Goal: Task Accomplishment & Management: Manage account settings

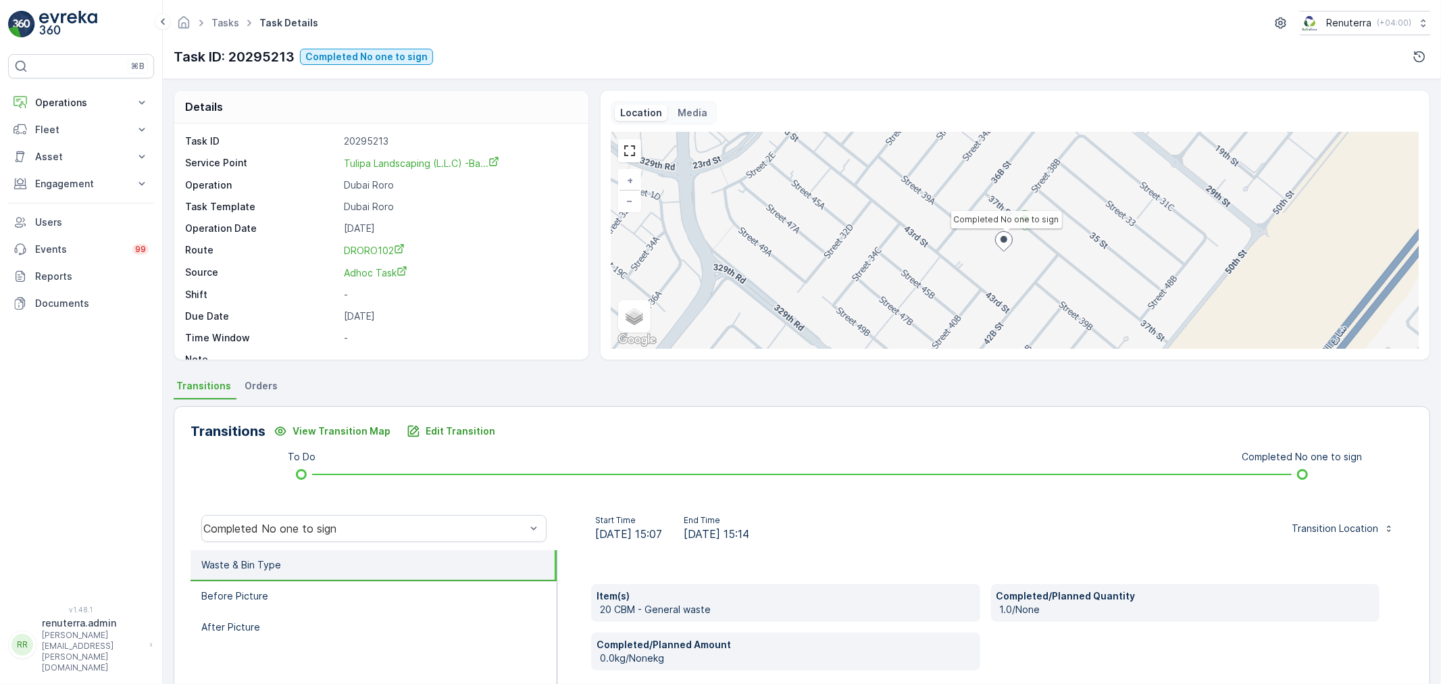
scroll to position [18, 0]
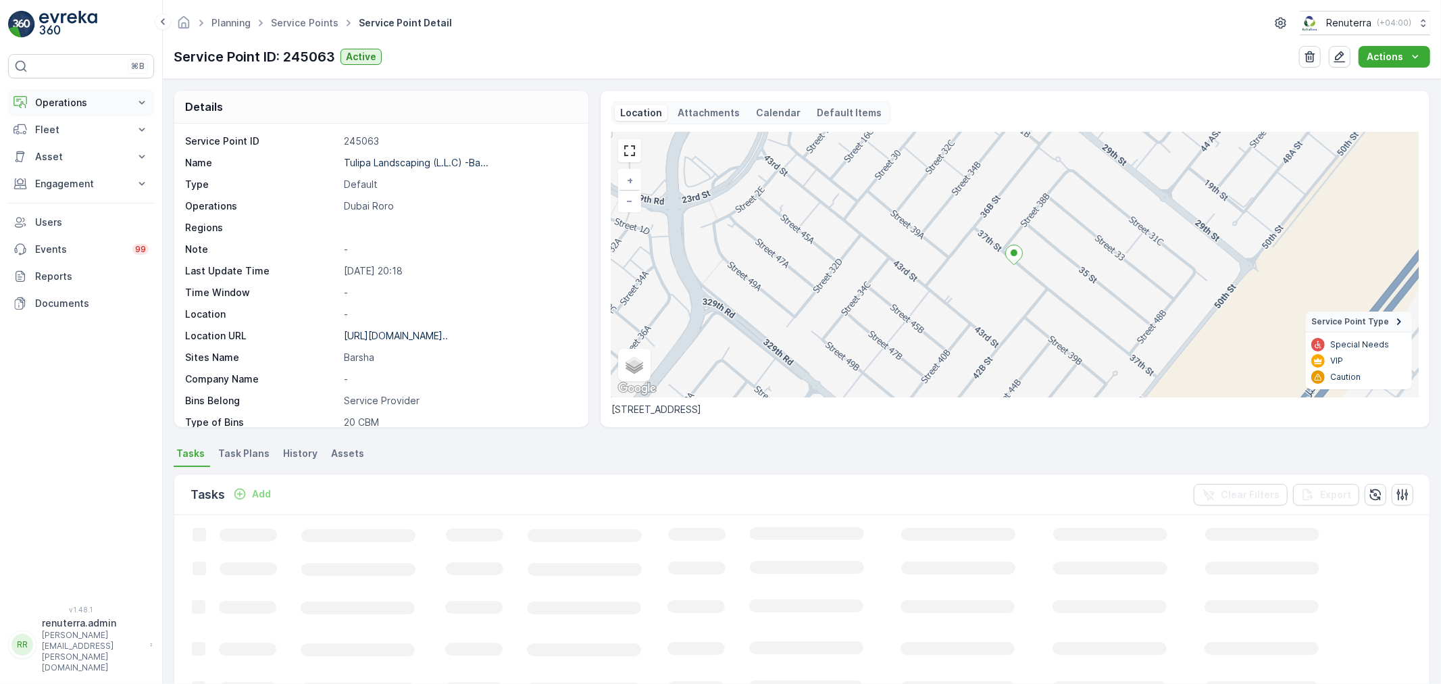
click at [62, 97] on p "Operations" at bounding box center [81, 103] width 92 height 14
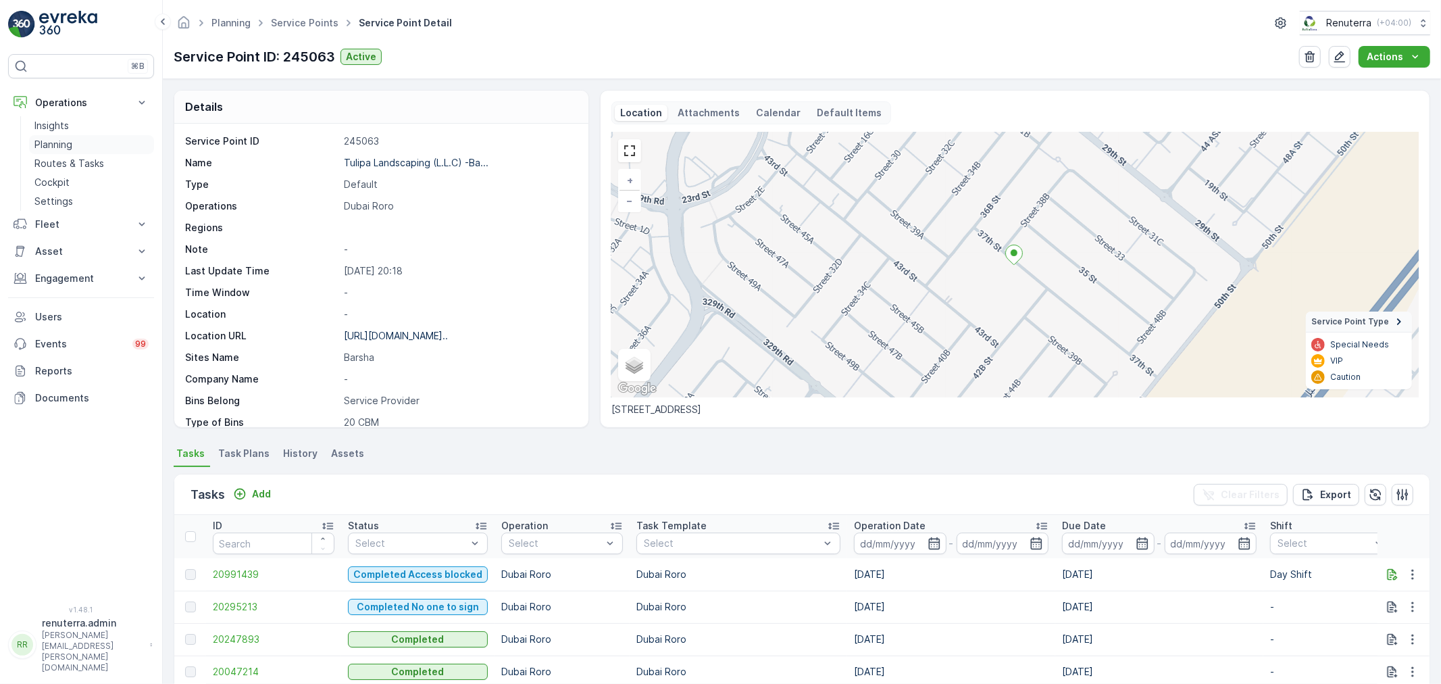
click at [62, 141] on p "Planning" at bounding box center [53, 145] width 38 height 14
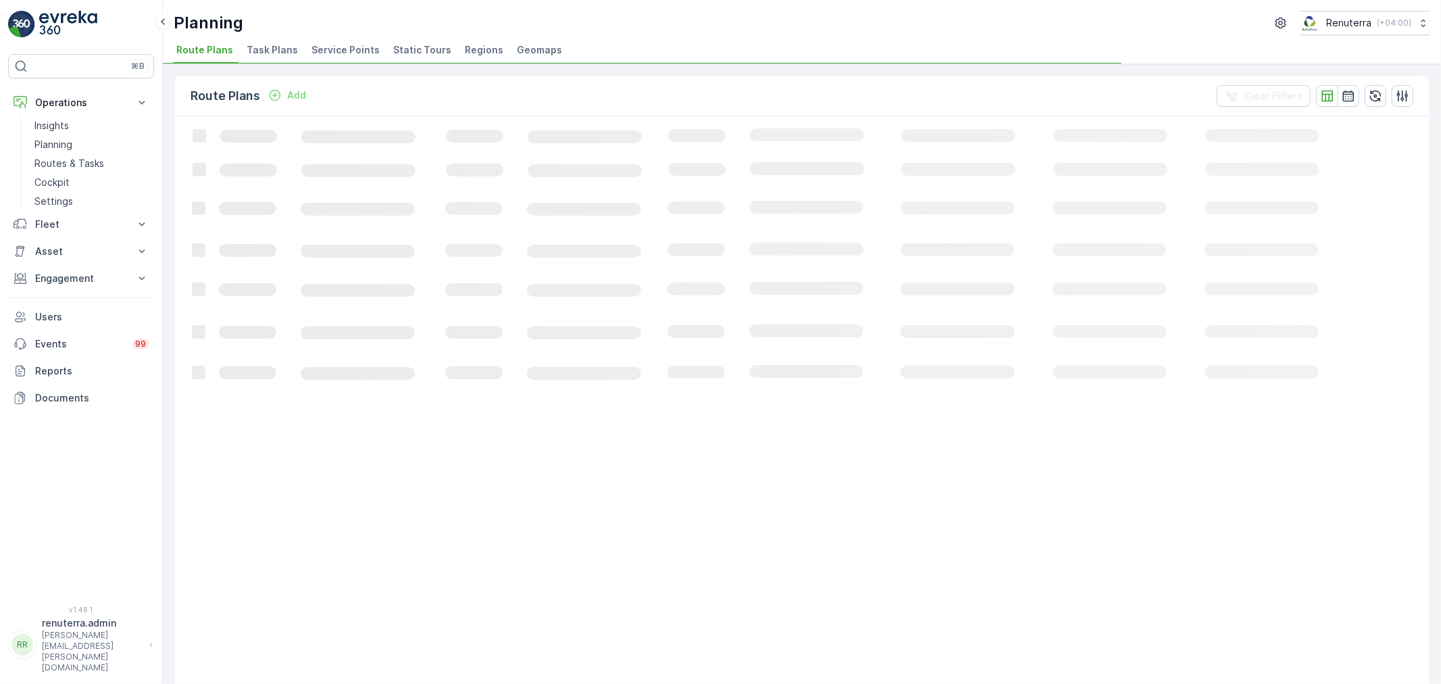
click at [333, 46] on span "Service Points" at bounding box center [345, 50] width 68 height 14
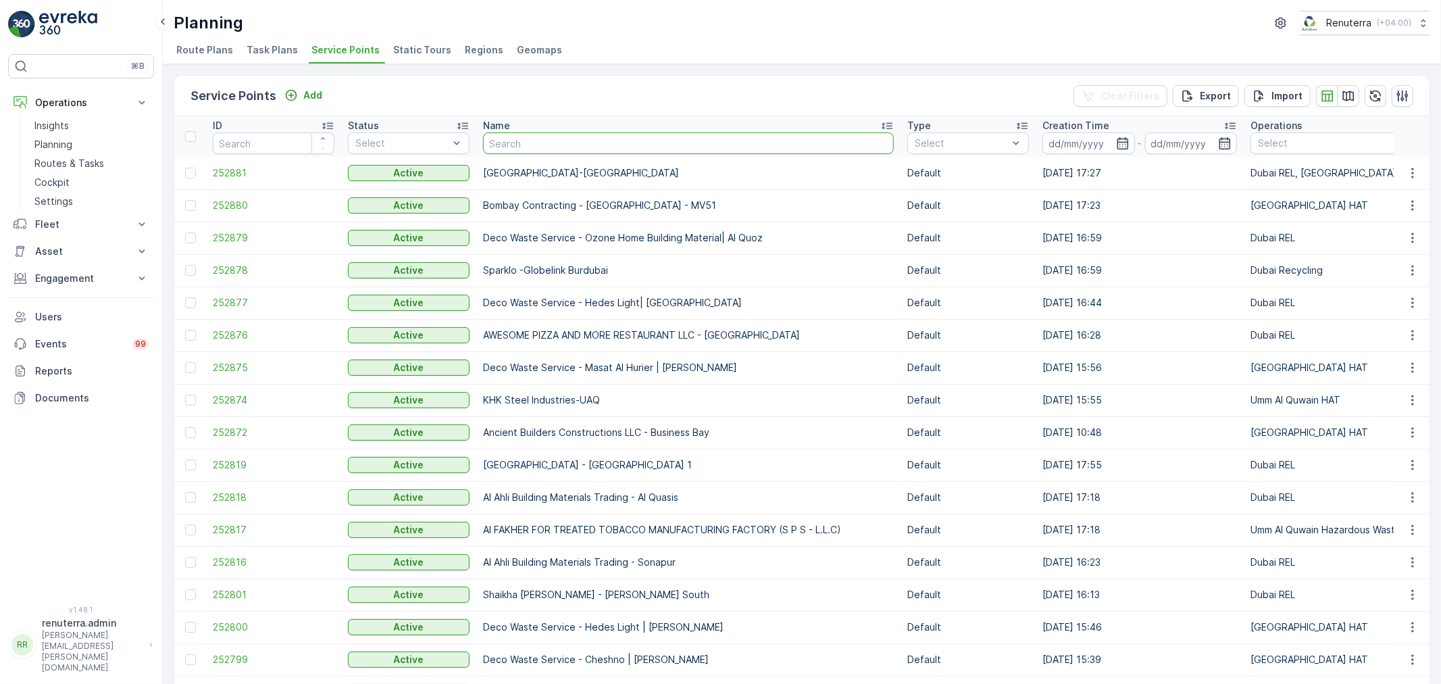
click at [539, 142] on input "text" at bounding box center [688, 143] width 411 height 22
type input "ktc"
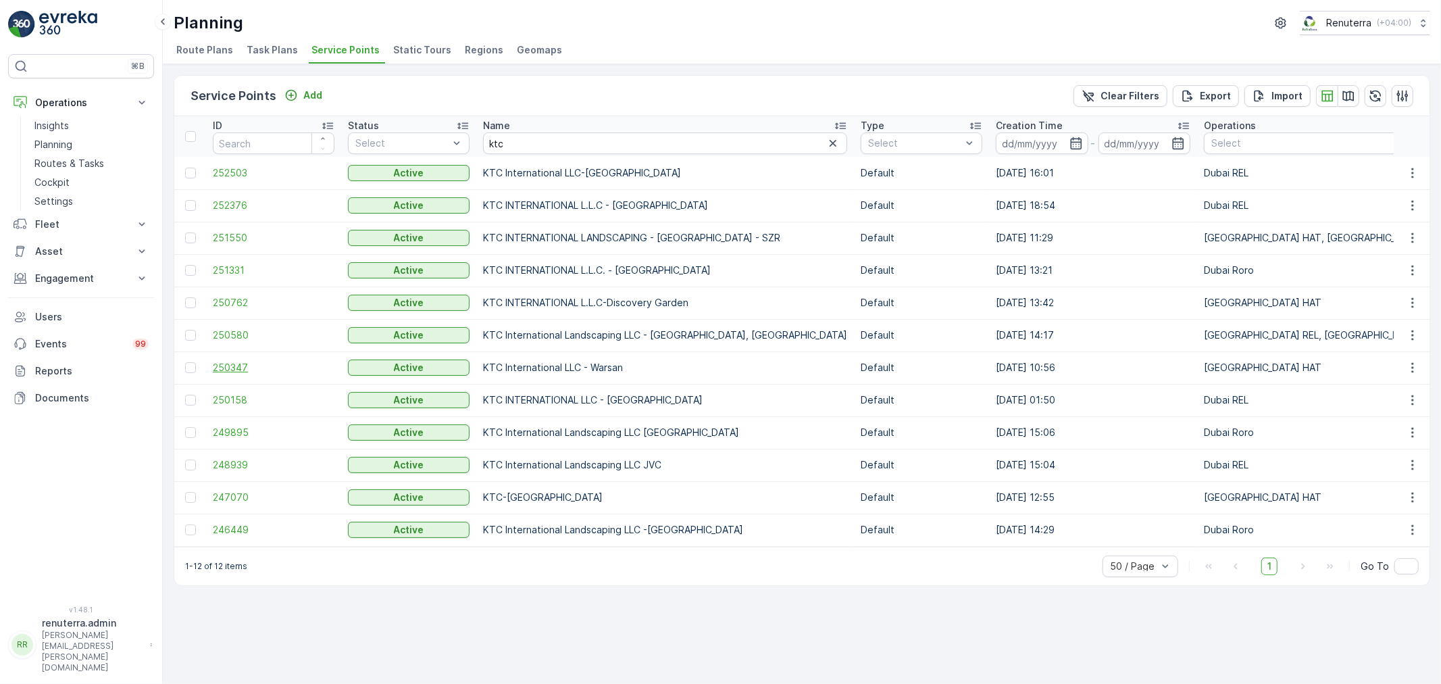
click at [235, 363] on span "250347" at bounding box center [274, 368] width 122 height 14
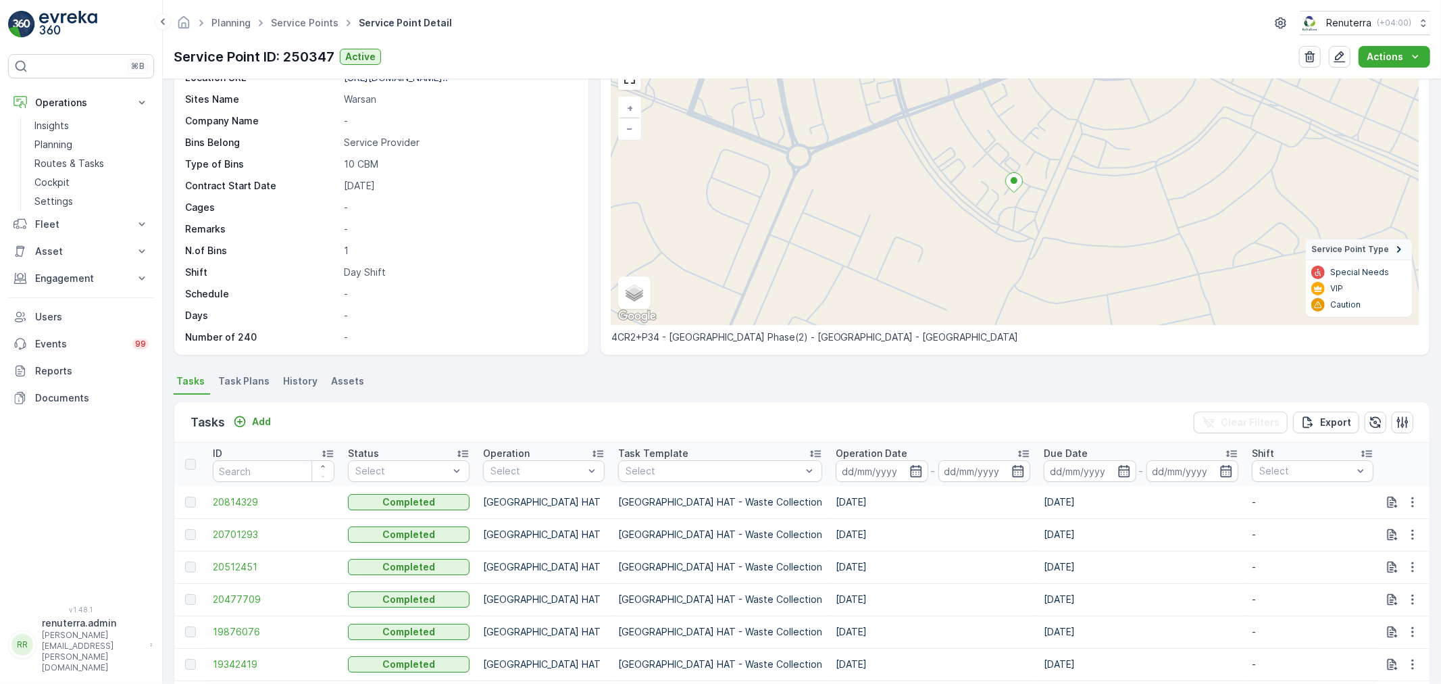
scroll to position [150, 0]
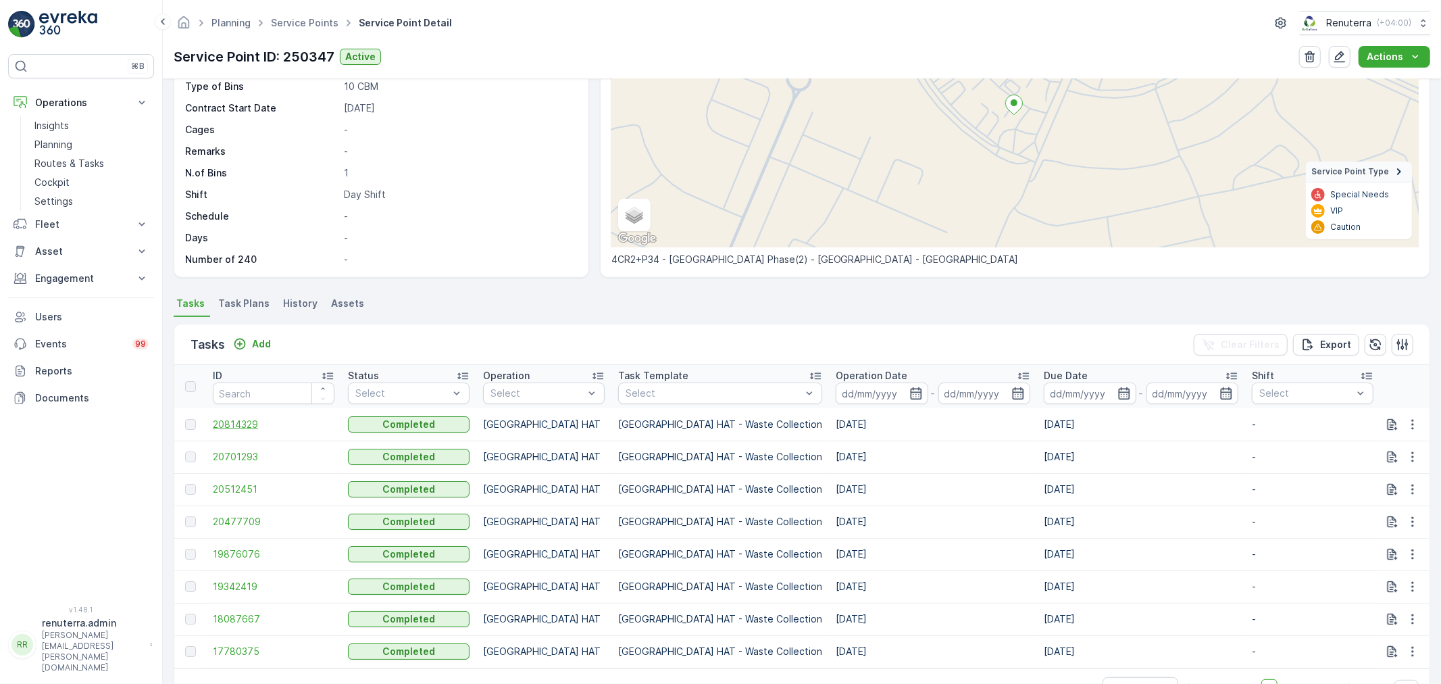
click at [251, 429] on span "20814329" at bounding box center [274, 424] width 122 height 14
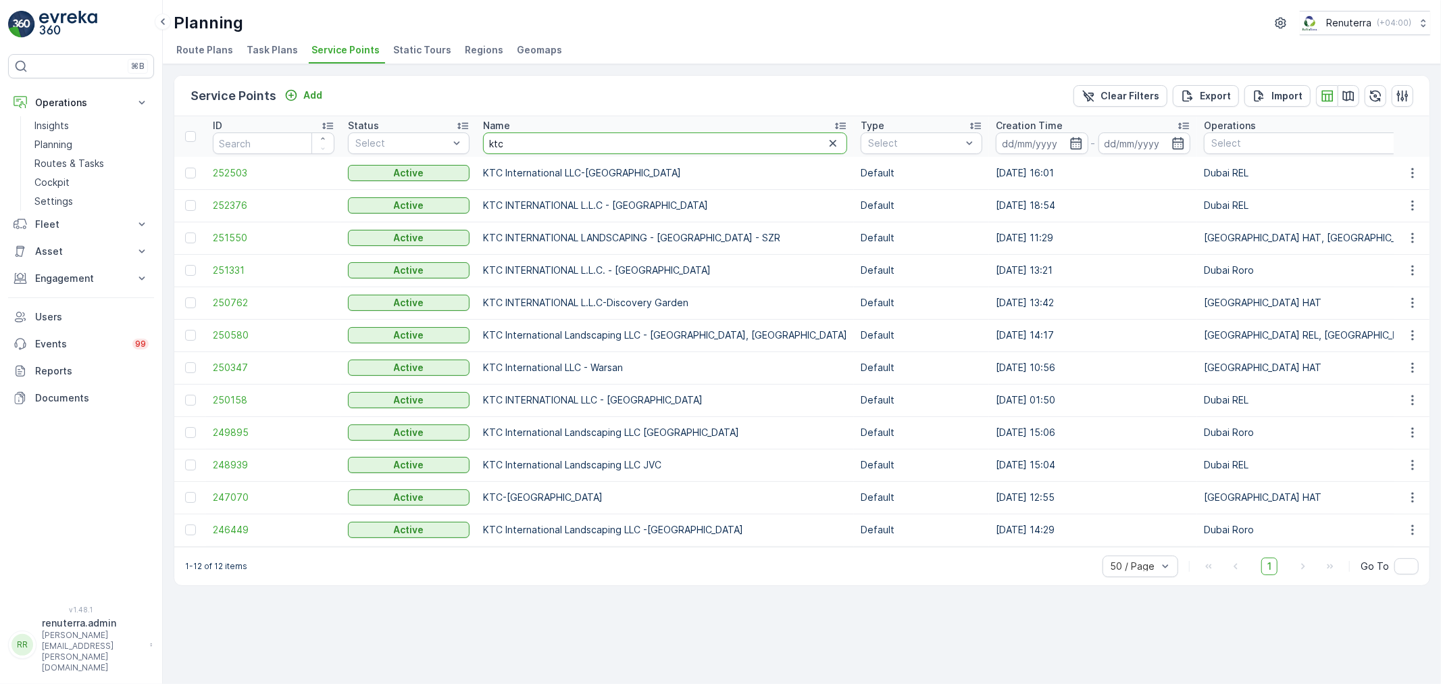
drag, startPoint x: 517, startPoint y: 139, endPoint x: 460, endPoint y: 126, distance: 59.0
type input "sbk"
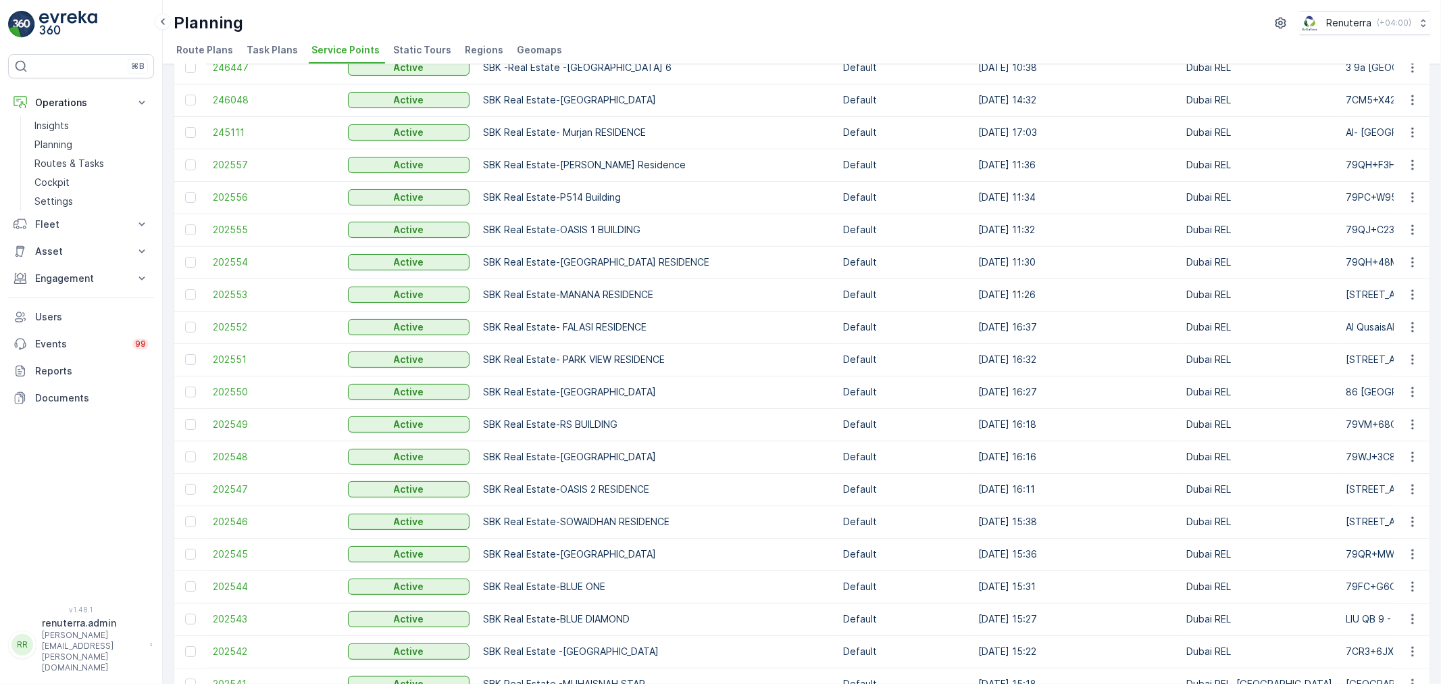
scroll to position [225, 0]
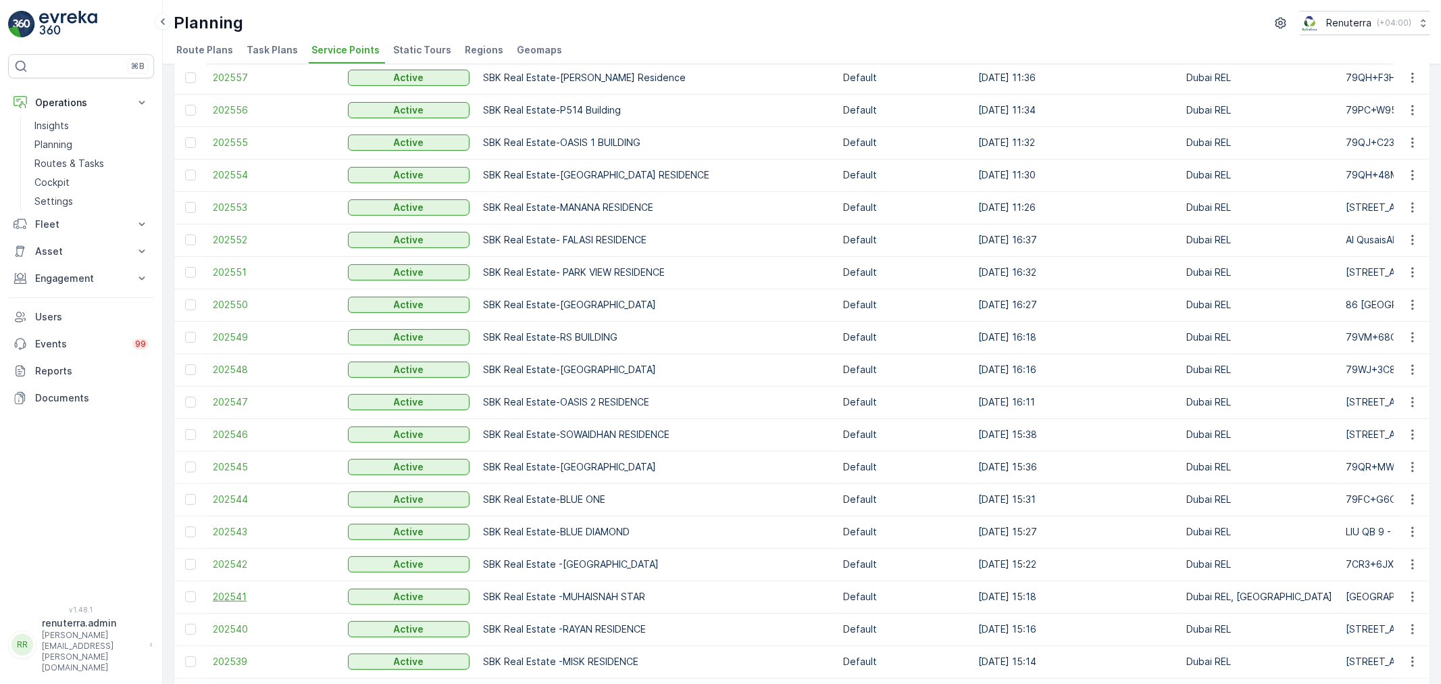
click at [234, 592] on span "202541" at bounding box center [274, 597] width 122 height 14
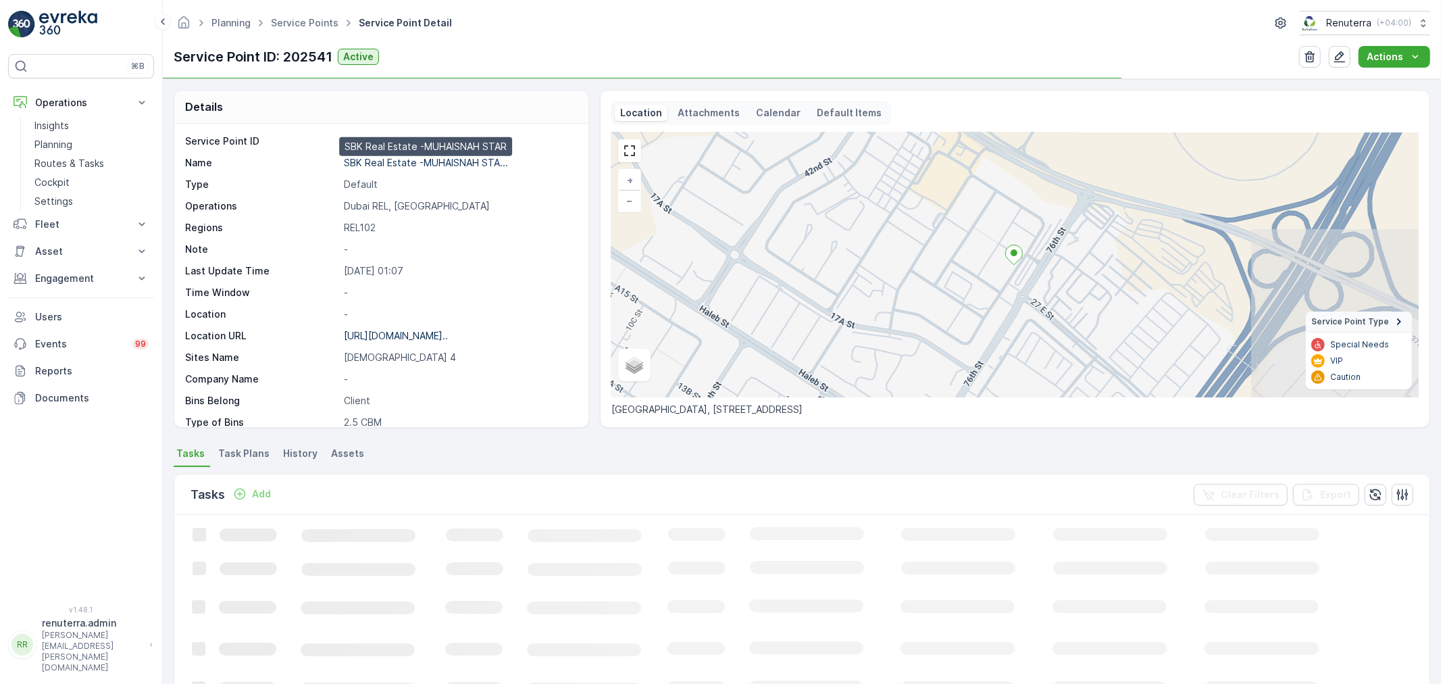
click at [422, 164] on p "SBK Real Estate -MUHAISNAH STA..." at bounding box center [426, 162] width 164 height 11
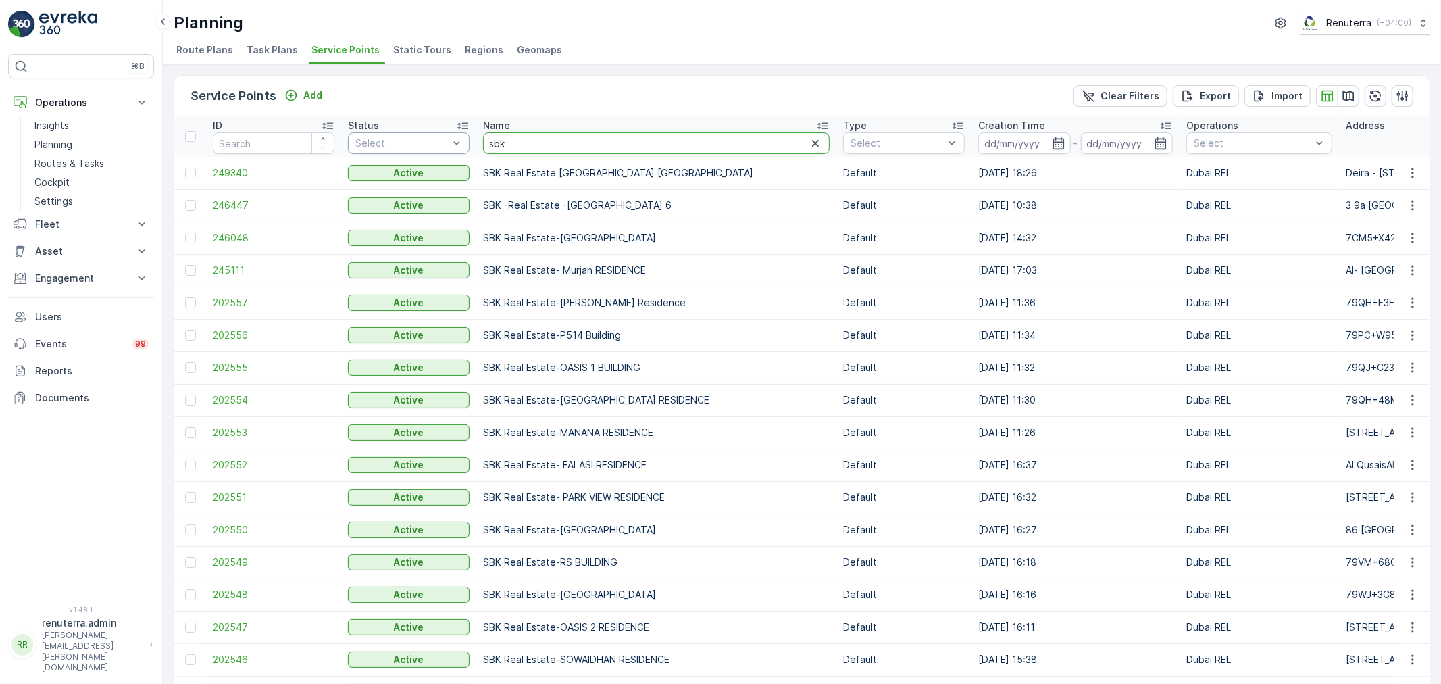
drag, startPoint x: 527, startPoint y: 141, endPoint x: 360, endPoint y: 141, distance: 166.9
type input "ktc"
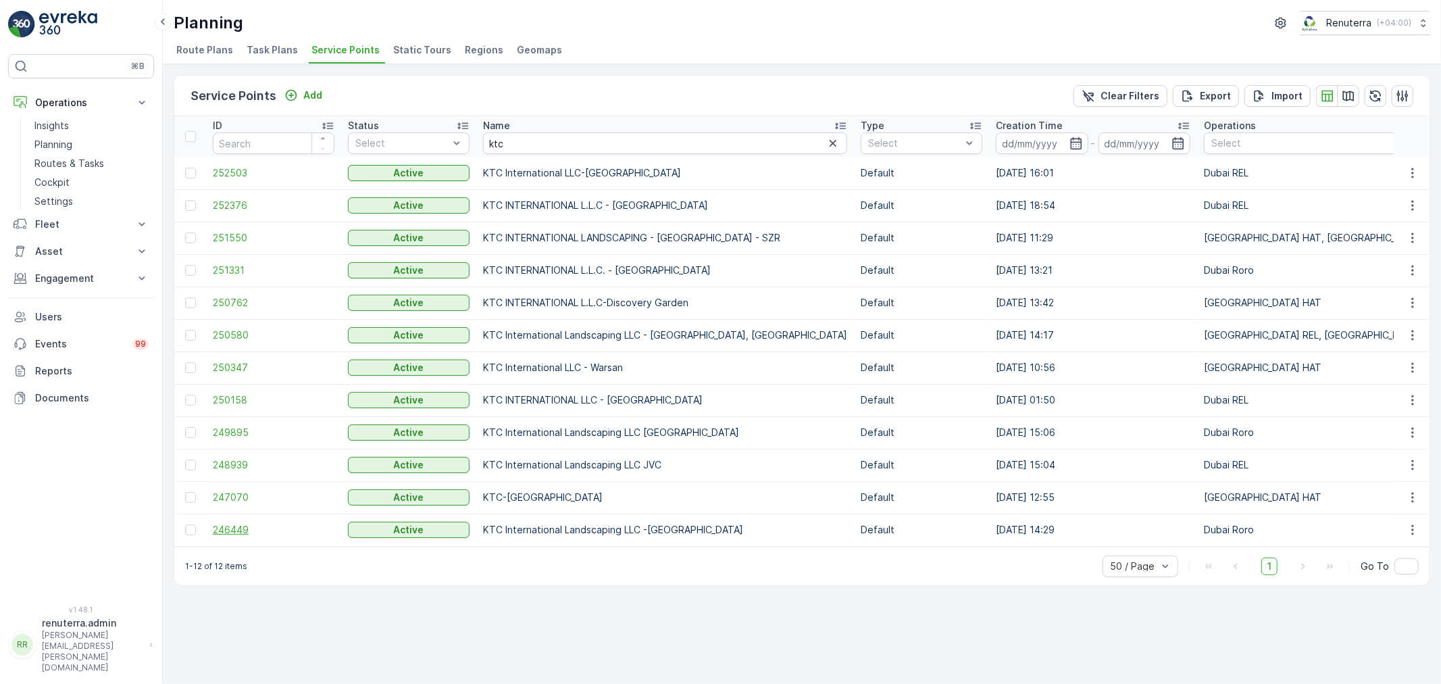
click at [231, 528] on span "246449" at bounding box center [274, 530] width 122 height 14
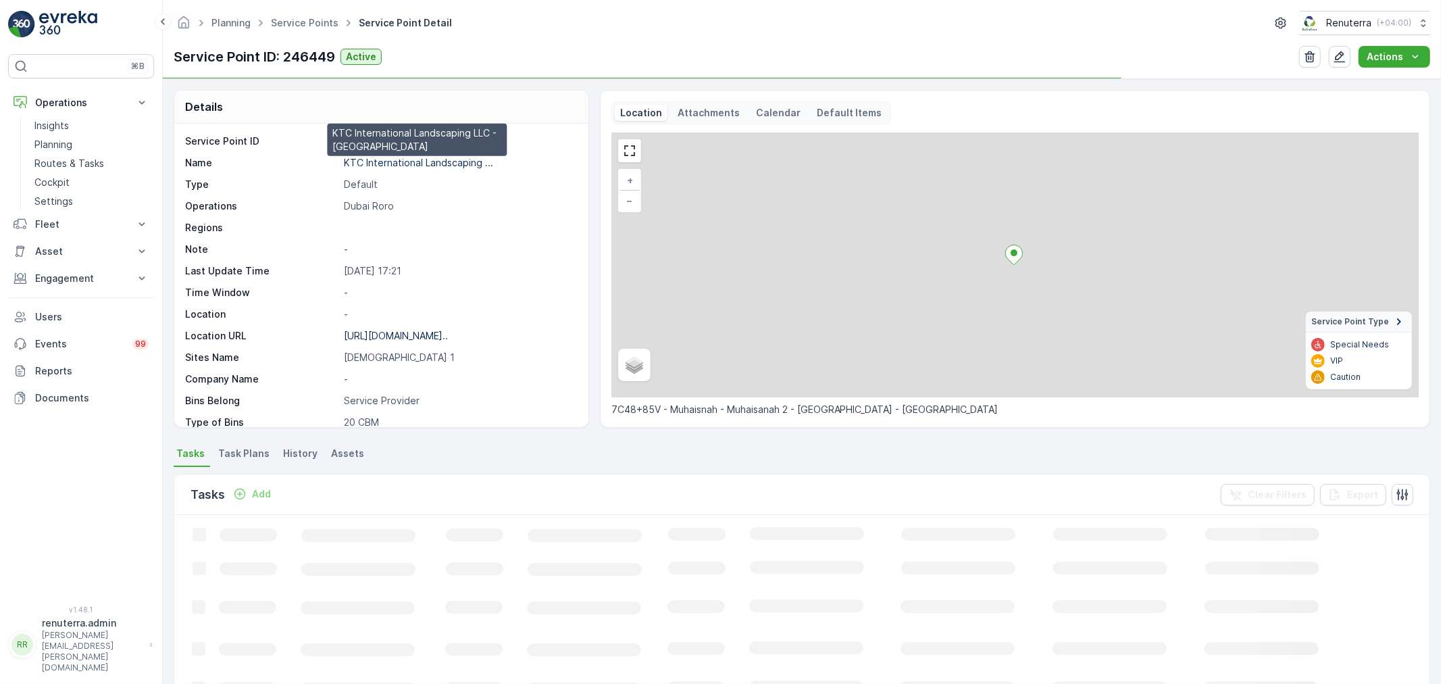
click at [377, 162] on p "KTC International Landscaping ..." at bounding box center [418, 162] width 149 height 11
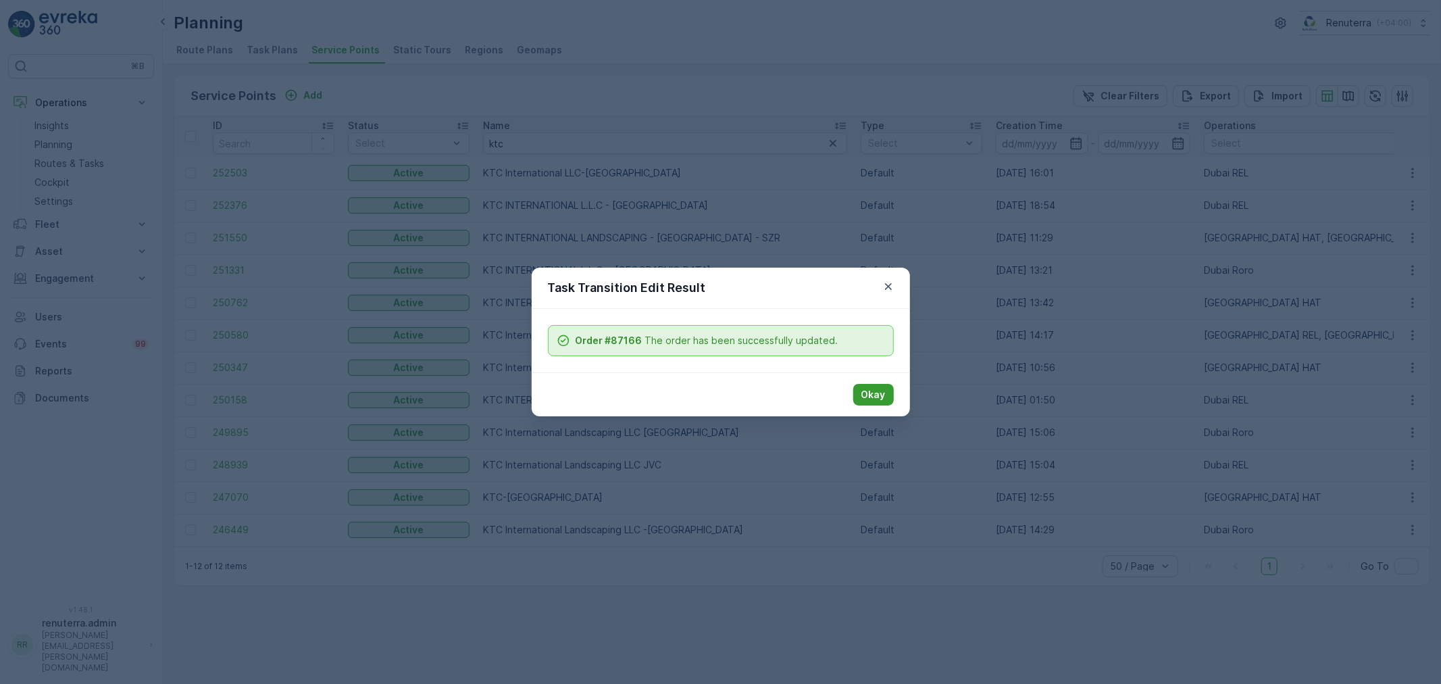
click at [875, 388] on p "Okay" at bounding box center [873, 395] width 24 height 14
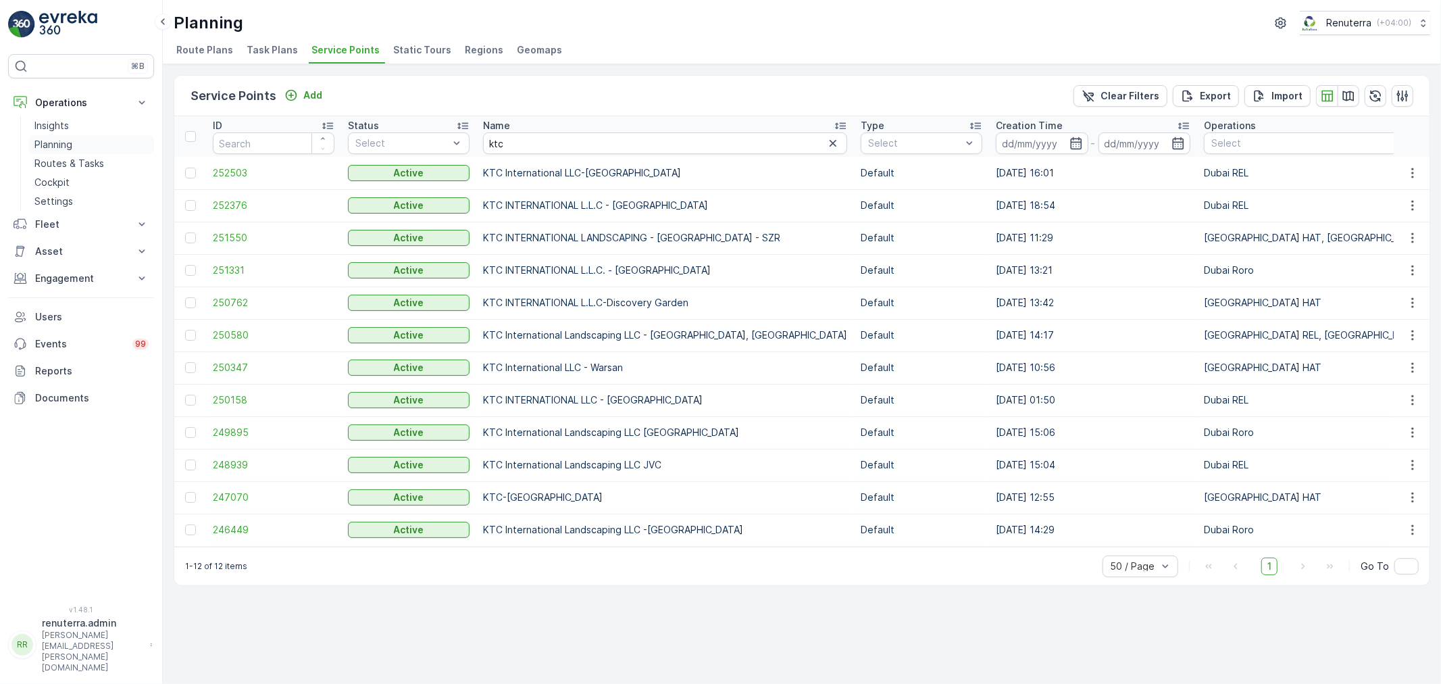
click at [61, 141] on p "Planning" at bounding box center [53, 145] width 38 height 14
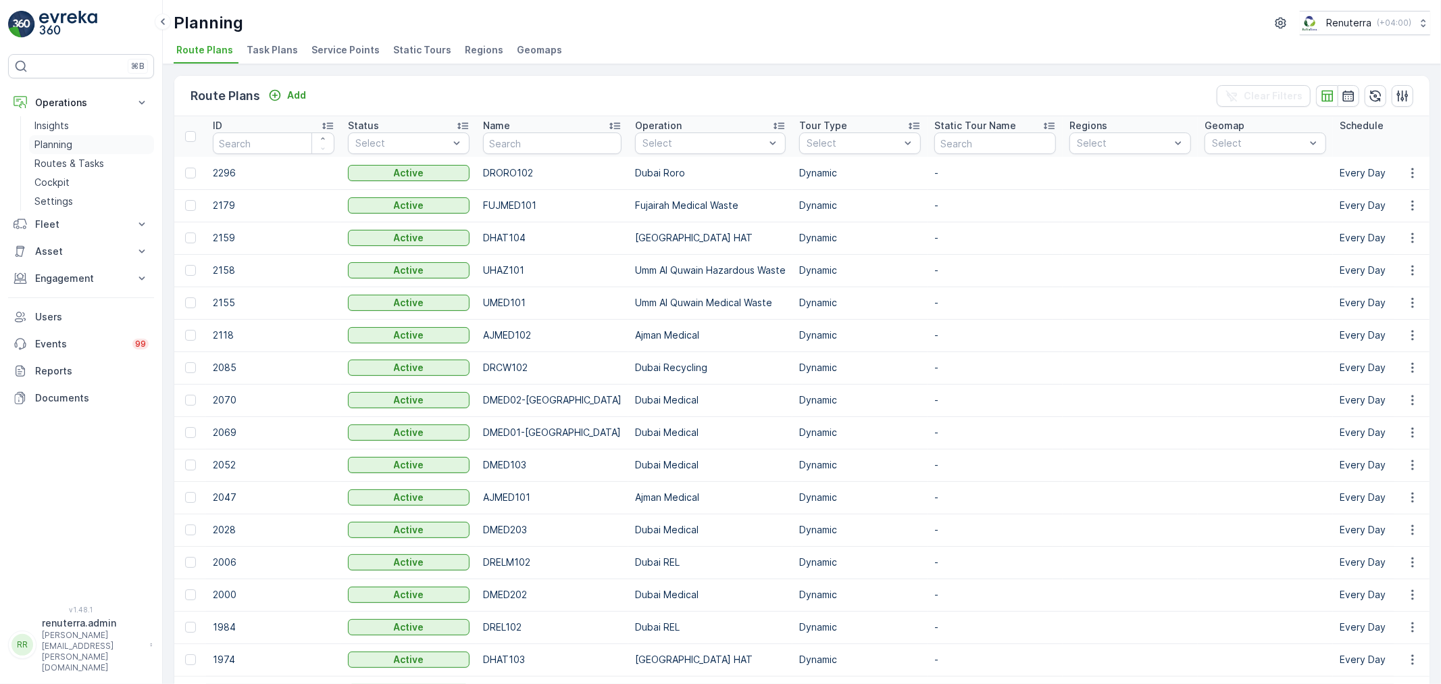
click at [57, 145] on p "Planning" at bounding box center [53, 145] width 38 height 14
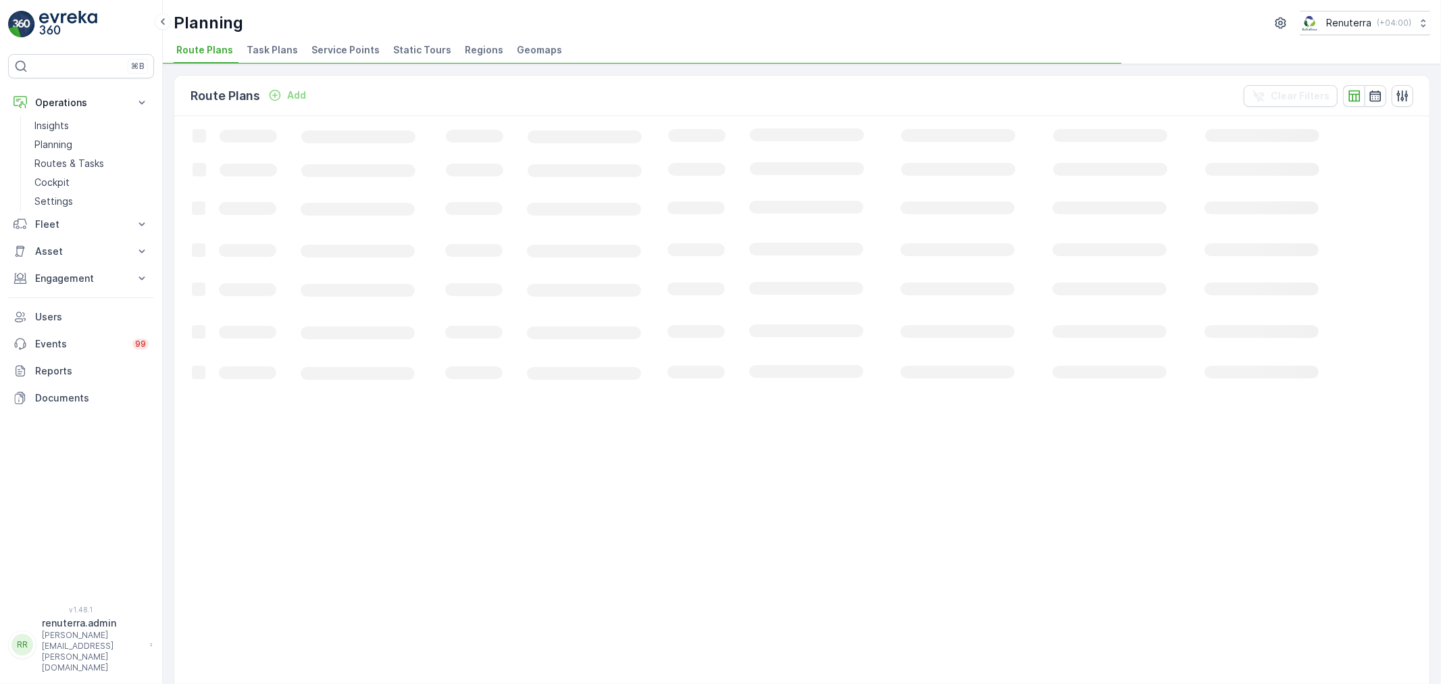
click at [341, 54] on span "Service Points" at bounding box center [345, 50] width 68 height 14
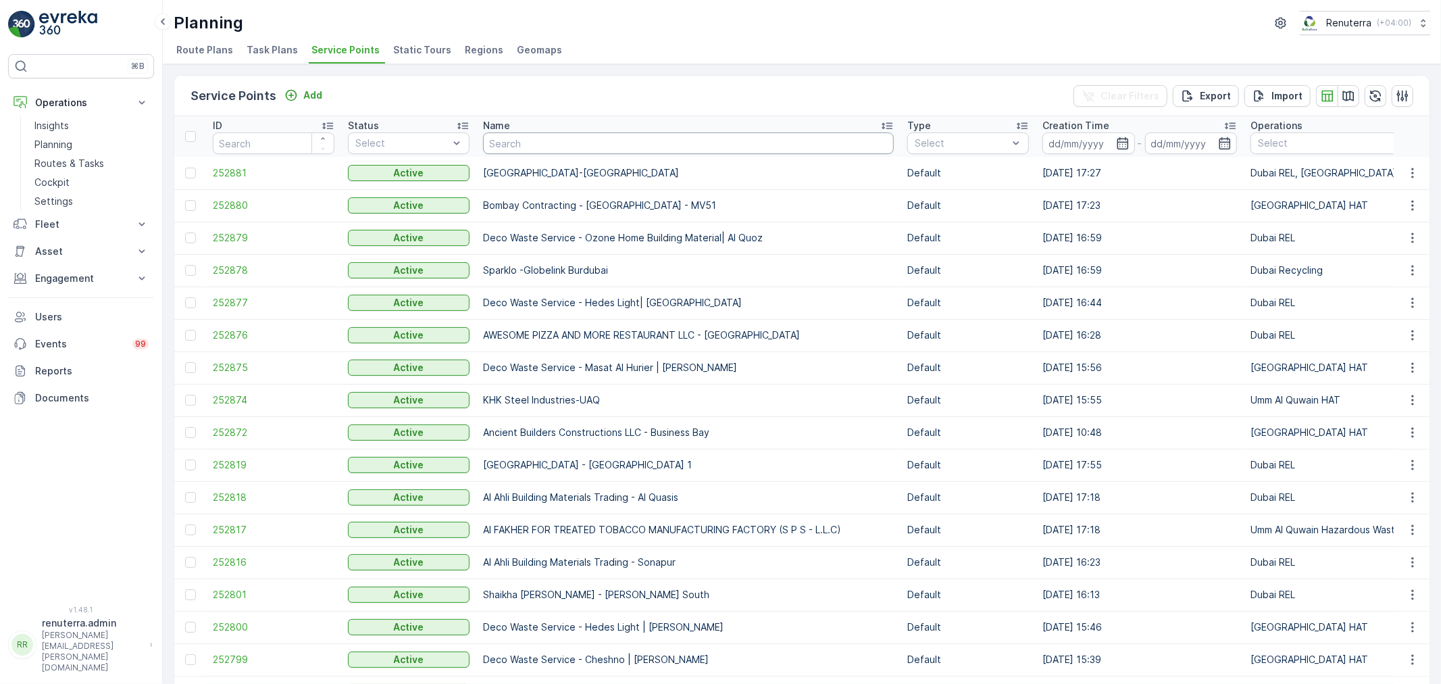
click at [563, 138] on input "text" at bounding box center [688, 143] width 411 height 22
paste input "Italian Planters L.L.C -R1082 – Wasl Village + Retail – Al Qusais"
type input "Italian Planters L.L.C -R1082 – Wasl Village + Retail – Al Qusais"
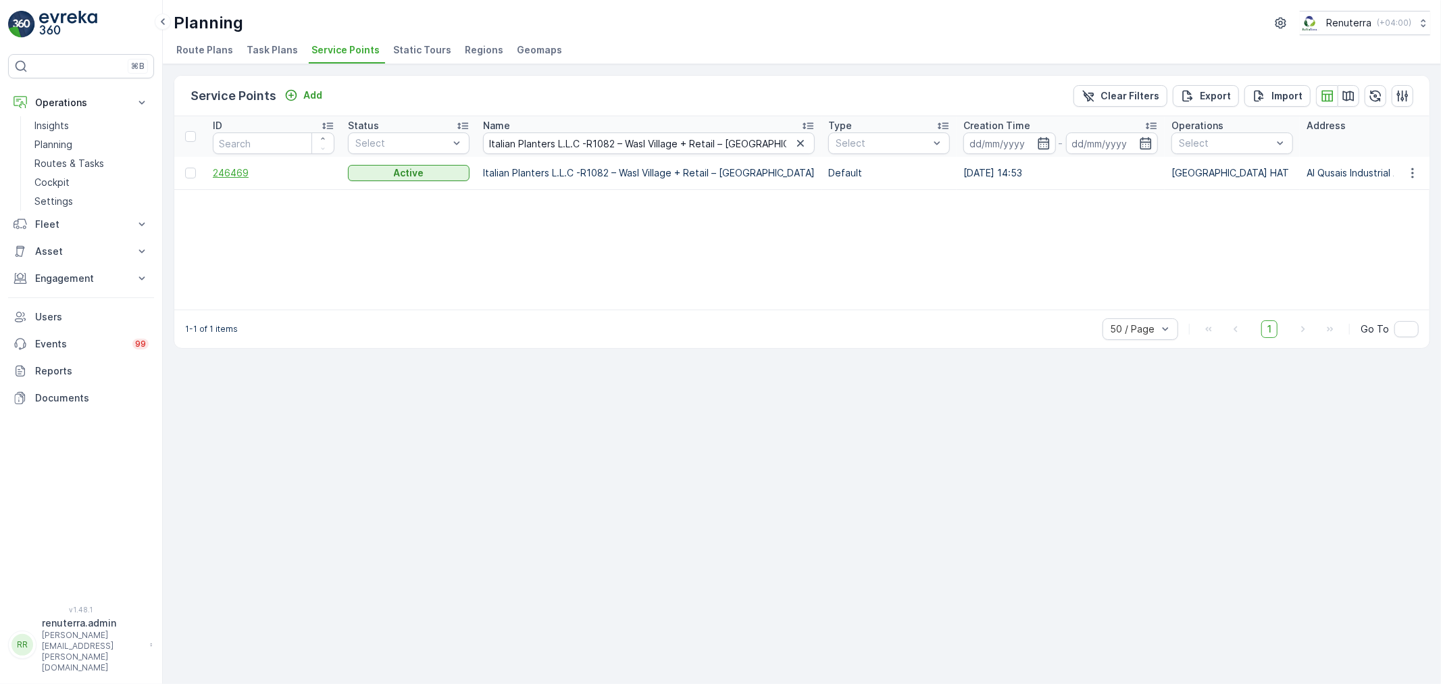
click at [234, 166] on span "246469" at bounding box center [274, 173] width 122 height 14
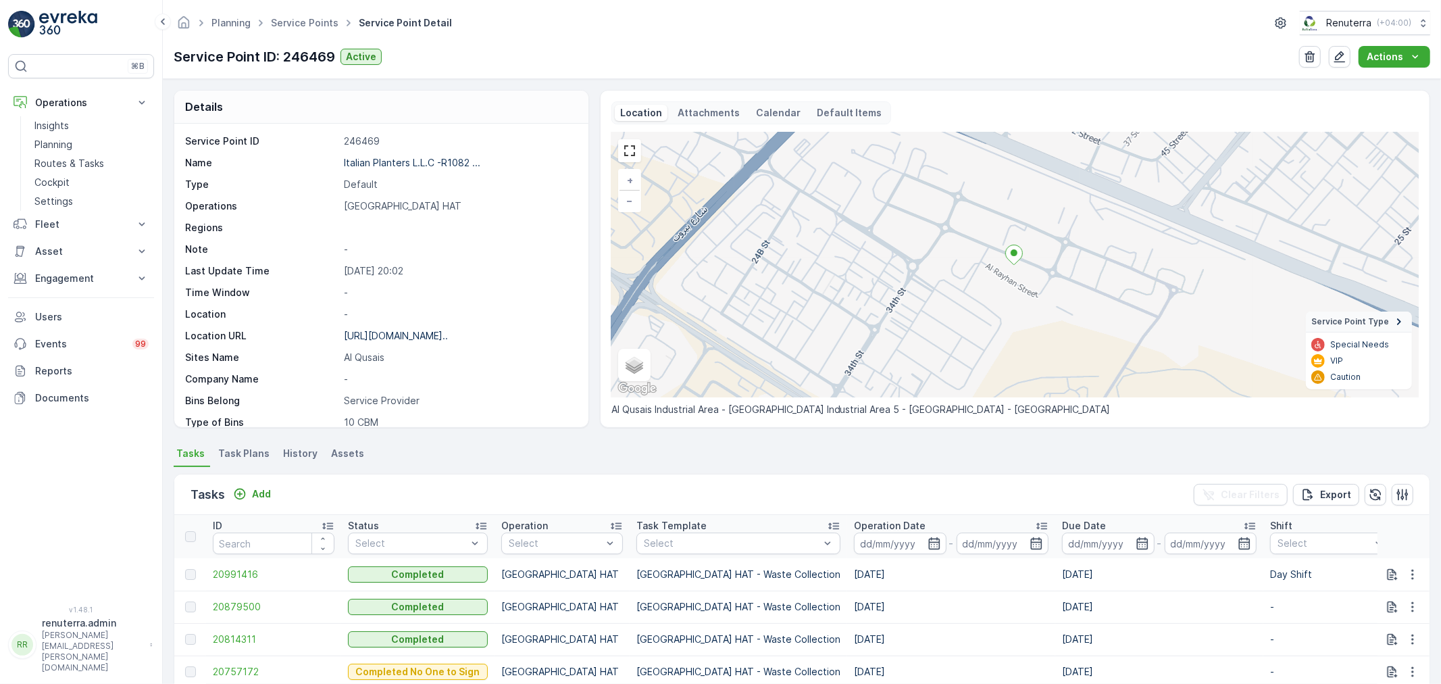
scroll to position [150, 0]
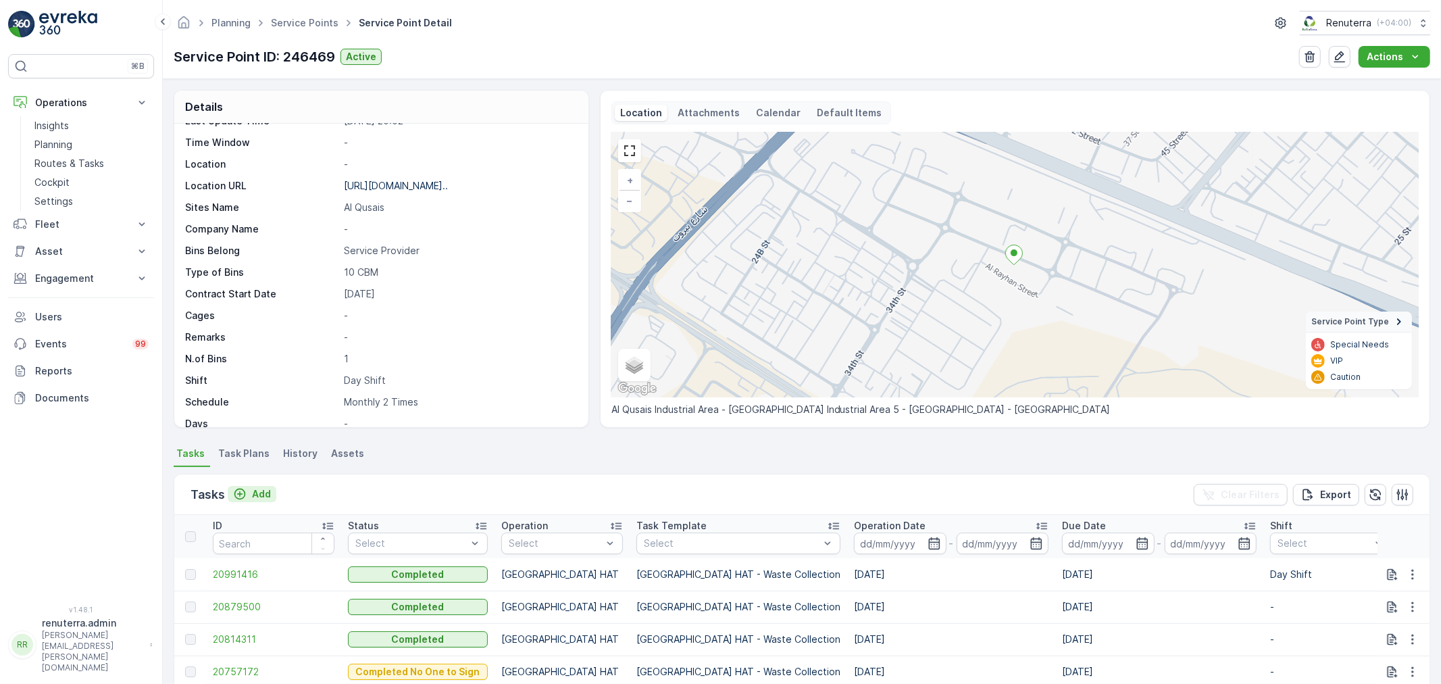
click at [268, 494] on p "Add" at bounding box center [261, 494] width 19 height 14
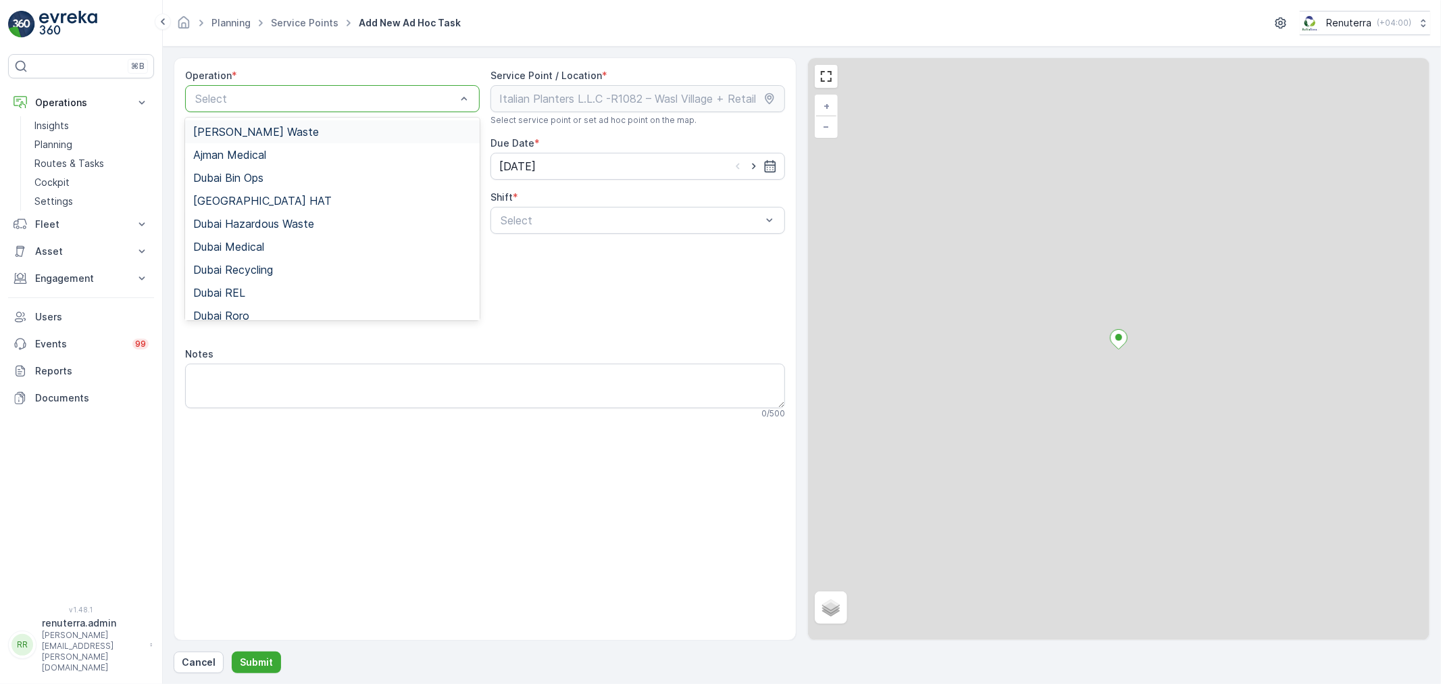
click at [300, 109] on div "Select" at bounding box center [332, 98] width 295 height 27
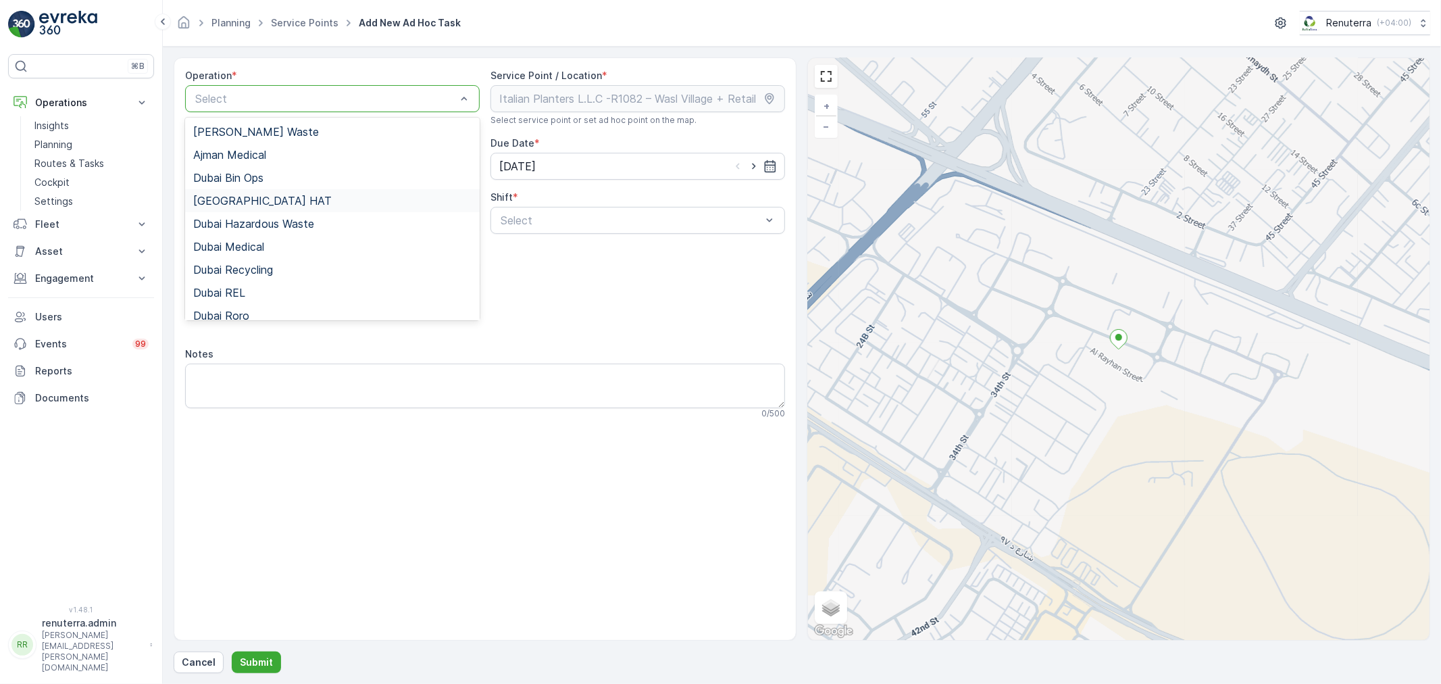
click at [240, 190] on div "Dubai HAT" at bounding box center [332, 200] width 295 height 23
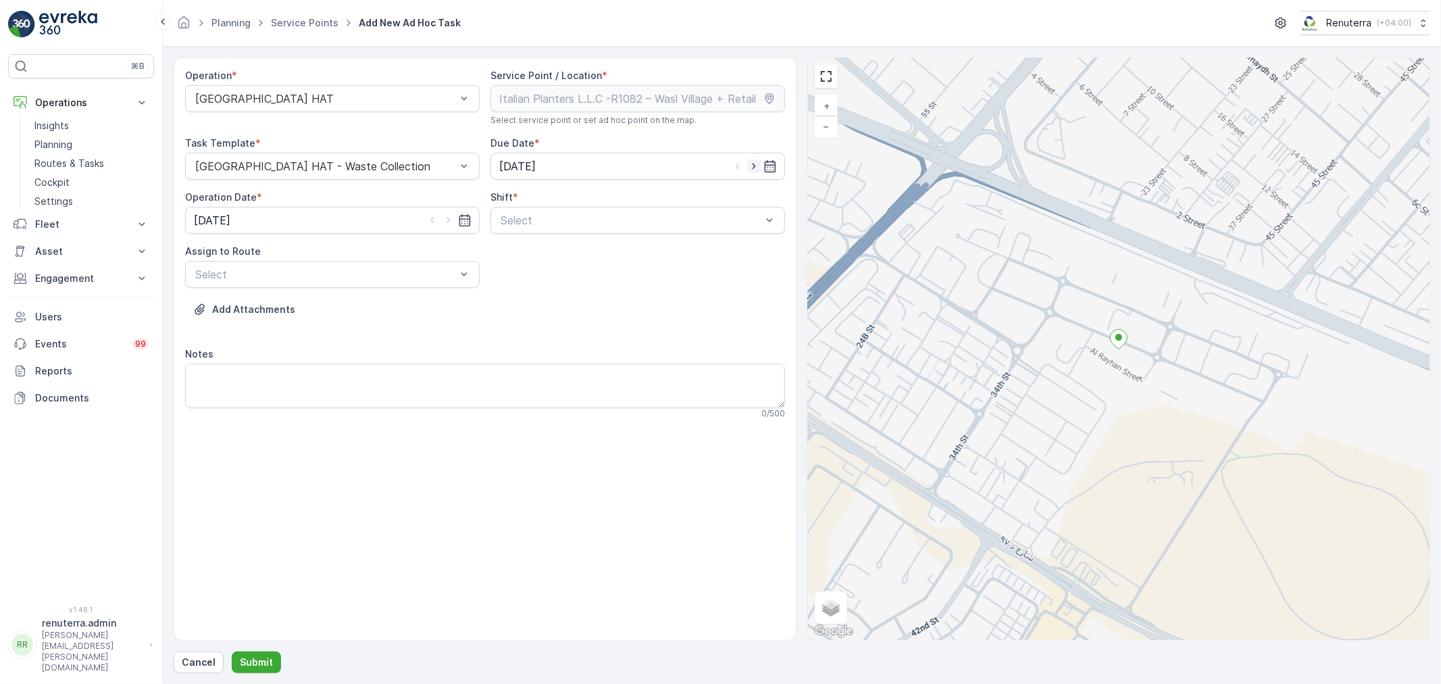
click at [751, 167] on icon "button" at bounding box center [754, 166] width 14 height 14
type input "15.08.2025"
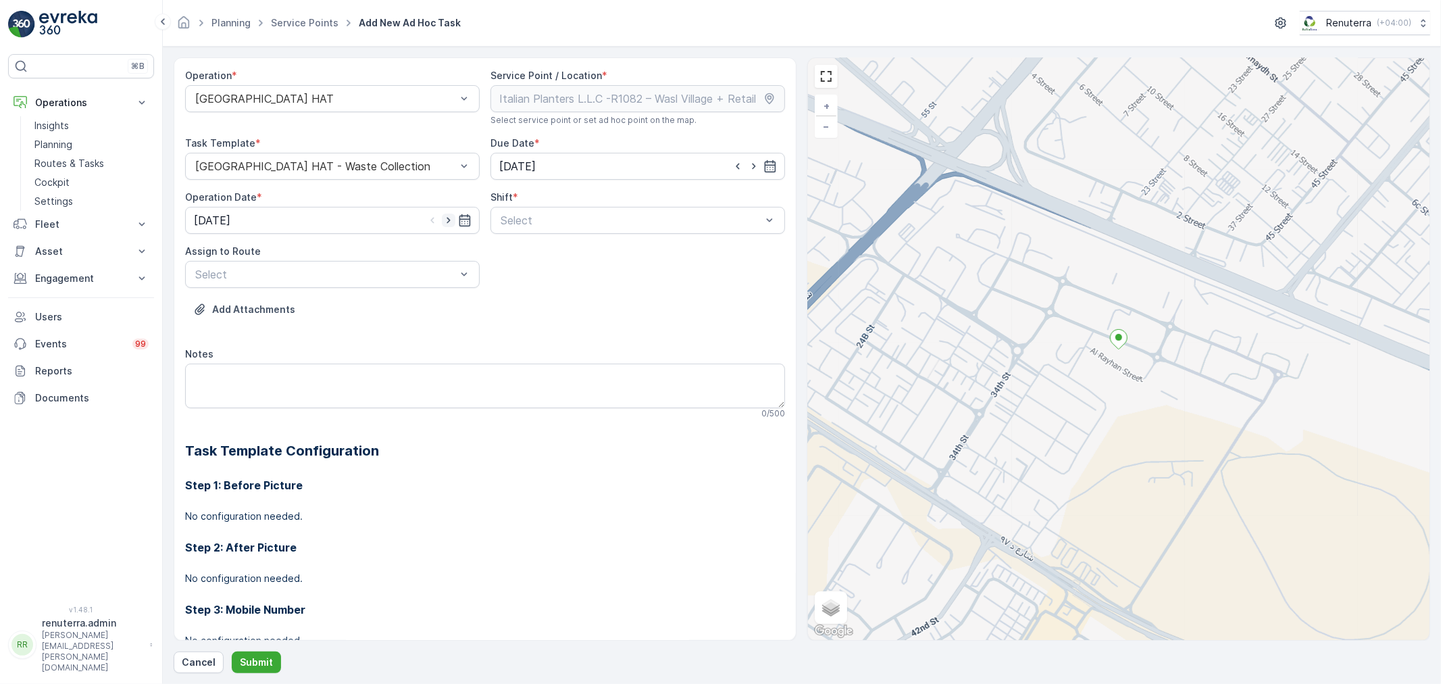
click at [442, 218] on icon "button" at bounding box center [449, 220] width 14 height 14
type input "[DATE]"
click at [524, 253] on span "Day Shift" at bounding box center [523, 253] width 48 height 12
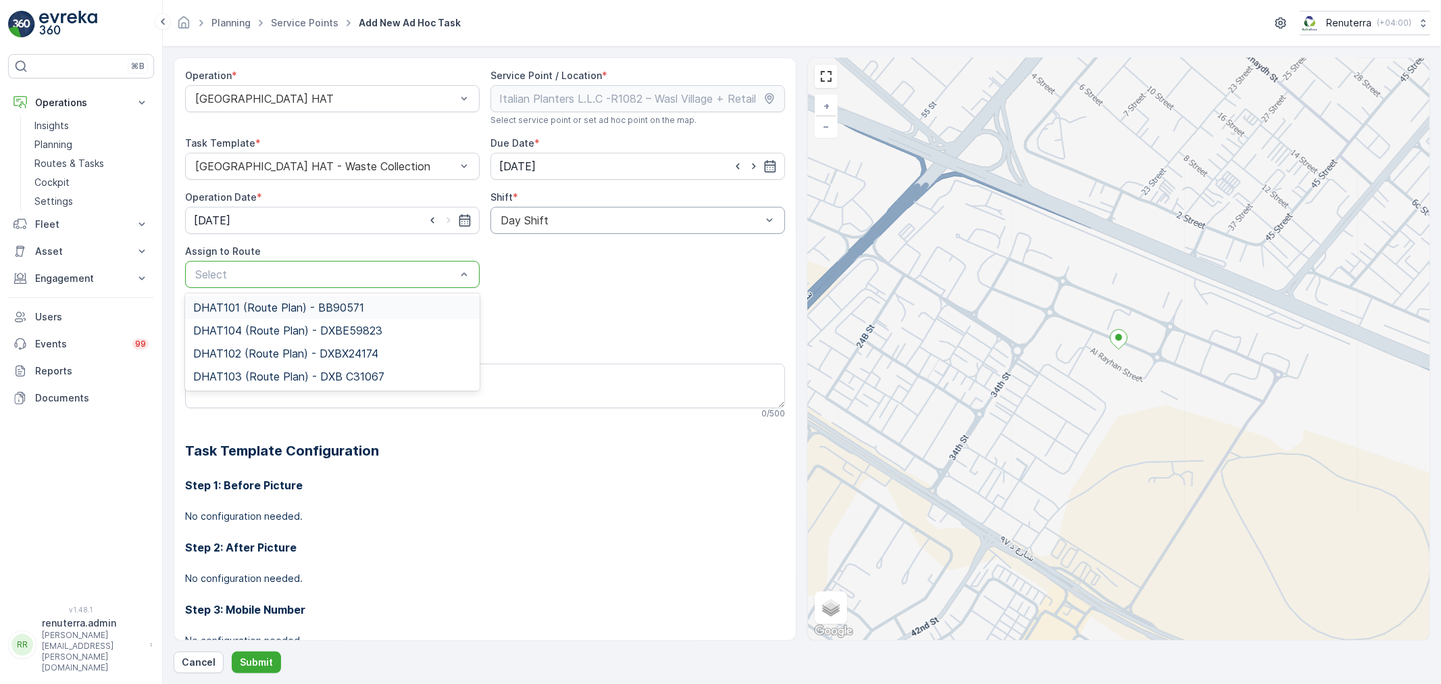
click at [220, 305] on span "DHAT101 (Route Plan) - BB90571" at bounding box center [278, 307] width 171 height 12
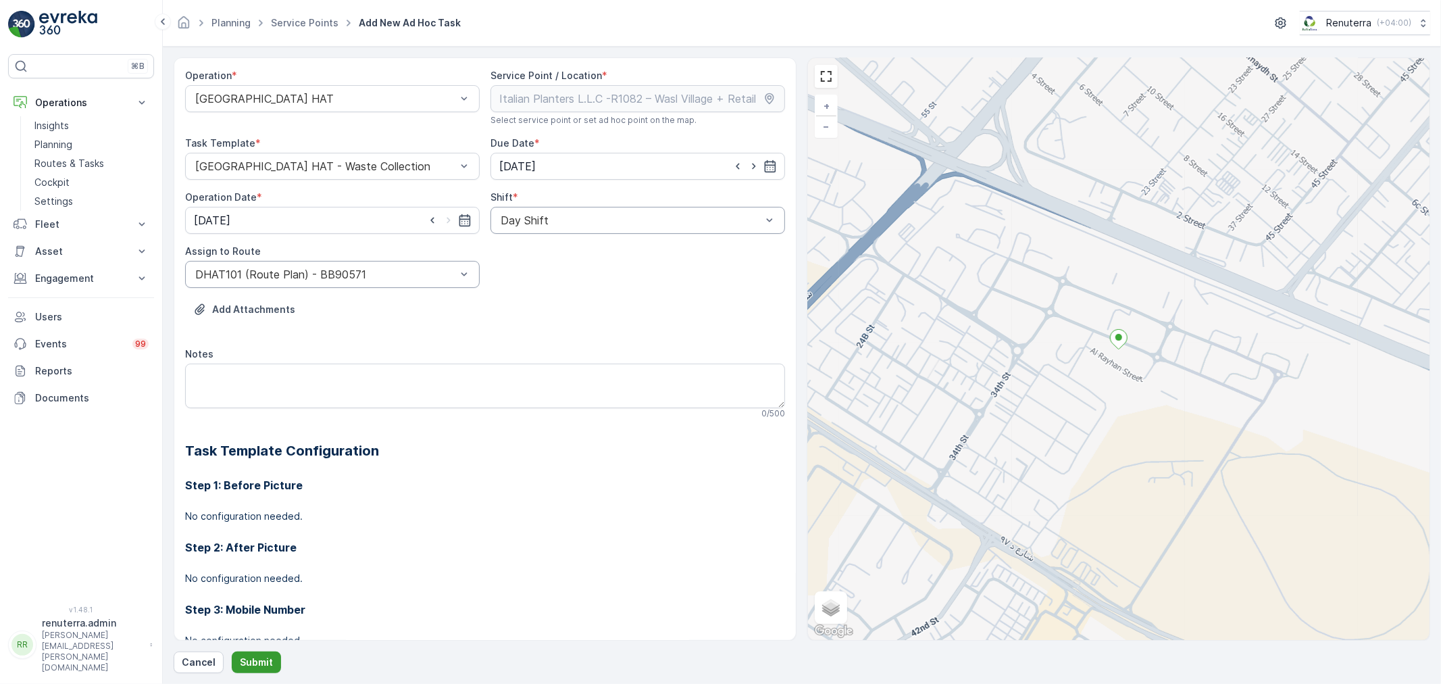
click at [244, 665] on p "Submit" at bounding box center [256, 662] width 33 height 14
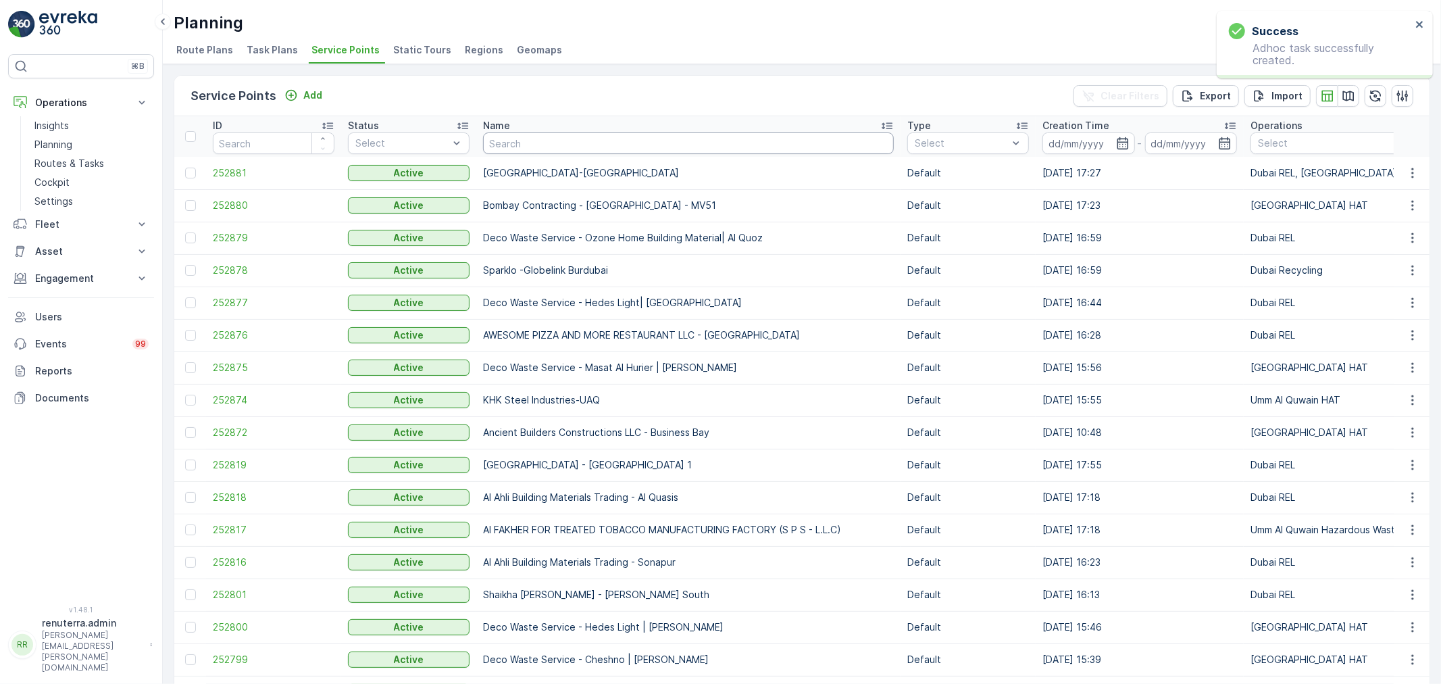
click at [520, 142] on input "text" at bounding box center [688, 143] width 411 height 22
paste input "Deco Waste service - Salute Workshop | [GEOGRAPHIC_DATA]"
type input "Deco Waste service - Salute Workshop | [GEOGRAPHIC_DATA]"
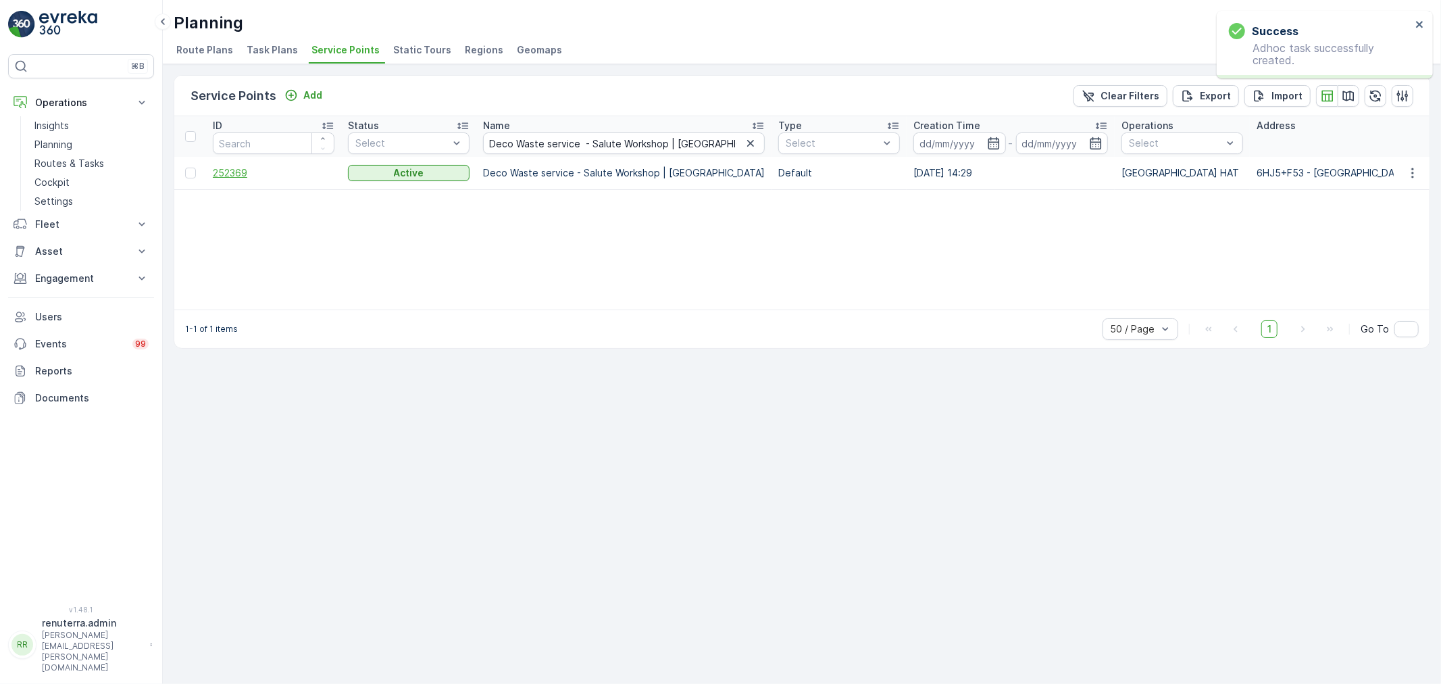
click at [239, 168] on span "252369" at bounding box center [274, 173] width 122 height 14
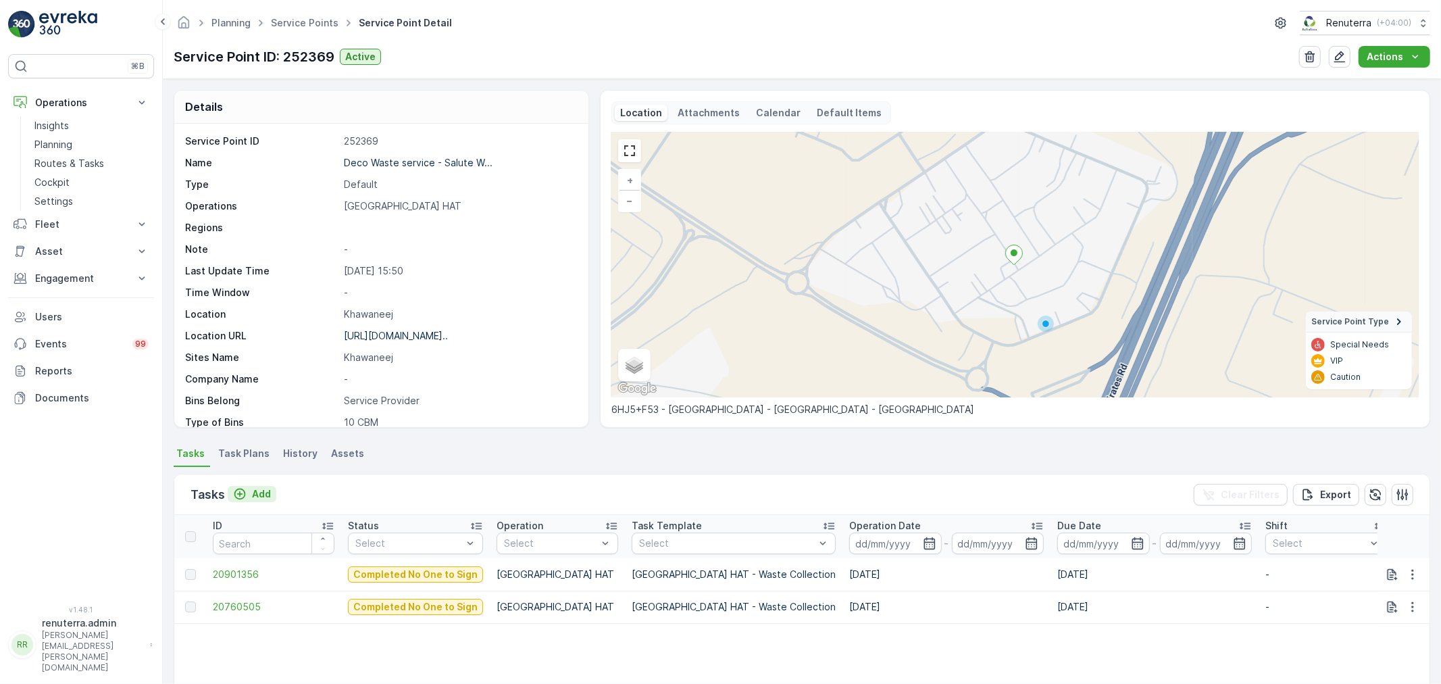
click at [259, 493] on p "Add" at bounding box center [261, 494] width 19 height 14
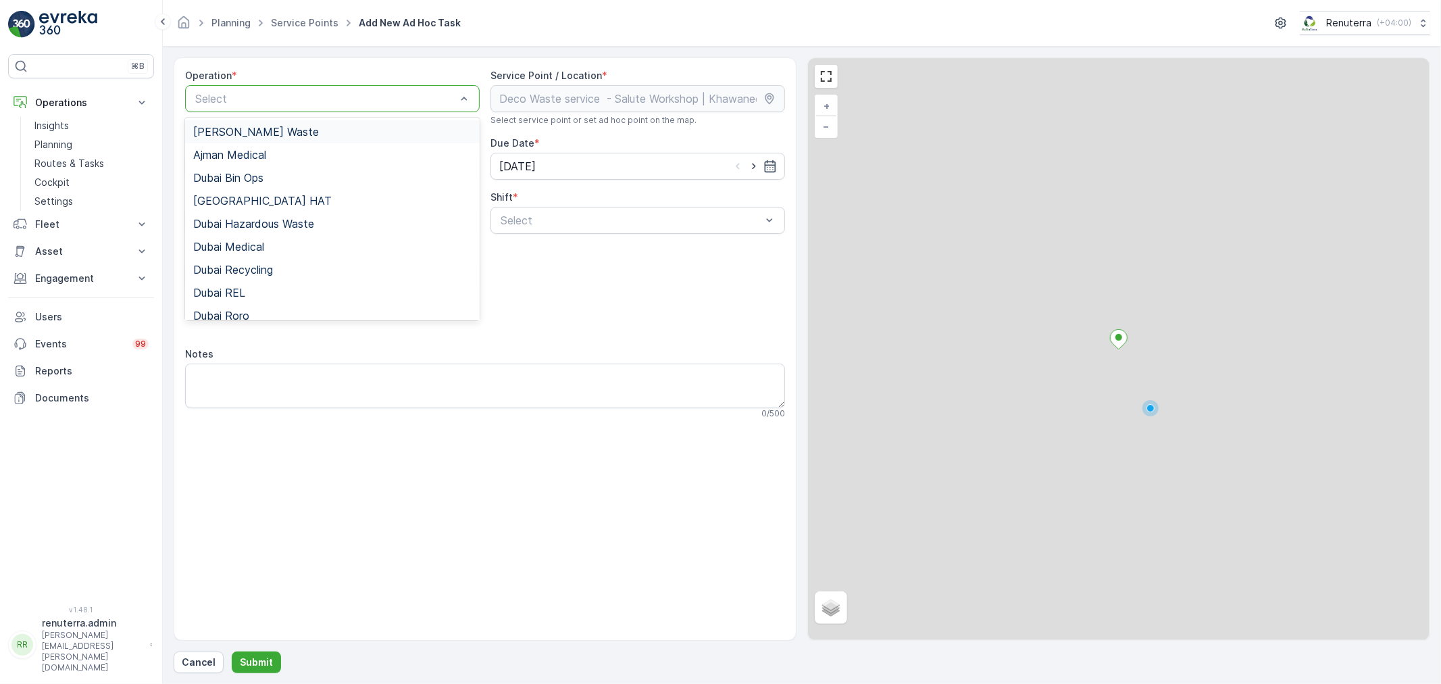
click at [343, 103] on div at bounding box center [325, 99] width 263 height 12
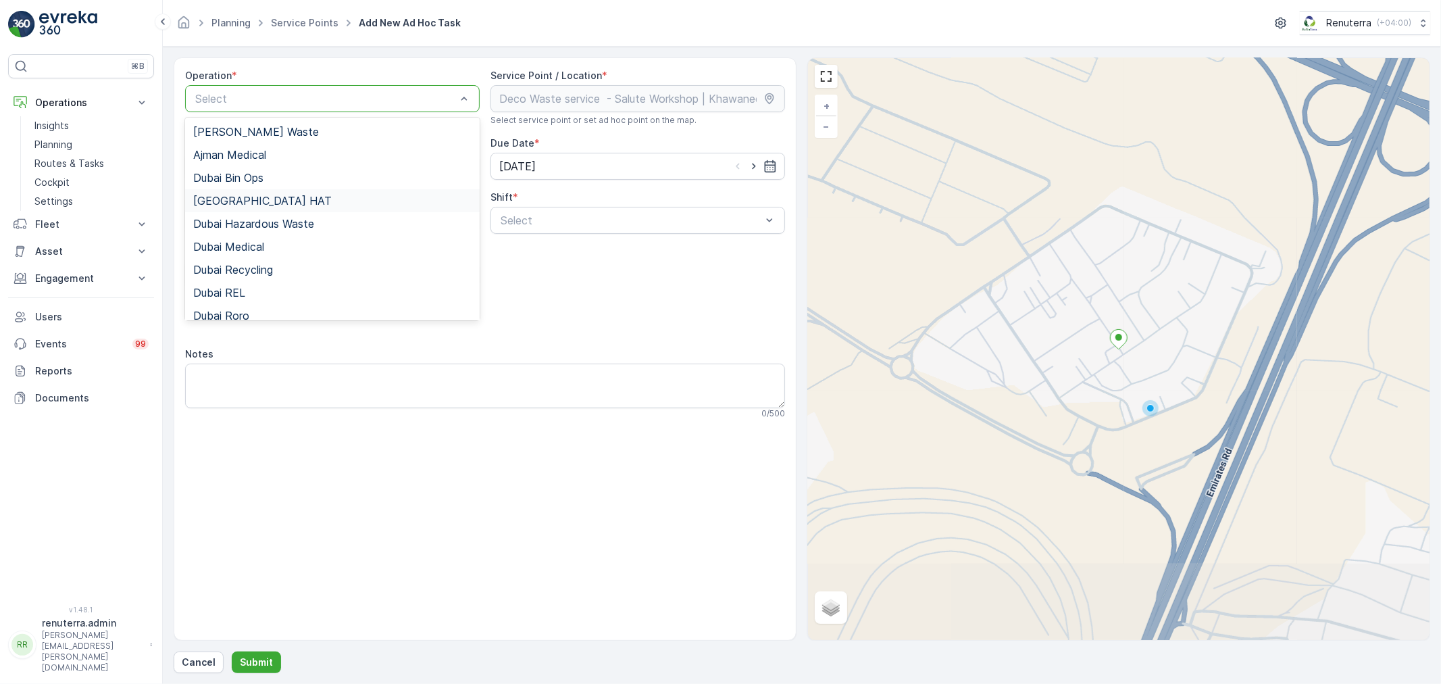
click at [245, 199] on span "Dubai HAT" at bounding box center [262, 201] width 138 height 12
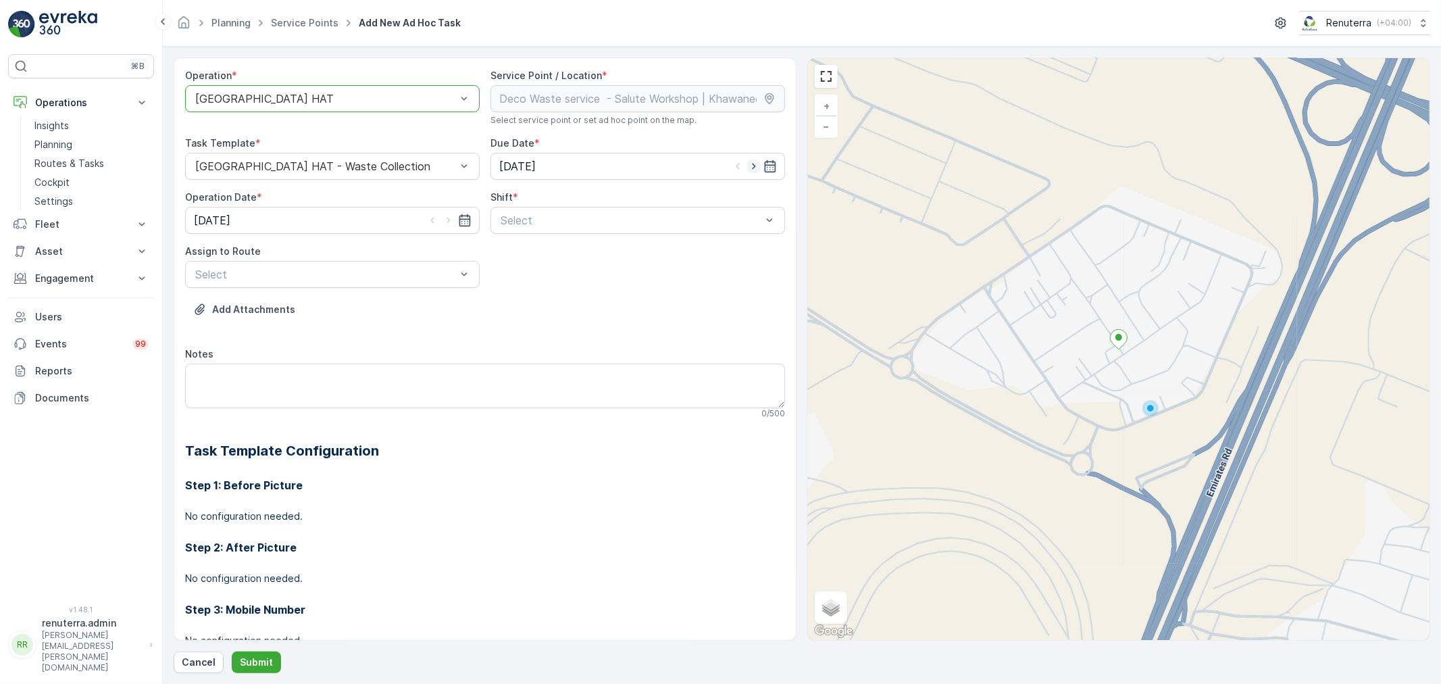
click at [753, 159] on icon "button" at bounding box center [754, 166] width 14 height 14
type input "[DATE]"
click at [444, 216] on icon "button" at bounding box center [449, 220] width 14 height 14
type input "[DATE]"
click at [497, 219] on div "Select" at bounding box center [637, 220] width 295 height 27
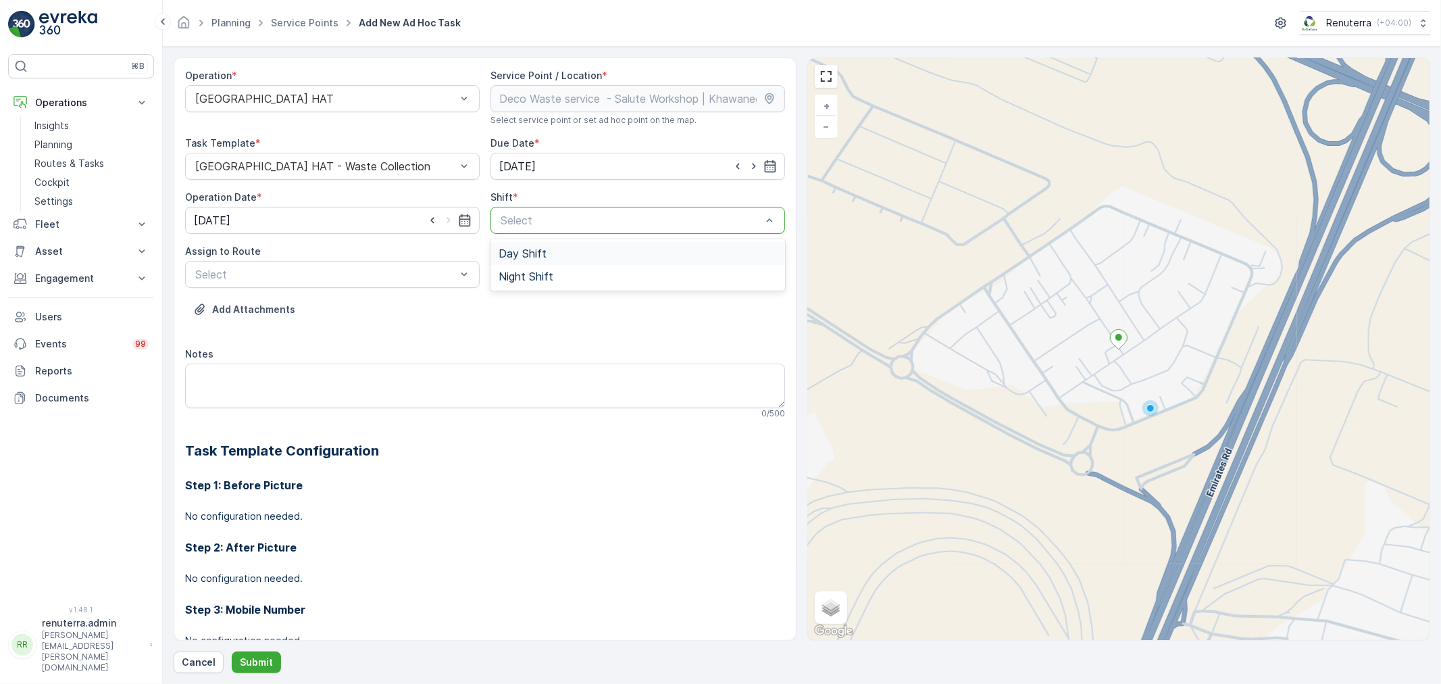
click at [503, 248] on span "Day Shift" at bounding box center [523, 253] width 48 height 12
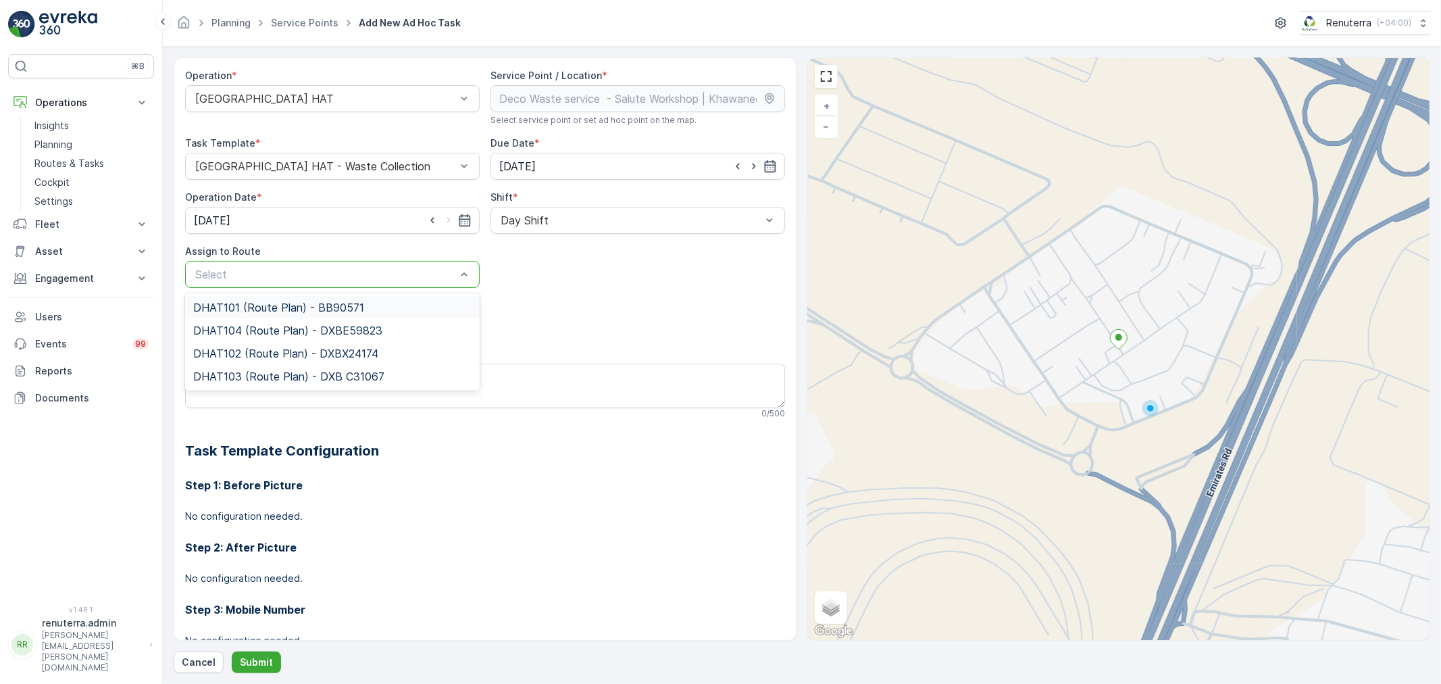
click at [410, 271] on div at bounding box center [325, 274] width 263 height 12
click at [280, 303] on span "DHAT101 (Route Plan) - BB90571" at bounding box center [278, 307] width 171 height 12
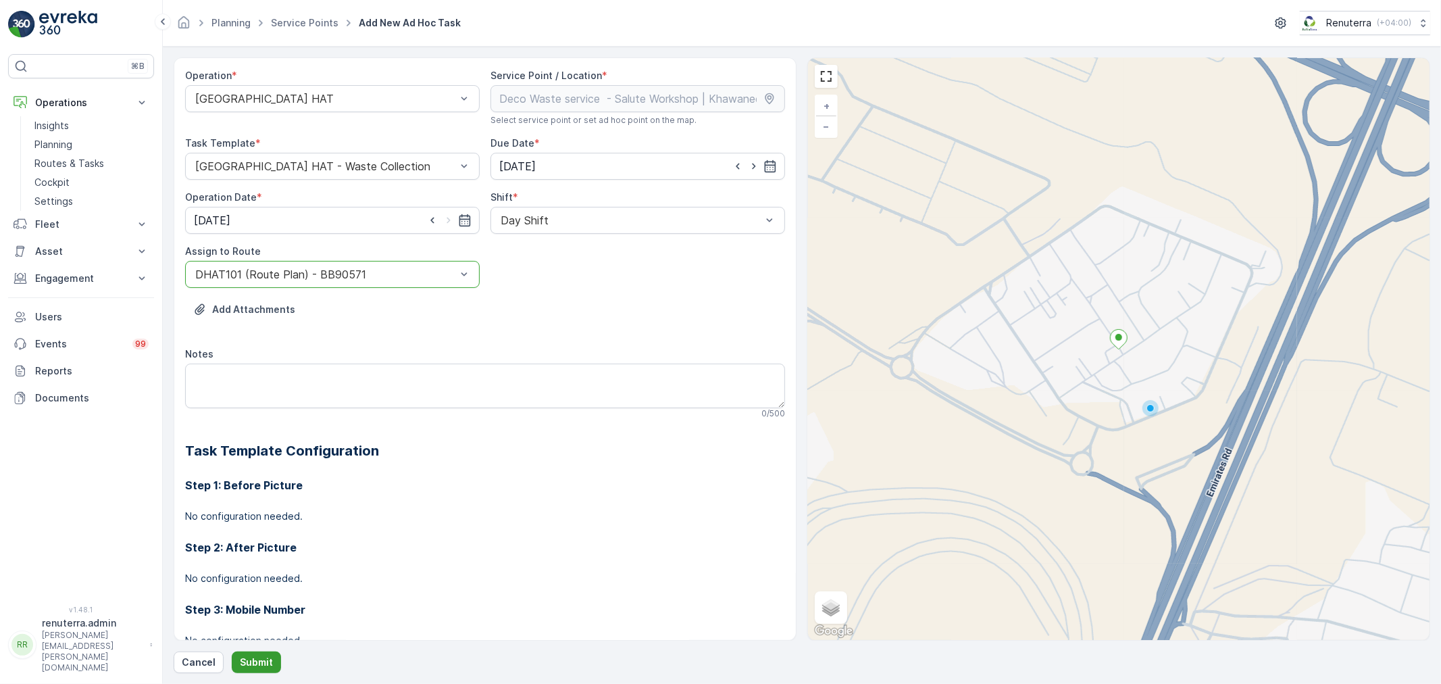
click at [253, 662] on p "Submit" at bounding box center [256, 662] width 33 height 14
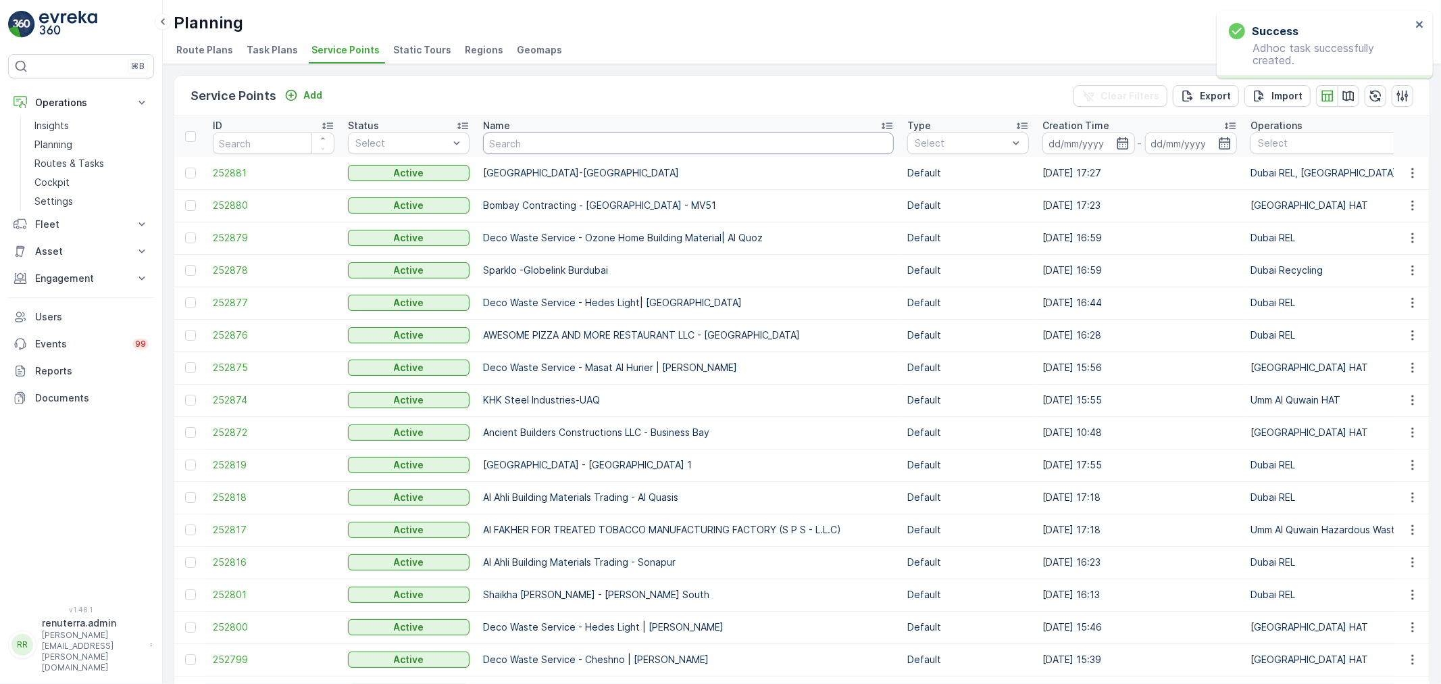
click at [563, 145] on input "text" at bounding box center [688, 143] width 411 height 22
paste input "Discovery Dunes Golf Course Planting Works"
type input "Discovery Dunes Golf Course Planting Works"
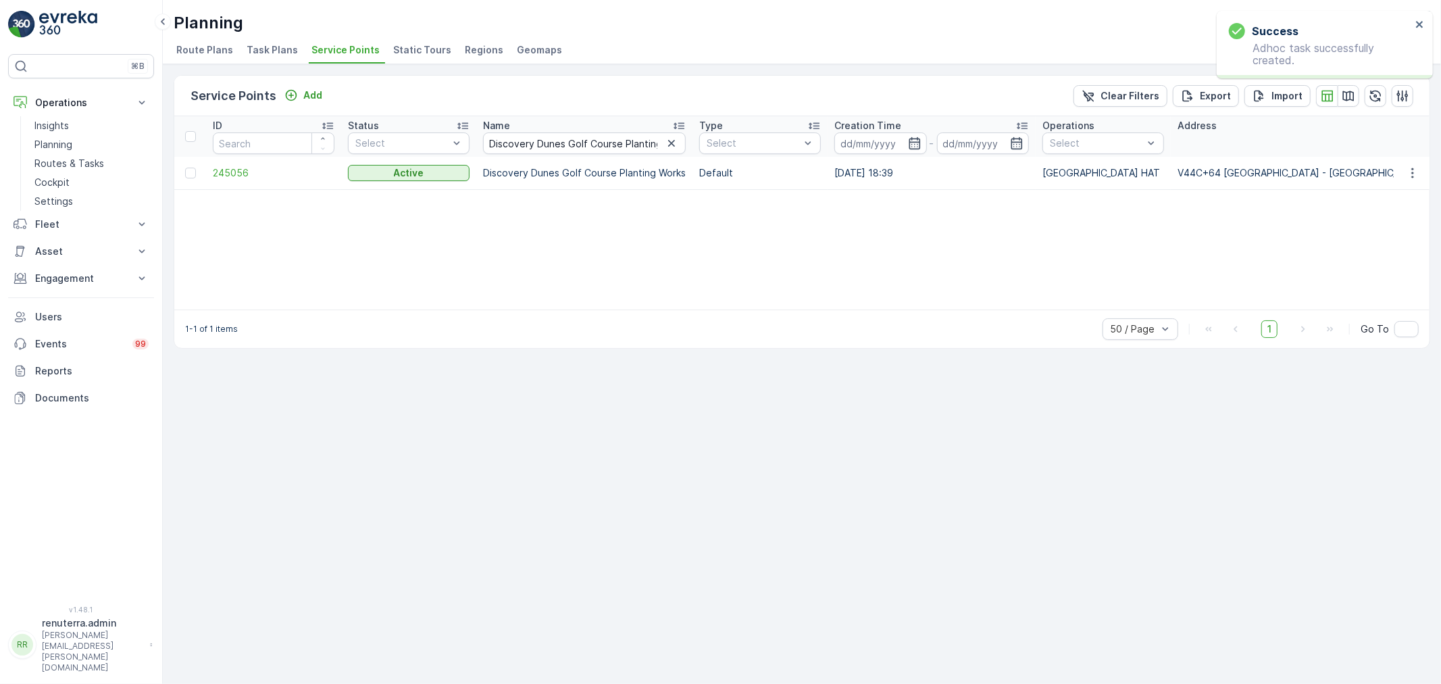
click at [237, 174] on span "245056" at bounding box center [274, 173] width 122 height 14
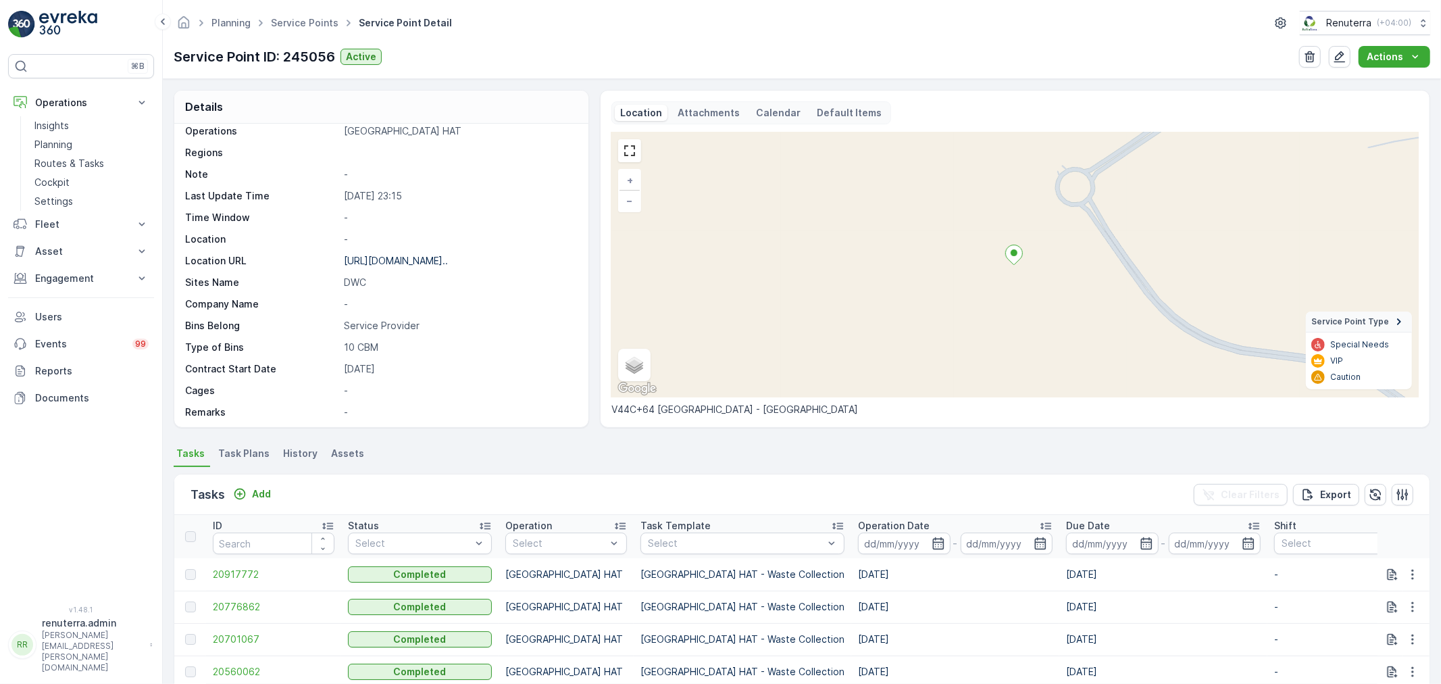
scroll to position [186, 0]
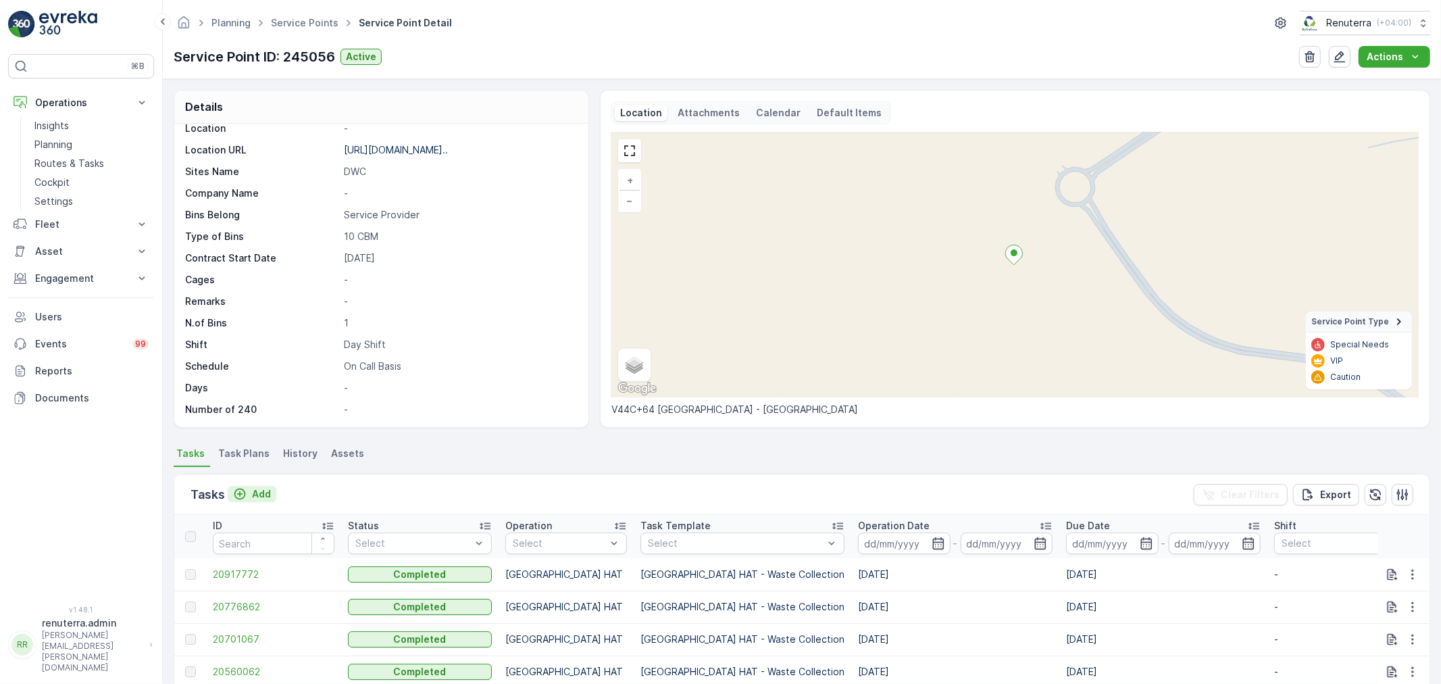
click at [273, 492] on button "Add" at bounding box center [252, 494] width 49 height 16
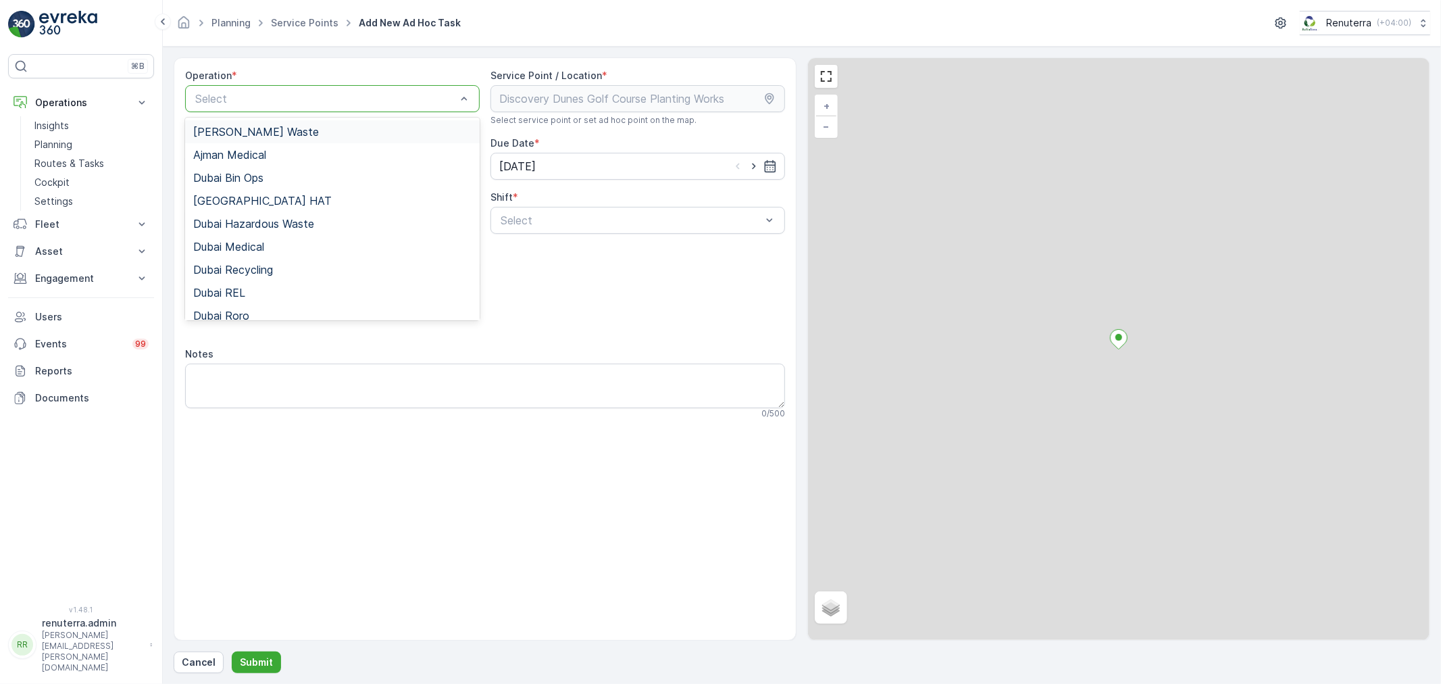
drag, startPoint x: 305, startPoint y: 109, endPoint x: 298, endPoint y: 115, distance: 8.7
click at [305, 109] on div "Select" at bounding box center [332, 98] width 295 height 27
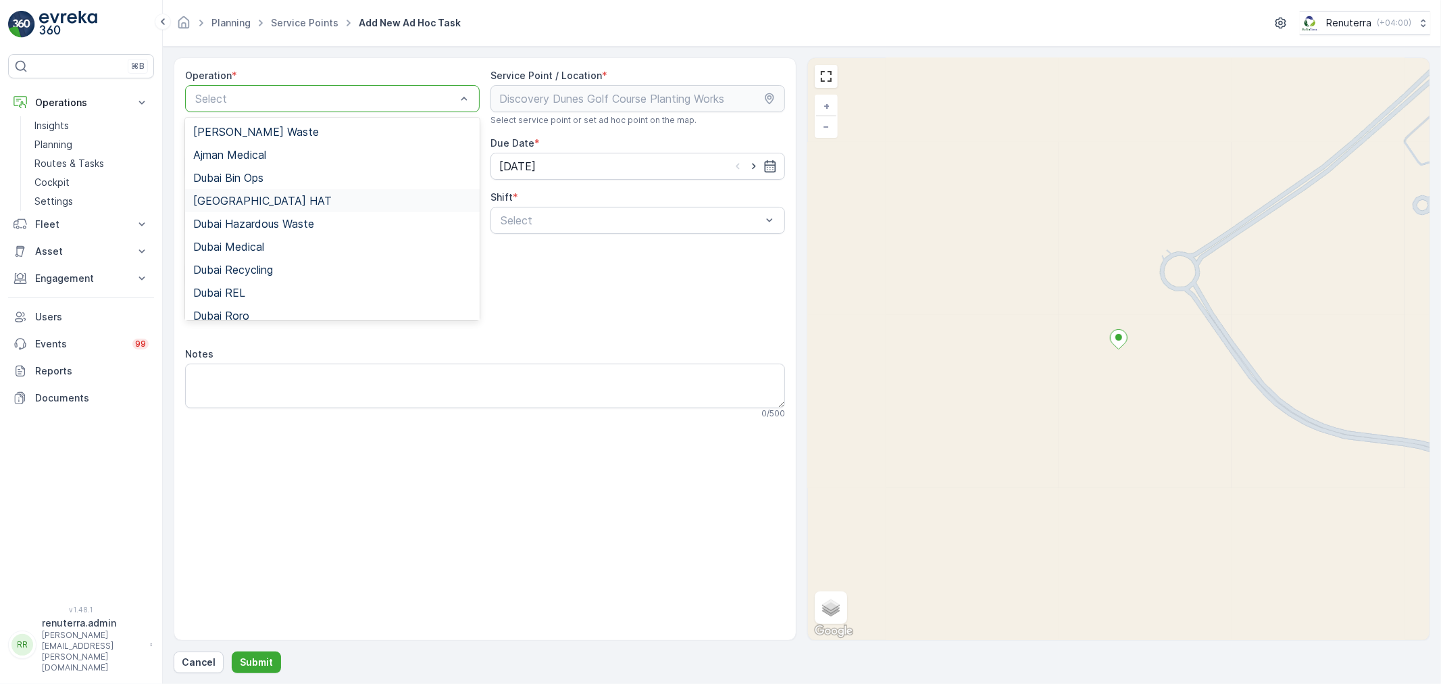
click at [238, 193] on div "Dubai HAT" at bounding box center [332, 200] width 295 height 23
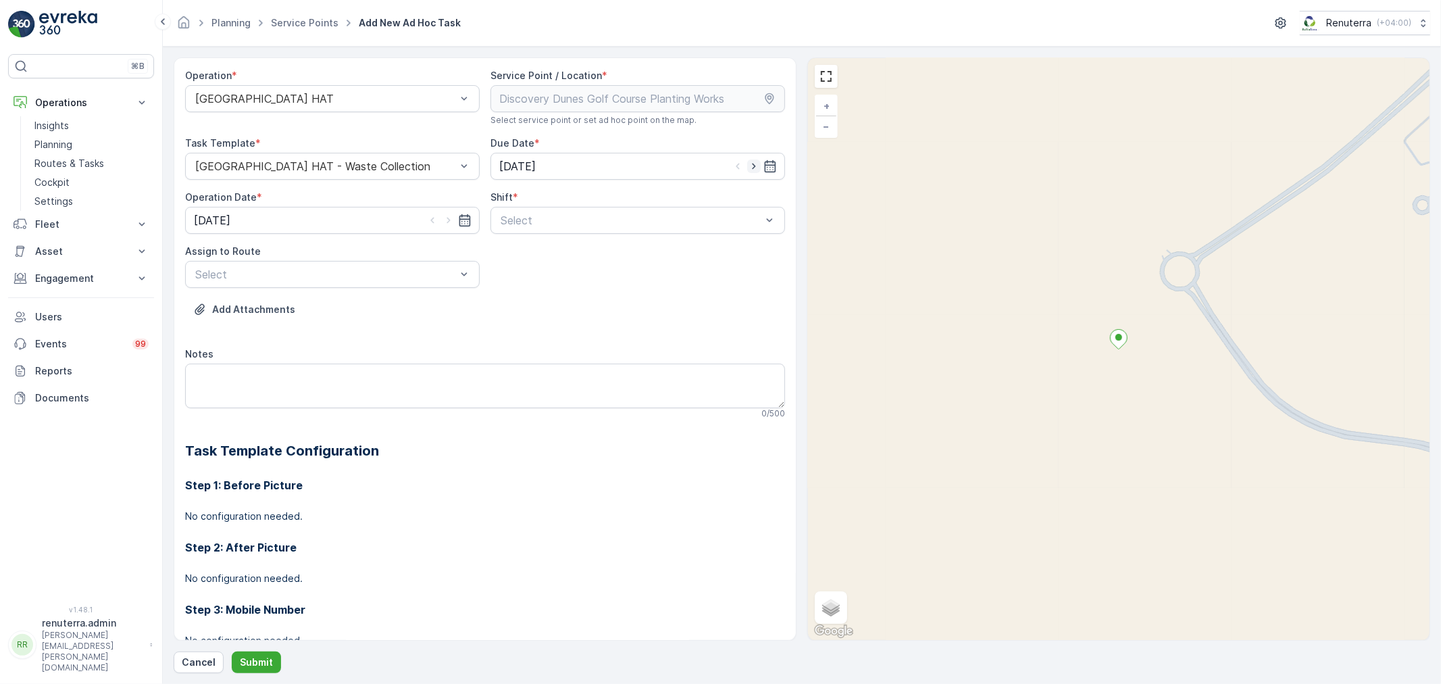
click at [749, 164] on icon "button" at bounding box center [754, 166] width 14 height 14
type input "[DATE]"
click at [450, 223] on icon "button" at bounding box center [449, 220] width 14 height 14
type input "[DATE]"
click at [556, 222] on div at bounding box center [630, 220] width 263 height 12
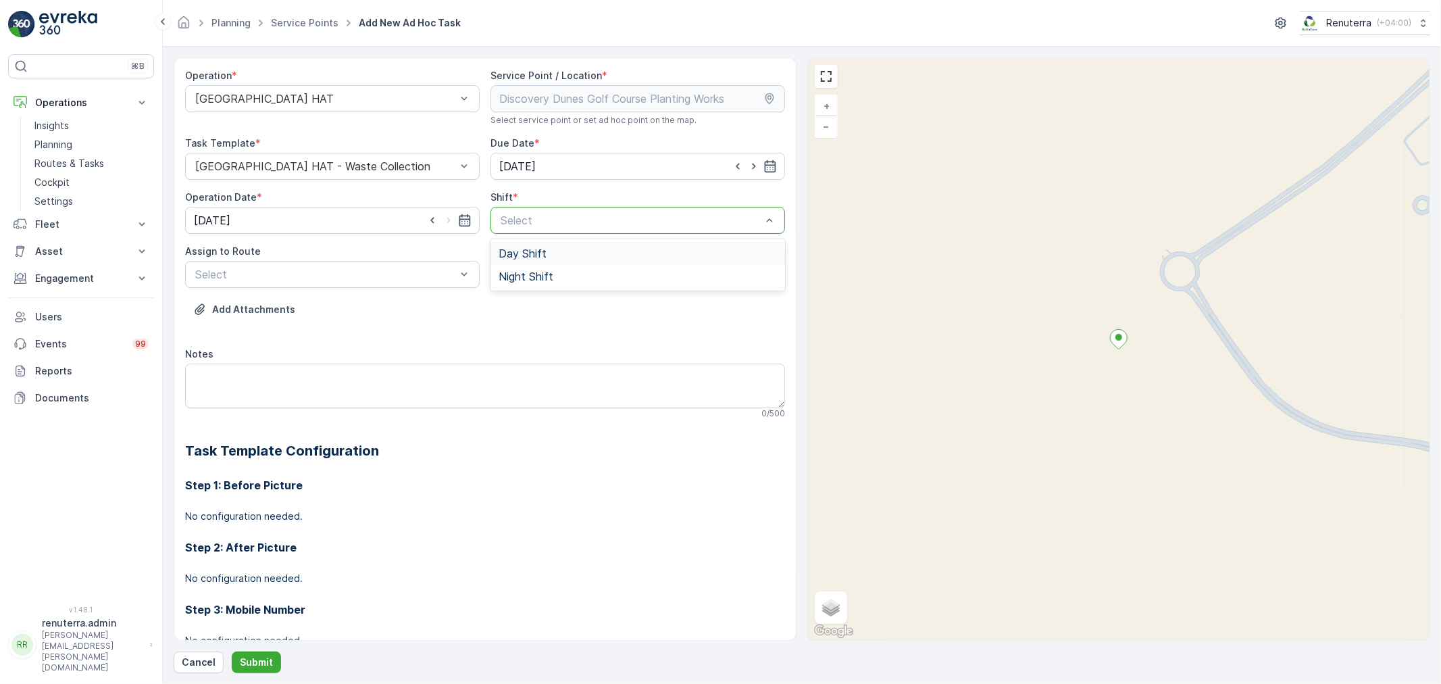
click at [513, 251] on span "Day Shift" at bounding box center [523, 253] width 48 height 12
click at [429, 268] on div at bounding box center [325, 274] width 263 height 12
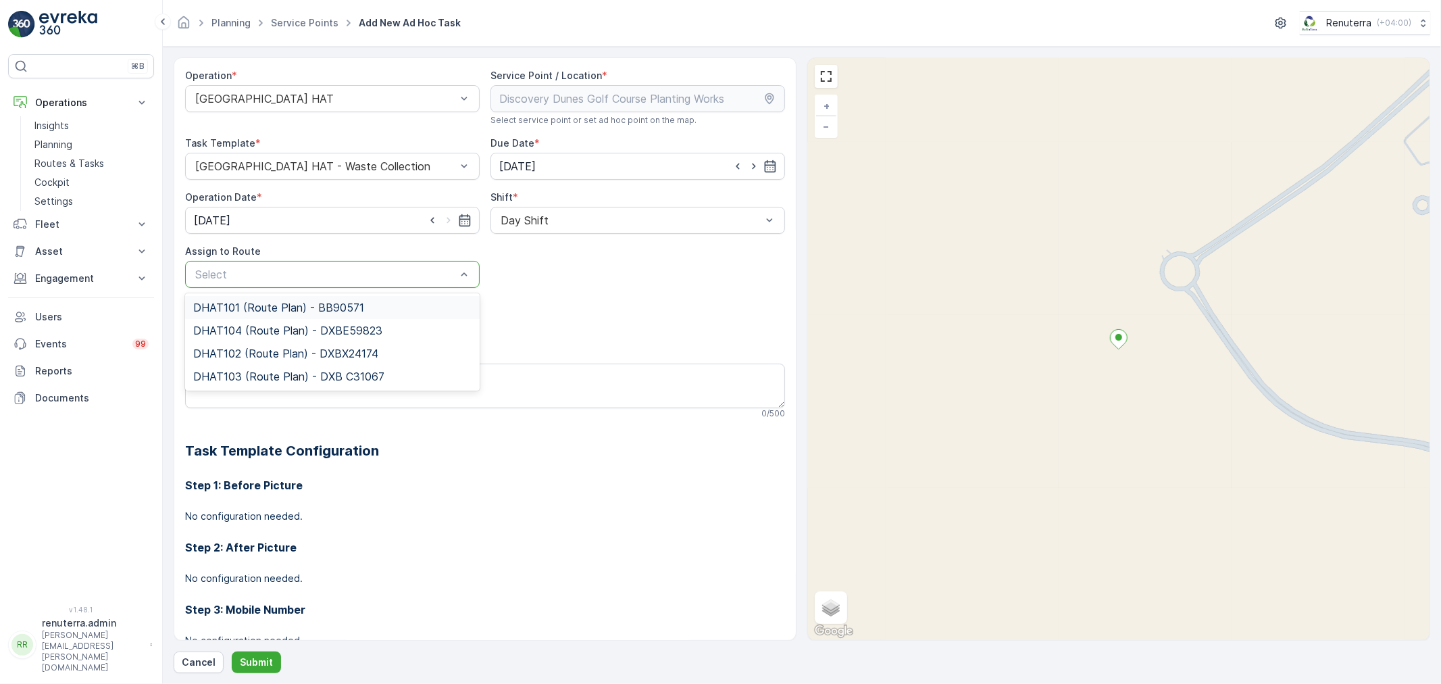
click at [301, 300] on div "DHAT101 (Route Plan) - BB90571" at bounding box center [332, 307] width 295 height 23
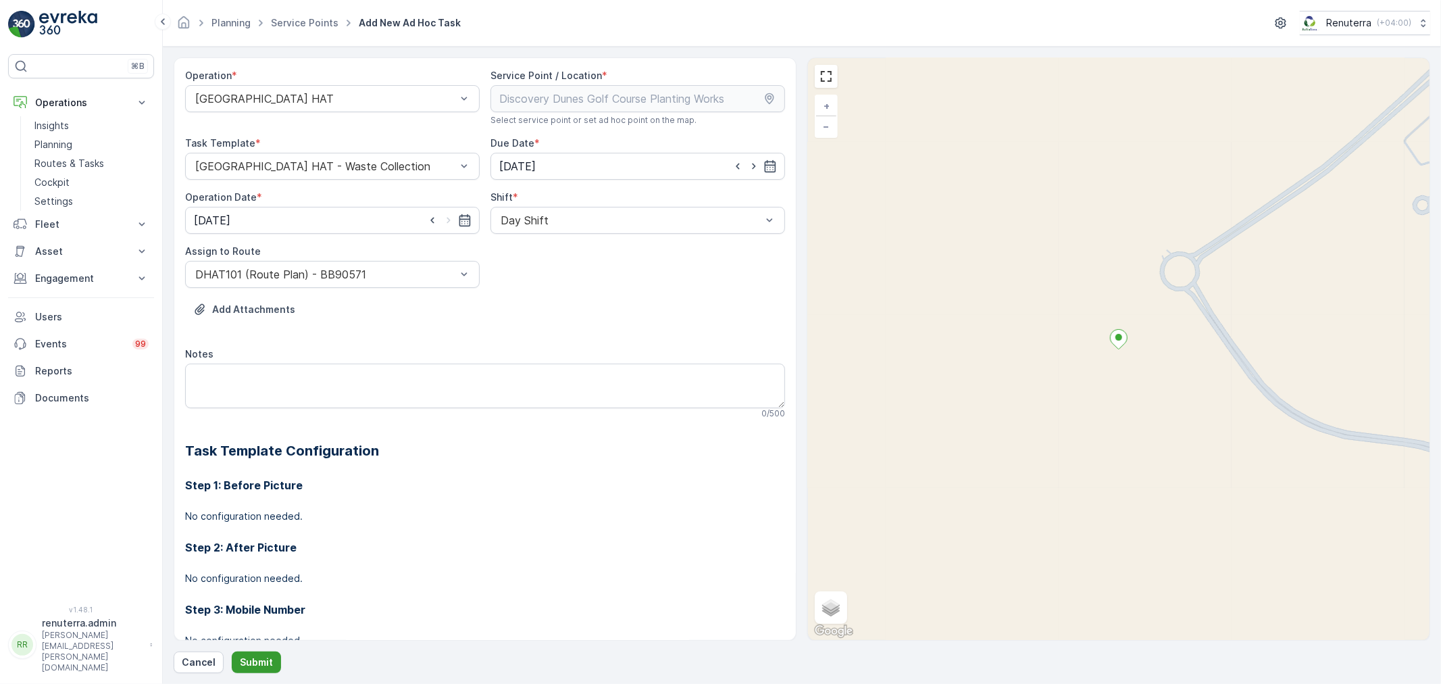
click at [265, 659] on p "Submit" at bounding box center [256, 662] width 33 height 14
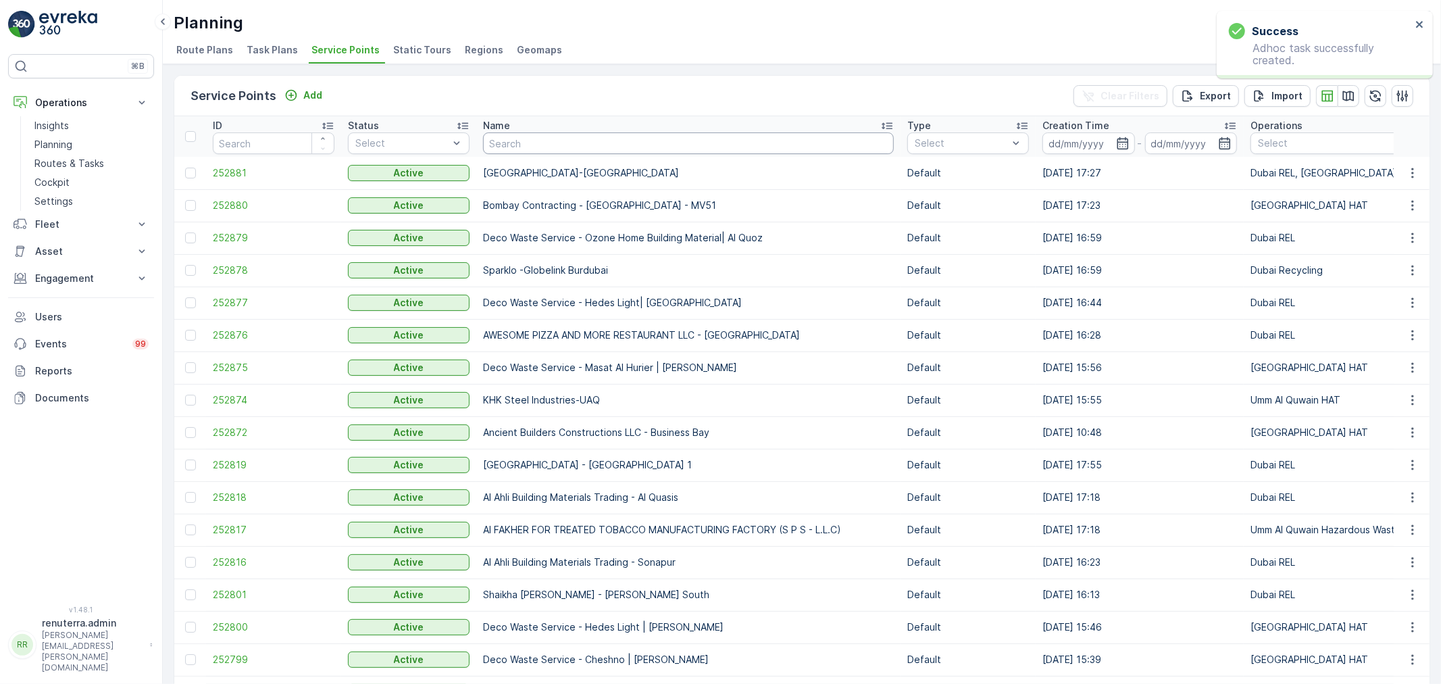
click at [528, 145] on input "text" at bounding box center [688, 143] width 411 height 22
paste input "Italian Planters L.L.C -Blue Water Residence"
type input "Italian Planters L.L.C -Blue Water Residence"
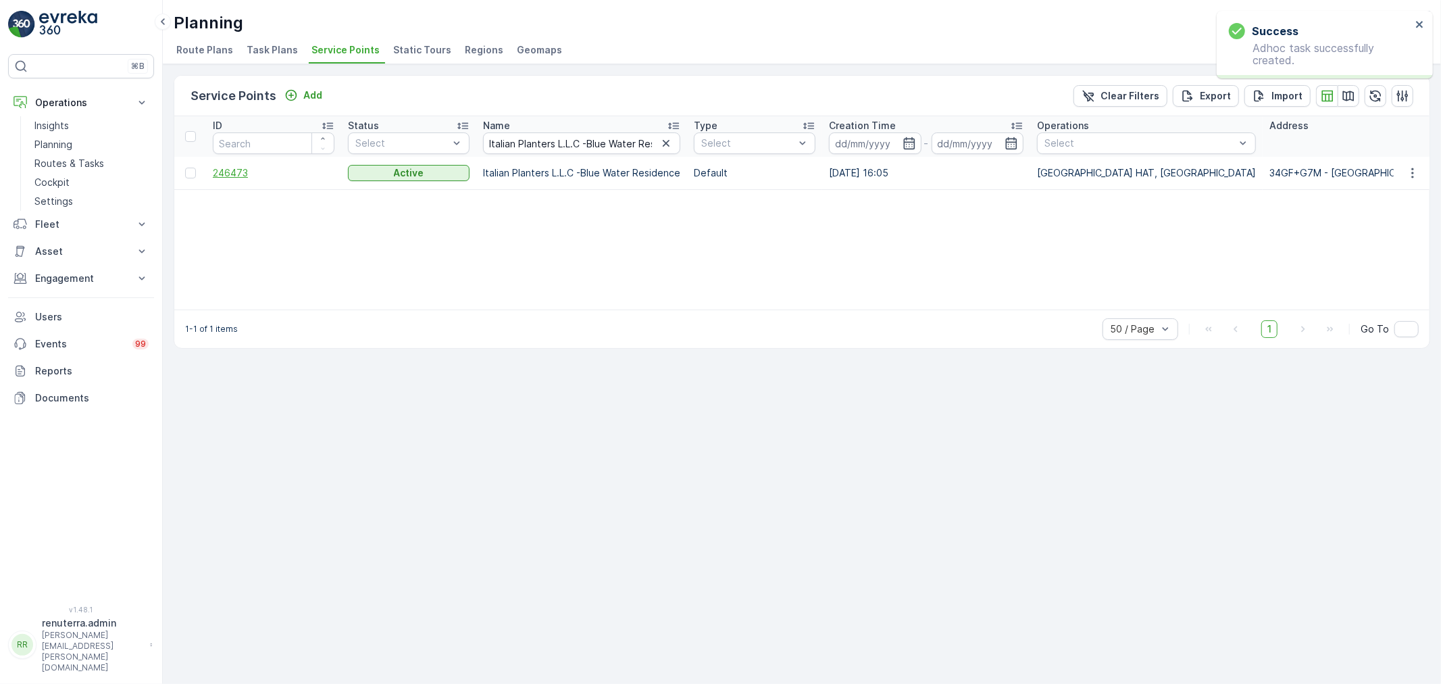
click at [233, 176] on span "246473" at bounding box center [274, 173] width 122 height 14
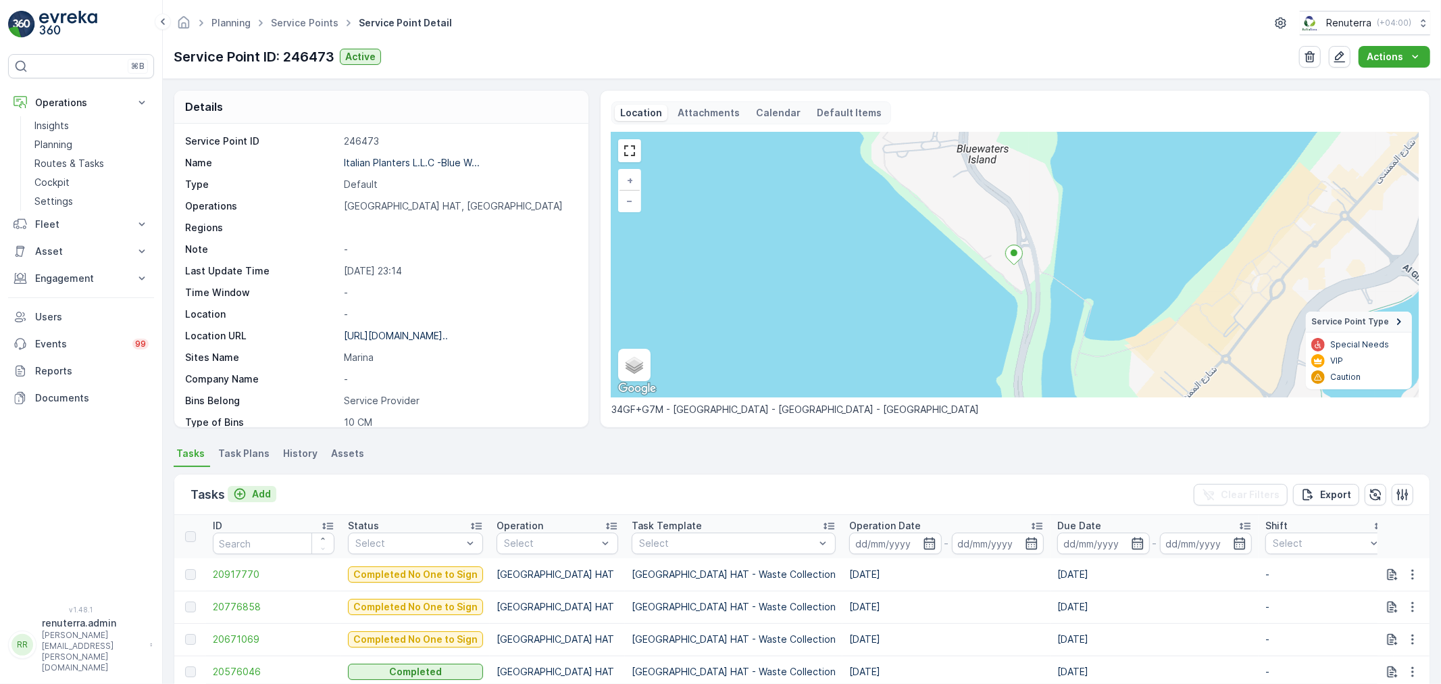
click at [252, 493] on p "Add" at bounding box center [261, 494] width 19 height 14
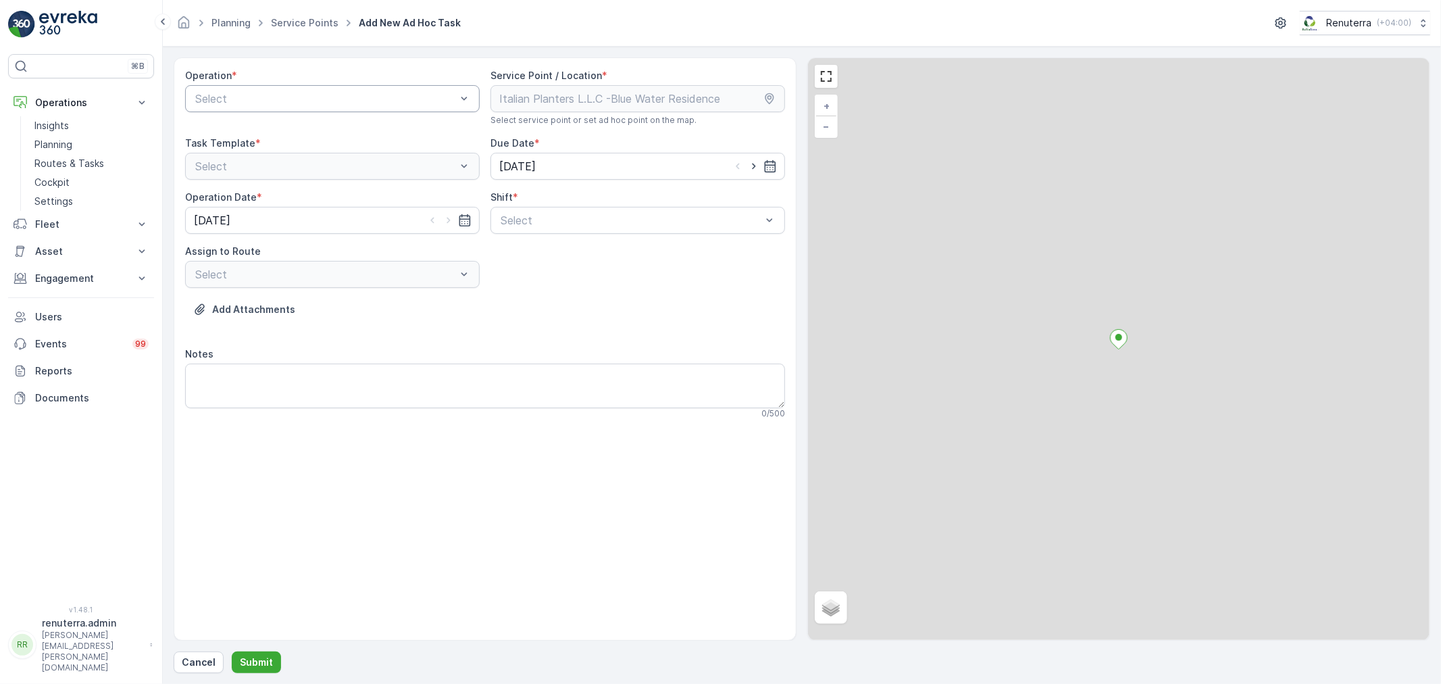
click at [289, 98] on div at bounding box center [325, 99] width 263 height 12
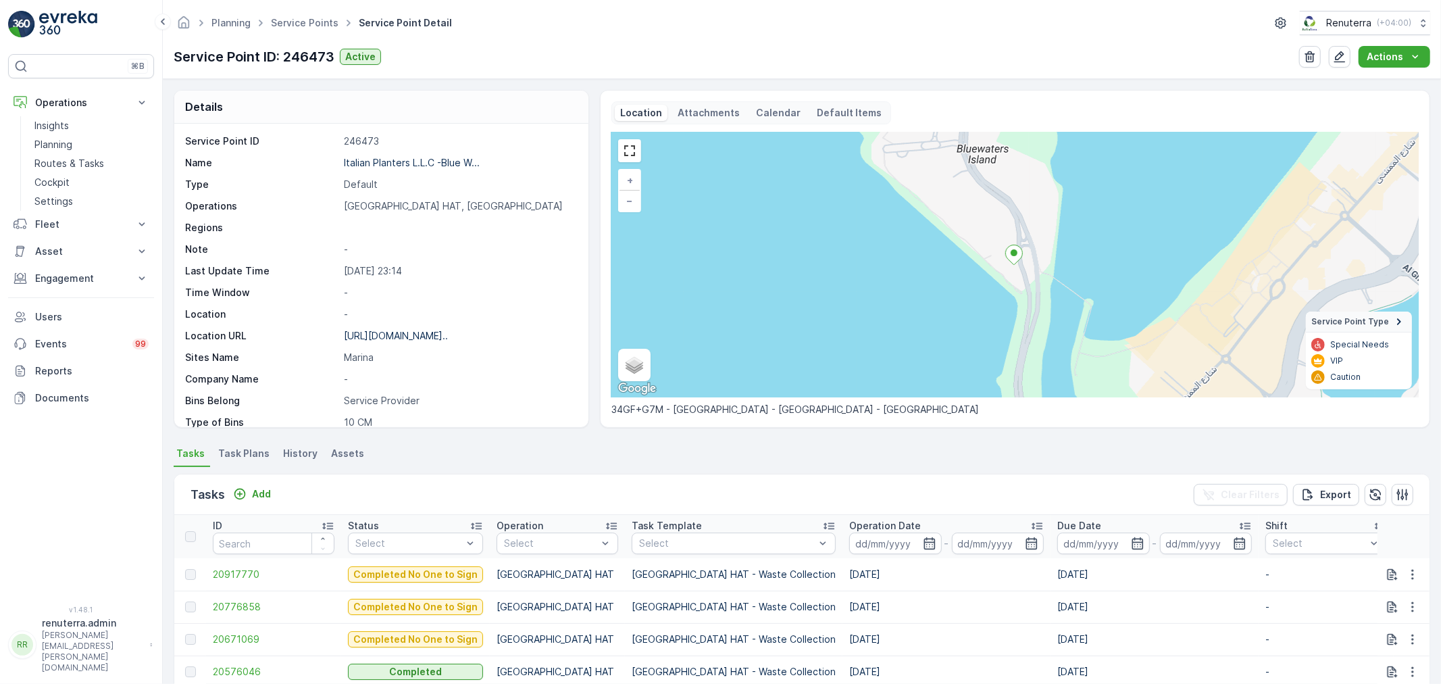
click at [247, 482] on div "Tasks Add Clear Filters Export" at bounding box center [801, 494] width 1255 height 41
click at [246, 490] on icon "Add" at bounding box center [240, 494] width 14 height 14
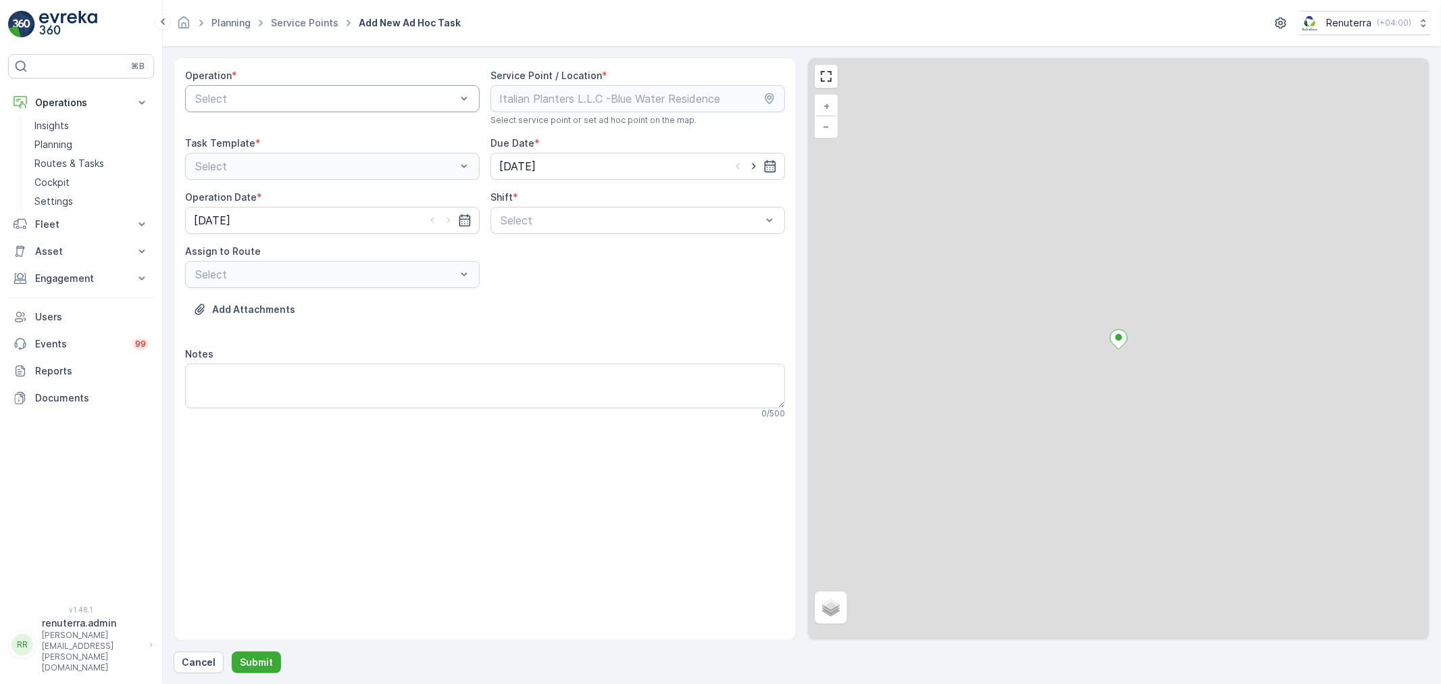
click at [253, 93] on div at bounding box center [325, 99] width 263 height 12
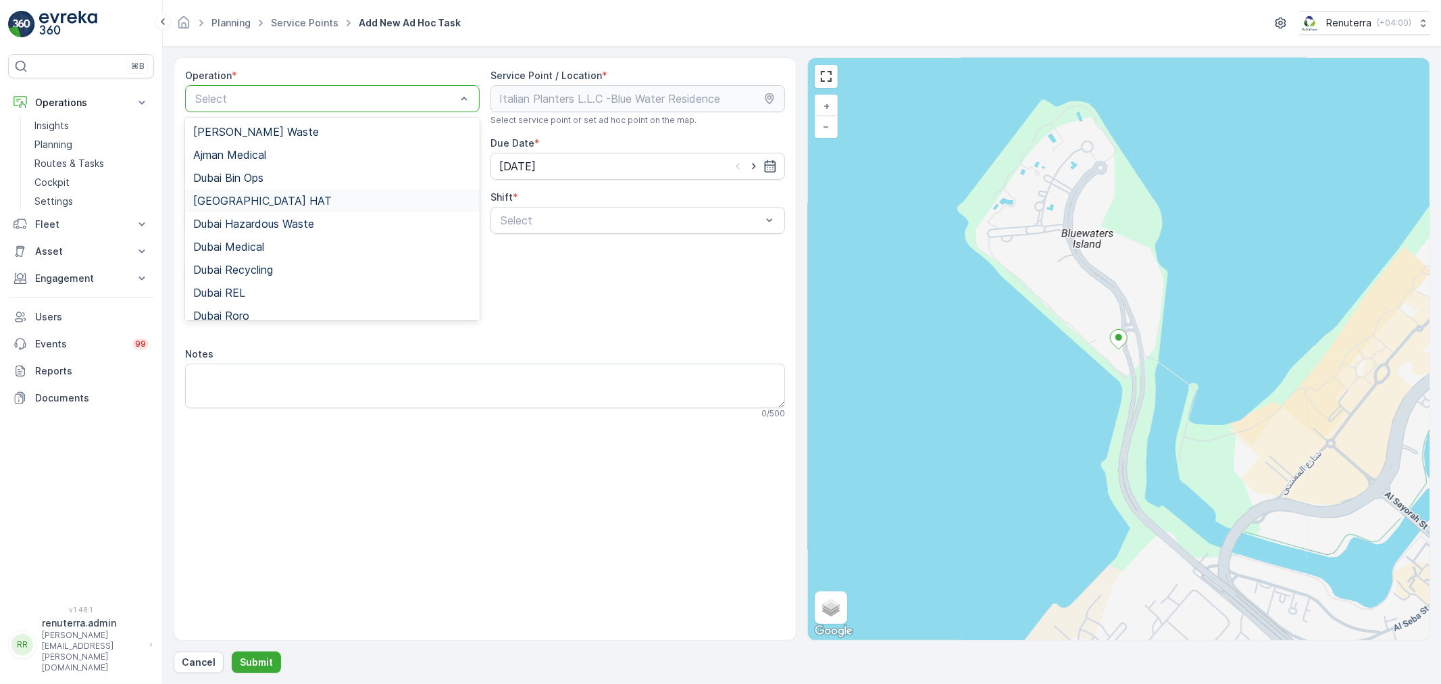
click at [217, 204] on span "Dubai HAT" at bounding box center [262, 201] width 138 height 12
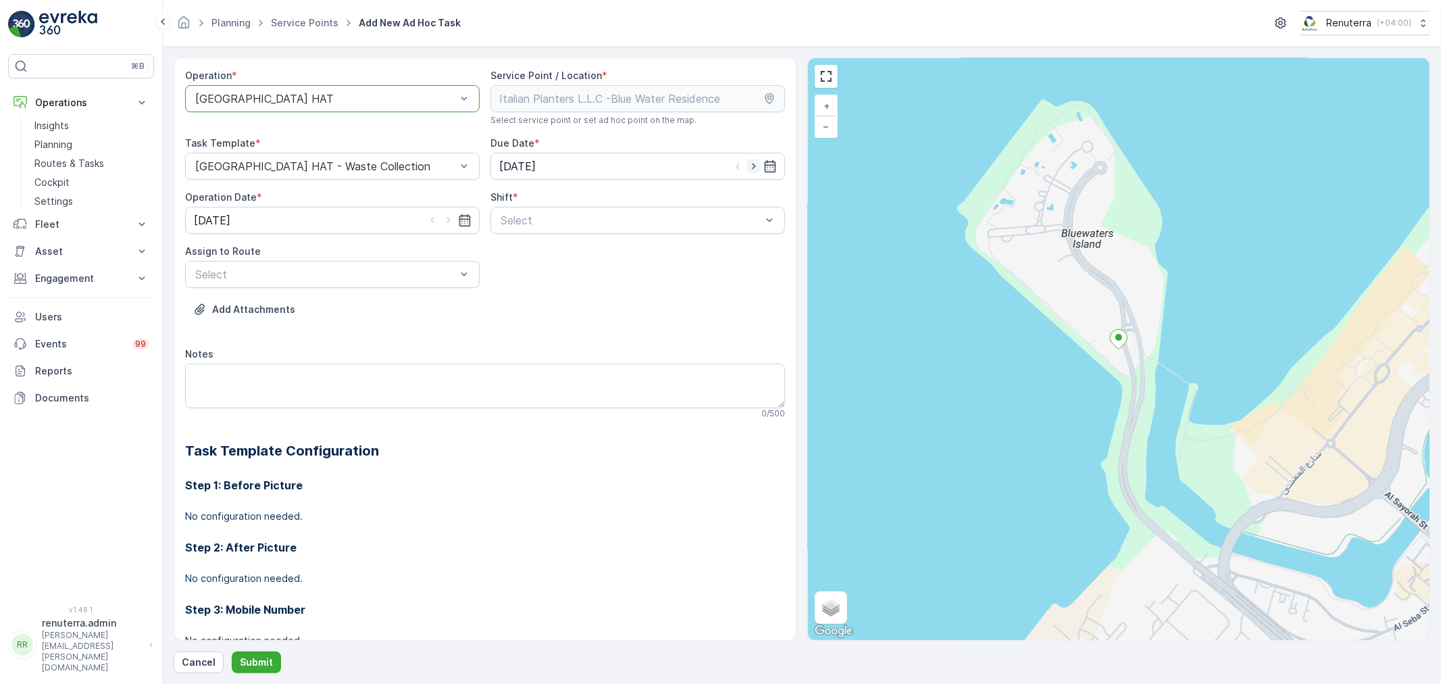
click at [747, 163] on icon "button" at bounding box center [754, 166] width 14 height 14
type input "[DATE]"
click at [449, 219] on icon "button" at bounding box center [449, 220] width 14 height 14
type input "[DATE]"
click at [538, 217] on div at bounding box center [630, 220] width 263 height 12
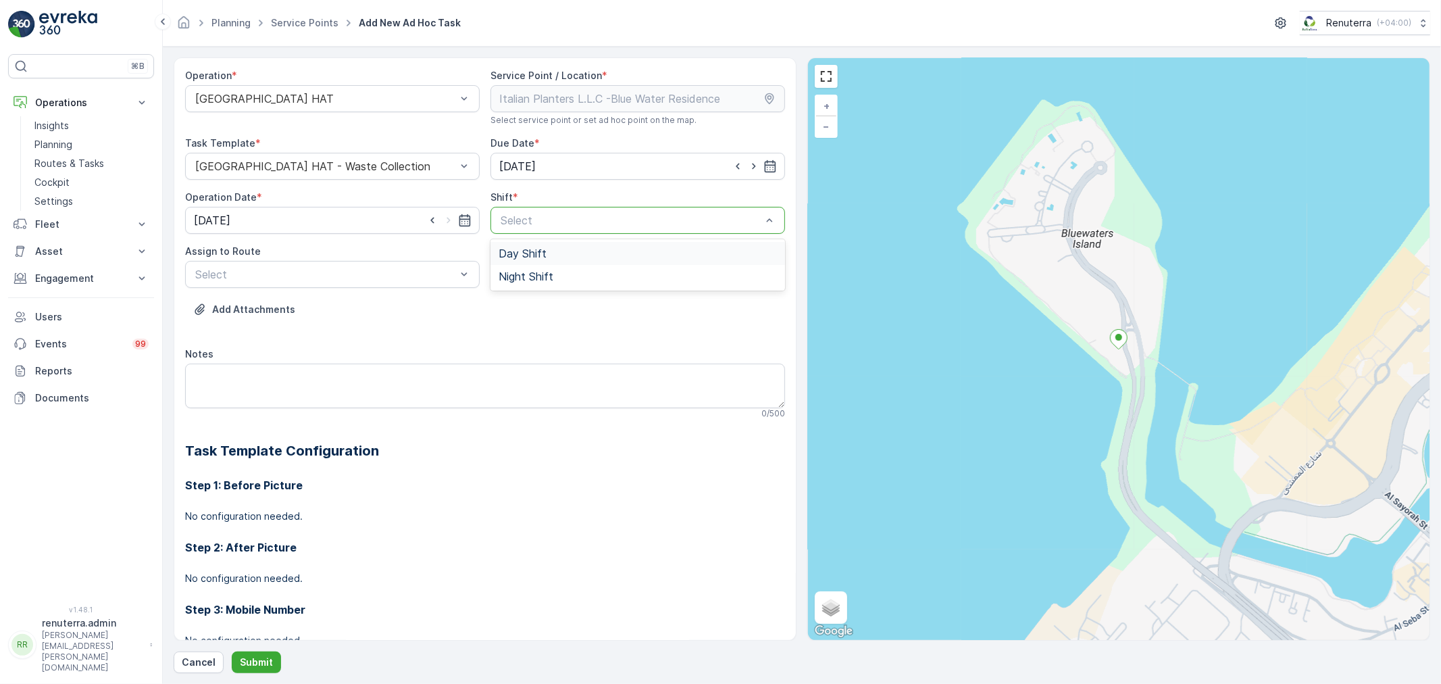
click at [522, 251] on span "Day Shift" at bounding box center [523, 253] width 48 height 12
click at [382, 277] on div at bounding box center [325, 274] width 263 height 12
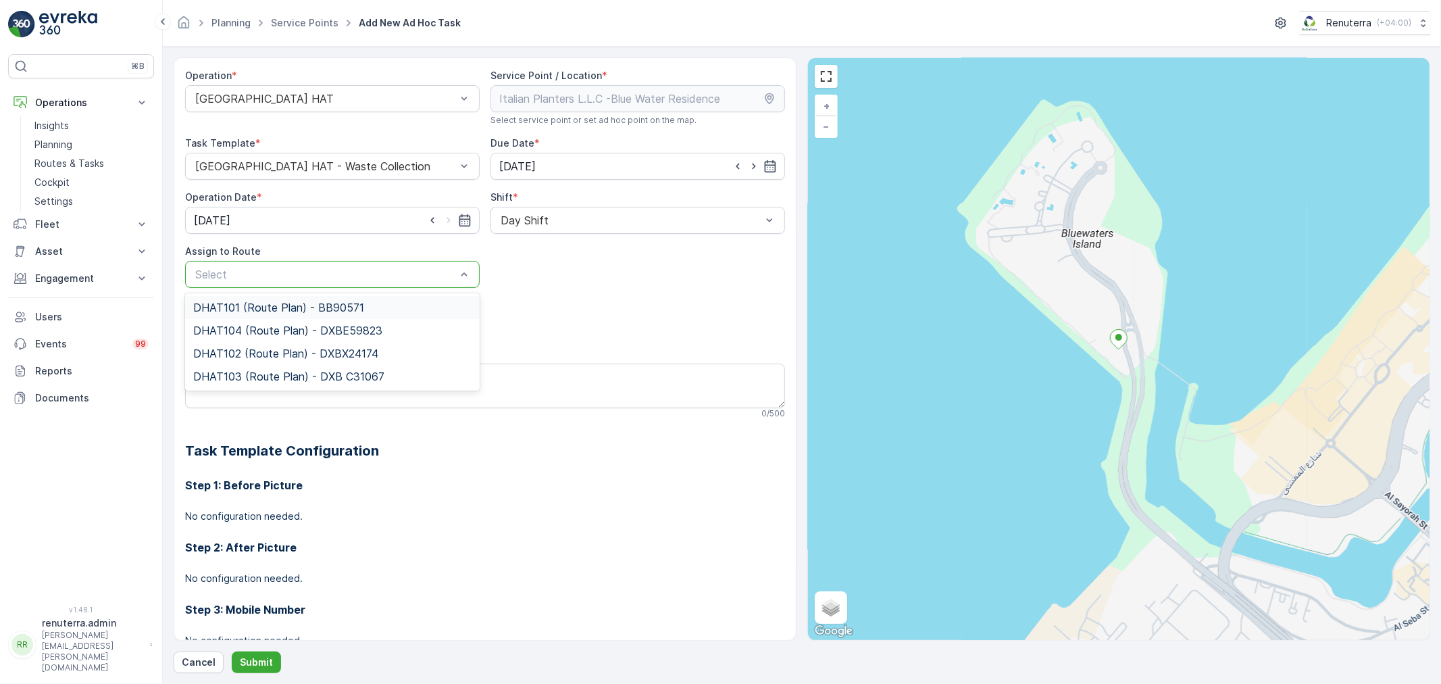
click at [300, 311] on span "DHAT101 (Route Plan) - BB90571" at bounding box center [278, 307] width 171 height 12
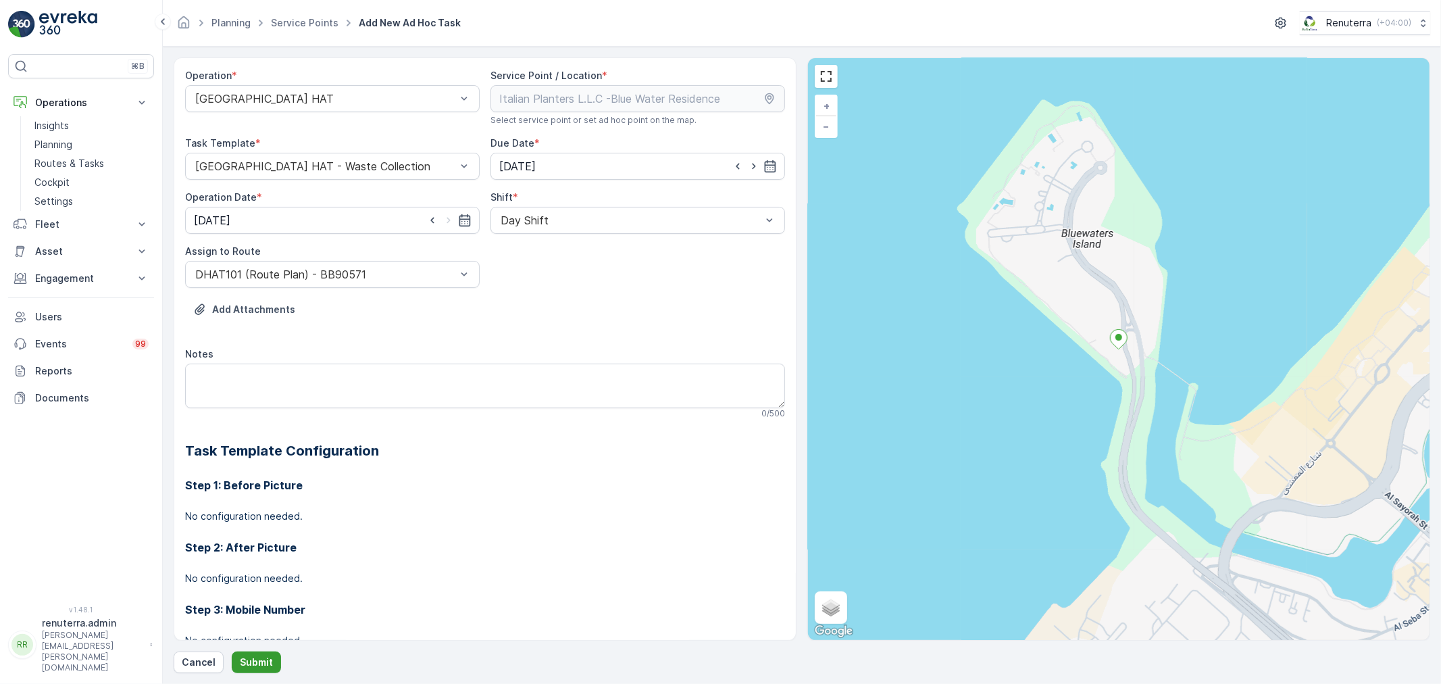
click at [257, 662] on p "Submit" at bounding box center [256, 662] width 33 height 14
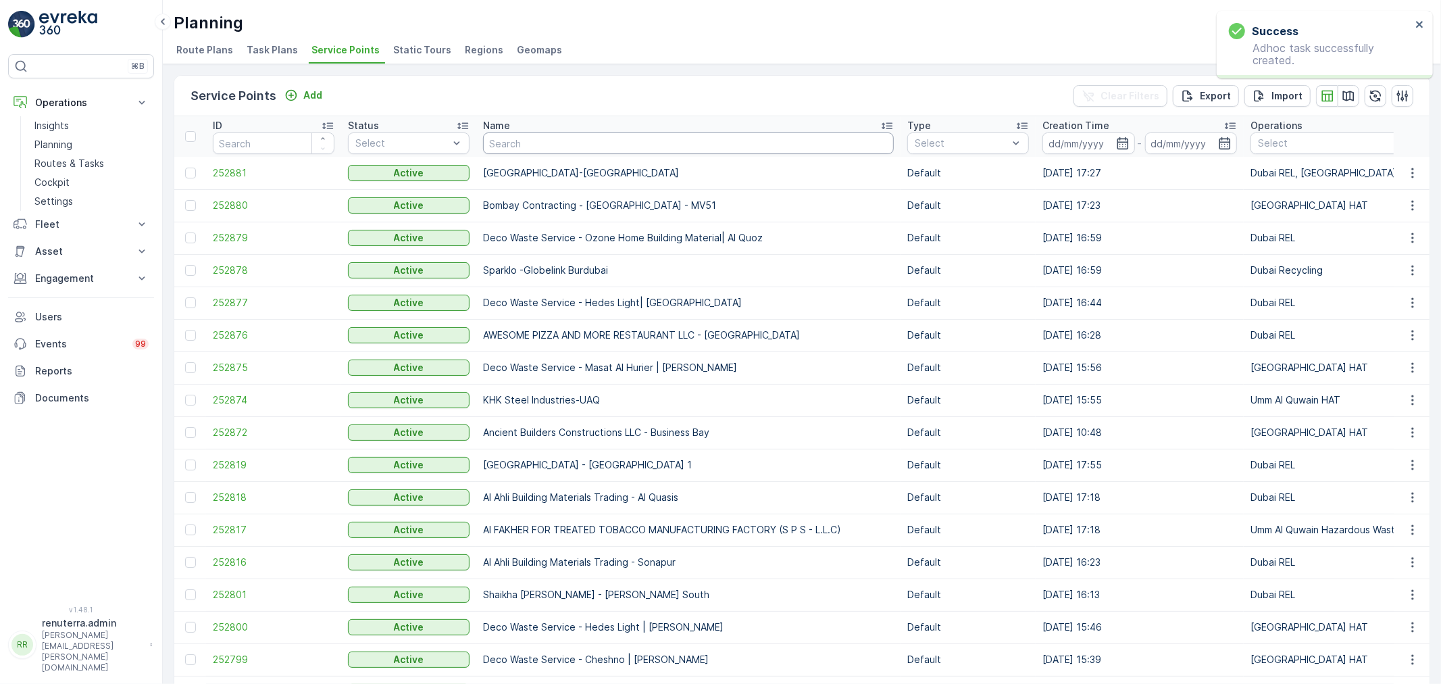
click at [534, 141] on input "text" at bounding box center [688, 143] width 411 height 22
paste input "Al Tayer Stocks (L.L.C.) - Umm Ramool"
type input "Al Tayer Stocks (L.L.C.) - Umm Ramool"
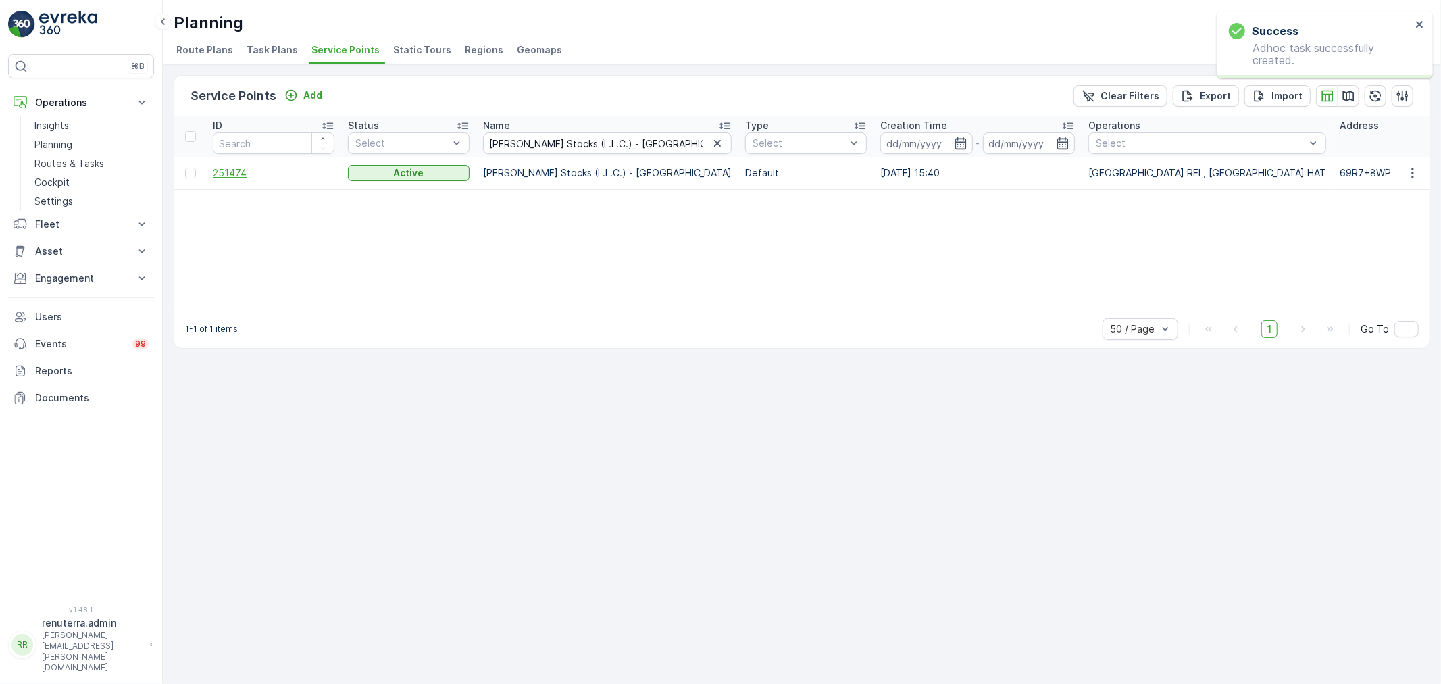
click at [220, 168] on span "251474" at bounding box center [274, 173] width 122 height 14
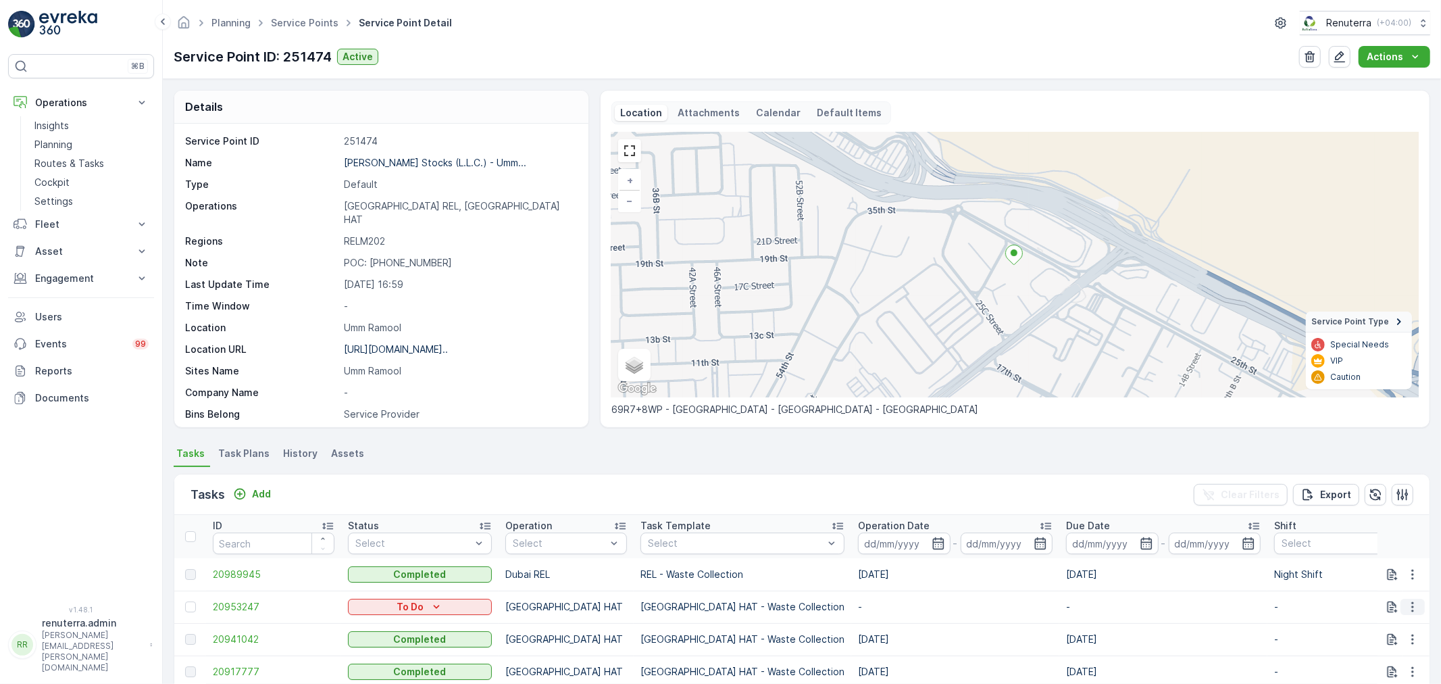
click at [1415, 604] on icon "button" at bounding box center [1413, 607] width 14 height 14
click at [1388, 538] on span "Change Route" at bounding box center [1378, 542] width 66 height 14
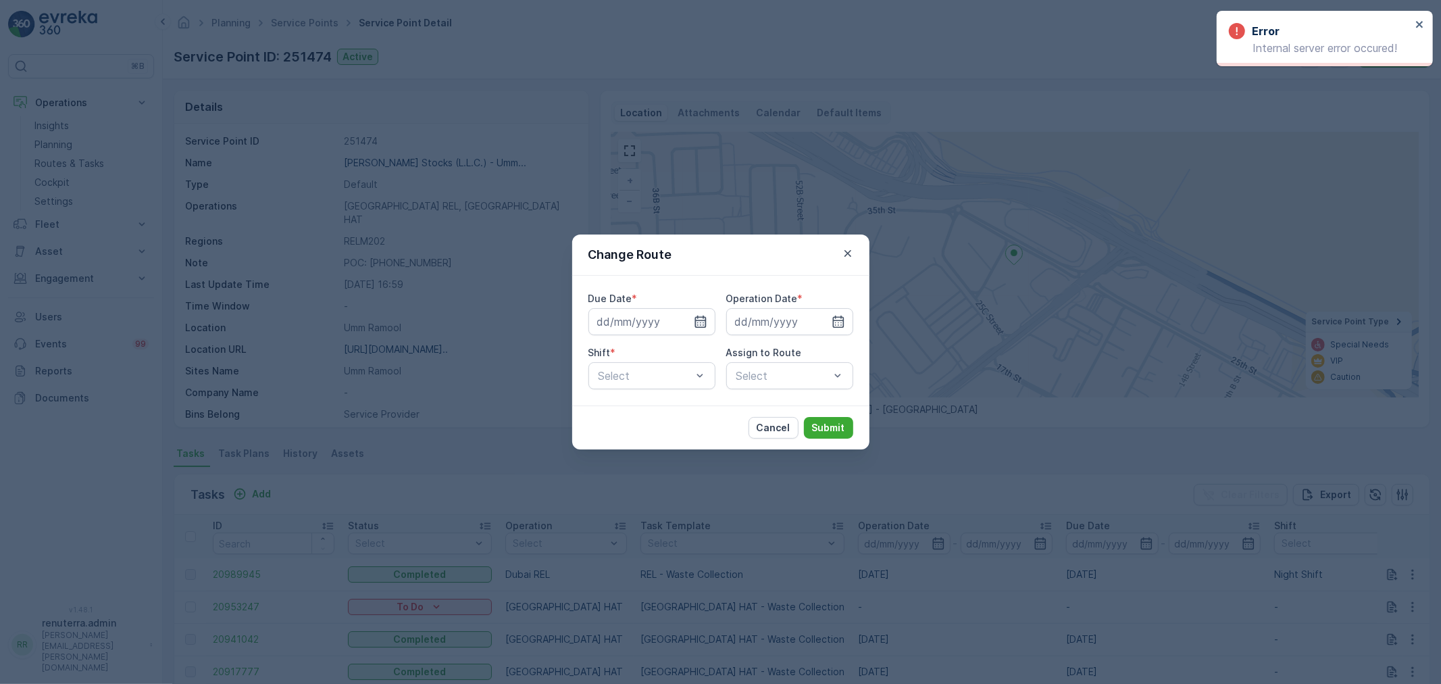
click at [700, 320] on icon "button" at bounding box center [699, 321] width 11 height 12
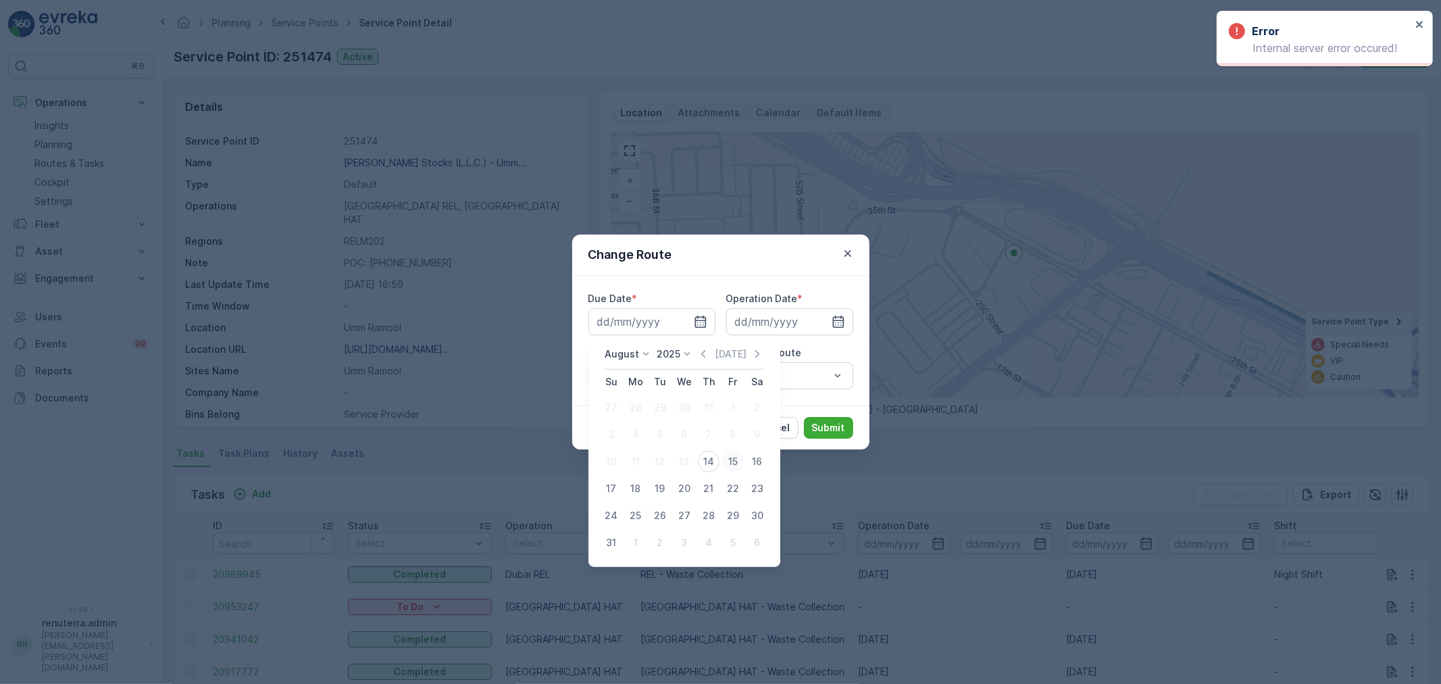
click at [730, 460] on div "15" at bounding box center [733, 462] width 22 height 22
type input "[DATE]"
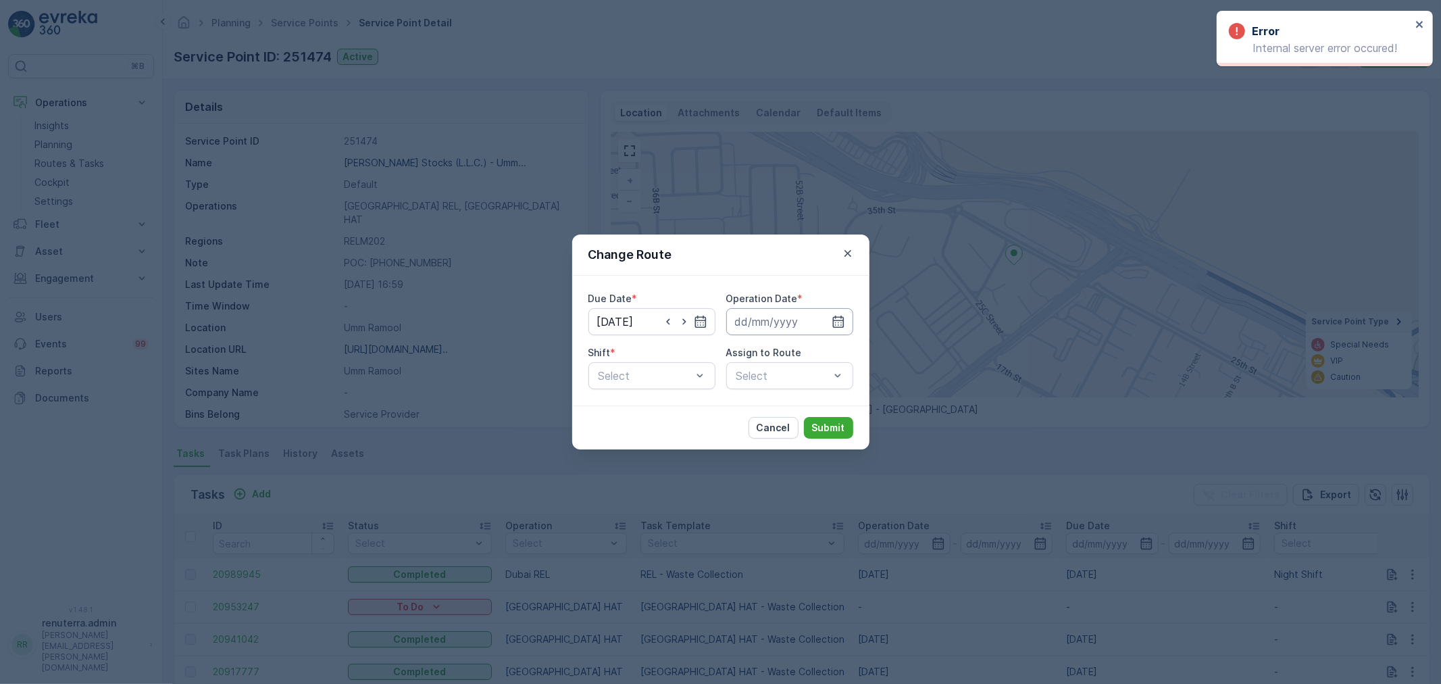
click at [794, 324] on input at bounding box center [789, 321] width 127 height 27
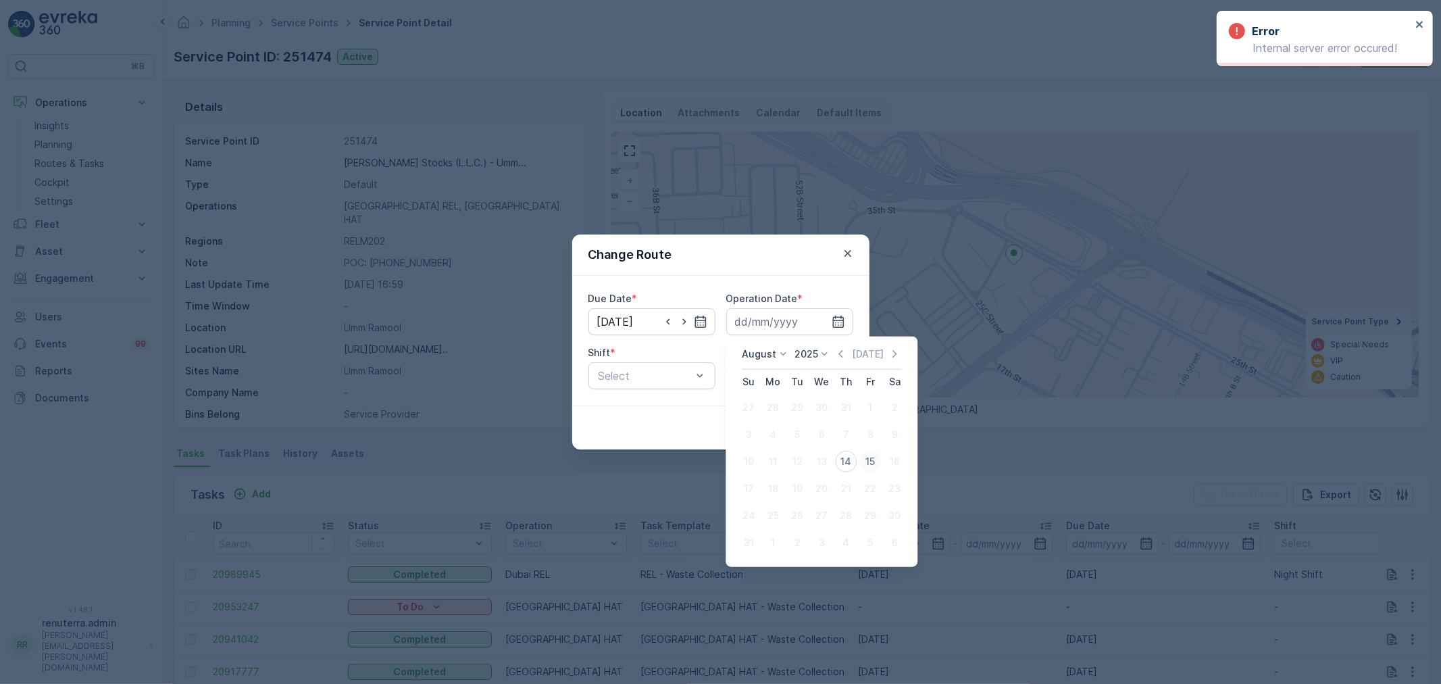
click at [867, 457] on div "15" at bounding box center [870, 462] width 22 height 22
type input "[DATE]"
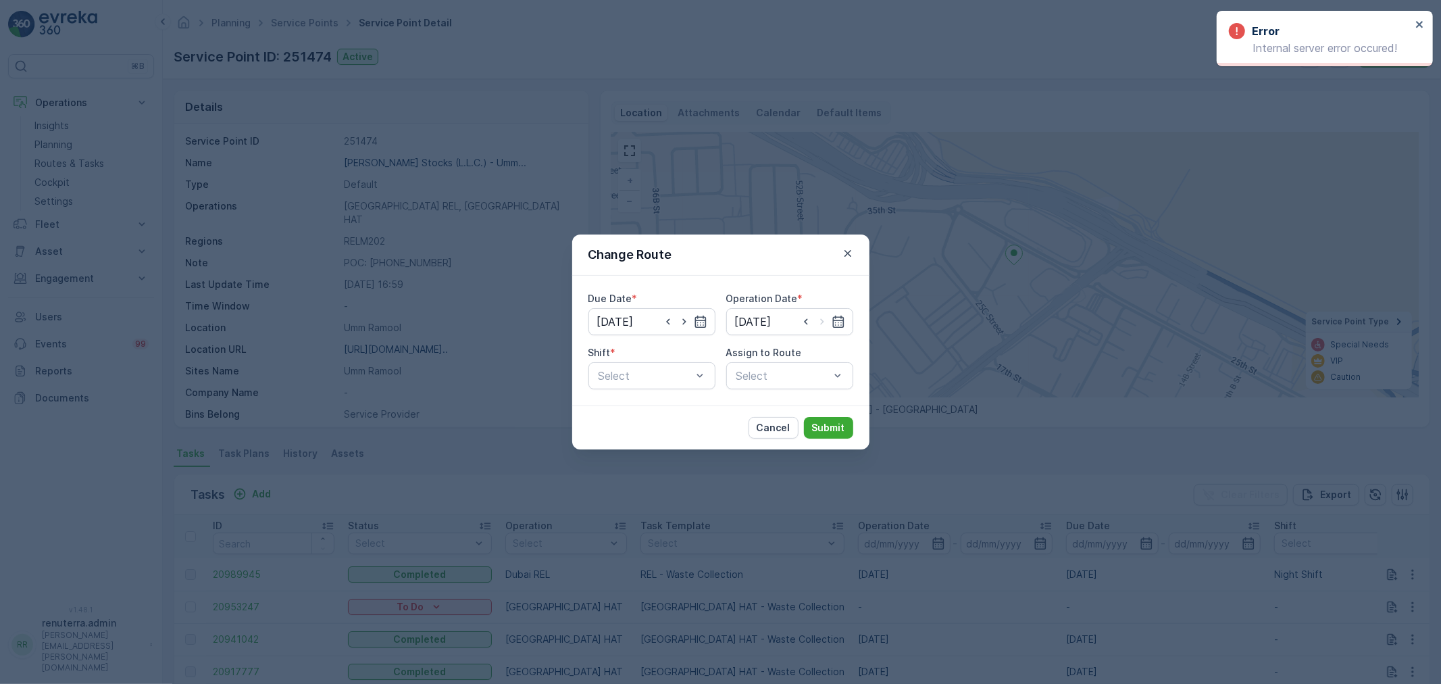
click at [667, 360] on div "Shift * Select" at bounding box center [651, 367] width 127 height 43
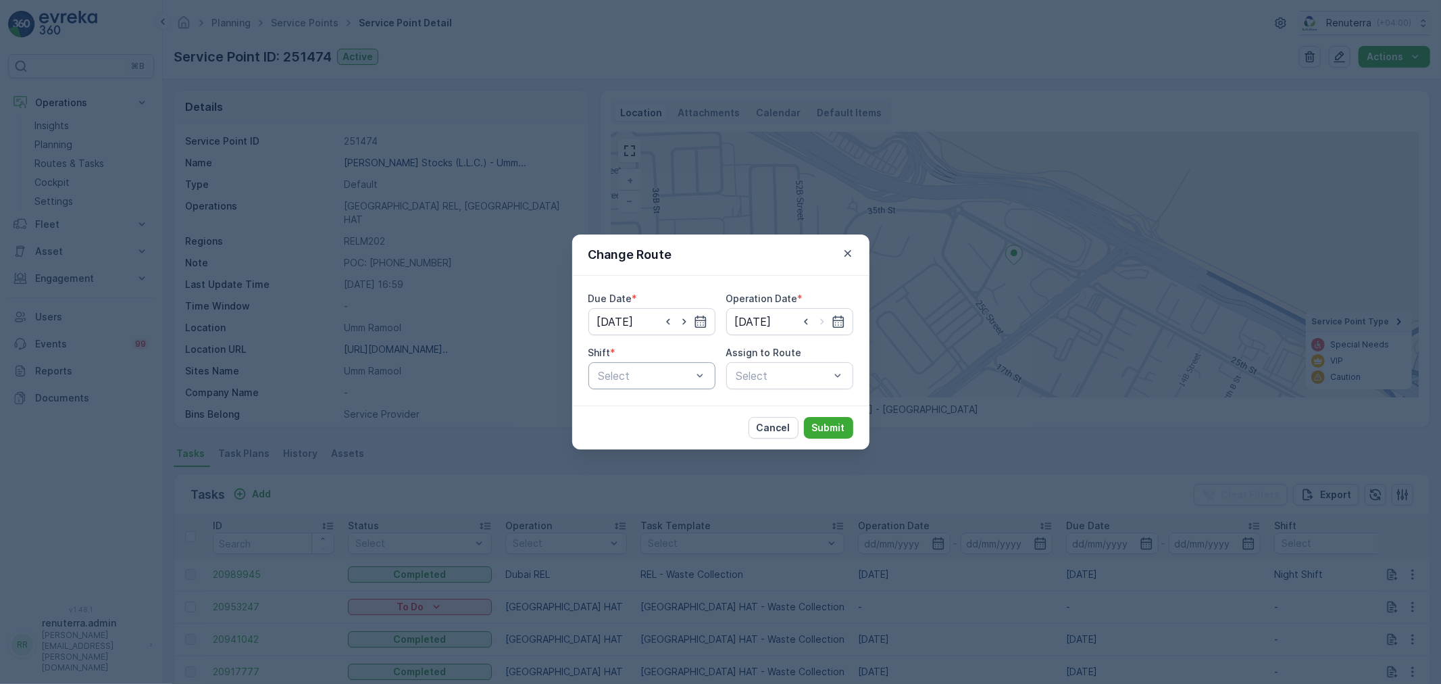
click at [659, 370] on div at bounding box center [645, 376] width 96 height 12
click at [613, 406] on span "Day Shift" at bounding box center [621, 409] width 48 height 12
click at [767, 376] on div "Select" at bounding box center [789, 375] width 127 height 27
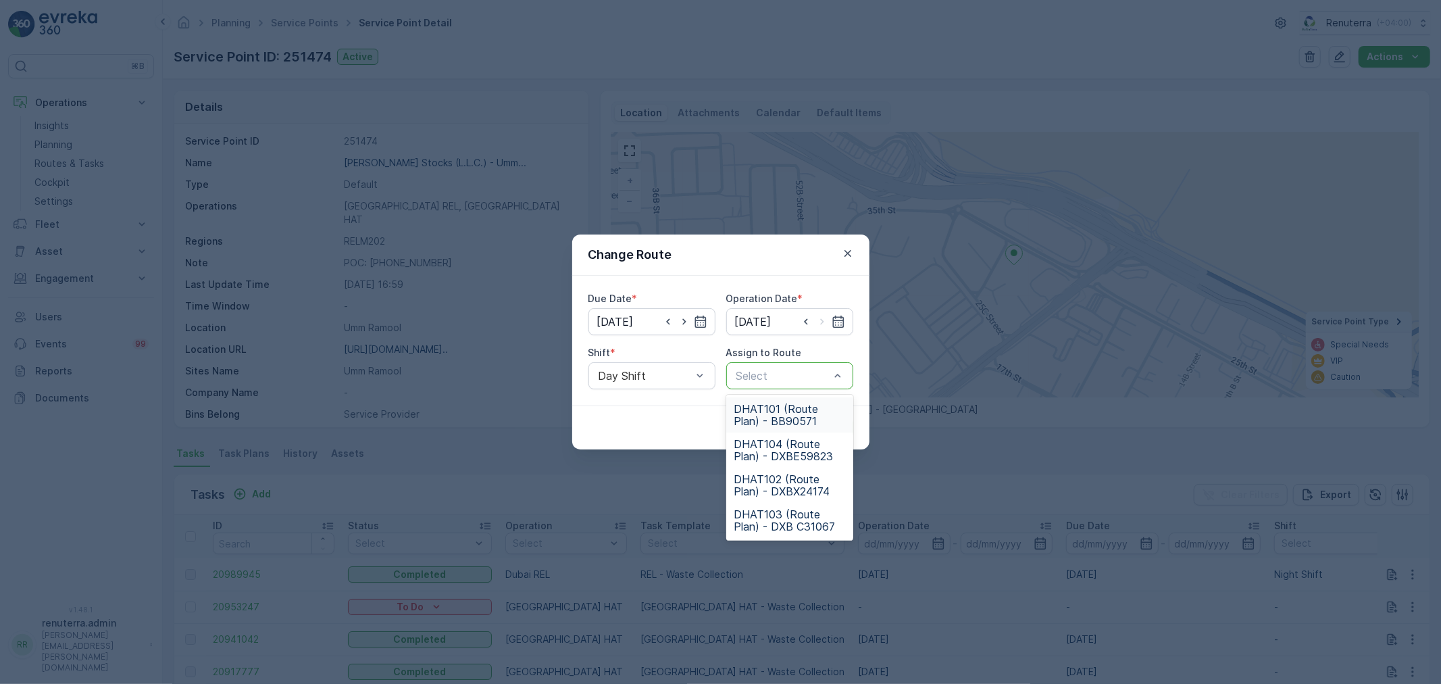
click at [767, 378] on div at bounding box center [783, 376] width 96 height 12
click at [758, 411] on span "DHAT101 (Route Plan) - BB90571" at bounding box center [789, 415] width 111 height 24
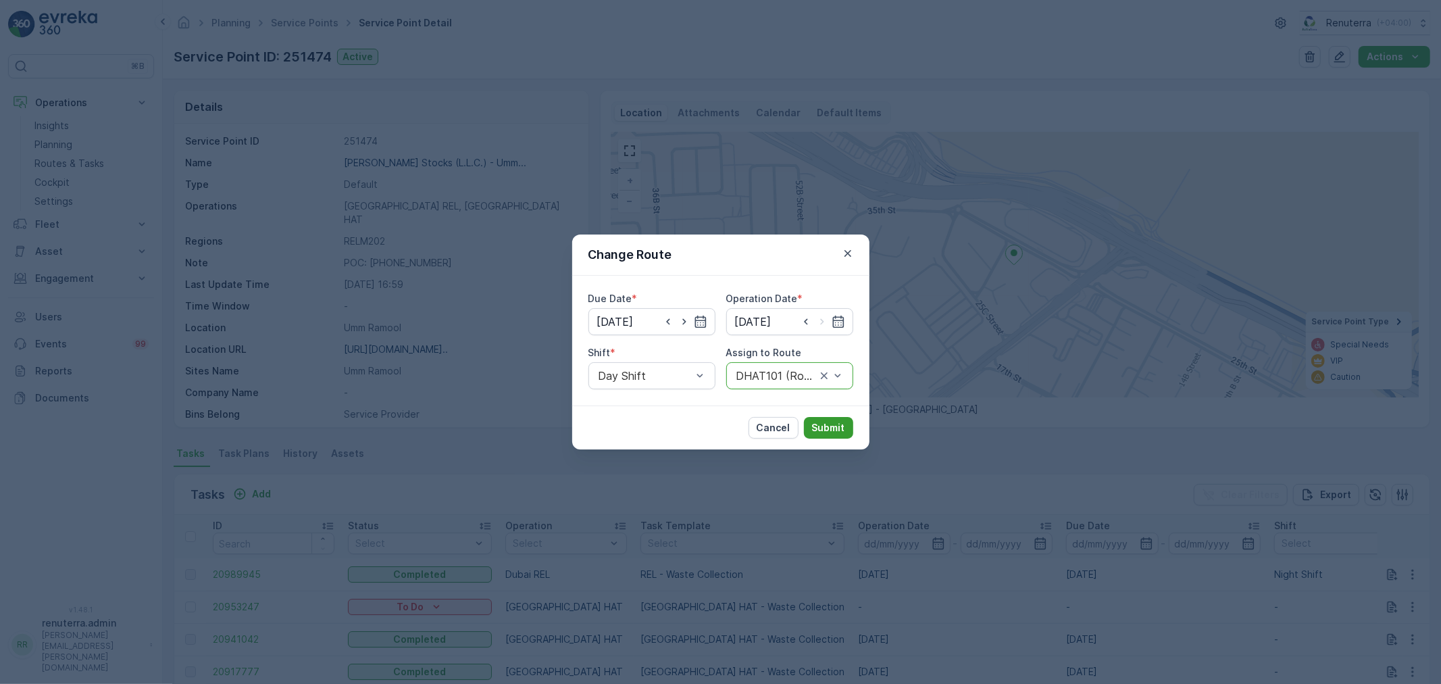
click at [841, 430] on p "Submit" at bounding box center [828, 428] width 33 height 14
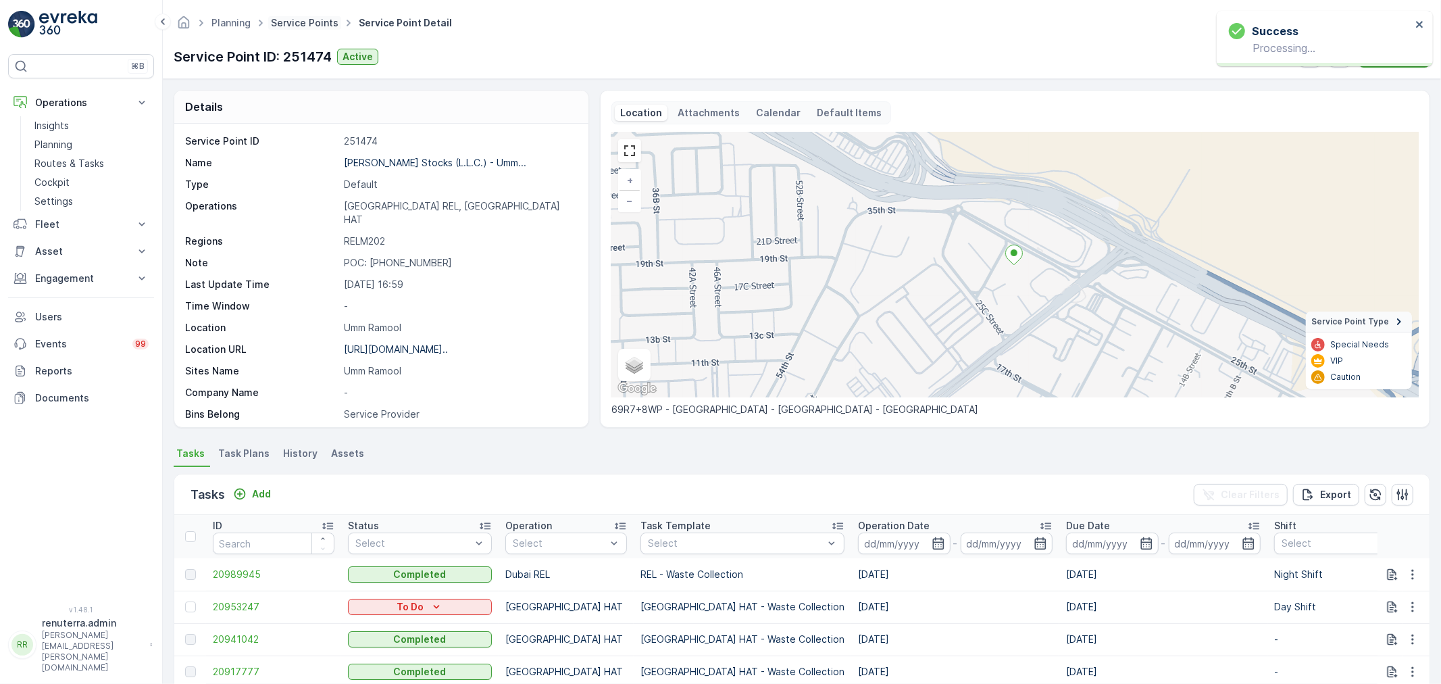
click at [279, 22] on link "Service Points" at bounding box center [305, 22] width 68 height 11
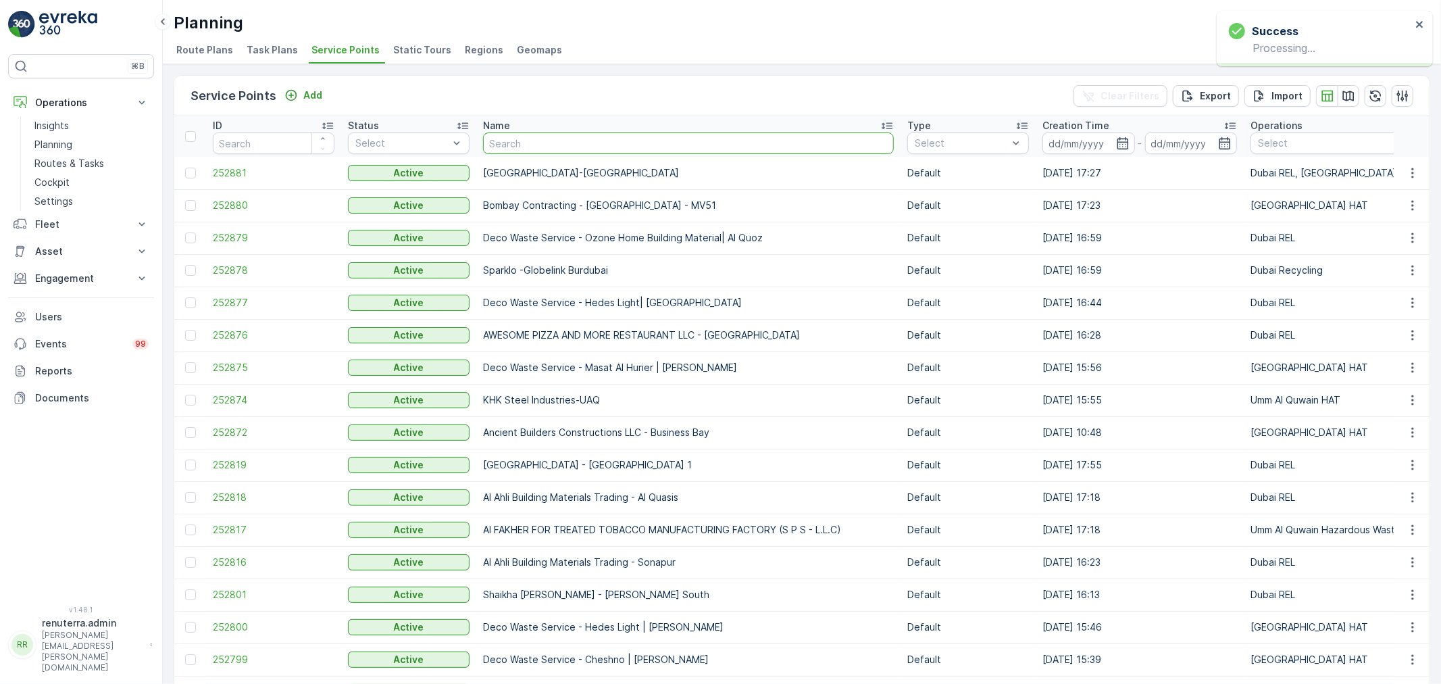
click at [524, 144] on input "text" at bounding box center [688, 143] width 411 height 22
paste input "NABC Building Contracting - Al Mamzar"
type input "NABC Building Contracting - Al Mamzar"
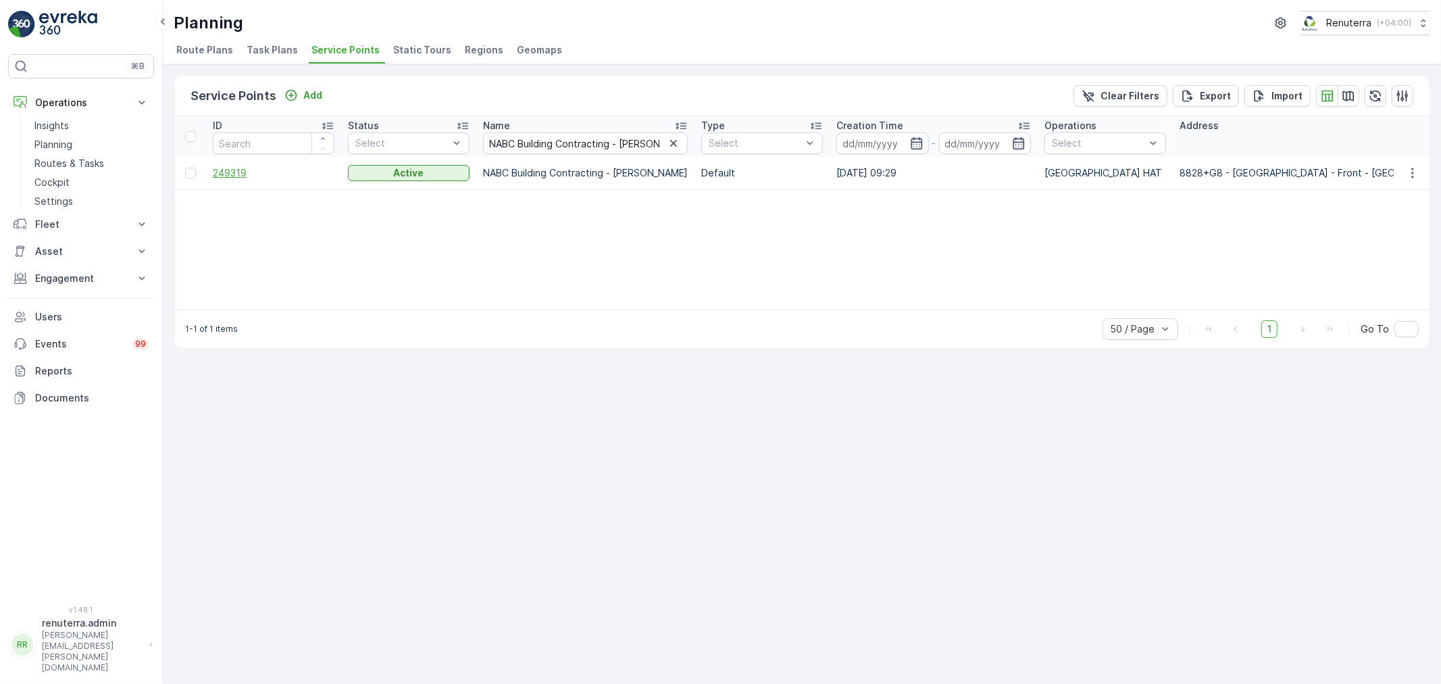
click at [238, 174] on span "249319" at bounding box center [274, 173] width 122 height 14
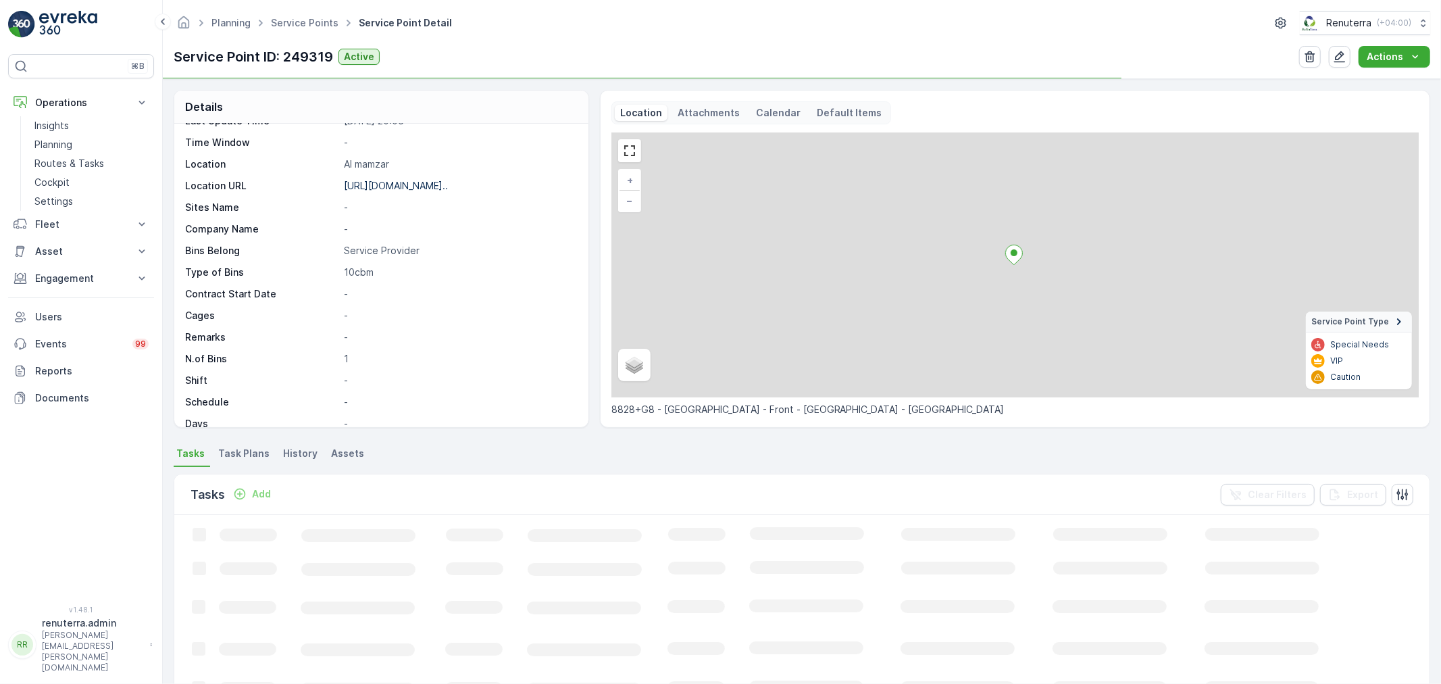
scroll to position [186, 0]
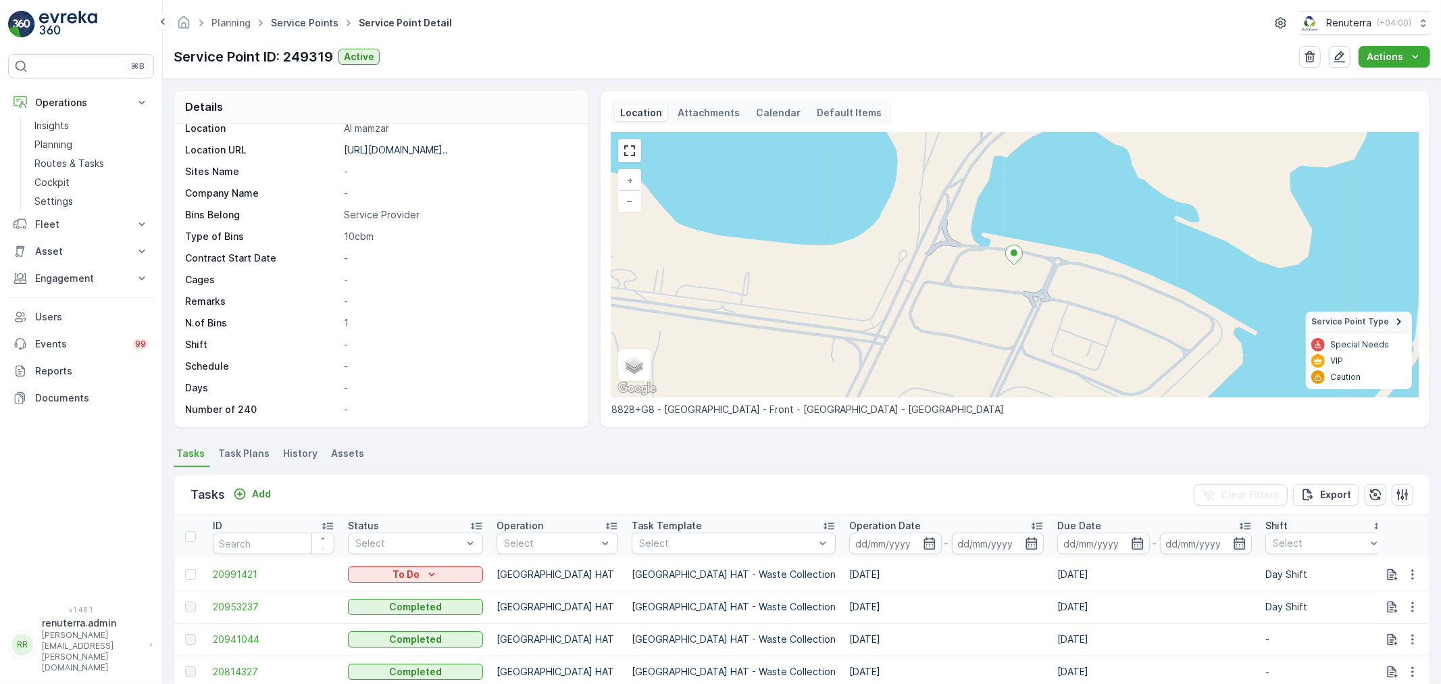
click at [280, 24] on link "Service Points" at bounding box center [305, 22] width 68 height 11
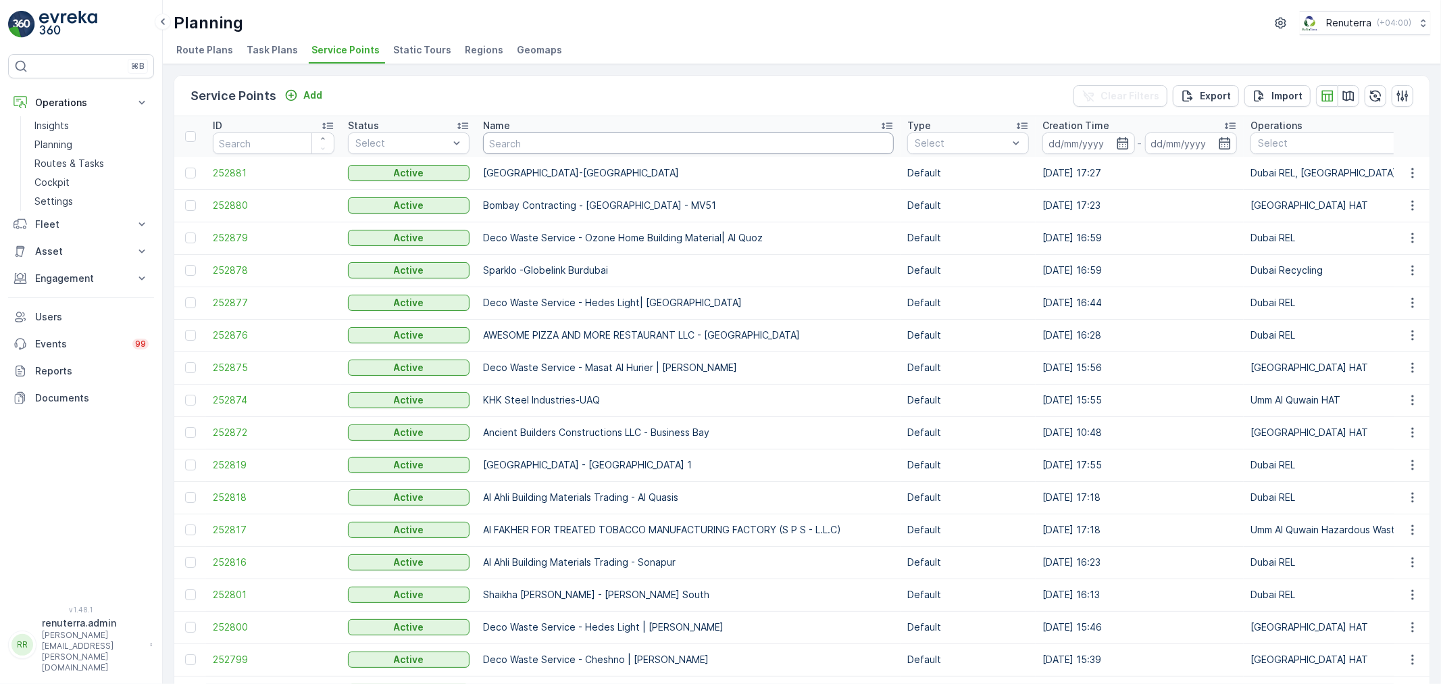
click at [548, 143] on input "text" at bounding box center [688, 143] width 411 height 22
paste input "Modern Building Contracting LLC"
type input "Modern Building Contracting LLC"
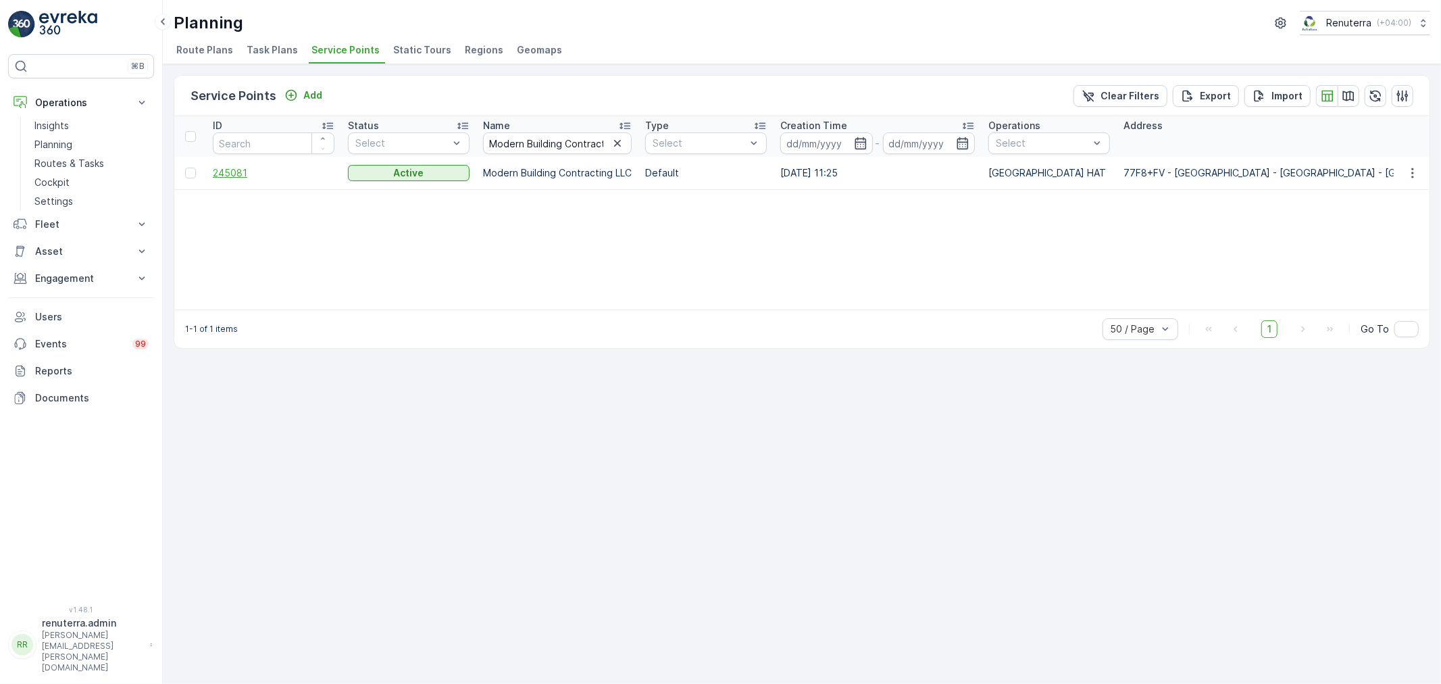
click at [241, 178] on span "245081" at bounding box center [274, 173] width 122 height 14
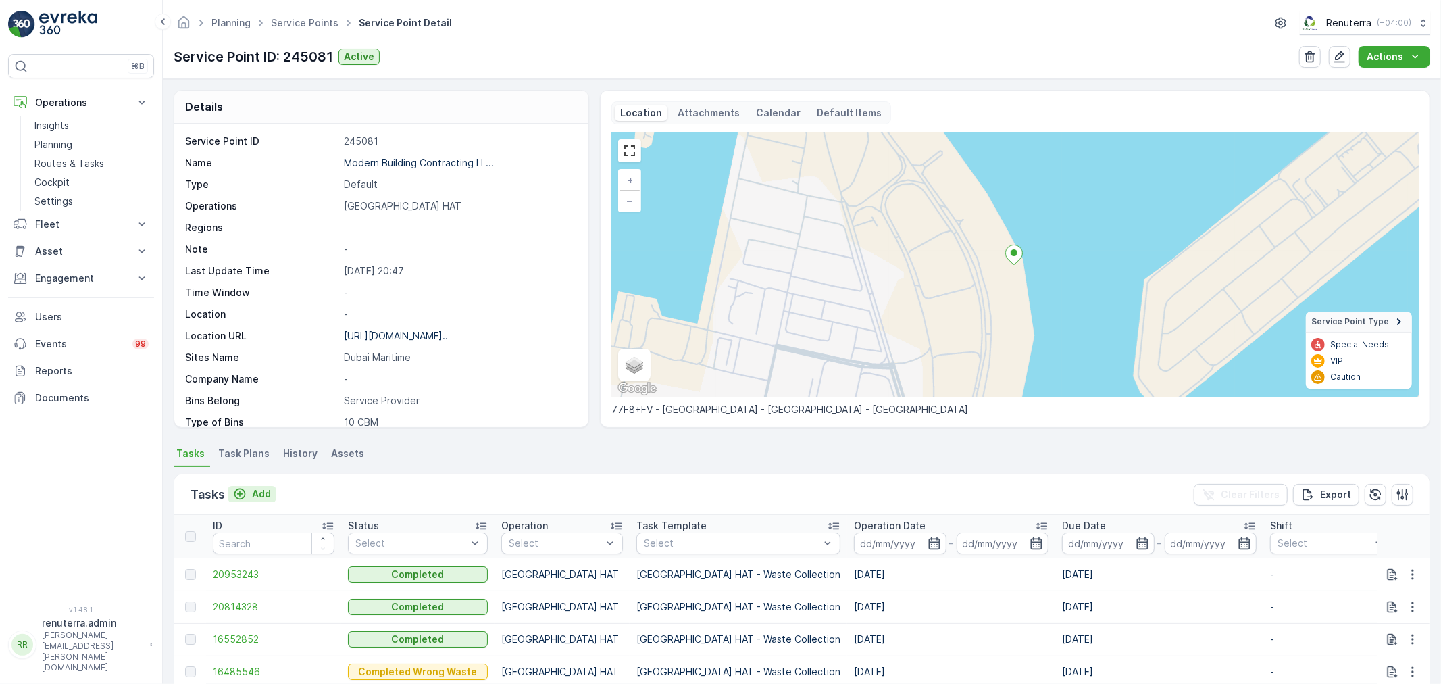
click at [260, 492] on p "Add" at bounding box center [261, 494] width 19 height 14
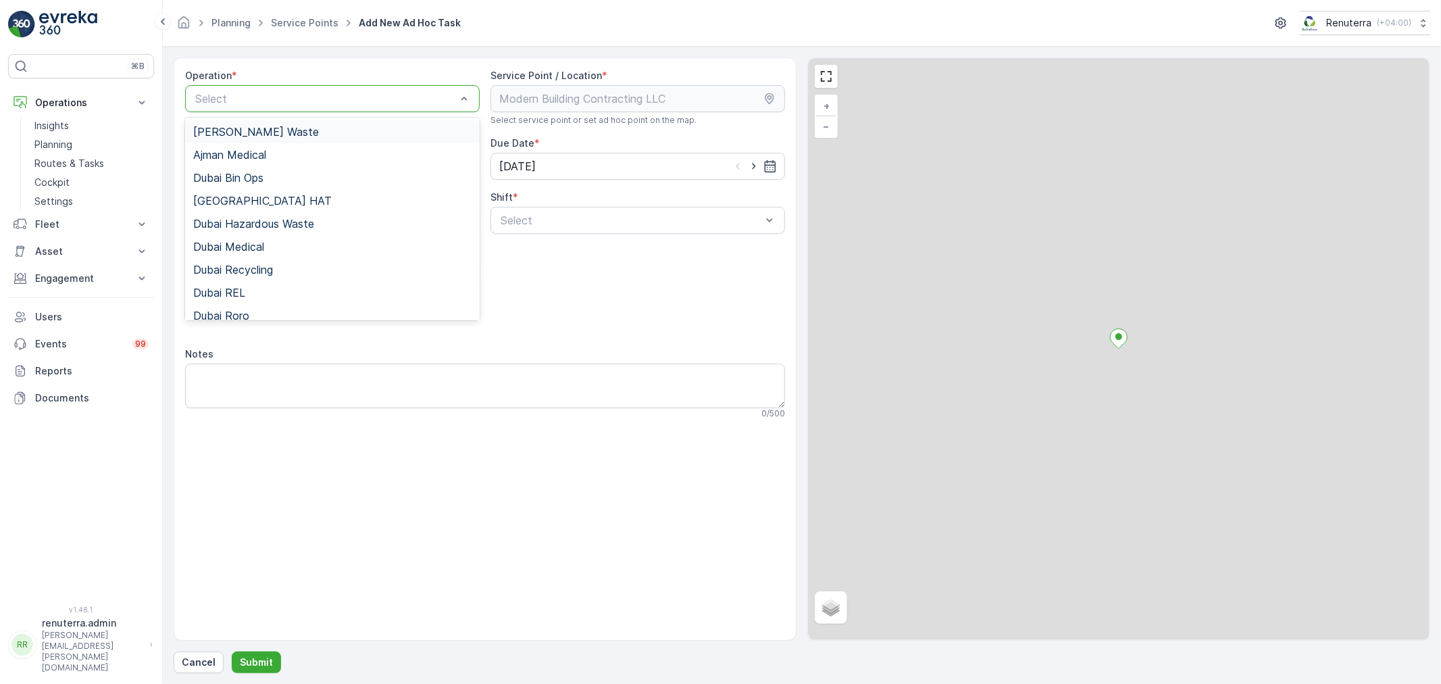
click at [297, 95] on div at bounding box center [325, 99] width 263 height 12
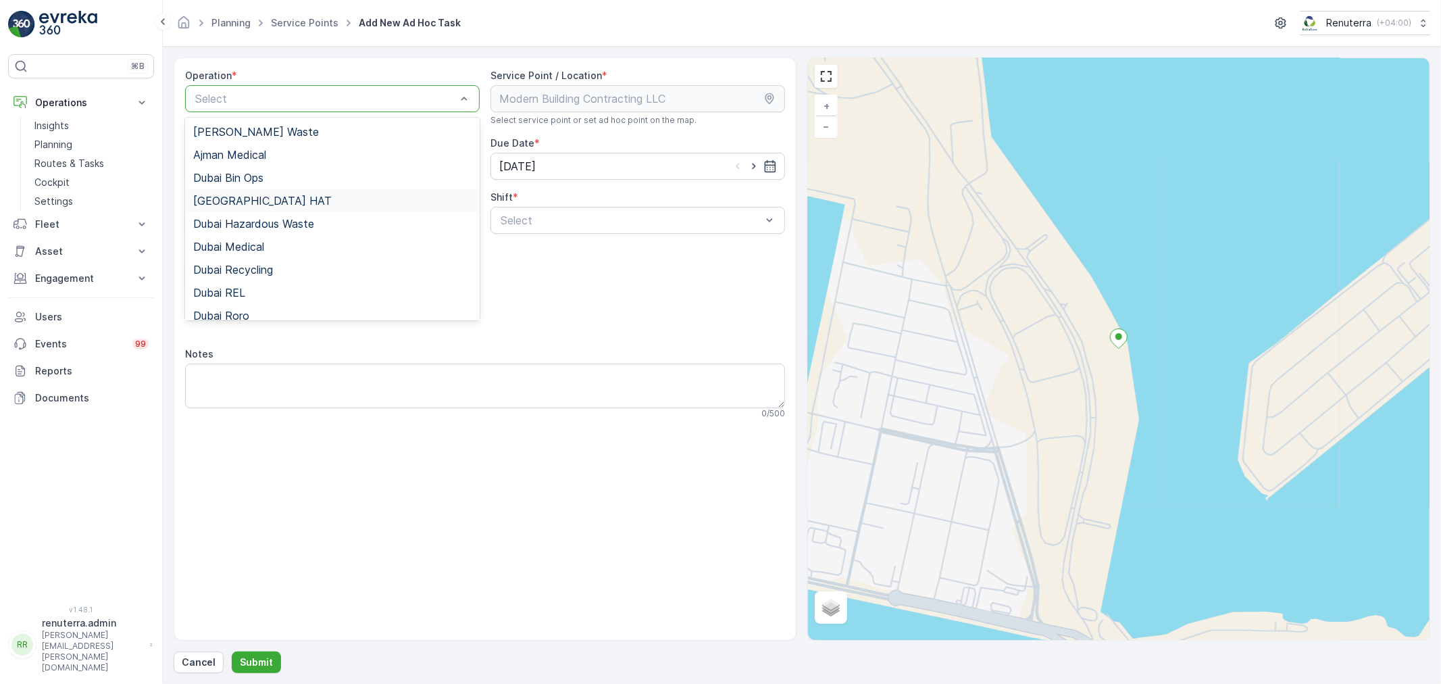
click at [241, 196] on span "Dubai HAT" at bounding box center [262, 201] width 138 height 12
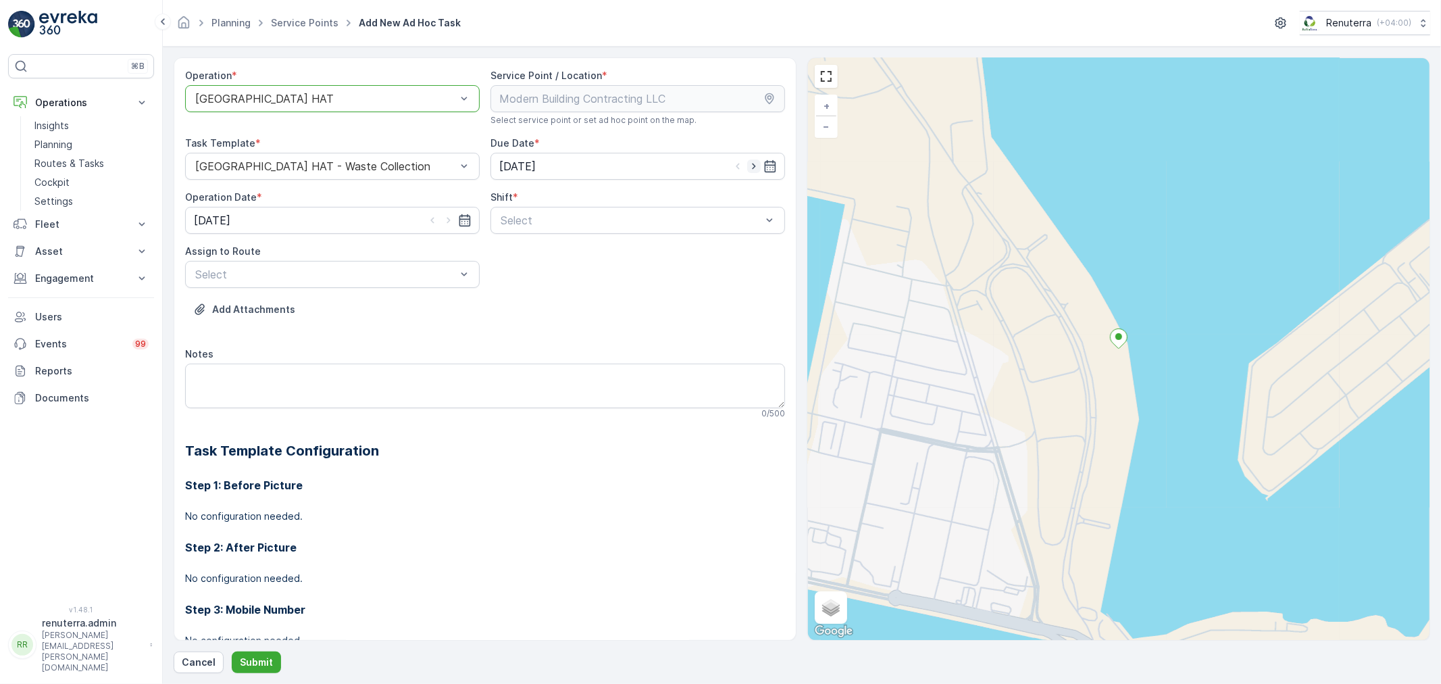
click at [749, 161] on icon "button" at bounding box center [754, 166] width 14 height 14
type input "[DATE]"
click at [451, 221] on icon "button" at bounding box center [449, 220] width 14 height 14
type input "[DATE]"
click at [528, 254] on span "Day Shift" at bounding box center [523, 253] width 48 height 12
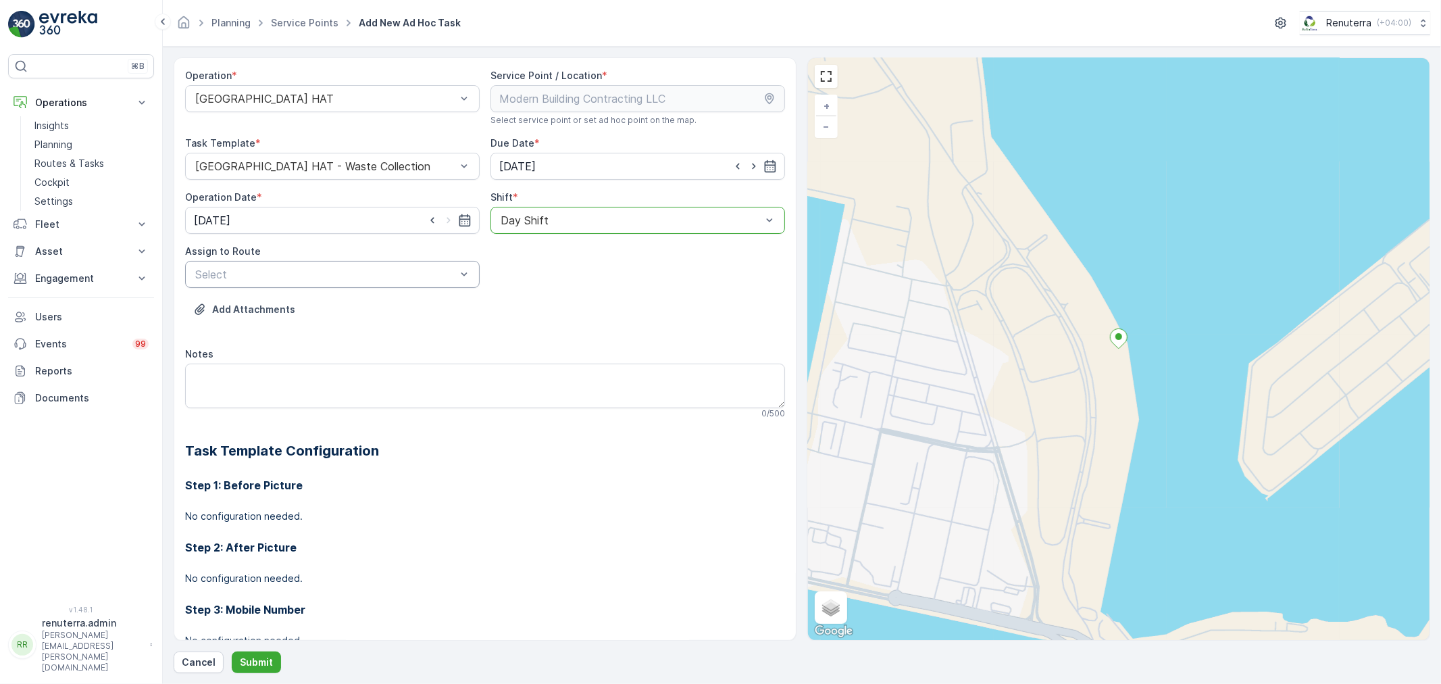
click at [397, 274] on div at bounding box center [325, 274] width 263 height 12
click at [246, 355] on span "DHAT102 (Route Plan) - DXBX24174" at bounding box center [285, 353] width 185 height 12
click at [252, 667] on p "Submit" at bounding box center [256, 662] width 33 height 14
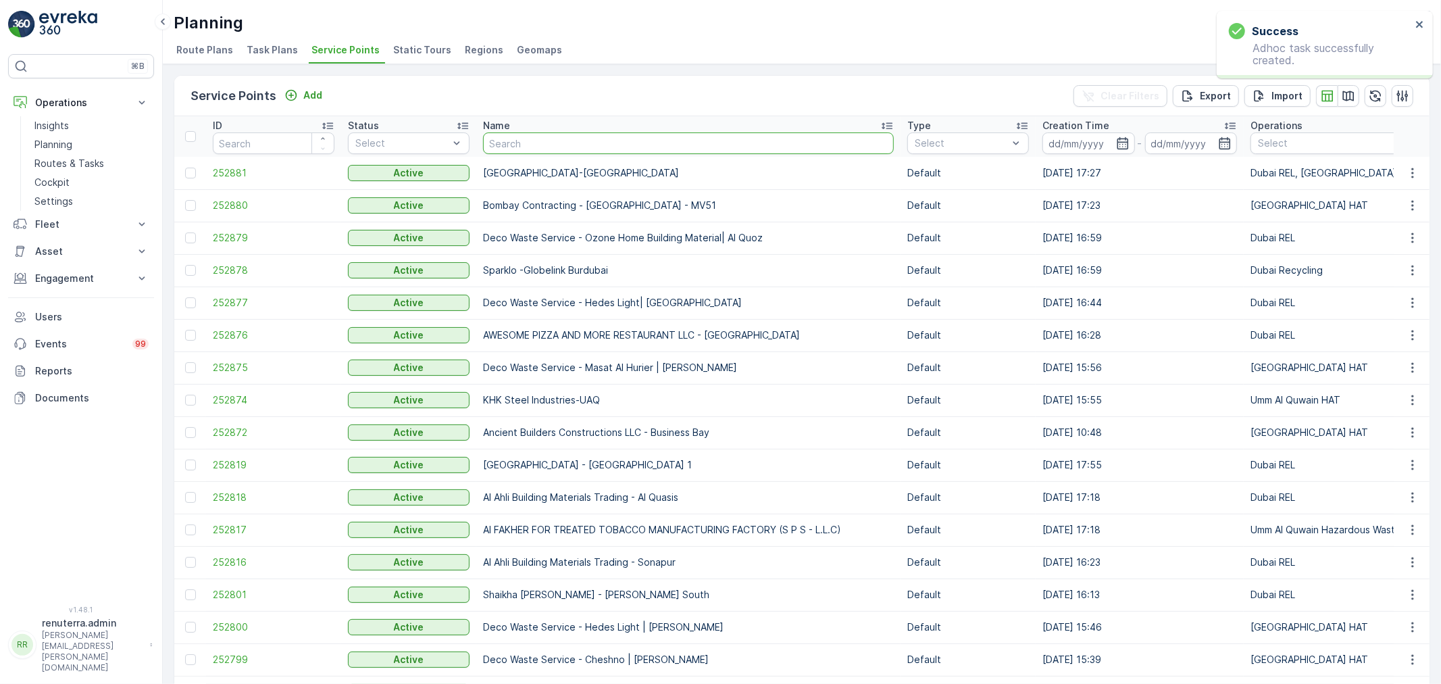
click at [547, 136] on input "text" at bounding box center [688, 143] width 411 height 22
paste input "JB GOODWIN TECHNICAL SERVICES L.L.C"
type input "JB GOODWIN TECHNICAL SERVICES L.L.C"
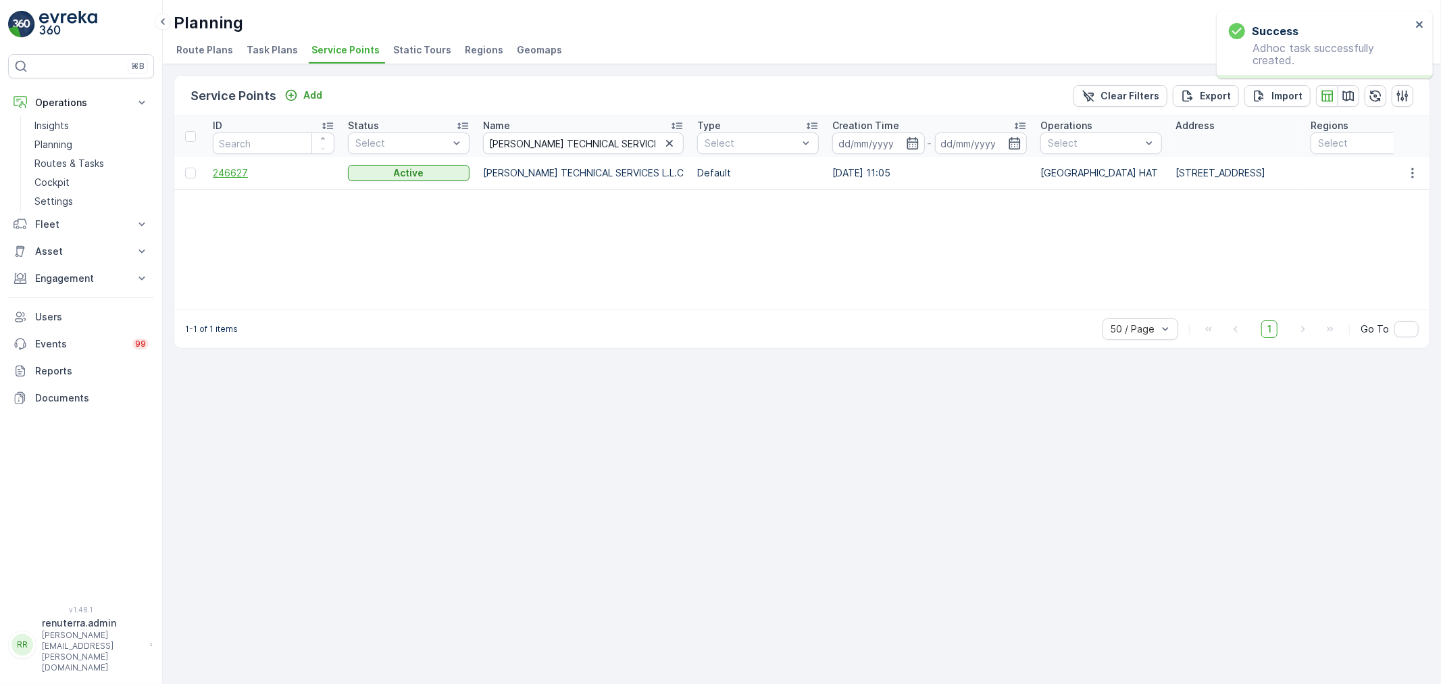
click at [230, 174] on span "246627" at bounding box center [274, 173] width 122 height 14
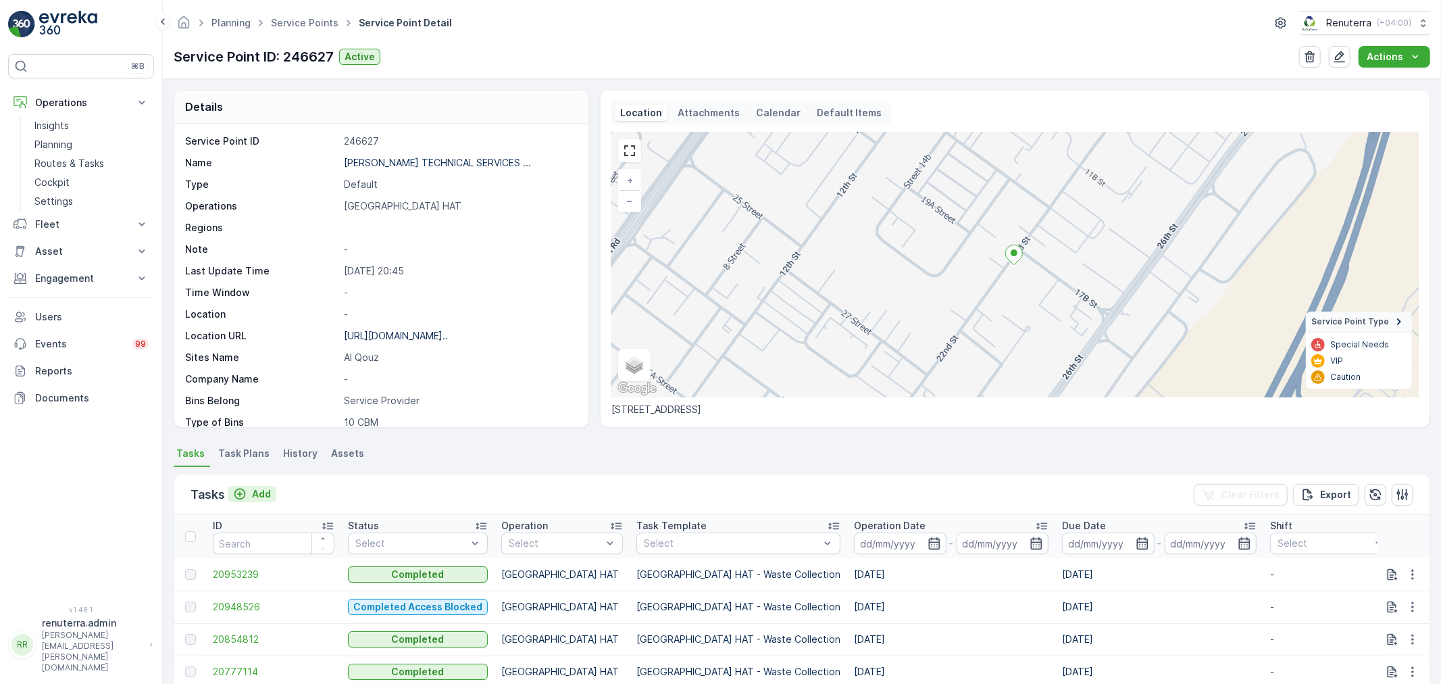
click at [255, 495] on p "Add" at bounding box center [261, 494] width 19 height 14
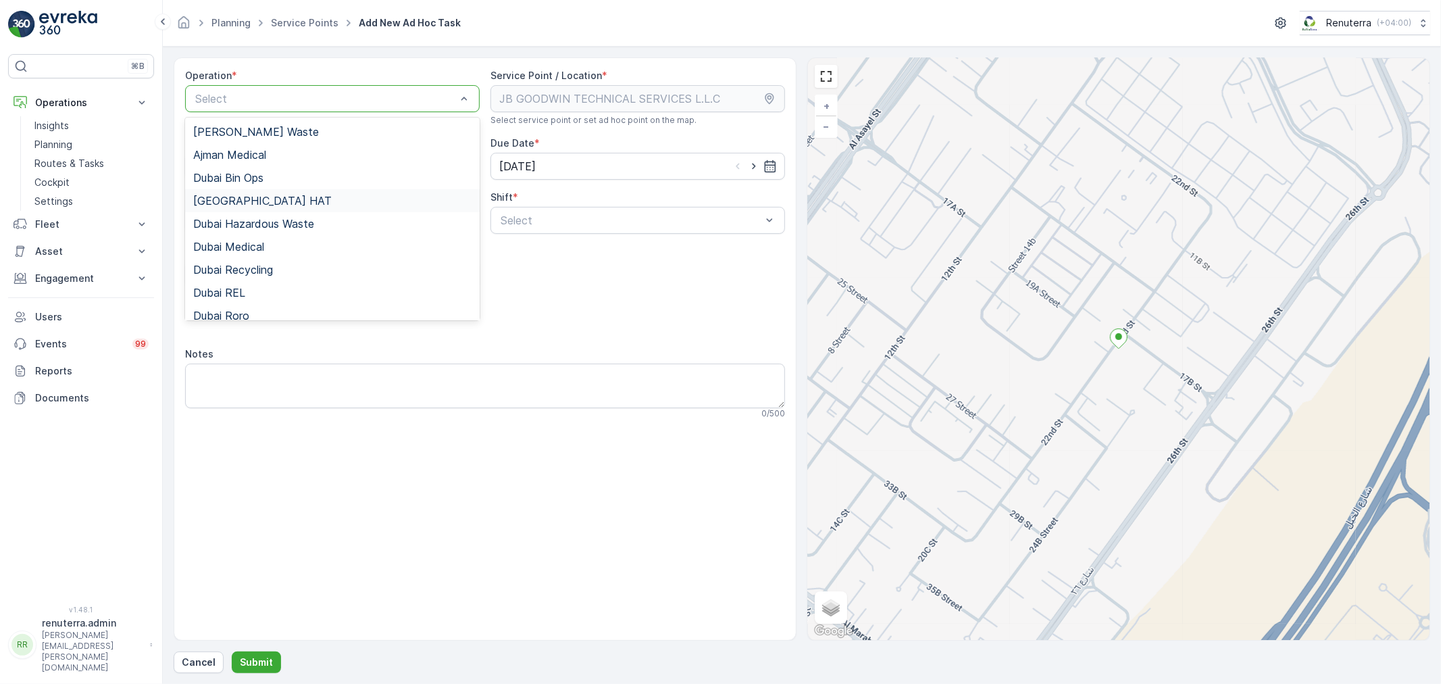
click at [251, 194] on div "Dubai HAT" at bounding box center [332, 200] width 295 height 23
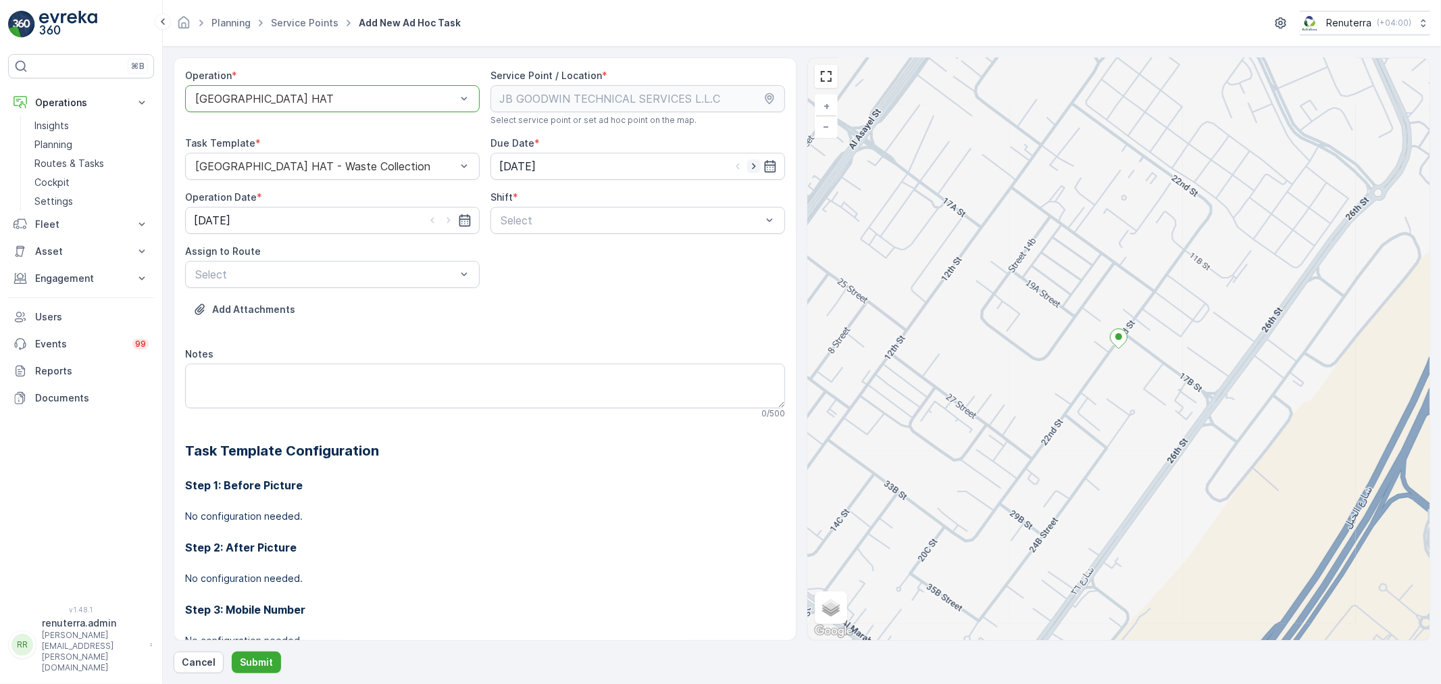
click at [749, 163] on icon "button" at bounding box center [754, 166] width 14 height 14
type input "[DATE]"
click at [447, 224] on icon "button" at bounding box center [449, 220] width 14 height 14
type input "[DATE]"
click at [536, 218] on div at bounding box center [630, 220] width 263 height 12
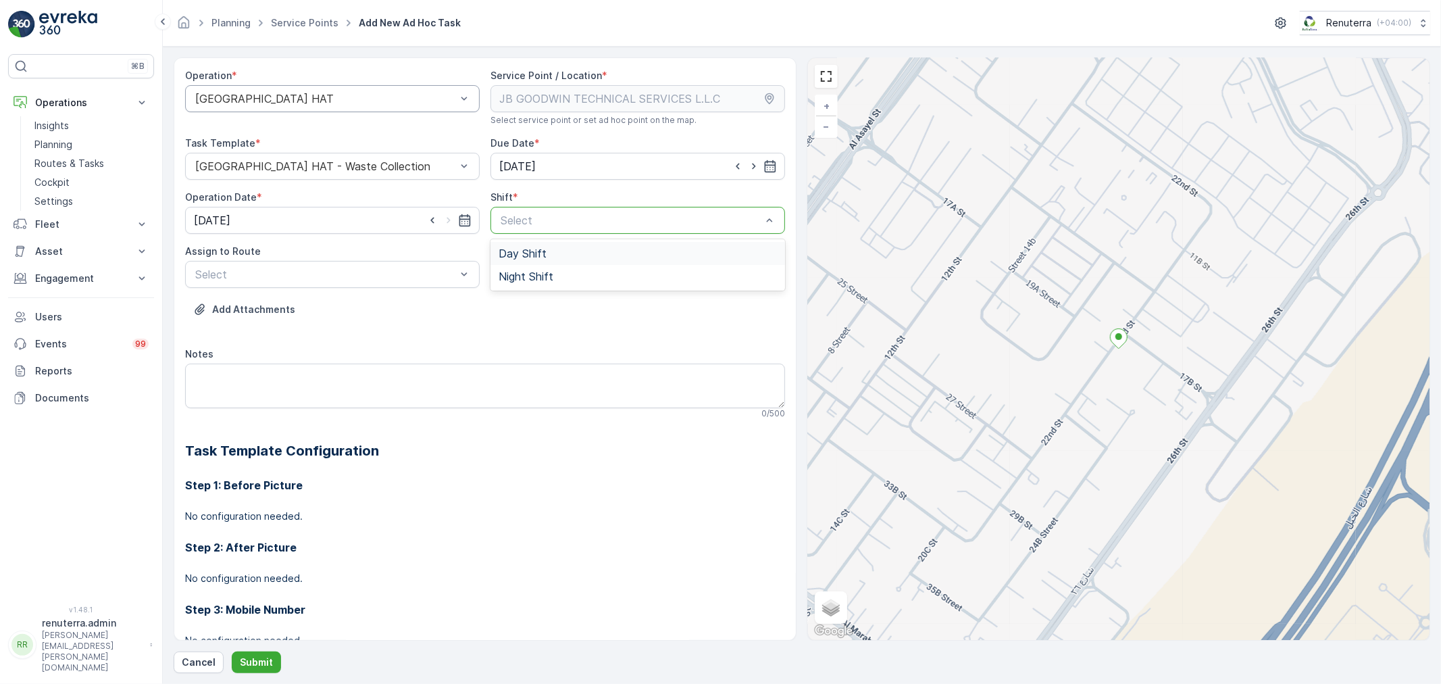
click at [530, 249] on span "Day Shift" at bounding box center [523, 253] width 48 height 12
click at [387, 269] on div at bounding box center [325, 274] width 263 height 12
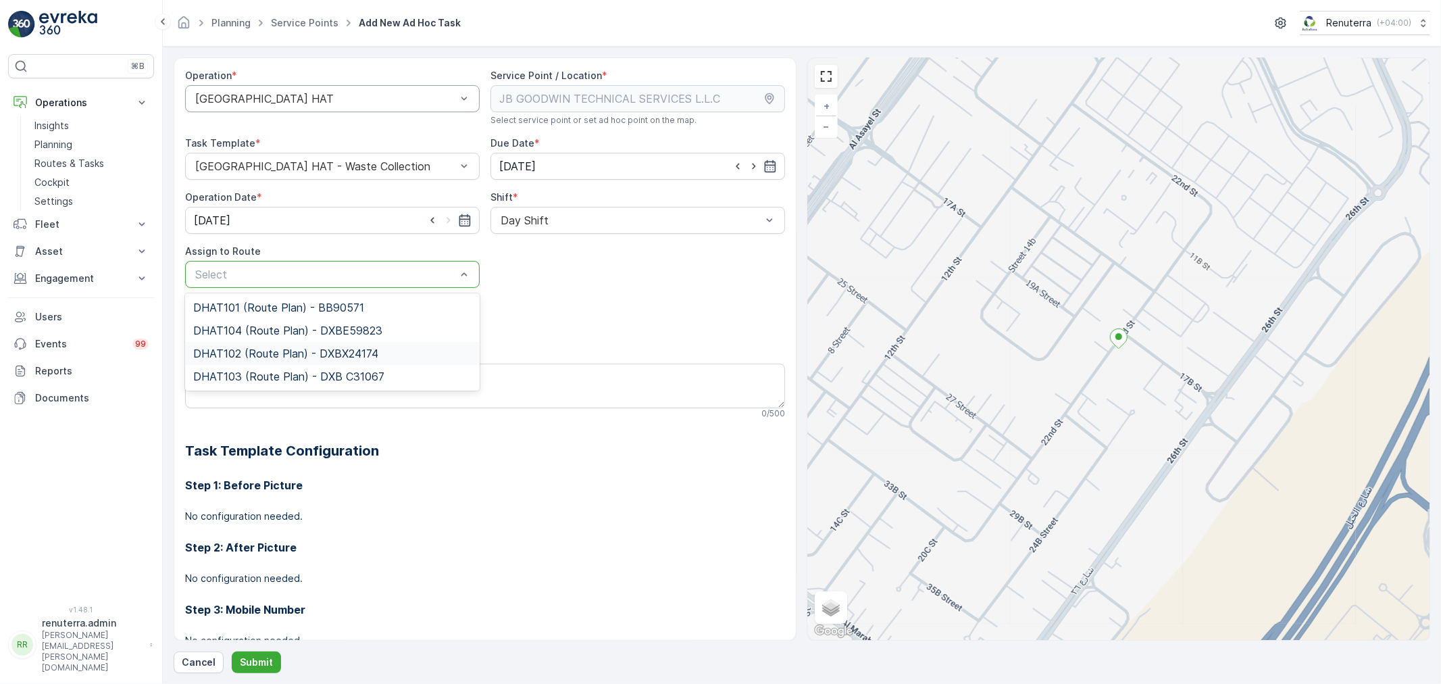
click at [253, 358] on span "DHAT102 (Route Plan) - DXBX24174" at bounding box center [285, 353] width 185 height 12
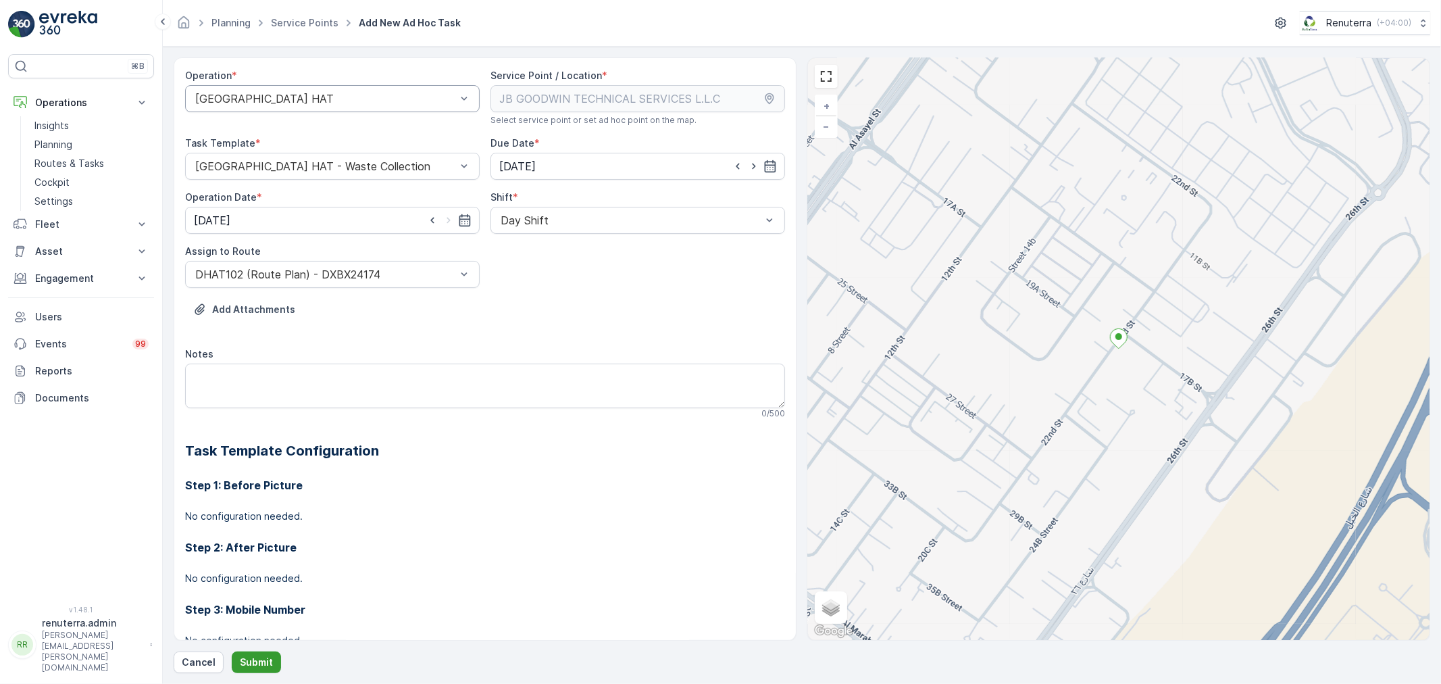
click at [253, 665] on p "Submit" at bounding box center [256, 662] width 33 height 14
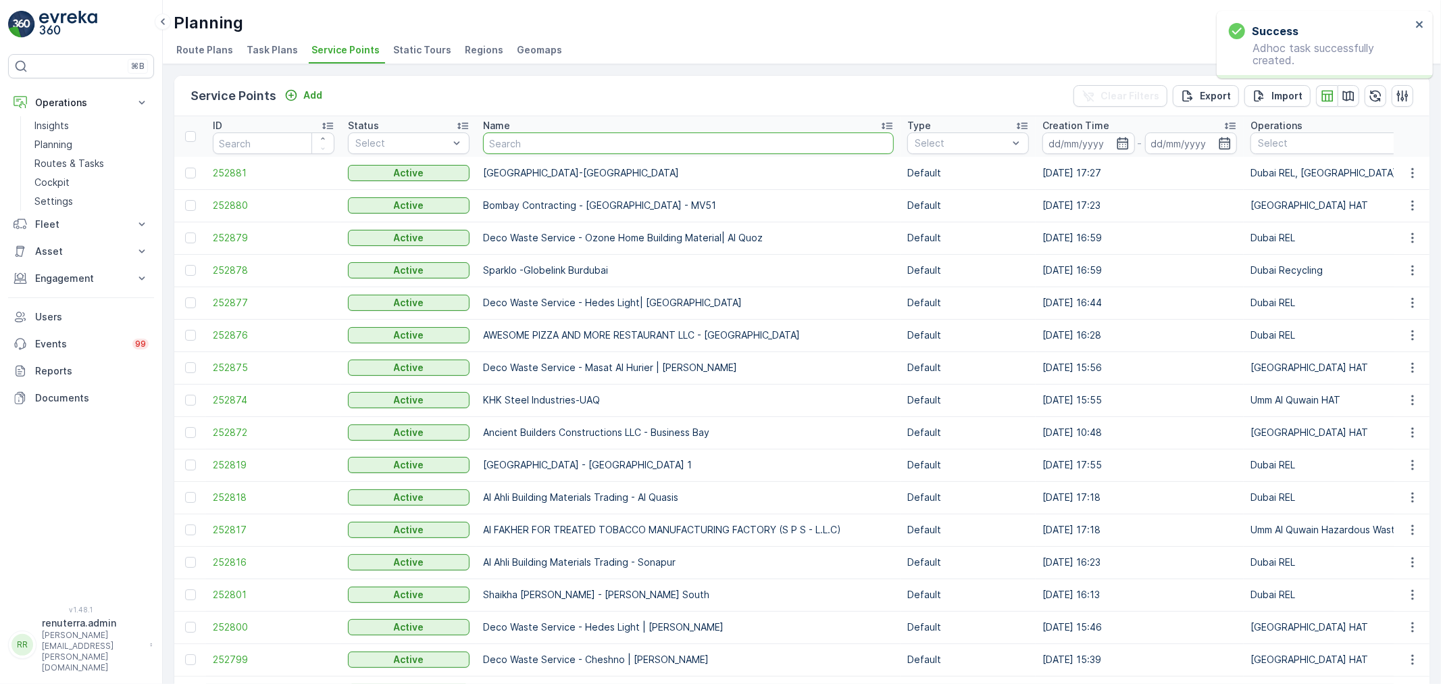
click at [522, 137] on input "text" at bounding box center [688, 143] width 411 height 22
paste input "Desert Landscape-Um ramool"
type input "Desert Landscape-Um ramool"
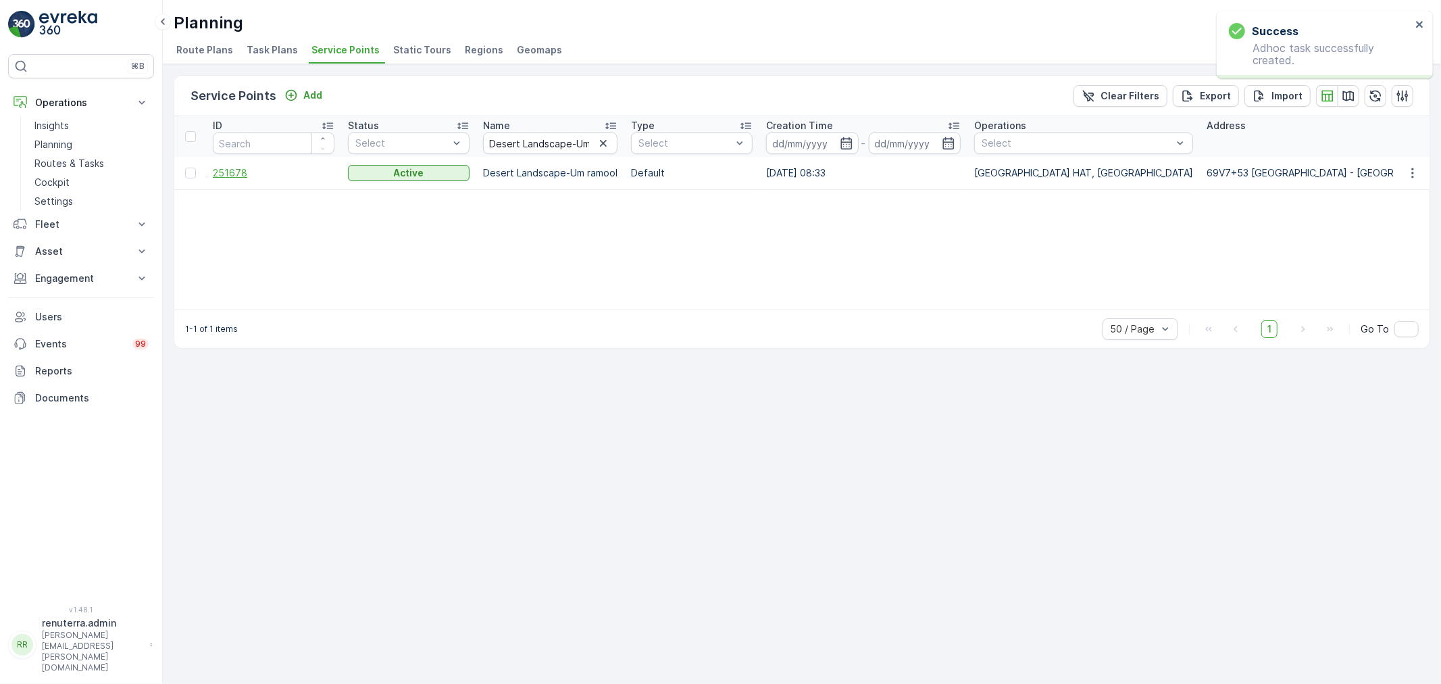
click at [228, 169] on span "251678" at bounding box center [274, 173] width 122 height 14
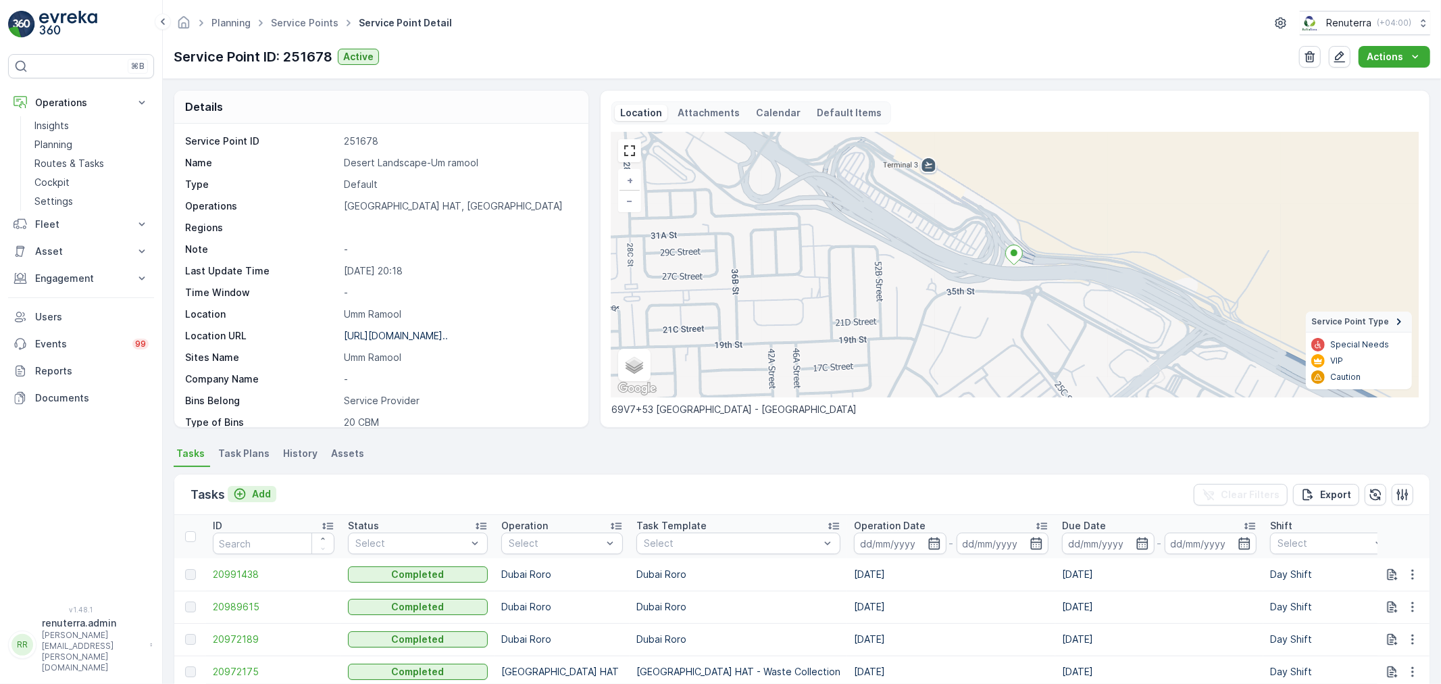
click at [257, 490] on p "Add" at bounding box center [261, 494] width 19 height 14
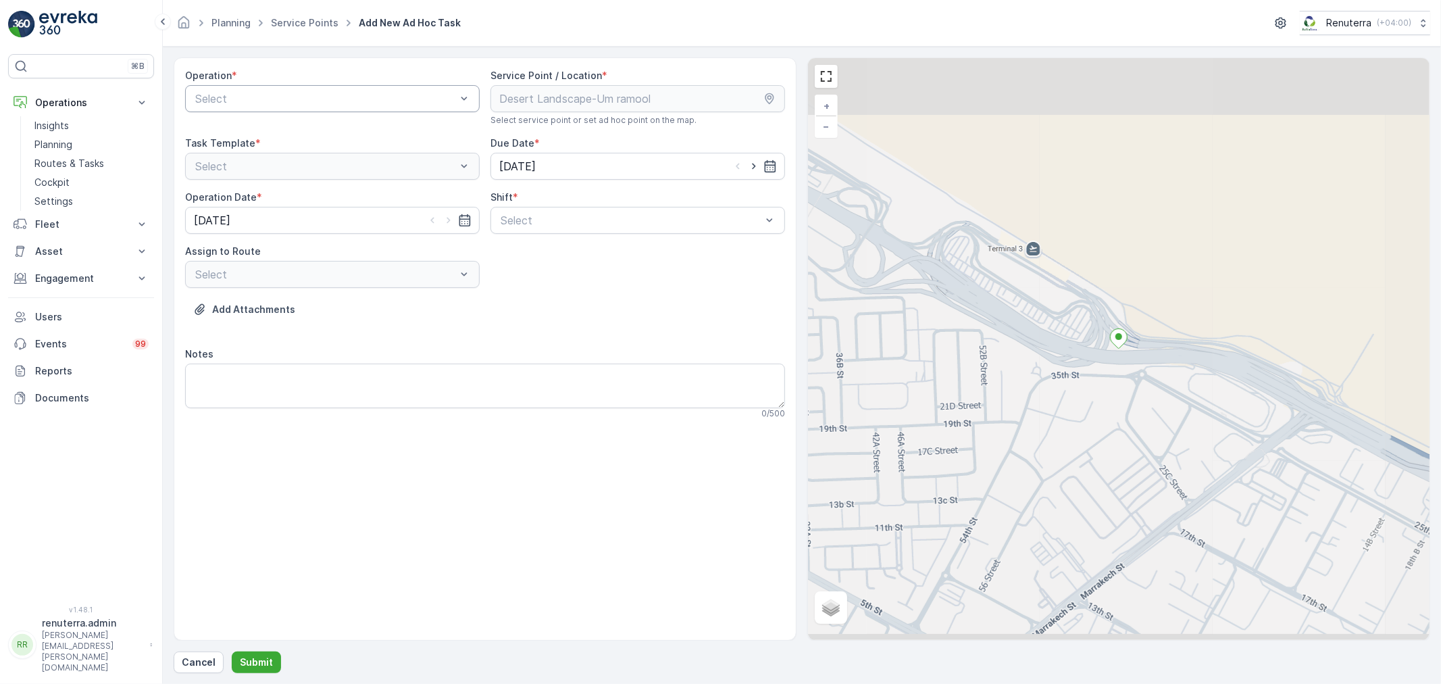
click at [324, 93] on div at bounding box center [325, 99] width 263 height 12
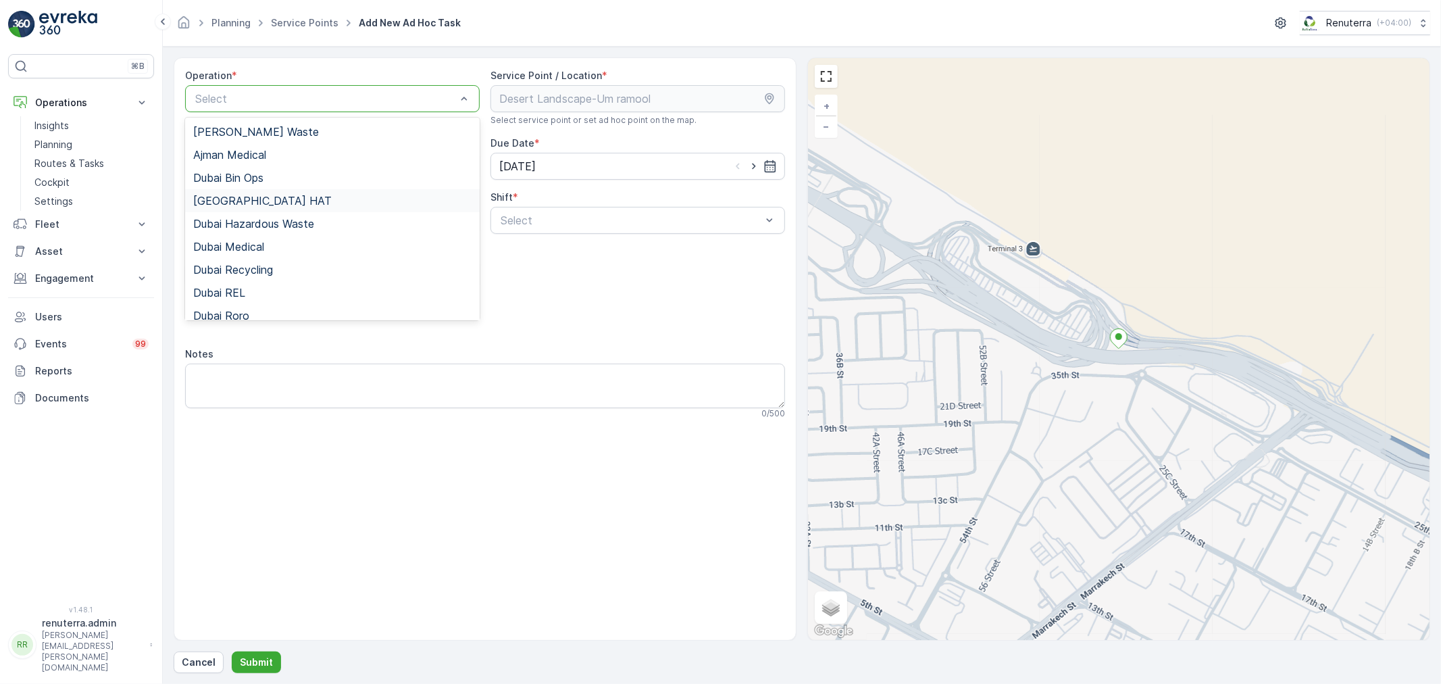
click at [224, 198] on span "Dubai HAT" at bounding box center [262, 201] width 138 height 12
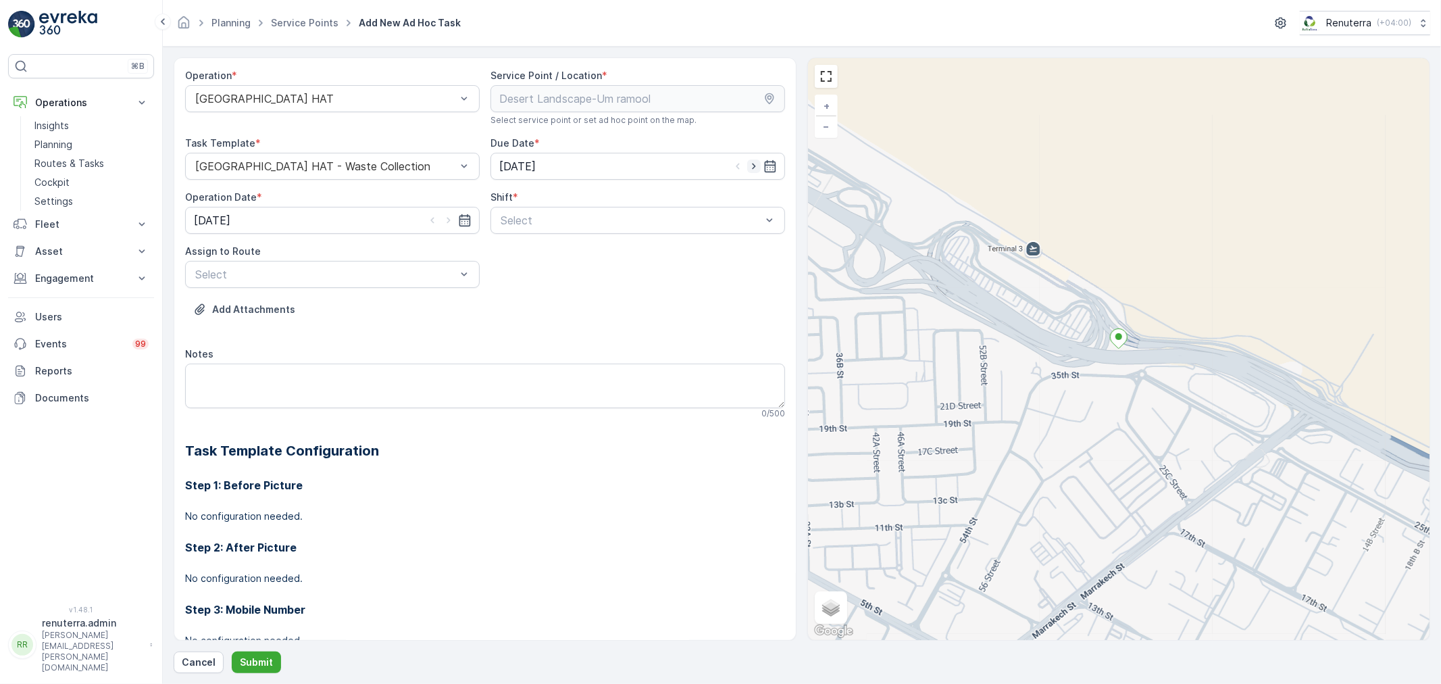
click at [751, 162] on icon "button" at bounding box center [754, 166] width 14 height 14
type input "[DATE]"
click at [447, 219] on icon "button" at bounding box center [448, 221] width 3 height 6
type input "[DATE]"
click at [543, 221] on div at bounding box center [630, 220] width 263 height 12
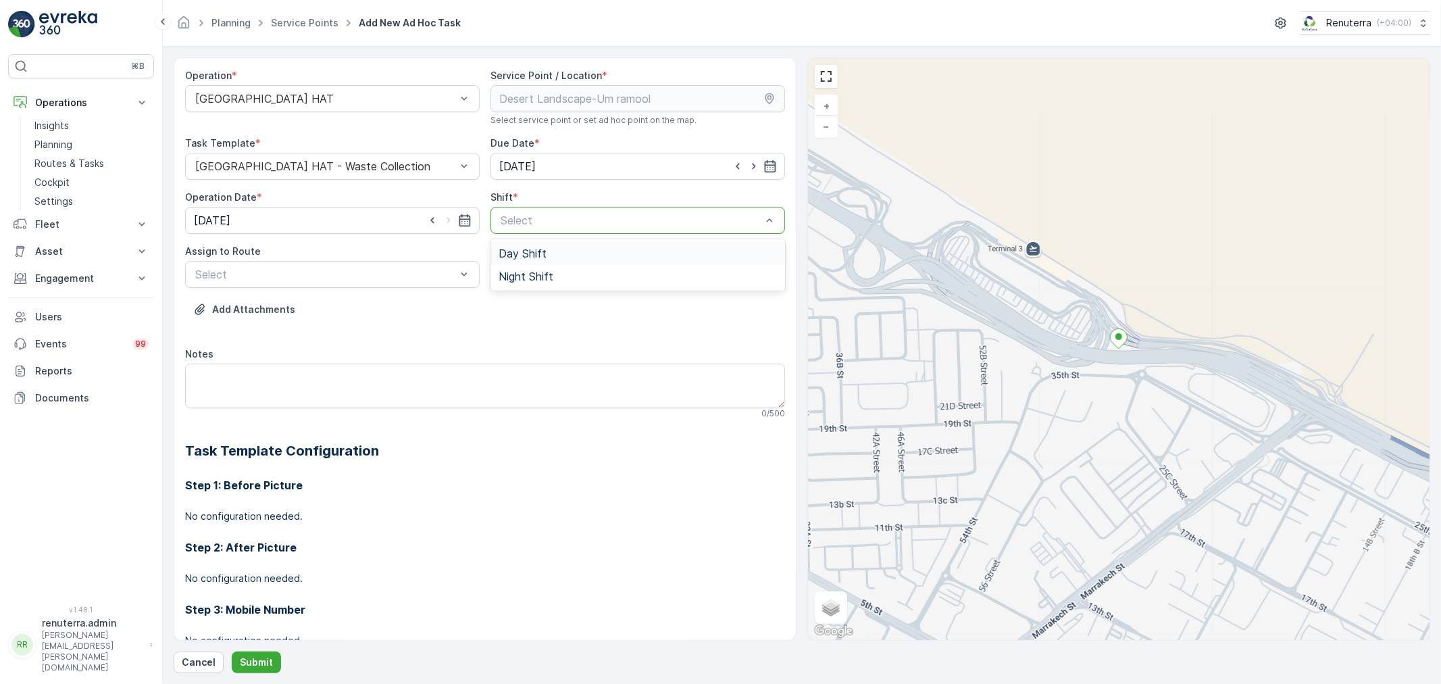
drag, startPoint x: 517, startPoint y: 255, endPoint x: 500, endPoint y: 259, distance: 17.2
click at [516, 255] on span "Day Shift" at bounding box center [523, 253] width 48 height 12
click at [362, 274] on div at bounding box center [325, 274] width 263 height 12
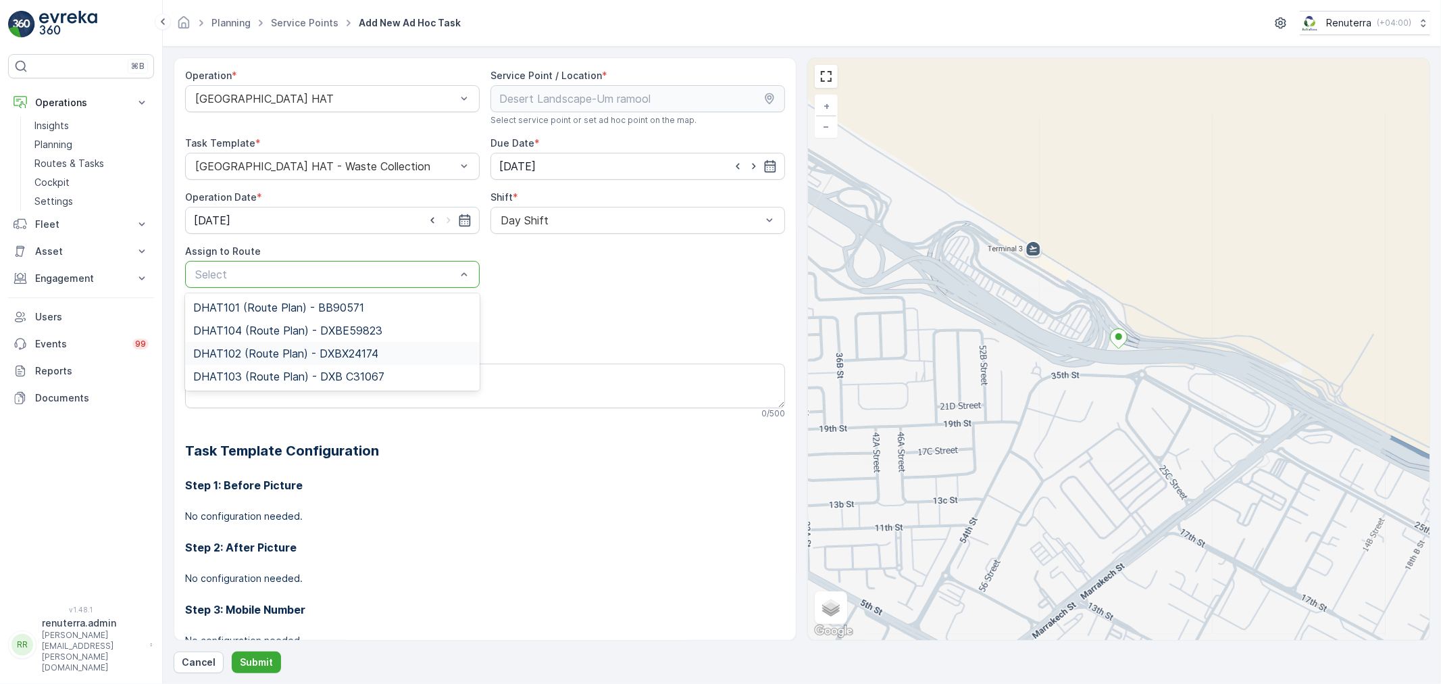
click at [247, 350] on span "DHAT102 (Route Plan) - DXBX24174" at bounding box center [285, 353] width 185 height 12
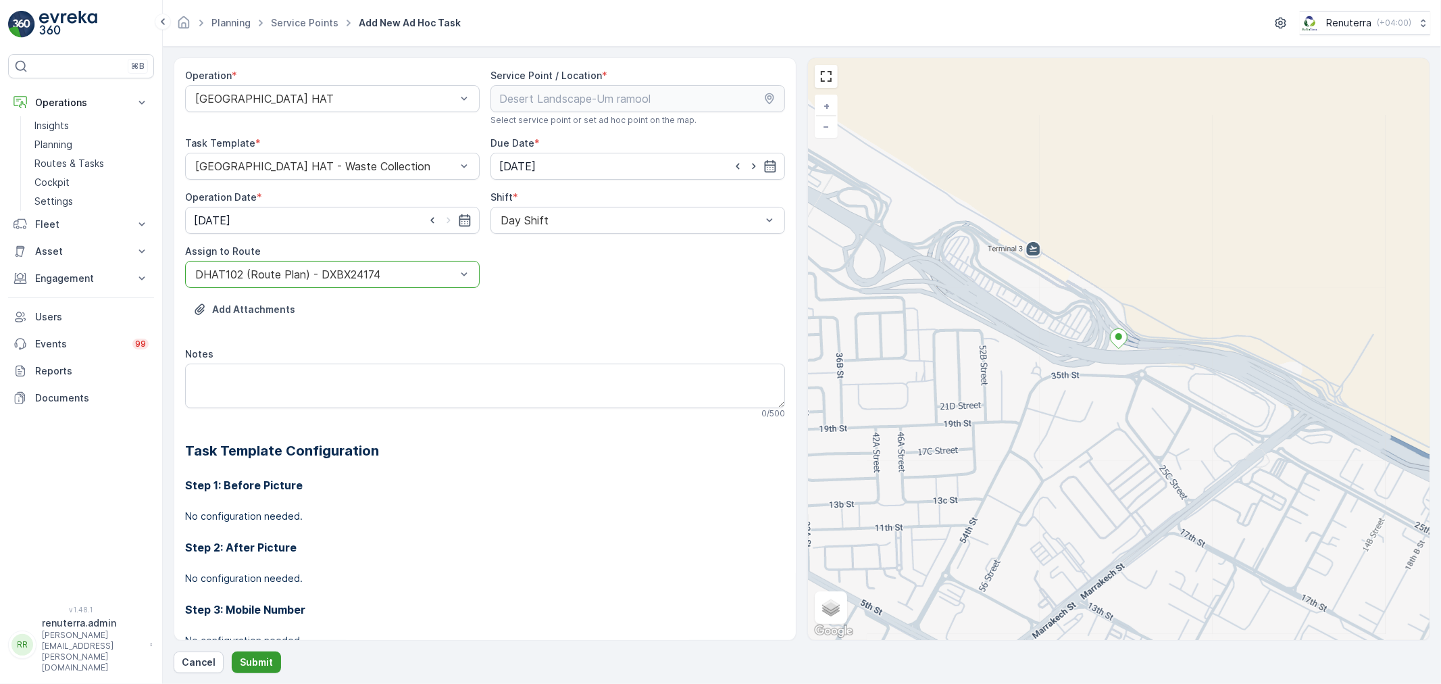
click at [252, 657] on p "Submit" at bounding box center [256, 662] width 33 height 14
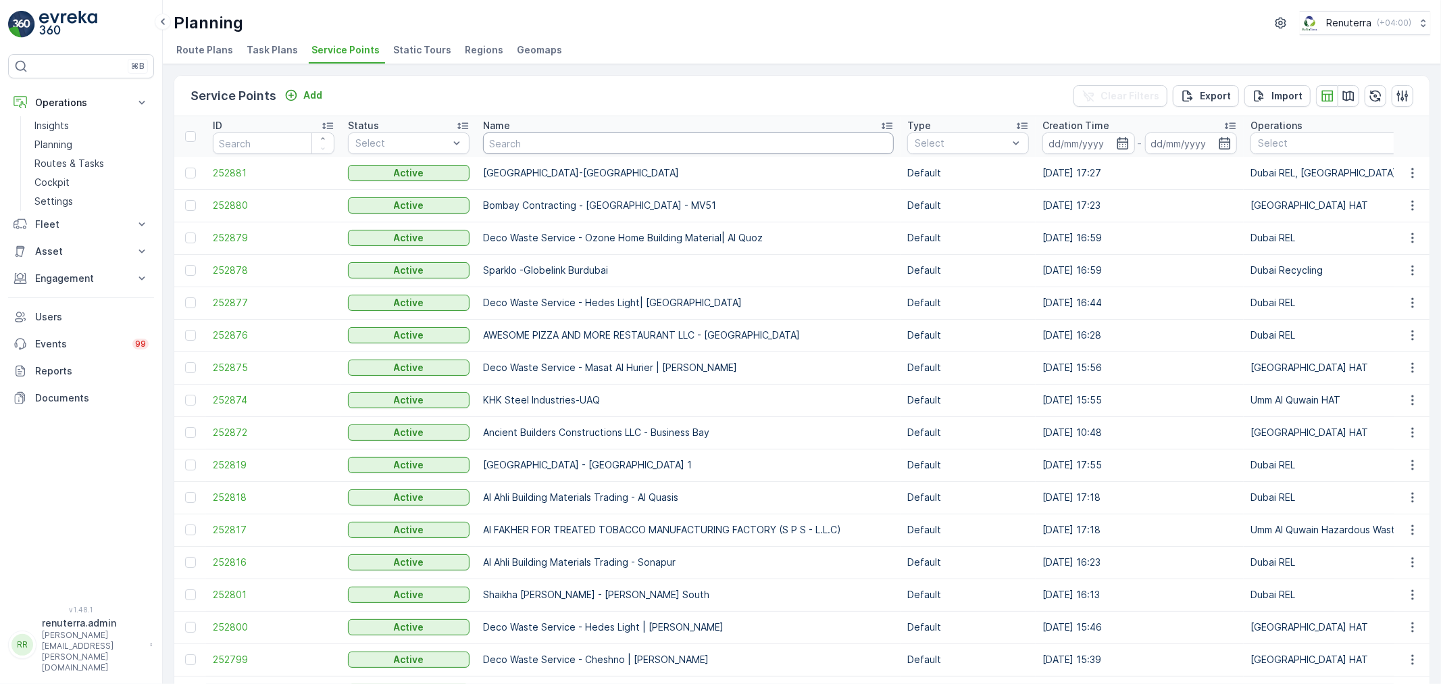
click at [524, 142] on input "text" at bounding box center [688, 143] width 411 height 22
paste input "Mubarik Abdul Majeed Scrap & Metal Waste -Mirdif"
type input "Mubarik Abdul Majeed Scrap & Metal Waste -Mirdif"
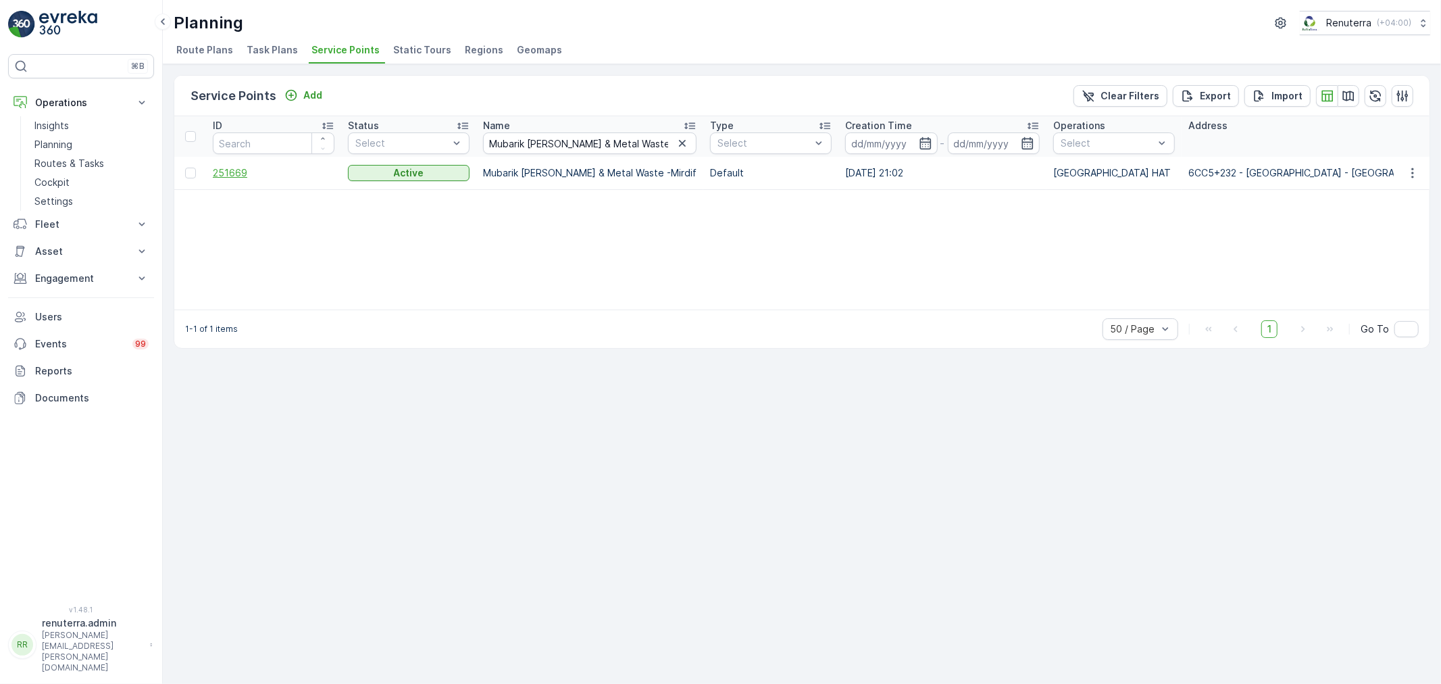
click at [238, 172] on span "251669" at bounding box center [274, 173] width 122 height 14
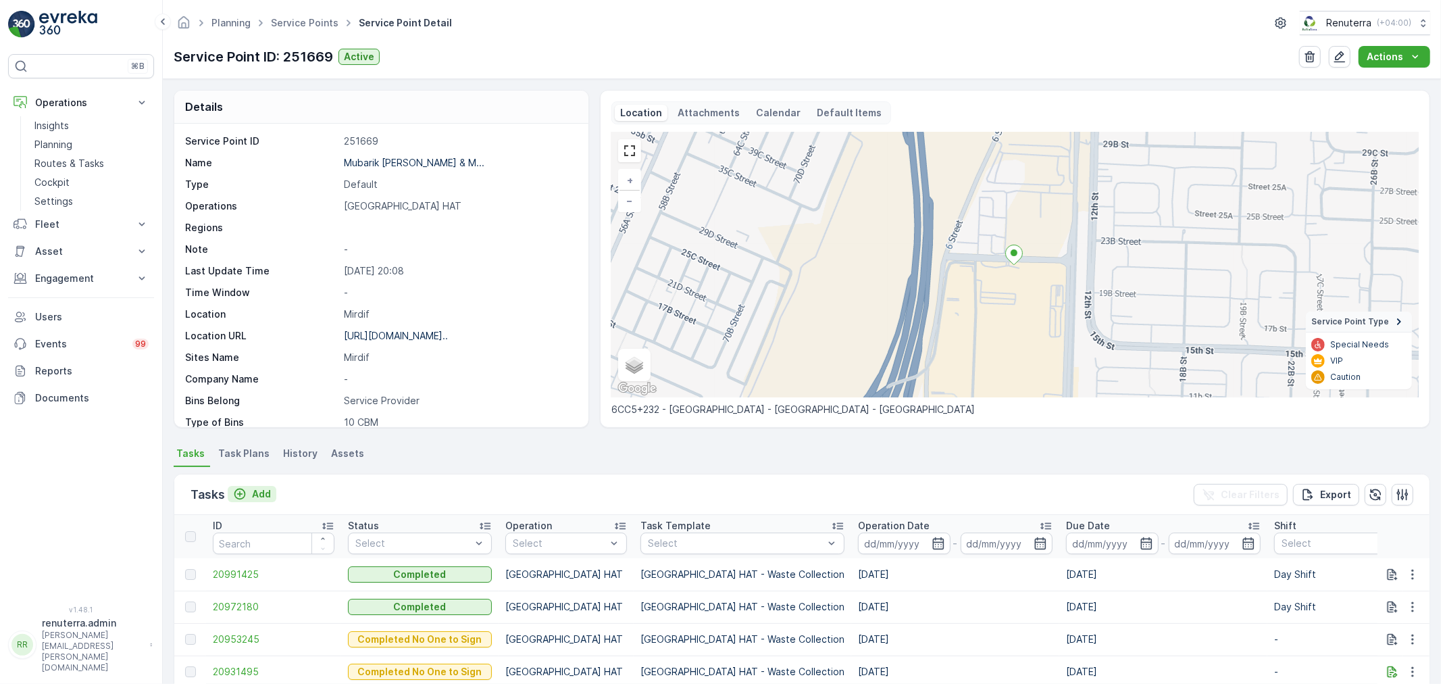
click at [269, 491] on p "Add" at bounding box center [261, 494] width 19 height 14
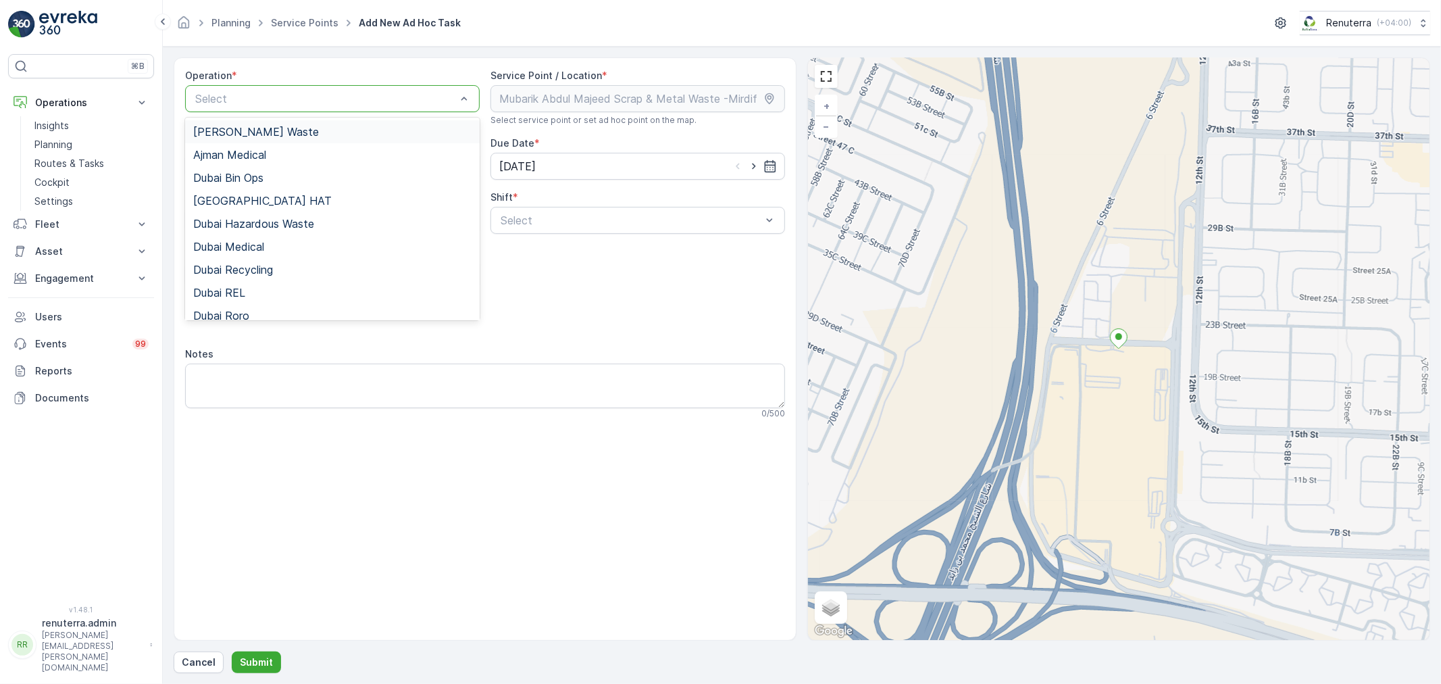
click at [285, 97] on div at bounding box center [325, 99] width 263 height 12
click at [230, 206] on span "Dubai HAT" at bounding box center [262, 201] width 138 height 12
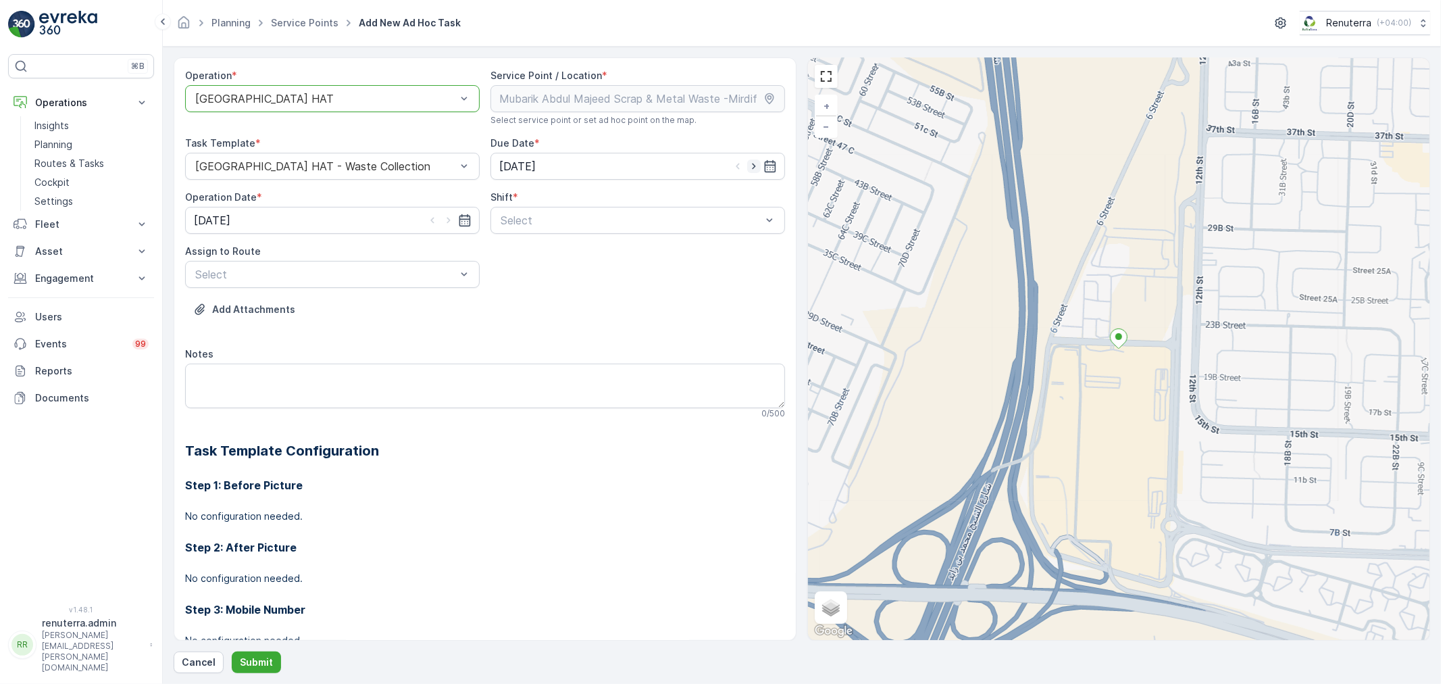
click at [748, 166] on icon "button" at bounding box center [754, 166] width 14 height 14
type input "[DATE]"
click at [450, 220] on icon "button" at bounding box center [449, 220] width 14 height 14
type input "[DATE]"
click at [559, 223] on div at bounding box center [630, 220] width 263 height 12
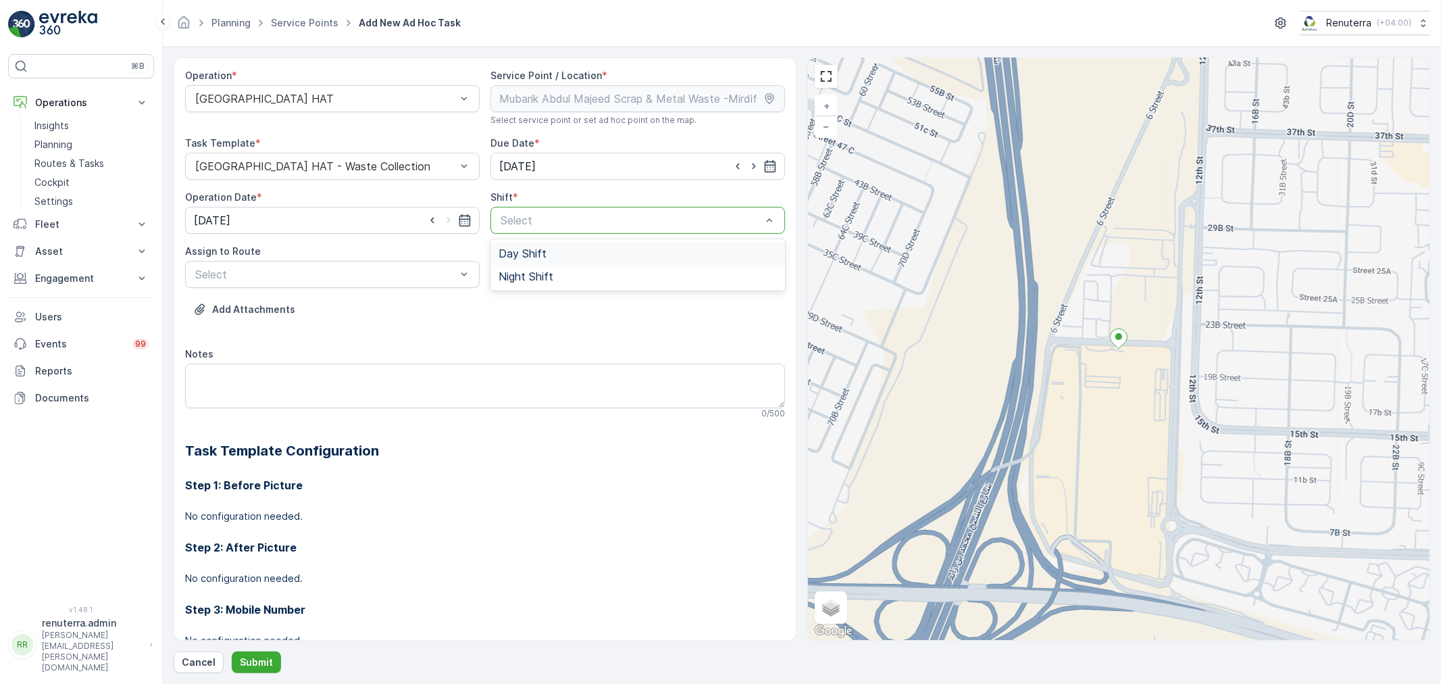
click at [532, 255] on span "Day Shift" at bounding box center [523, 253] width 48 height 12
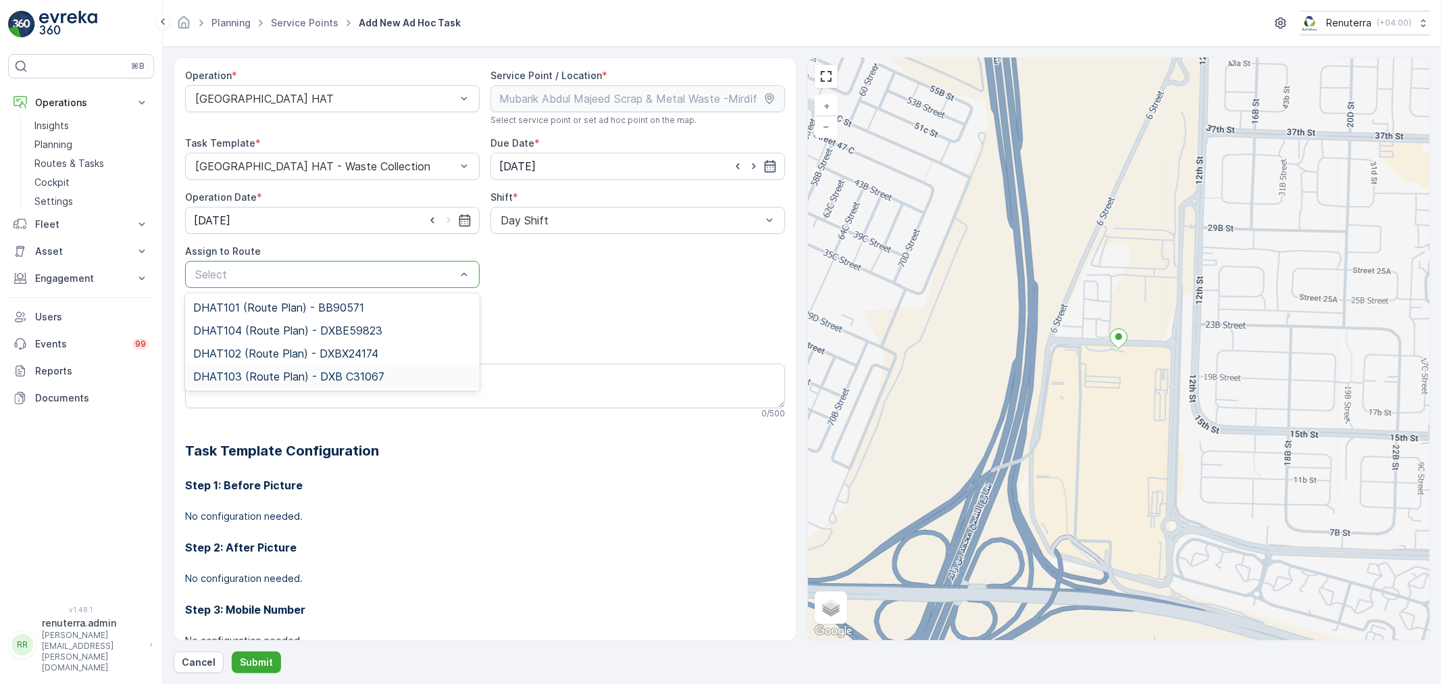
click at [253, 376] on span "DHAT103 (Route Plan) - DXB C31067" at bounding box center [288, 376] width 191 height 12
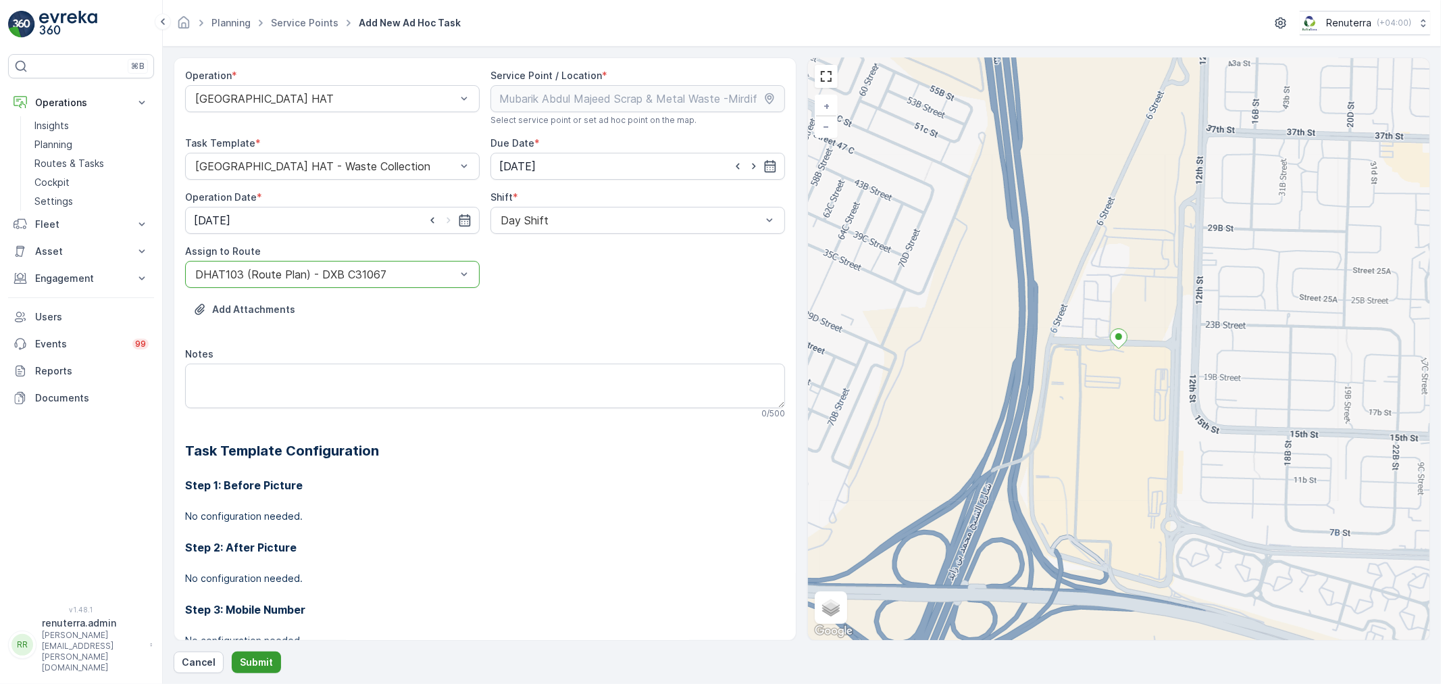
click at [250, 653] on button "Submit" at bounding box center [256, 662] width 49 height 22
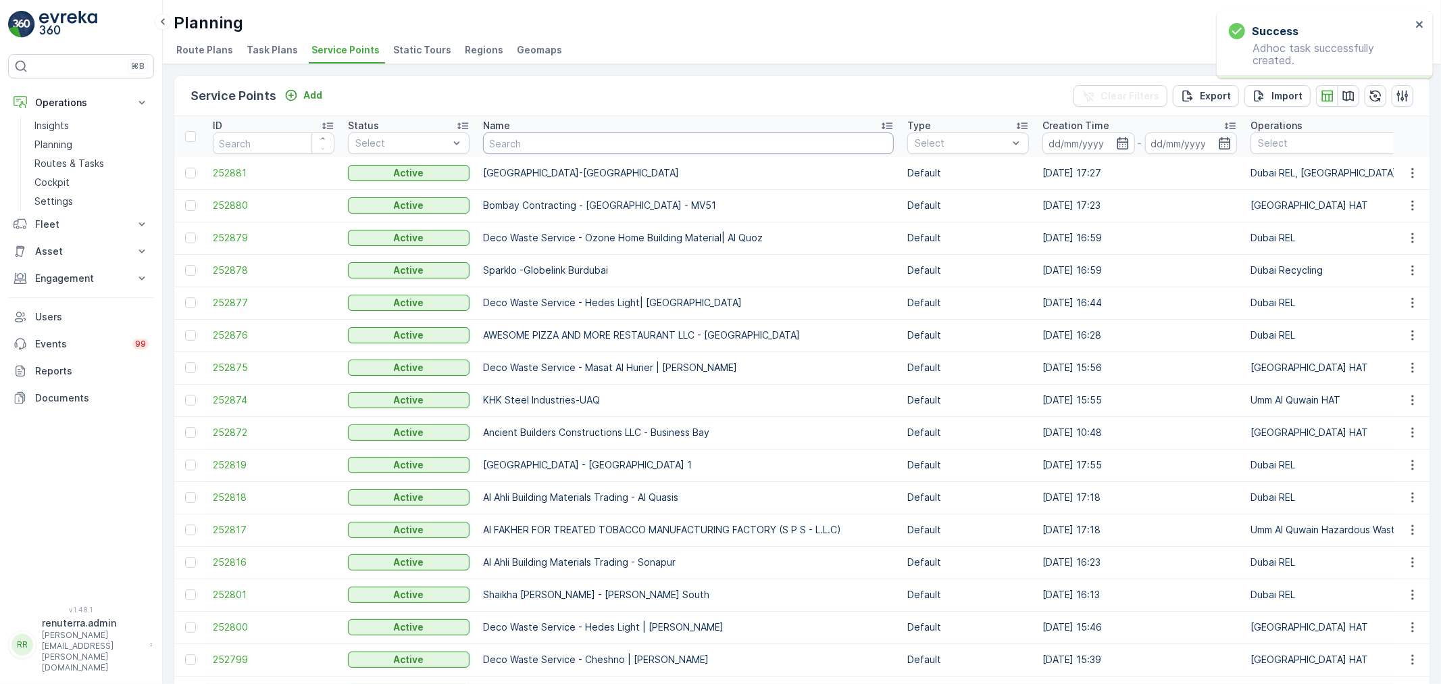
click at [518, 134] on input "text" at bounding box center [688, 143] width 411 height 22
paste input "SOBHA CONSTRUCTIONS LLC-SeaHaven"
type input "SOBHA CONSTRUCTIONS LLC-SeaHaven"
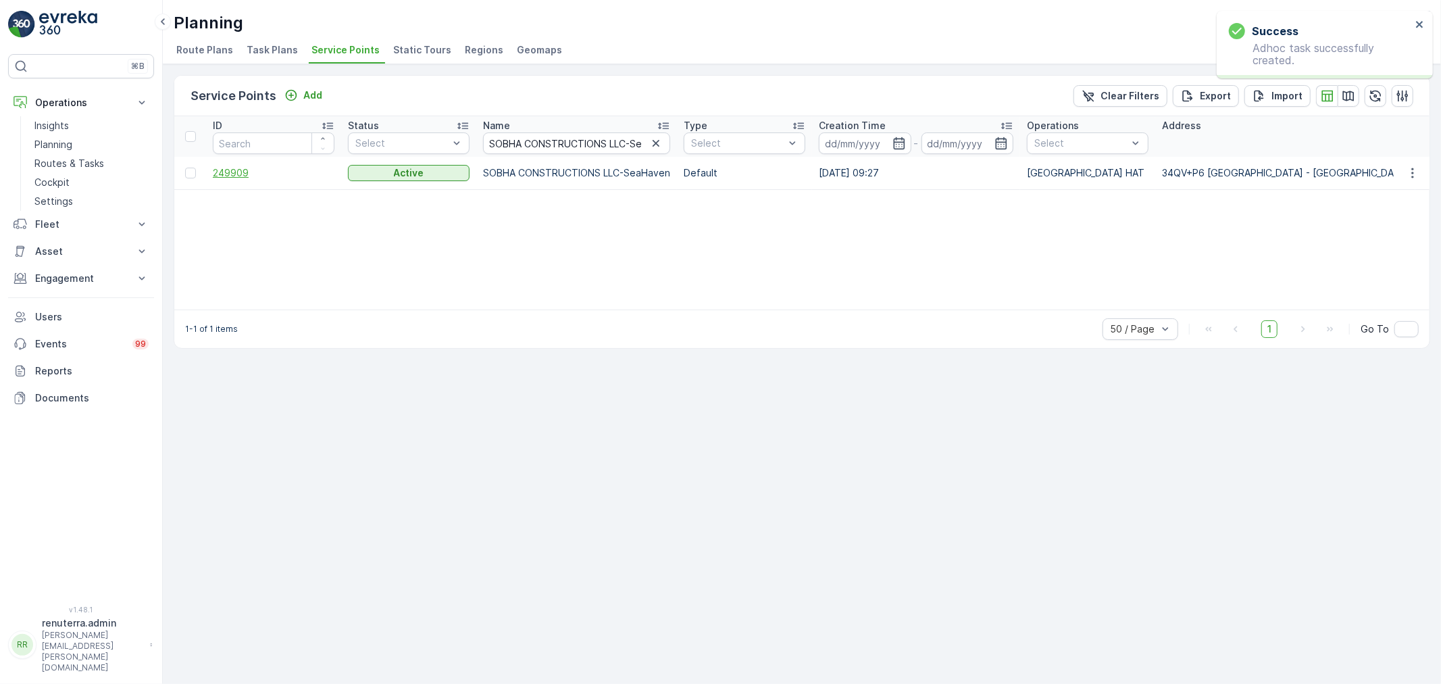
click at [230, 166] on span "249909" at bounding box center [274, 173] width 122 height 14
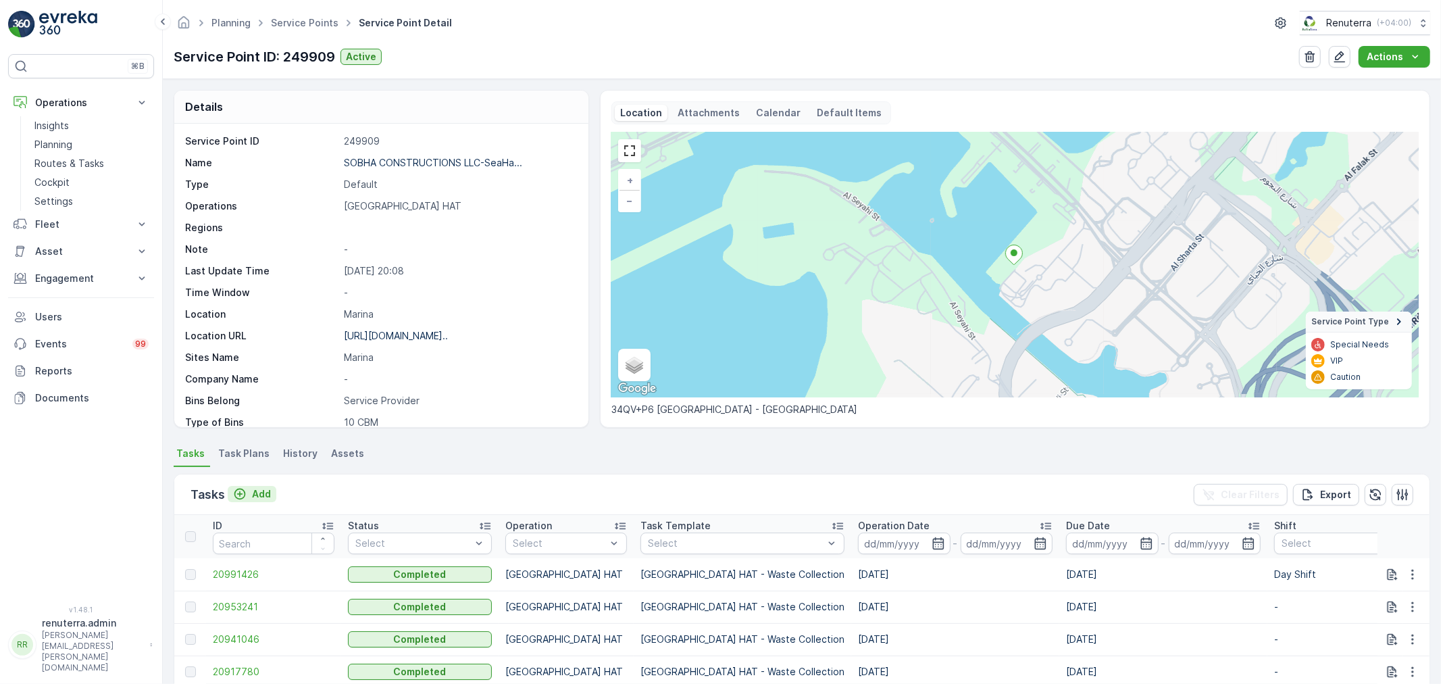
click at [257, 494] on p "Add" at bounding box center [261, 494] width 19 height 14
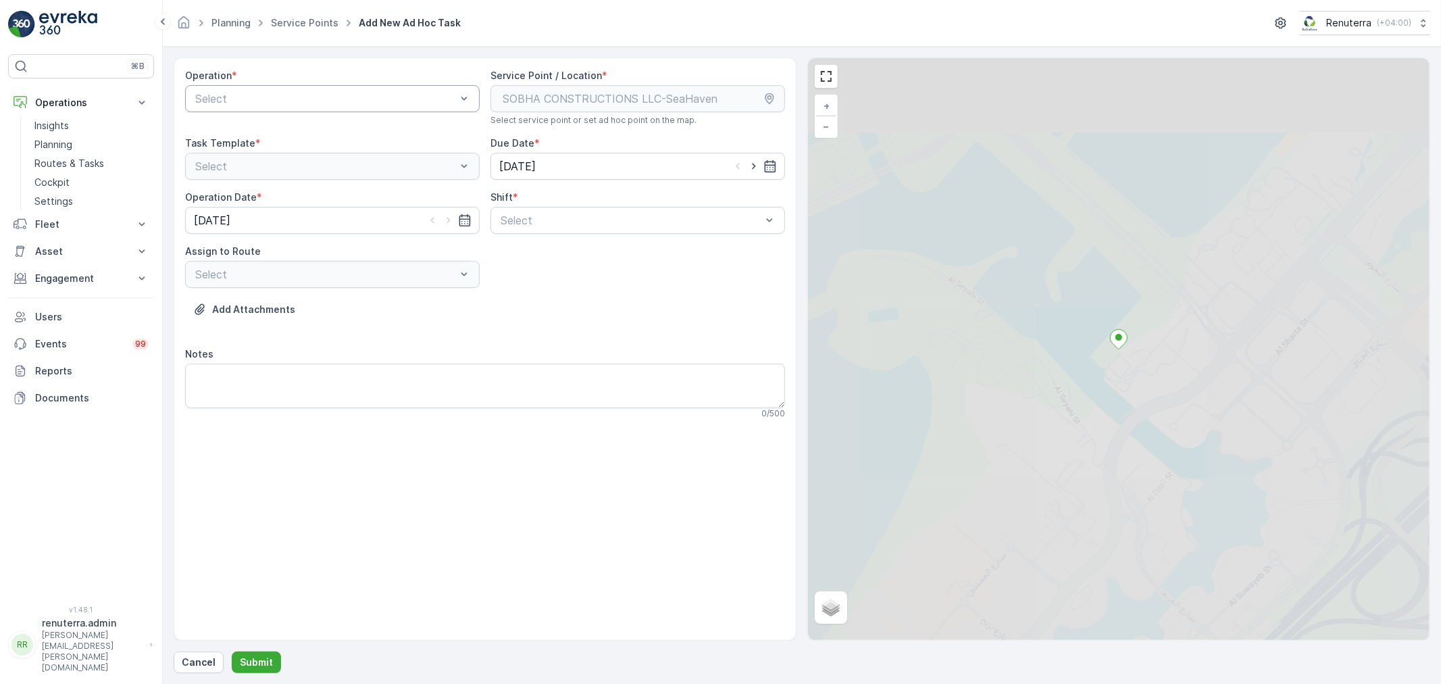
click at [315, 96] on div at bounding box center [325, 99] width 263 height 12
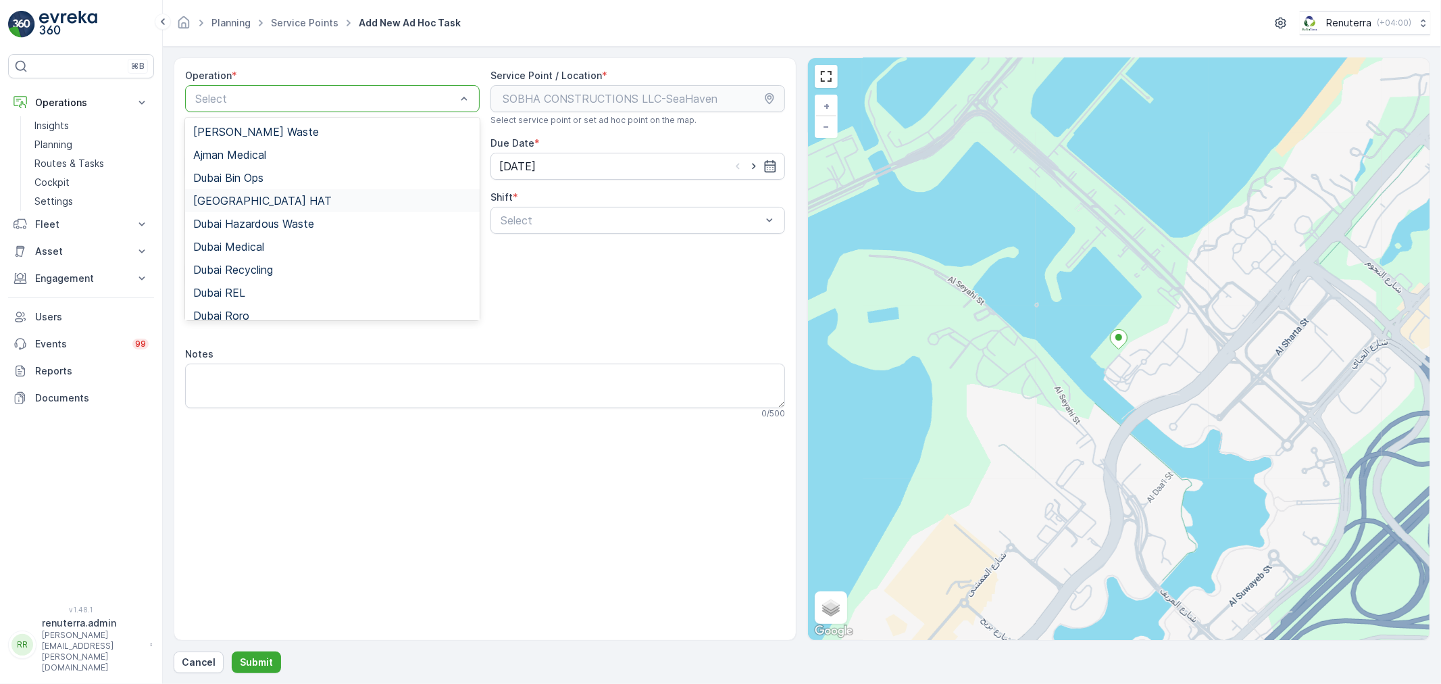
click at [241, 199] on span "Dubai HAT" at bounding box center [262, 201] width 138 height 12
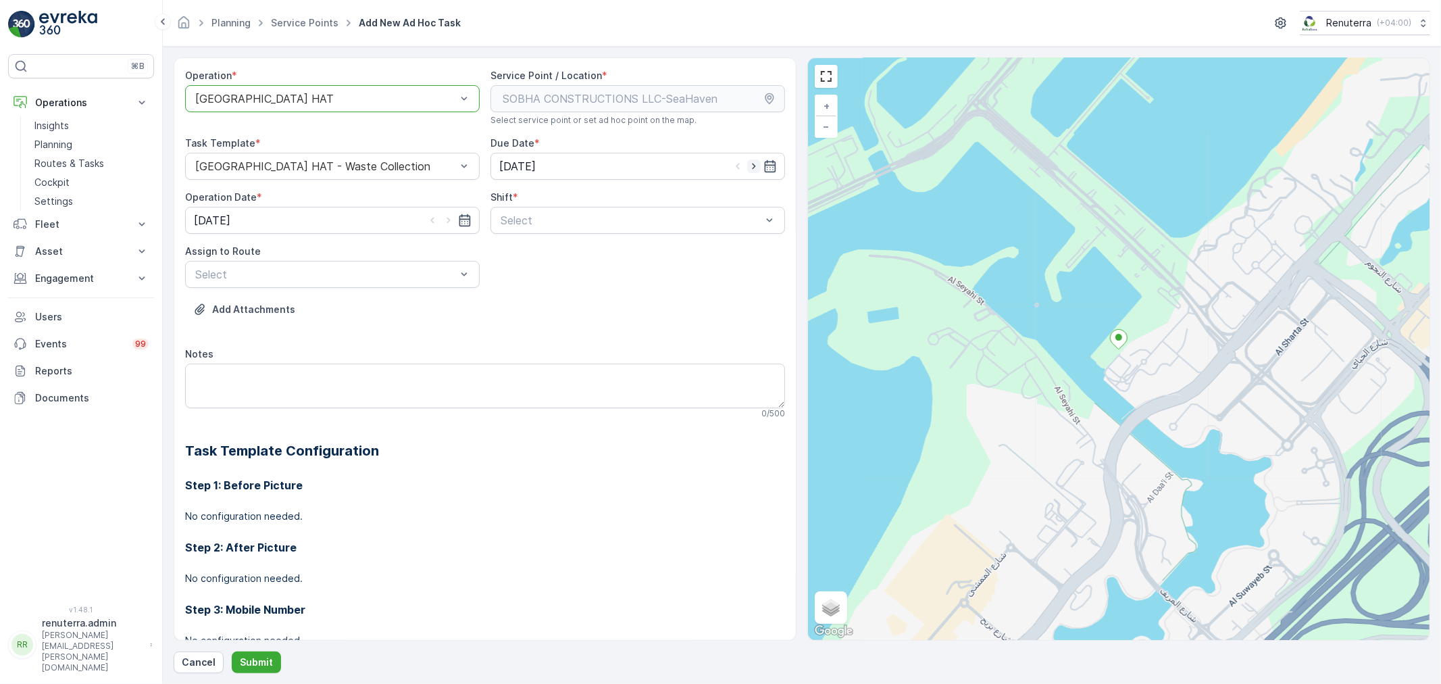
click at [750, 165] on icon "button" at bounding box center [754, 166] width 14 height 14
type input "[DATE]"
click at [451, 218] on icon "button" at bounding box center [449, 220] width 14 height 14
type input "[DATE]"
click at [542, 224] on div at bounding box center [630, 220] width 263 height 12
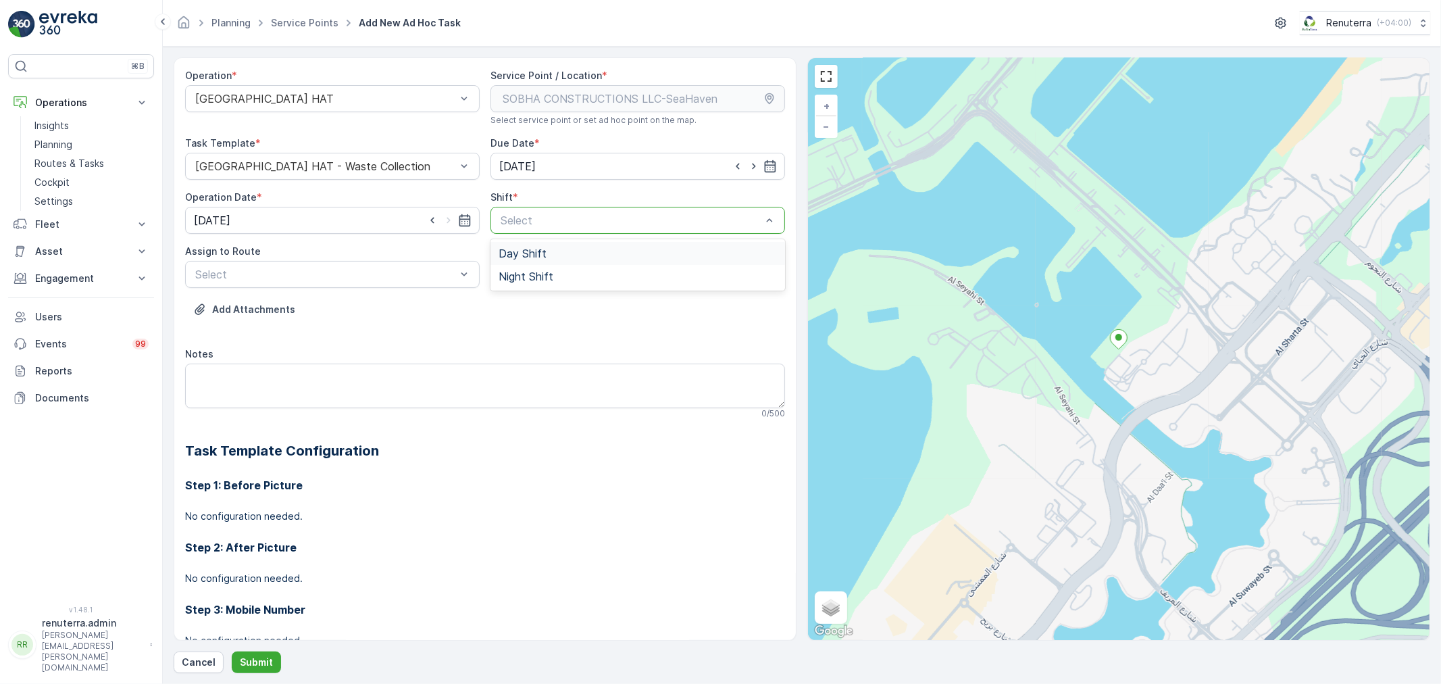
click at [521, 255] on span "Day Shift" at bounding box center [523, 253] width 48 height 12
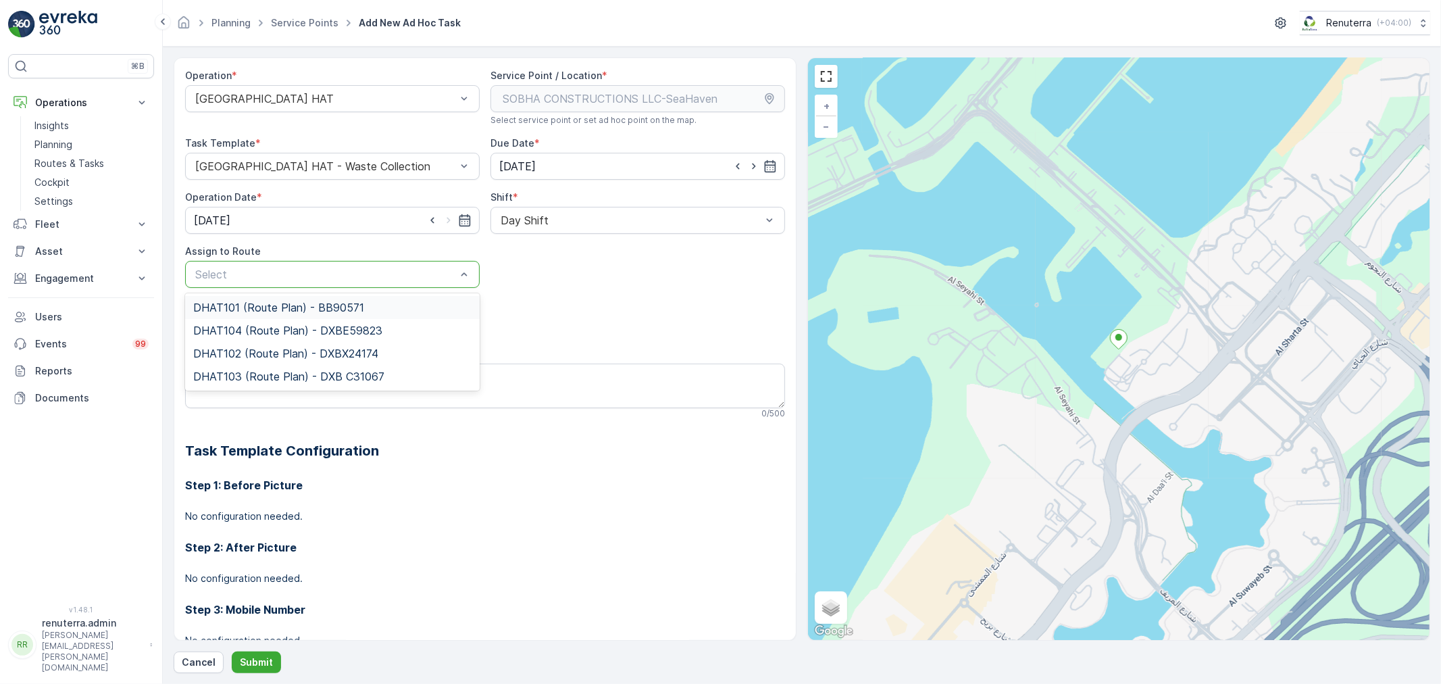
click at [338, 277] on div at bounding box center [325, 274] width 263 height 12
click at [247, 370] on span "DHAT103 (Route Plan) - DXB C31067" at bounding box center [288, 376] width 191 height 12
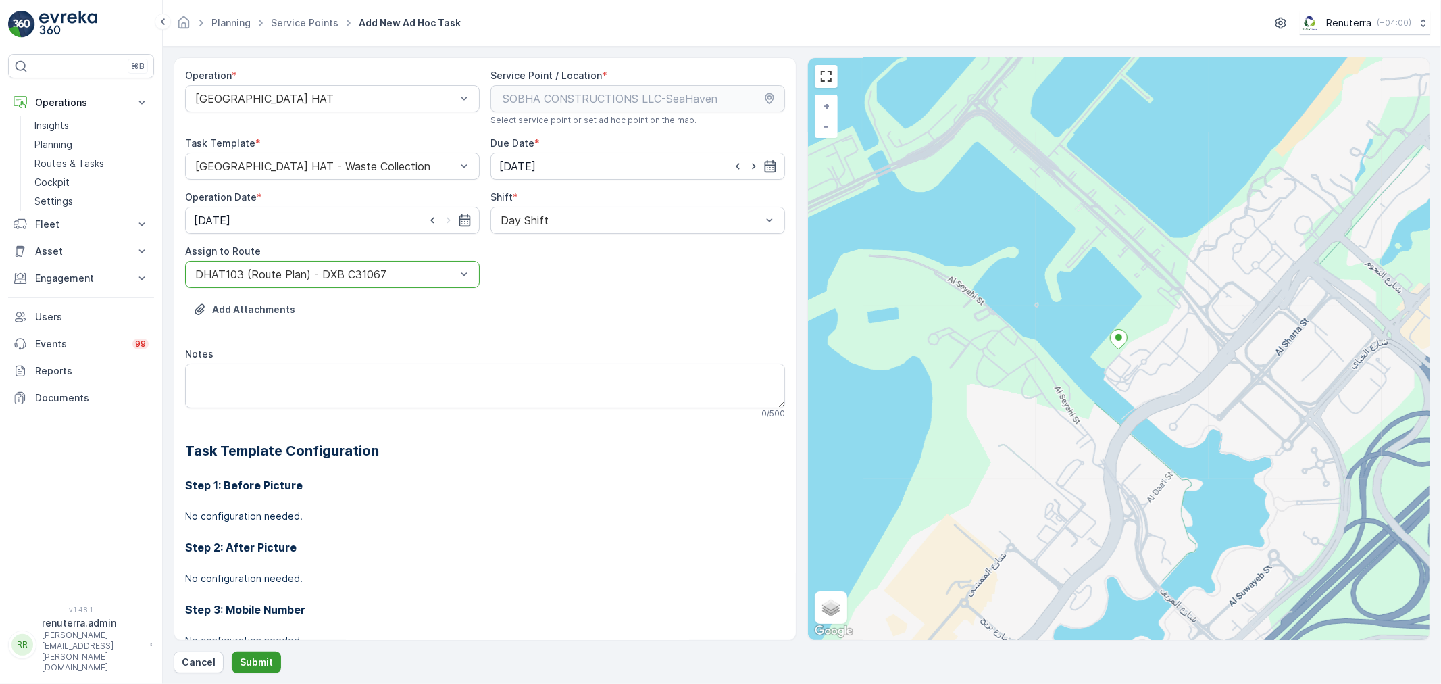
click at [272, 657] on button "Submit" at bounding box center [256, 662] width 49 height 22
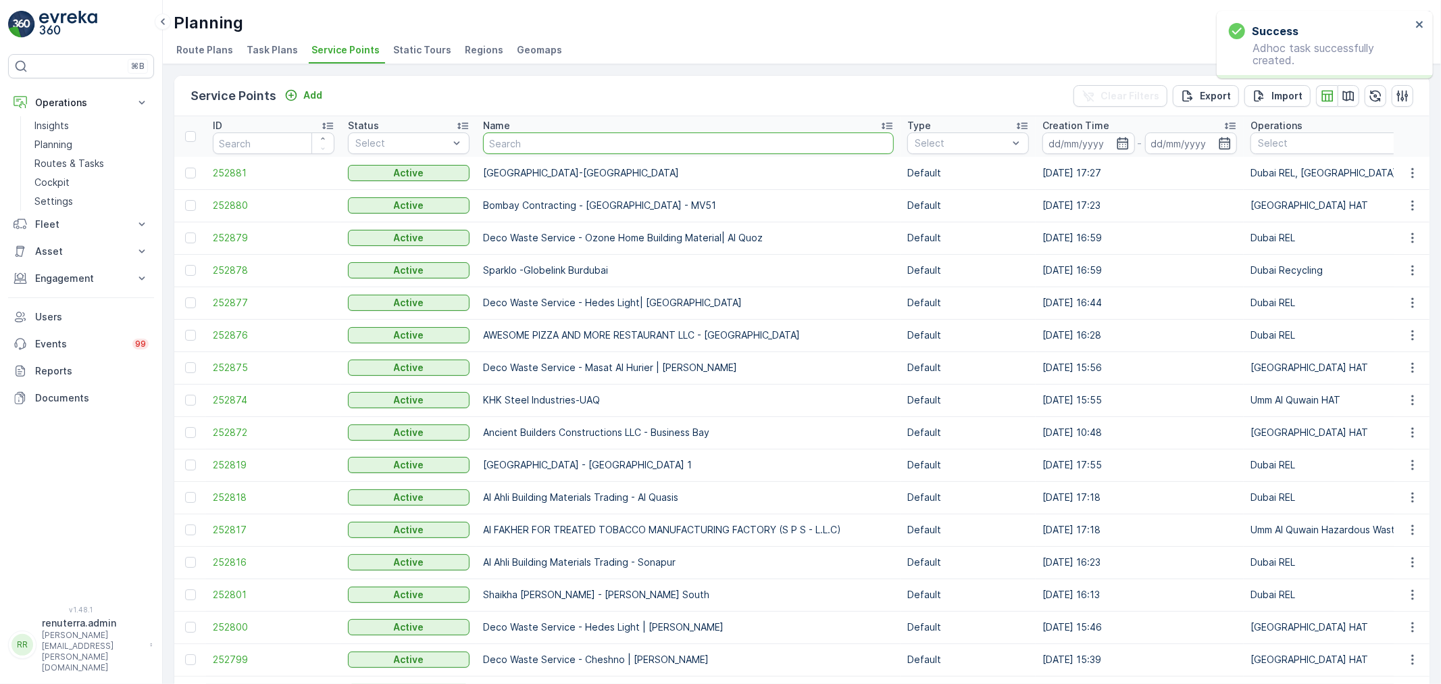
click at [600, 142] on input "text" at bounding box center [688, 143] width 411 height 22
paste input "Bombay Contracting -NAD Hessa Villa"
type input "Bombay Contracting -NAD Hessa Villa"
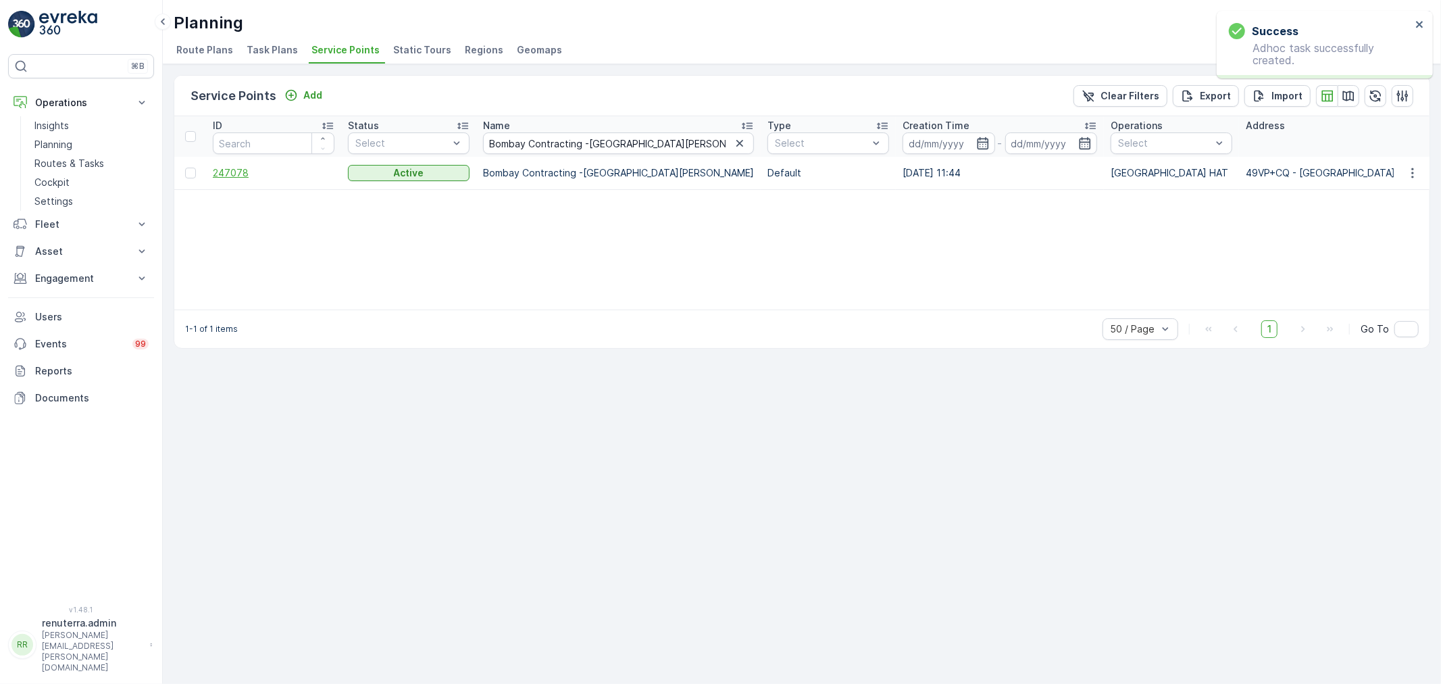
click at [219, 166] on span "247078" at bounding box center [274, 173] width 122 height 14
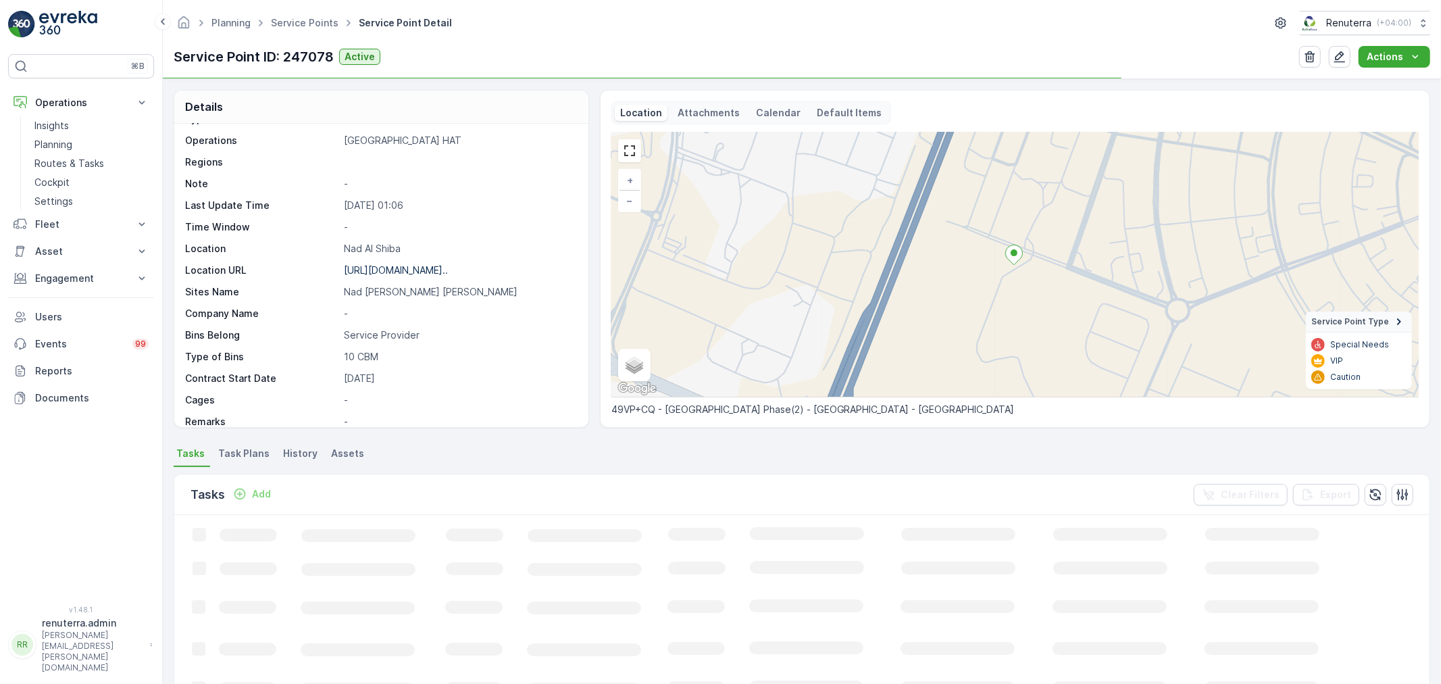
scroll to position [75, 0]
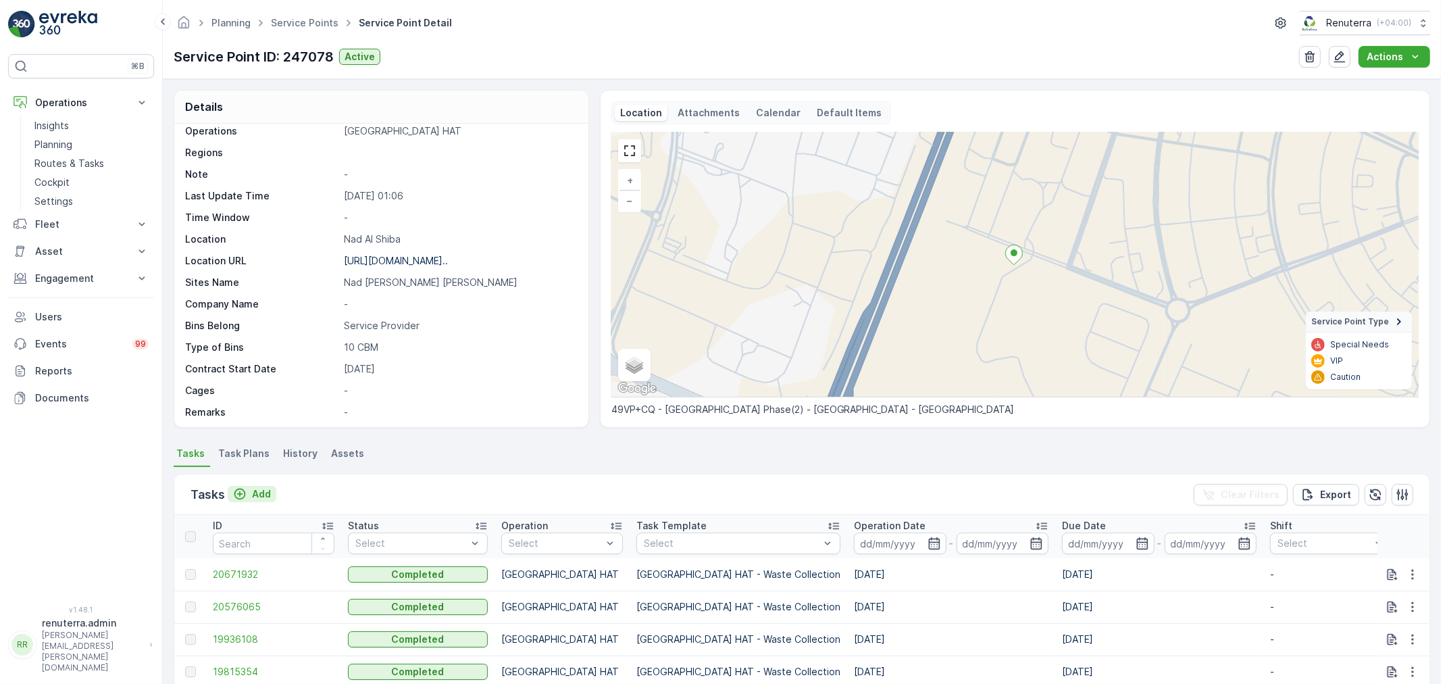
click at [258, 488] on p "Add" at bounding box center [261, 494] width 19 height 14
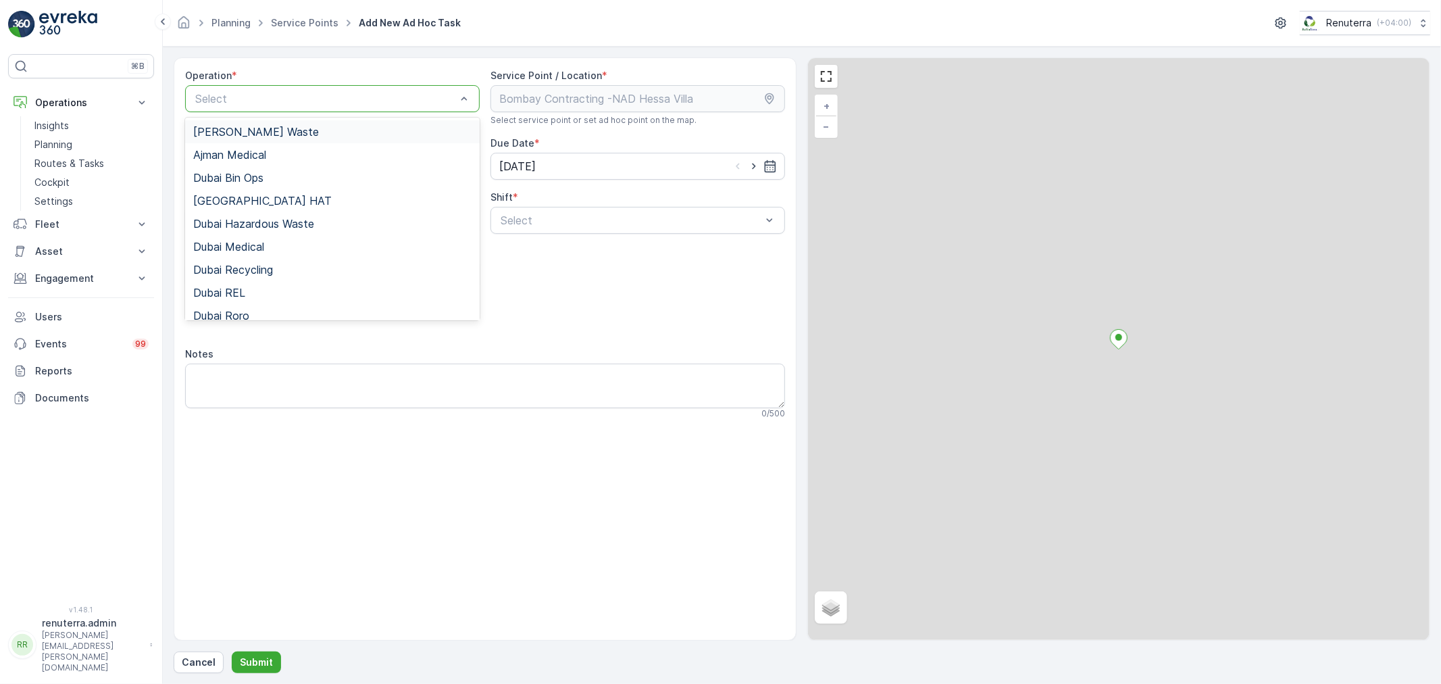
click at [291, 100] on div at bounding box center [325, 99] width 263 height 12
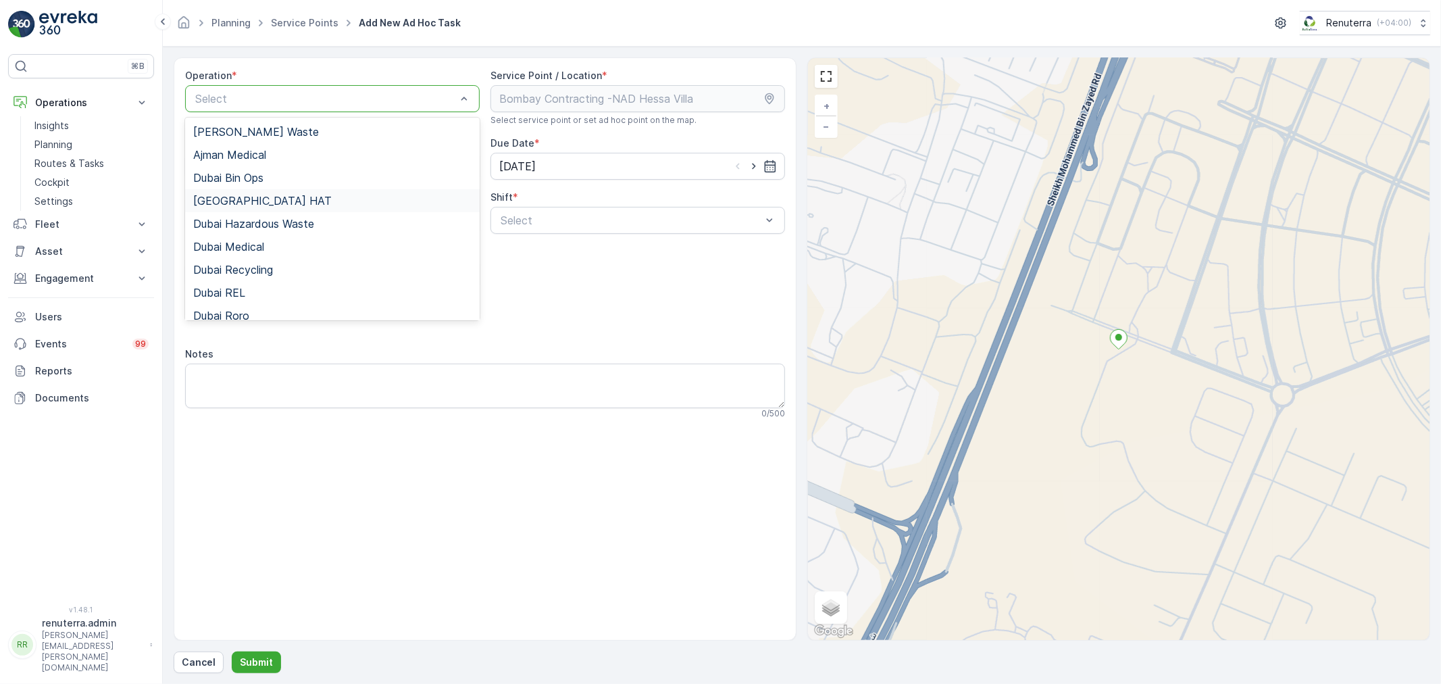
click at [226, 197] on span "Dubai HAT" at bounding box center [262, 201] width 138 height 12
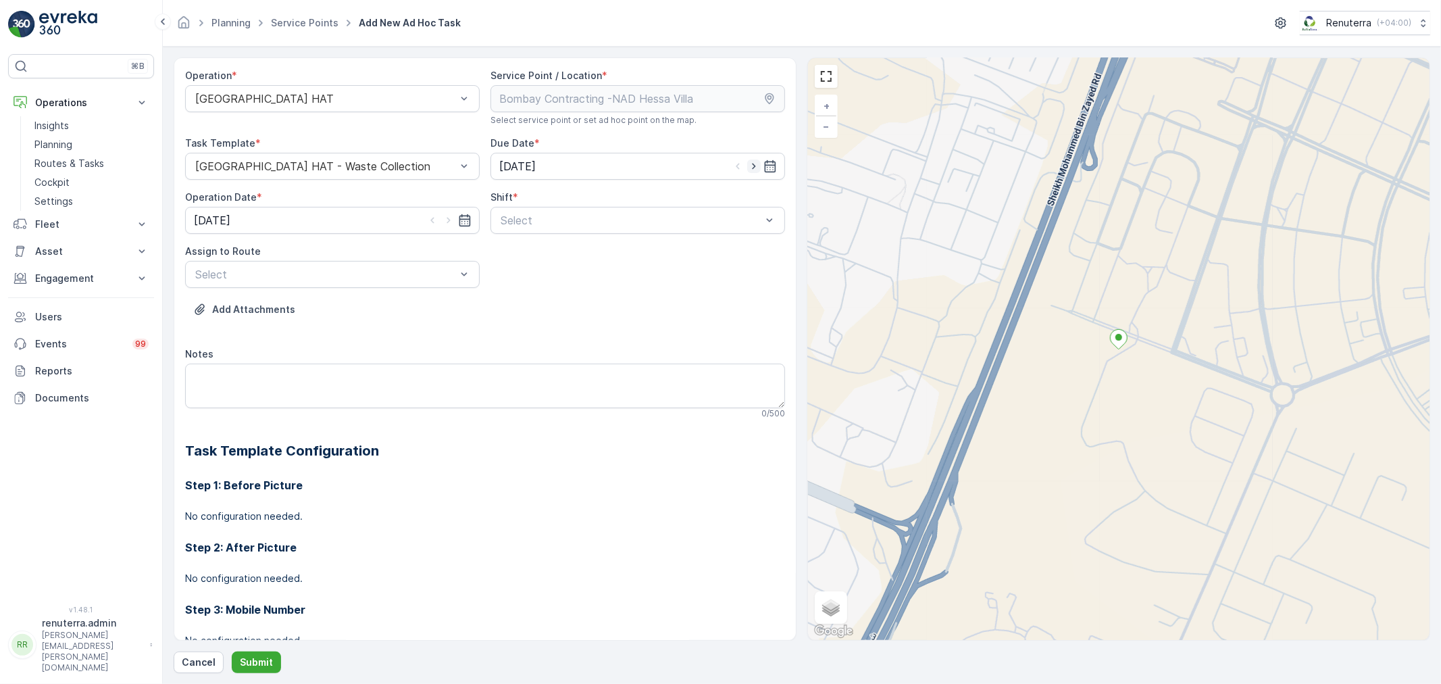
click at [751, 166] on icon "button" at bounding box center [754, 166] width 14 height 14
type input "[DATE]"
click at [443, 215] on icon "button" at bounding box center [449, 220] width 14 height 14
type input "[DATE]"
click at [584, 218] on div at bounding box center [630, 220] width 263 height 12
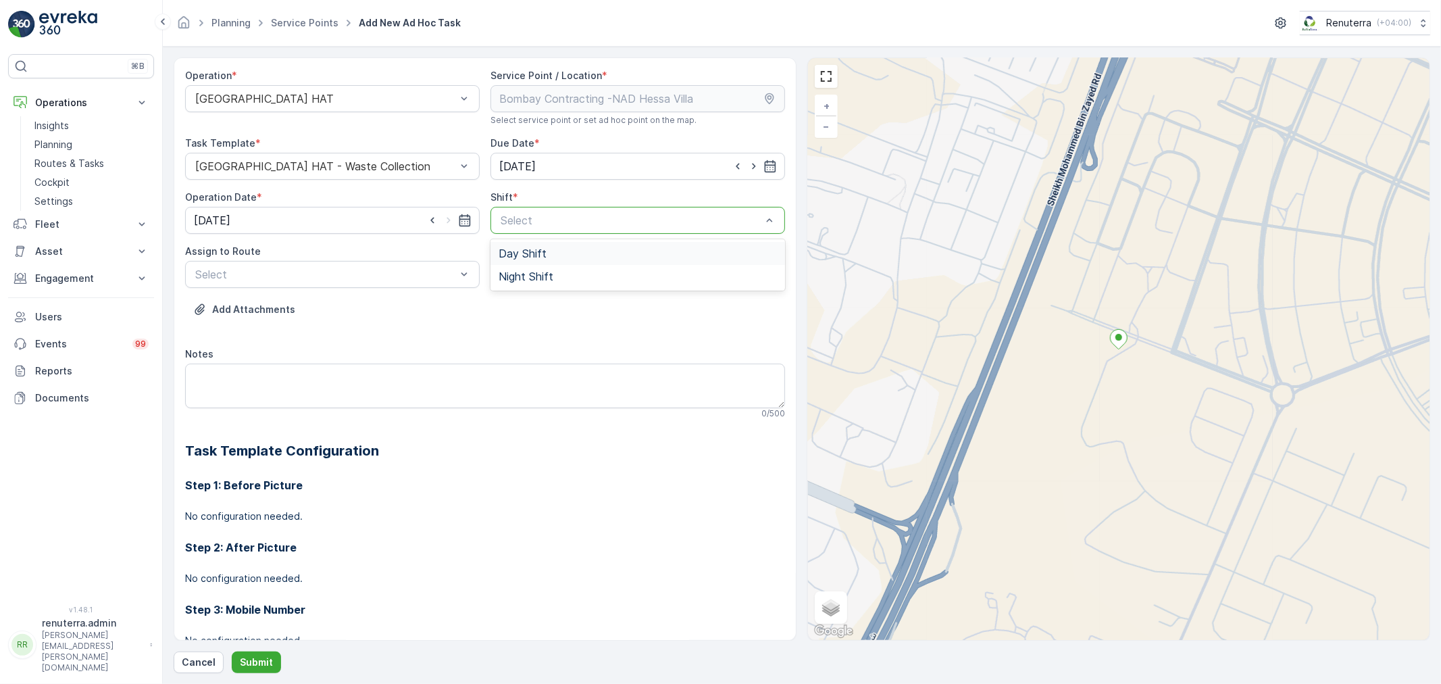
click at [524, 255] on span "Day Shift" at bounding box center [523, 253] width 48 height 12
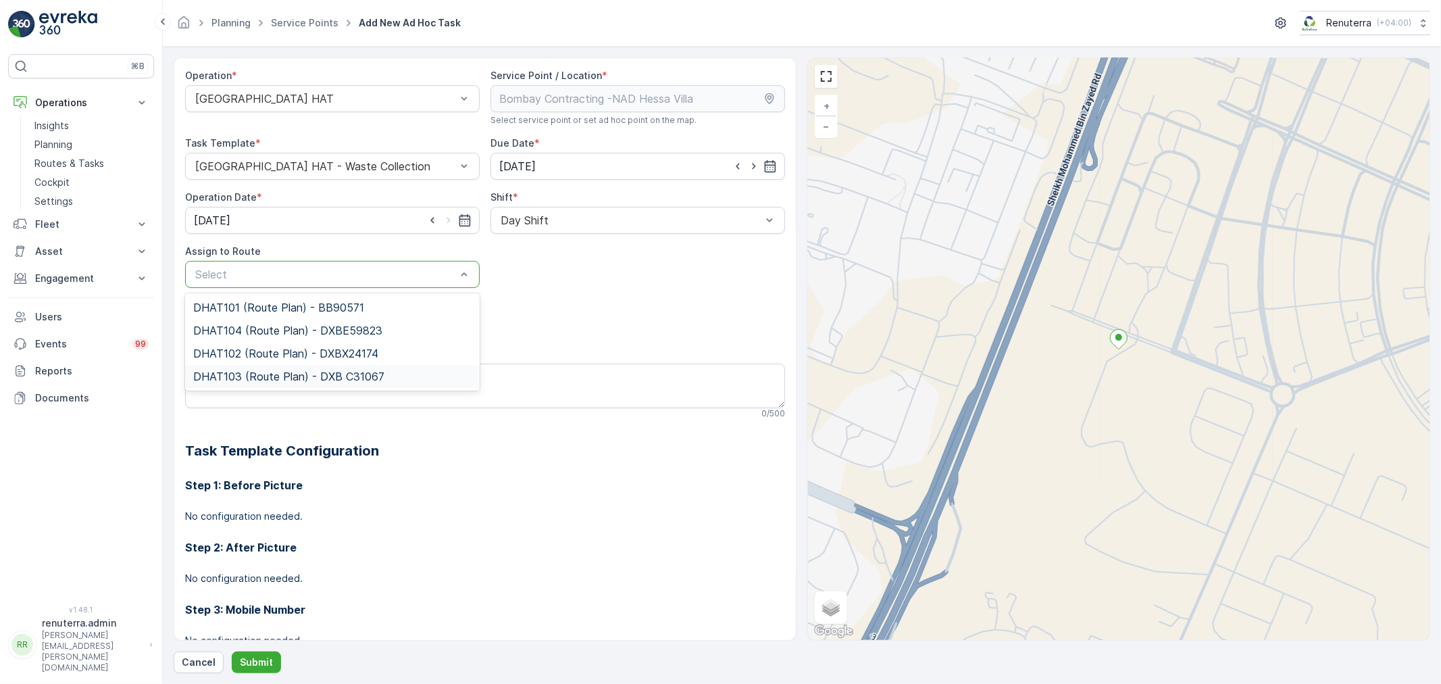
click at [248, 370] on span "DHAT103 (Route Plan) - DXB C31067" at bounding box center [288, 376] width 191 height 12
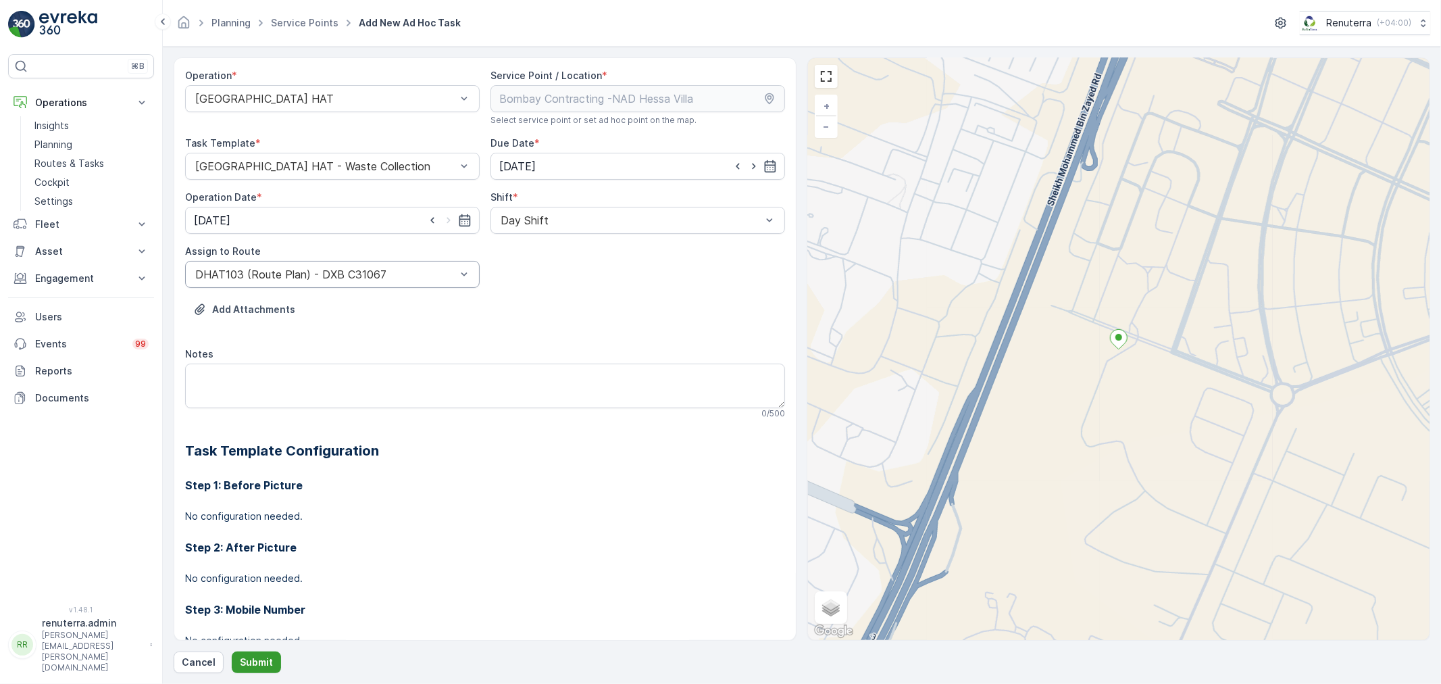
click at [253, 665] on p "Submit" at bounding box center [256, 662] width 33 height 14
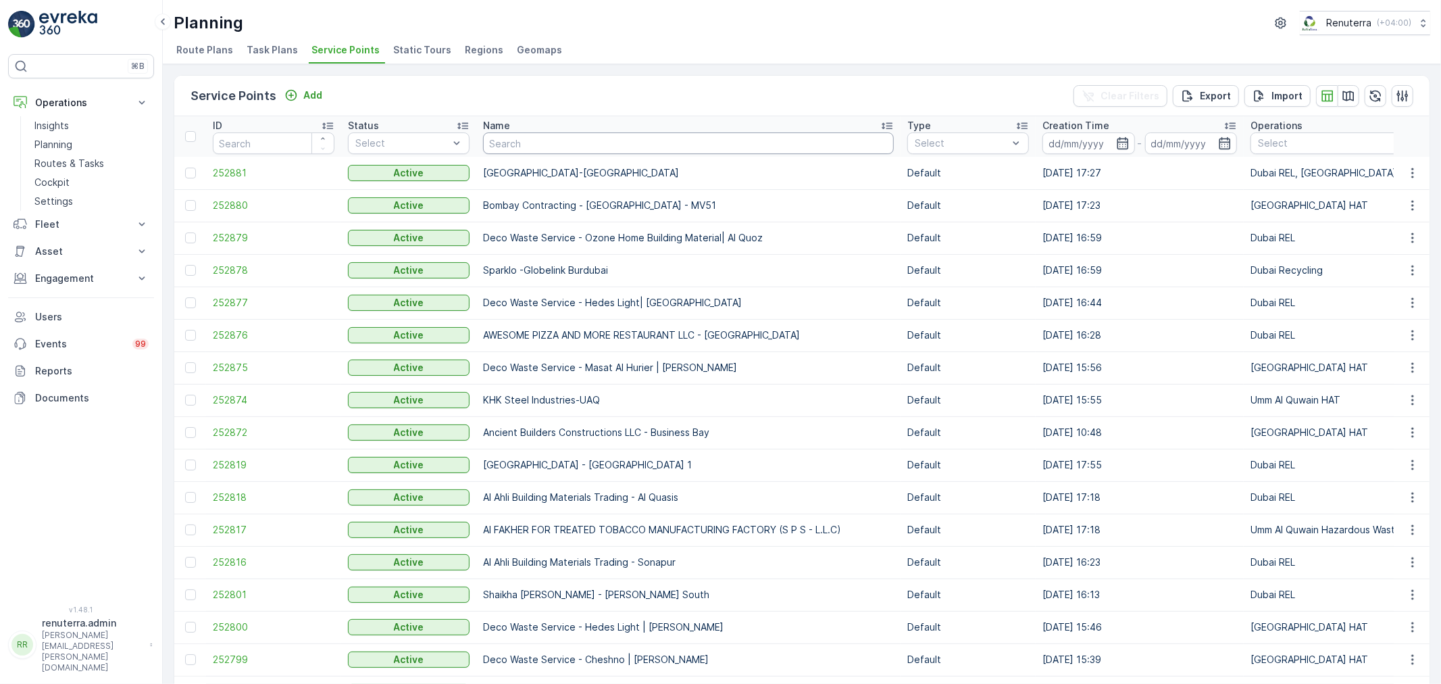
click at [590, 139] on input "text" at bounding box center [688, 143] width 411 height 22
paste input "ARABIAN CONSTRUCTION COMPANY L.L.C. - Baccarat Hotel & Residences"
type input "ARABIAN CONSTRUCTION COMPANY L.L.C. - Baccarat Hotel & Residences"
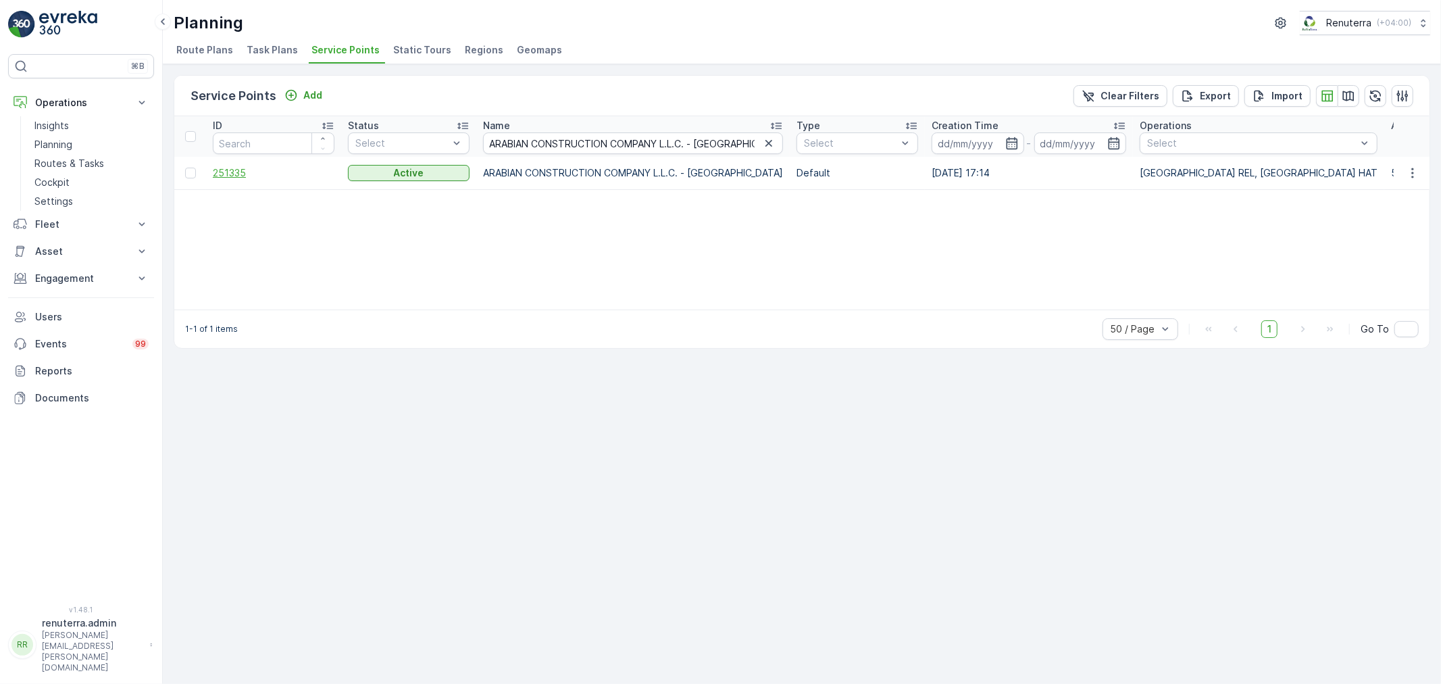
click at [235, 172] on span "251335" at bounding box center [274, 173] width 122 height 14
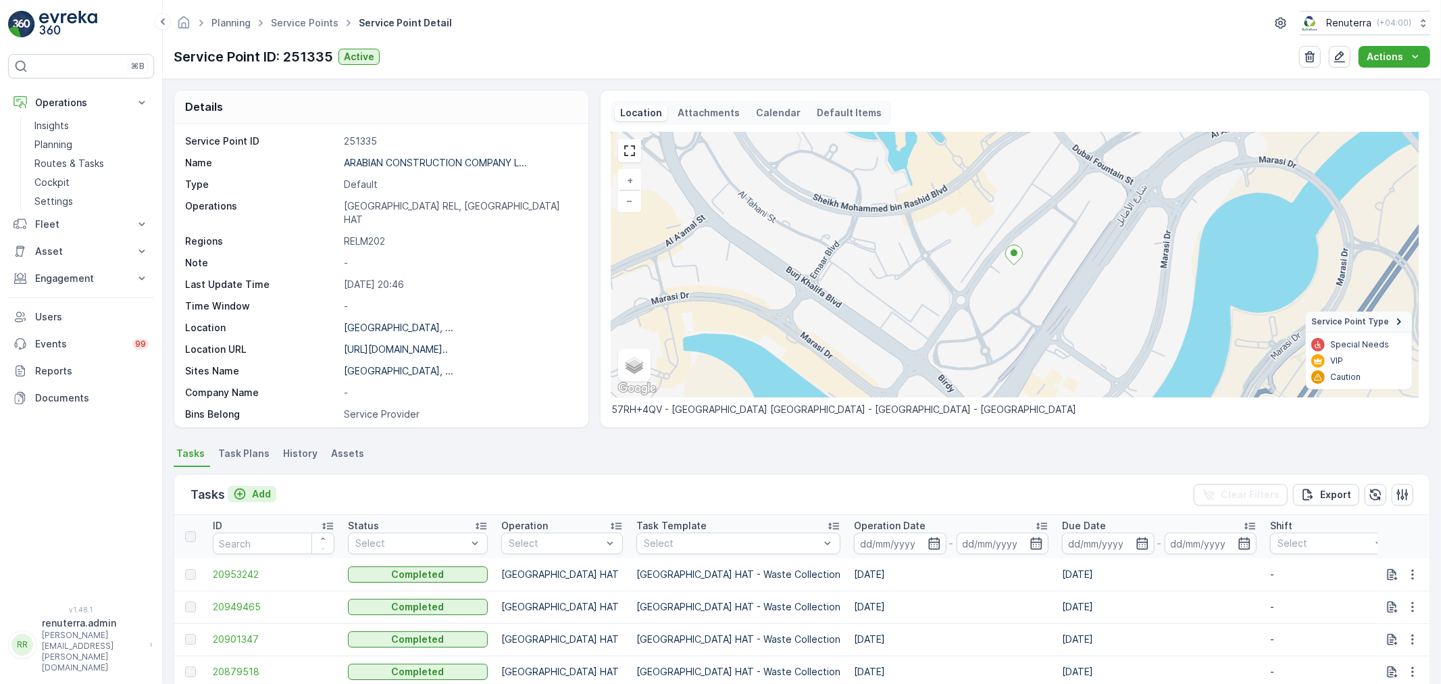
click at [258, 489] on p "Add" at bounding box center [261, 494] width 19 height 14
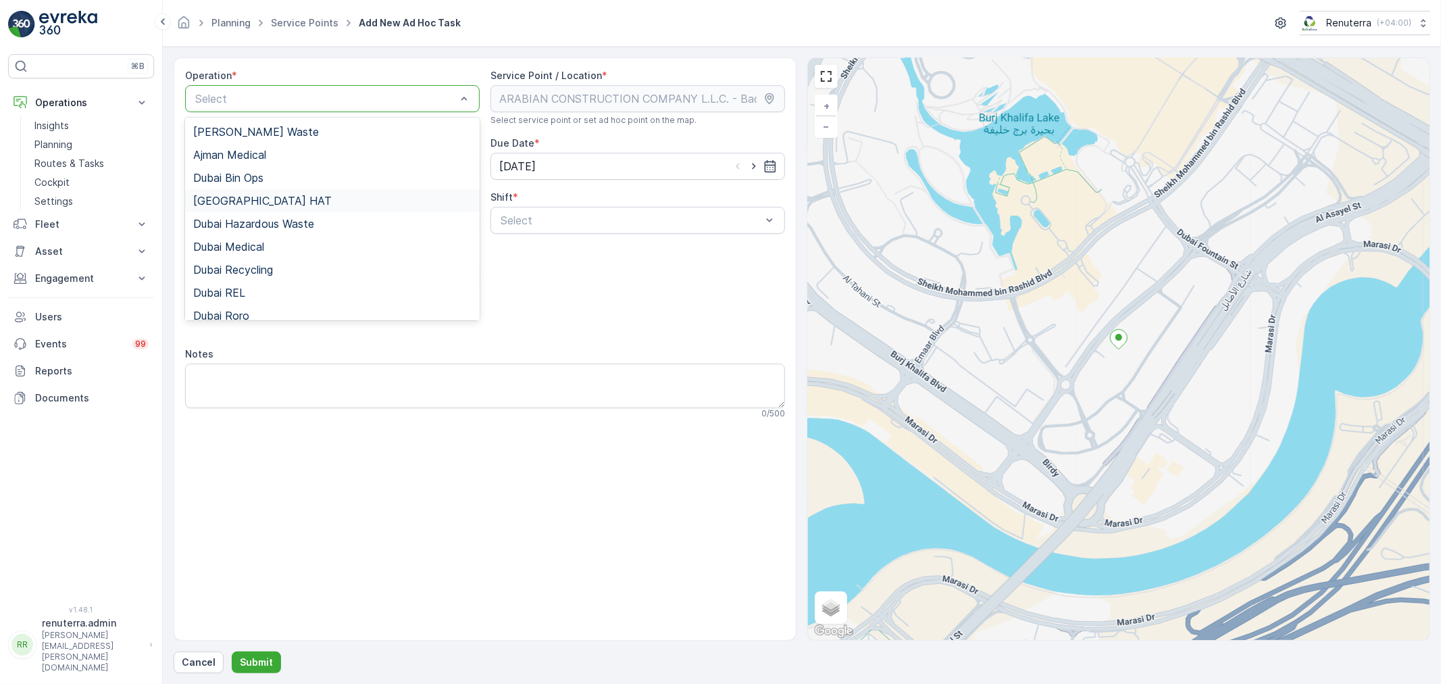
click at [248, 195] on div "Dubai HAT" at bounding box center [332, 201] width 278 height 12
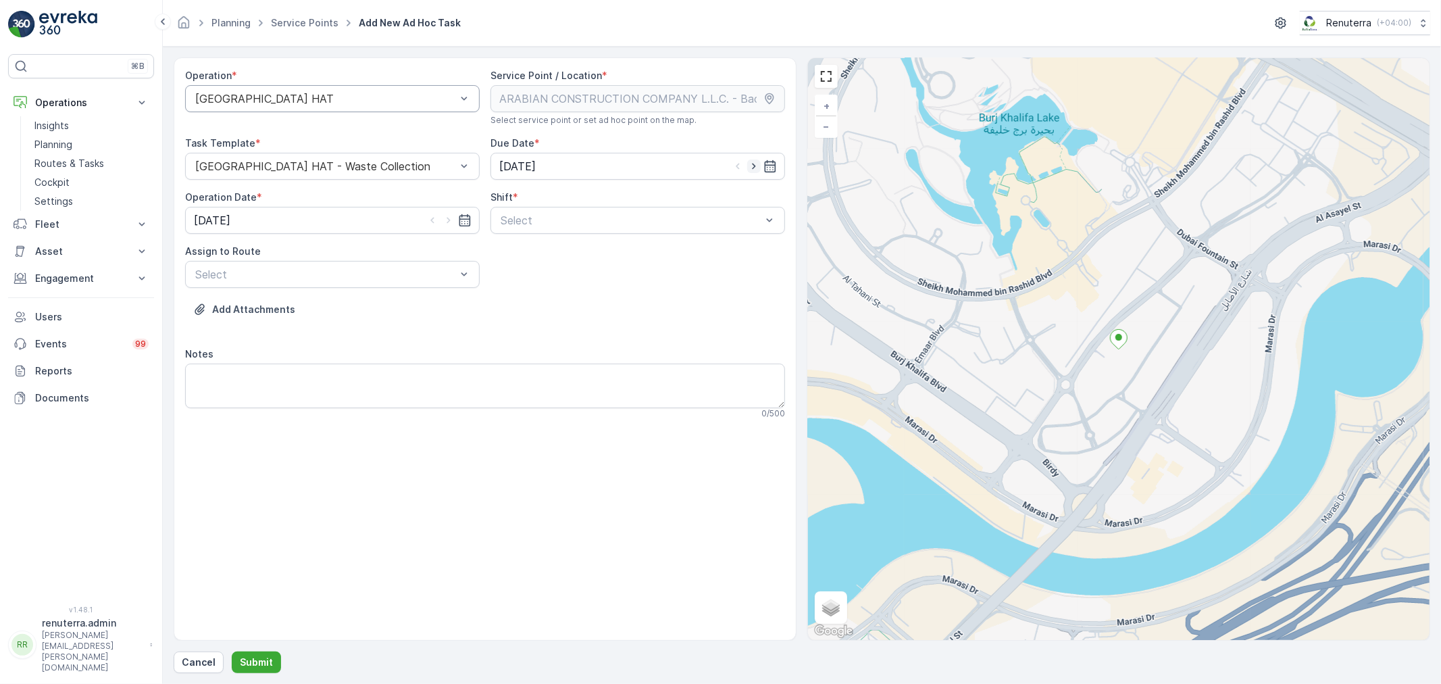
click at [755, 161] on icon "button" at bounding box center [754, 166] width 14 height 14
type input "[DATE]"
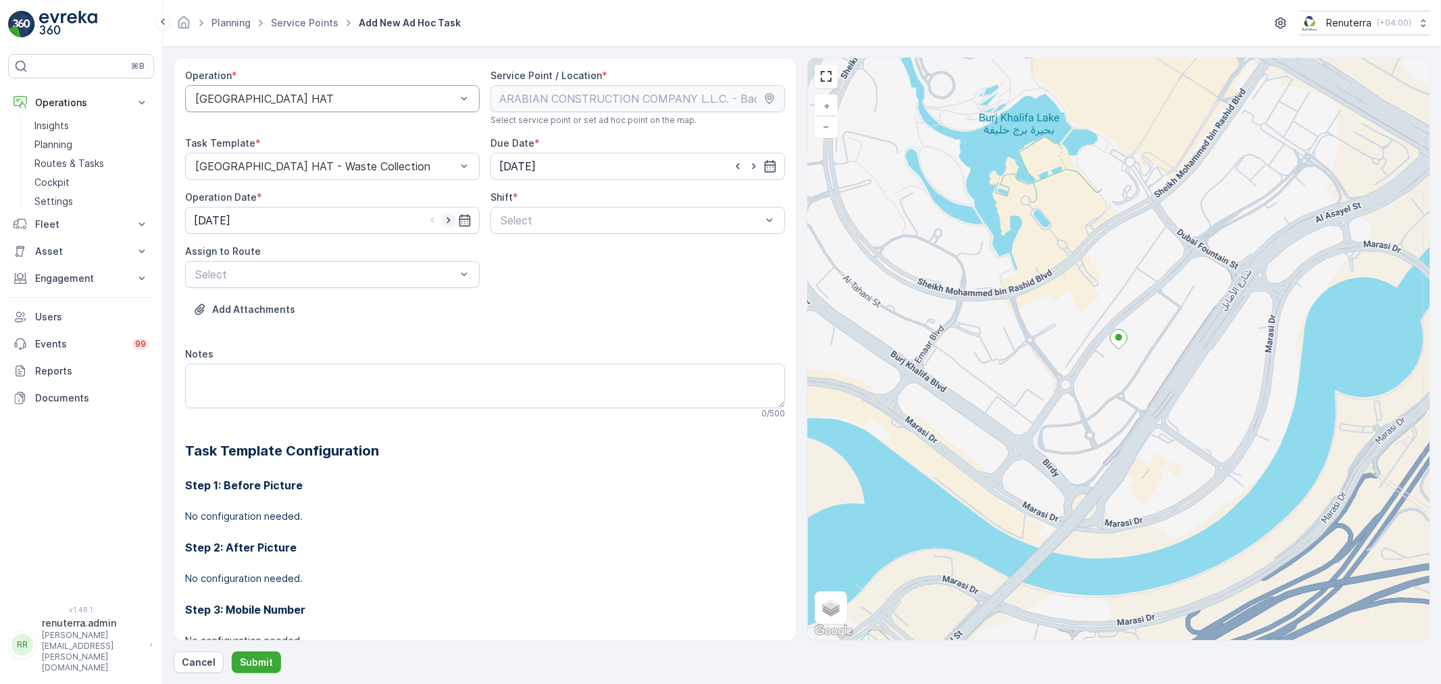
click at [442, 214] on icon "button" at bounding box center [449, 220] width 14 height 14
type input "[DATE]"
click at [544, 223] on div at bounding box center [630, 220] width 263 height 12
click at [526, 259] on span "Day Shift" at bounding box center [523, 253] width 48 height 12
click at [409, 277] on div at bounding box center [325, 274] width 263 height 12
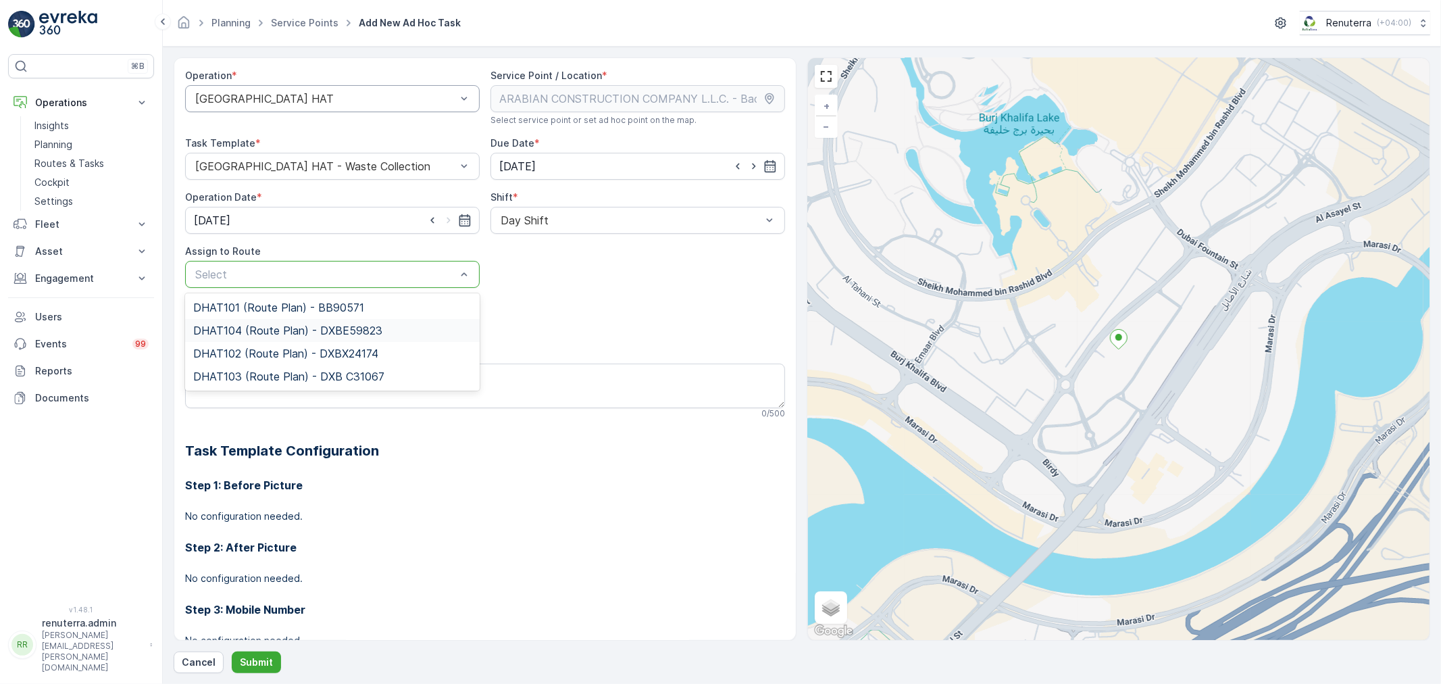
click at [267, 330] on span "DHAT104 (Route Plan) - DXBE59823" at bounding box center [287, 330] width 189 height 12
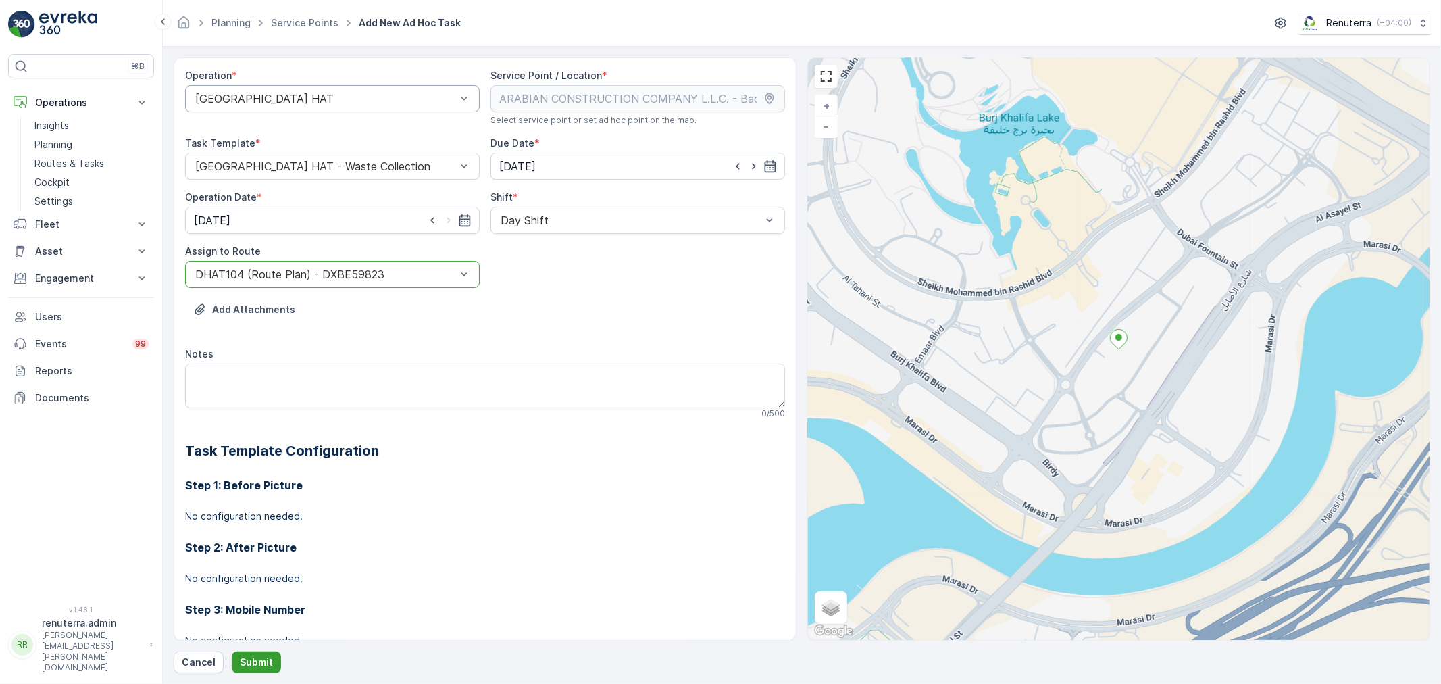
click at [260, 667] on p "Submit" at bounding box center [256, 662] width 33 height 14
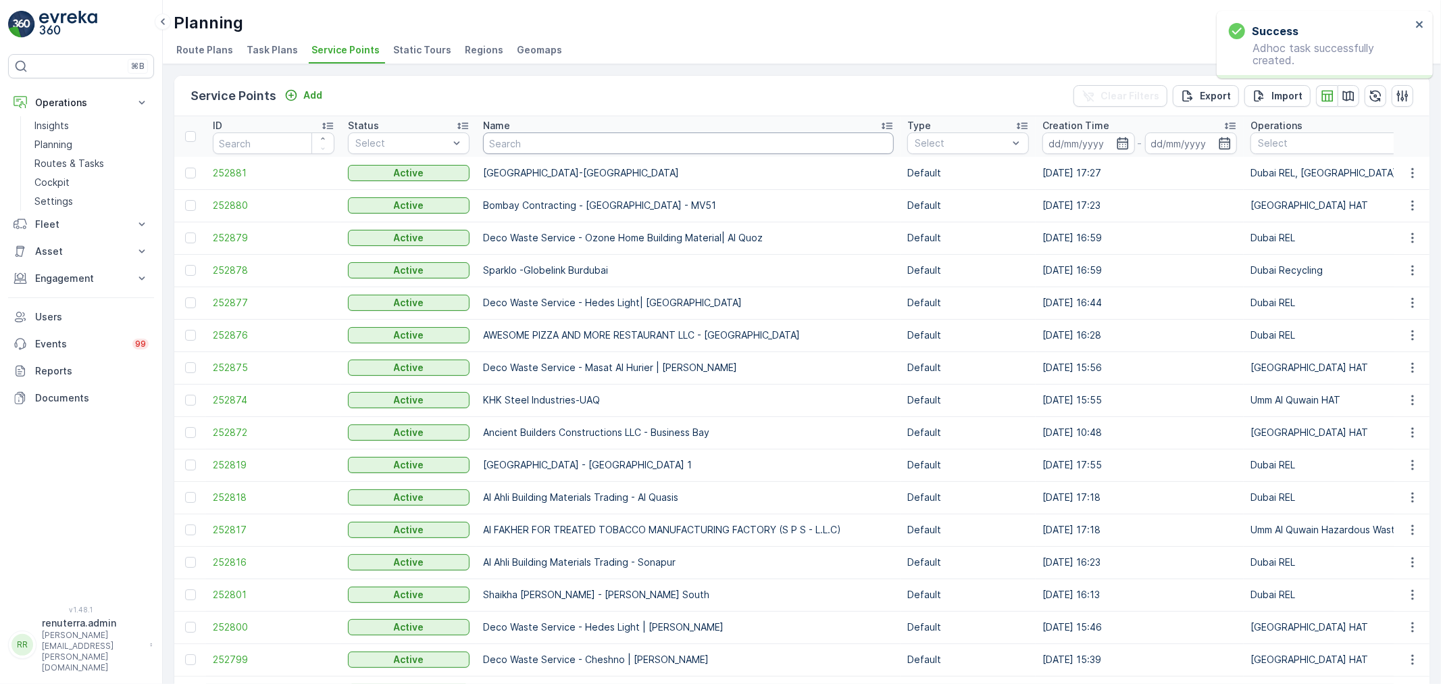
click at [551, 132] on input "text" at bounding box center [688, 143] width 411 height 22
type input "grans"
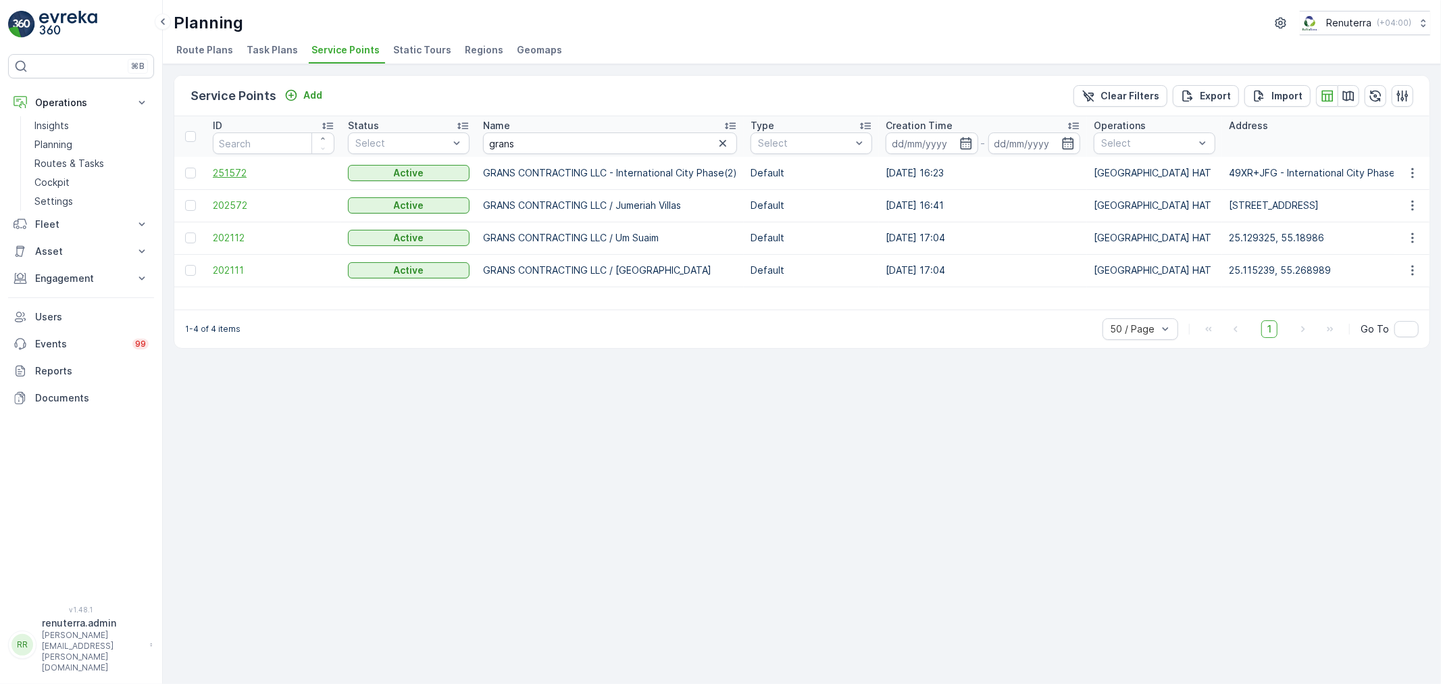
click at [231, 171] on span "251572" at bounding box center [274, 173] width 122 height 14
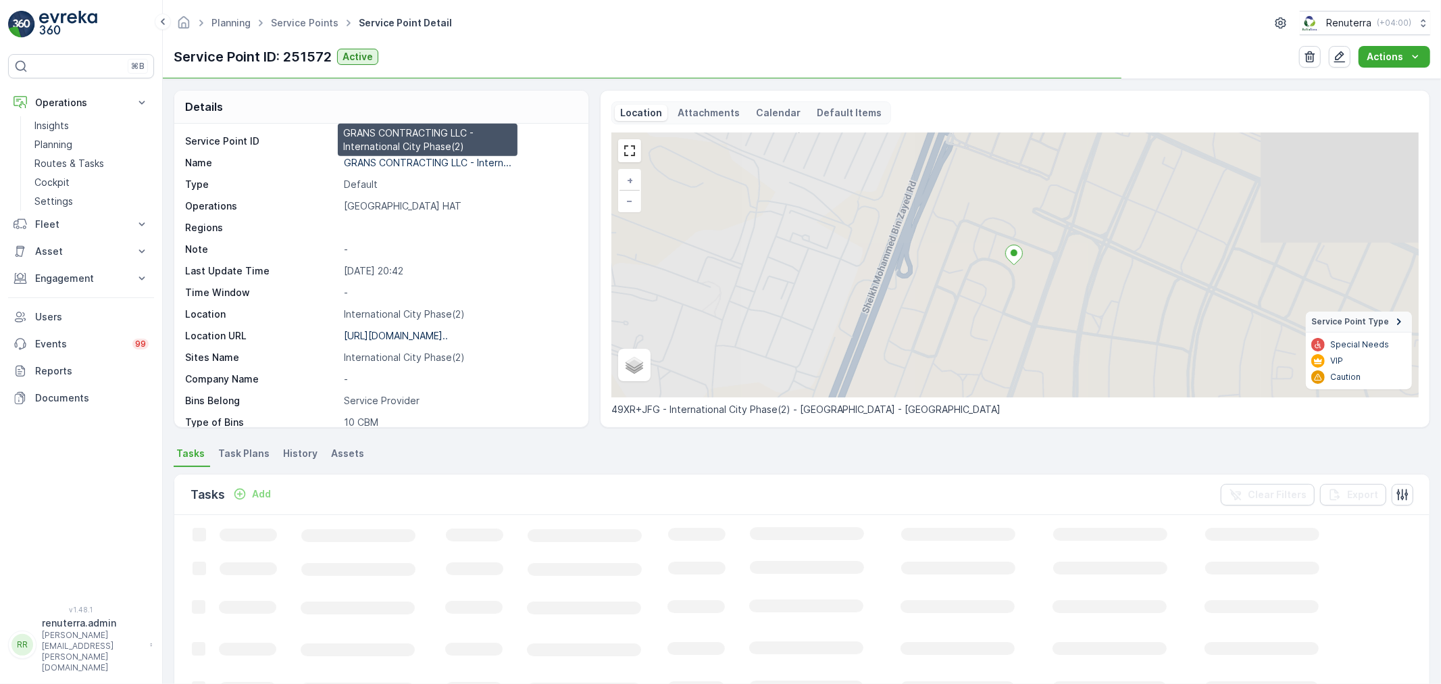
click at [389, 160] on p "GRANS CONTRACTING LLC - Intern..." at bounding box center [428, 162] width 168 height 11
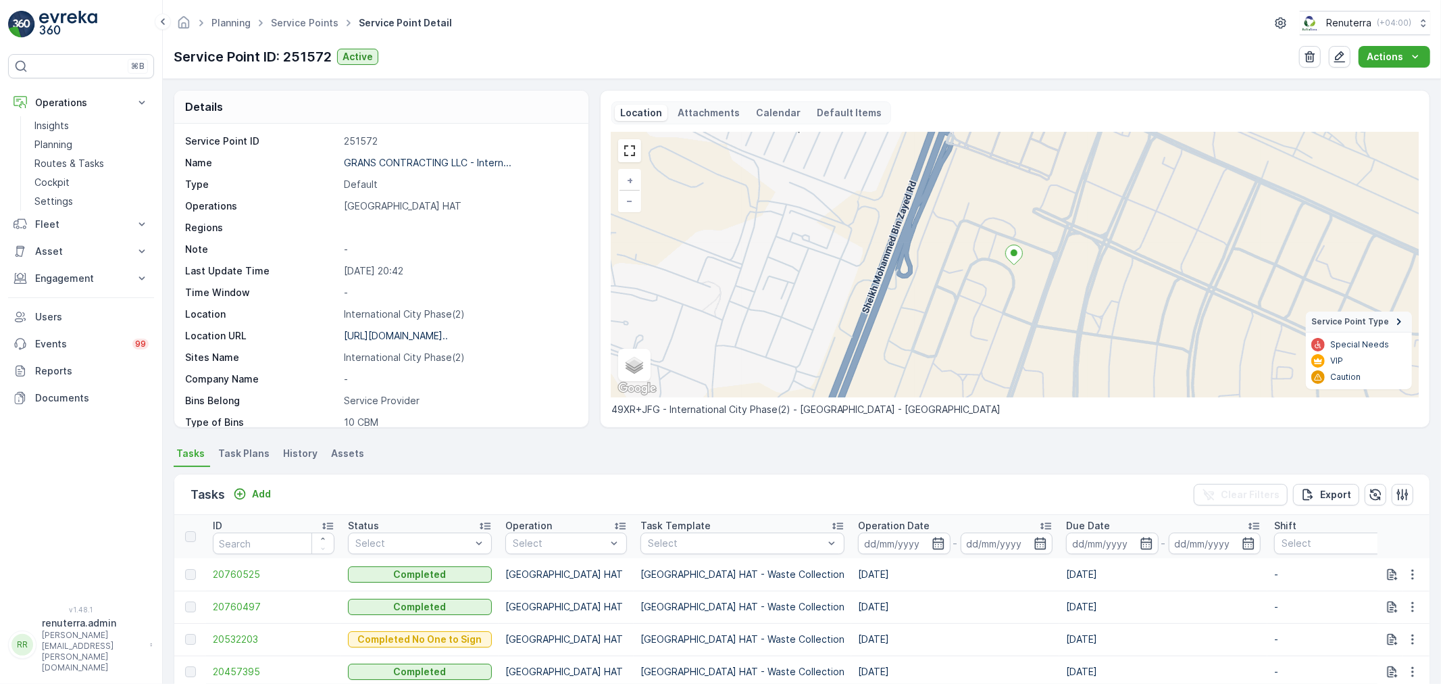
click at [323, 31] on ul "Service Points" at bounding box center [312, 24] width 88 height 20
click at [325, 21] on link "Service Points" at bounding box center [305, 22] width 68 height 11
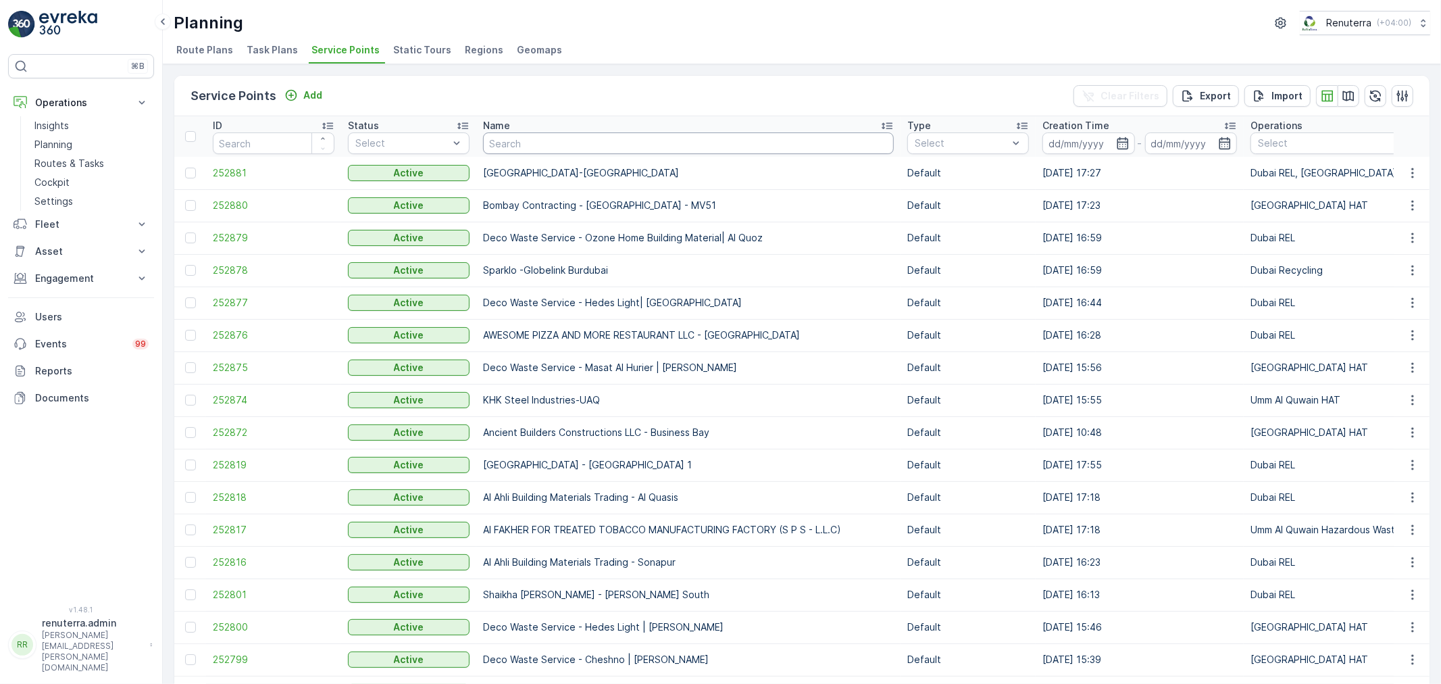
click at [550, 138] on input "text" at bounding box center [688, 143] width 411 height 22
paste input "Al Tayer Stocks (L.L.C.) - Umm Ramool"
type input "Al Tayer Stocks (L.L.C.) - Umm Ramool"
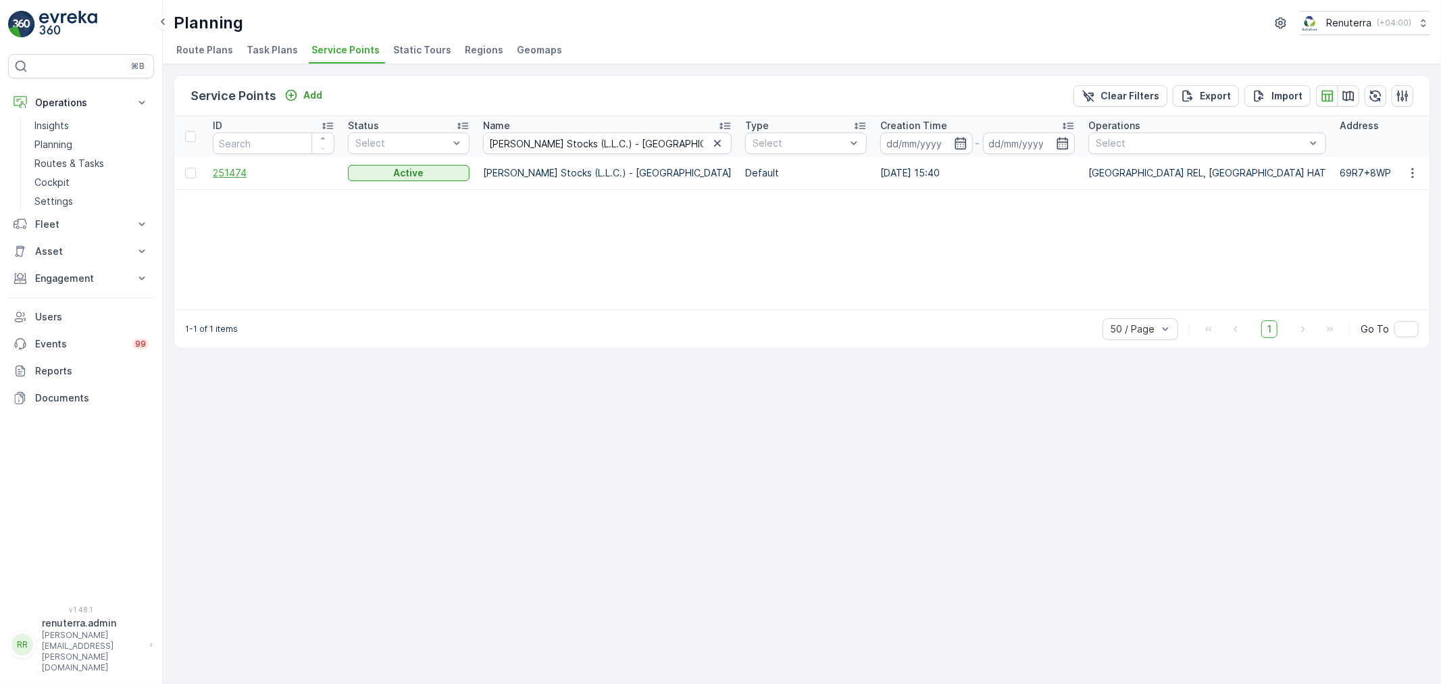
click at [218, 170] on span "251474" at bounding box center [274, 173] width 122 height 14
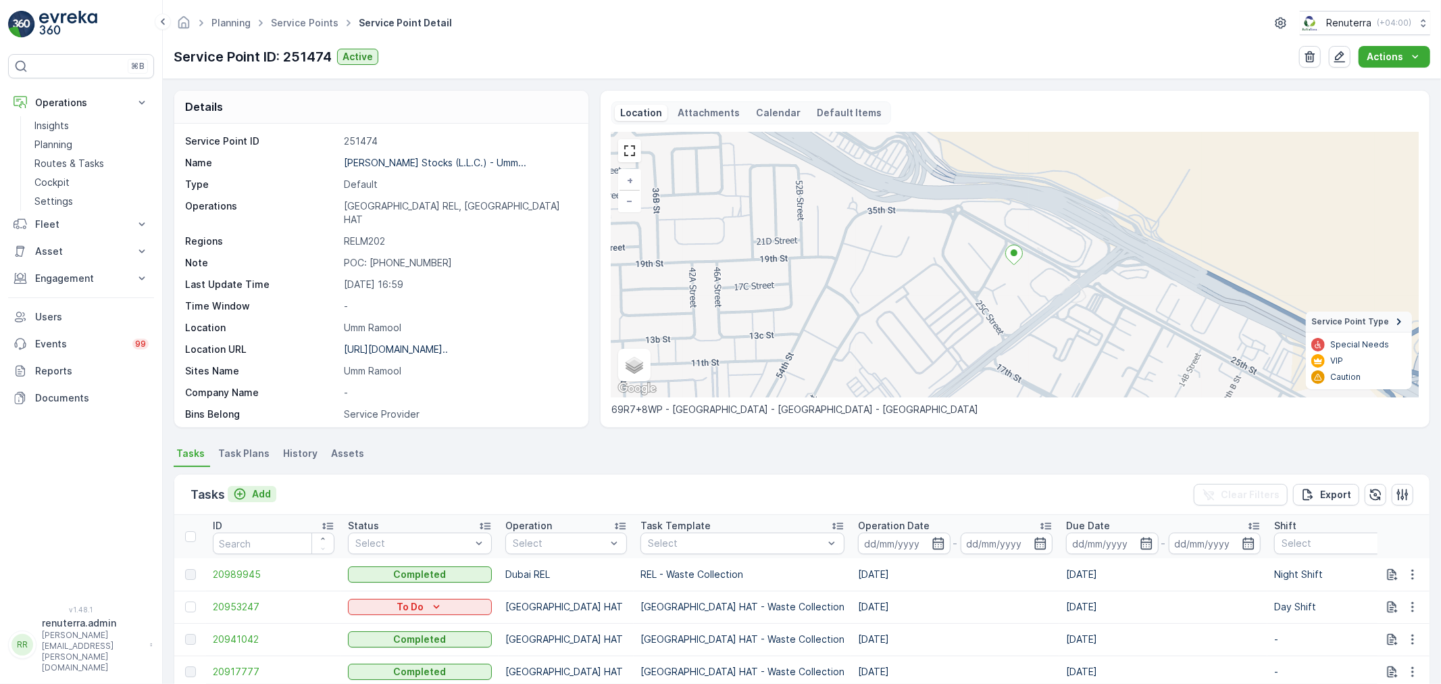
click at [257, 489] on p "Add" at bounding box center [261, 494] width 19 height 14
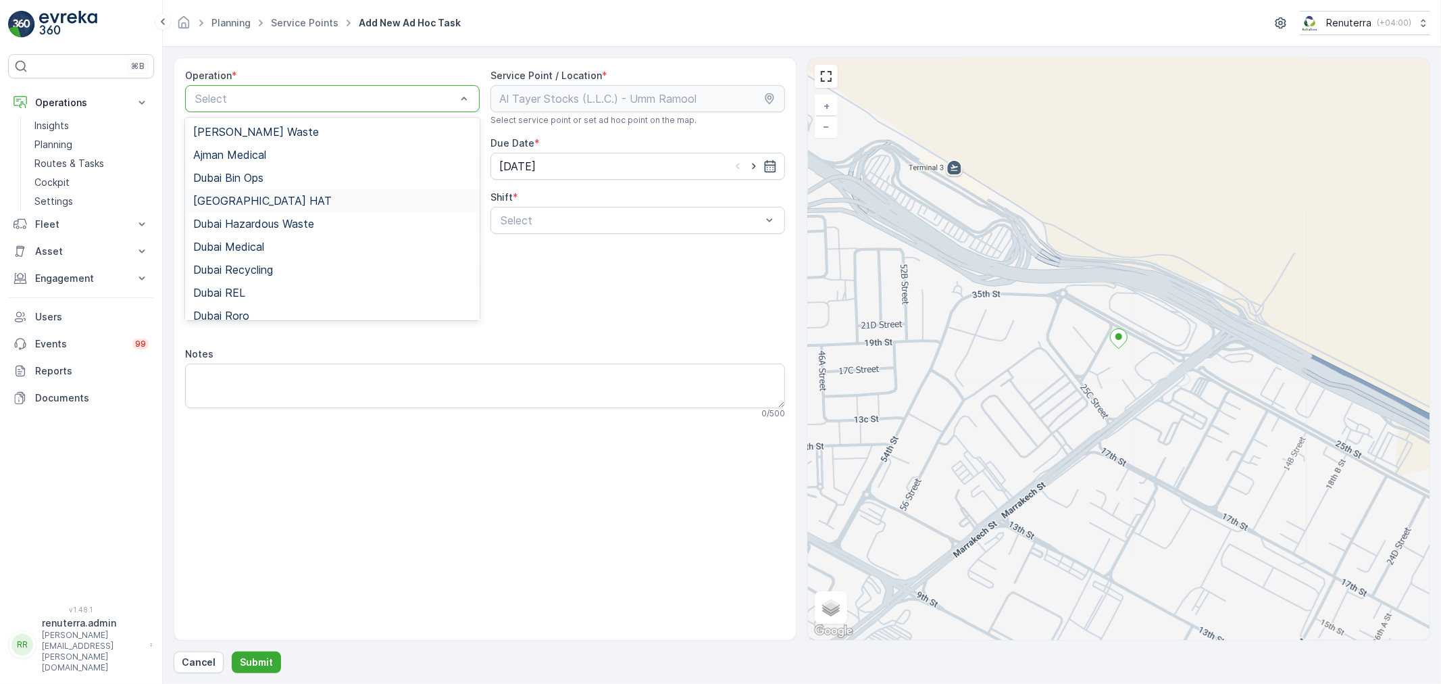
click at [237, 200] on span "Dubai HAT" at bounding box center [262, 201] width 138 height 12
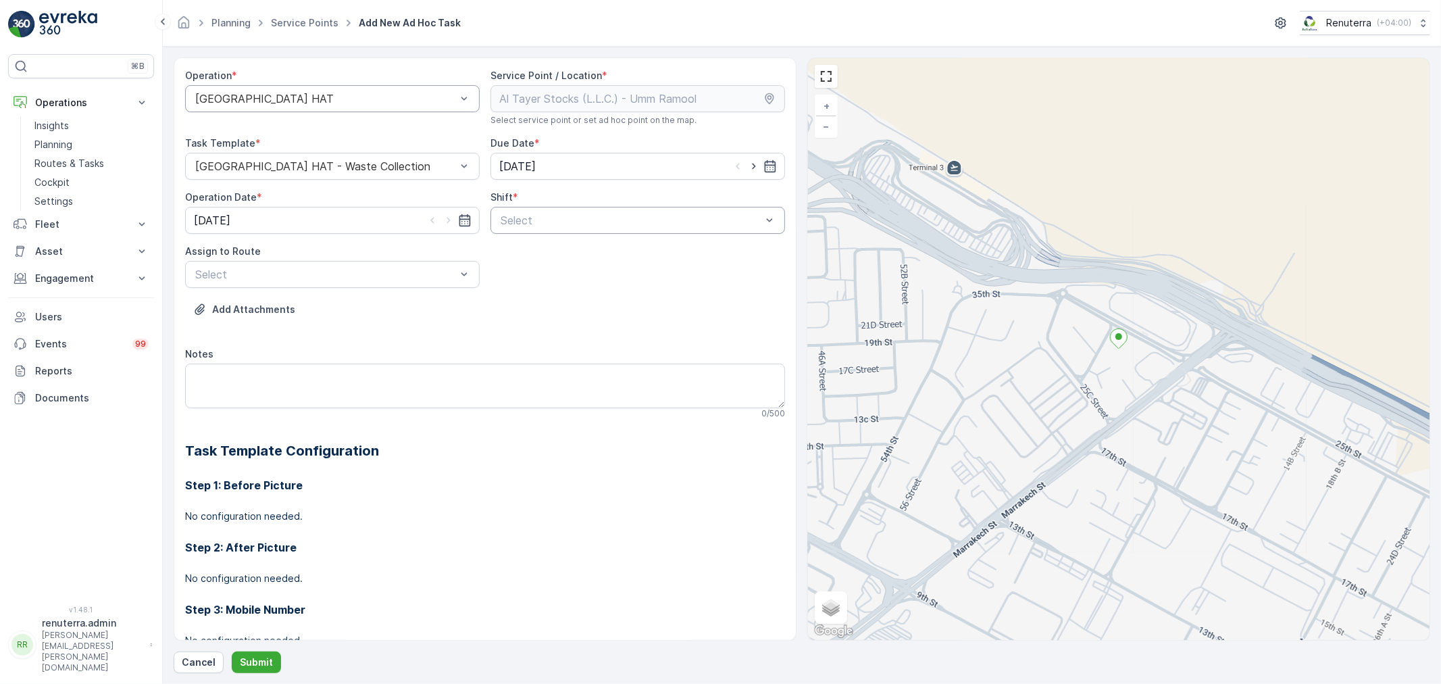
drag, startPoint x: 753, startPoint y: 167, endPoint x: 509, endPoint y: 233, distance: 252.7
click at [753, 166] on icon "button" at bounding box center [754, 166] width 14 height 14
type input "[DATE]"
click at [447, 217] on icon "button" at bounding box center [449, 220] width 14 height 14
type input "[DATE]"
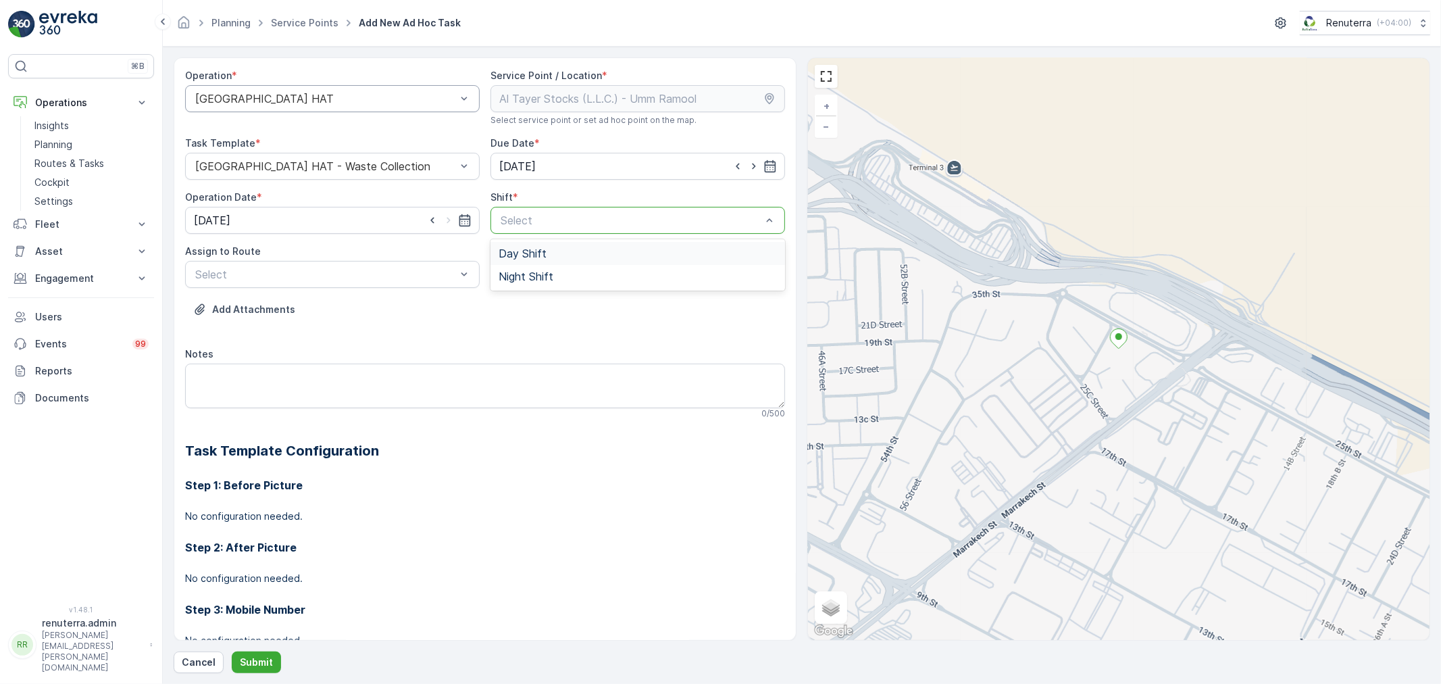
click at [540, 221] on div at bounding box center [630, 220] width 263 height 12
click at [513, 252] on span "Day Shift" at bounding box center [523, 253] width 48 height 12
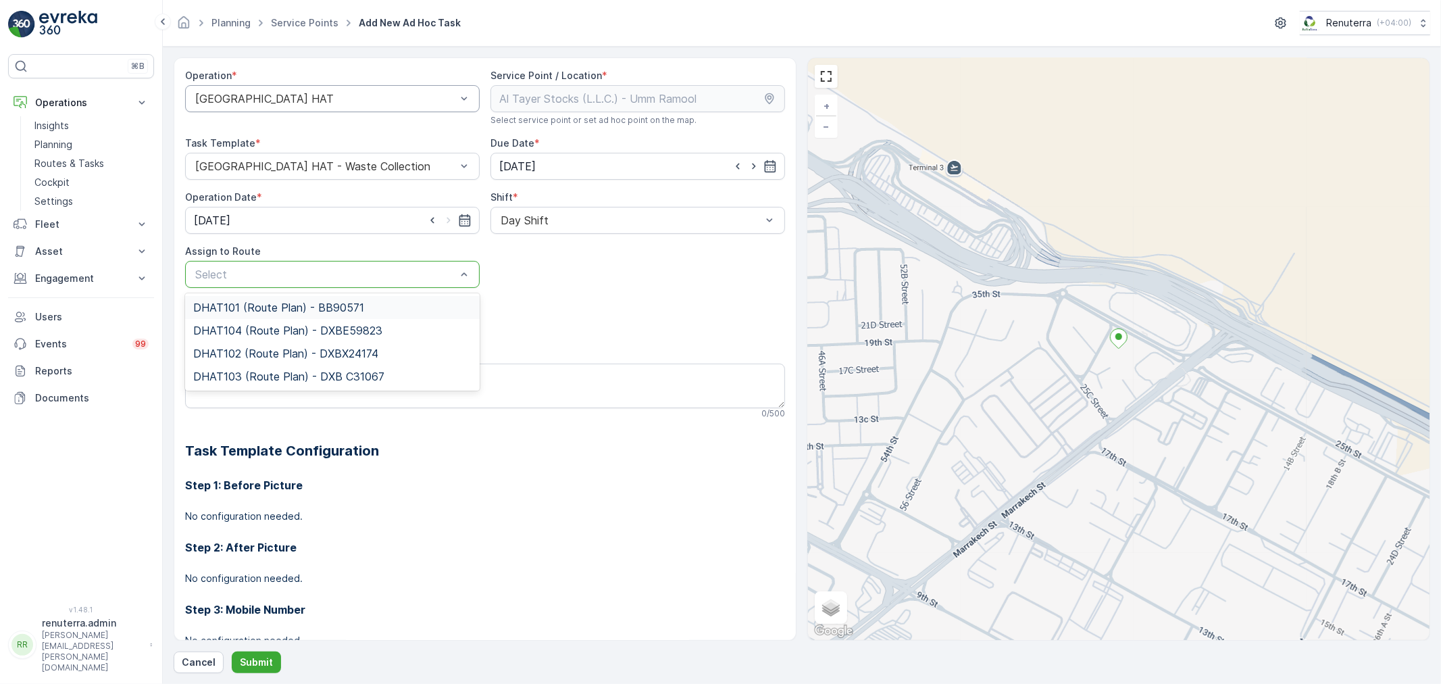
drag, startPoint x: 362, startPoint y: 281, endPoint x: 288, endPoint y: 313, distance: 80.8
click at [234, 331] on span "DHAT104 (Route Plan) - DXBE59823" at bounding box center [287, 330] width 189 height 12
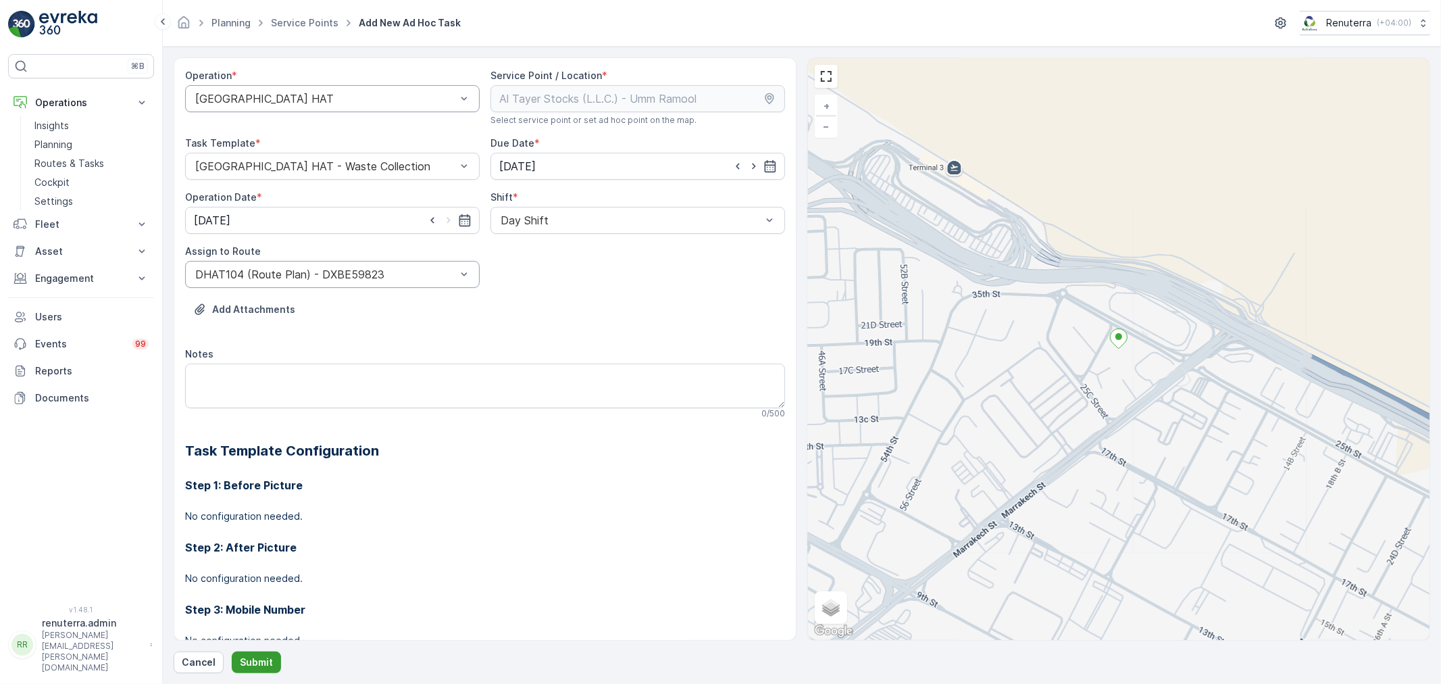
click at [249, 655] on p "Submit" at bounding box center [256, 662] width 33 height 14
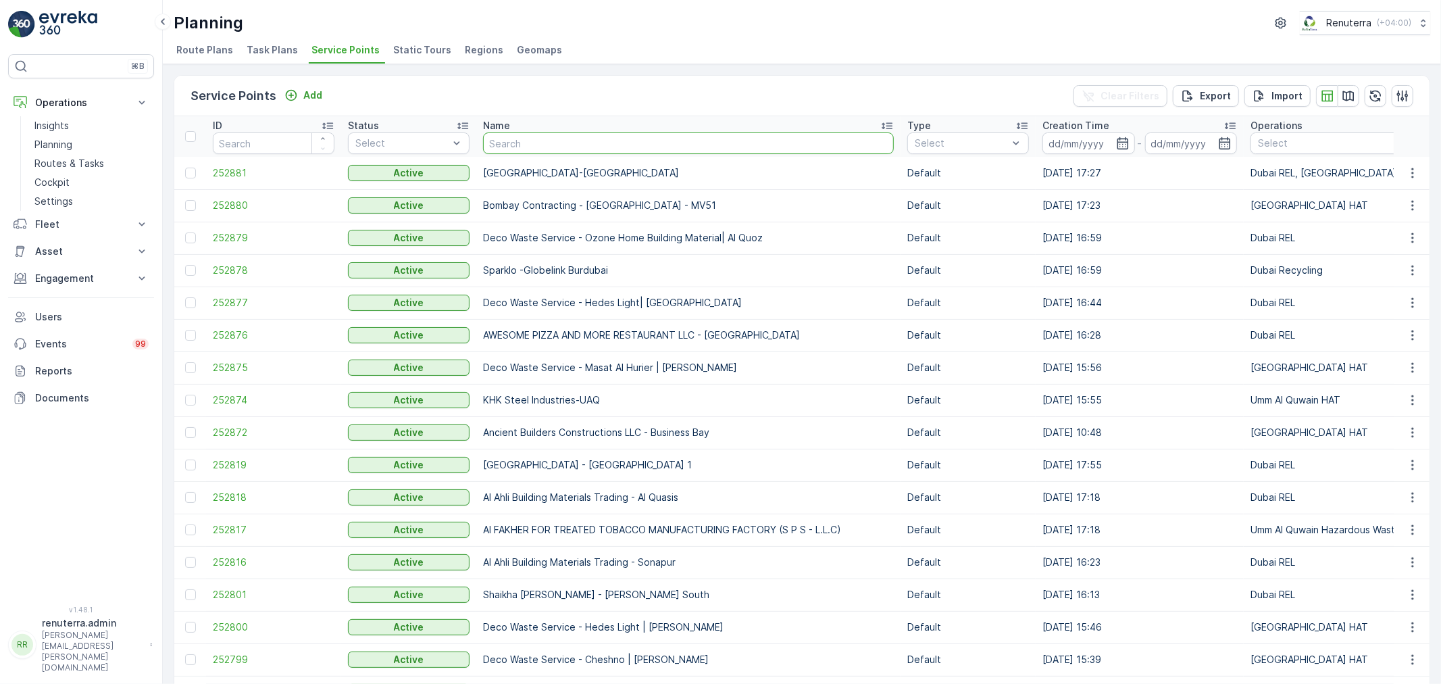
click at [557, 145] on input "text" at bounding box center [688, 143] width 411 height 22
paste input "KTC International LLC - Warsan"
type input "KTC International LLC - Warsan"
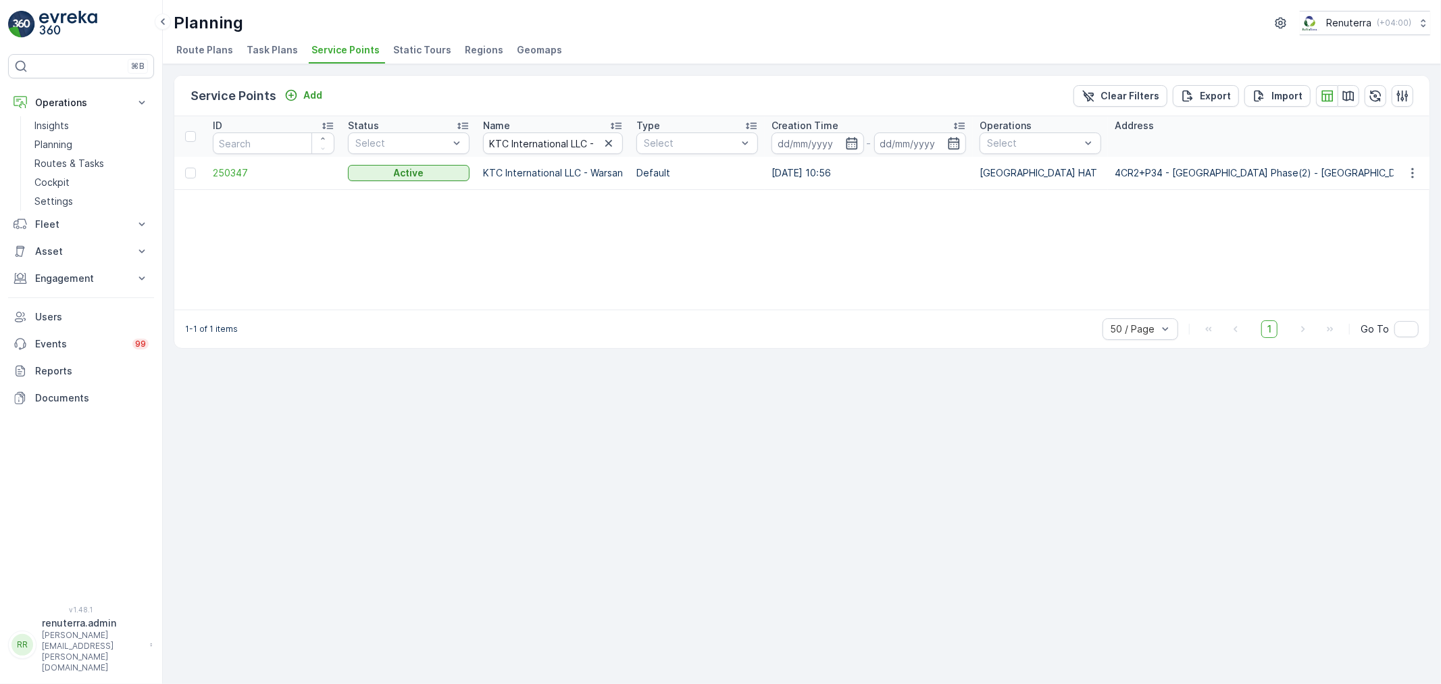
click at [237, 171] on span "250347" at bounding box center [274, 173] width 122 height 14
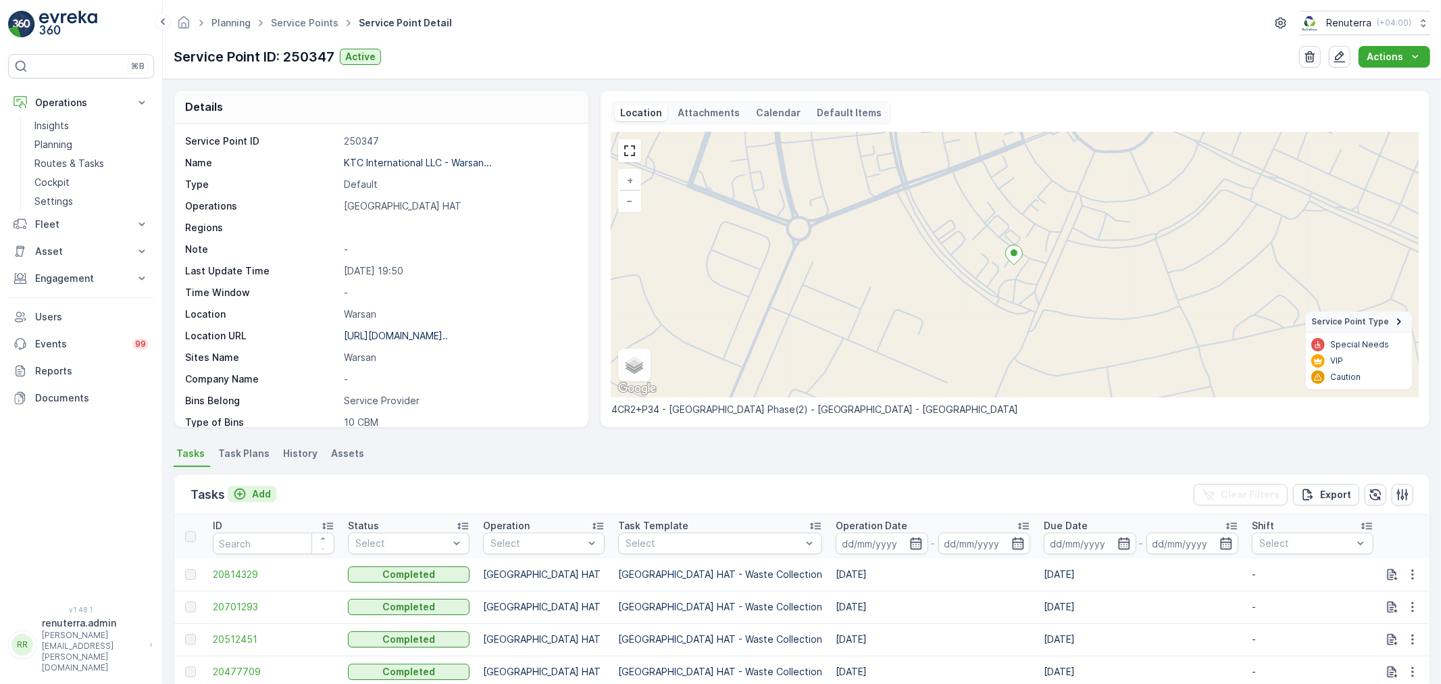
click at [257, 493] on p "Add" at bounding box center [261, 494] width 19 height 14
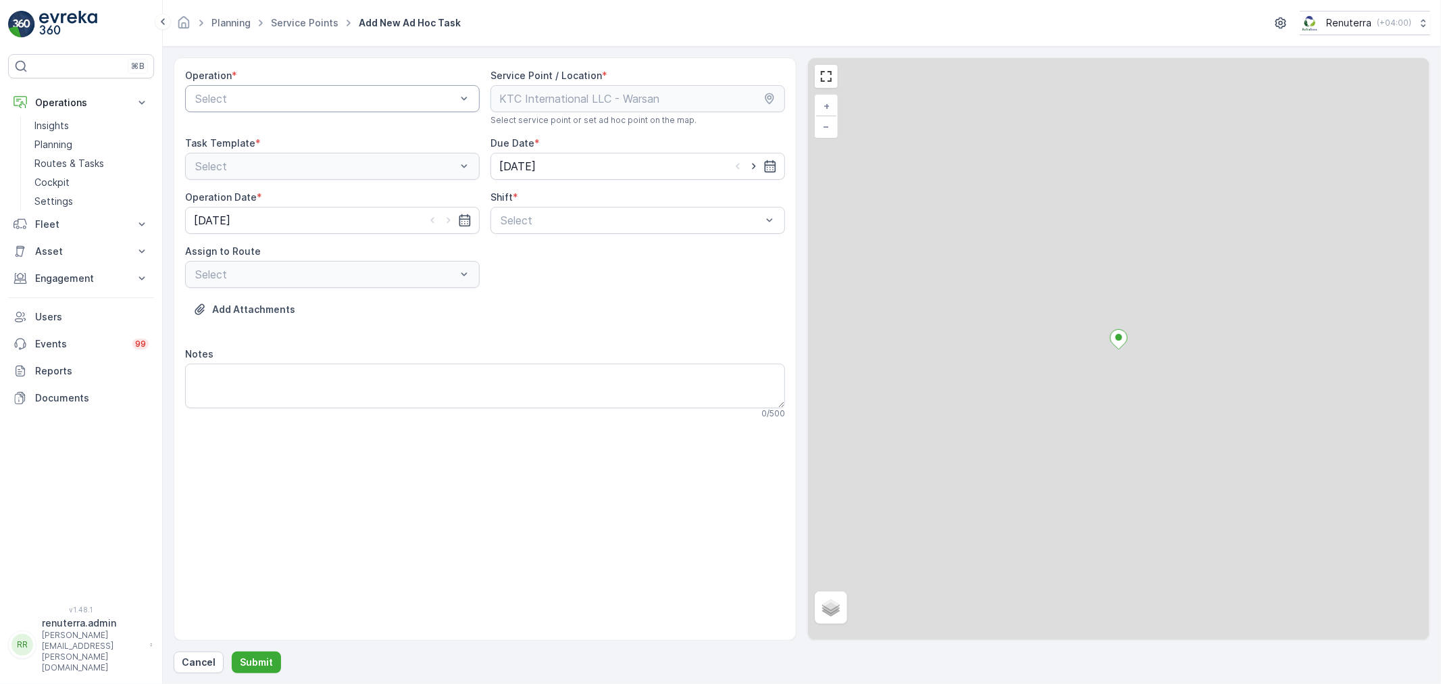
click at [357, 97] on div at bounding box center [325, 99] width 263 height 12
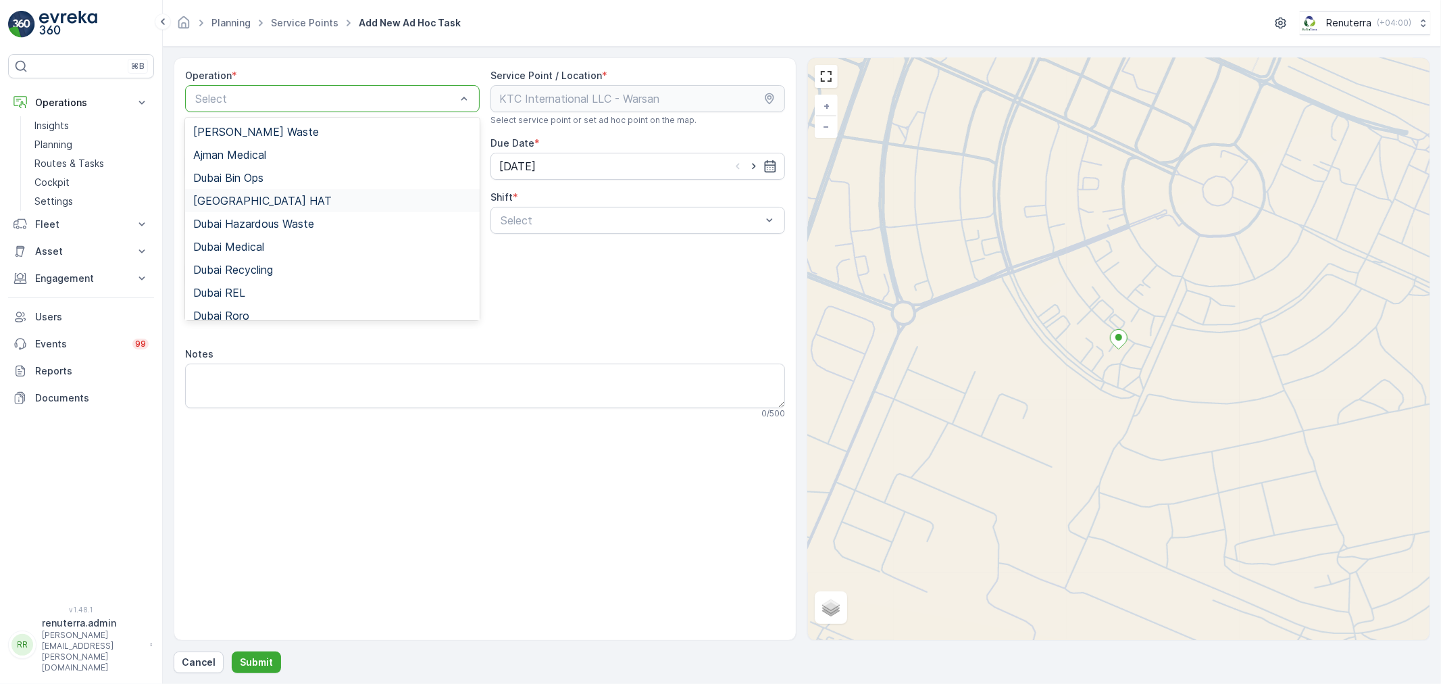
click at [240, 198] on span "Dubai HAT" at bounding box center [262, 201] width 138 height 12
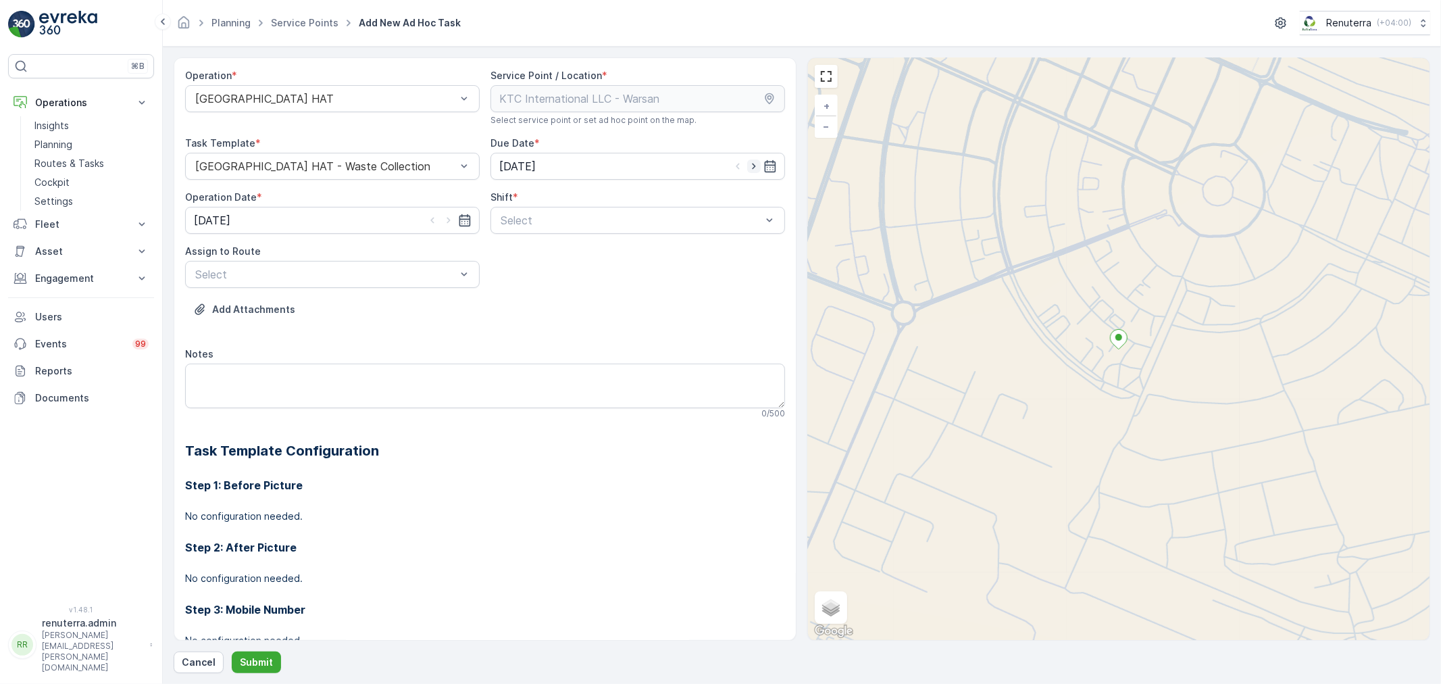
drag, startPoint x: 754, startPoint y: 165, endPoint x: 579, endPoint y: 218, distance: 182.9
click at [754, 164] on icon "button" at bounding box center [754, 166] width 14 height 14
type input "[DATE]"
click at [447, 213] on icon "button" at bounding box center [449, 220] width 14 height 14
type input "[DATE]"
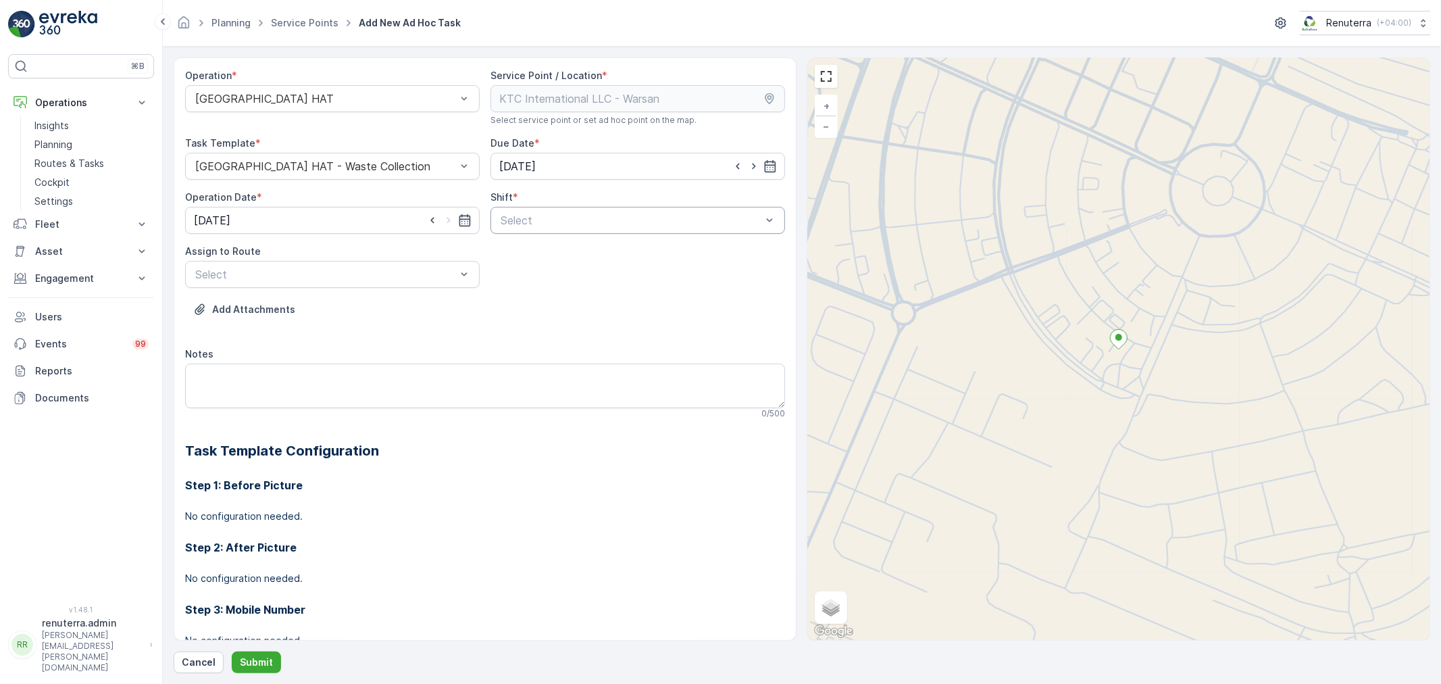
click at [602, 223] on div at bounding box center [630, 220] width 263 height 12
click at [545, 261] on div "Day Shift" at bounding box center [637, 253] width 295 height 23
click at [372, 275] on div at bounding box center [325, 274] width 263 height 12
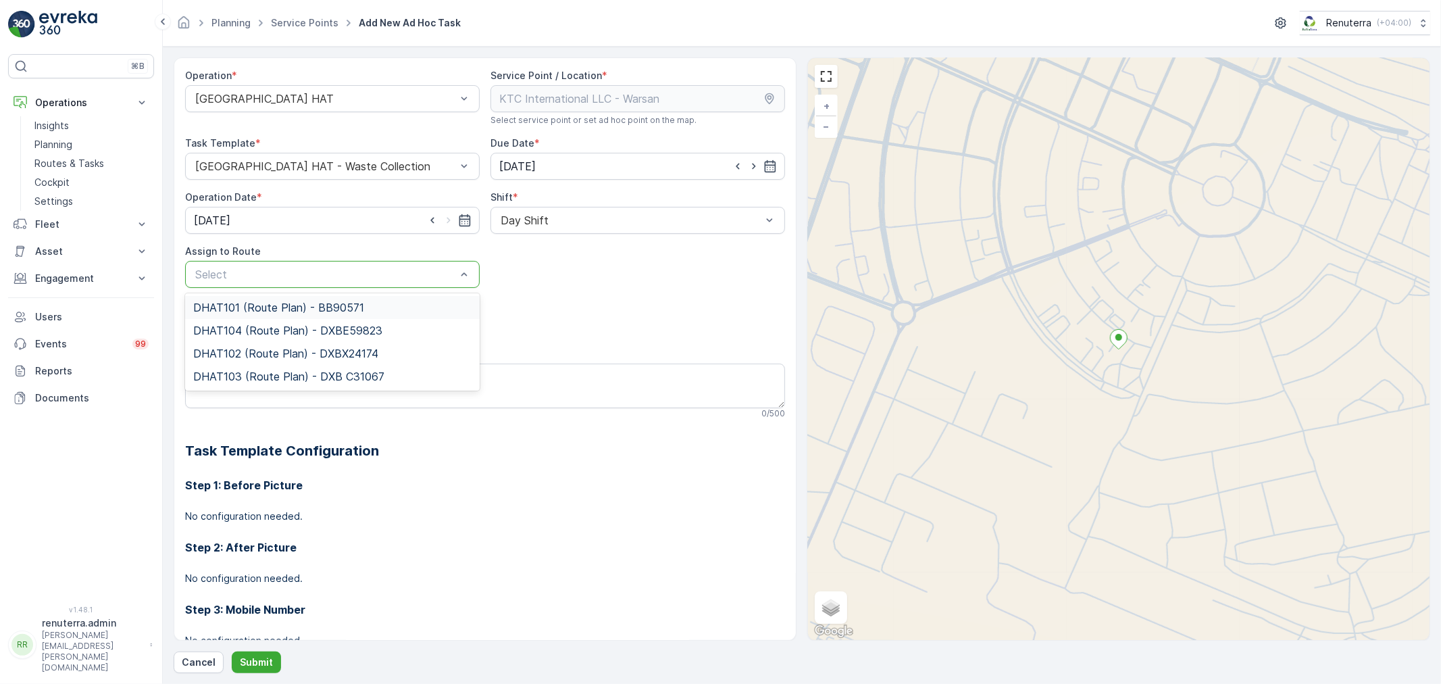
click at [287, 315] on div "DHAT101 (Route Plan) - BB90571" at bounding box center [332, 307] width 295 height 23
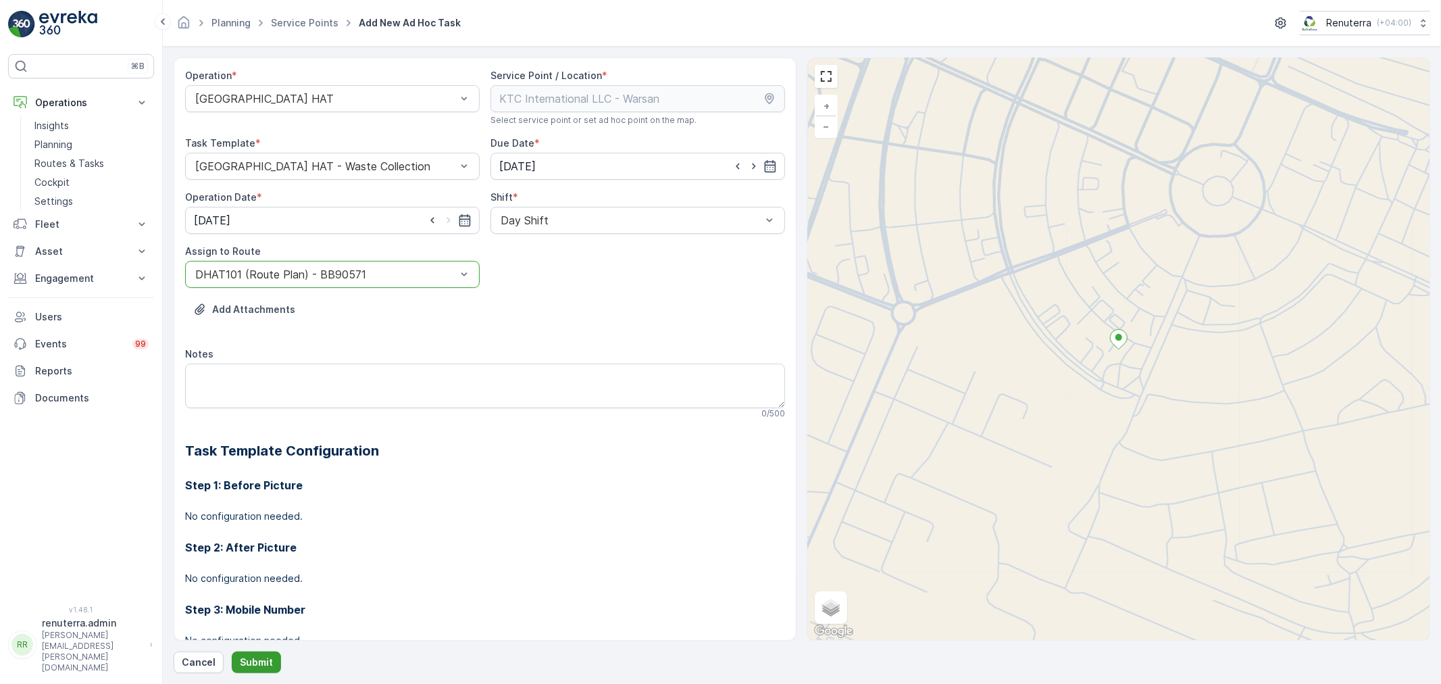
click at [261, 663] on p "Submit" at bounding box center [256, 662] width 33 height 14
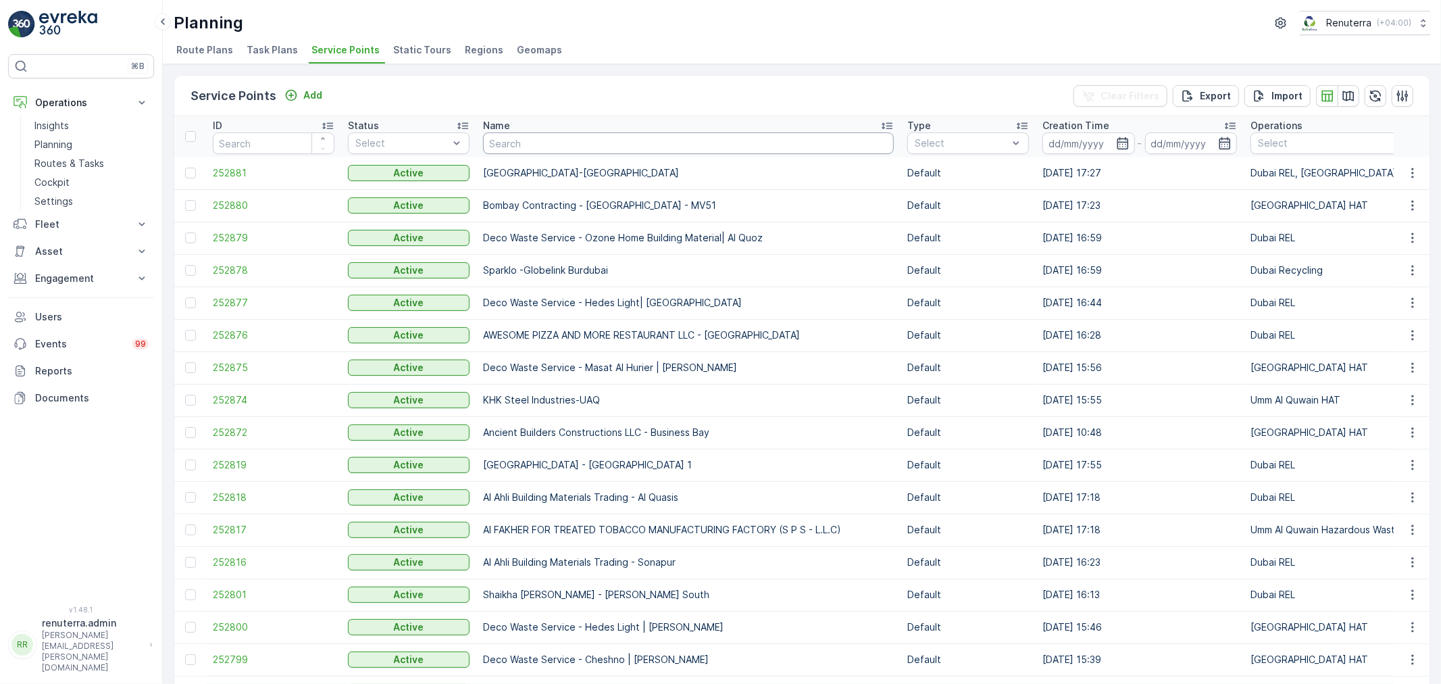
click at [545, 147] on input "text" at bounding box center [688, 143] width 411 height 22
type input "ktc"
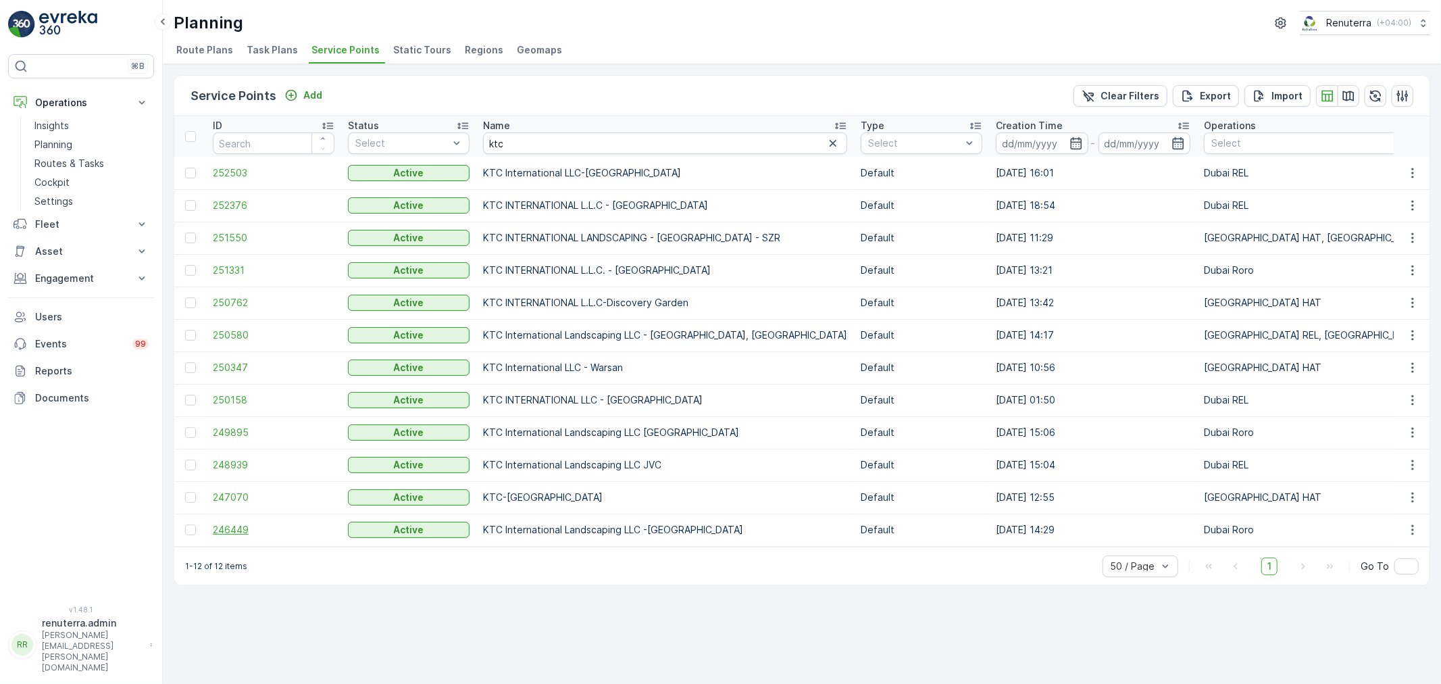
click at [245, 526] on span "246449" at bounding box center [274, 530] width 122 height 14
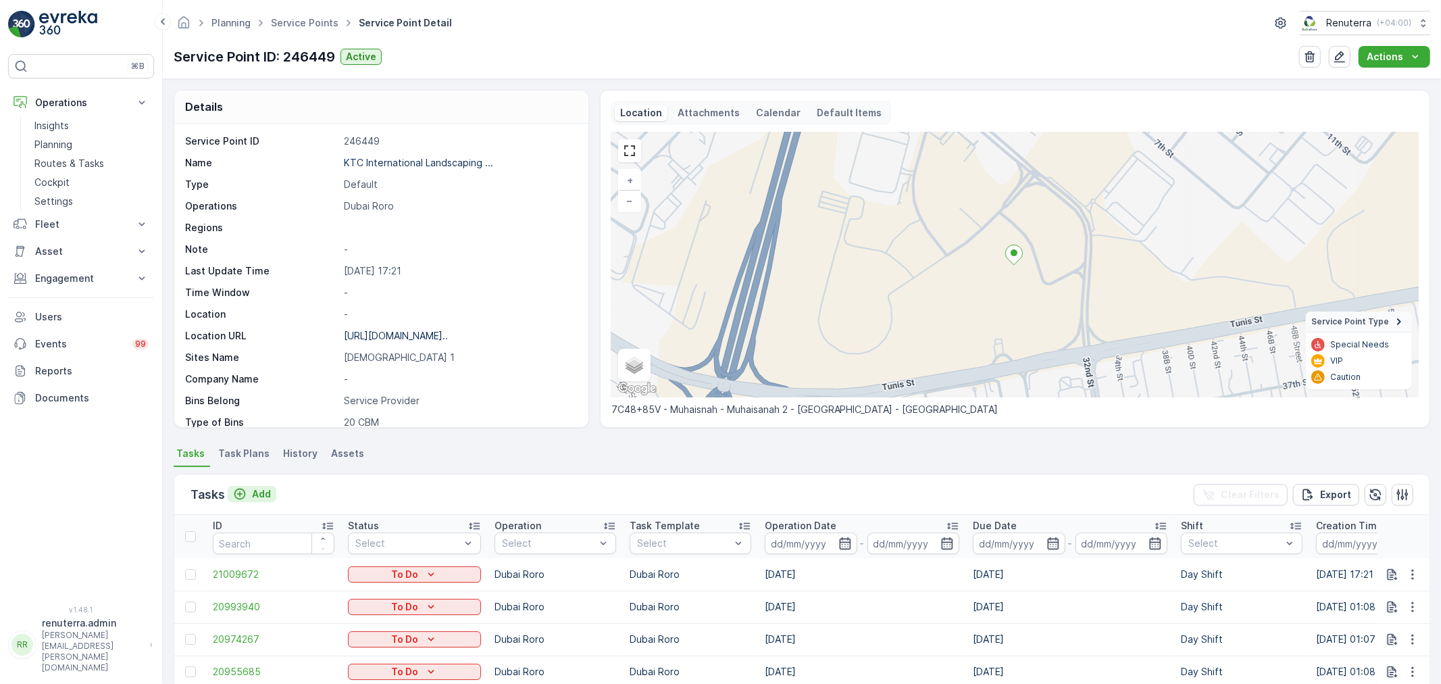
click at [263, 492] on p "Add" at bounding box center [261, 494] width 19 height 14
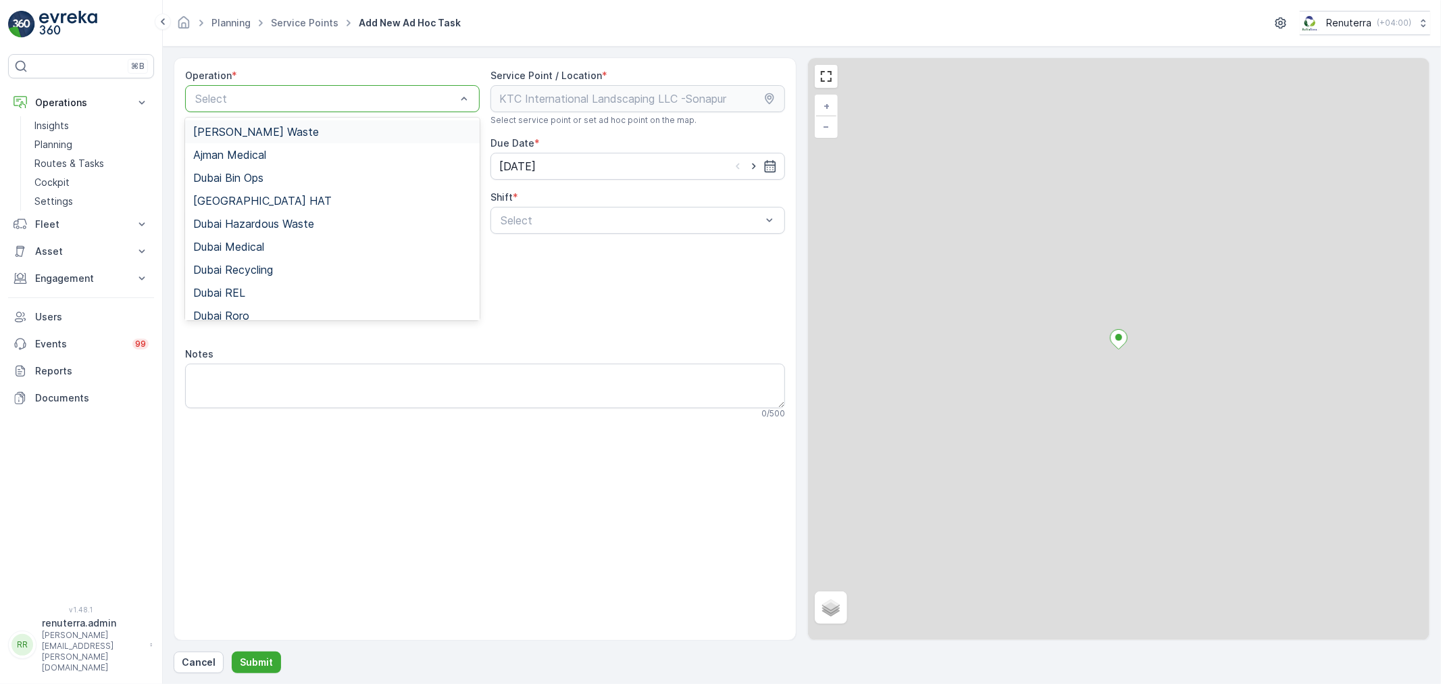
click at [356, 103] on div at bounding box center [325, 99] width 263 height 12
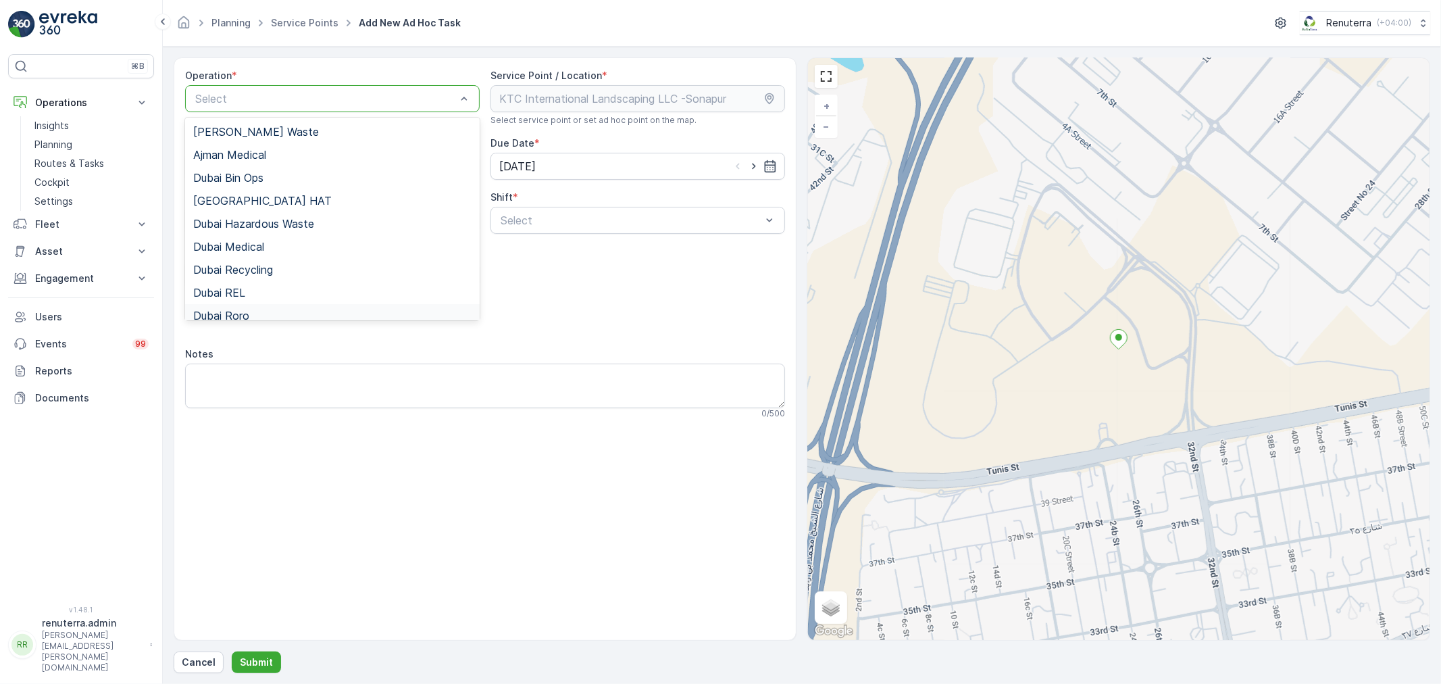
drag, startPoint x: 242, startPoint y: 316, endPoint x: 470, endPoint y: 262, distance: 234.0
click at [242, 318] on span "Dubai Roro" at bounding box center [221, 315] width 56 height 12
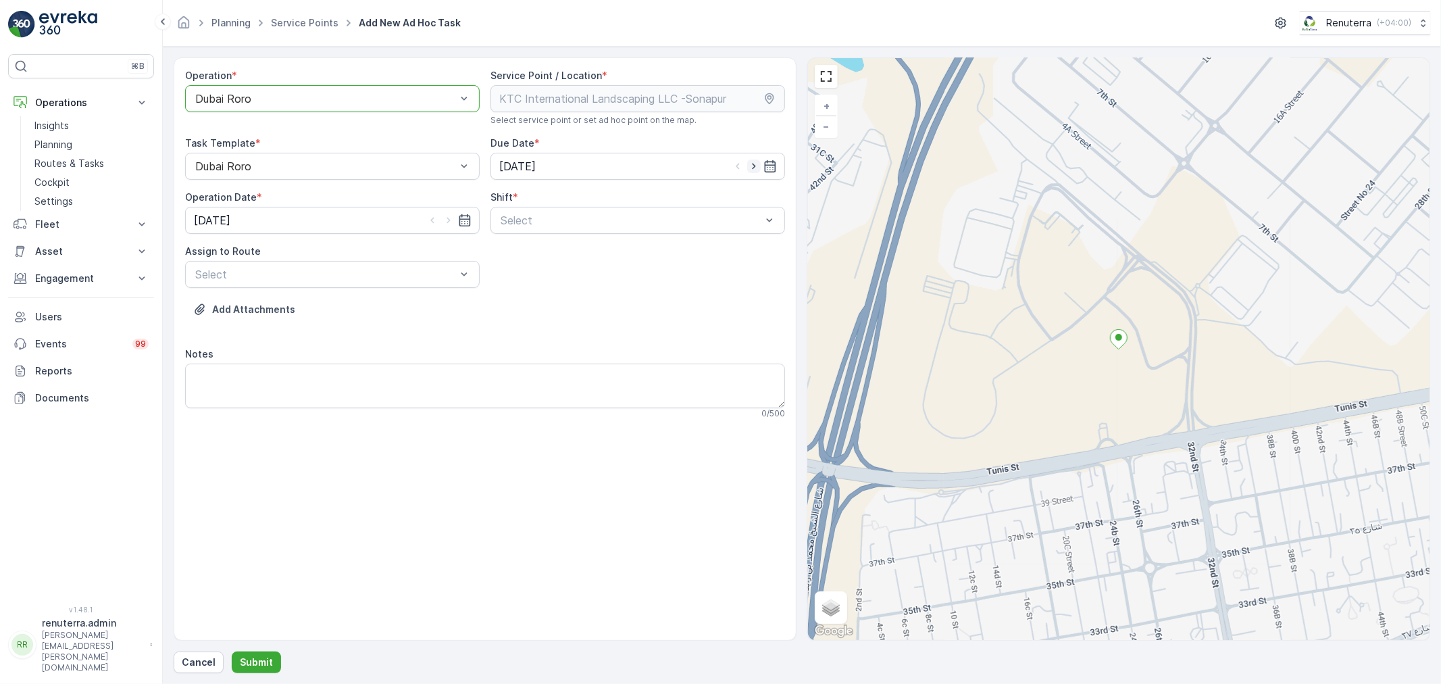
click at [753, 164] on icon "button" at bounding box center [753, 166] width 3 height 6
type input "[DATE]"
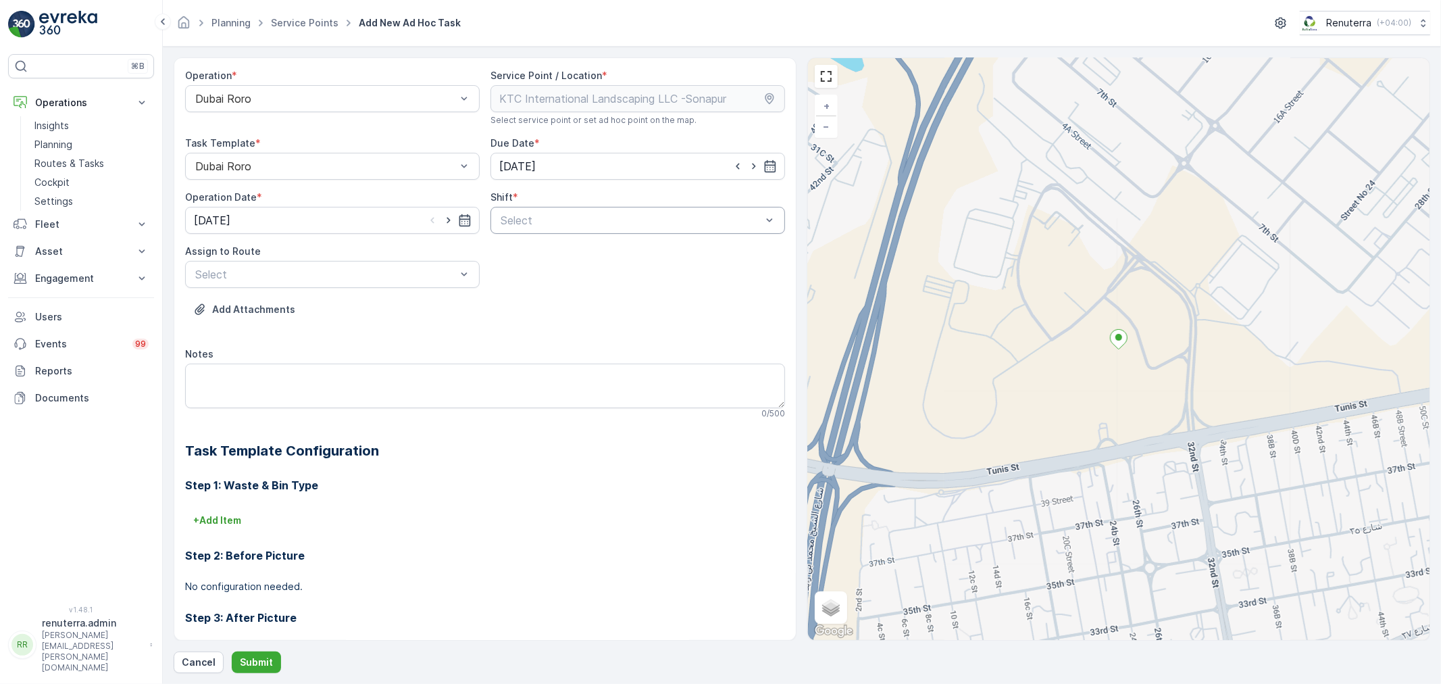
drag, startPoint x: 442, startPoint y: 218, endPoint x: 512, endPoint y: 224, distance: 69.8
click at [449, 220] on icon "button" at bounding box center [449, 220] width 14 height 14
type input "[DATE]"
click at [522, 224] on div at bounding box center [630, 220] width 263 height 12
click at [511, 251] on span "Day Shift" at bounding box center [523, 253] width 48 height 12
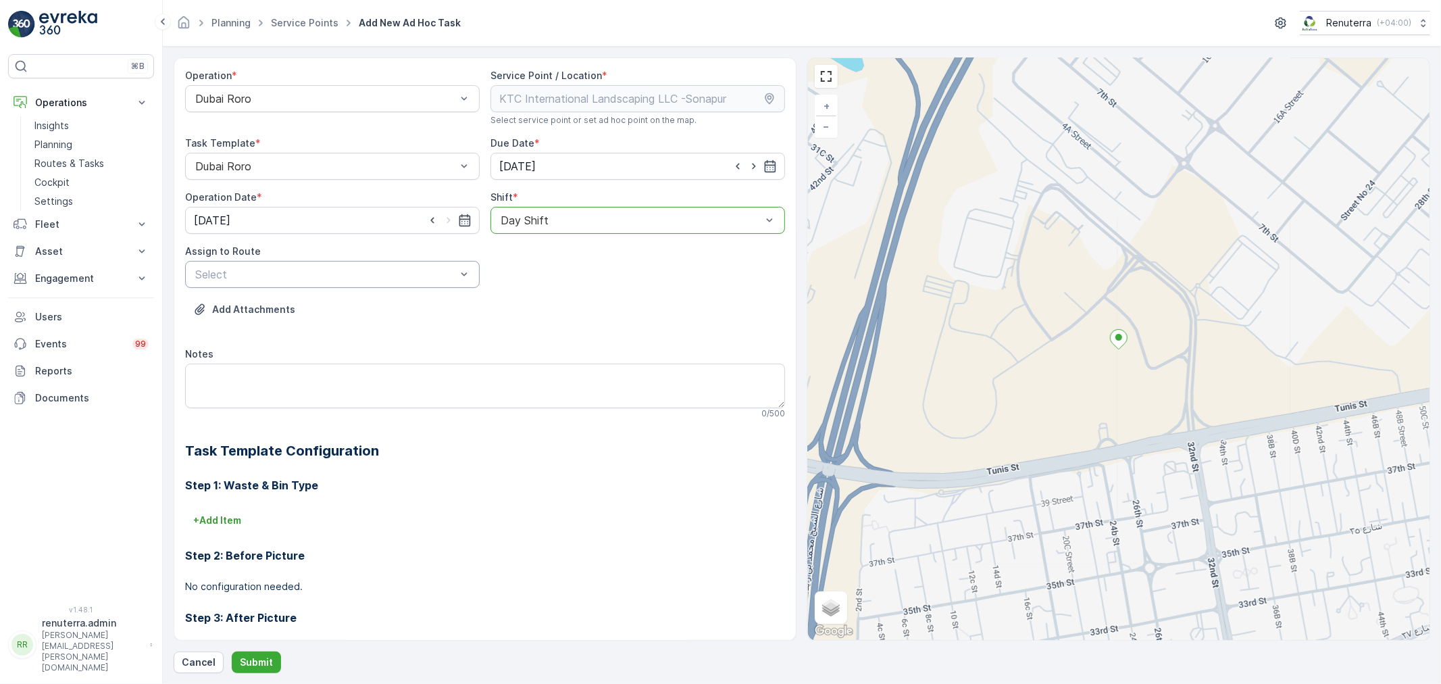
click at [377, 275] on div at bounding box center [325, 274] width 263 height 12
click at [273, 309] on span "DRORO101 (Route Plan) - DXBCC95212" at bounding box center [293, 307] width 201 height 12
click at [265, 654] on button "Submit" at bounding box center [256, 662] width 49 height 22
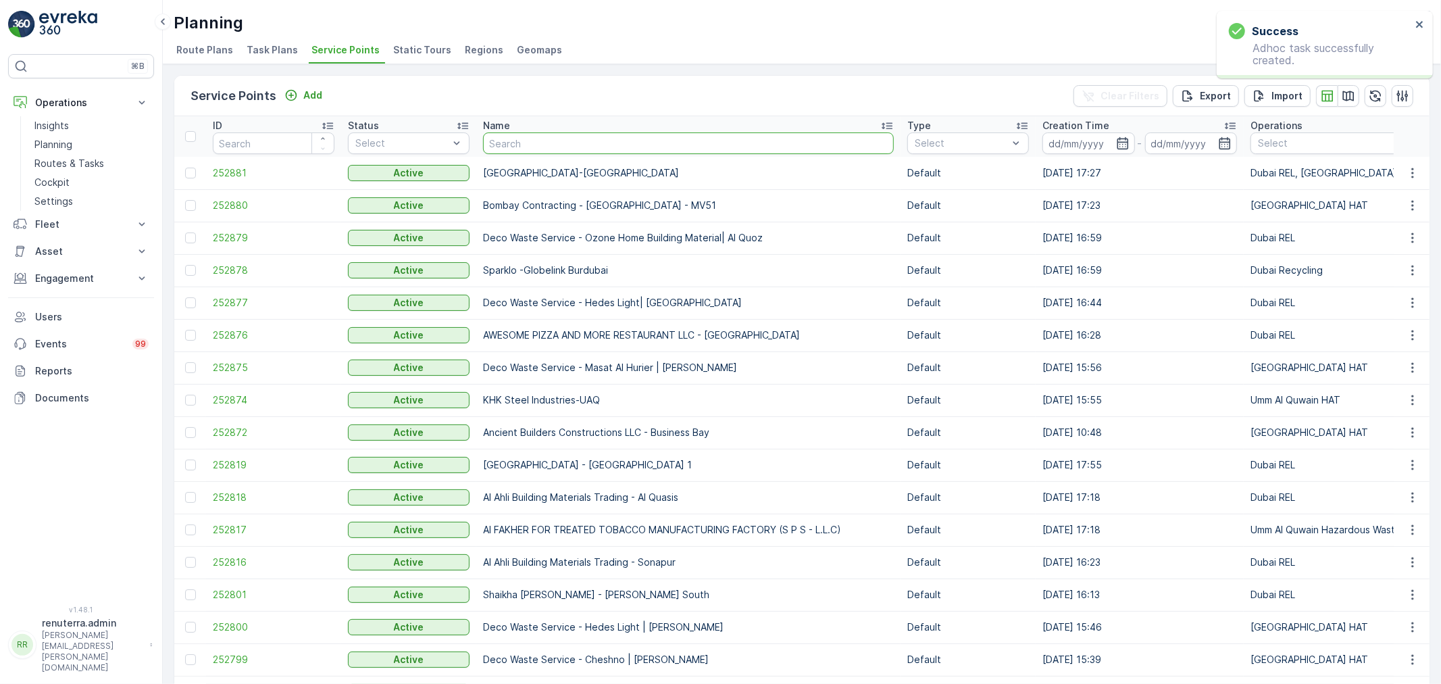
click at [603, 141] on input "text" at bounding box center [688, 143] width 411 height 22
type input "ktc"
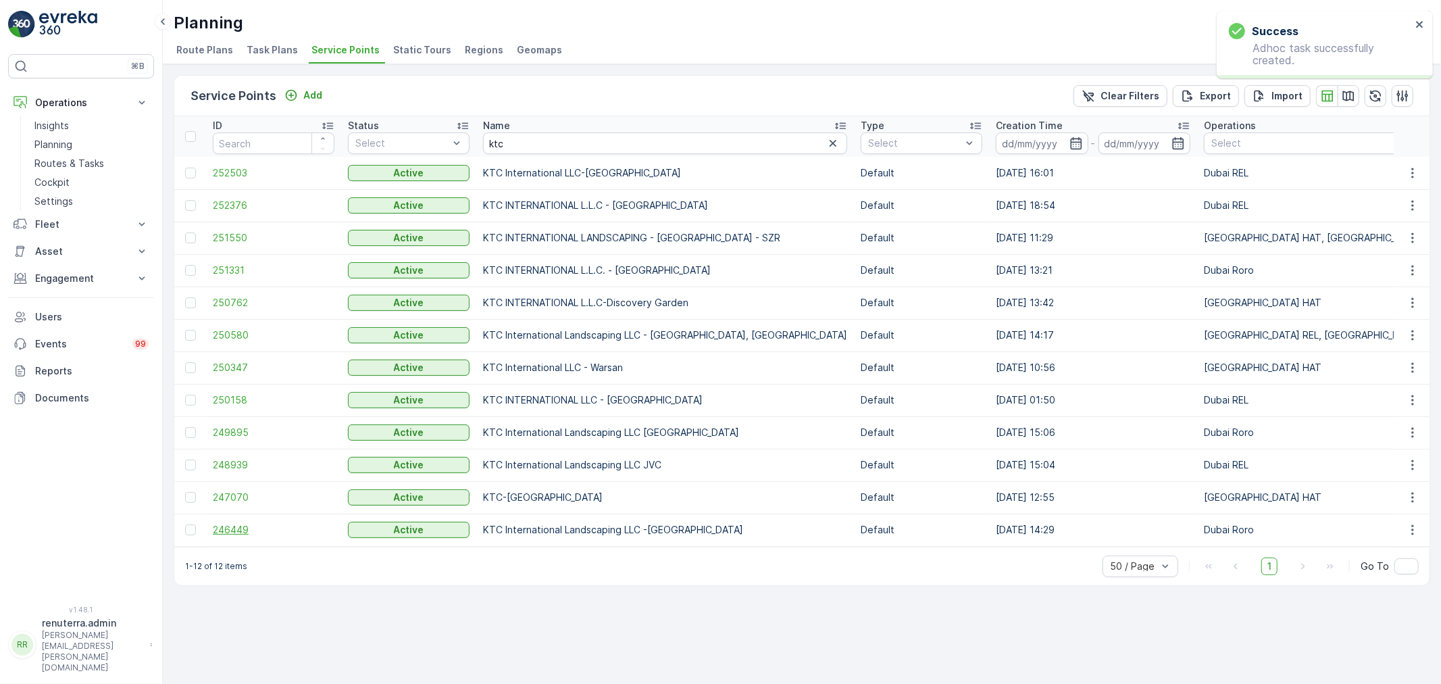
click at [228, 529] on span "246449" at bounding box center [274, 530] width 122 height 14
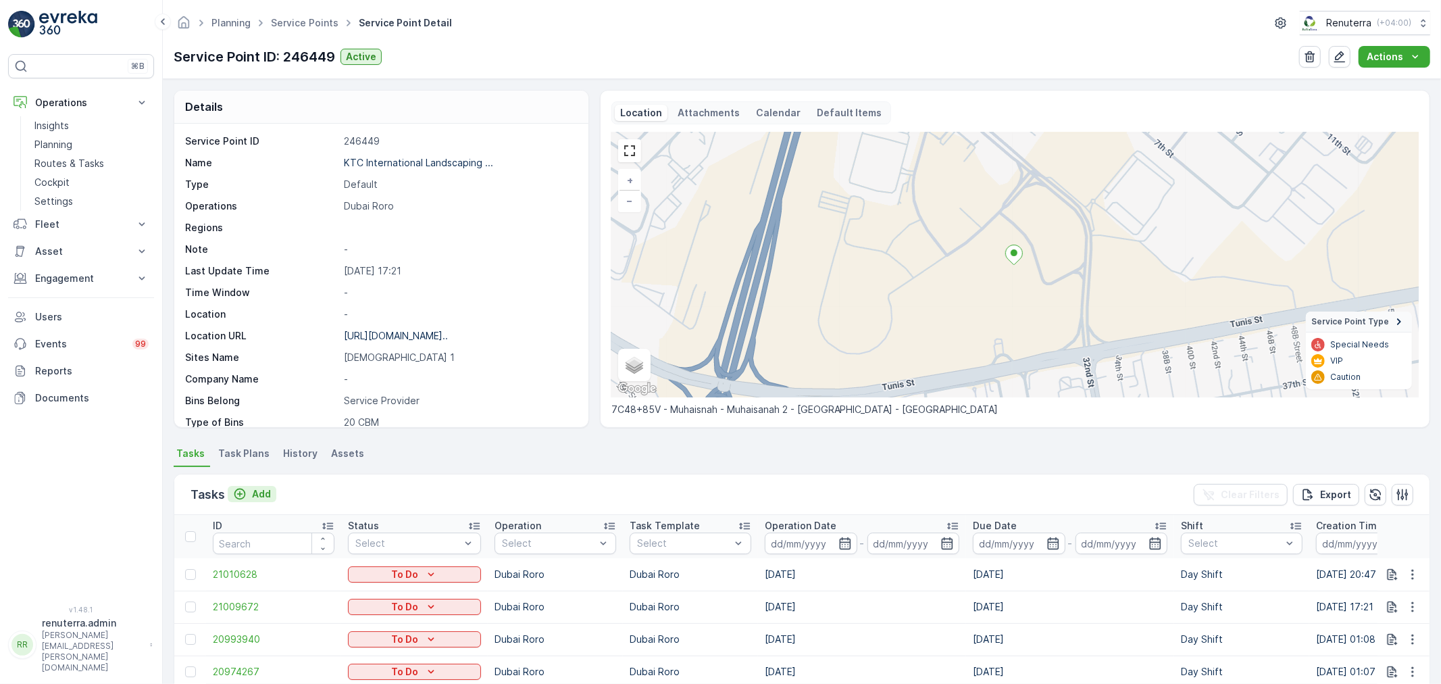
click at [261, 491] on p "Add" at bounding box center [261, 494] width 19 height 14
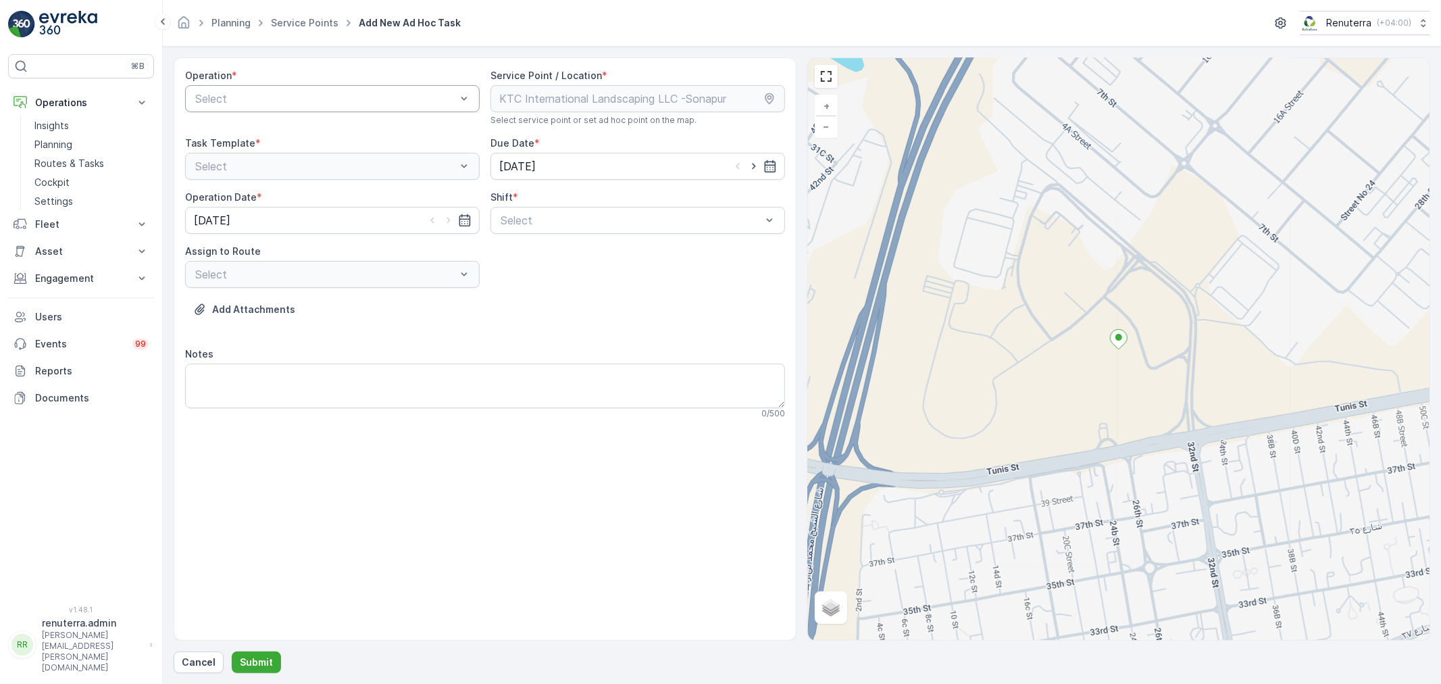
click at [406, 96] on div at bounding box center [325, 99] width 263 height 12
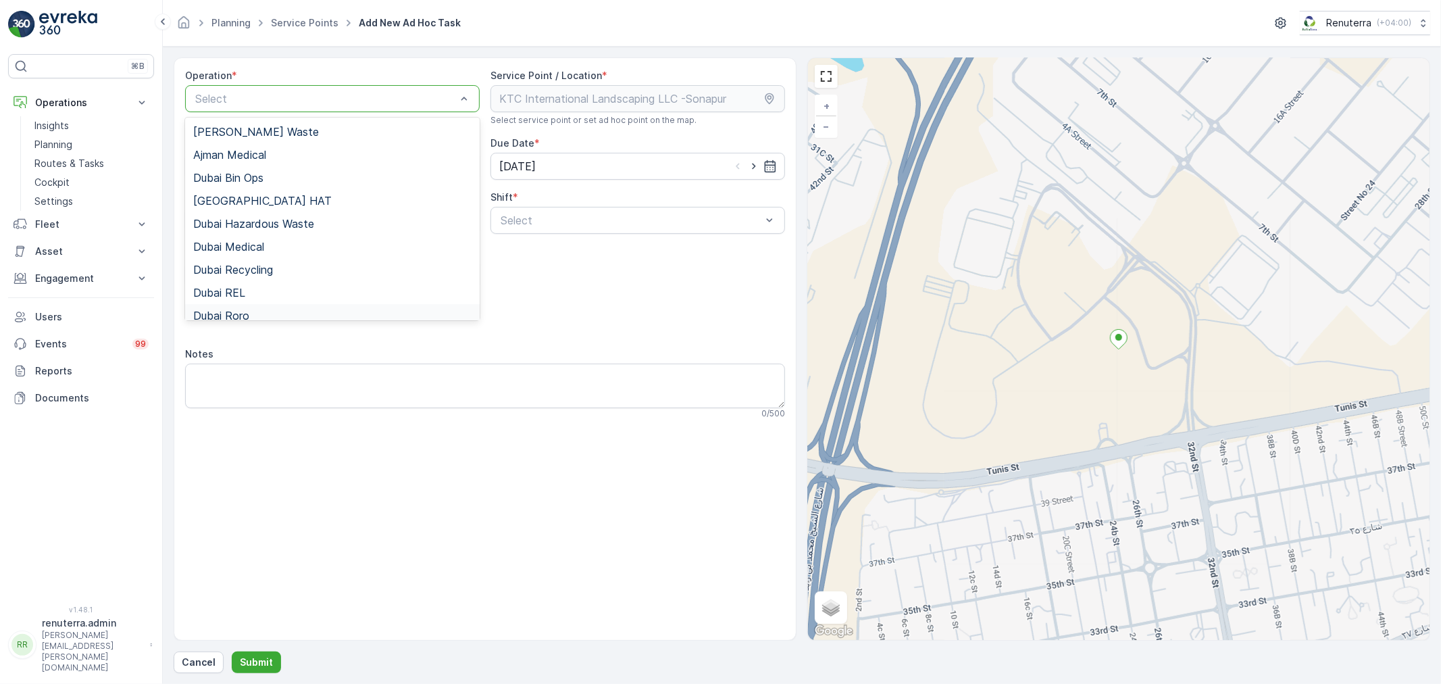
click at [247, 313] on span "Dubai Roro" at bounding box center [221, 315] width 56 height 12
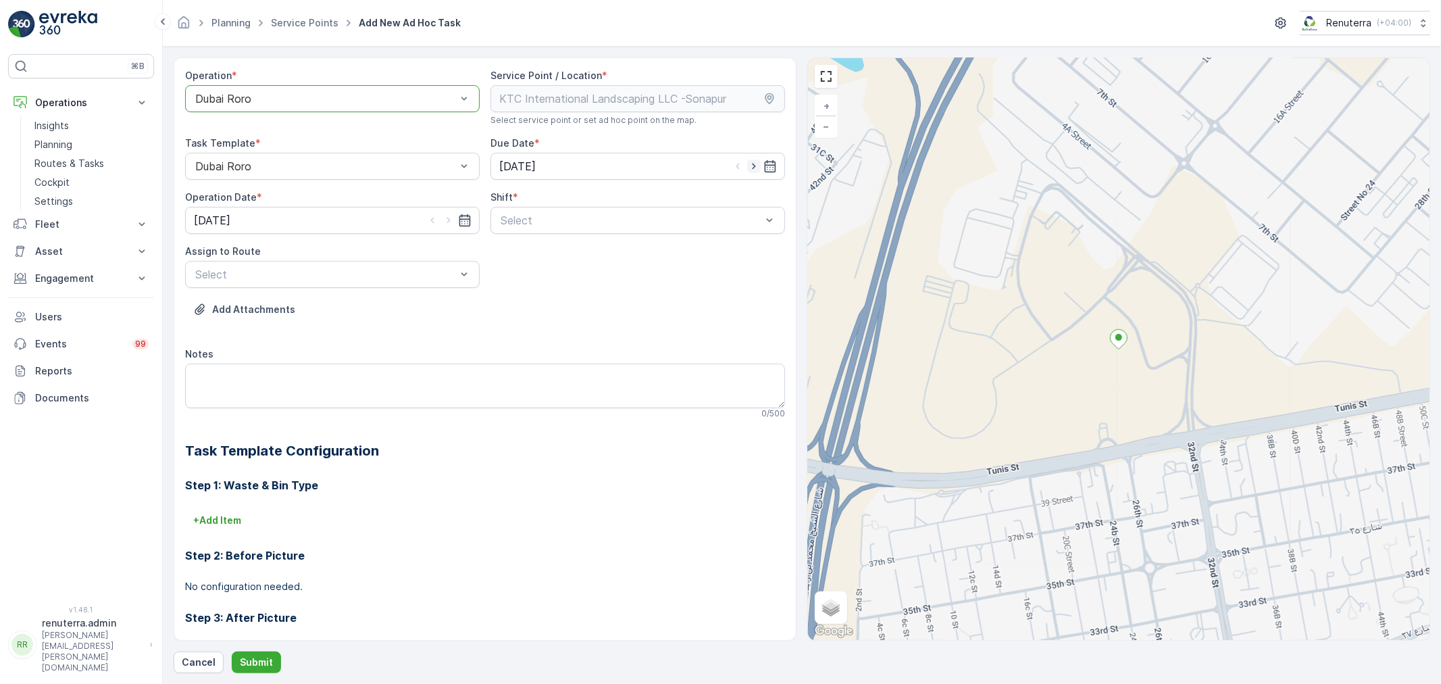
click at [753, 160] on icon "button" at bounding box center [754, 166] width 14 height 14
type input "[DATE]"
click at [451, 221] on icon "button" at bounding box center [449, 220] width 14 height 14
type input "[DATE]"
click at [542, 222] on div at bounding box center [630, 220] width 263 height 12
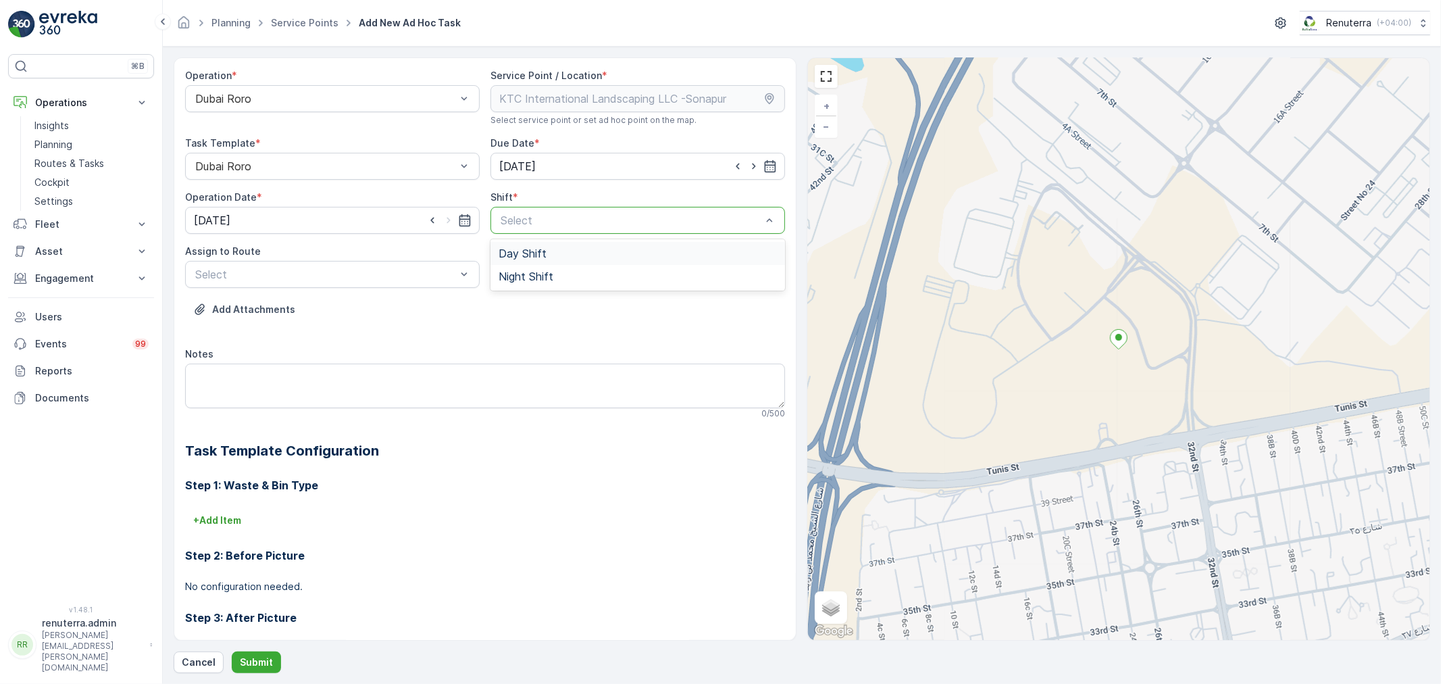
click at [510, 257] on span "Day Shift" at bounding box center [523, 253] width 48 height 12
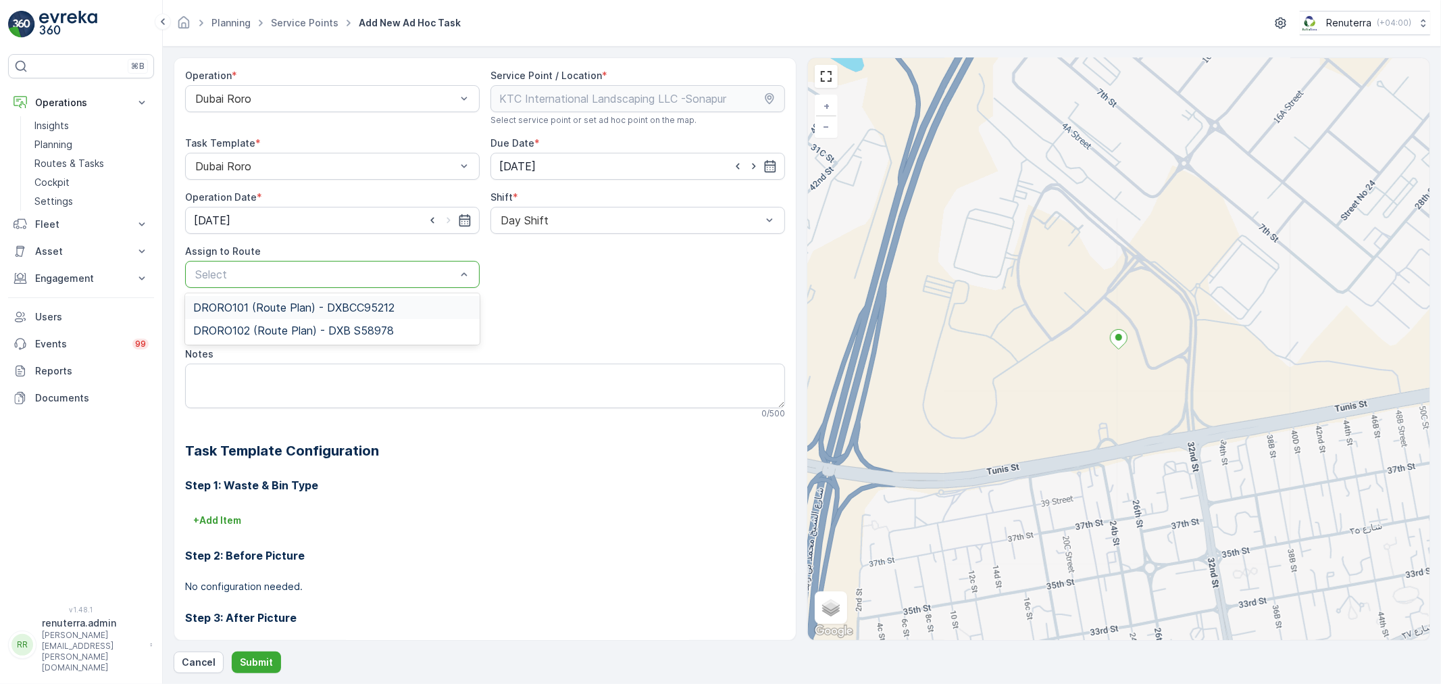
click at [390, 272] on div at bounding box center [325, 274] width 263 height 12
click at [278, 309] on span "DRORO101 (Route Plan) - DXBCC95212" at bounding box center [293, 307] width 201 height 12
click at [261, 656] on p "Submit" at bounding box center [256, 662] width 33 height 14
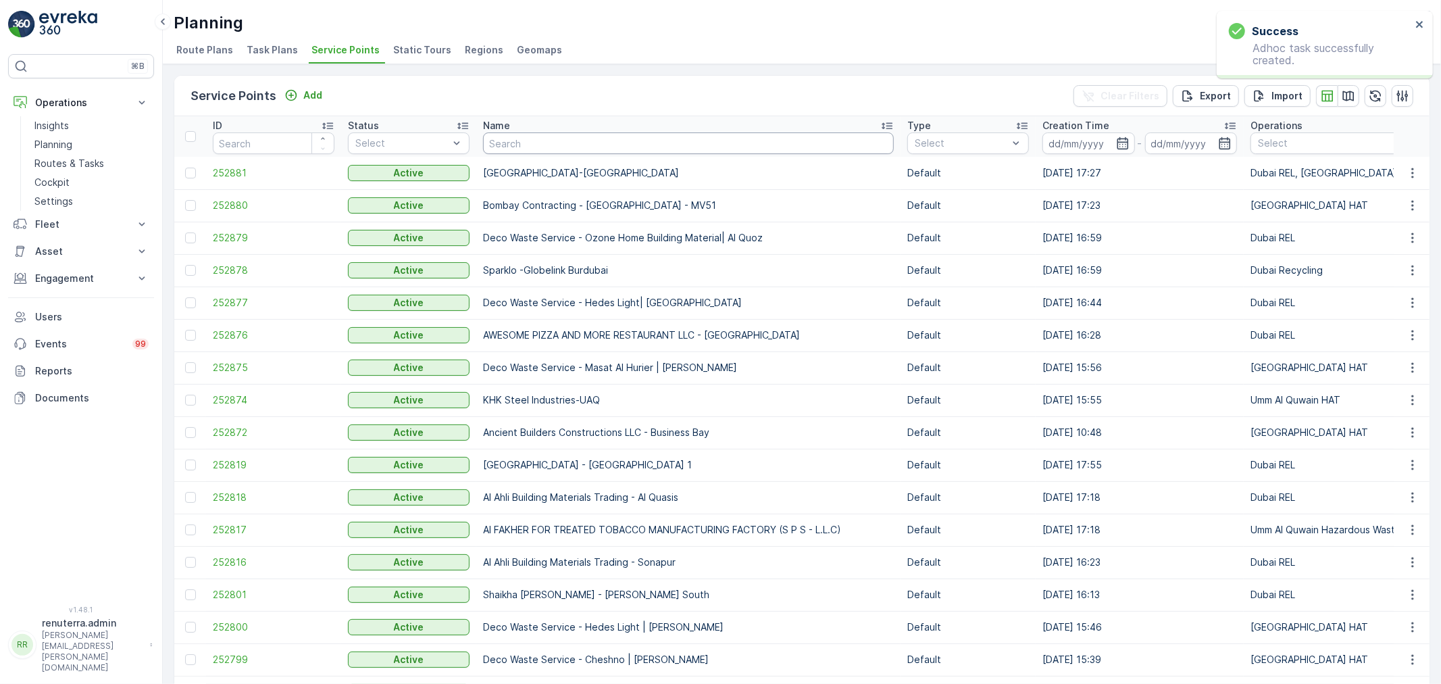
click at [535, 143] on input "text" at bounding box center [688, 143] width 411 height 22
type input "emirat"
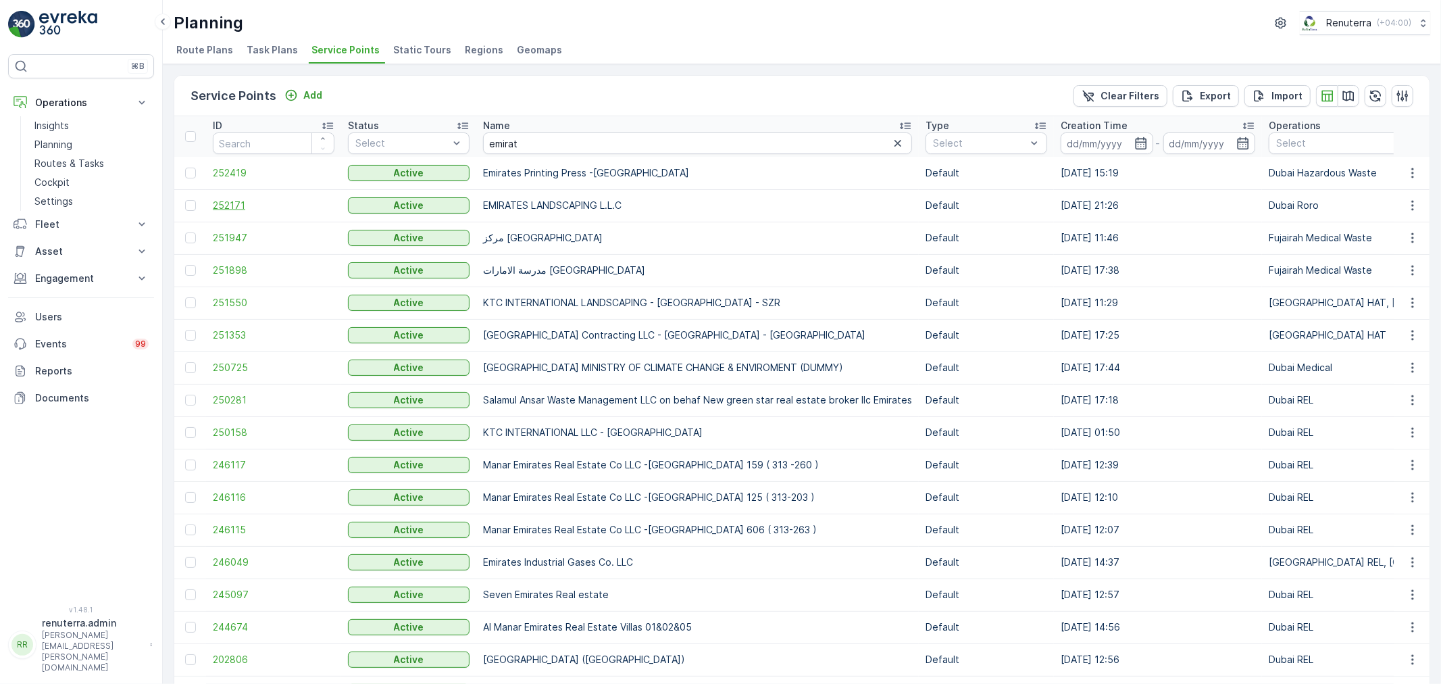
click at [226, 199] on span "252171" at bounding box center [274, 206] width 122 height 14
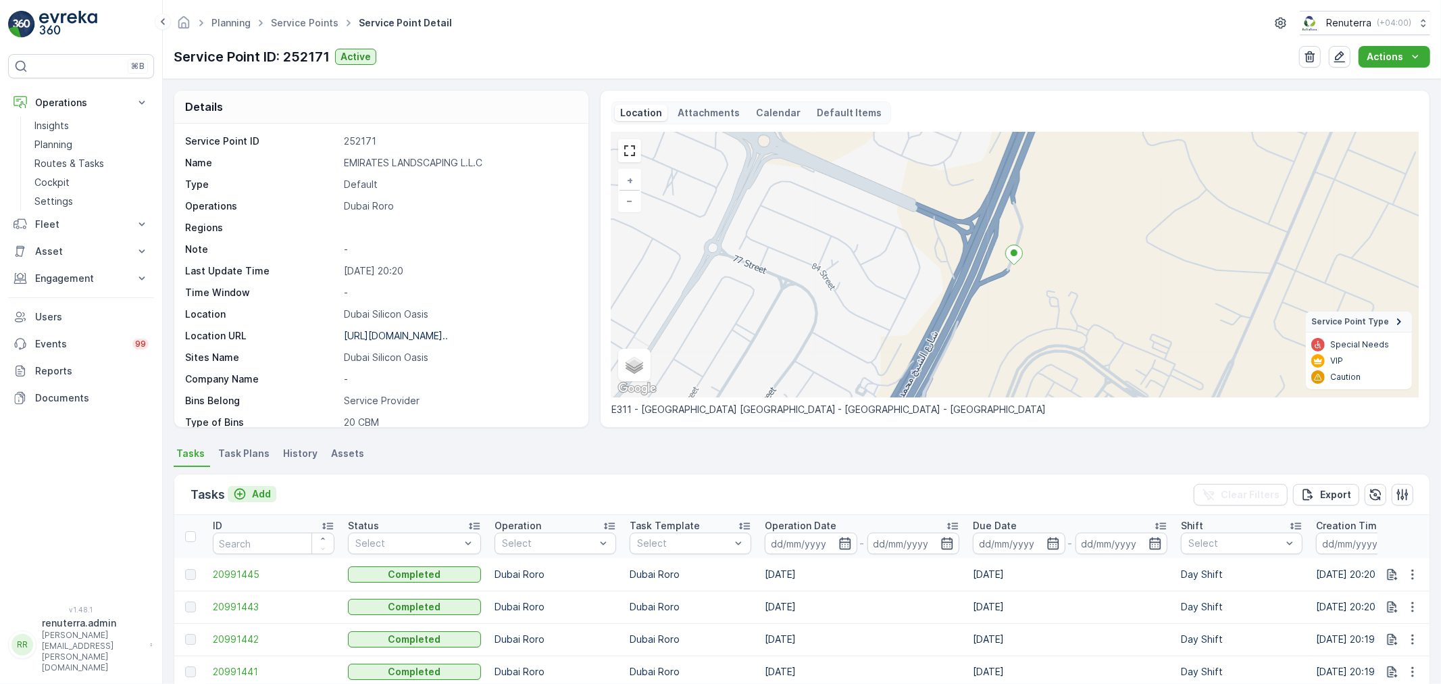
click at [265, 489] on p "Add" at bounding box center [261, 494] width 19 height 14
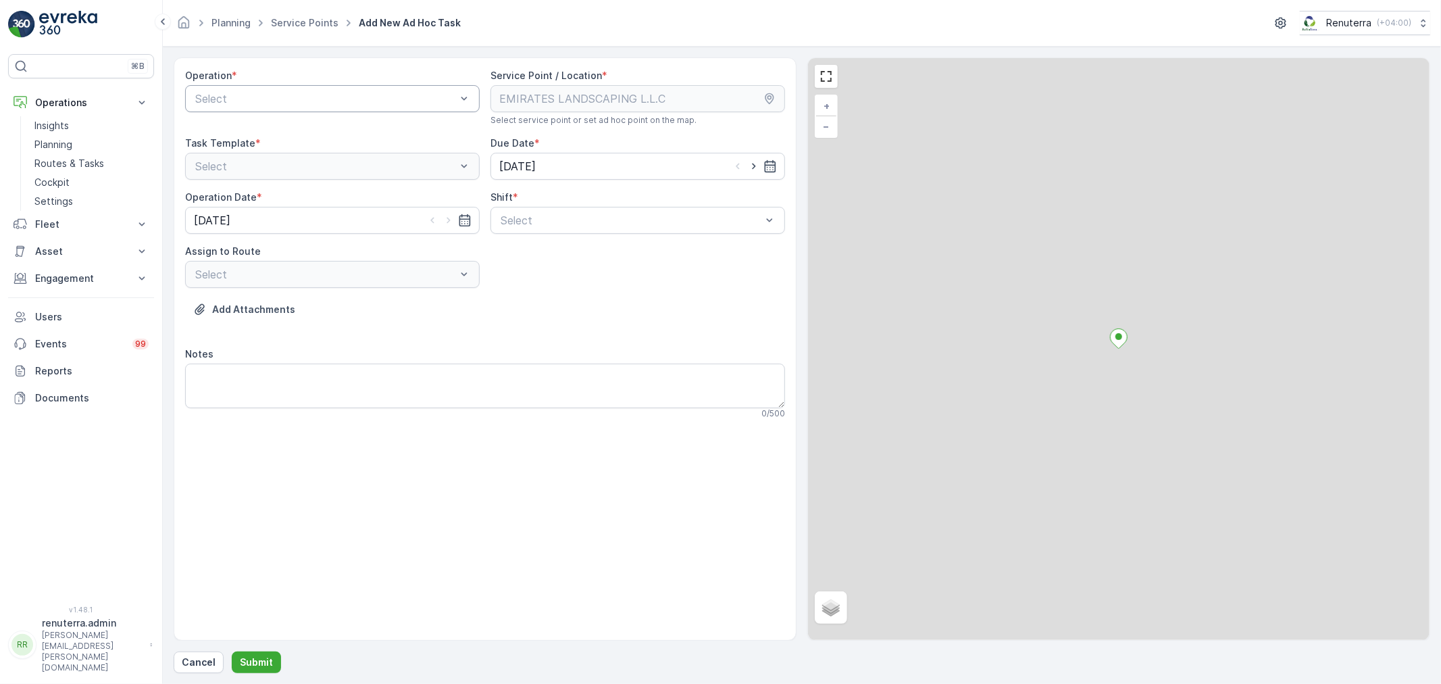
click at [325, 103] on div at bounding box center [325, 99] width 263 height 12
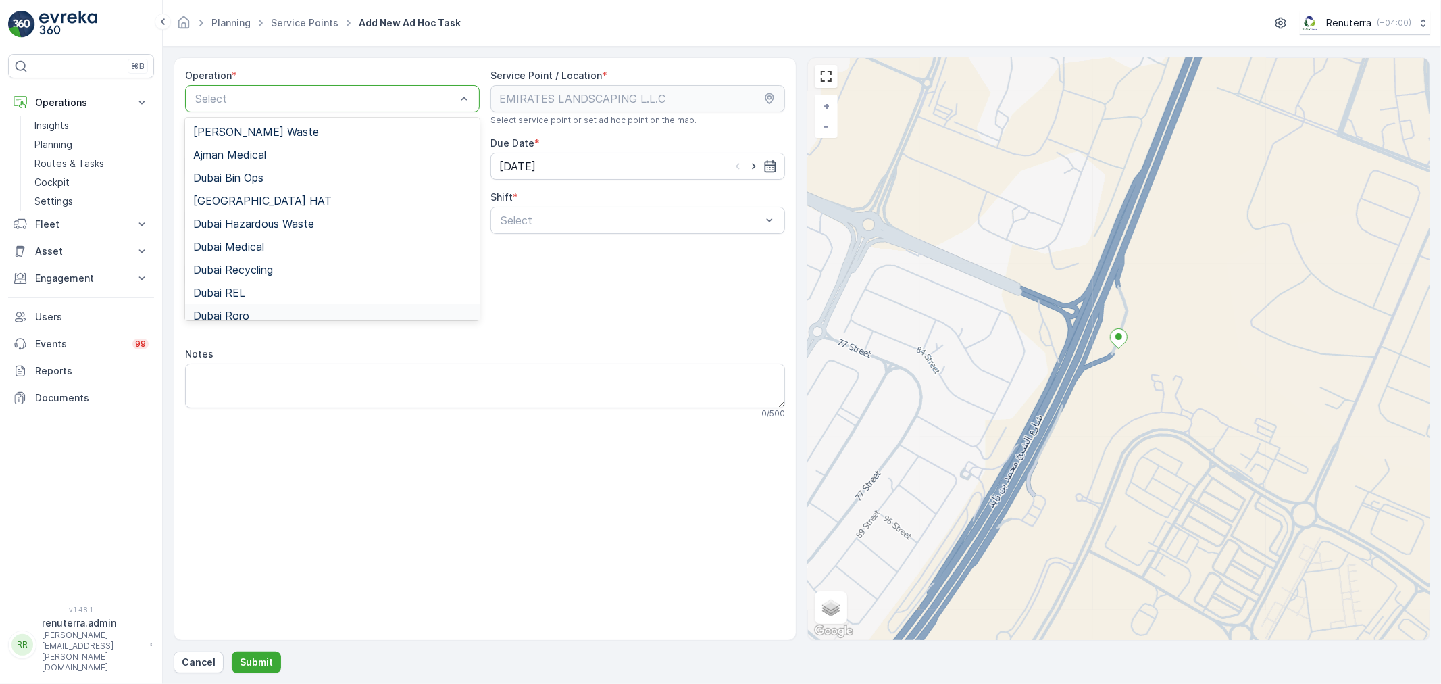
click at [240, 309] on span "Dubai Roro" at bounding box center [221, 315] width 56 height 12
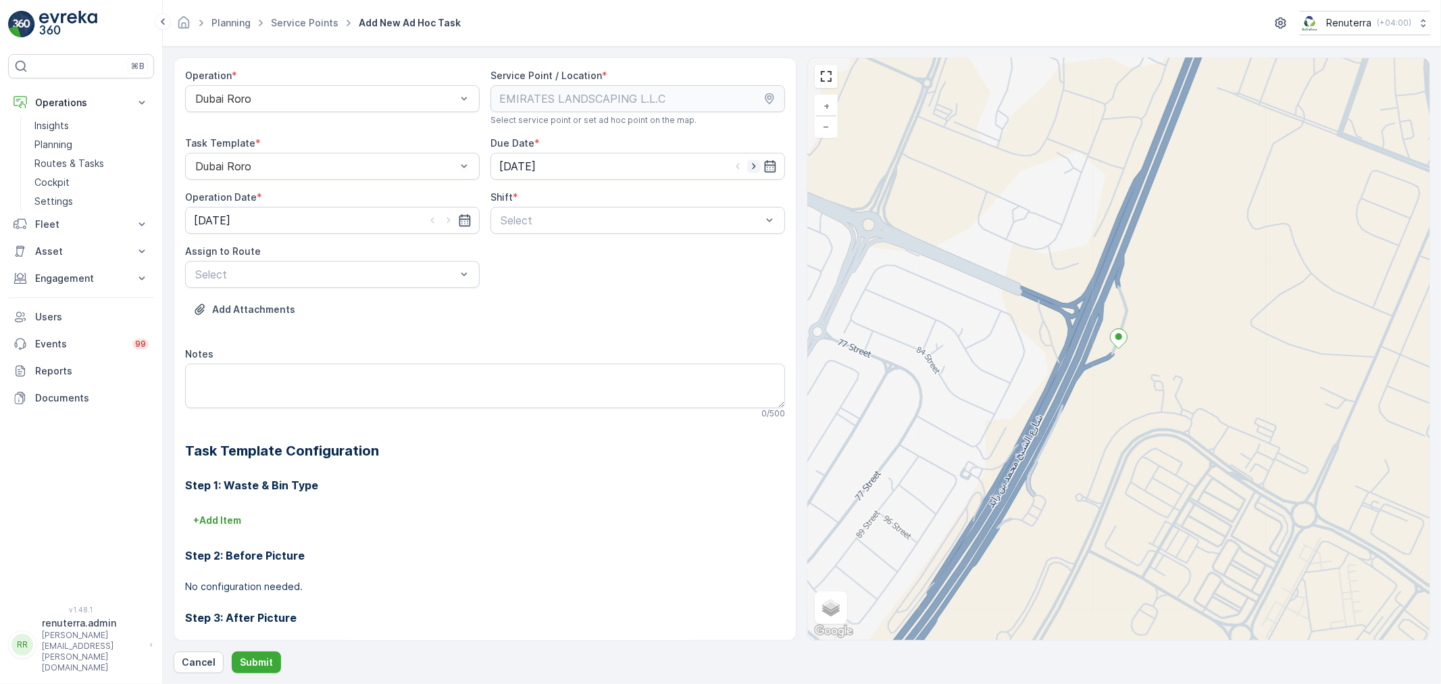
click at [753, 165] on icon "button" at bounding box center [754, 166] width 14 height 14
type input "[DATE]"
drag, startPoint x: 446, startPoint y: 219, endPoint x: 494, endPoint y: 227, distance: 48.6
click at [447, 220] on icon "button" at bounding box center [449, 220] width 14 height 14
type input "[DATE]"
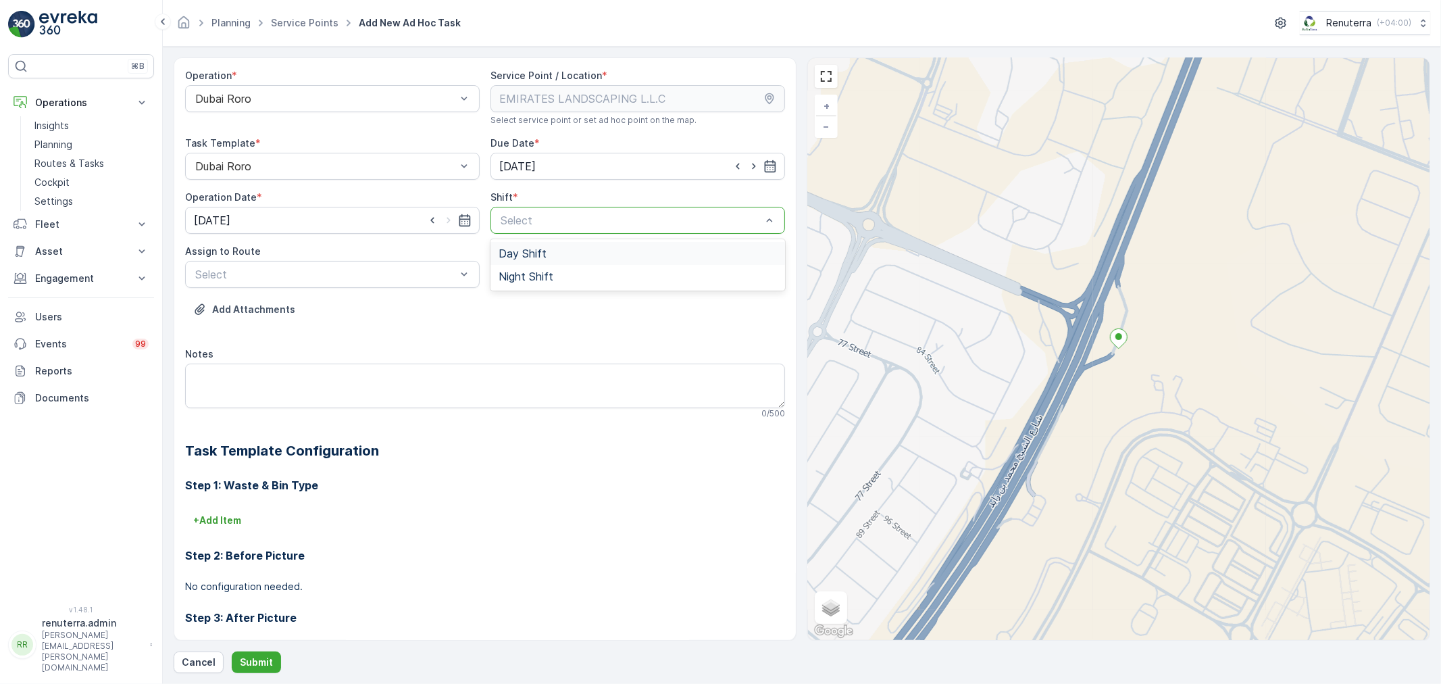
click at [511, 253] on span "Day Shift" at bounding box center [523, 253] width 48 height 12
click at [353, 272] on div at bounding box center [325, 274] width 263 height 12
click at [253, 328] on span "DRORO102 (Route Plan) - DXB S58978" at bounding box center [293, 330] width 201 height 12
click at [257, 657] on p "Submit" at bounding box center [256, 662] width 33 height 14
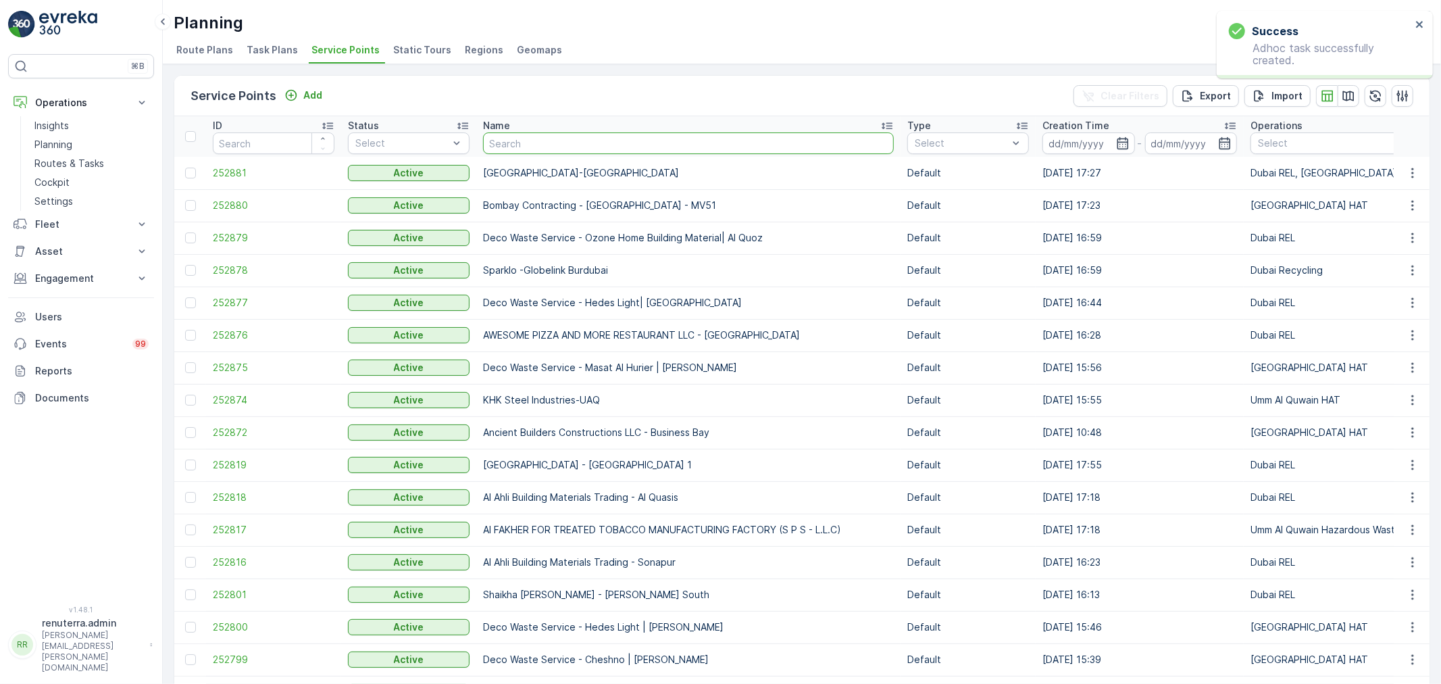
click at [532, 140] on input "text" at bounding box center [688, 143] width 411 height 22
type input "emirat"
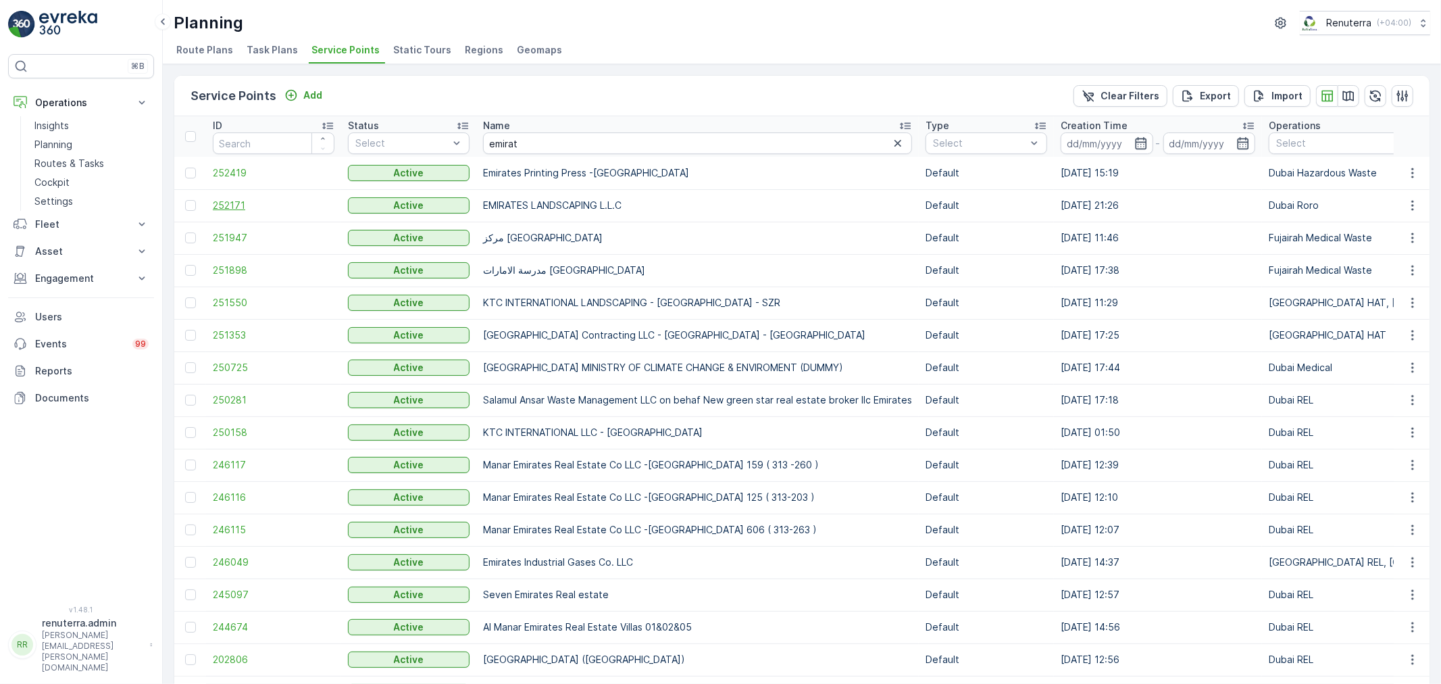
click at [224, 203] on span "252171" at bounding box center [274, 206] width 122 height 14
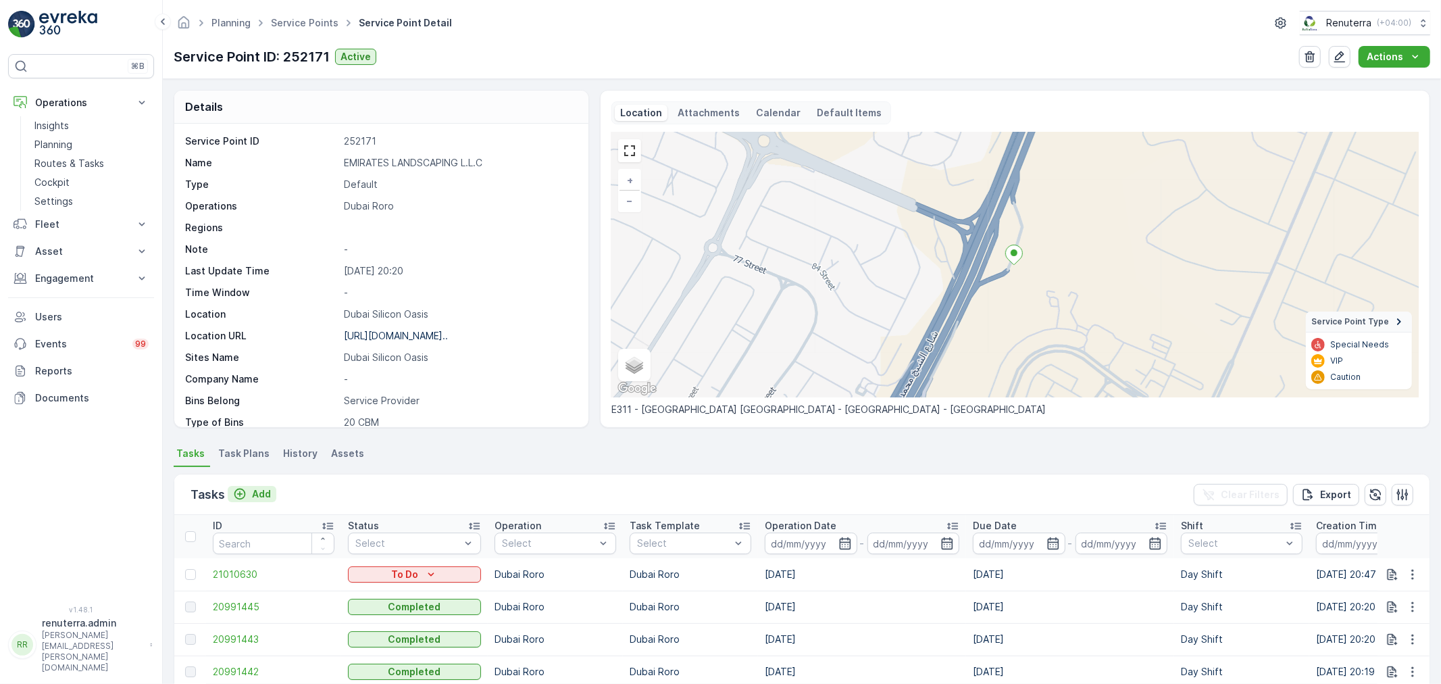
click at [263, 489] on p "Add" at bounding box center [261, 494] width 19 height 14
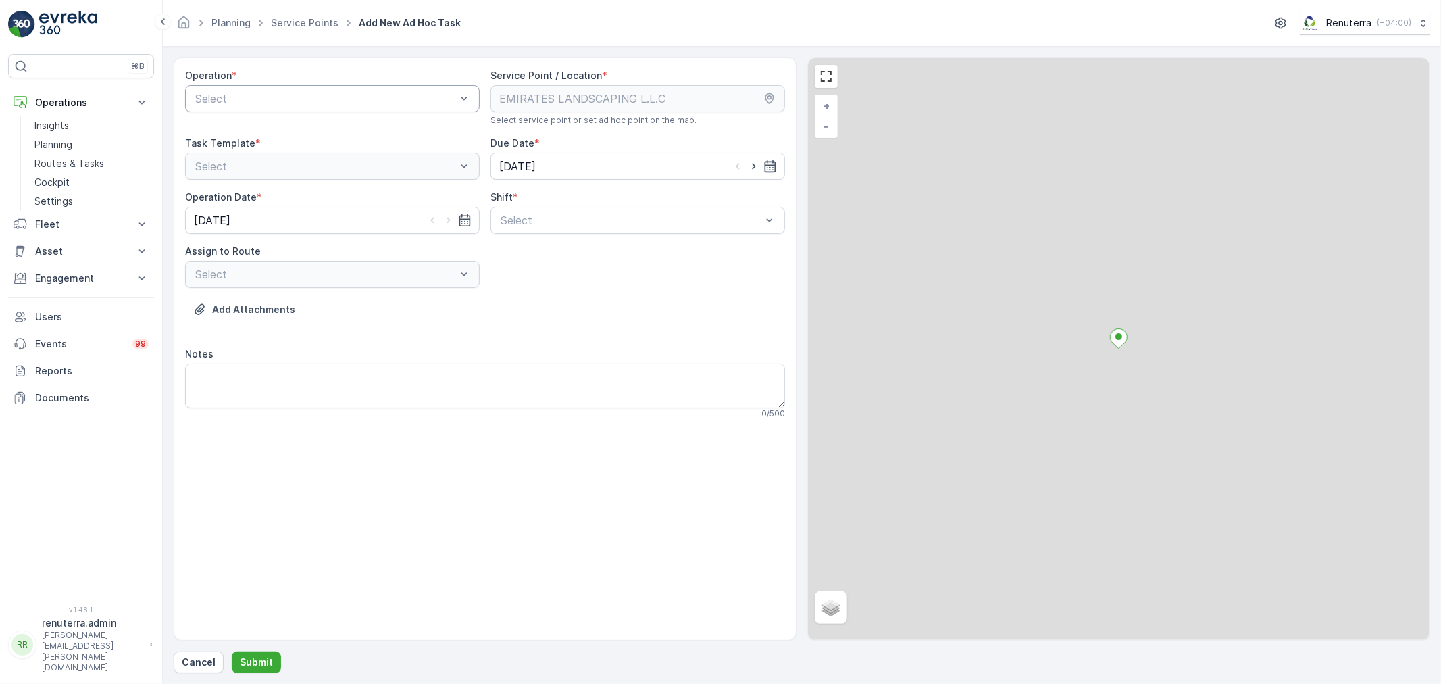
click at [300, 107] on div "Select" at bounding box center [332, 98] width 295 height 27
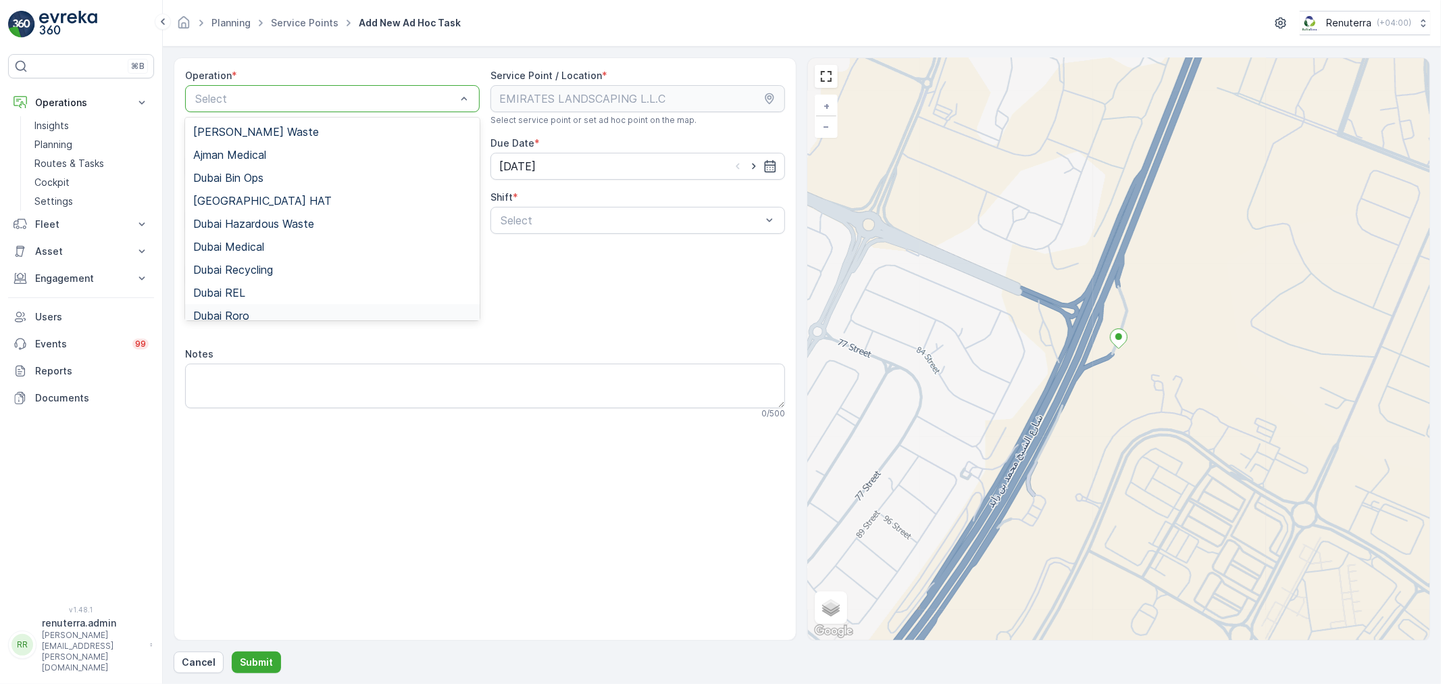
click at [231, 306] on div "Dubai Roro" at bounding box center [332, 315] width 295 height 23
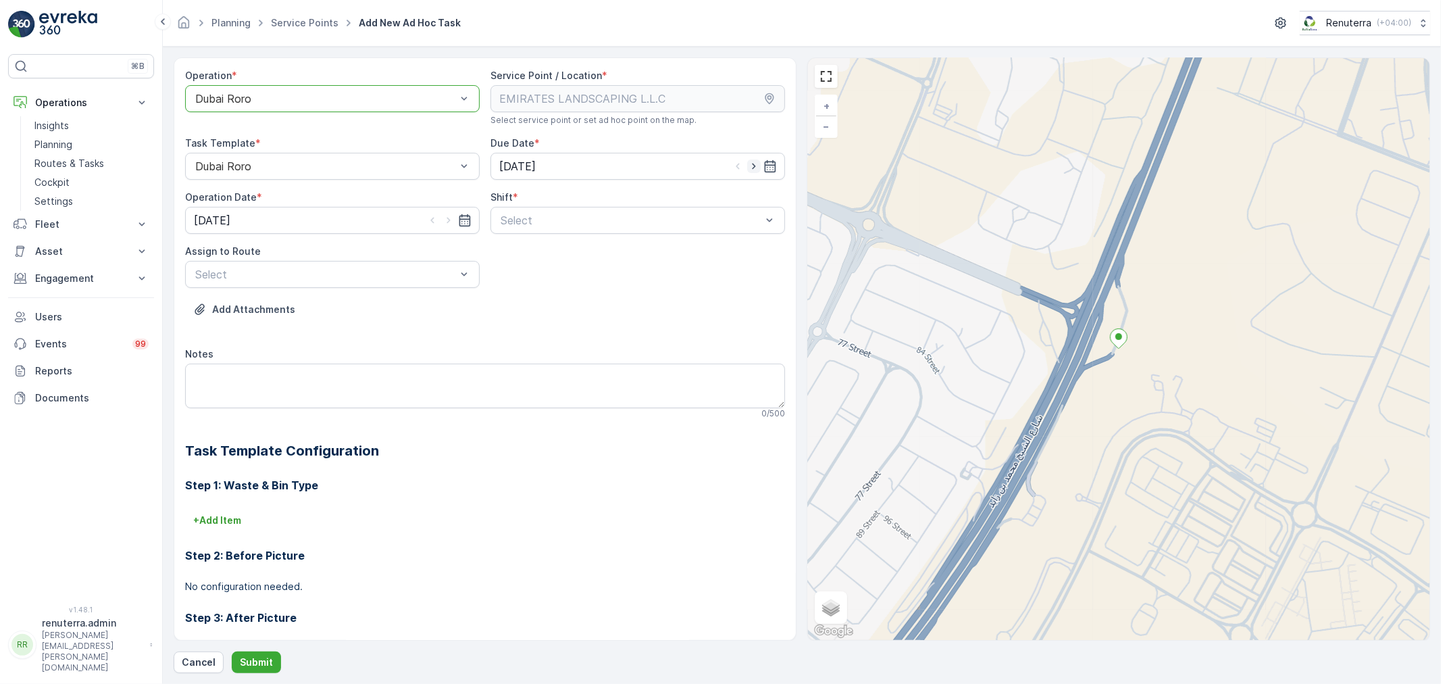
click at [752, 168] on icon "button" at bounding box center [753, 166] width 3 height 6
type input "[DATE]"
click at [450, 220] on icon "button" at bounding box center [449, 220] width 14 height 14
type input "[DATE]"
click at [559, 224] on div at bounding box center [630, 220] width 263 height 12
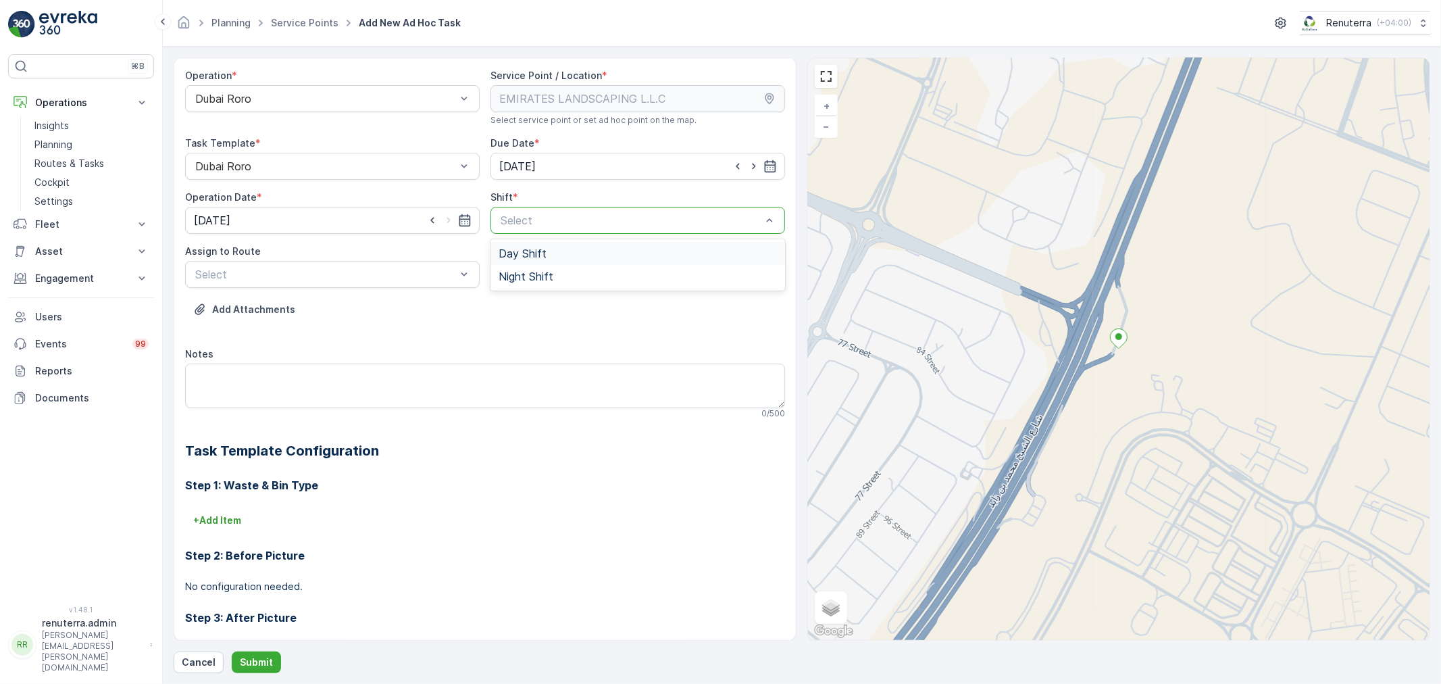
click at [526, 254] on span "Day Shift" at bounding box center [523, 253] width 48 height 12
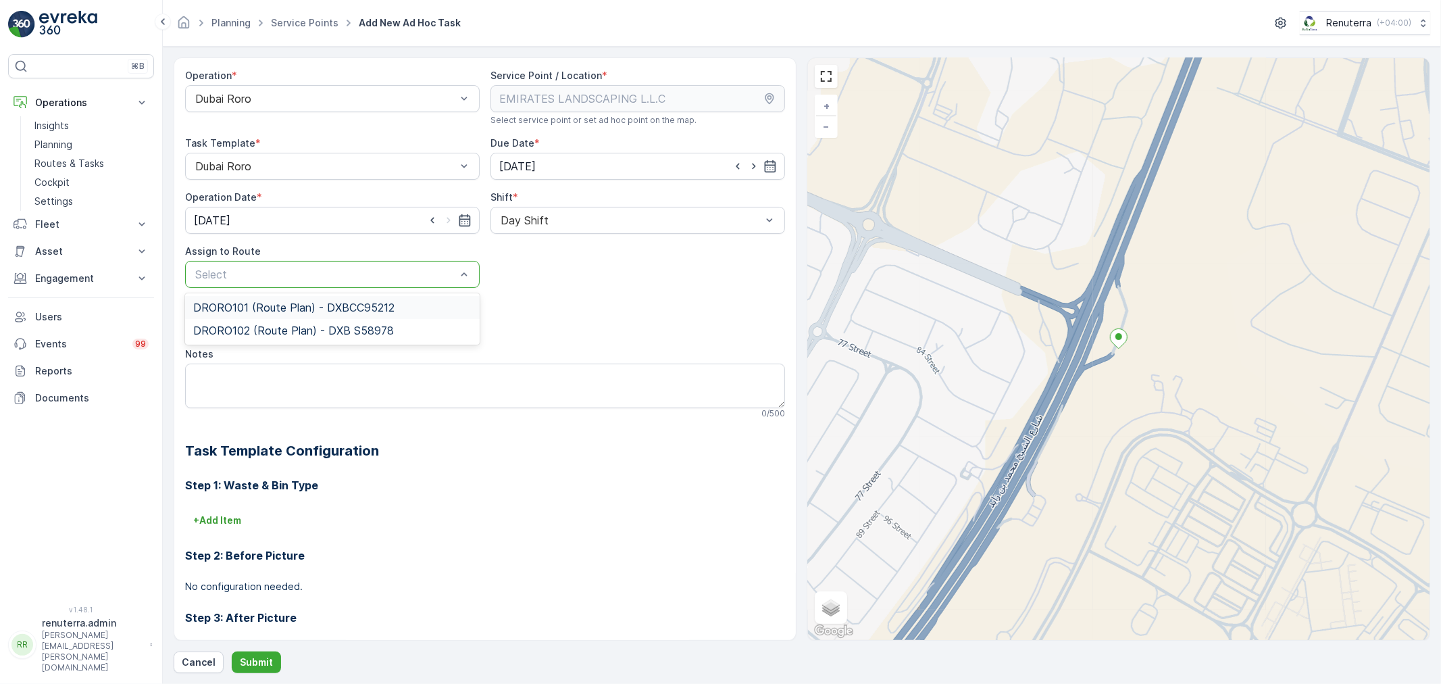
click at [361, 274] on div at bounding box center [325, 274] width 263 height 12
click at [249, 327] on span "DRORO102 (Route Plan) - DXB S58978" at bounding box center [293, 330] width 201 height 12
click at [260, 663] on p "Submit" at bounding box center [256, 662] width 33 height 14
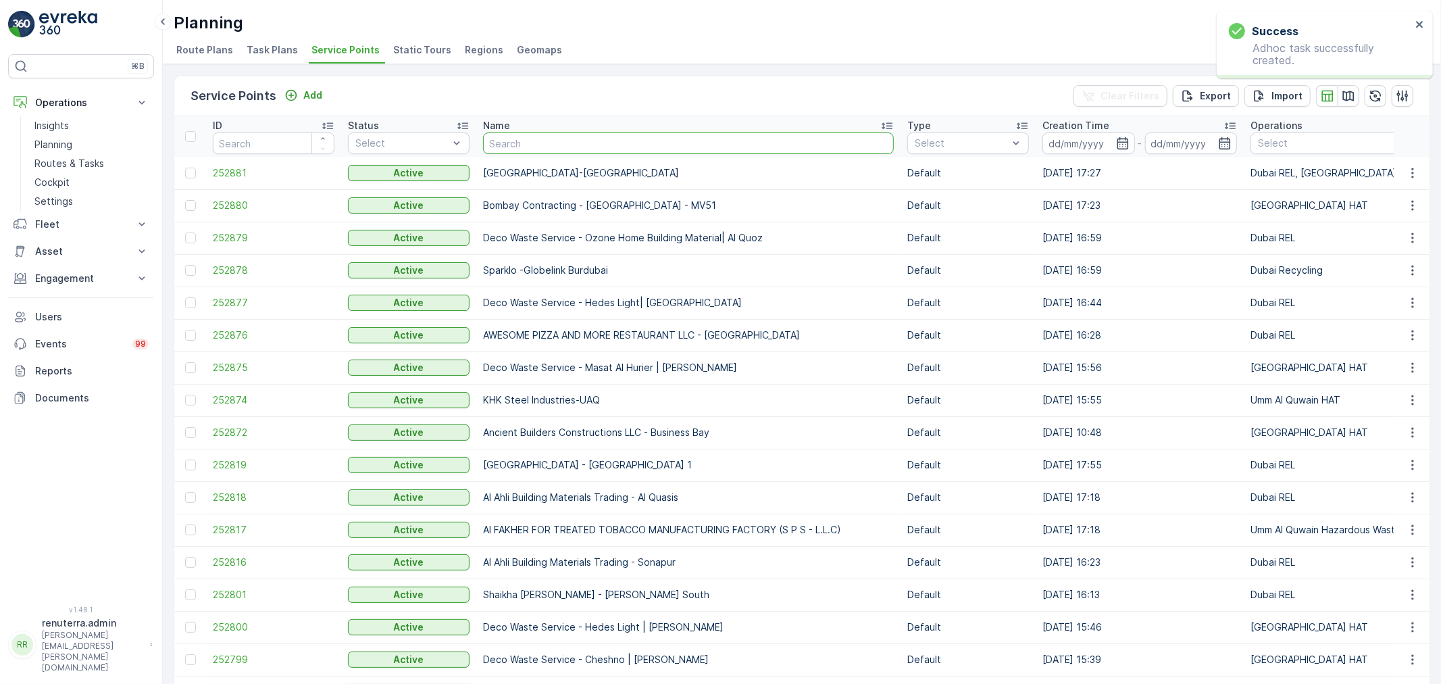
click at [544, 146] on input "text" at bounding box center [688, 143] width 411 height 22
type input "emirate"
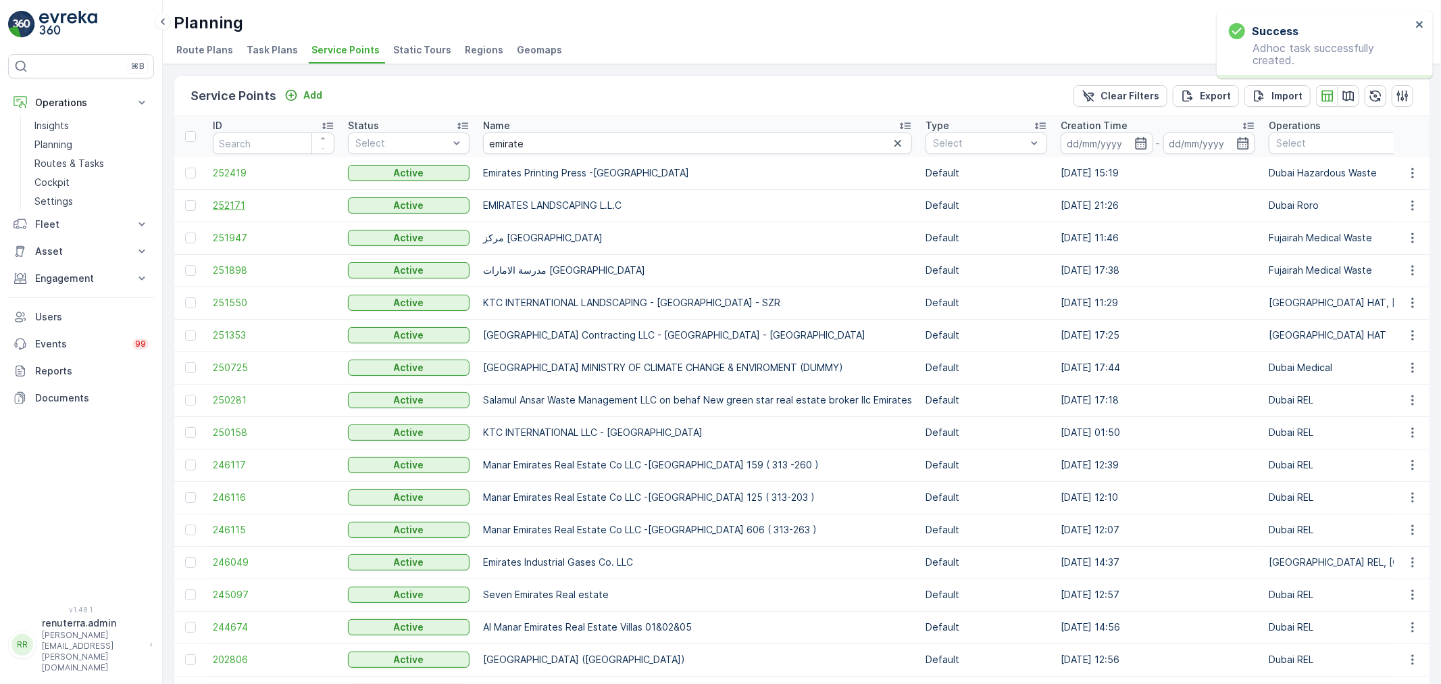
click at [234, 205] on span "252171" at bounding box center [274, 206] width 122 height 14
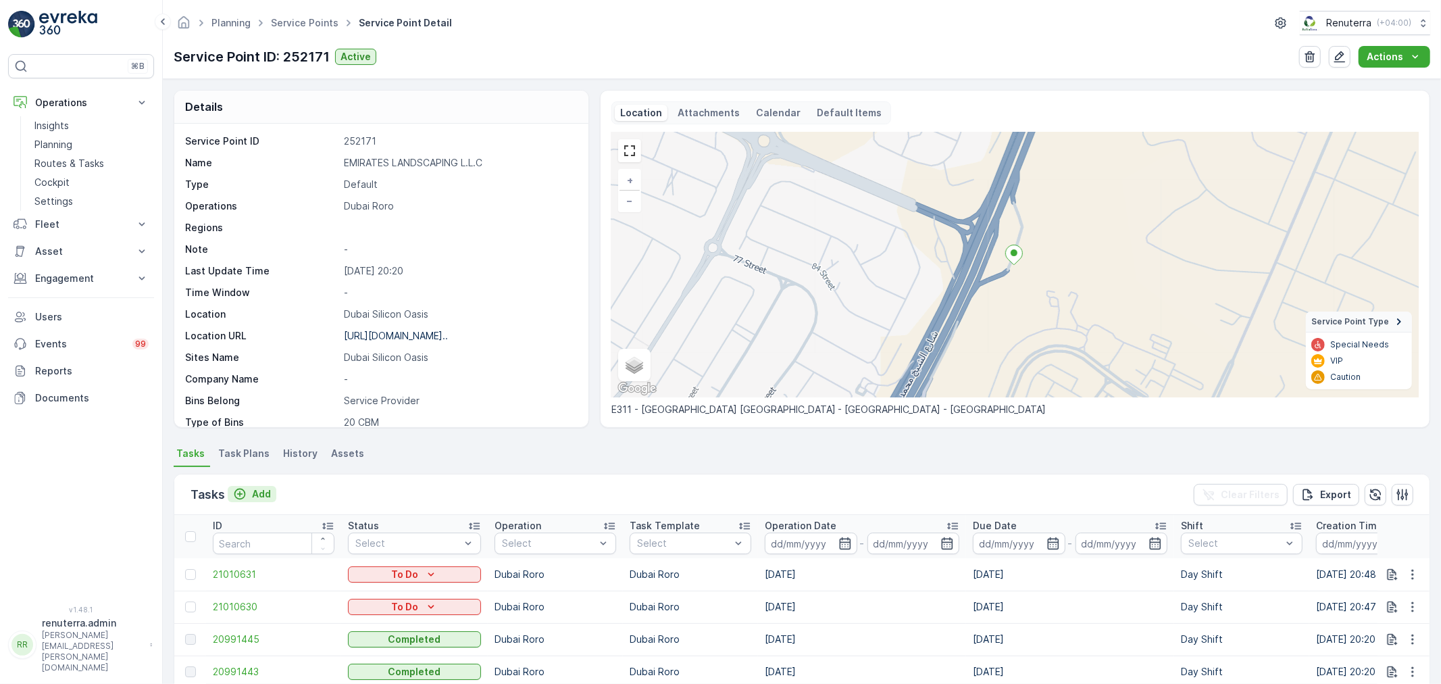
click at [259, 492] on p "Add" at bounding box center [261, 494] width 19 height 14
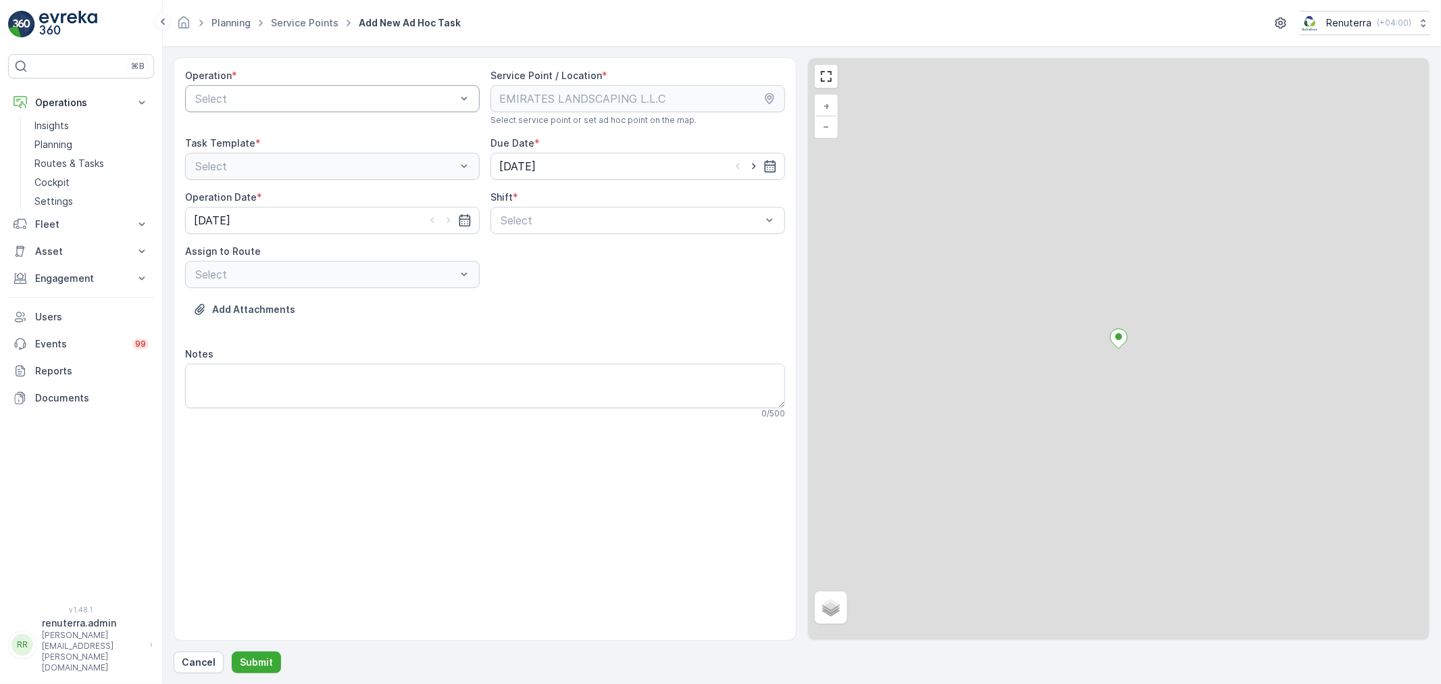
click at [293, 93] on div at bounding box center [325, 99] width 263 height 12
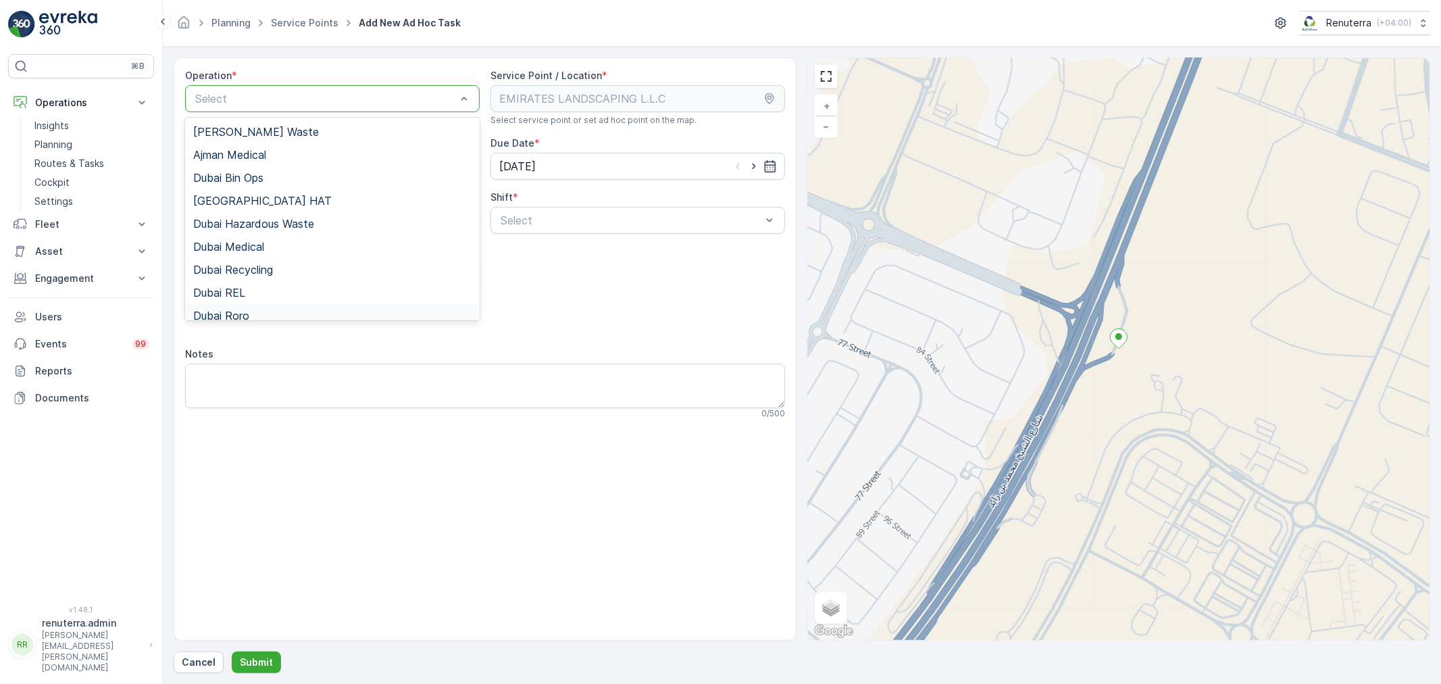
click at [230, 311] on span "Dubai Roro" at bounding box center [221, 315] width 56 height 12
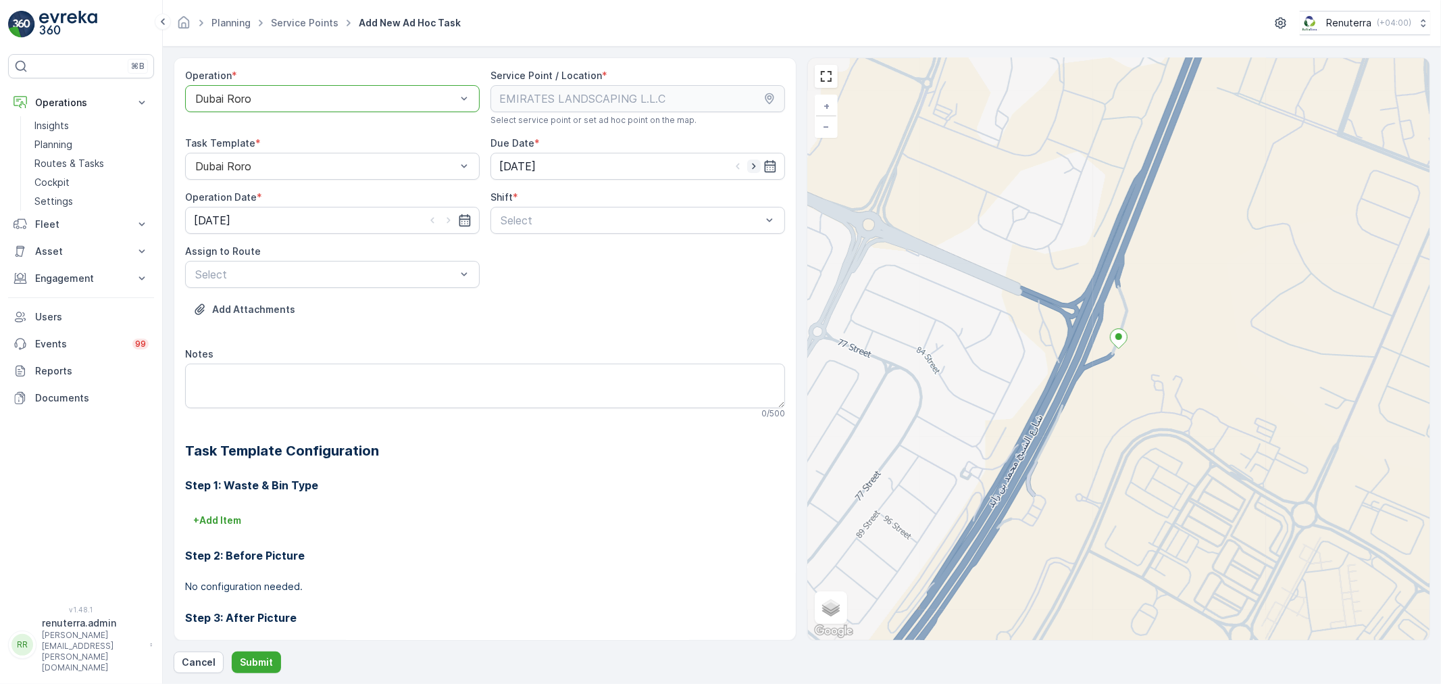
click at [749, 164] on icon "button" at bounding box center [754, 166] width 14 height 14
type input "[DATE]"
click at [442, 220] on icon "button" at bounding box center [449, 220] width 14 height 14
type input "[DATE]"
click at [549, 226] on div "Select" at bounding box center [630, 220] width 263 height 16
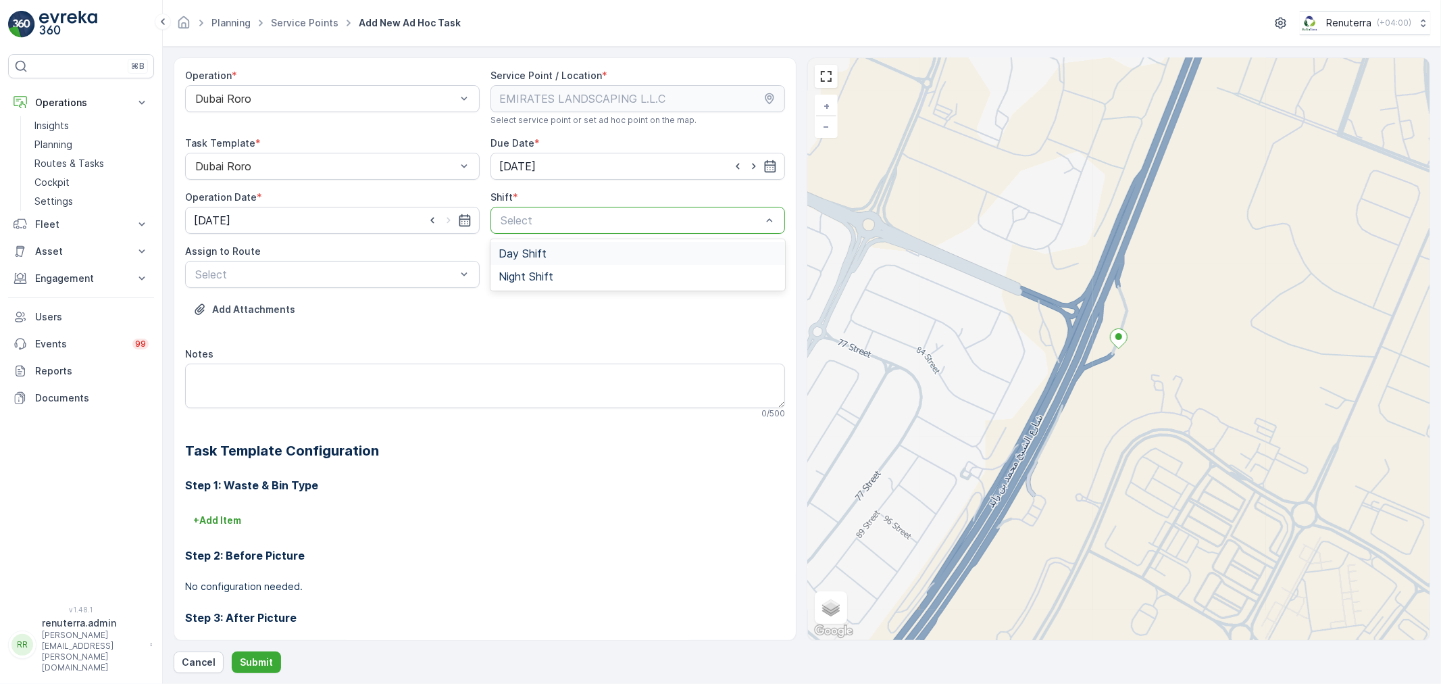
click at [522, 251] on span "Day Shift" at bounding box center [523, 253] width 48 height 12
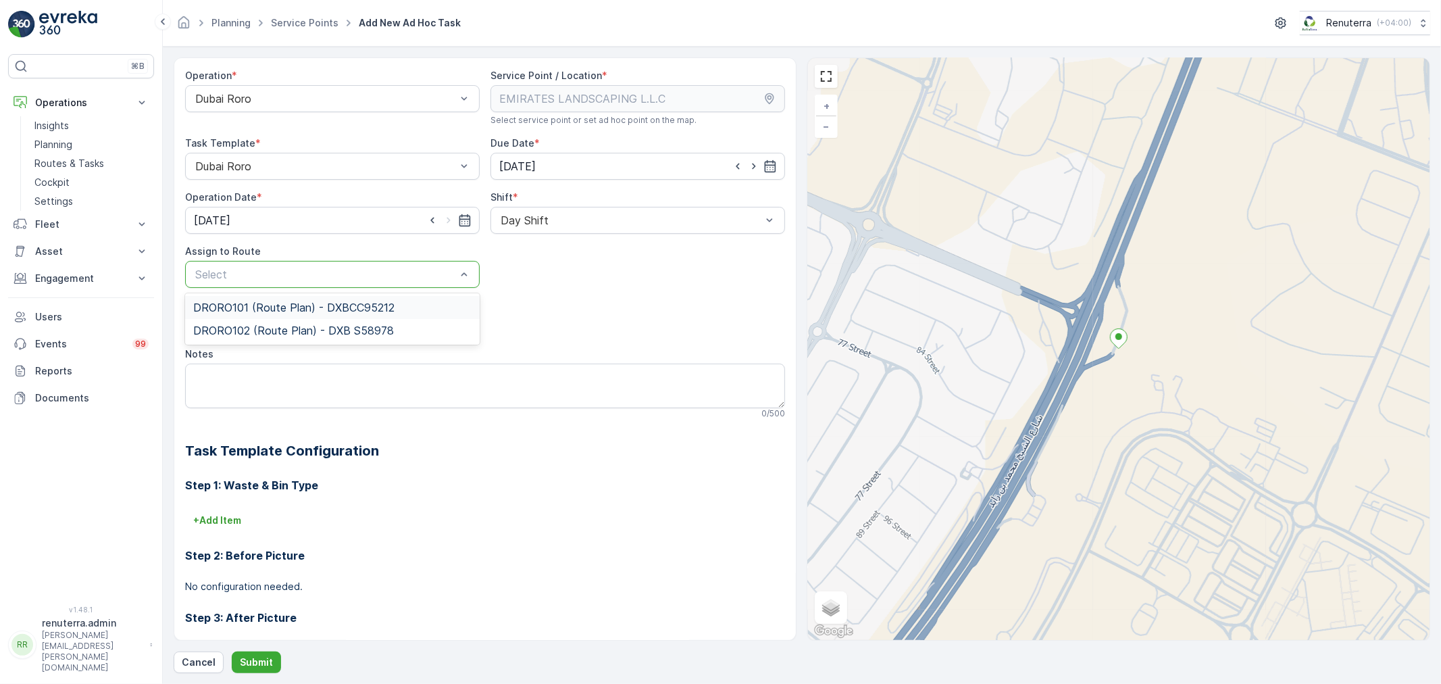
click at [329, 277] on div at bounding box center [325, 274] width 263 height 12
drag, startPoint x: 246, startPoint y: 330, endPoint x: 265, endPoint y: 339, distance: 21.1
click at [250, 330] on span "DRORO102 (Route Plan) - DXB S58978" at bounding box center [293, 330] width 201 height 12
click at [259, 665] on p "Submit" at bounding box center [256, 662] width 33 height 14
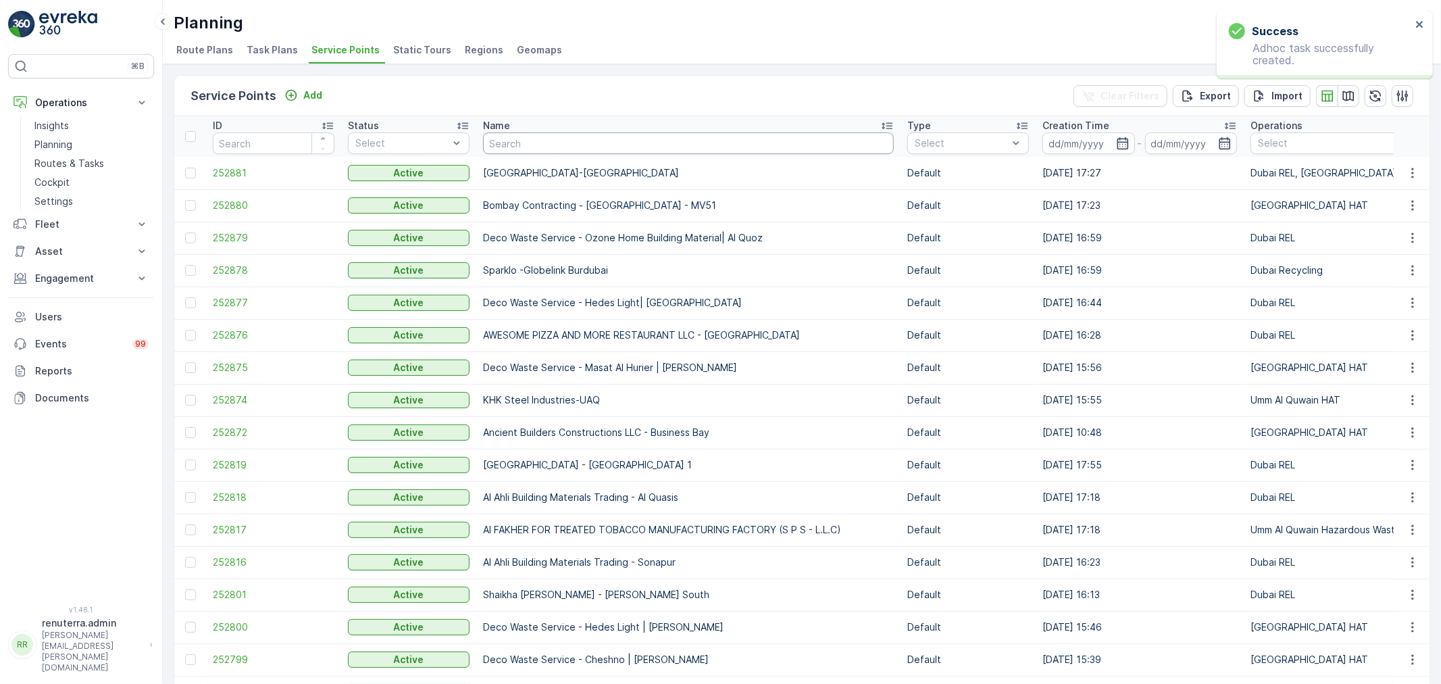
click at [538, 139] on input "text" at bounding box center [688, 143] width 411 height 22
type input "emirate"
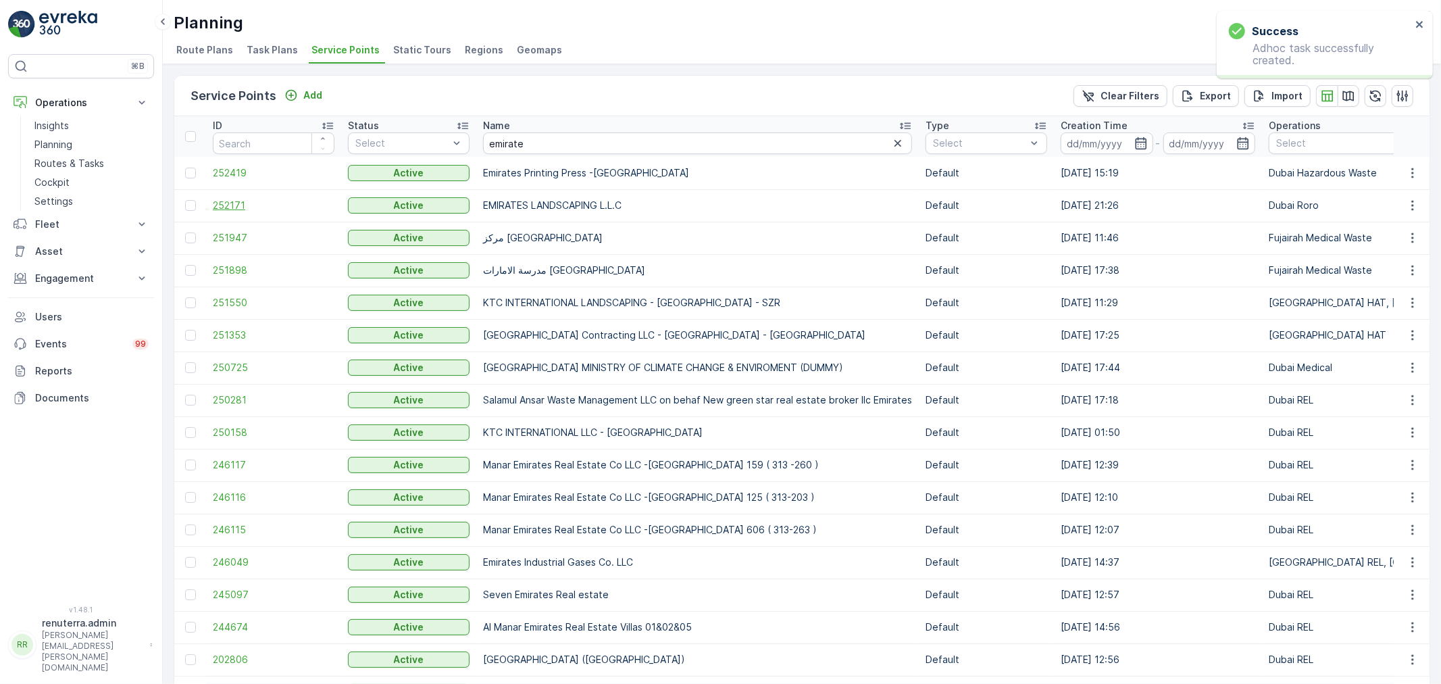
click at [216, 204] on span "252171" at bounding box center [274, 206] width 122 height 14
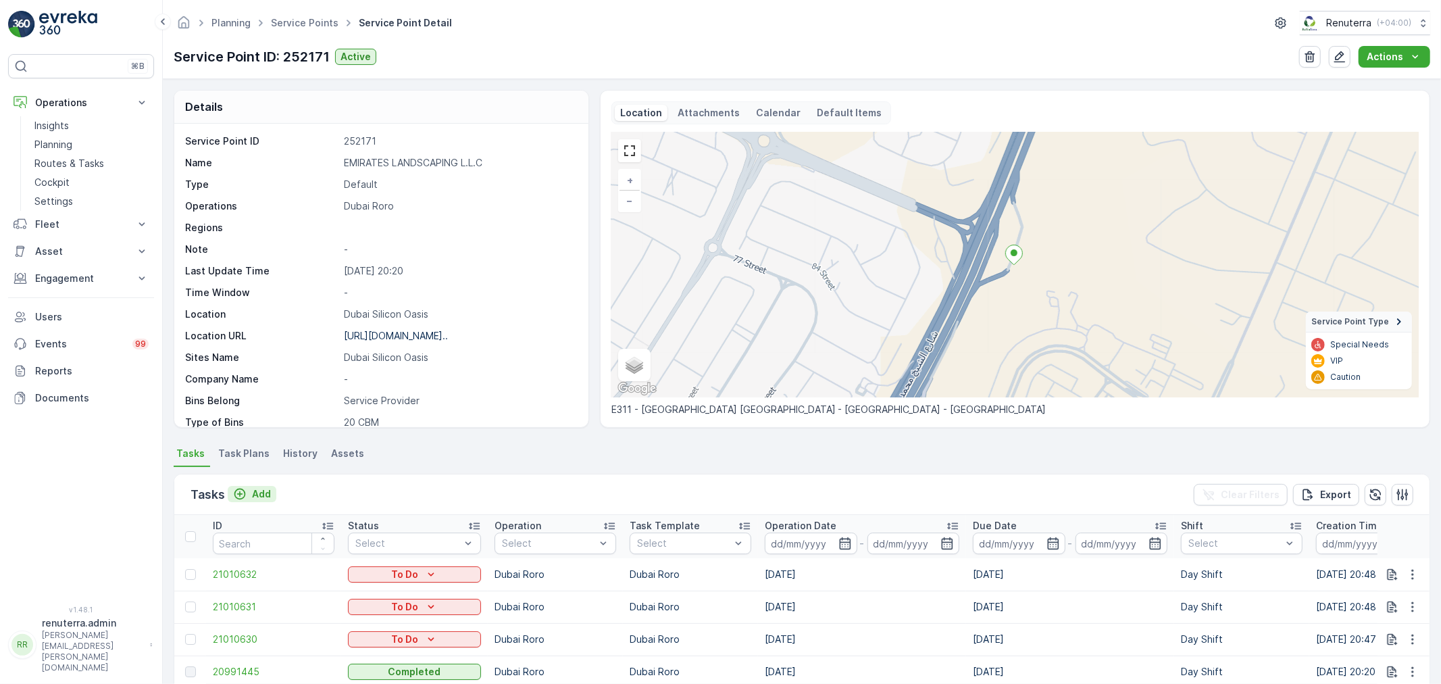
click at [261, 491] on p "Add" at bounding box center [261, 494] width 19 height 14
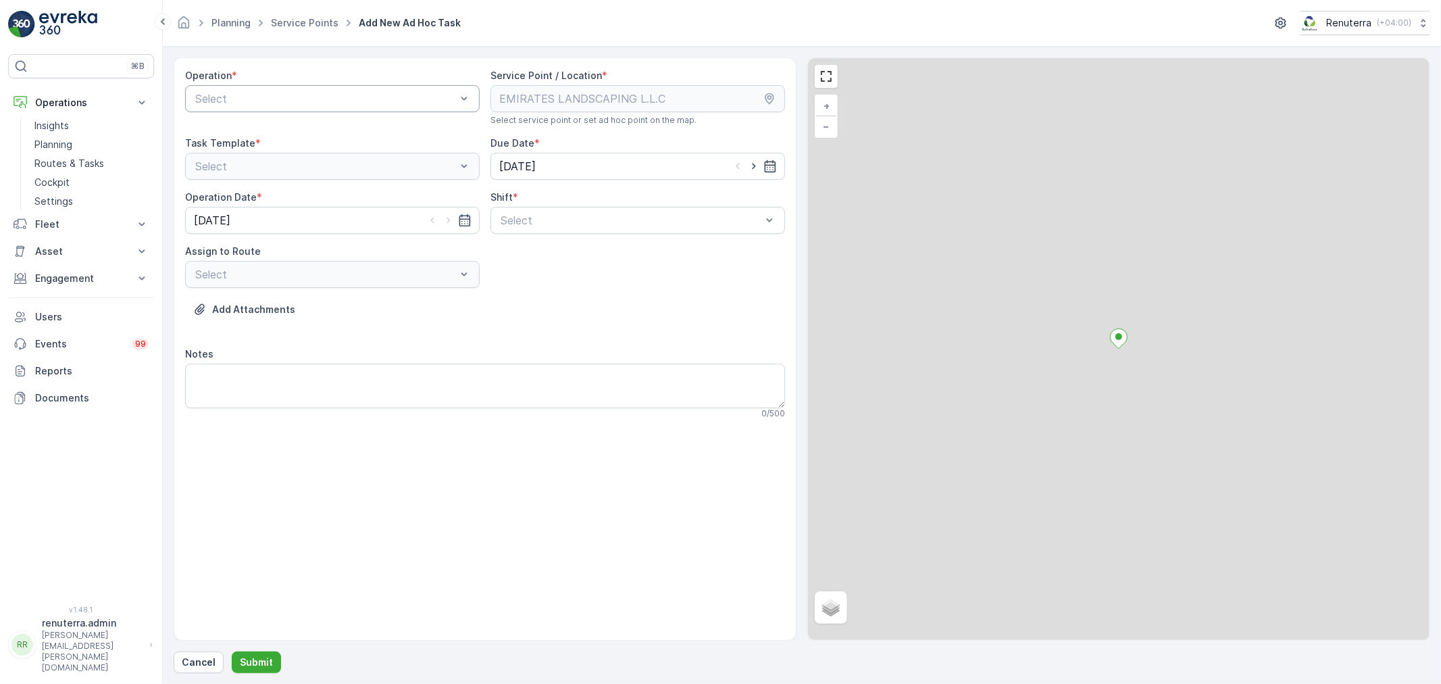
click at [288, 100] on div at bounding box center [325, 99] width 263 height 12
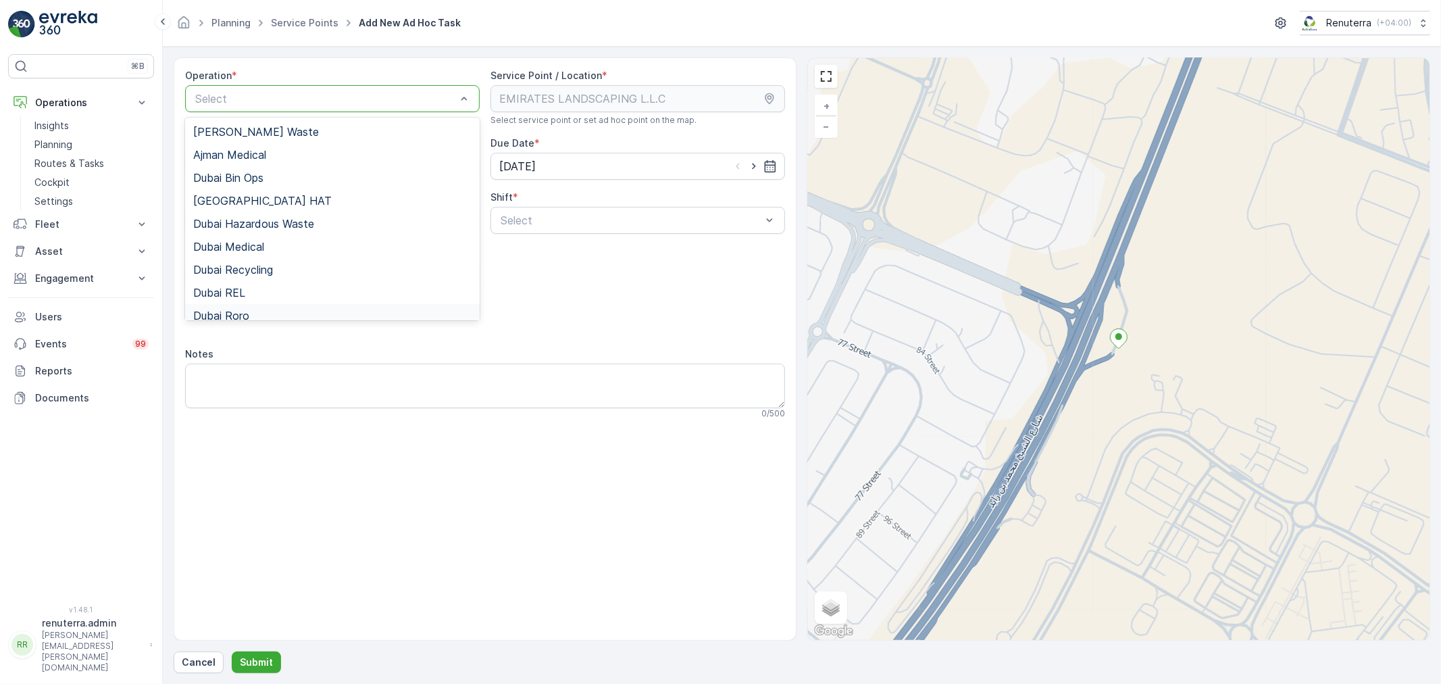
click at [240, 314] on span "Dubai Roro" at bounding box center [221, 315] width 56 height 12
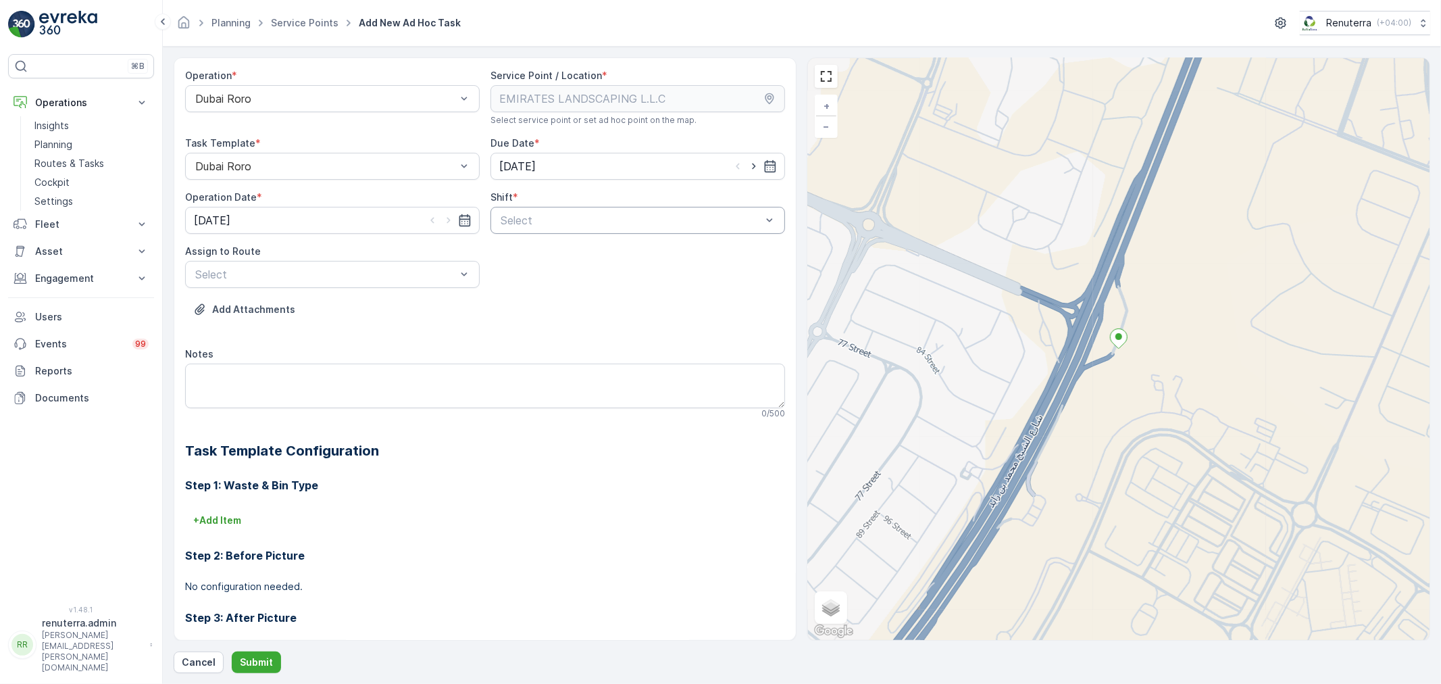
drag, startPoint x: 753, startPoint y: 160, endPoint x: 571, endPoint y: 209, distance: 188.3
click at [752, 160] on icon "button" at bounding box center [754, 166] width 14 height 14
type input "[DATE]"
click at [449, 218] on icon "button" at bounding box center [449, 220] width 14 height 14
type input "[DATE]"
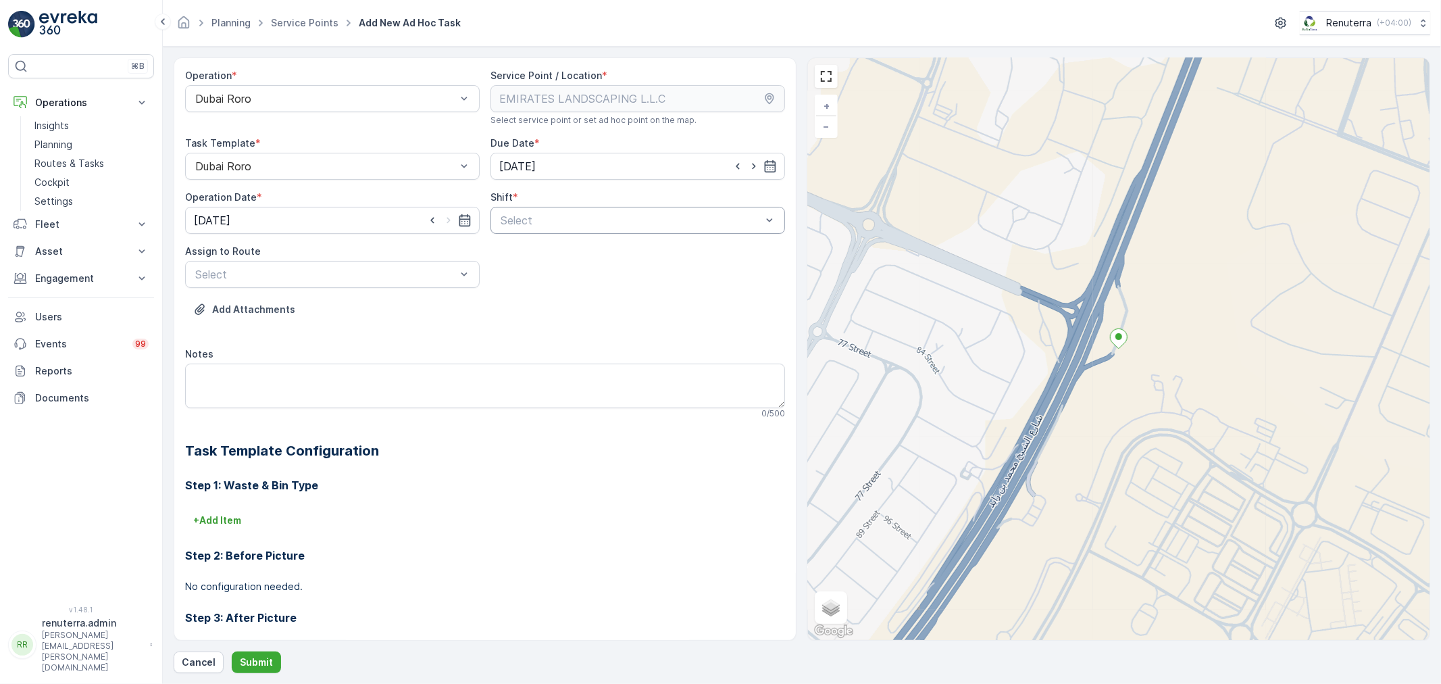
drag, startPoint x: 534, startPoint y: 218, endPoint x: 528, endPoint y: 233, distance: 16.1
click at [535, 219] on div at bounding box center [630, 220] width 263 height 12
click at [516, 253] on span "Day Shift" at bounding box center [523, 253] width 48 height 12
click at [423, 274] on div at bounding box center [325, 274] width 263 height 12
click at [223, 325] on span "DRORO102 (Route Plan) - DXB S58978" at bounding box center [293, 330] width 201 height 12
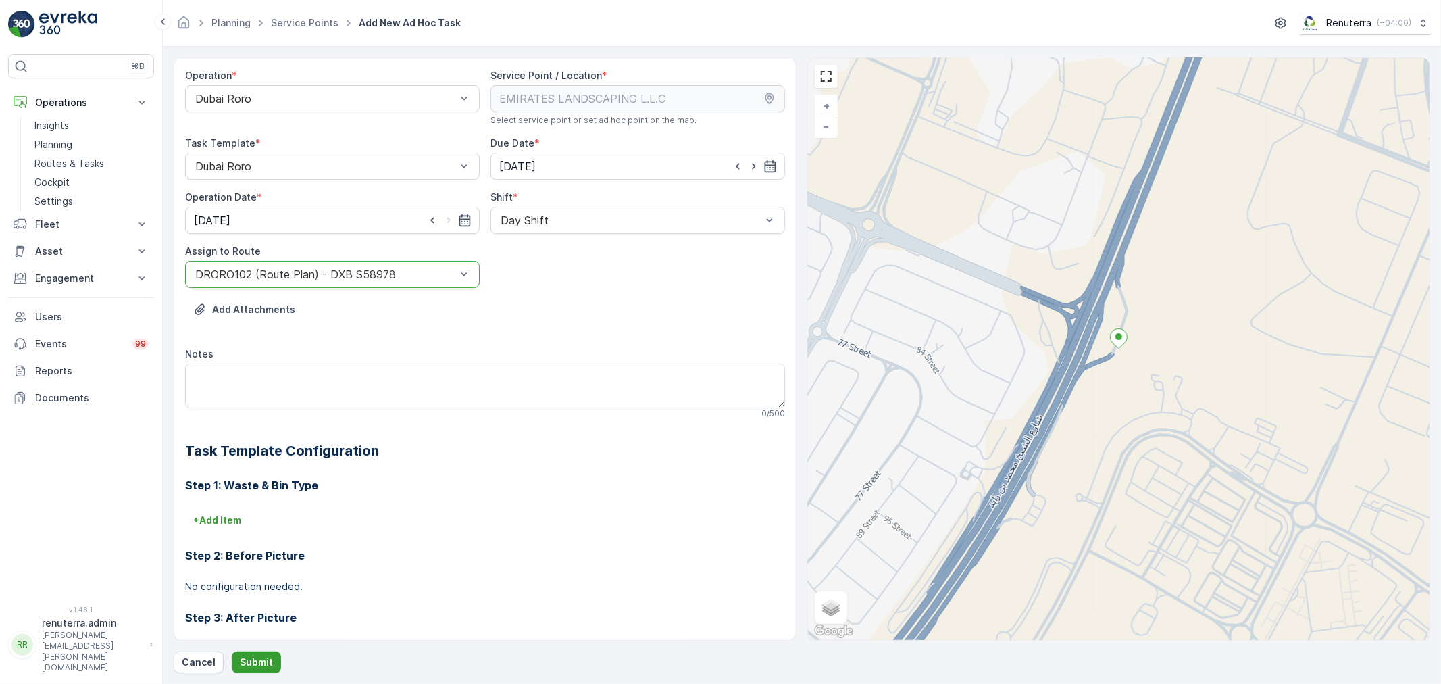
click at [257, 653] on button "Submit" at bounding box center [256, 662] width 49 height 22
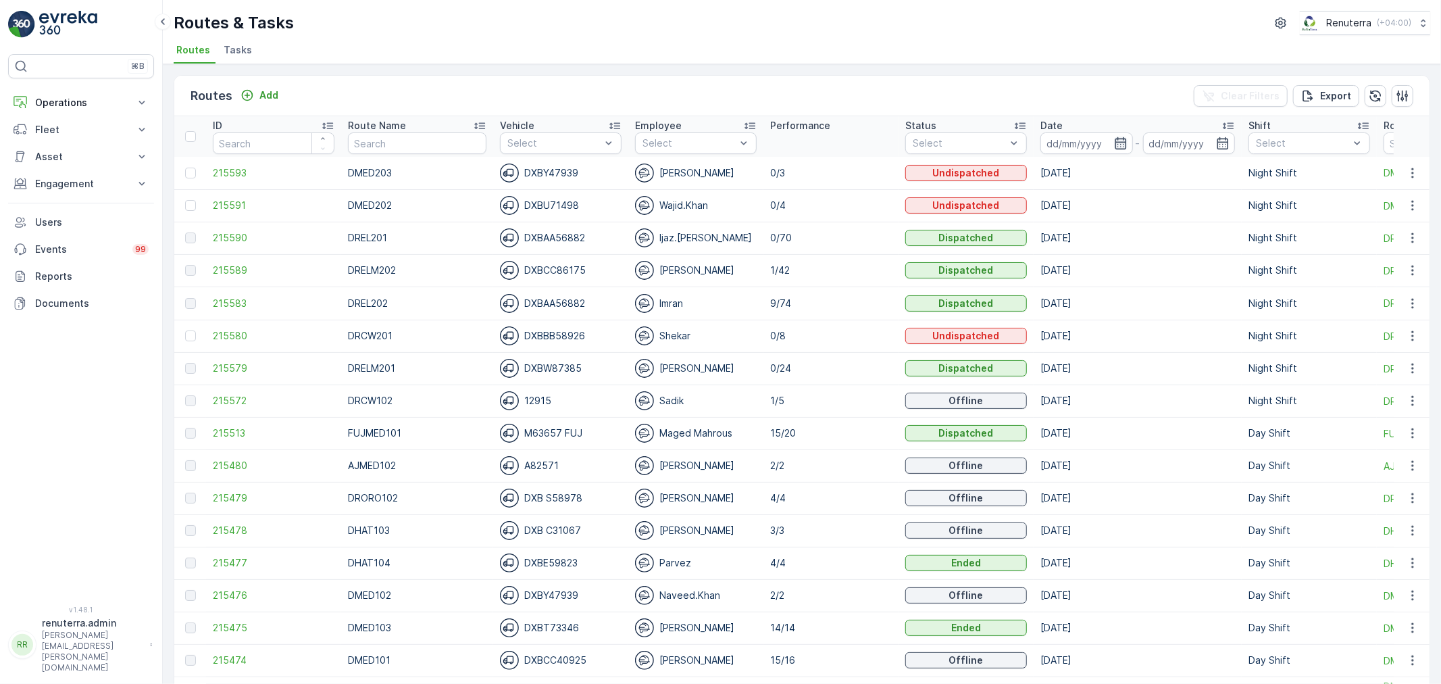
click at [1114, 140] on icon "button" at bounding box center [1121, 143] width 14 height 14
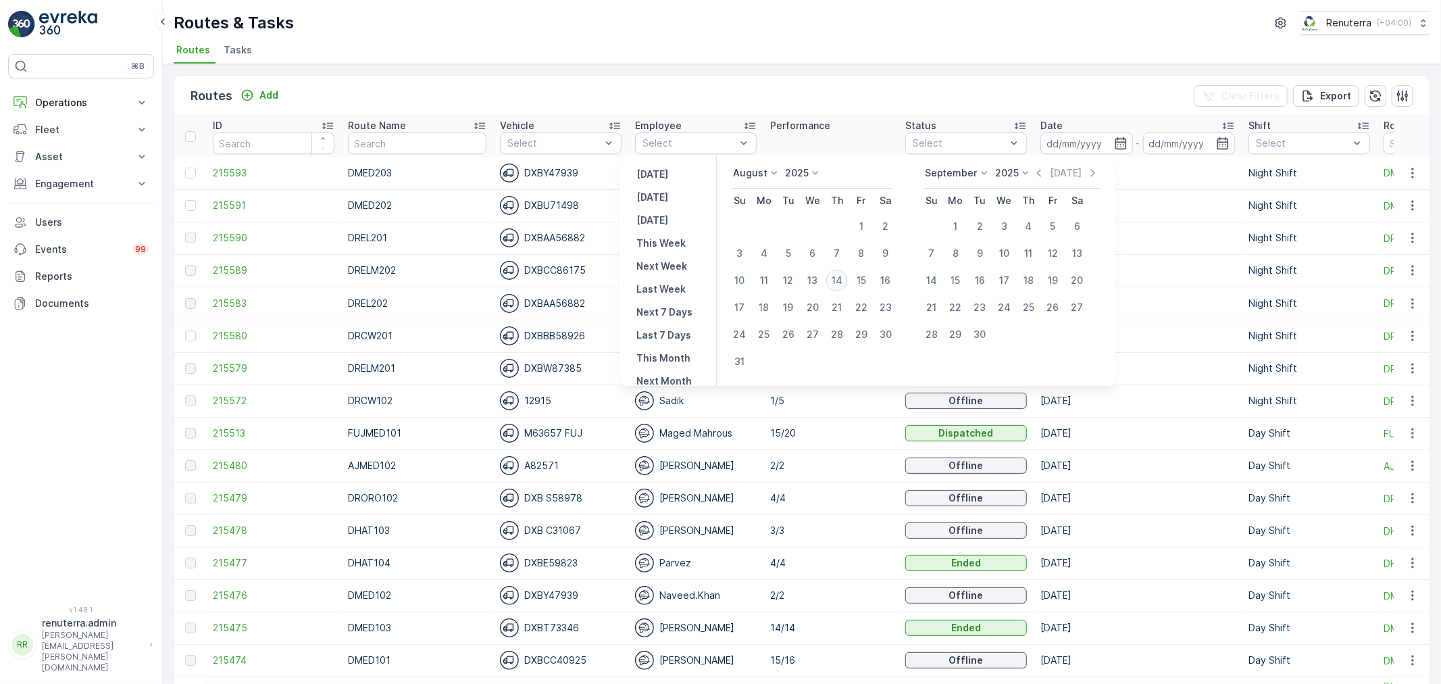
click at [841, 277] on div "14" at bounding box center [837, 281] width 22 height 22
type input "[DATE]"
click at [841, 277] on div "14" at bounding box center [837, 281] width 22 height 22
type input "[DATE]"
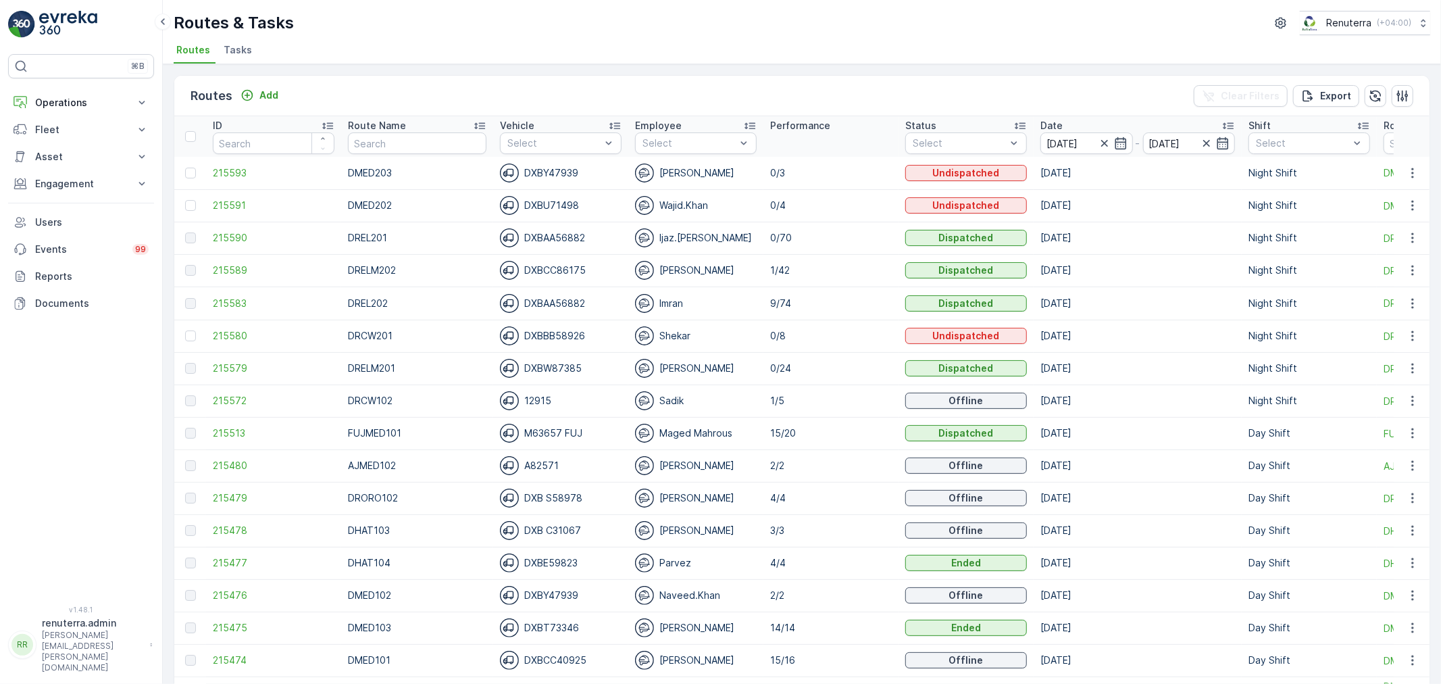
click at [818, 57] on ul "Routes Tasks" at bounding box center [797, 52] width 1246 height 23
click at [403, 143] on input "text" at bounding box center [417, 143] width 138 height 22
type input "hat"
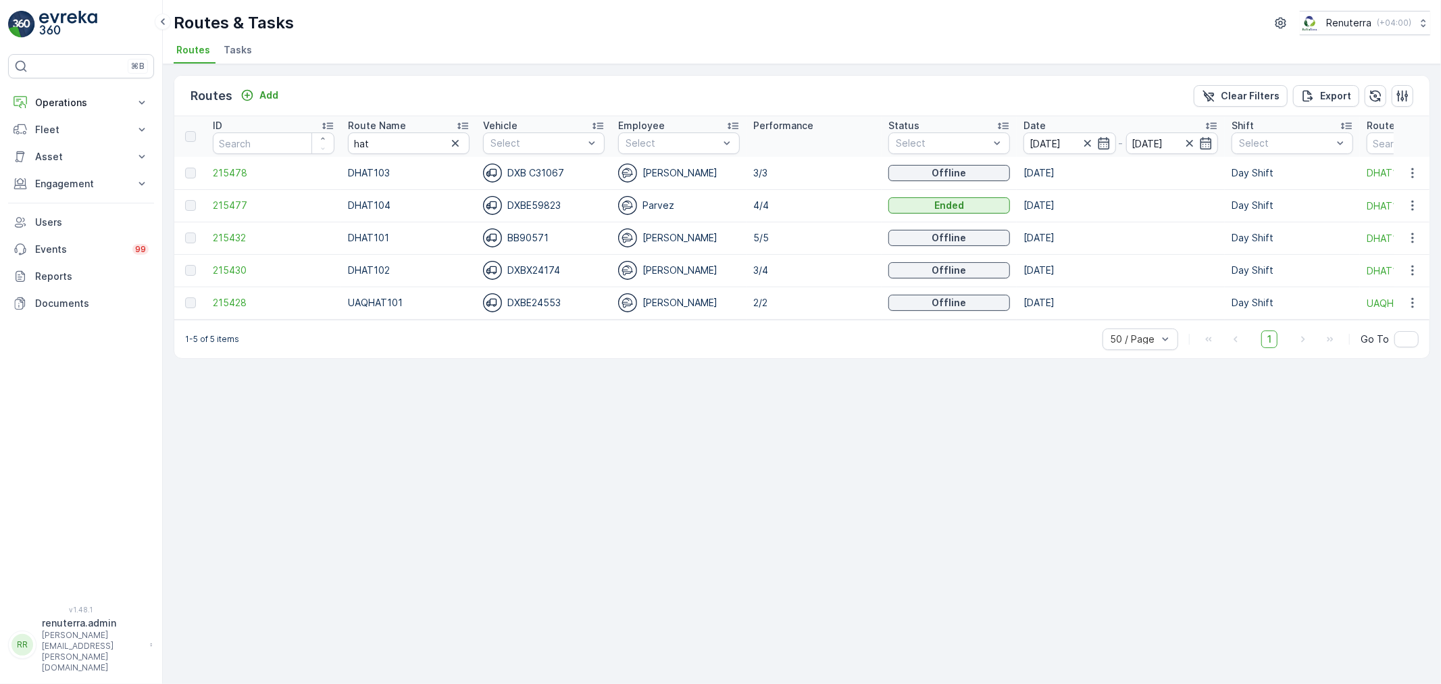
click at [467, 120] on icon at bounding box center [463, 126] width 14 height 14
click at [220, 168] on span "215432" at bounding box center [274, 173] width 122 height 14
click at [234, 206] on span "215430" at bounding box center [274, 206] width 122 height 14
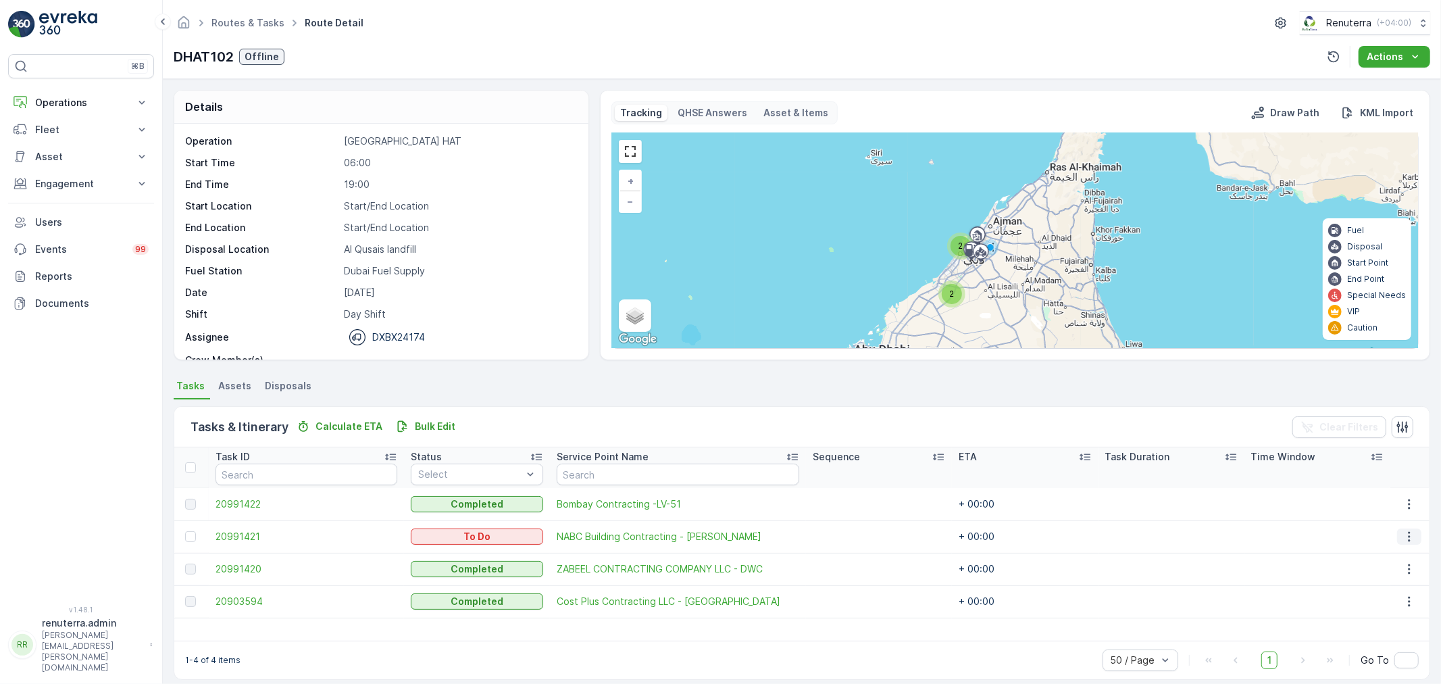
click at [1407, 531] on icon "button" at bounding box center [1409, 537] width 14 height 14
click at [1382, 590] on span "Change Route" at bounding box center [1378, 594] width 66 height 14
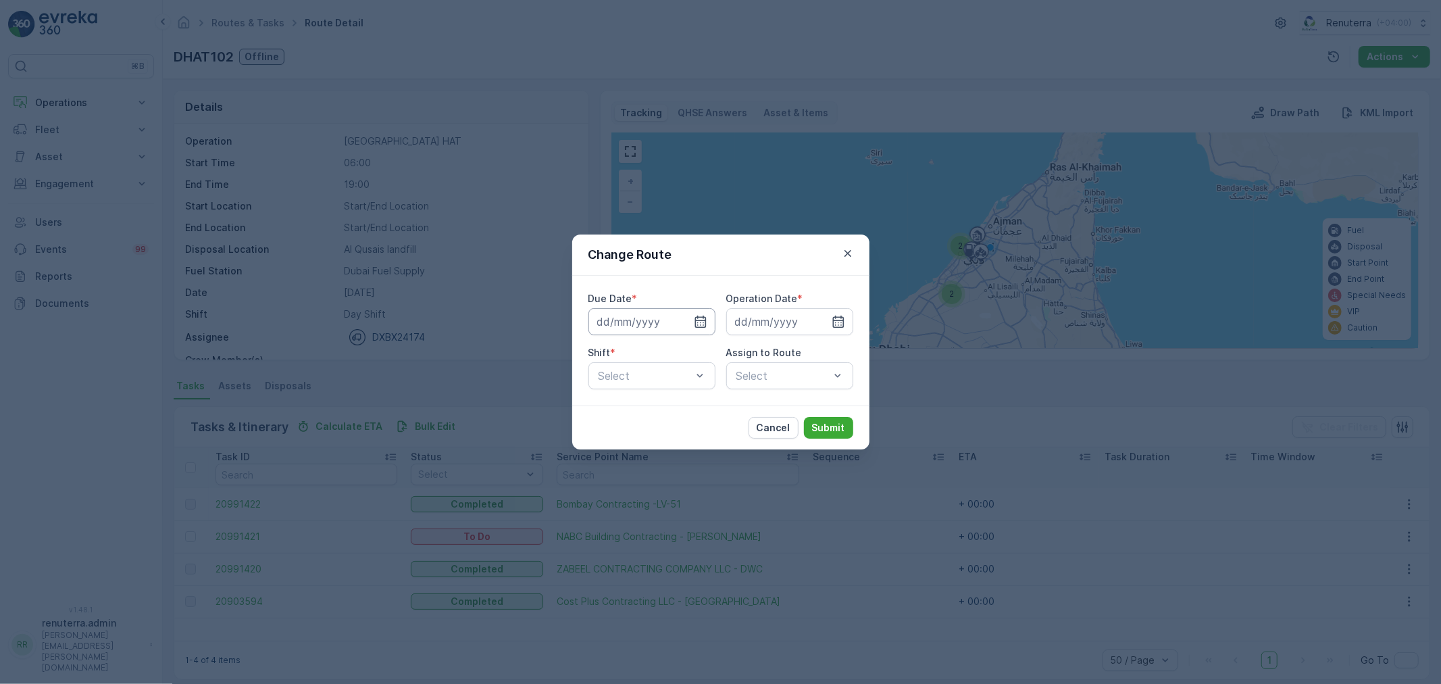
type input "[DATE]"
click at [684, 320] on icon "button" at bounding box center [685, 322] width 14 height 14
type input "[DATE]"
click at [822, 318] on icon "button" at bounding box center [822, 322] width 14 height 14
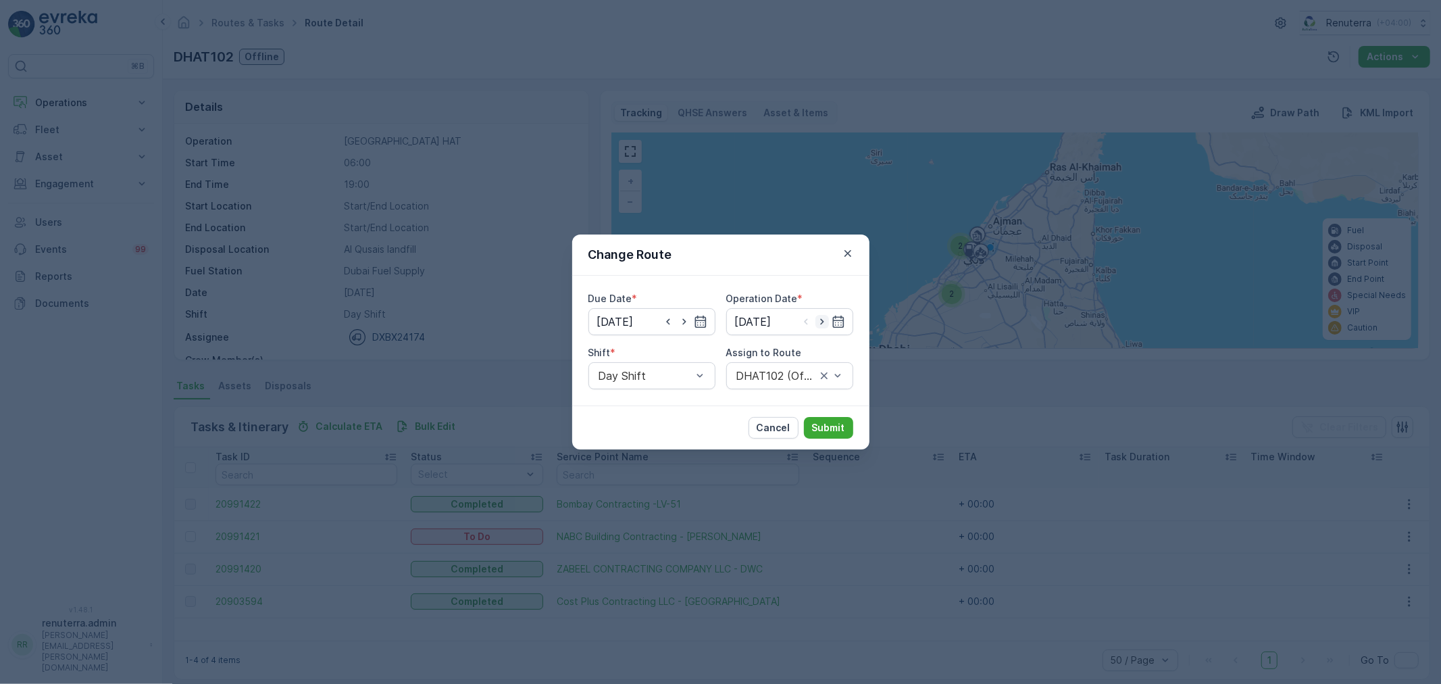
type input "[DATE]"
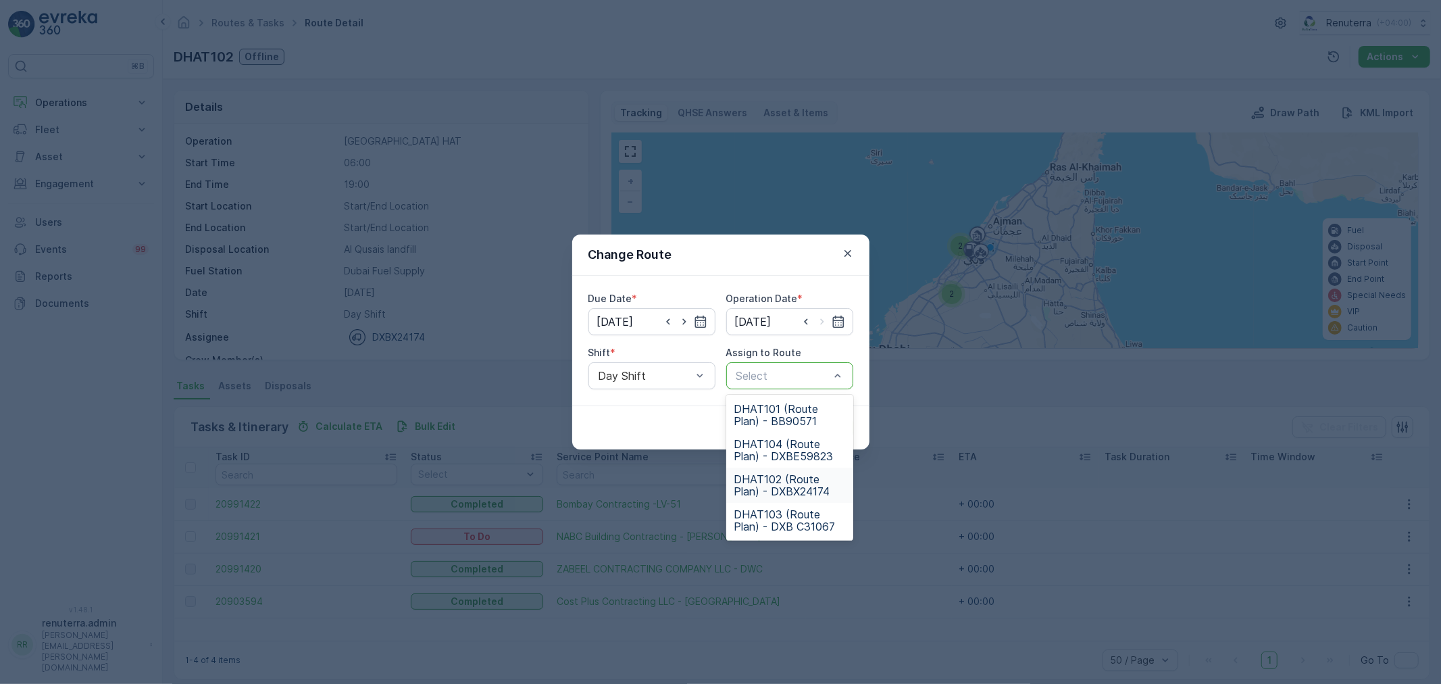
click at [782, 480] on span "DHAT102 (Route Plan) - DXBX24174" at bounding box center [789, 485] width 111 height 24
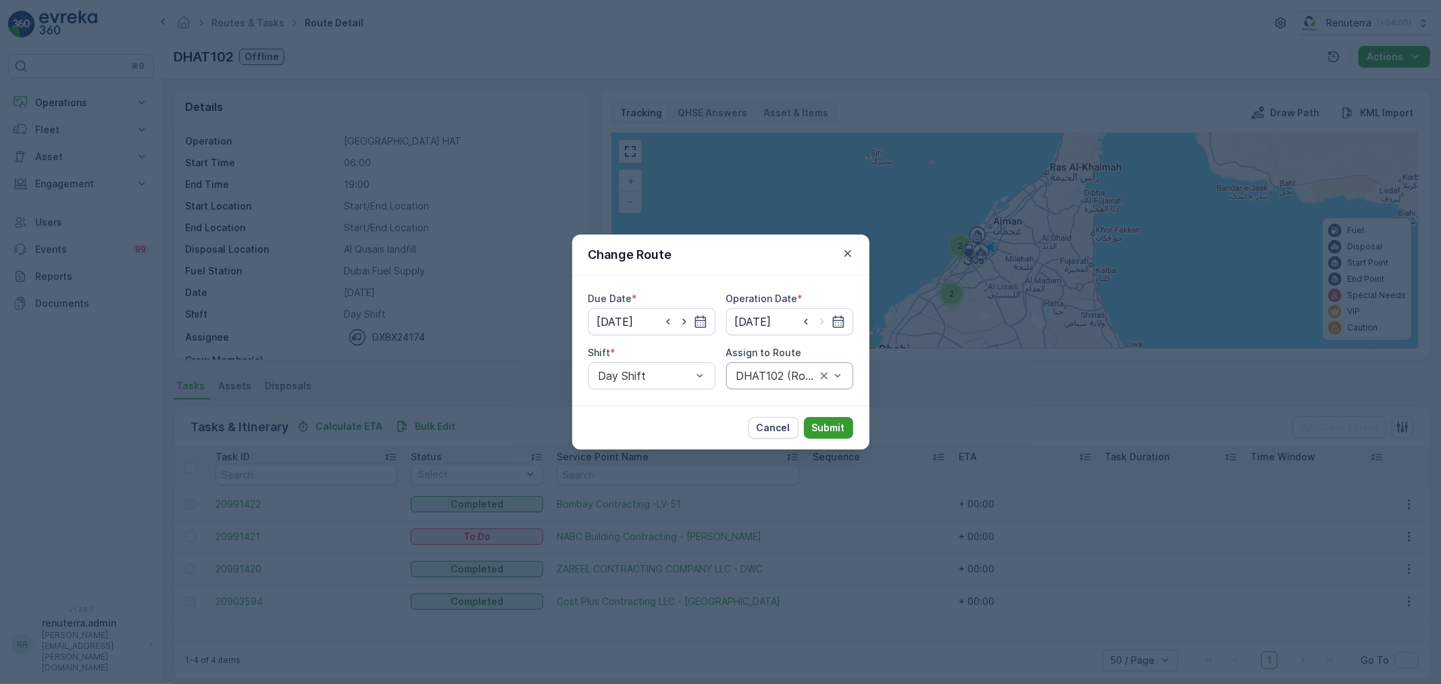
click at [831, 422] on p "Submit" at bounding box center [828, 428] width 33 height 14
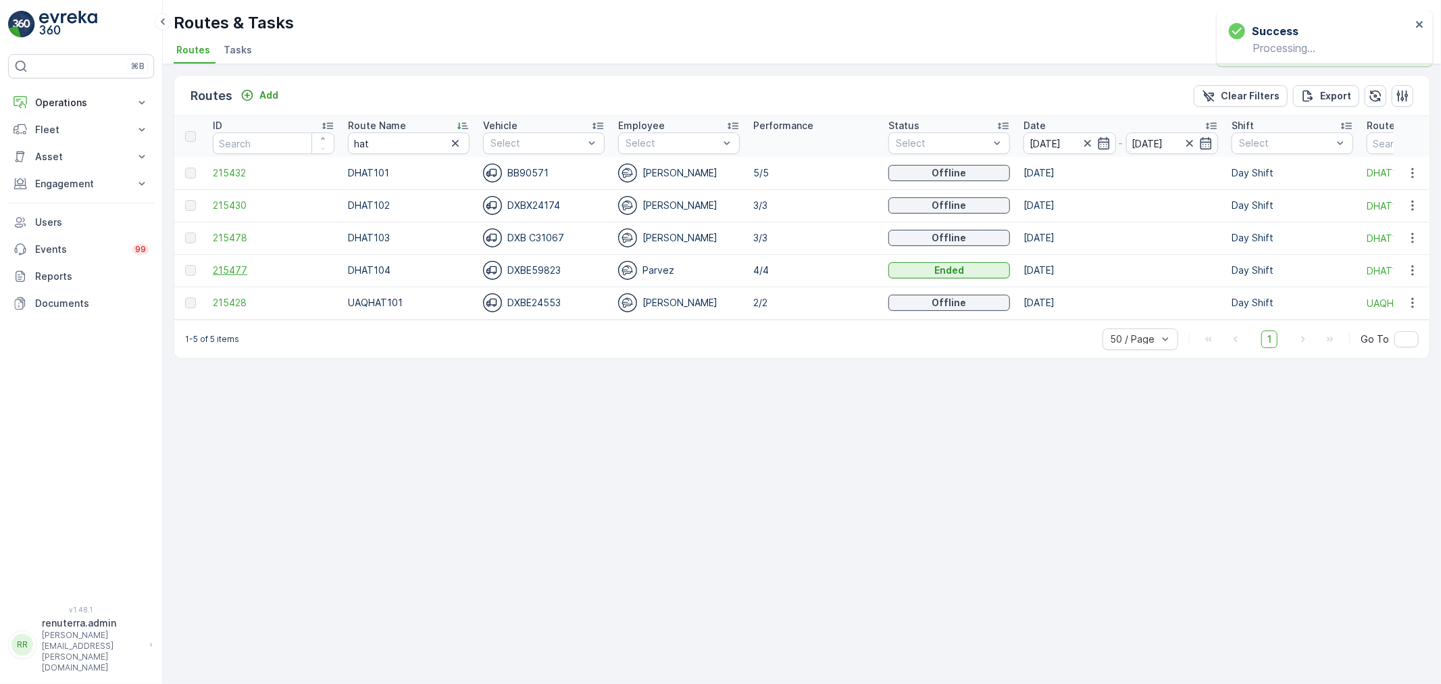
click at [227, 264] on span "215477" at bounding box center [274, 270] width 122 height 14
click at [234, 234] on span "215478" at bounding box center [274, 238] width 122 height 14
drag, startPoint x: 393, startPoint y: 143, endPoint x: 301, endPoint y: 136, distance: 92.1
click at [301, 136] on tr "ID Route Name hat Vehicle Select Employee Select Performance Status Select Date…" at bounding box center [920, 136] width 1492 height 41
type input "ror"
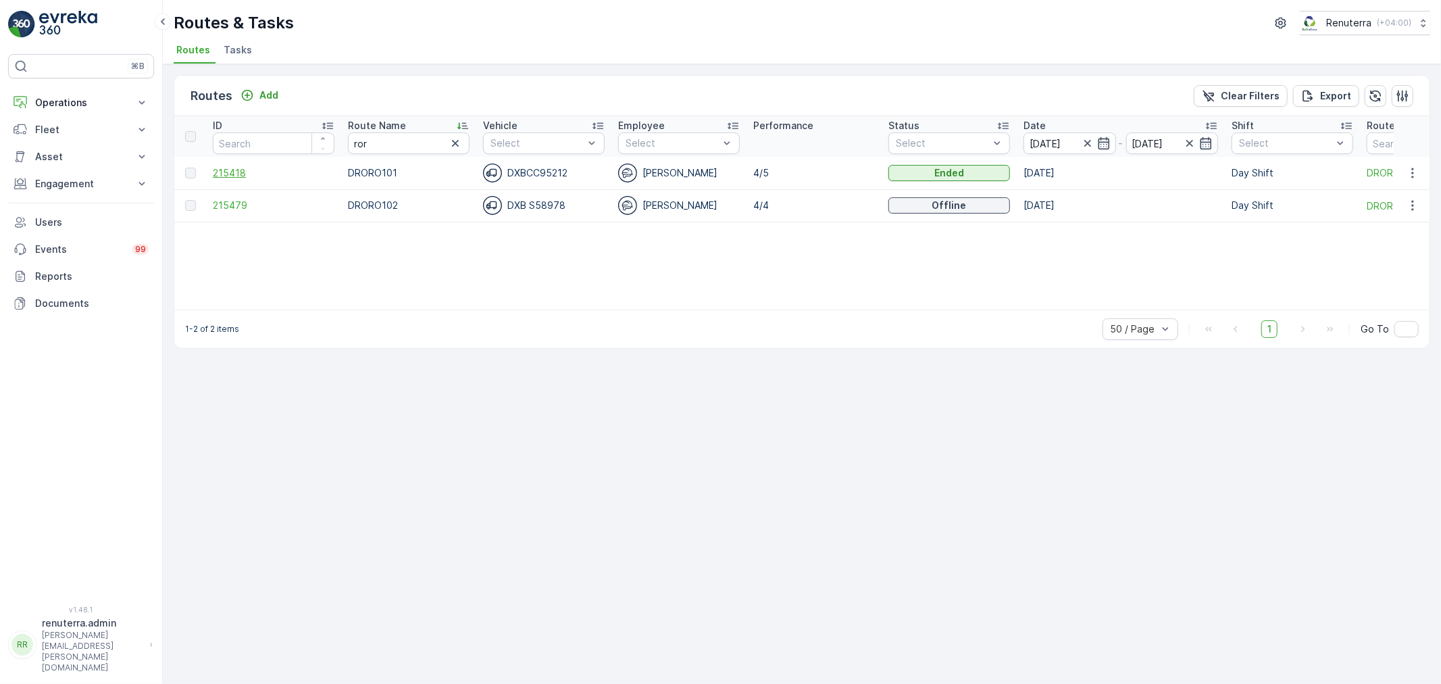
click at [230, 170] on span "215418" at bounding box center [274, 173] width 122 height 14
click at [234, 205] on span "215479" at bounding box center [274, 206] width 122 height 14
drag, startPoint x: 305, startPoint y: 142, endPoint x: 293, endPoint y: 138, distance: 13.3
click at [293, 138] on tr "ID Route Name ror Vehicle Select Employee Select Performance Status Select Date…" at bounding box center [920, 136] width 1492 height 41
type input "rcw"
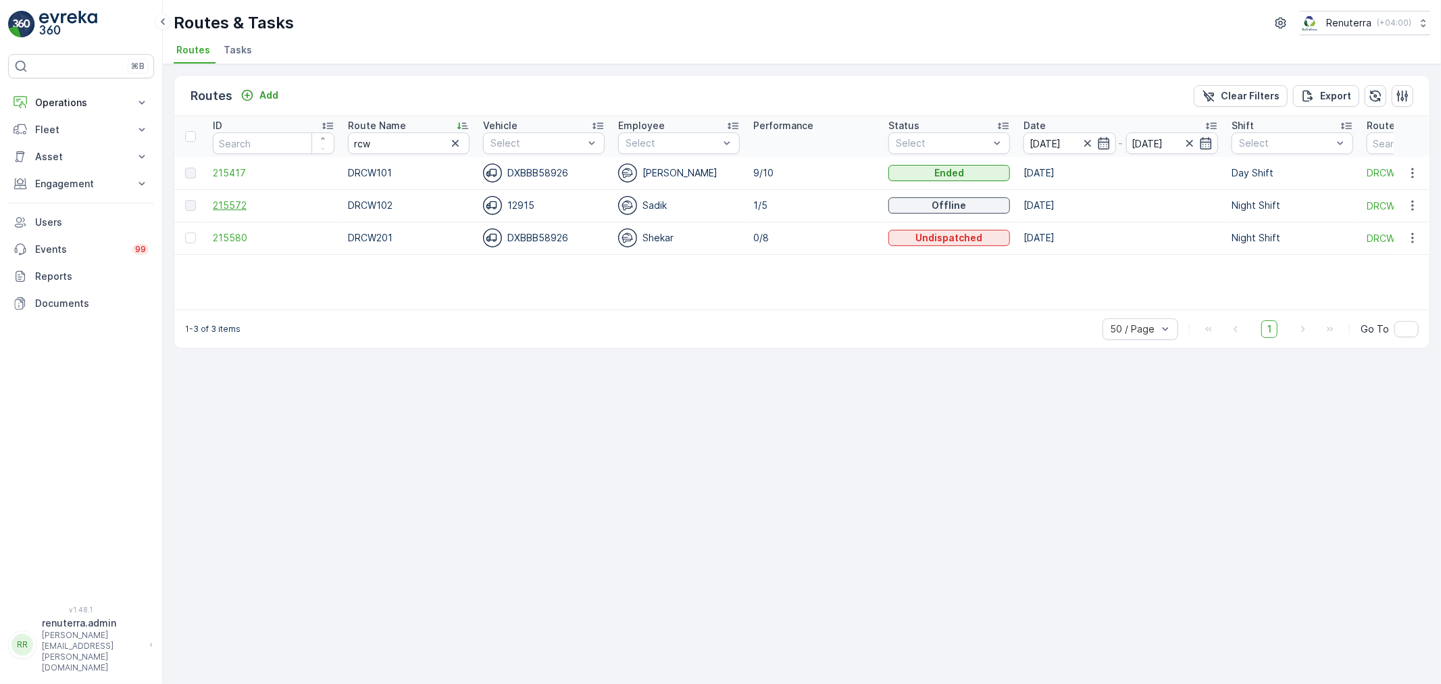
click at [237, 199] on span "215572" at bounding box center [274, 206] width 122 height 14
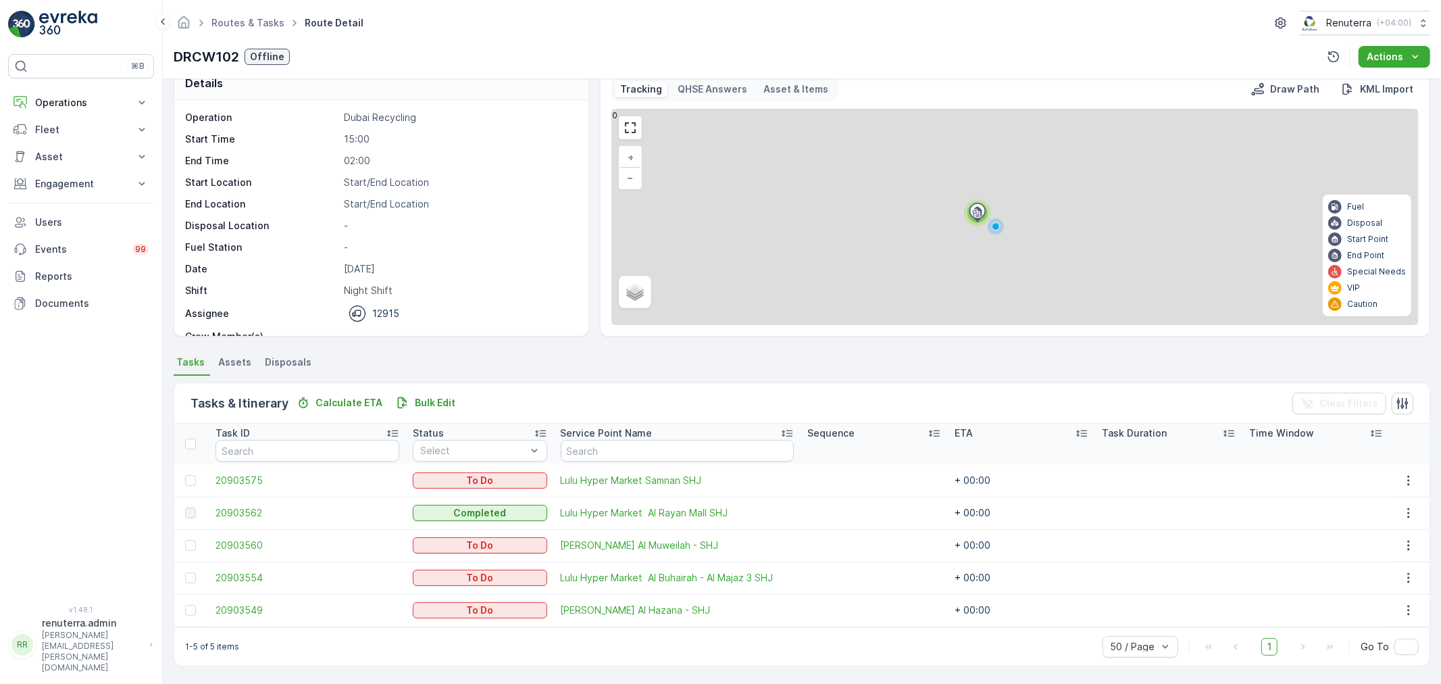
scroll to position [23, 0]
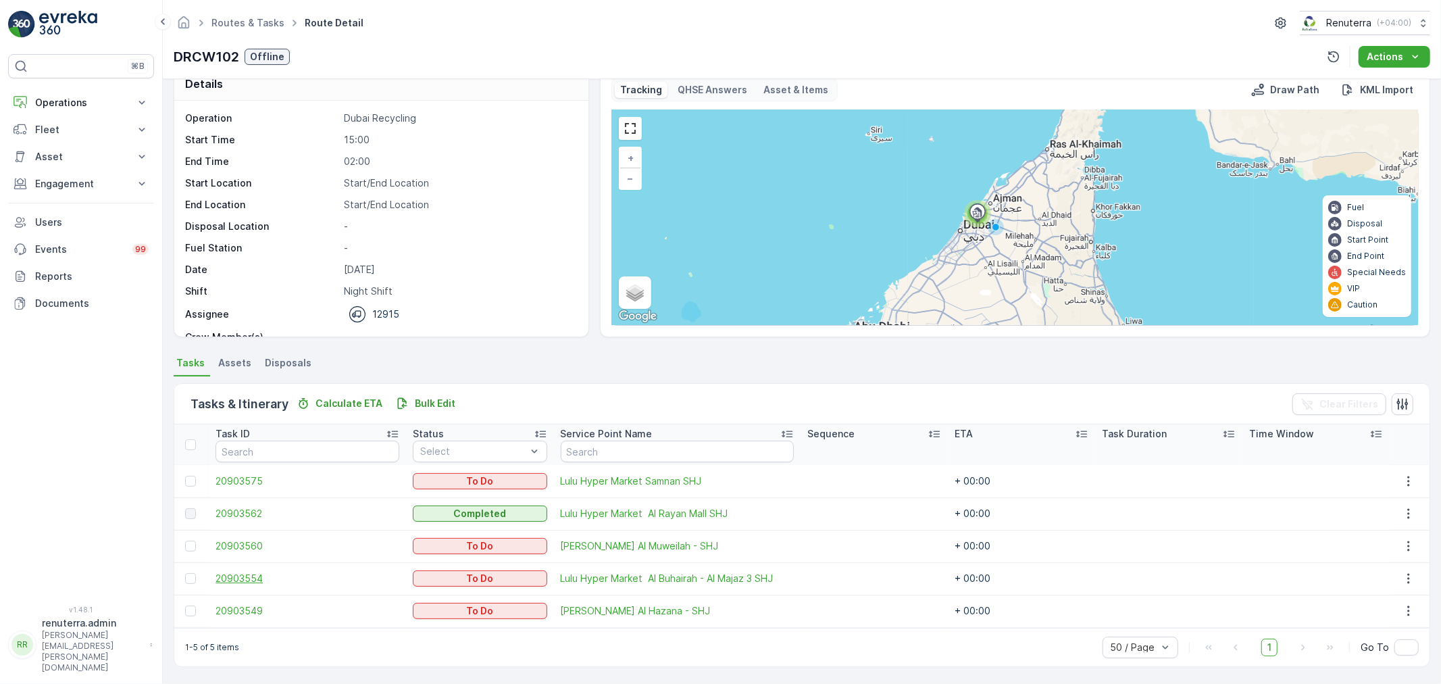
click at [230, 576] on span "20903554" at bounding box center [308, 579] width 184 height 14
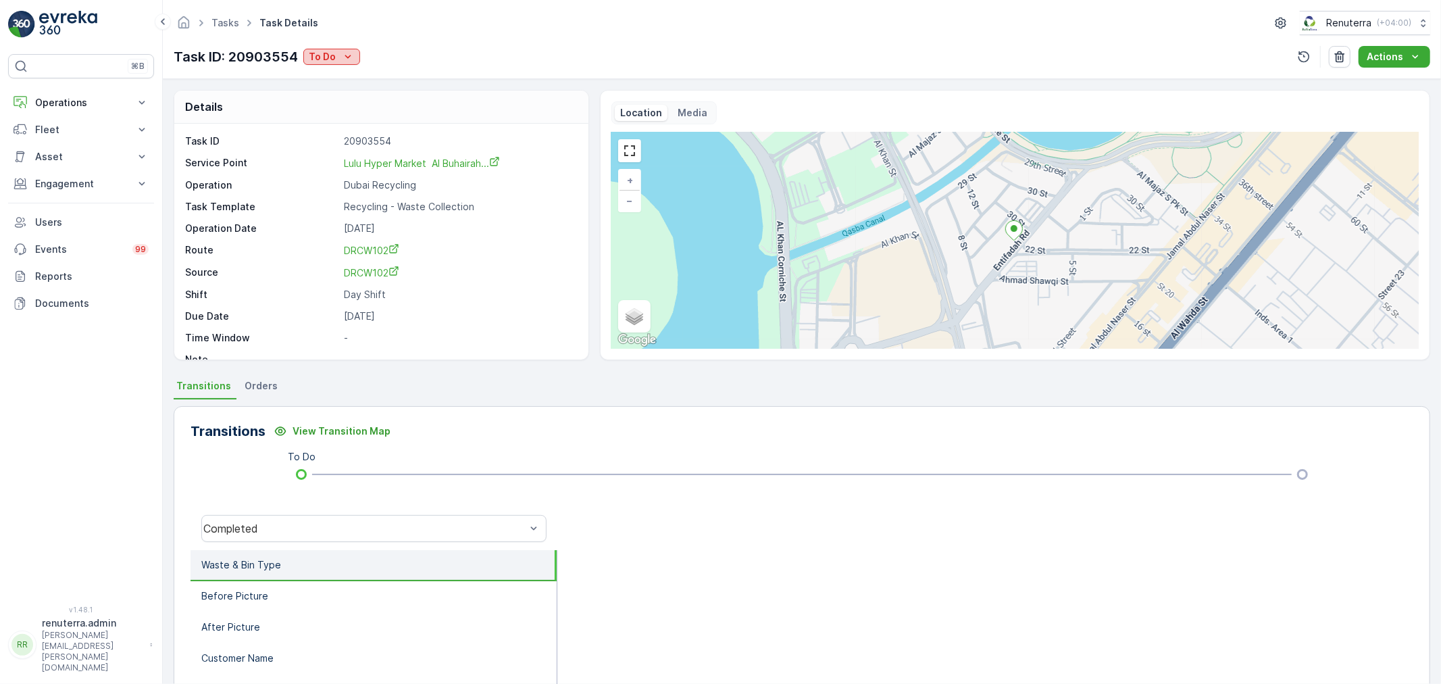
click at [338, 55] on div "To Do" at bounding box center [332, 57] width 46 height 14
click at [326, 76] on span "Completed" at bounding box center [337, 77] width 51 height 14
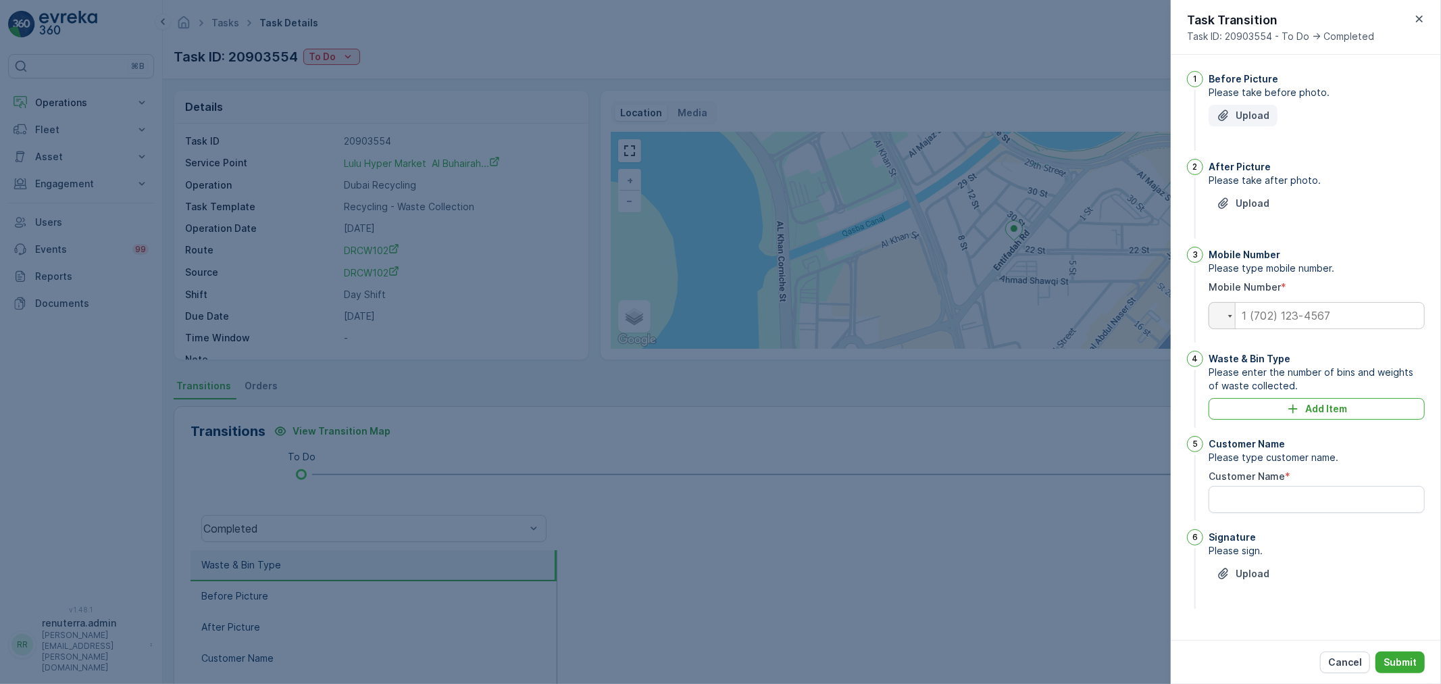
click at [1252, 118] on p "Upload" at bounding box center [1253, 116] width 34 height 14
click at [1269, 117] on button "Upload" at bounding box center [1243, 116] width 69 height 22
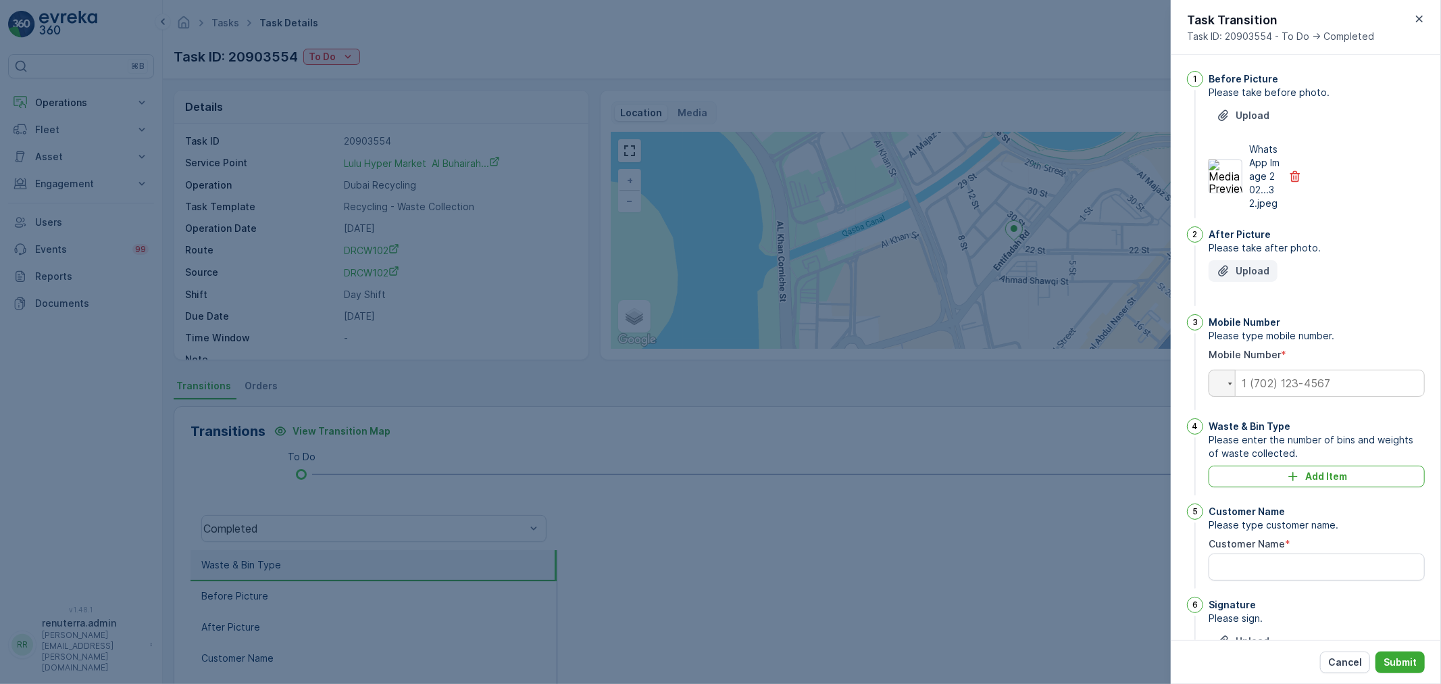
click at [1258, 278] on p "Upload" at bounding box center [1253, 271] width 34 height 14
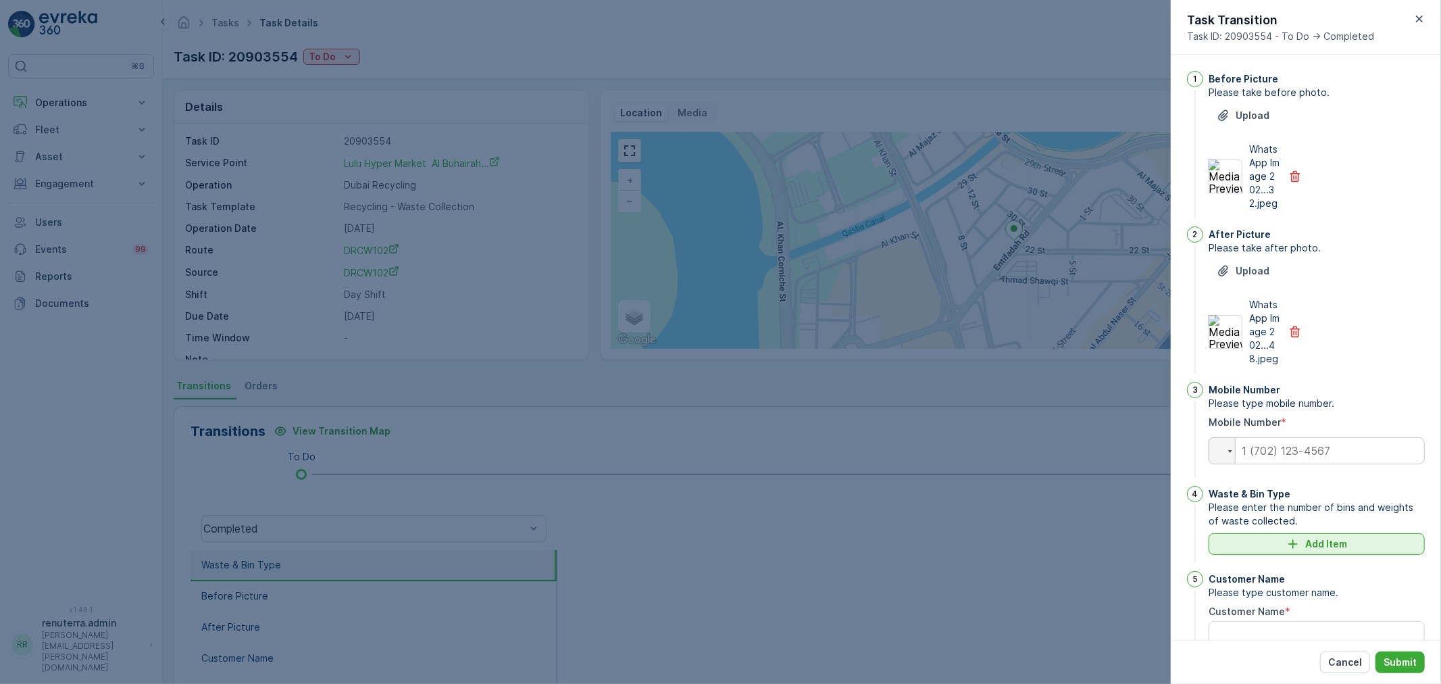
click at [1321, 551] on p "Add Item" at bounding box center [1326, 544] width 42 height 14
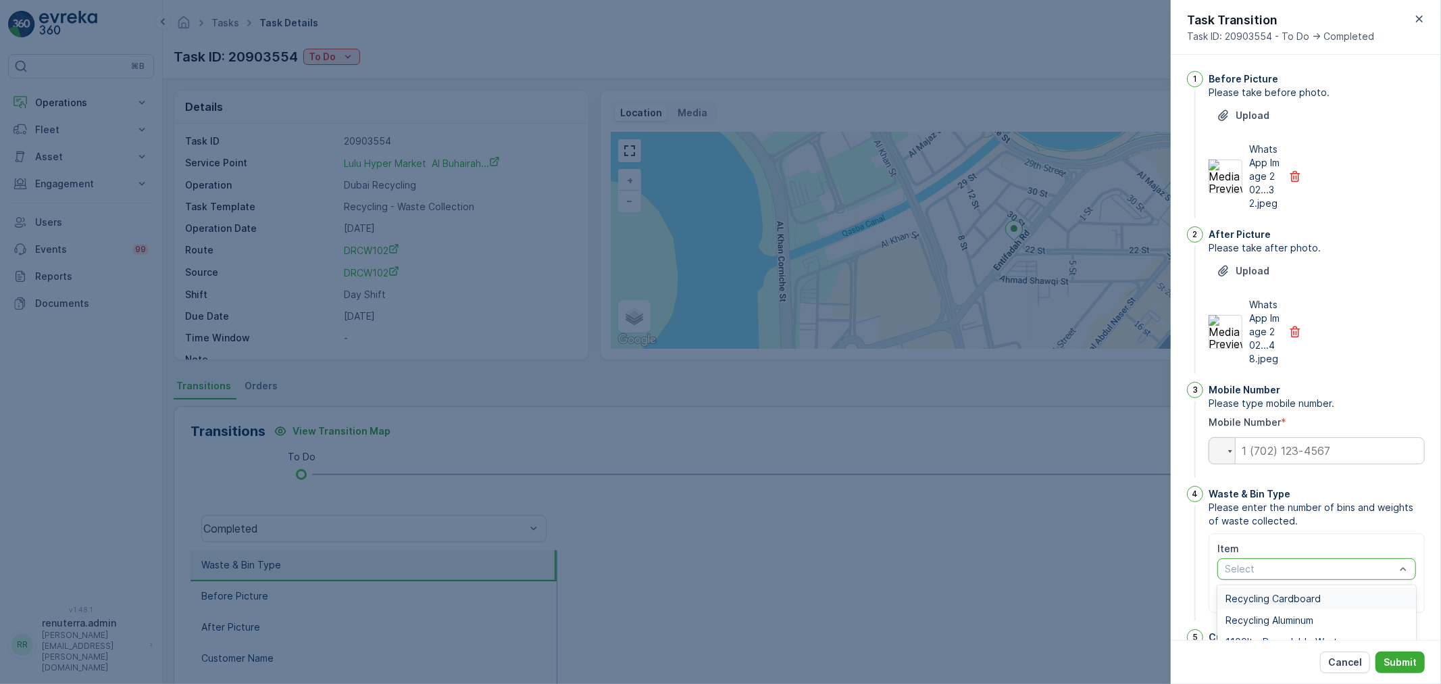
click at [1267, 574] on div at bounding box center [1309, 568] width 173 height 11
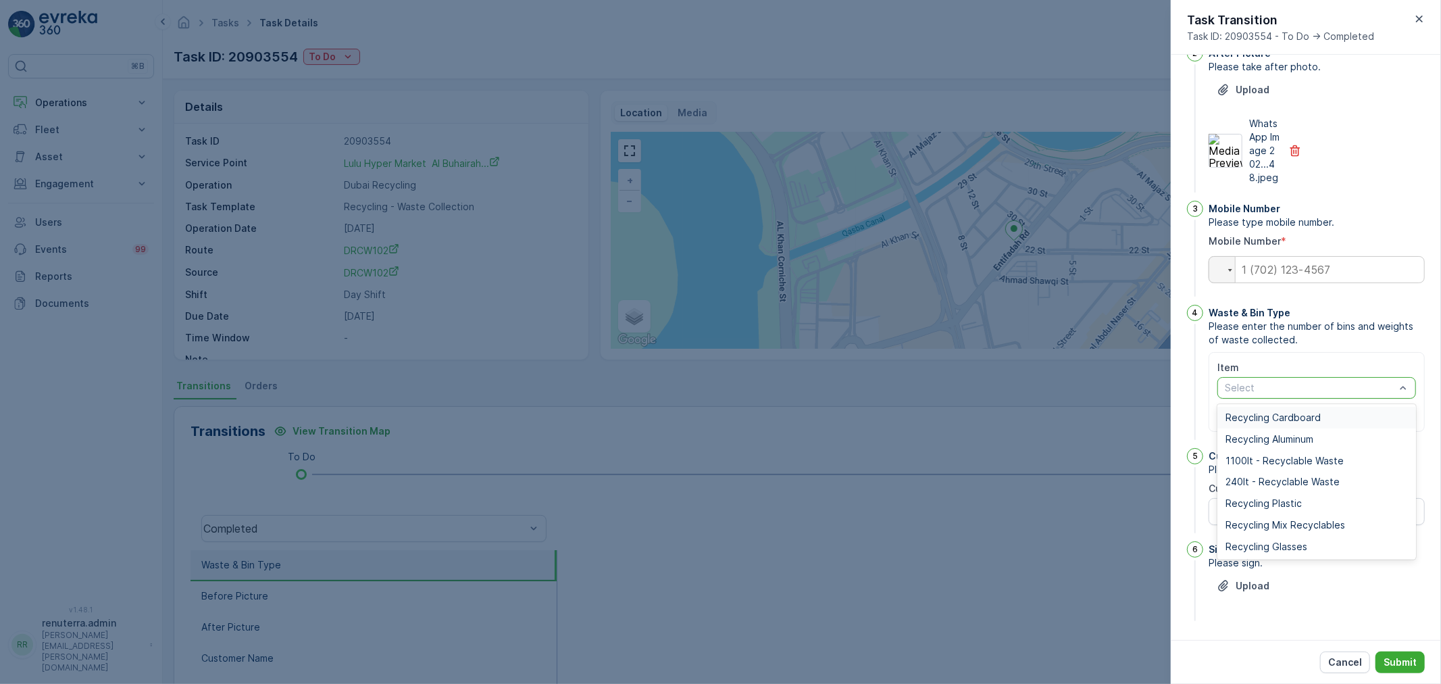
scroll to position [207, 0]
click at [1275, 500] on span "Recycling Plastic" at bounding box center [1263, 503] width 76 height 11
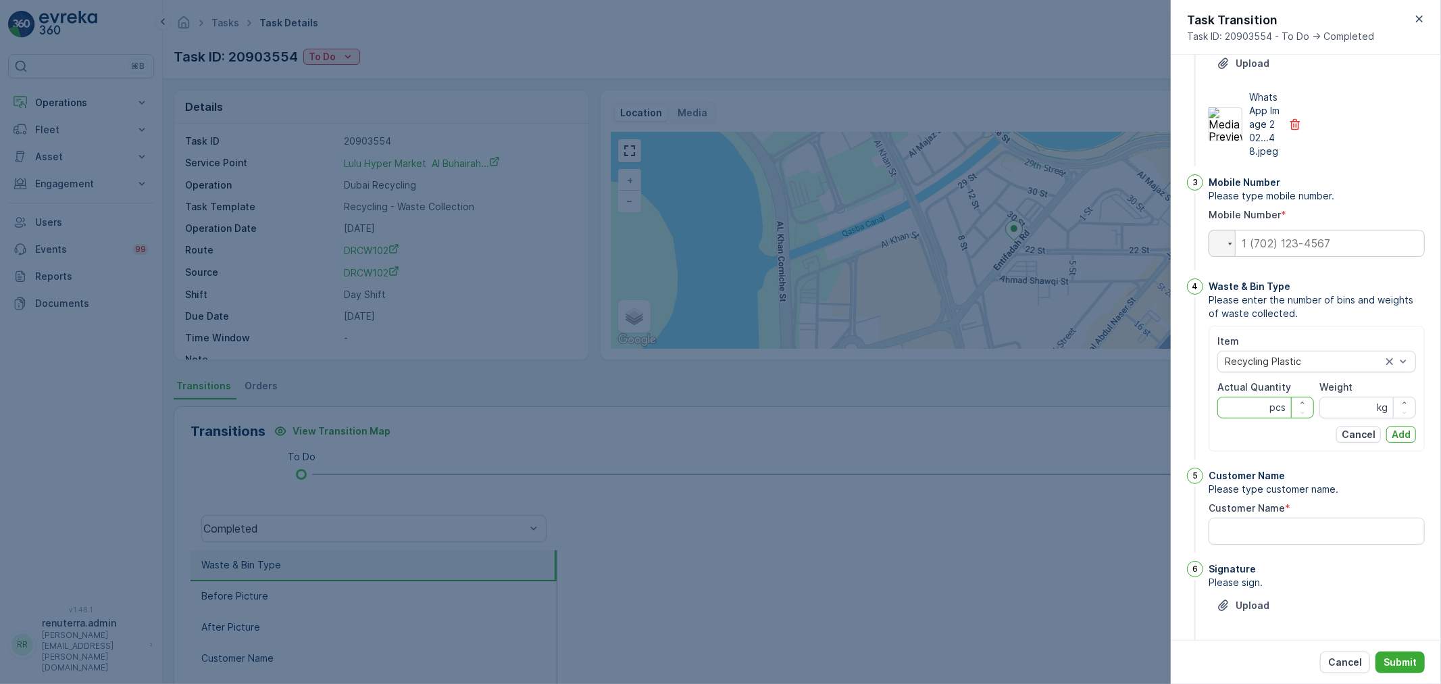
click at [1246, 418] on Quantity "Actual Quantity" at bounding box center [1265, 408] width 97 height 22
type Quantity "6"
click at [1322, 418] on input "Weight" at bounding box center [1367, 408] width 97 height 22
type input "48"
click at [1394, 441] on p "Add" at bounding box center [1401, 435] width 19 height 14
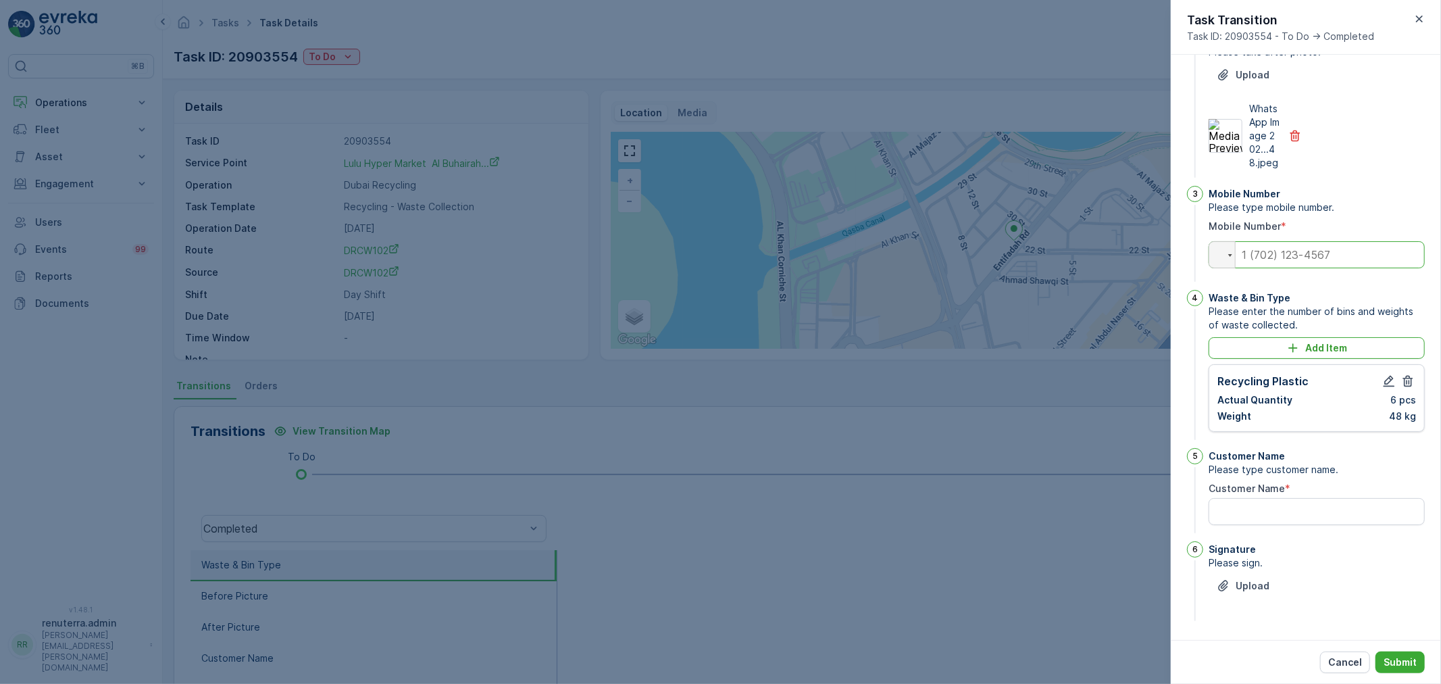
click at [1281, 268] on input "tel" at bounding box center [1317, 254] width 216 height 27
click at [1277, 267] on input "05800240179" at bounding box center [1317, 254] width 216 height 27
type input "0580240179"
click at [1260, 521] on Name "Customer Name" at bounding box center [1317, 511] width 216 height 27
type Name "lulu hyper market"
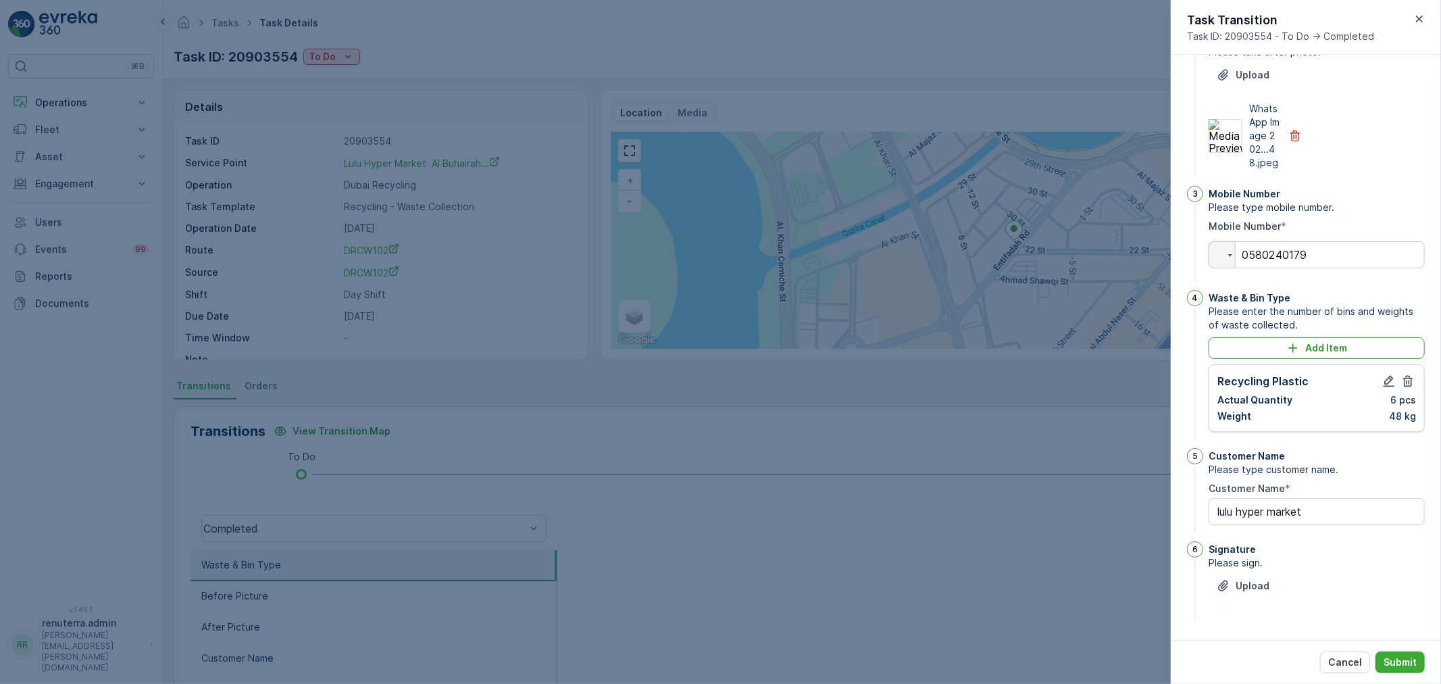
click at [1234, 624] on div "Signature Please sign. Upload" at bounding box center [1317, 582] width 216 height 82
click at [1253, 592] on p "Upload" at bounding box center [1253, 586] width 34 height 14
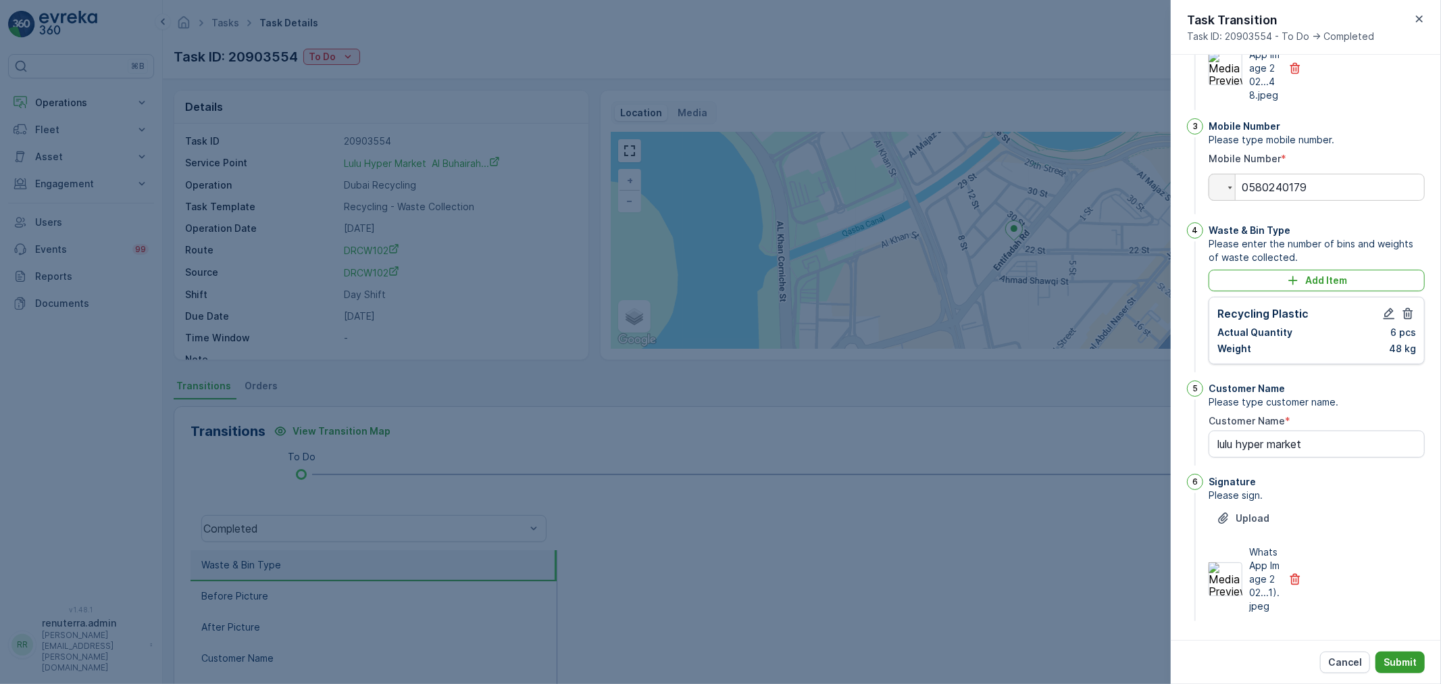
click at [1407, 661] on p "Submit" at bounding box center [1400, 662] width 33 height 14
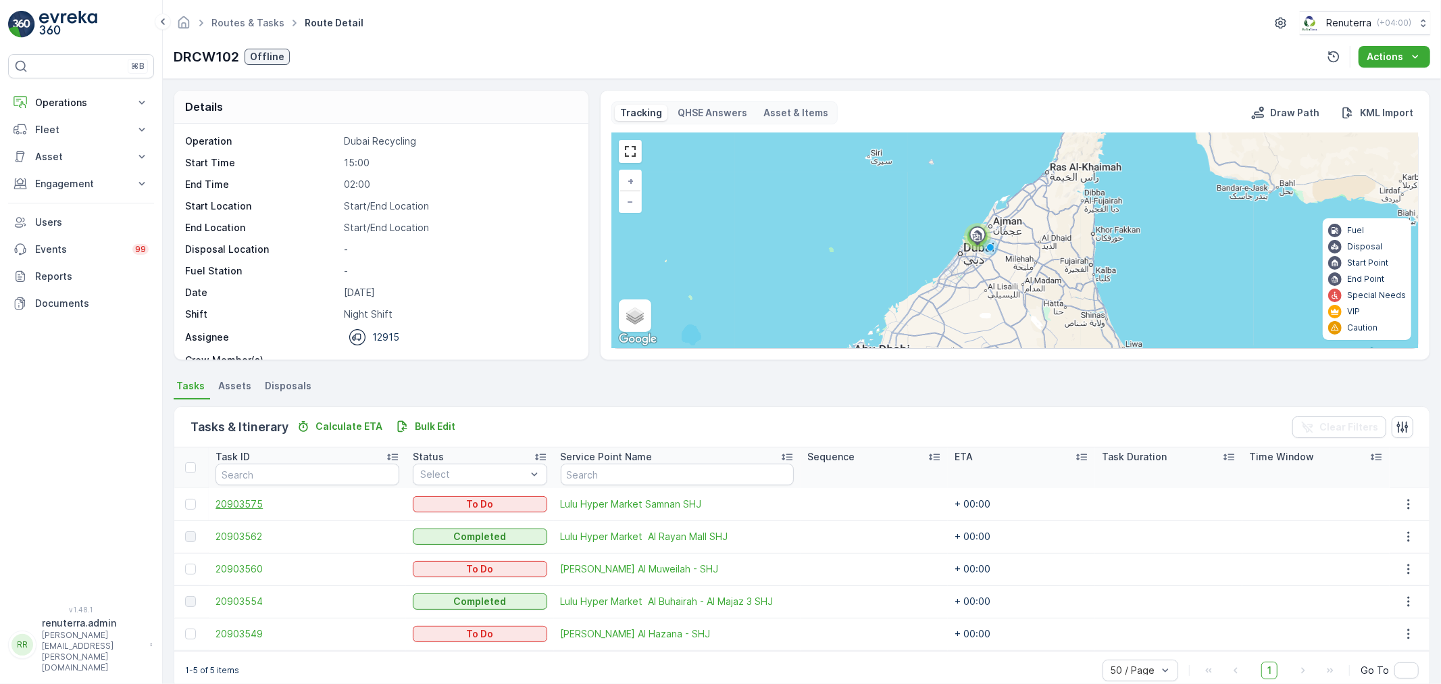
click at [253, 499] on span "20903575" at bounding box center [308, 504] width 184 height 14
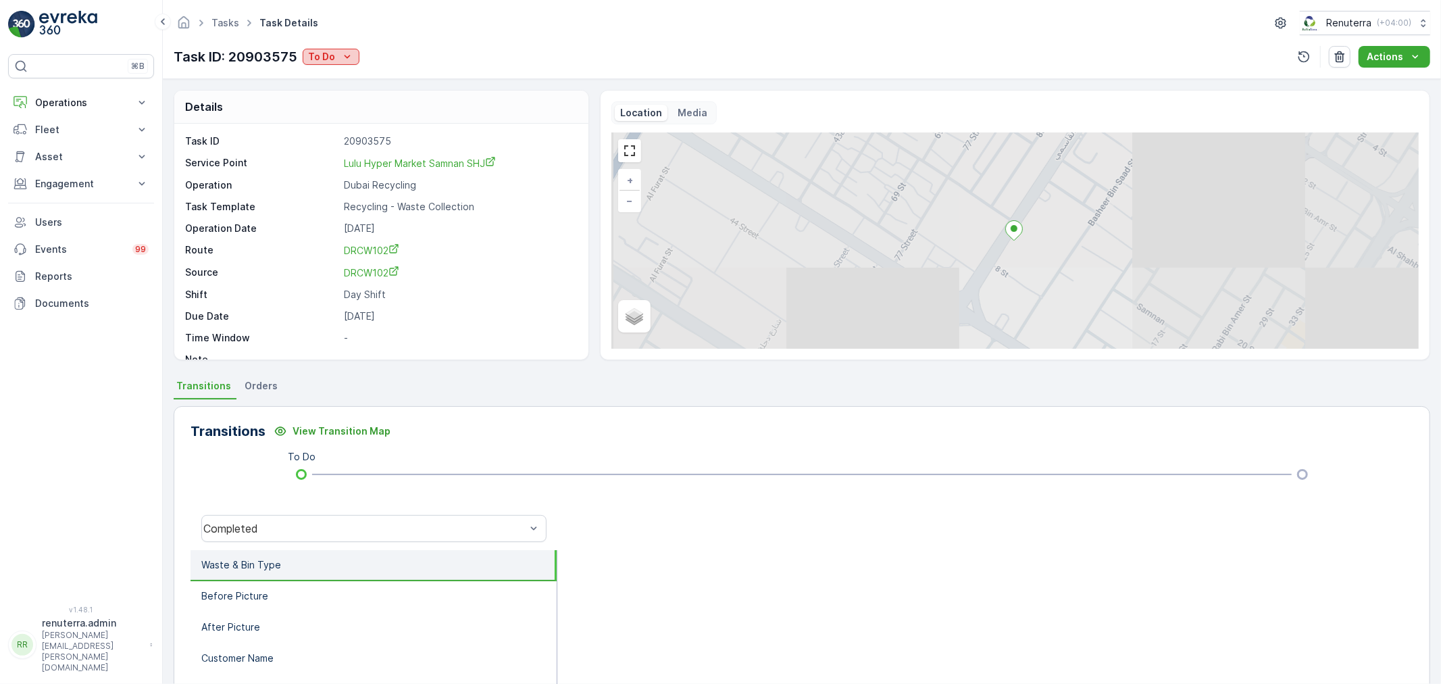
click at [340, 63] on icon "To Do" at bounding box center [347, 57] width 14 height 14
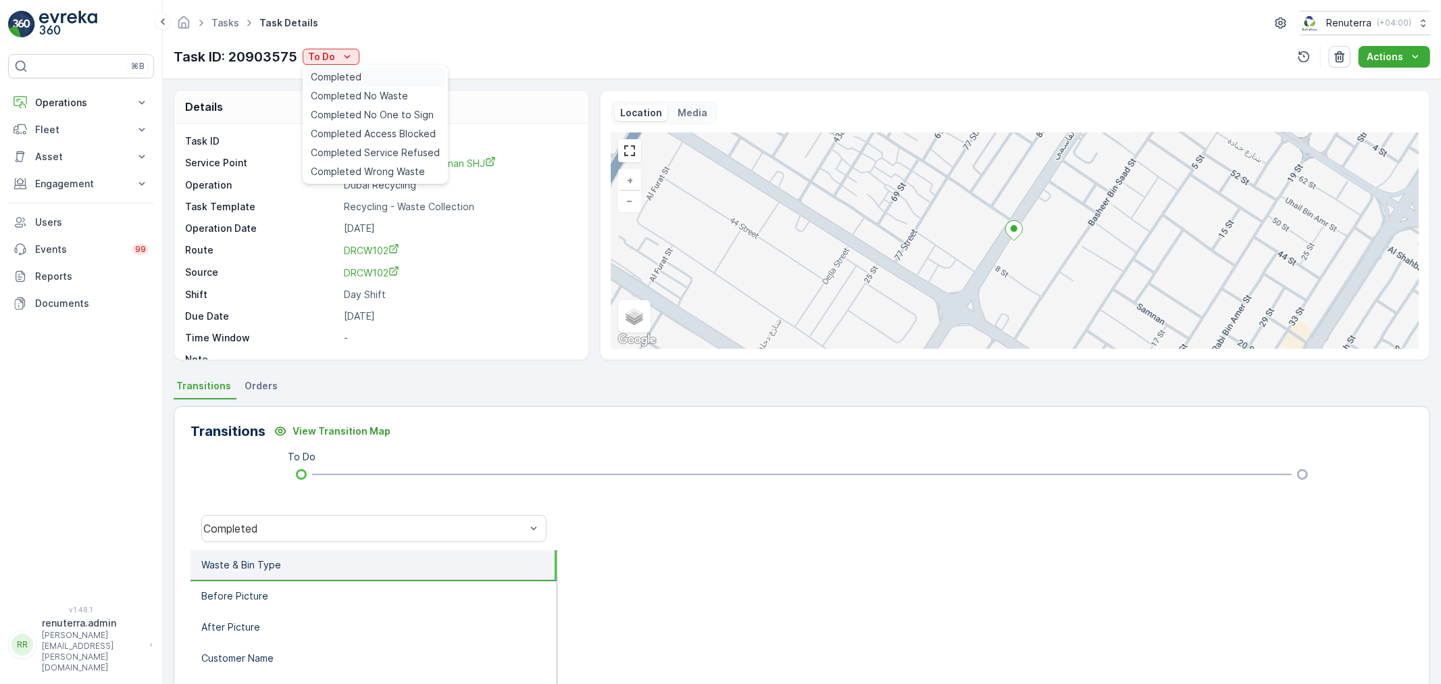
click at [329, 79] on span "Completed" at bounding box center [336, 77] width 51 height 14
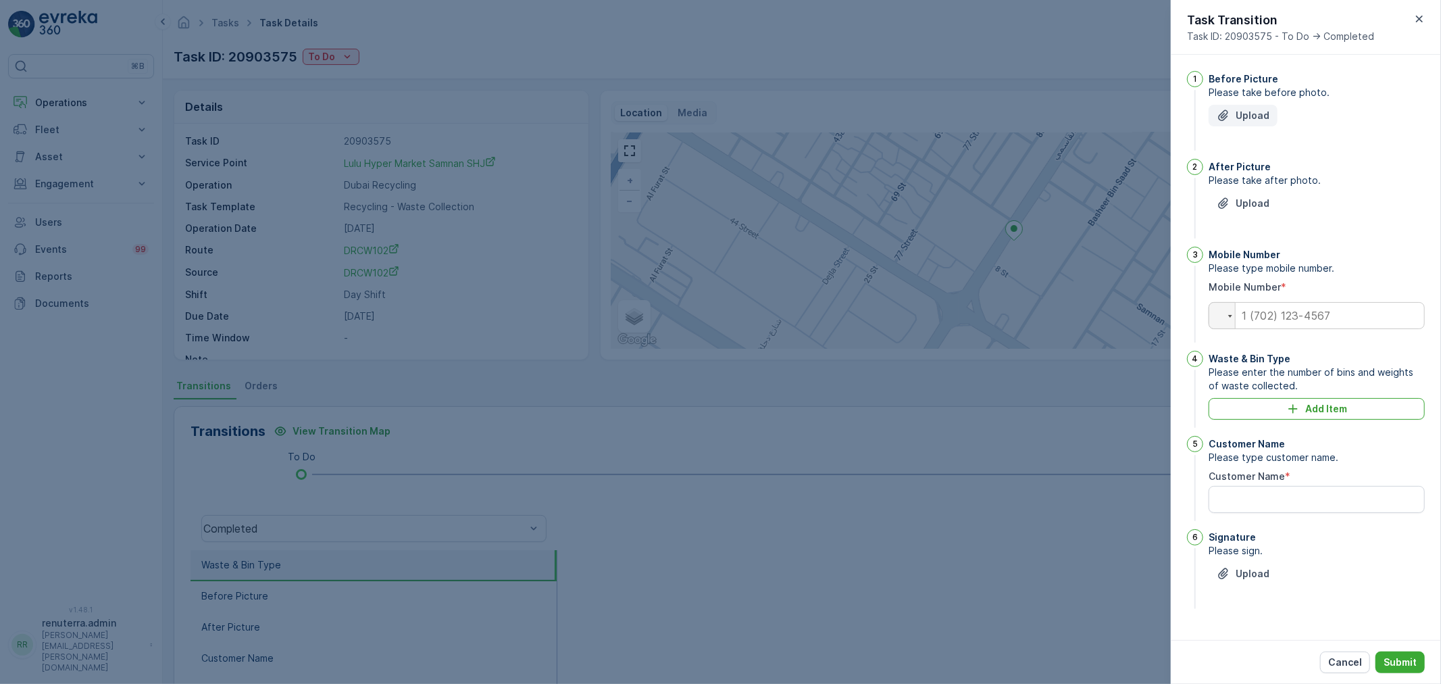
click at [1250, 117] on p "Upload" at bounding box center [1253, 116] width 34 height 14
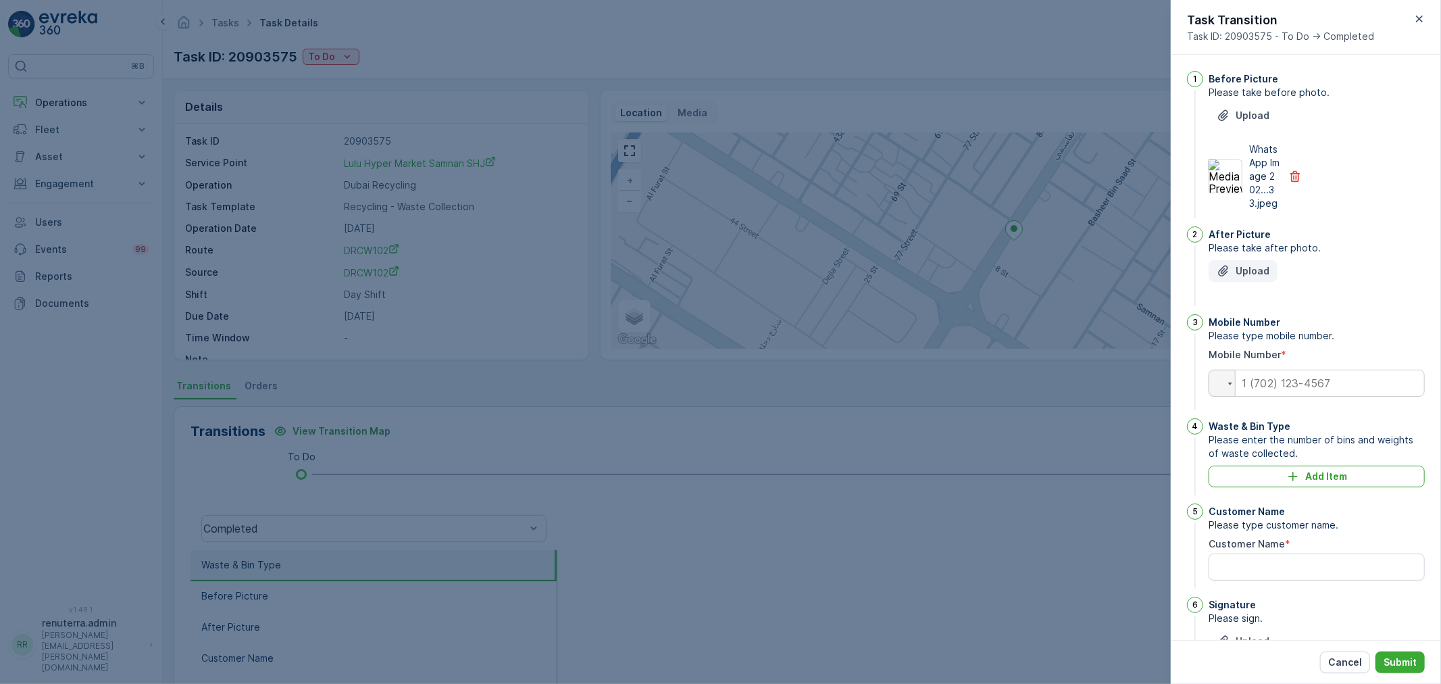
click at [1250, 278] on p "Upload" at bounding box center [1253, 271] width 34 height 14
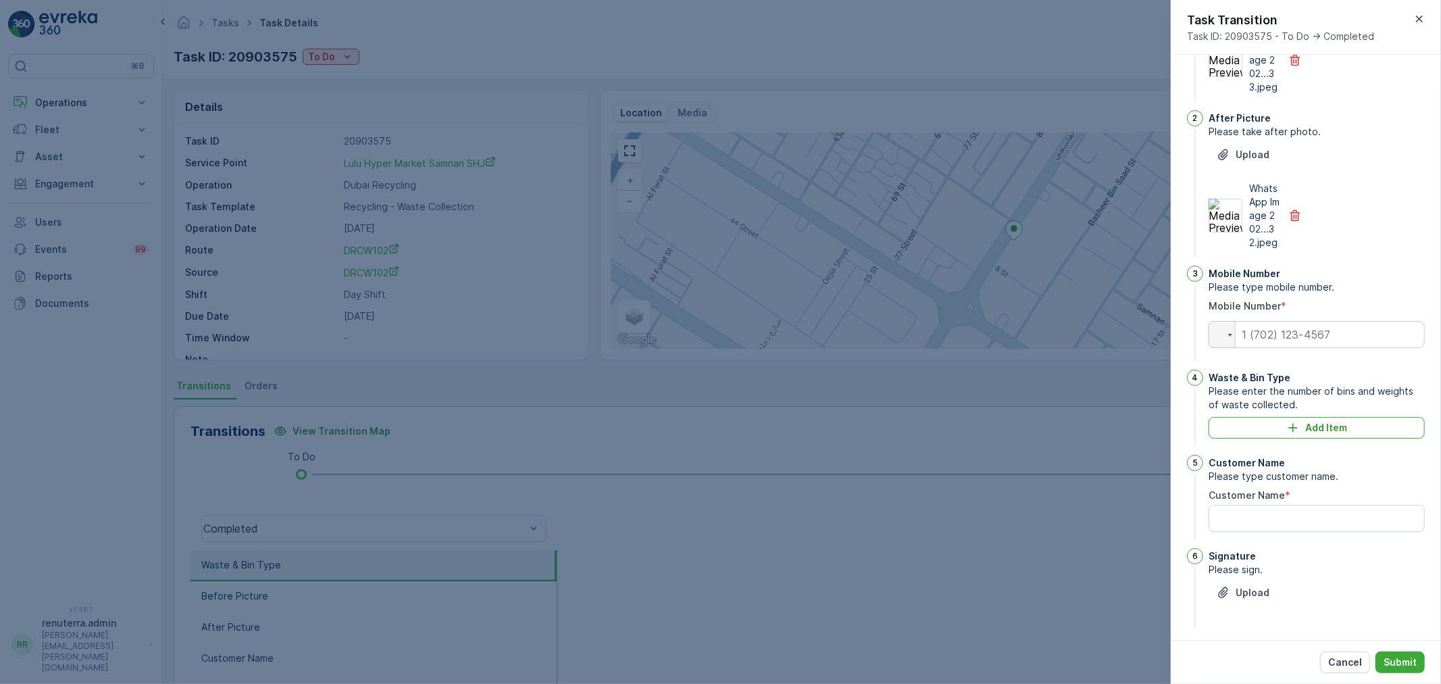
scroll to position [150, 0]
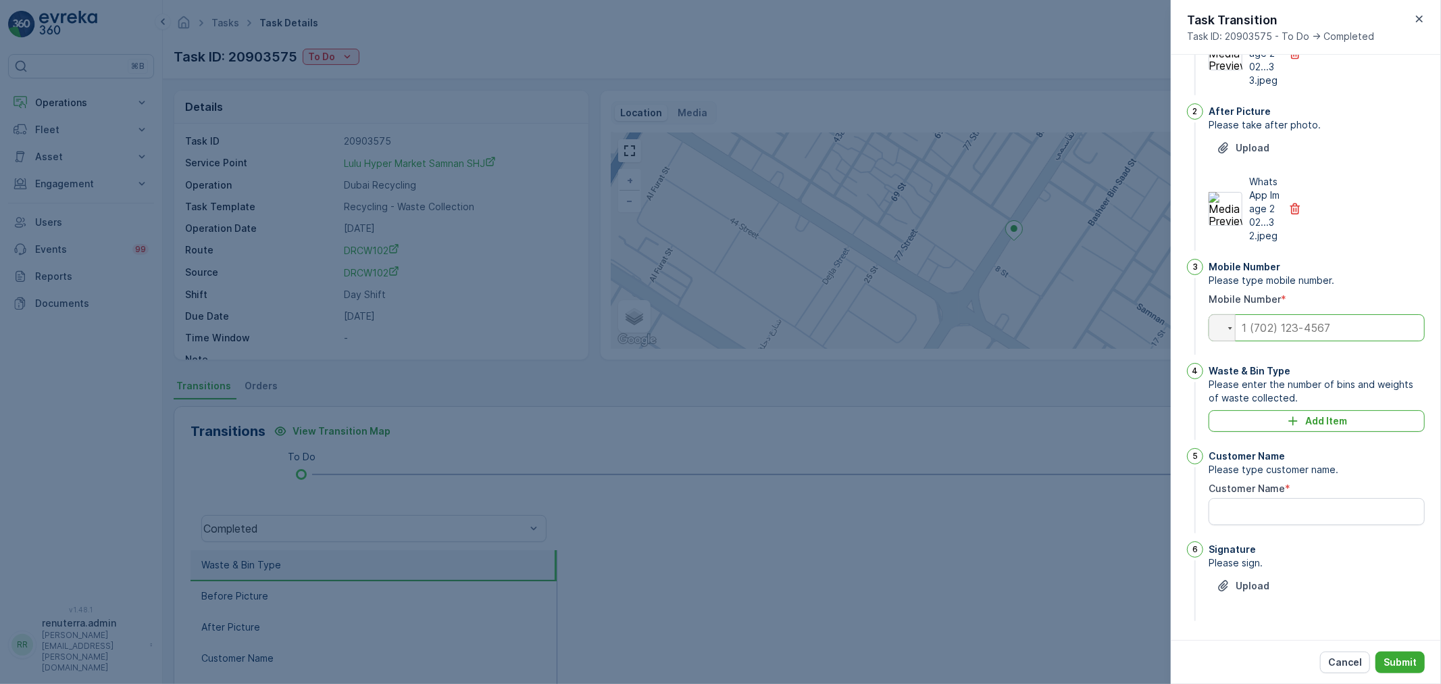
click at [1295, 335] on input "tel" at bounding box center [1317, 327] width 216 height 27
type input "0"
click at [1238, 412] on button "Add Item" at bounding box center [1317, 421] width 216 height 22
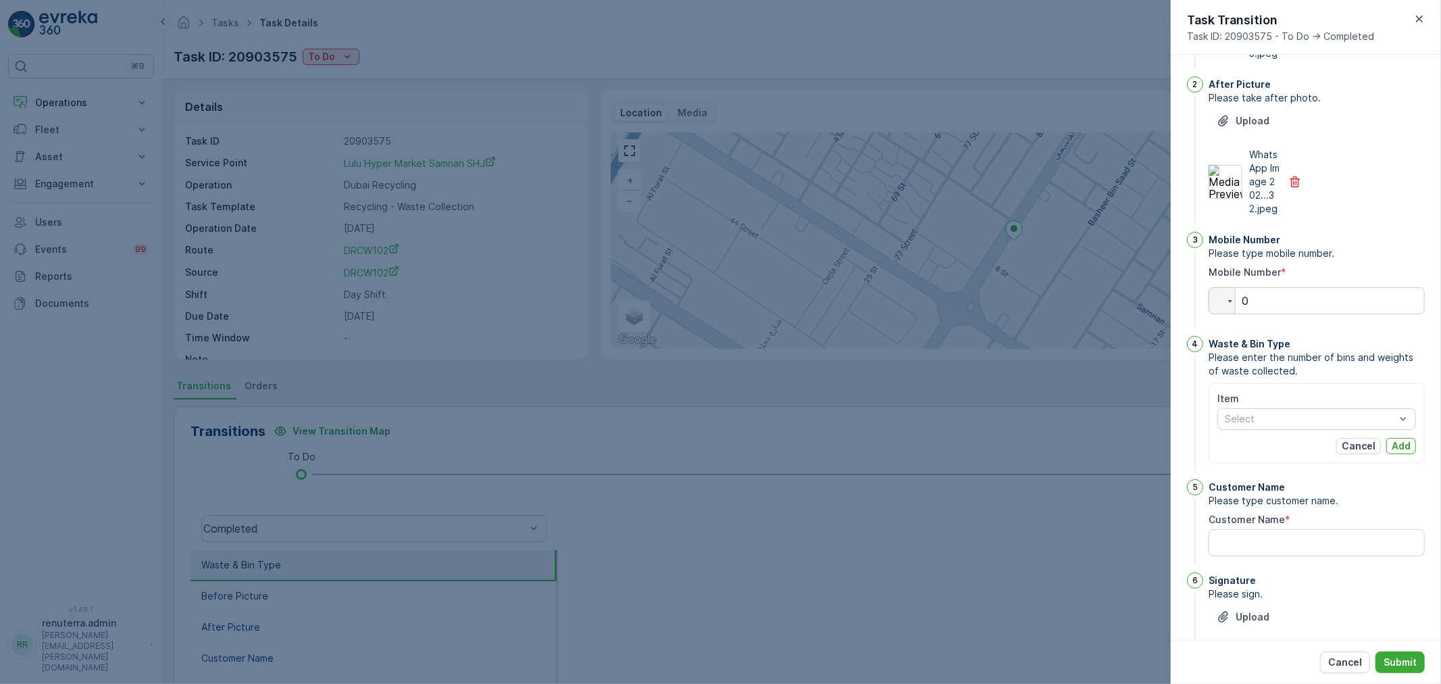
click at [1270, 430] on div "Item Select" at bounding box center [1316, 411] width 199 height 38
click at [1270, 424] on div at bounding box center [1309, 418] width 173 height 11
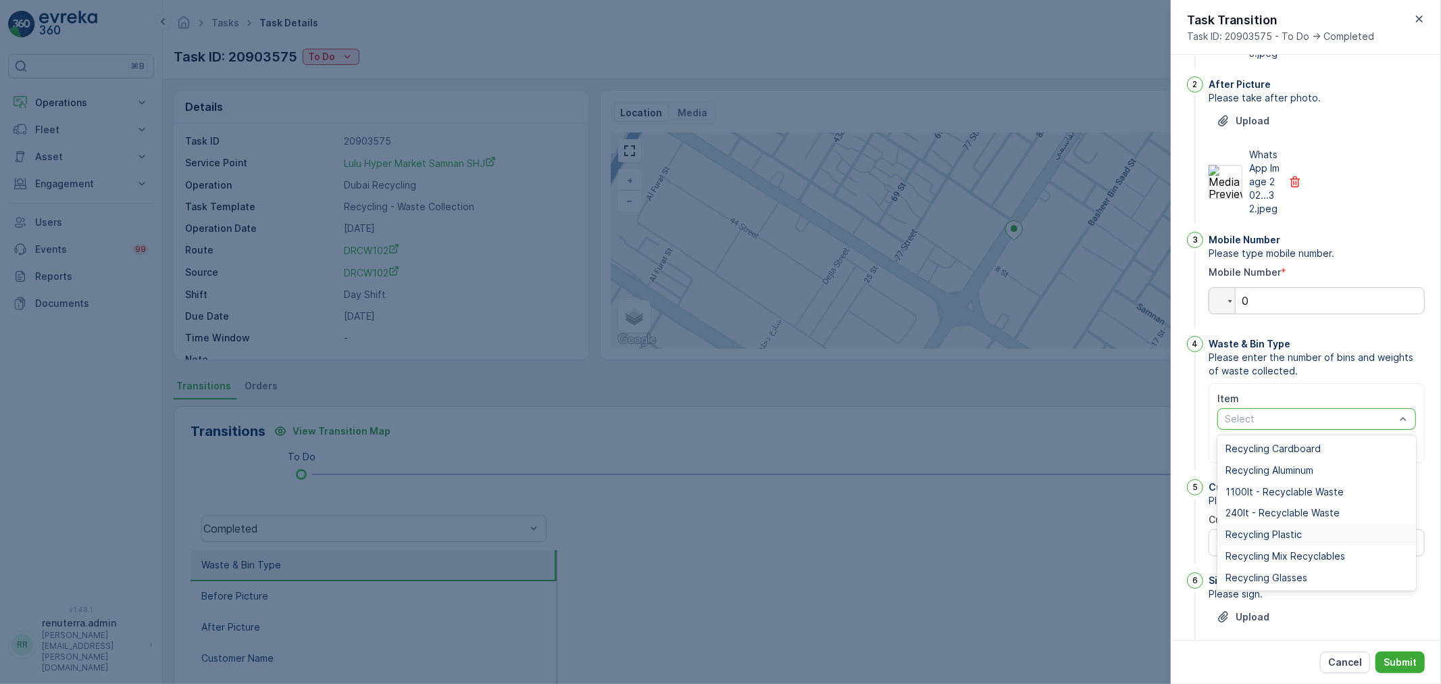
click at [1270, 540] on span "Recycling Plastic" at bounding box center [1263, 534] width 76 height 11
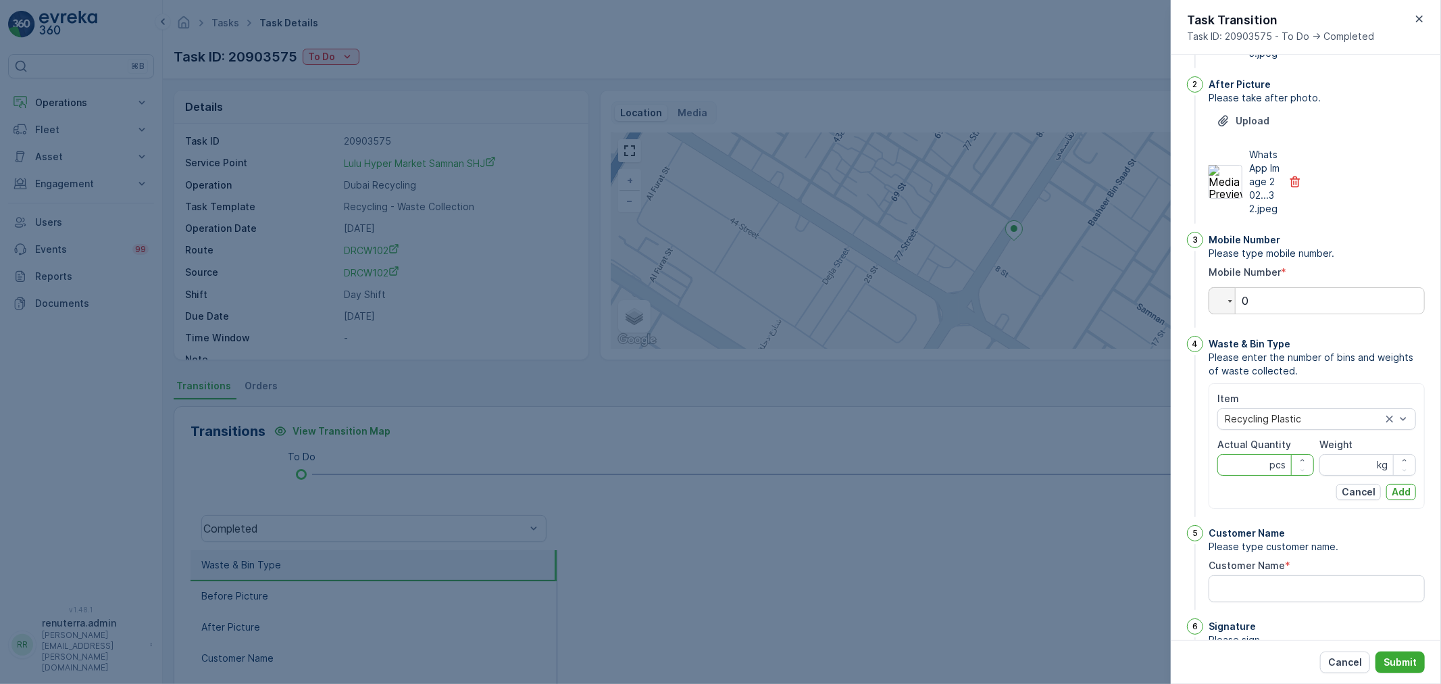
click at [1248, 476] on Quantity "Actual Quantity" at bounding box center [1265, 465] width 97 height 22
type Quantity "6"
click at [1333, 476] on input "Weight" at bounding box center [1367, 465] width 97 height 22
type input "43"
click at [1407, 499] on p "Add" at bounding box center [1401, 492] width 19 height 14
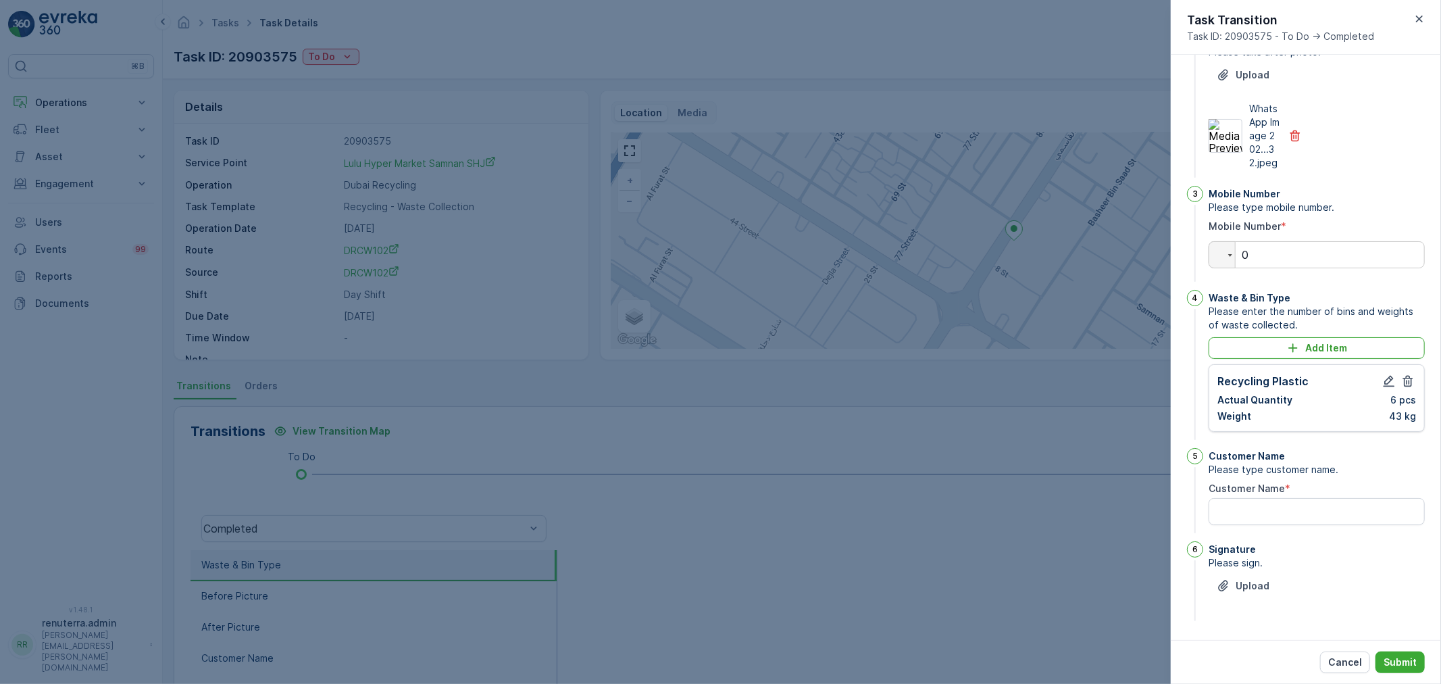
scroll to position [223, 0]
click at [1275, 508] on Name "Customer Name" at bounding box center [1317, 511] width 216 height 27
type Name "safeer"
click at [1251, 585] on p "Upload" at bounding box center [1253, 586] width 34 height 14
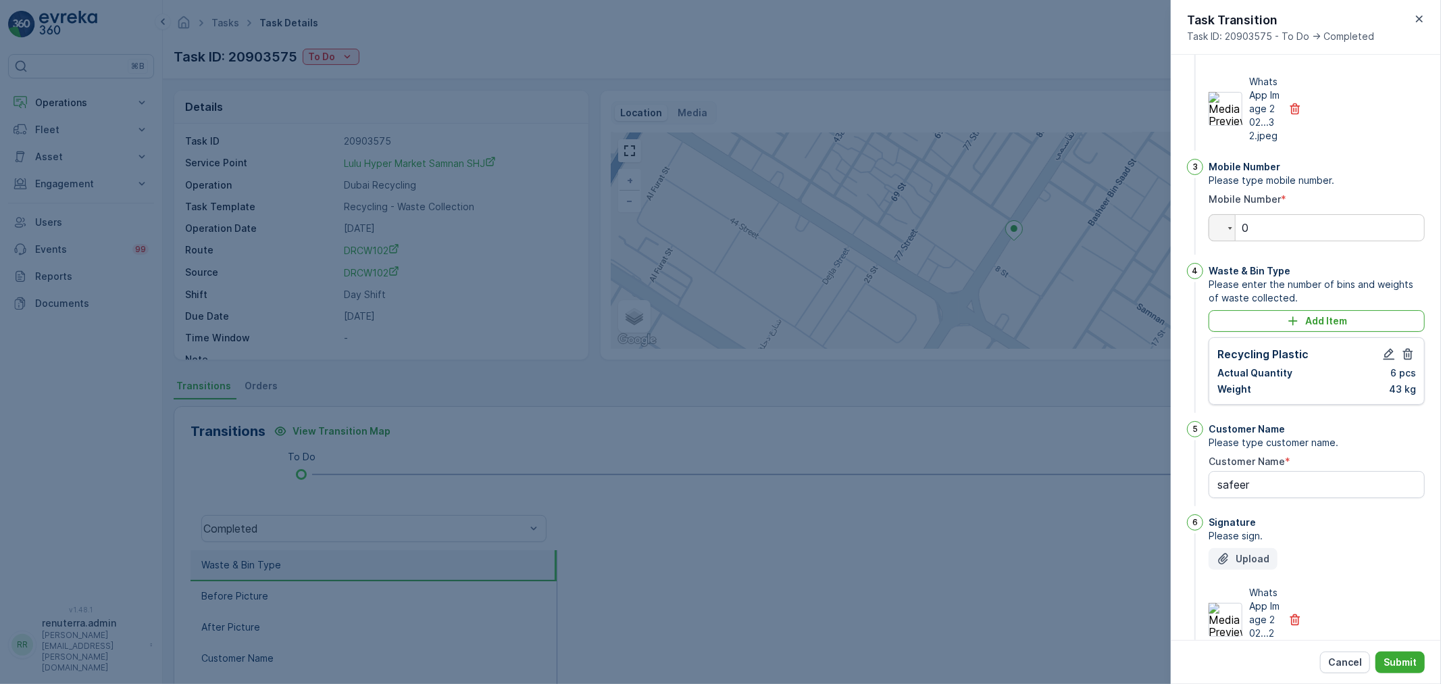
scroll to position [253, 0]
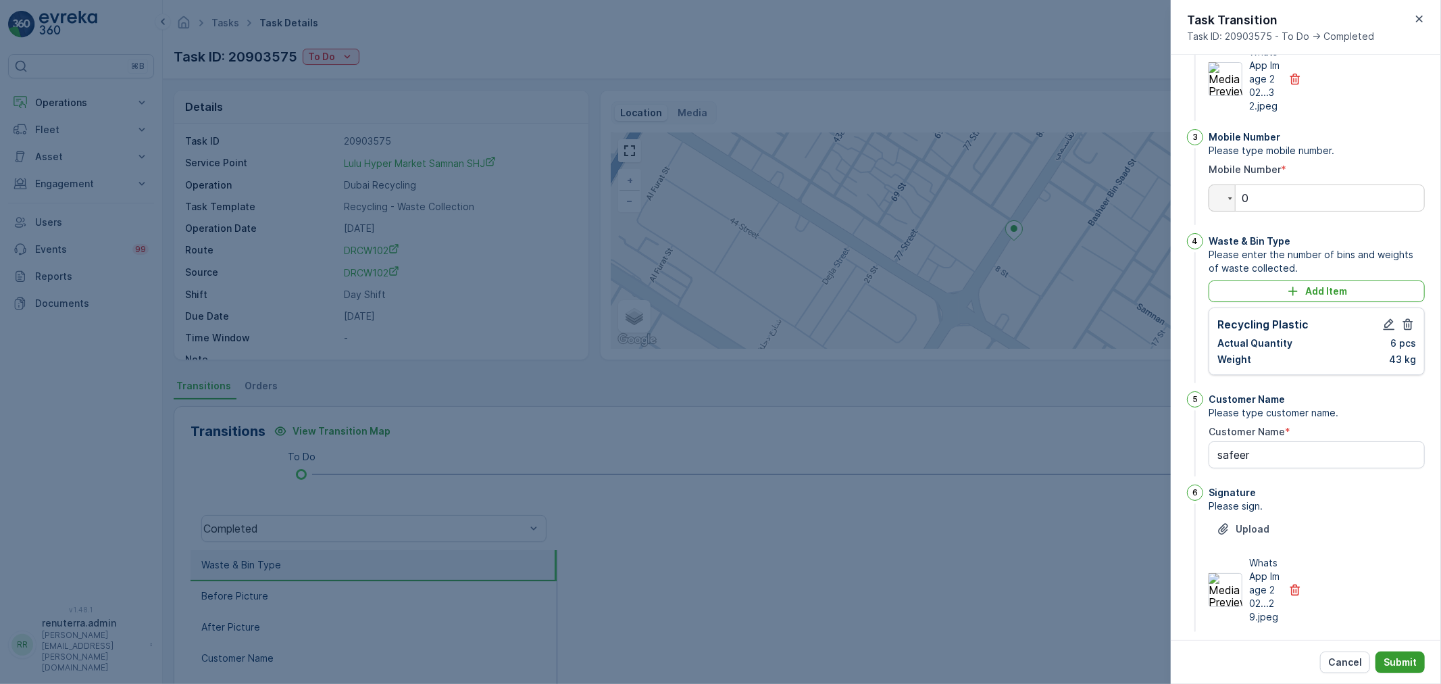
click at [1395, 657] on p "Submit" at bounding box center [1400, 662] width 33 height 14
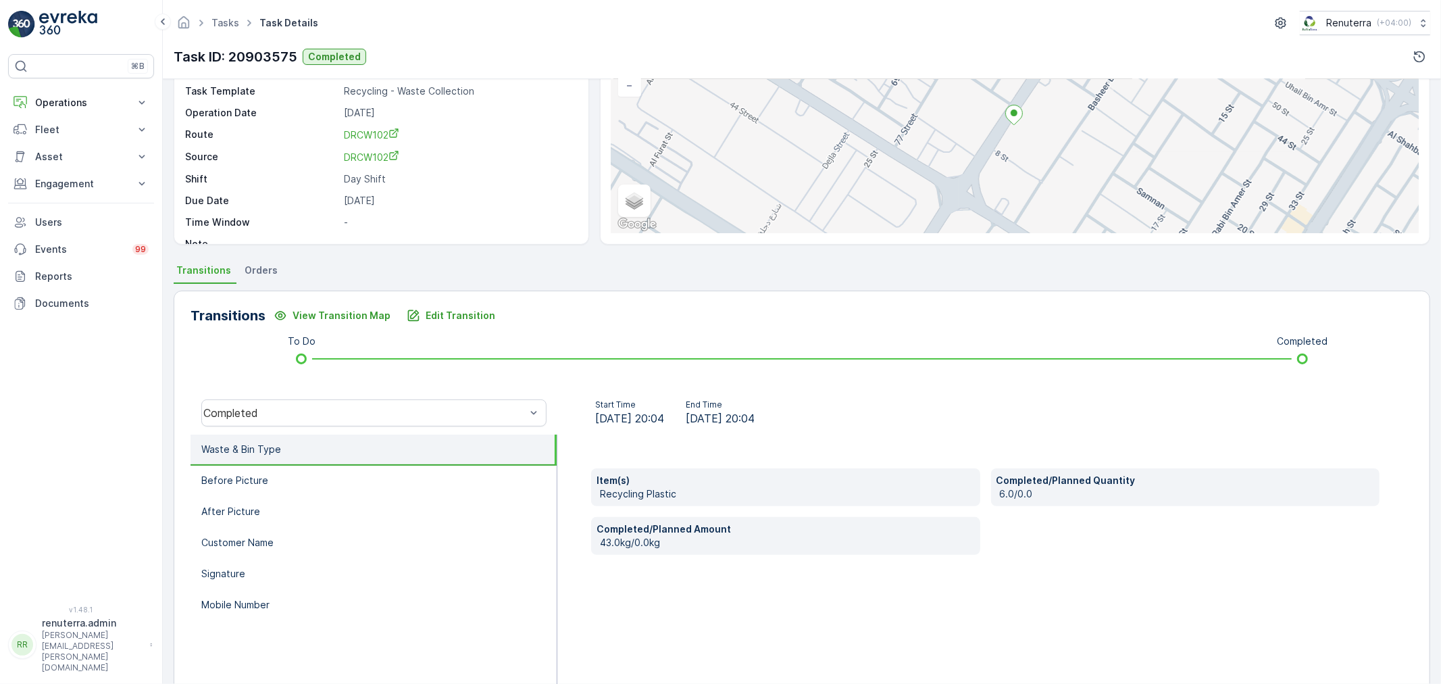
scroll to position [167, 0]
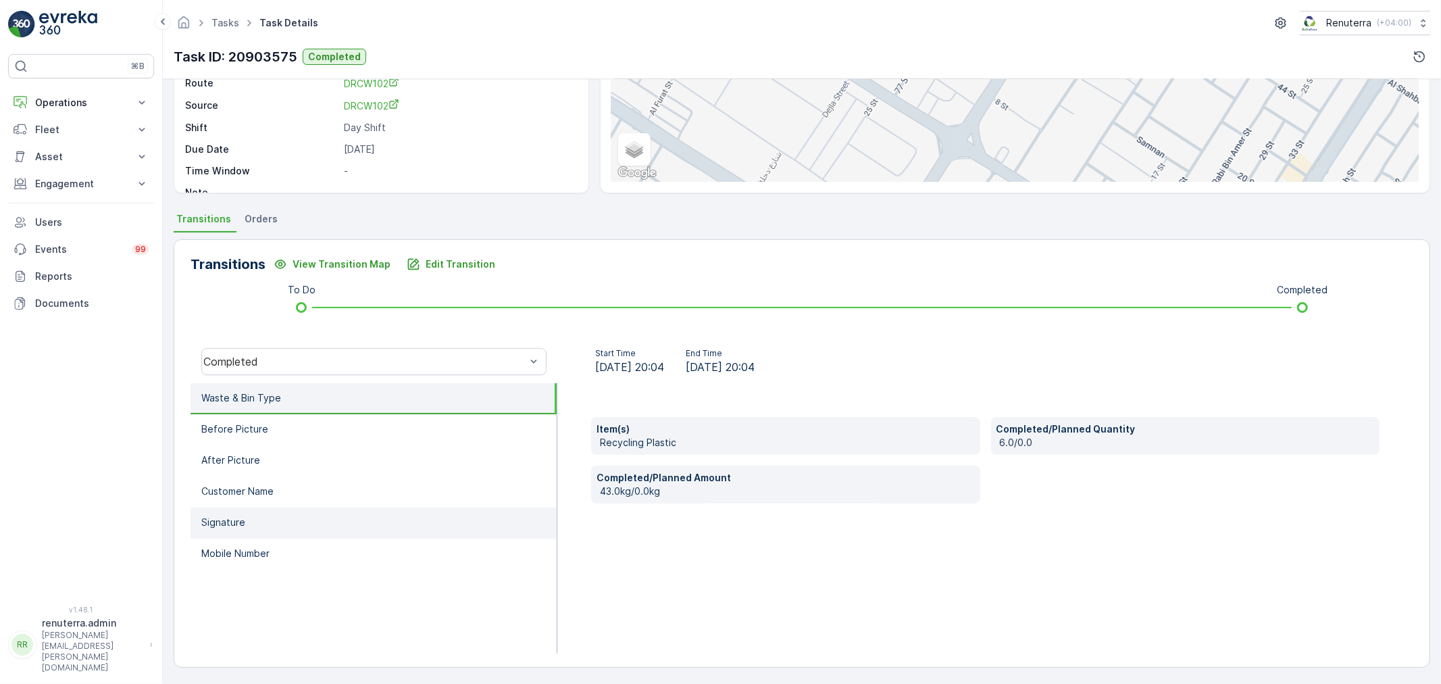
click at [260, 524] on li "Signature" at bounding box center [374, 522] width 366 height 31
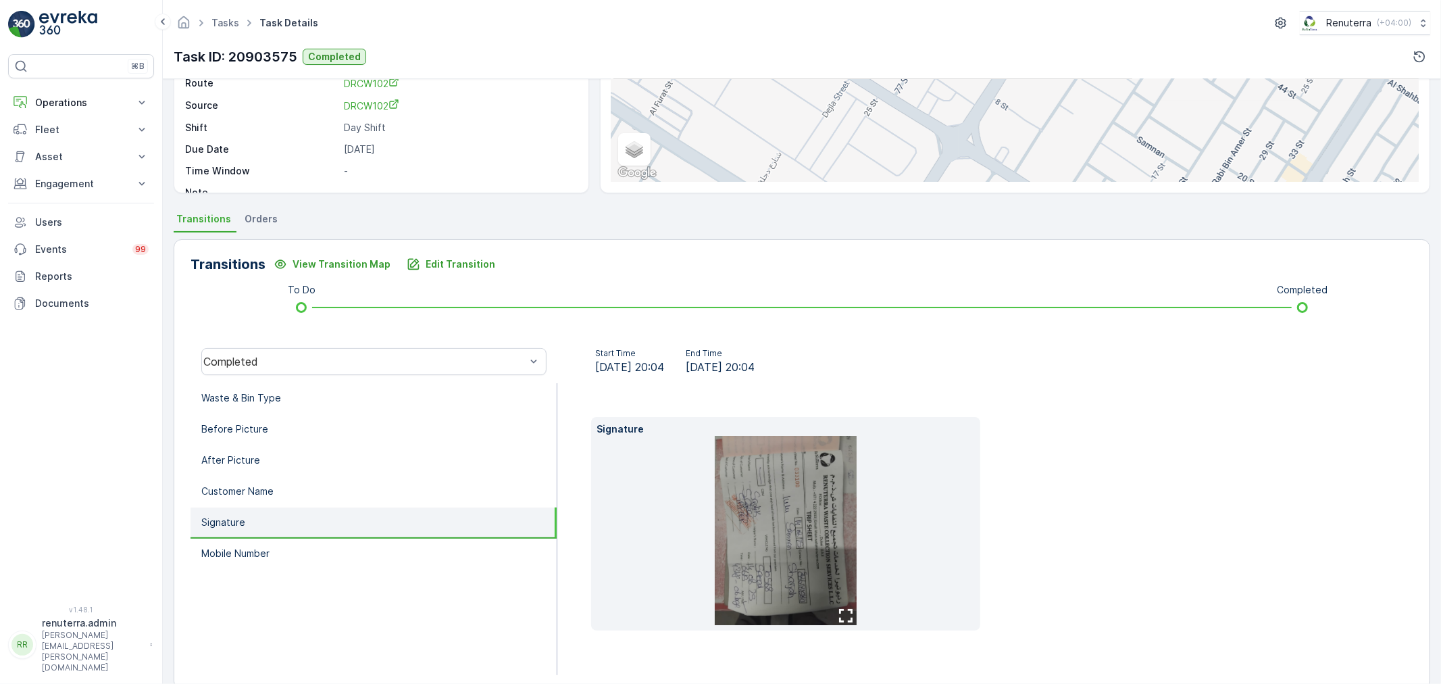
click at [811, 507] on img at bounding box center [786, 530] width 142 height 189
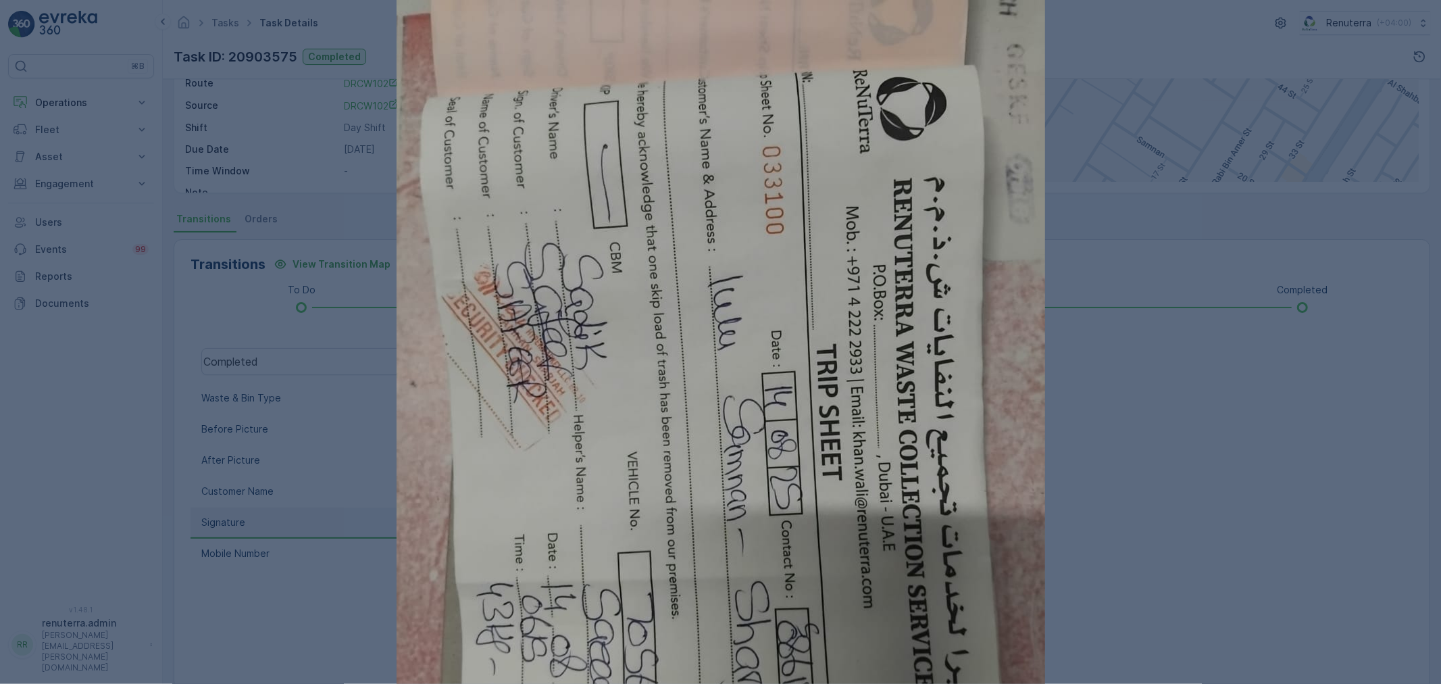
click at [1113, 490] on div at bounding box center [720, 342] width 1441 height 684
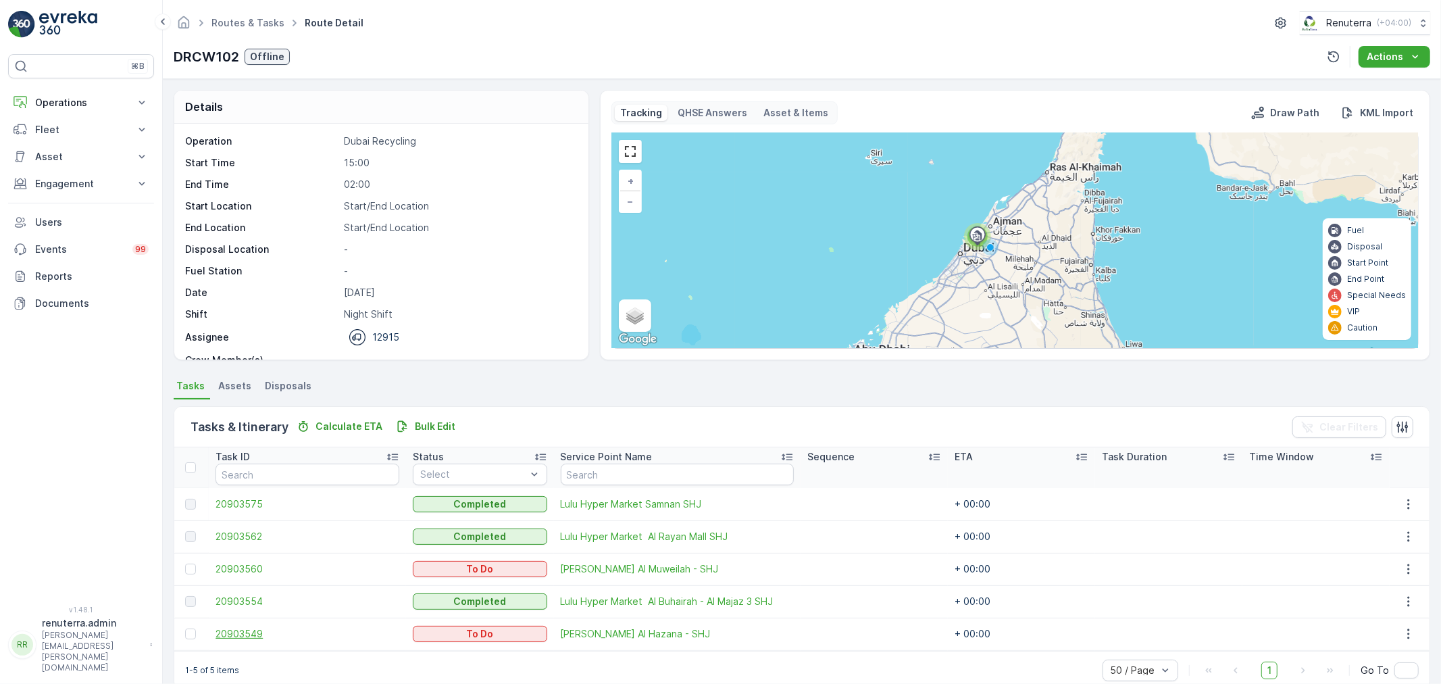
click at [235, 631] on span "20903549" at bounding box center [308, 634] width 184 height 14
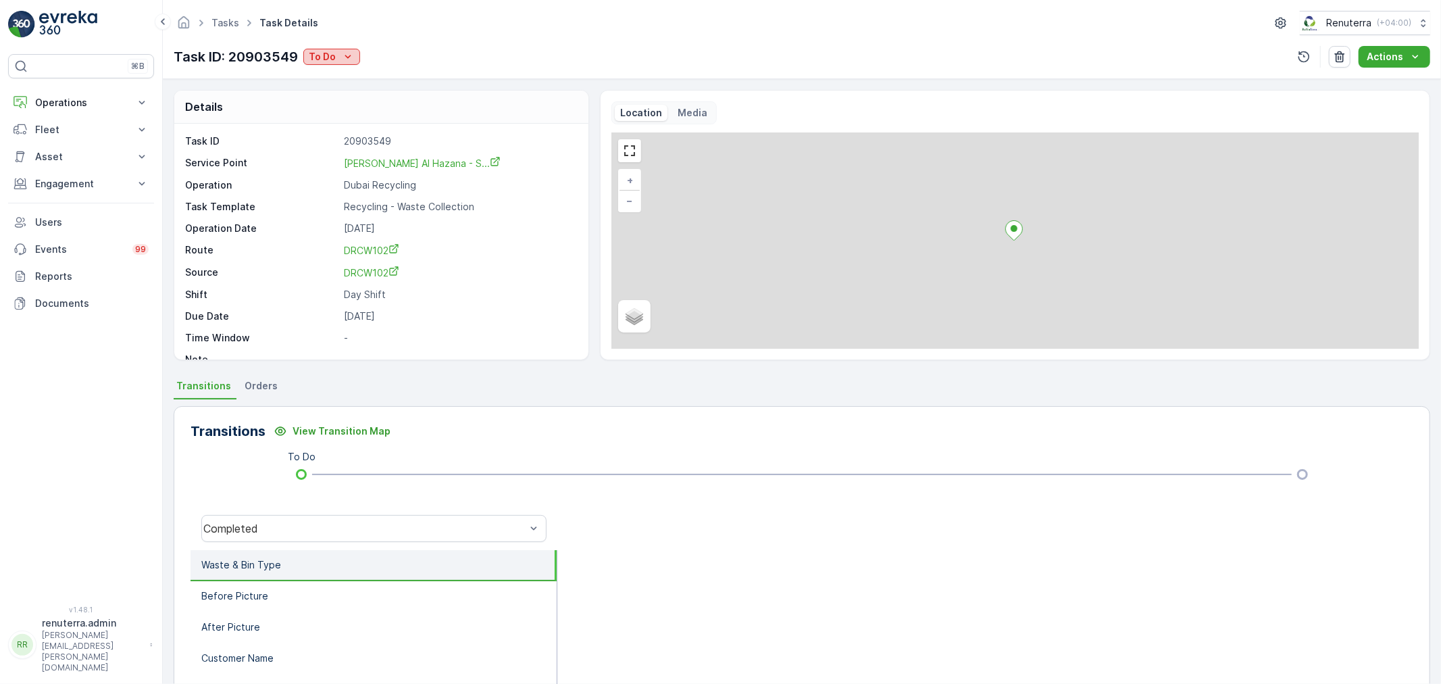
click at [330, 52] on p "To Do" at bounding box center [322, 57] width 27 height 14
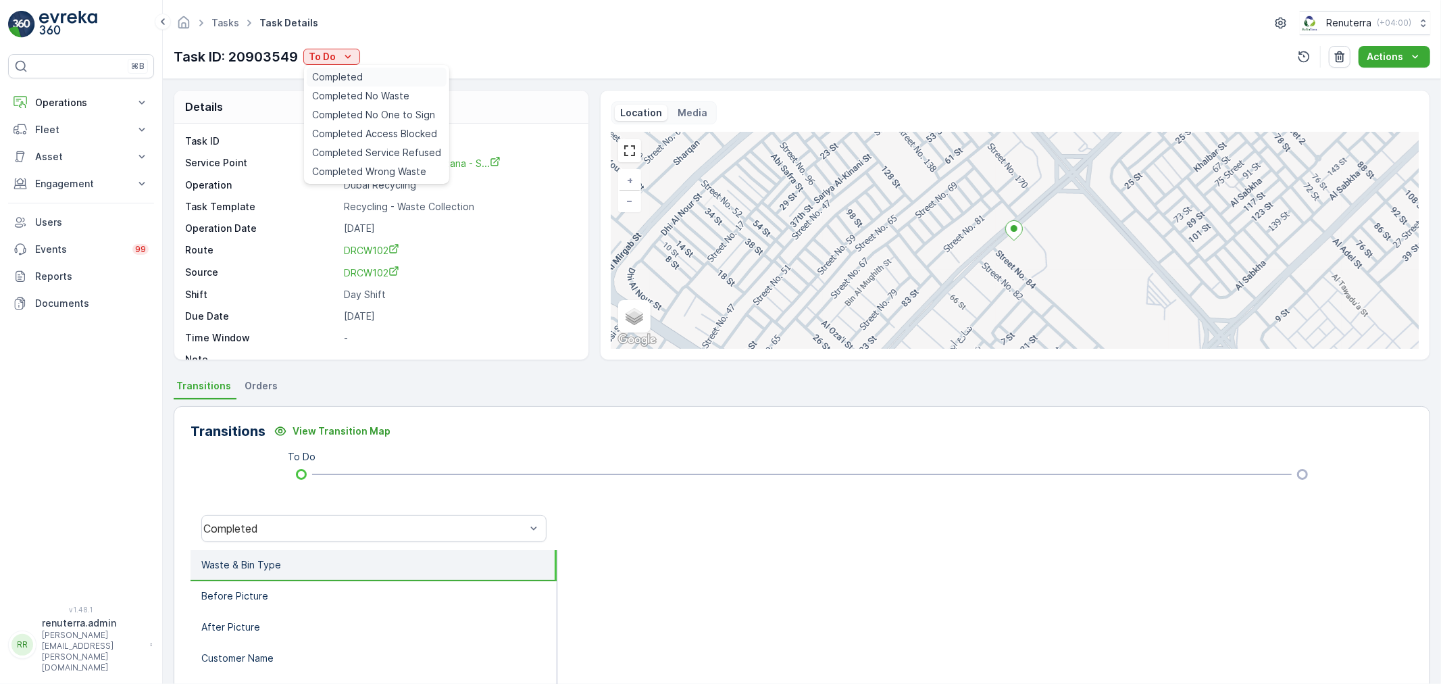
click at [363, 78] on div "Completed" at bounding box center [377, 77] width 140 height 19
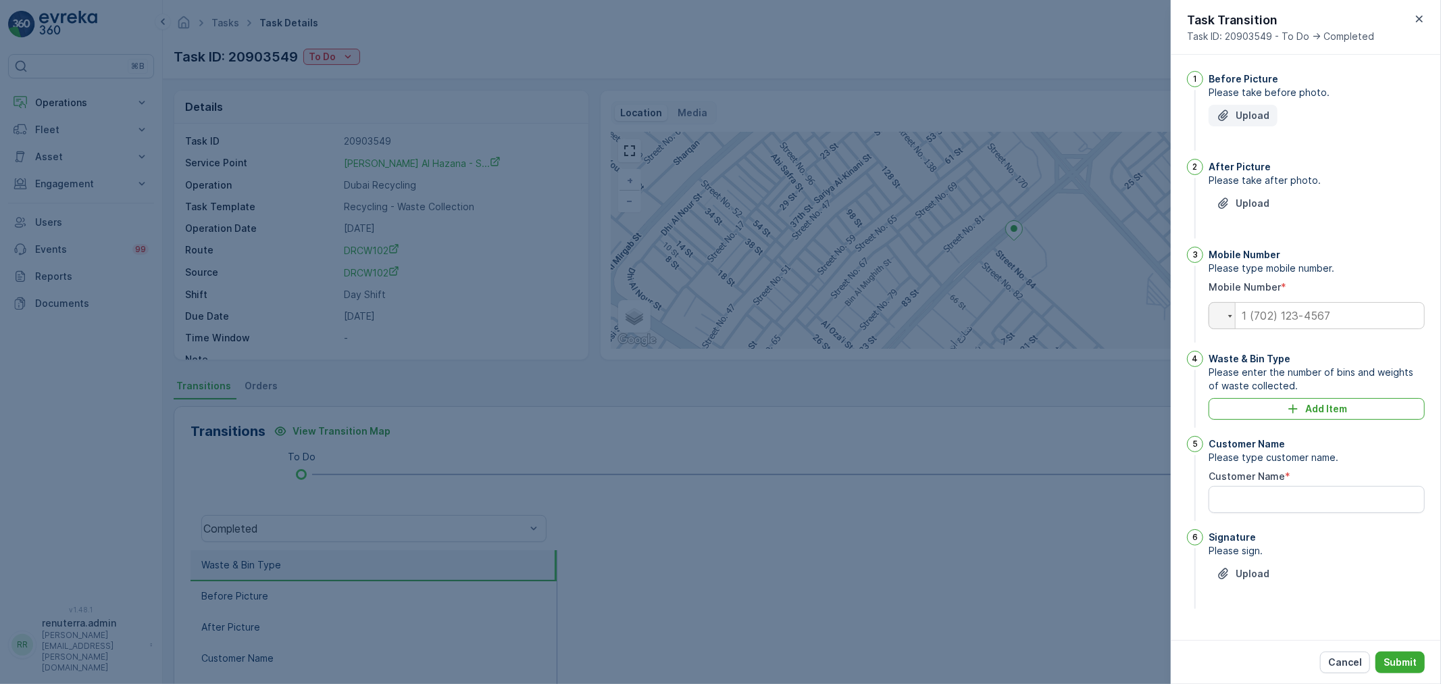
click at [1250, 111] on p "Upload" at bounding box center [1253, 116] width 34 height 14
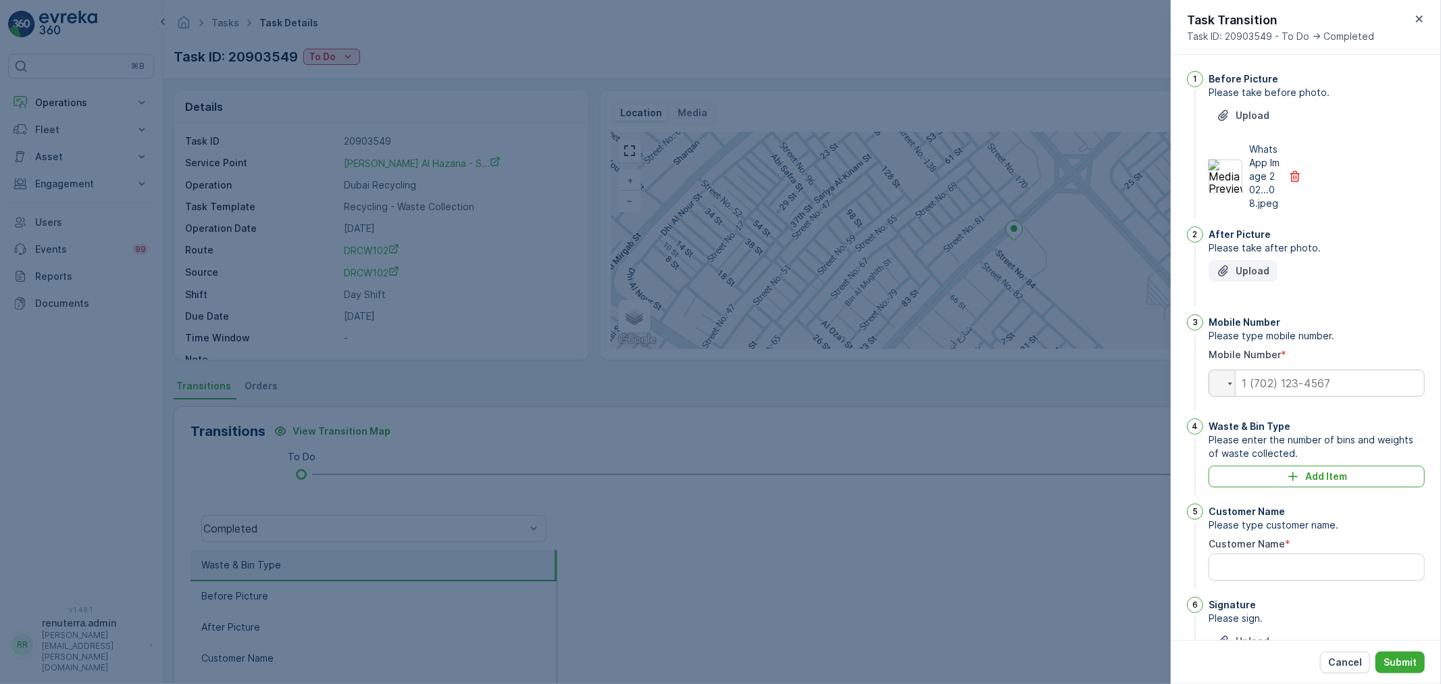
click at [1244, 278] on p "Upload" at bounding box center [1253, 271] width 34 height 14
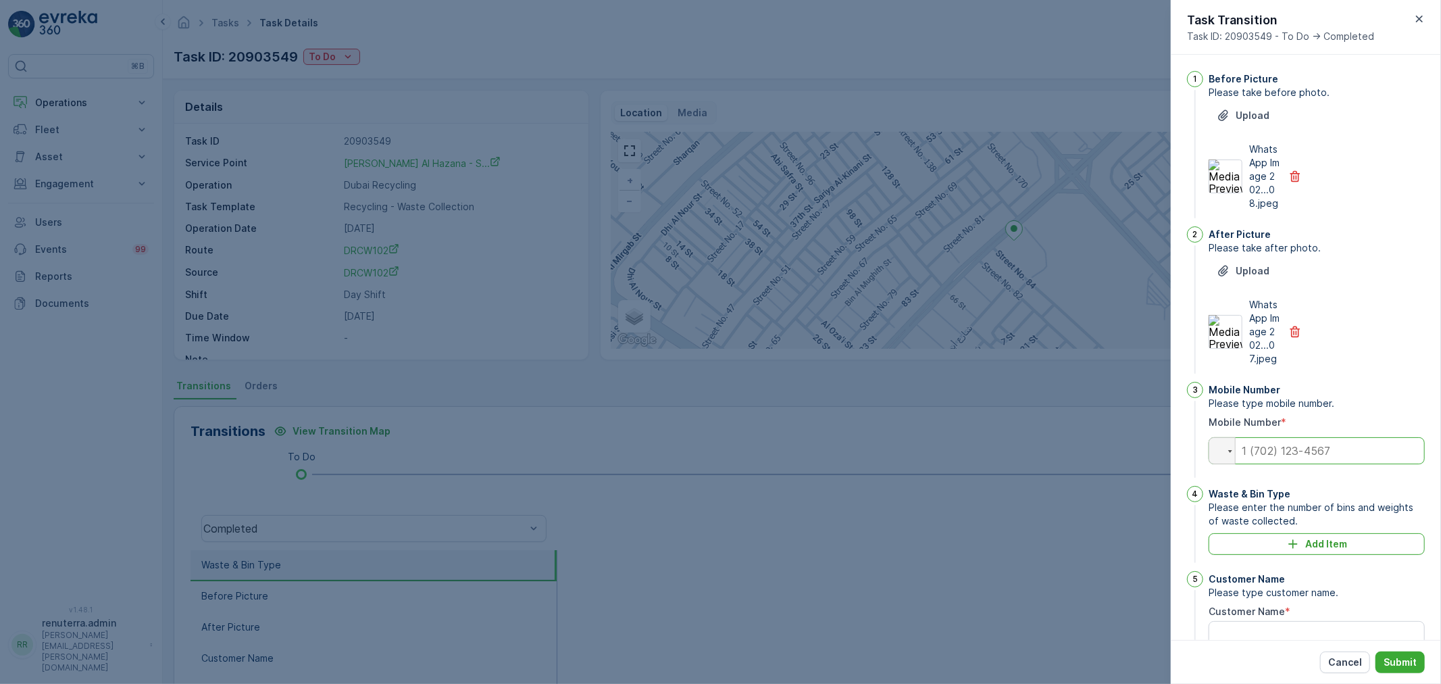
click at [1257, 464] on input "tel" at bounding box center [1317, 450] width 216 height 27
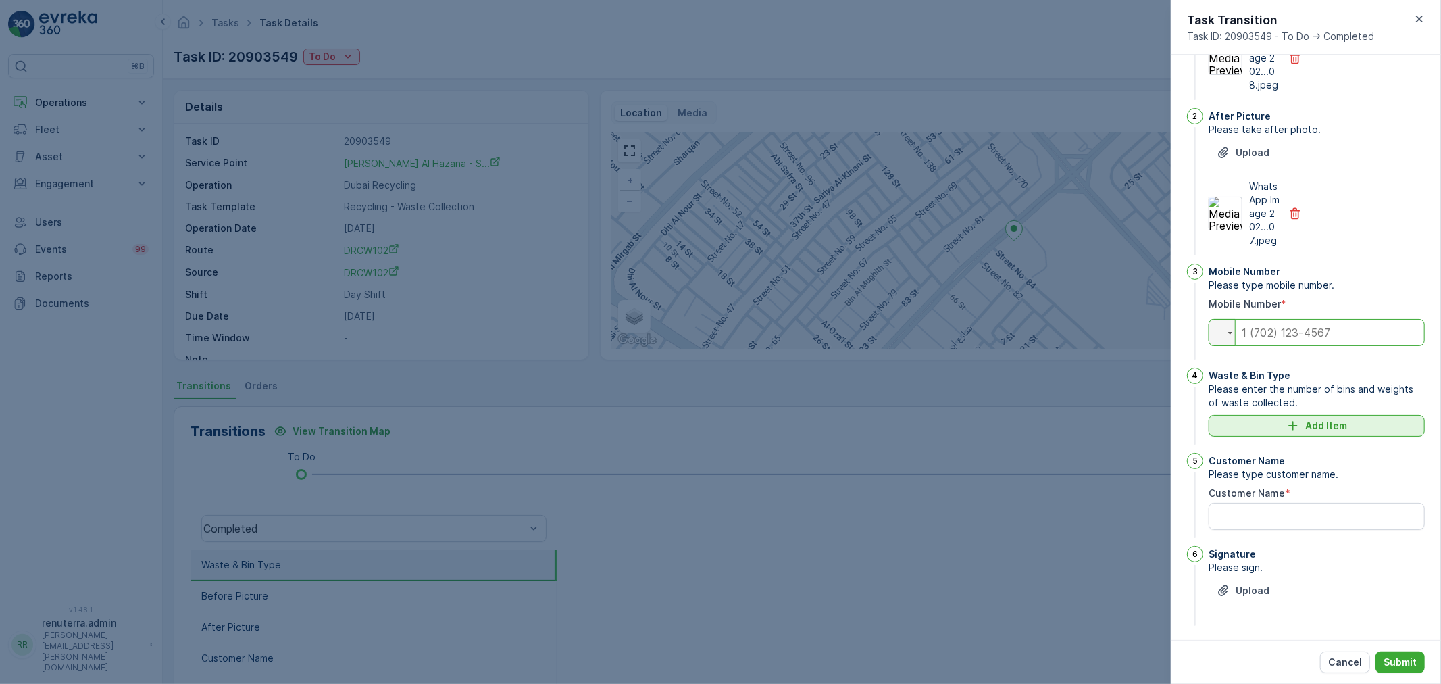
scroll to position [150, 0]
click at [1288, 422] on icon "Add Item" at bounding box center [1293, 421] width 14 height 14
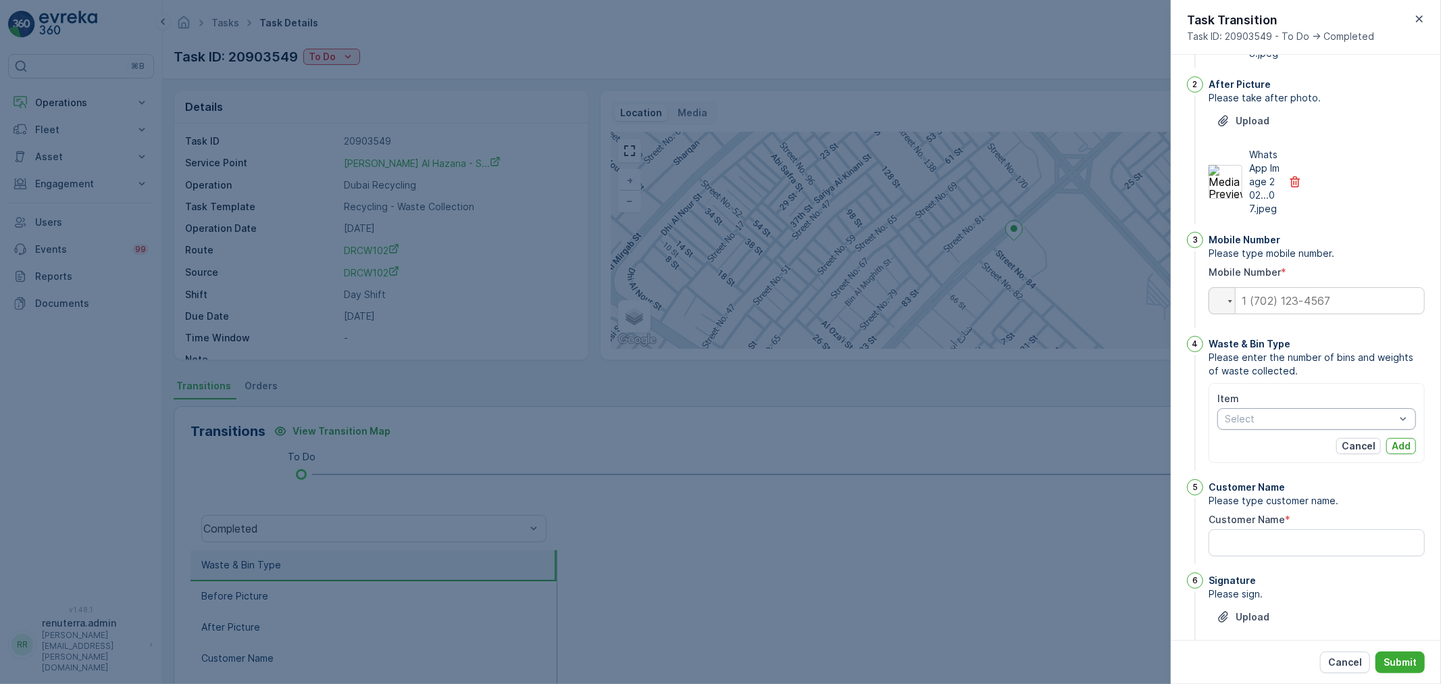
click at [1295, 424] on div at bounding box center [1309, 418] width 173 height 11
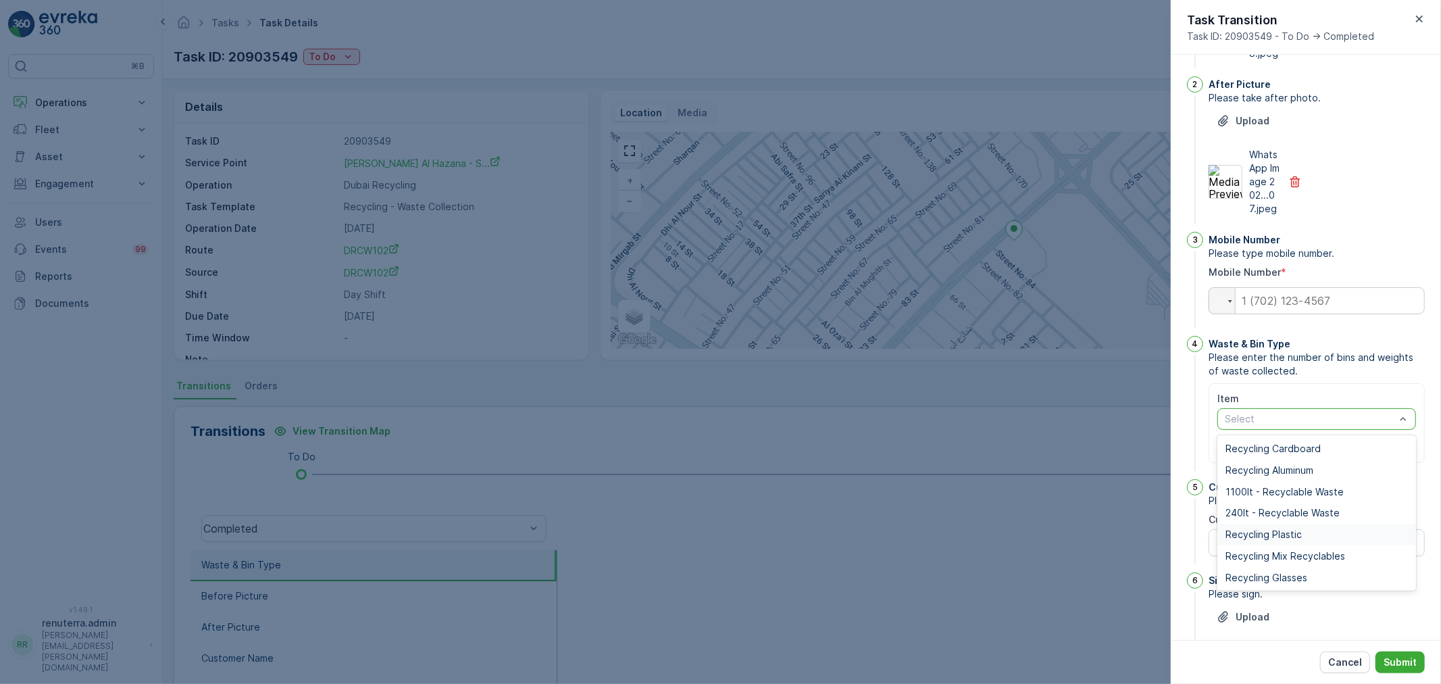
click at [1297, 540] on span "Recycling Plastic" at bounding box center [1263, 534] width 76 height 11
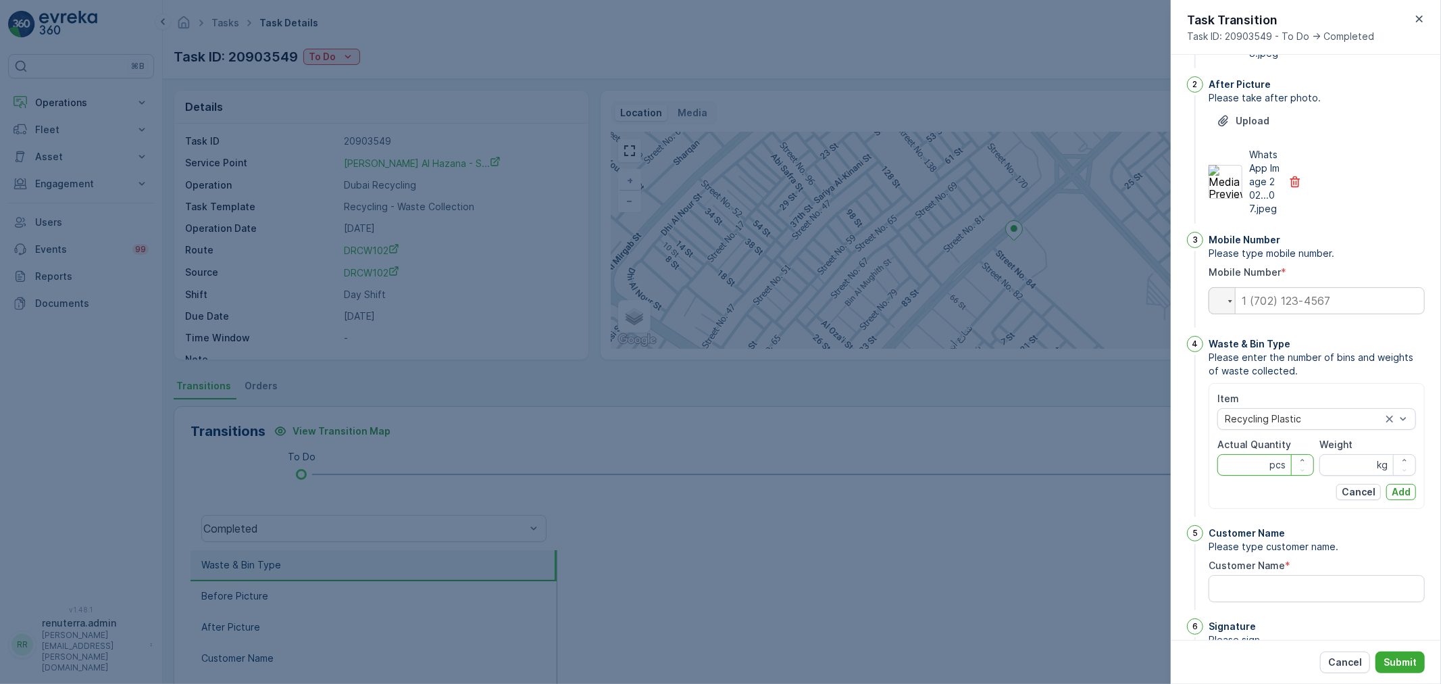
click at [1248, 476] on Quantity "Actual Quantity" at bounding box center [1265, 465] width 97 height 22
type Quantity "6"
click at [1353, 476] on input "Weight" at bounding box center [1367, 465] width 97 height 22
type input "52"
click at [1396, 499] on p "Add" at bounding box center [1401, 492] width 19 height 14
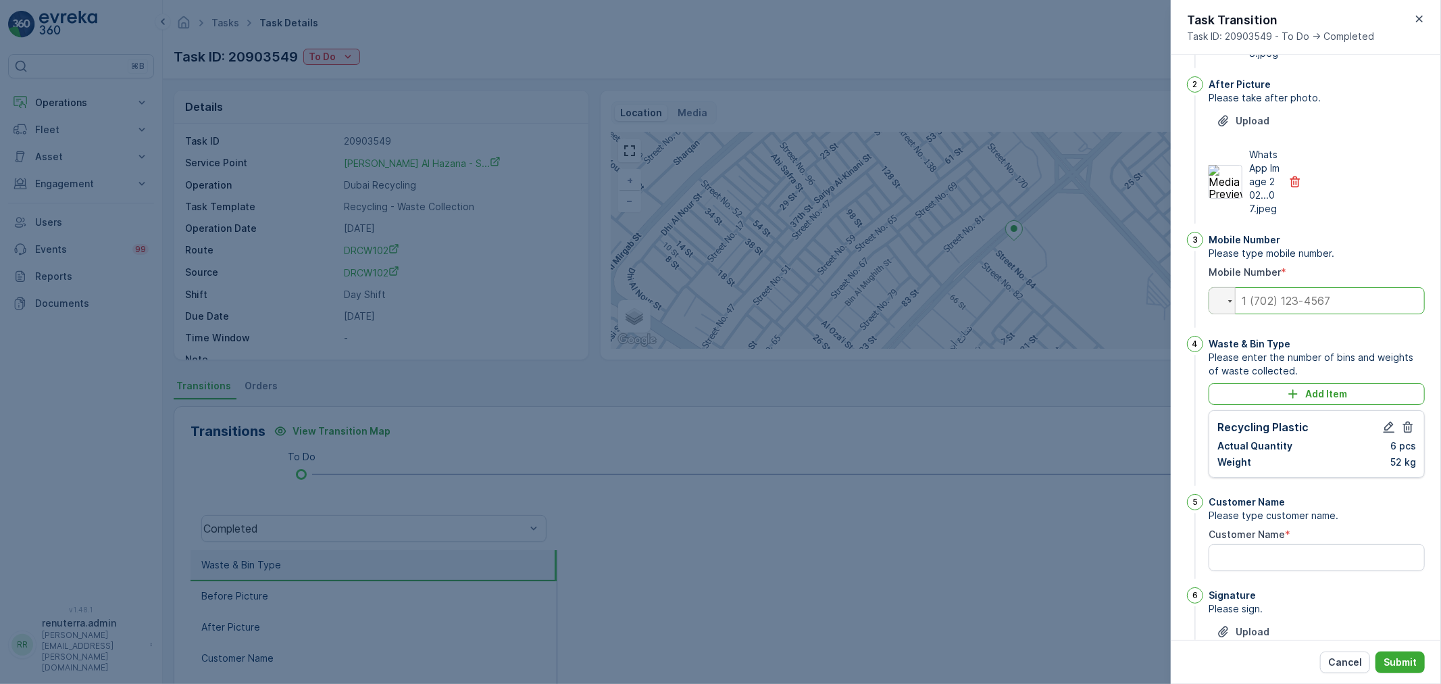
click at [1361, 314] on input "tel" at bounding box center [1317, 300] width 216 height 27
type input "0"
click at [1382, 216] on div "WhatsApp Image 202...07.jpeg" at bounding box center [1317, 182] width 216 height 68
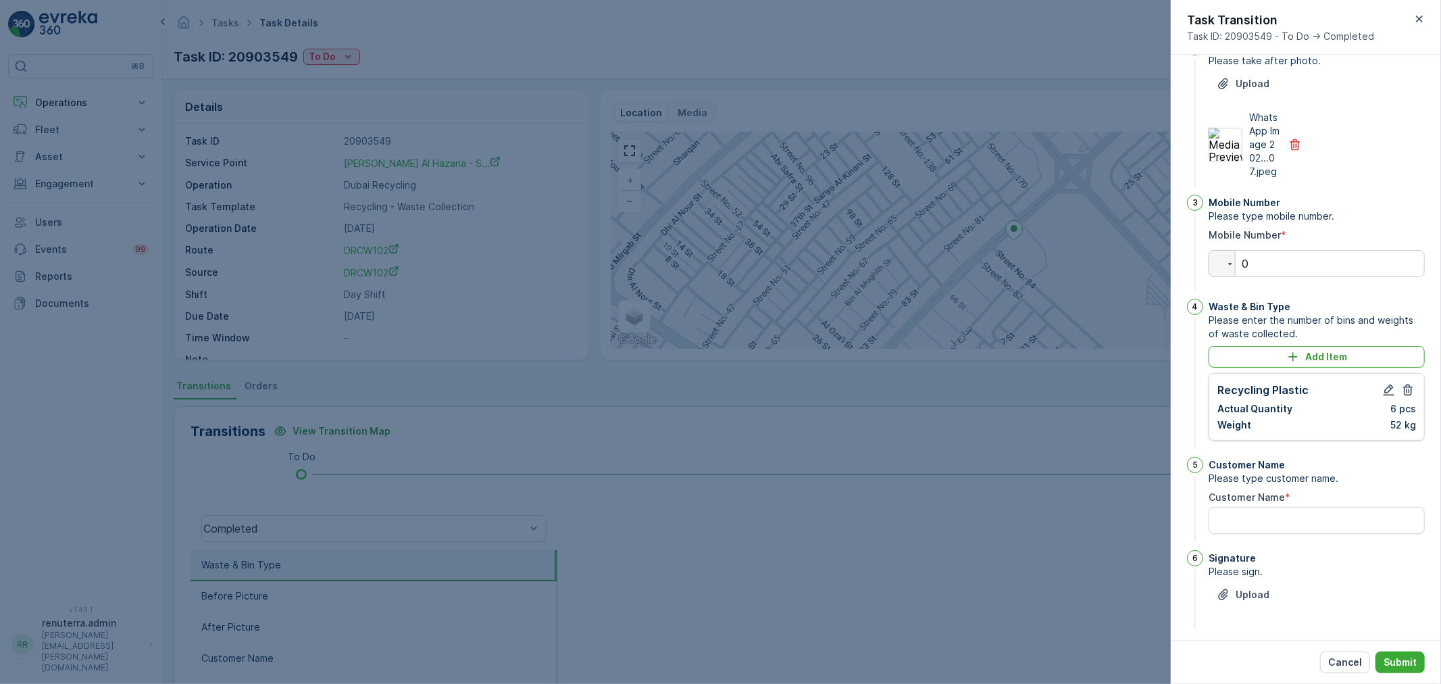
scroll to position [223, 0]
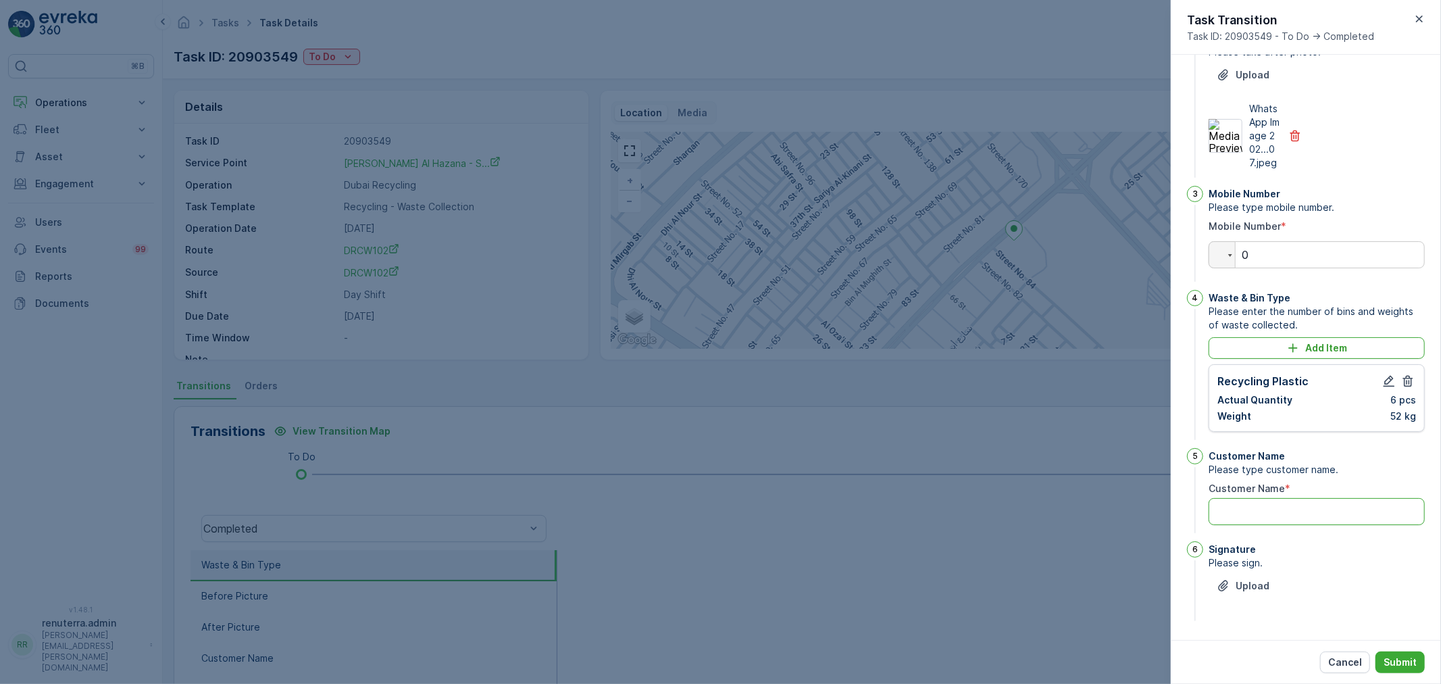
click at [1289, 505] on Name "Customer Name" at bounding box center [1317, 511] width 216 height 27
type Name "lulu hazana security"
click at [1255, 579] on p "Upload" at bounding box center [1253, 586] width 34 height 14
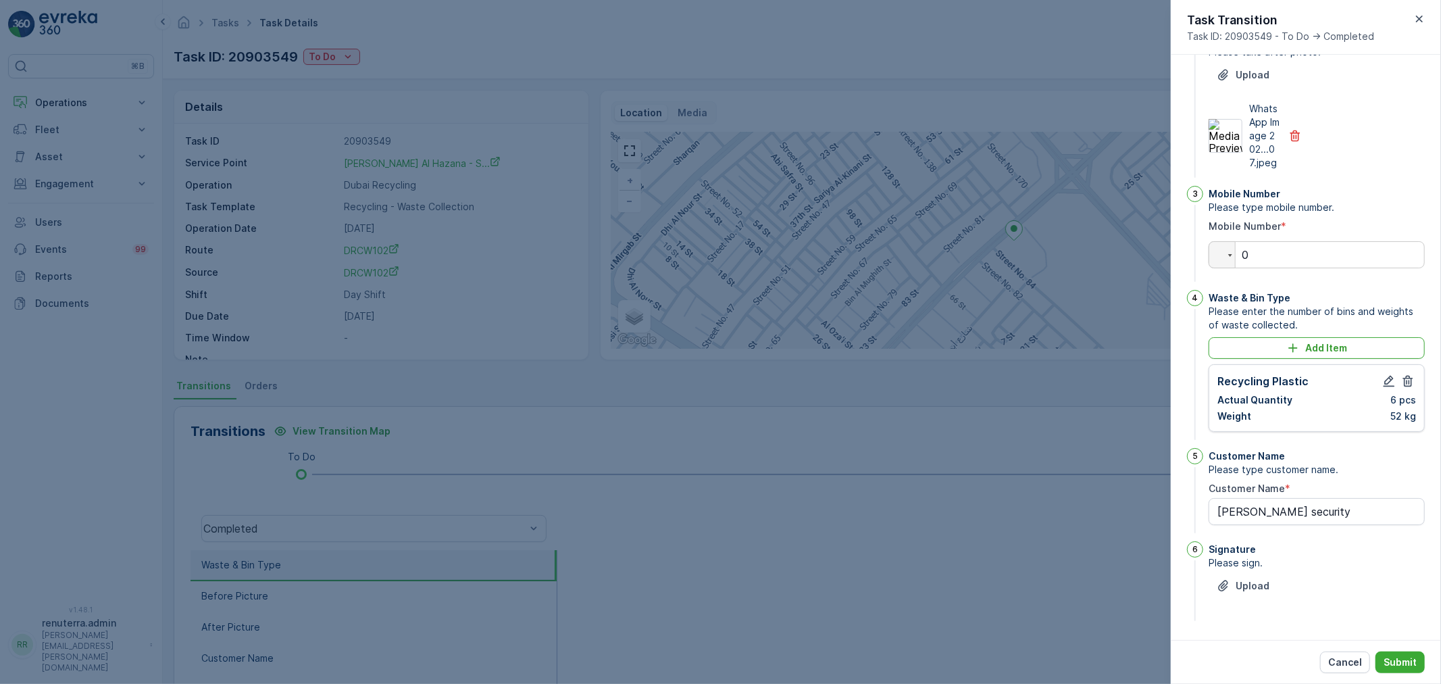
scroll to position [253, 0]
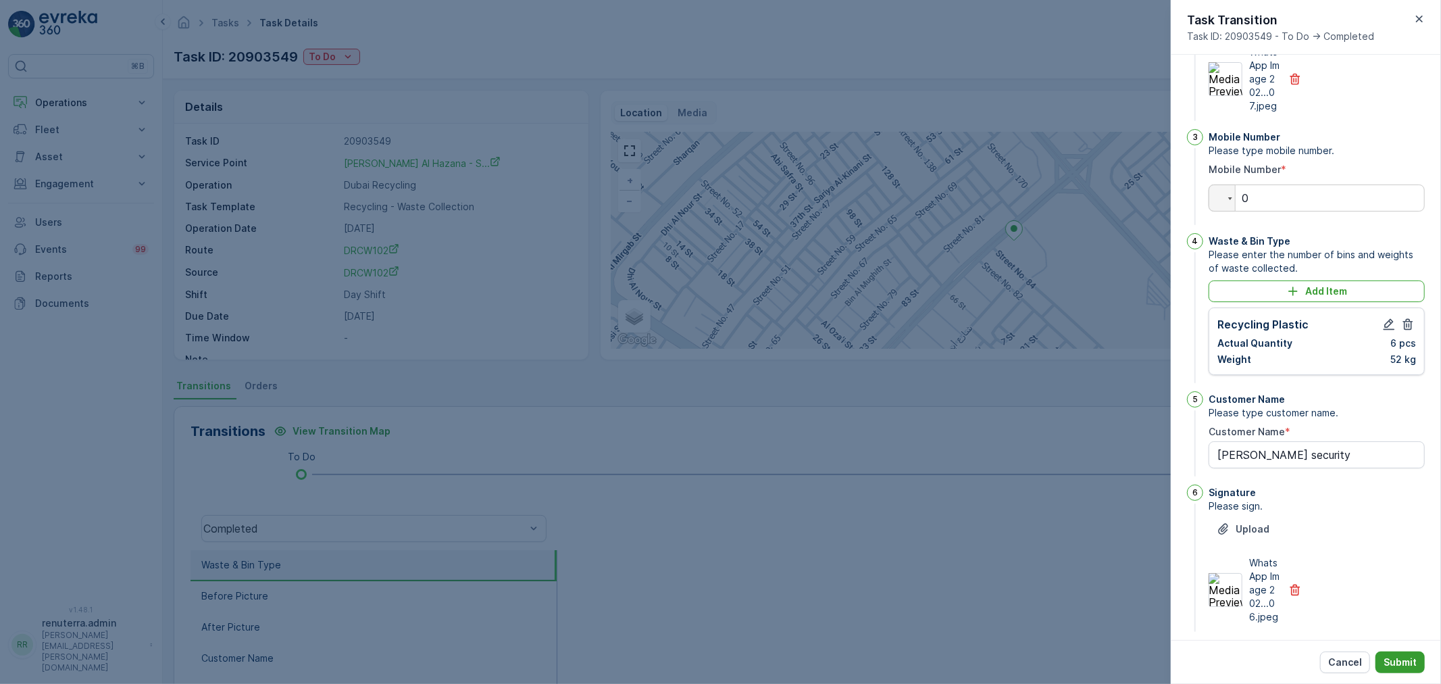
click at [1403, 655] on p "Submit" at bounding box center [1400, 662] width 33 height 14
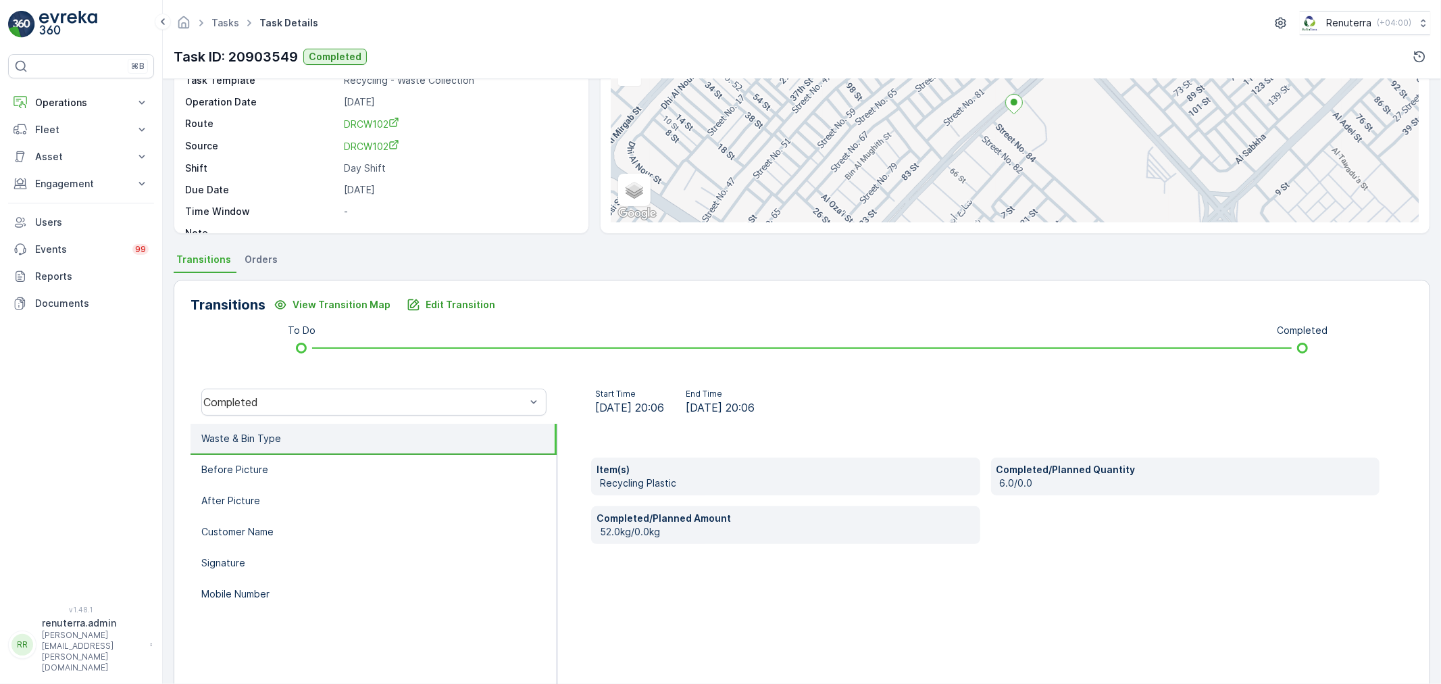
scroll to position [167, 0]
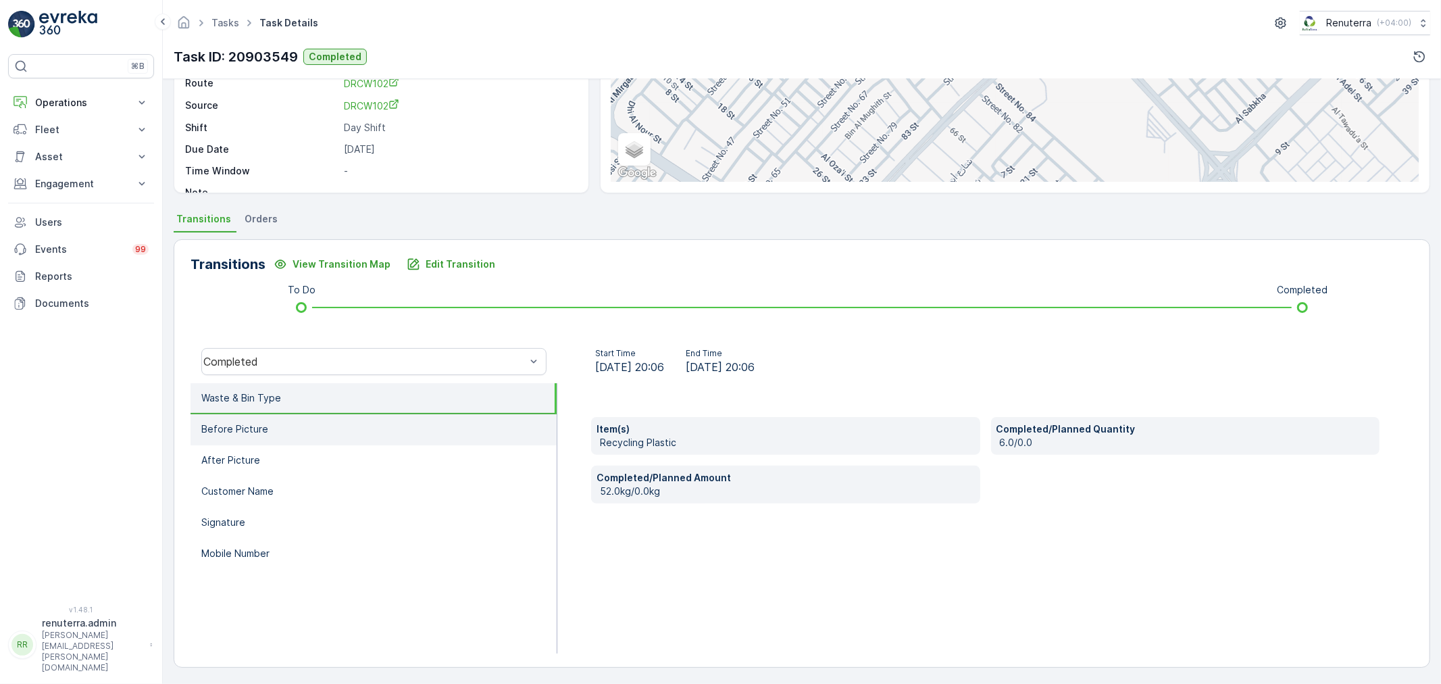
click at [311, 423] on li "Before Picture" at bounding box center [374, 429] width 366 height 31
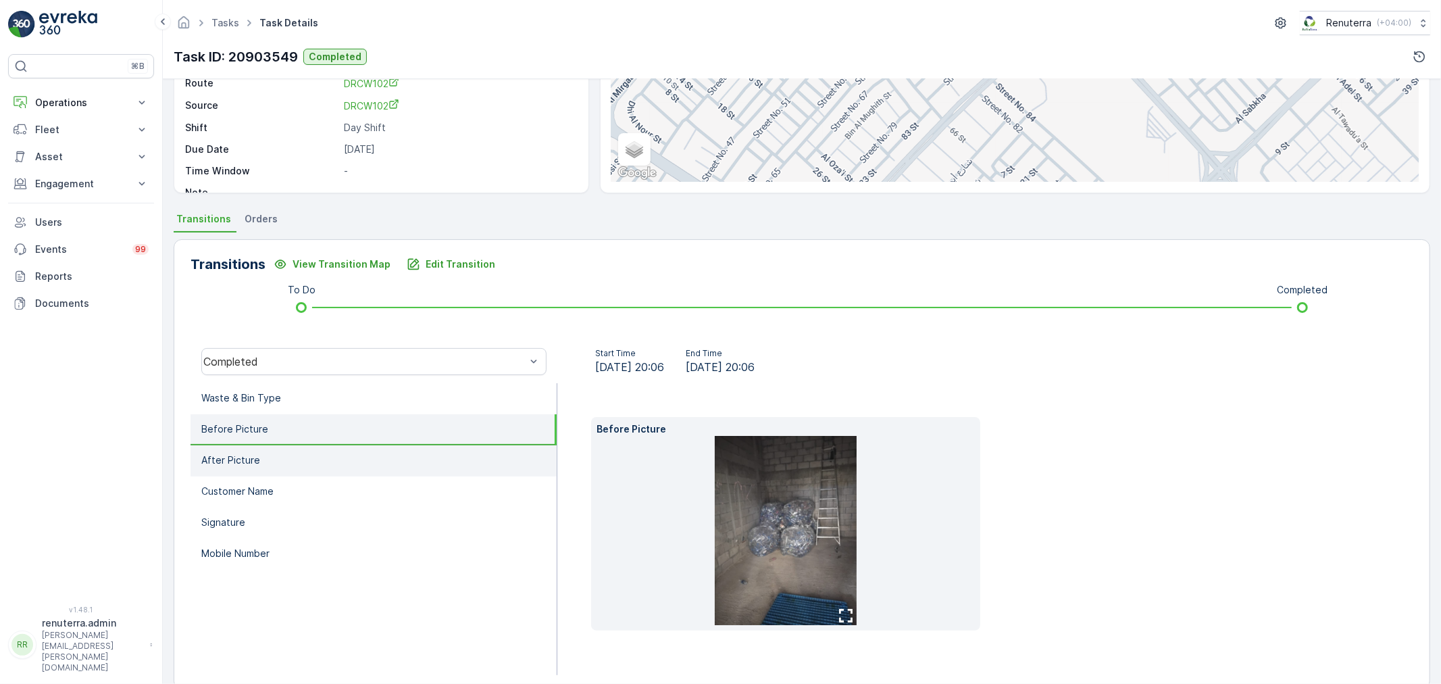
click at [304, 453] on li "After Picture" at bounding box center [374, 460] width 366 height 31
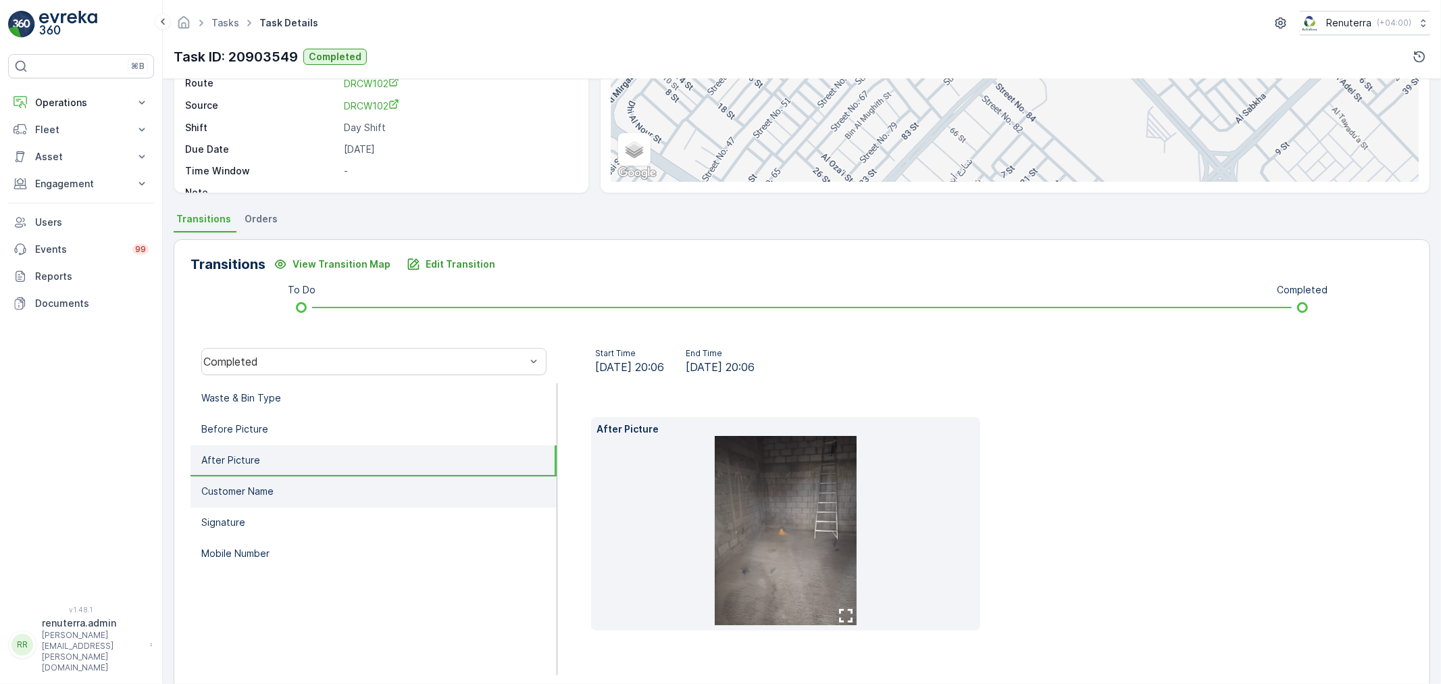
click at [307, 495] on li "Customer Name" at bounding box center [374, 491] width 366 height 31
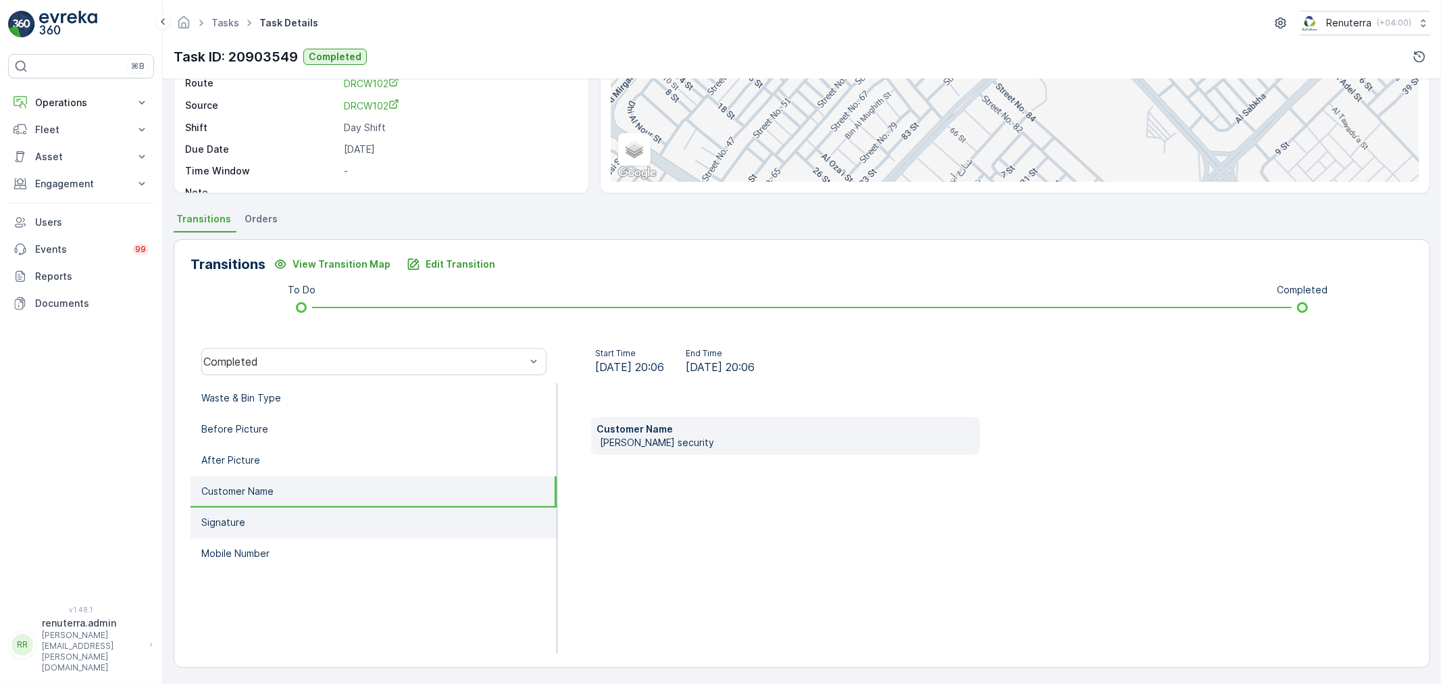
click at [306, 515] on li "Signature" at bounding box center [374, 522] width 366 height 31
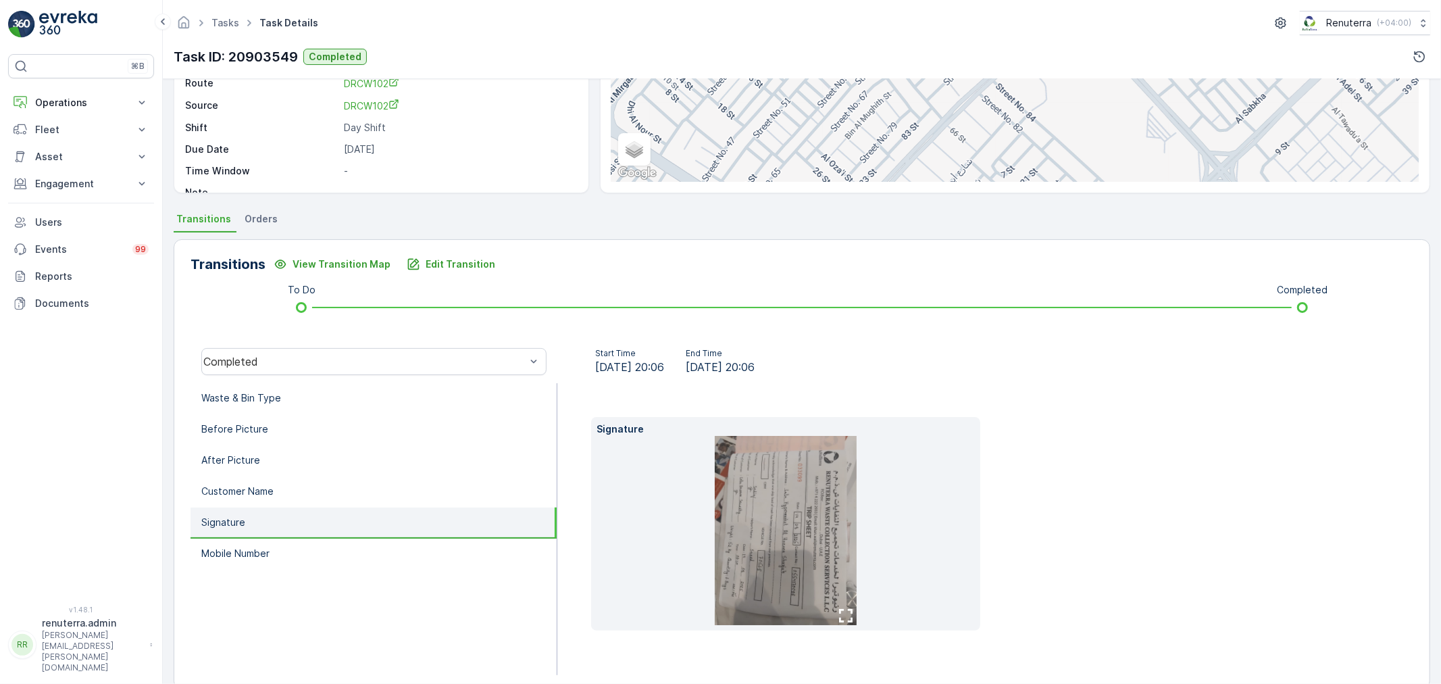
click at [809, 551] on img at bounding box center [786, 530] width 142 height 189
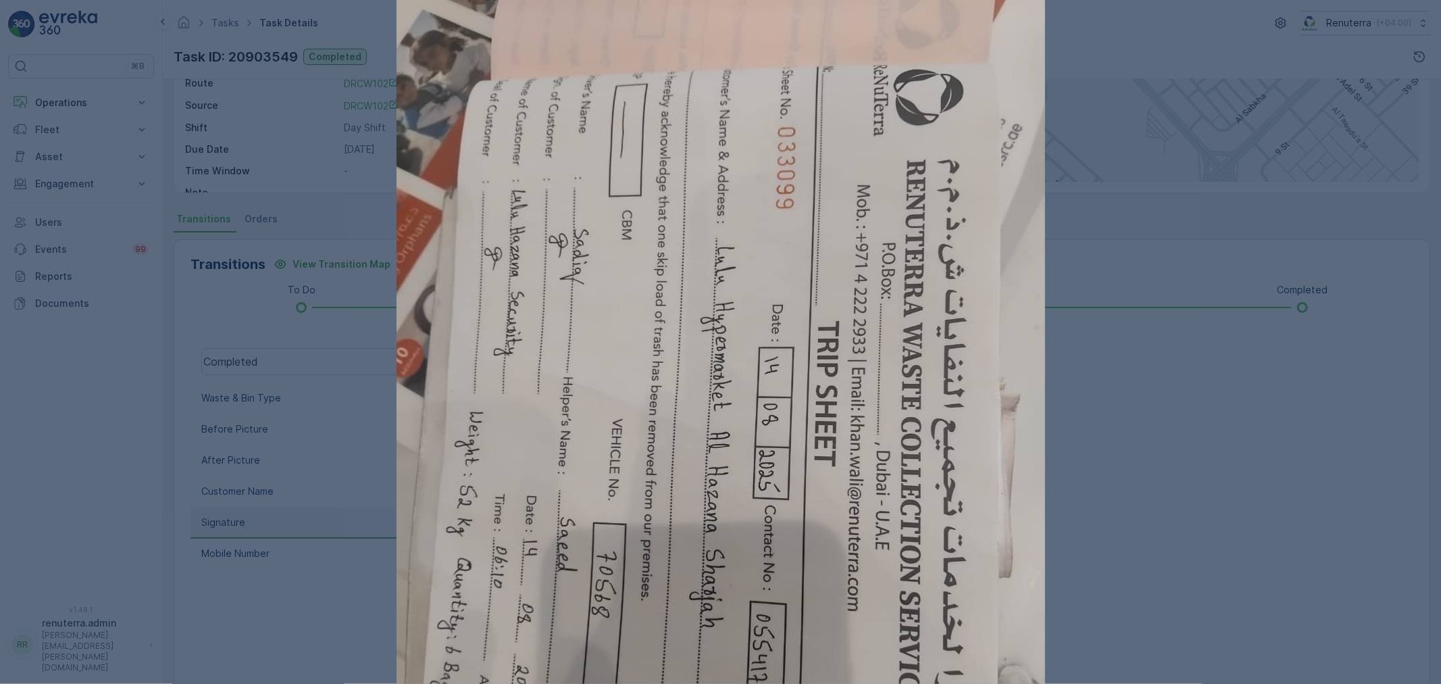
click at [1181, 522] on div at bounding box center [720, 342] width 1441 height 684
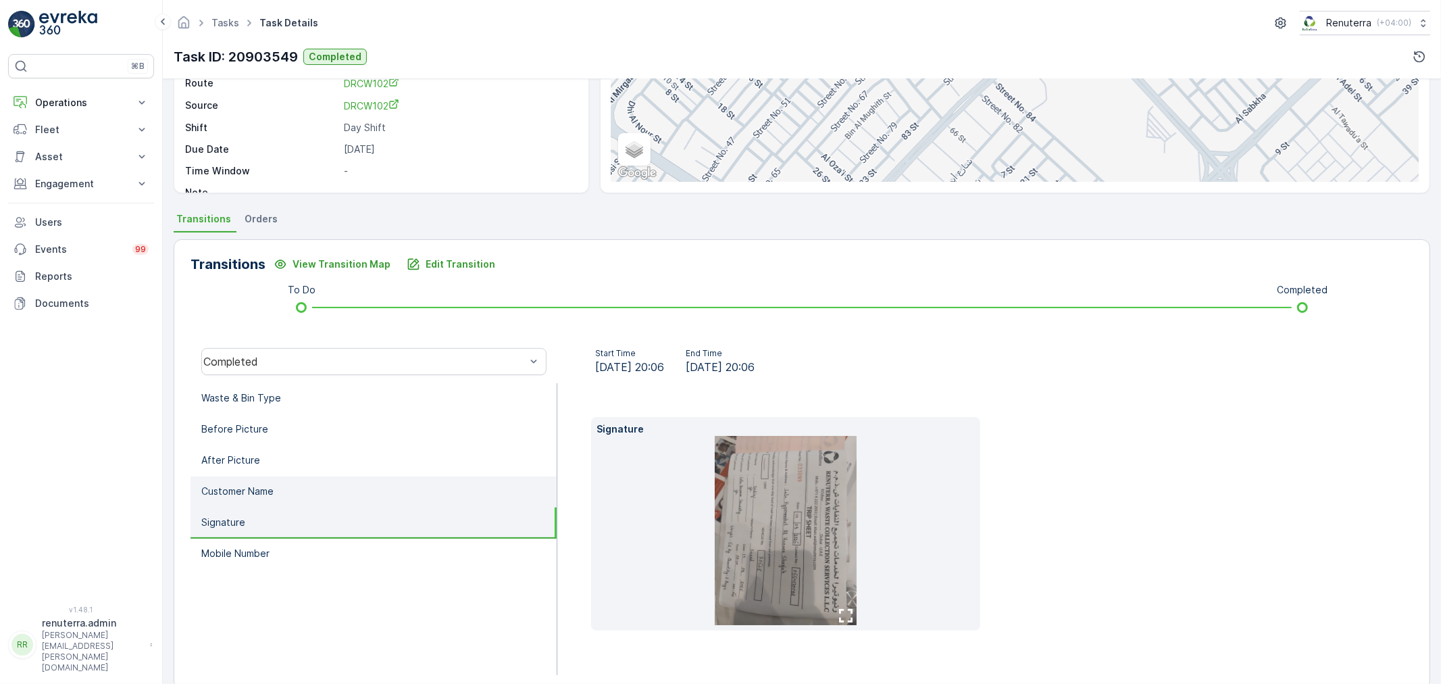
click at [258, 489] on p "Customer Name" at bounding box center [237, 491] width 72 height 14
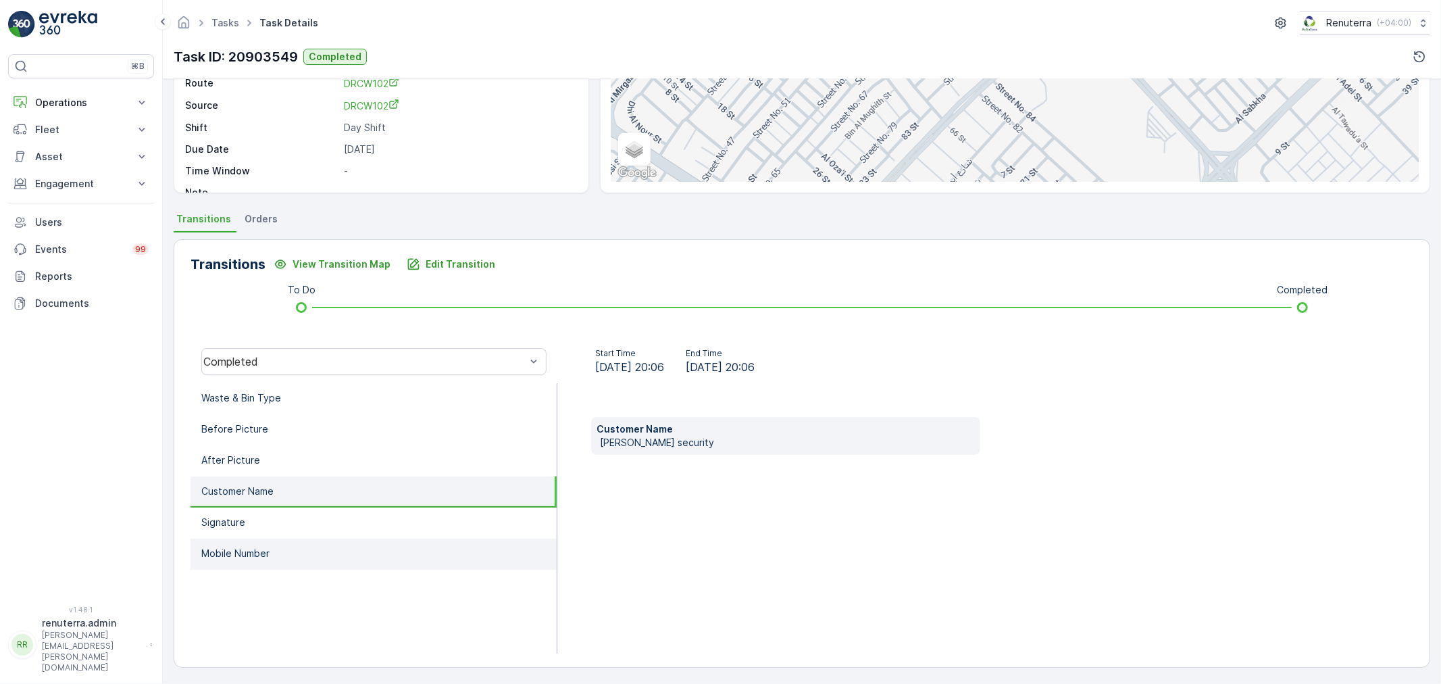
click at [240, 538] on li "Mobile Number" at bounding box center [374, 553] width 366 height 31
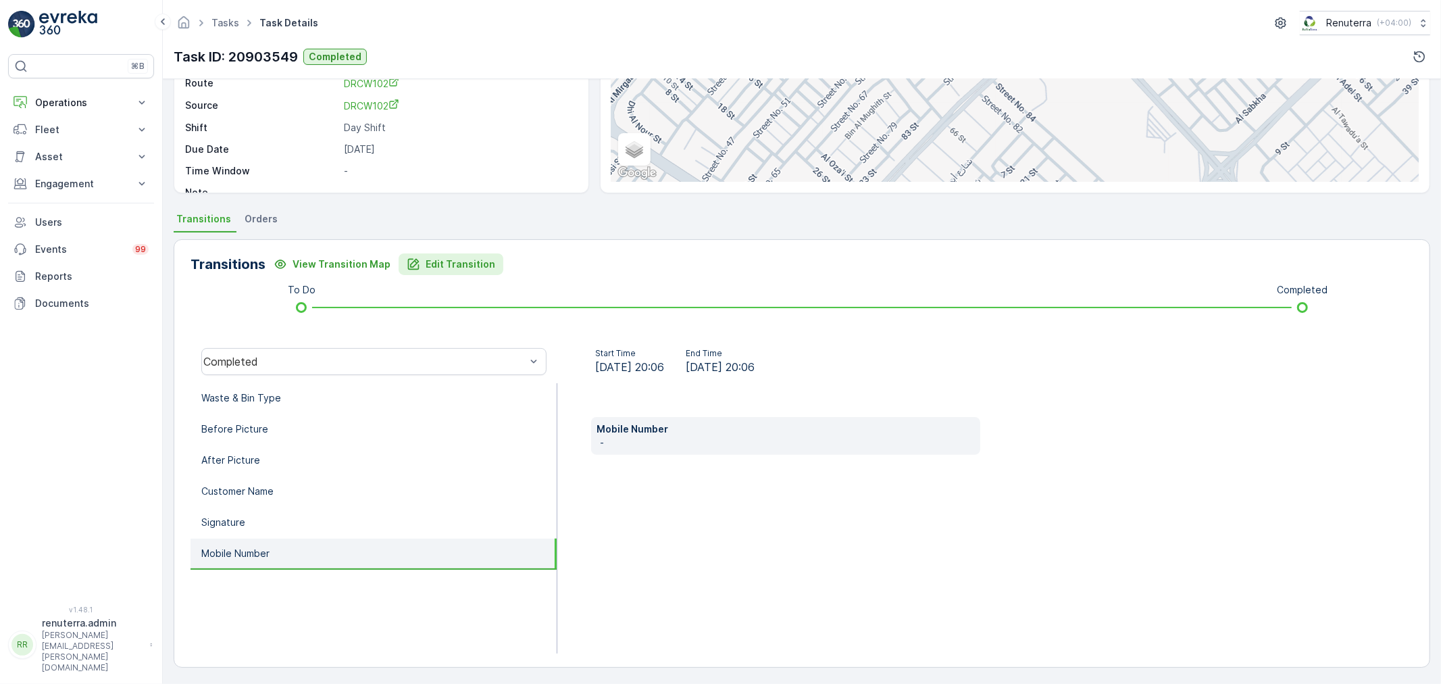
click at [453, 265] on p "Edit Transition" at bounding box center [461, 264] width 70 height 14
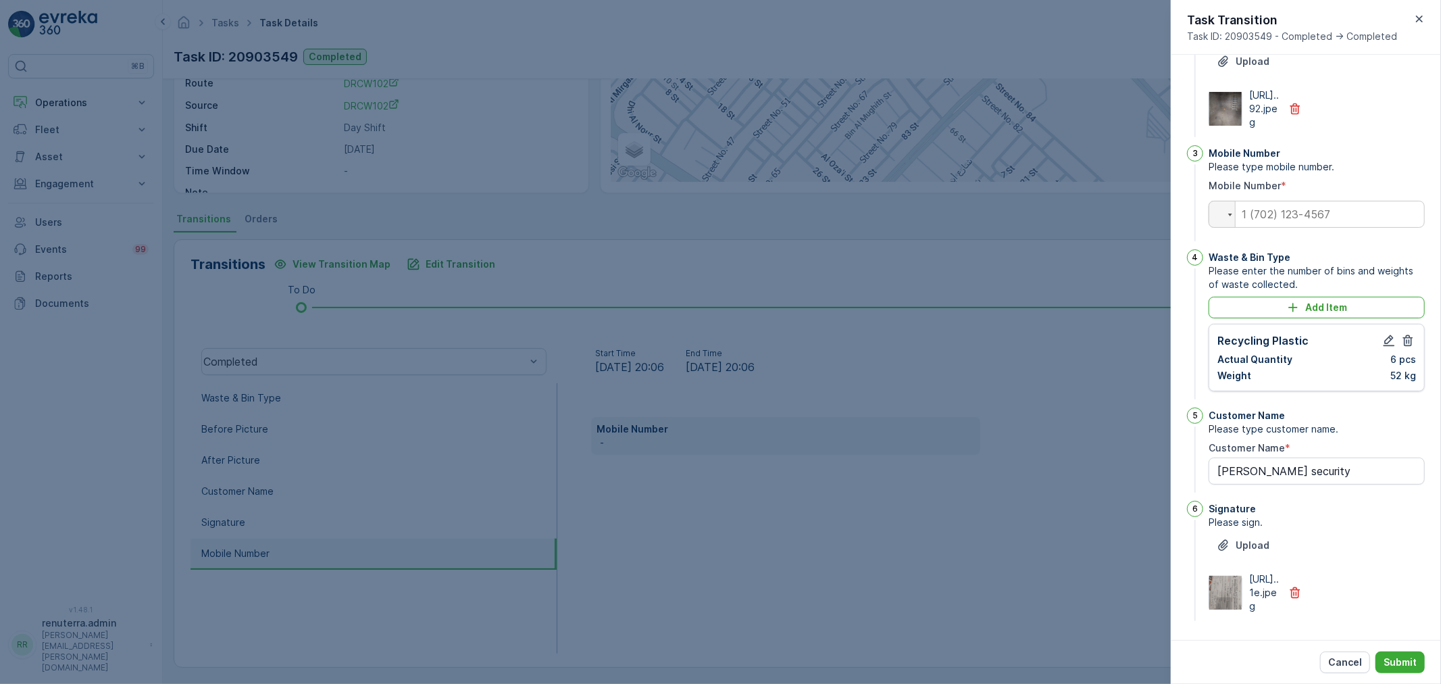
scroll to position [263, 0]
click at [1298, 201] on input "tel" at bounding box center [1317, 214] width 216 height 27
type input "0554170088"
click at [1394, 659] on p "Submit" at bounding box center [1400, 662] width 33 height 14
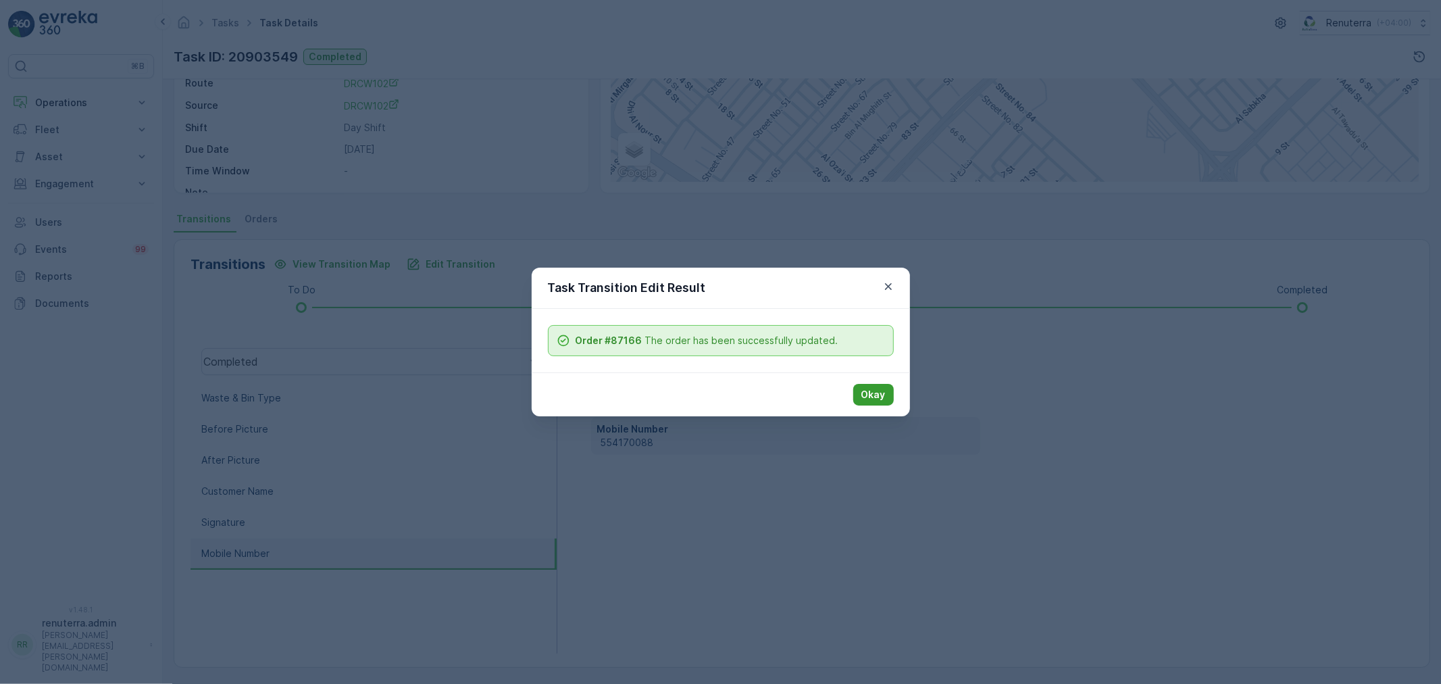
click at [876, 400] on p "Okay" at bounding box center [873, 395] width 24 height 14
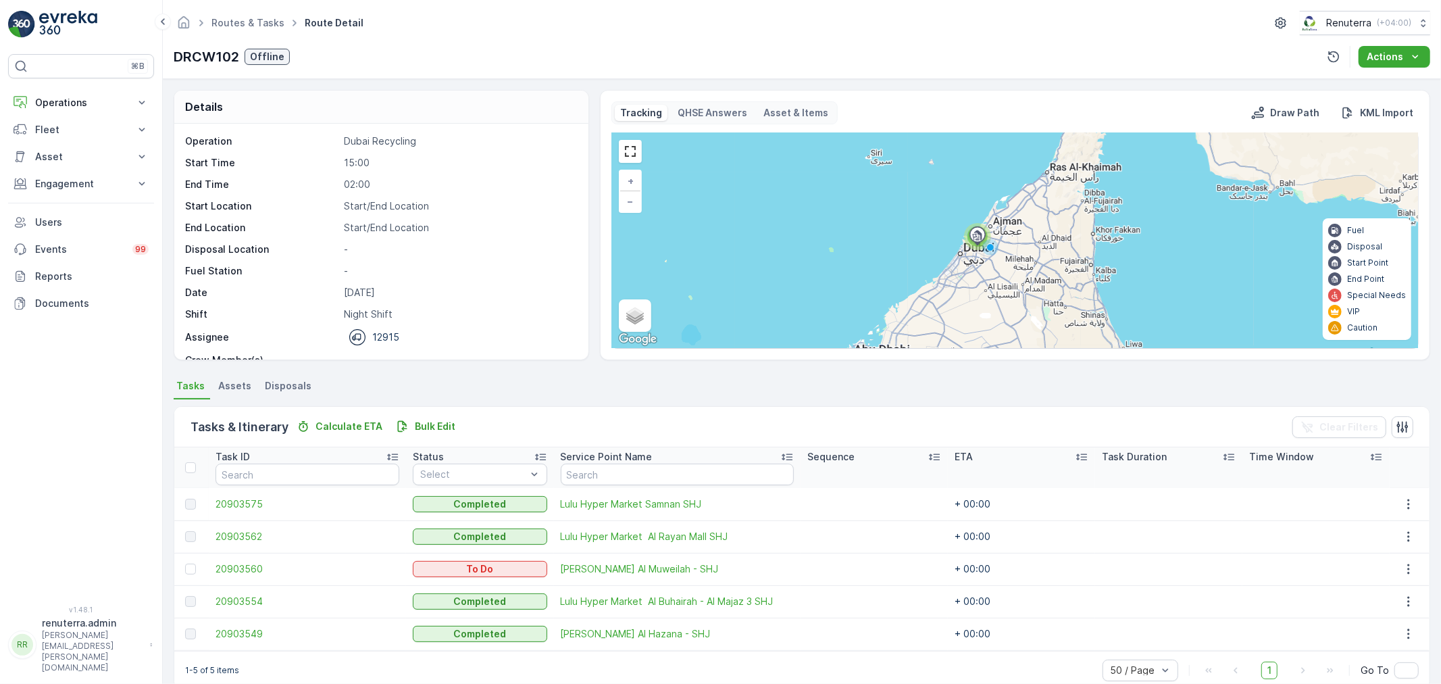
scroll to position [23, 0]
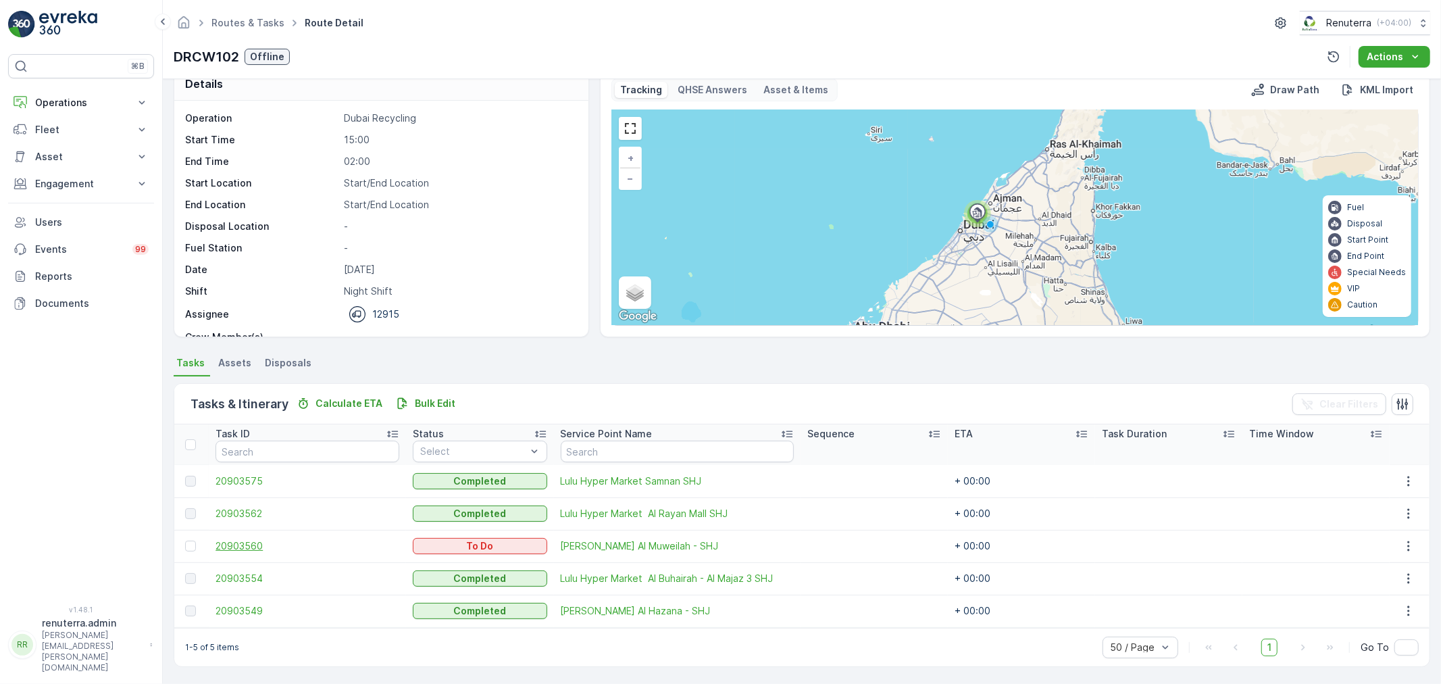
click at [250, 544] on span "20903560" at bounding box center [308, 546] width 184 height 14
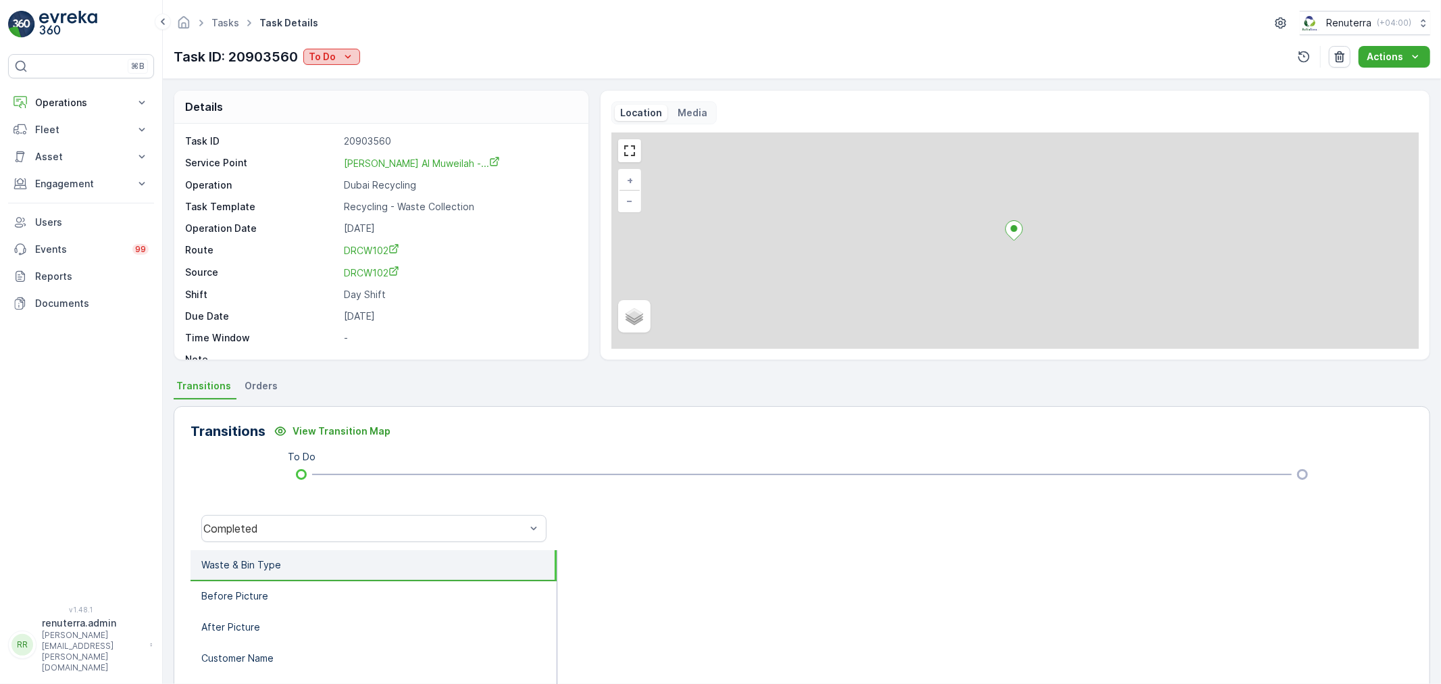
click at [336, 49] on button "To Do" at bounding box center [331, 57] width 57 height 16
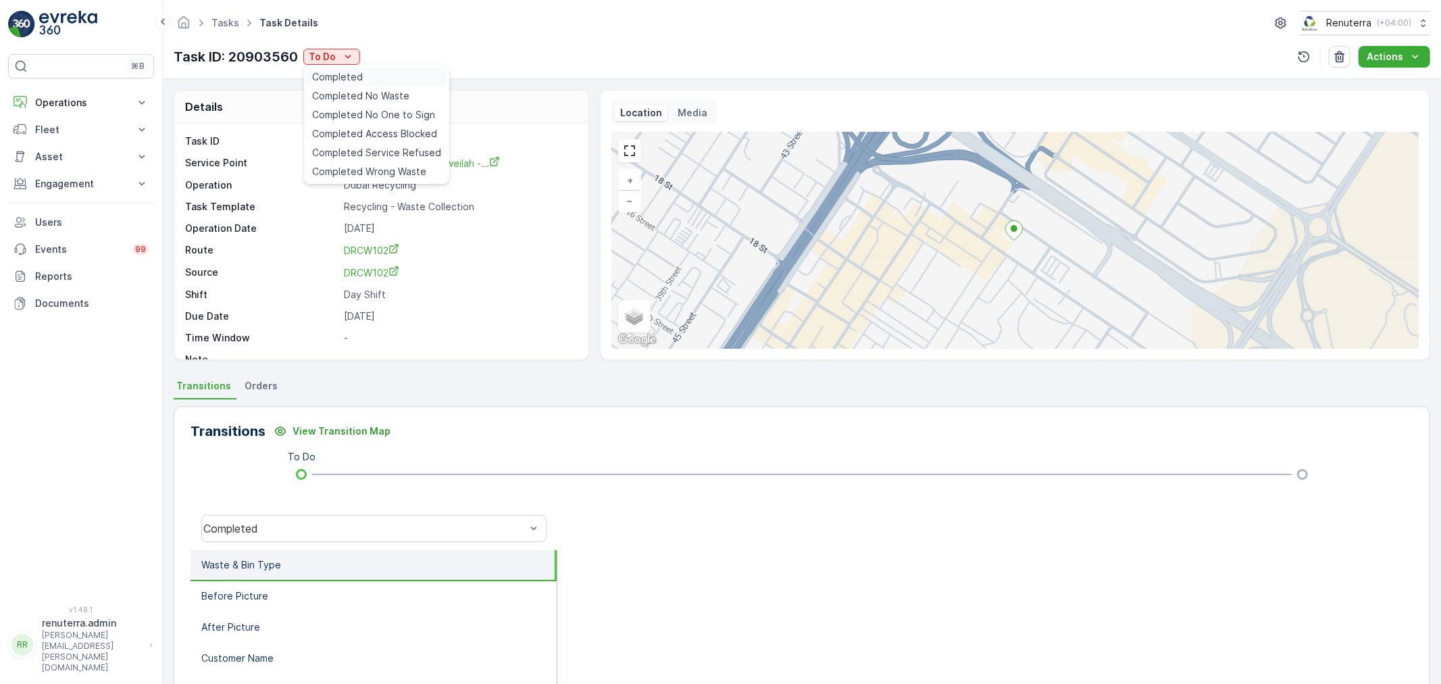
click at [332, 78] on span "Completed" at bounding box center [337, 77] width 51 height 14
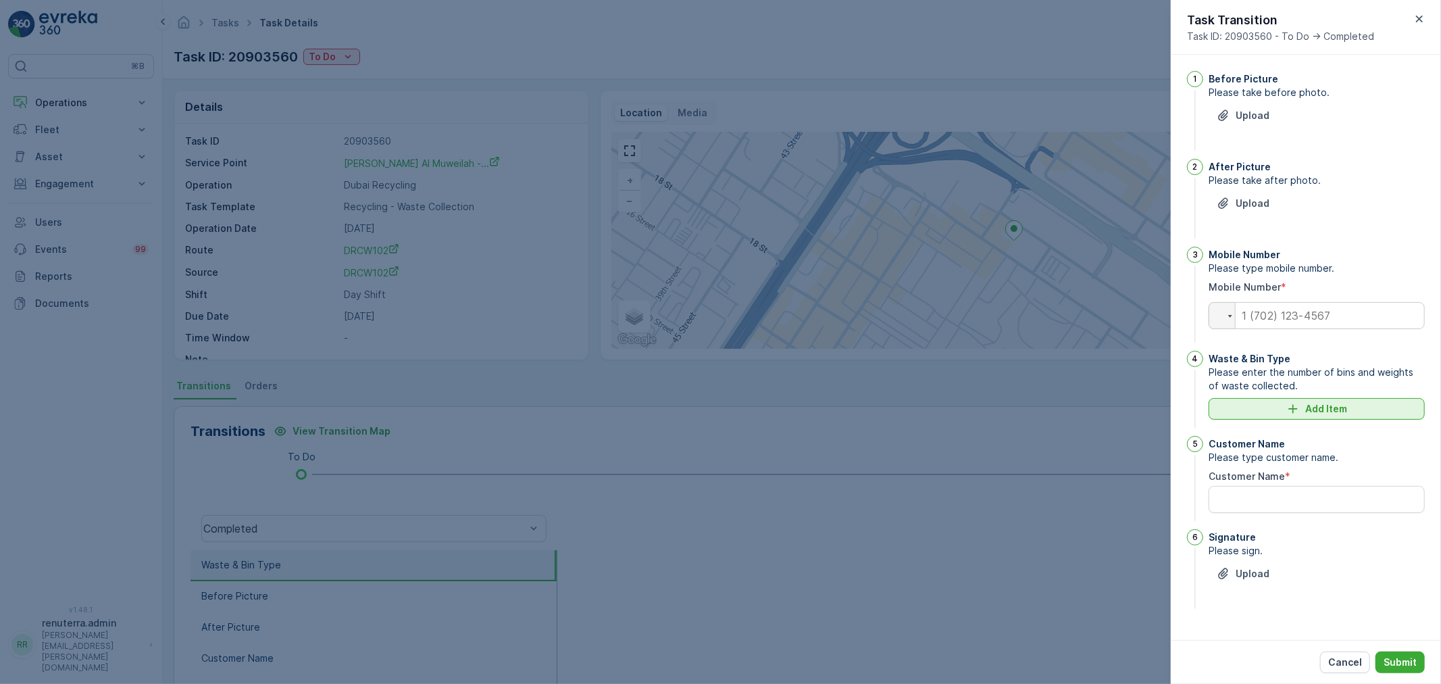
click at [1319, 408] on p "Add Item" at bounding box center [1326, 409] width 42 height 14
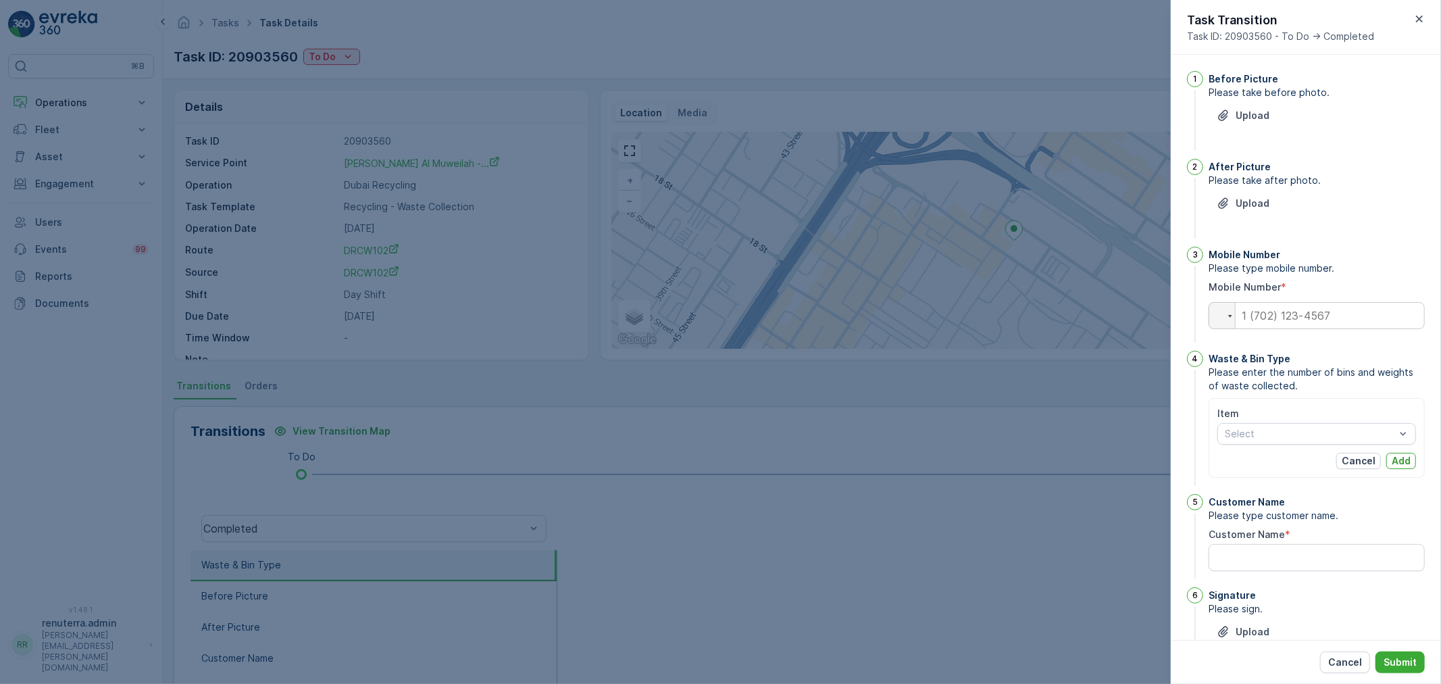
click at [973, 576] on div at bounding box center [720, 342] width 1441 height 684
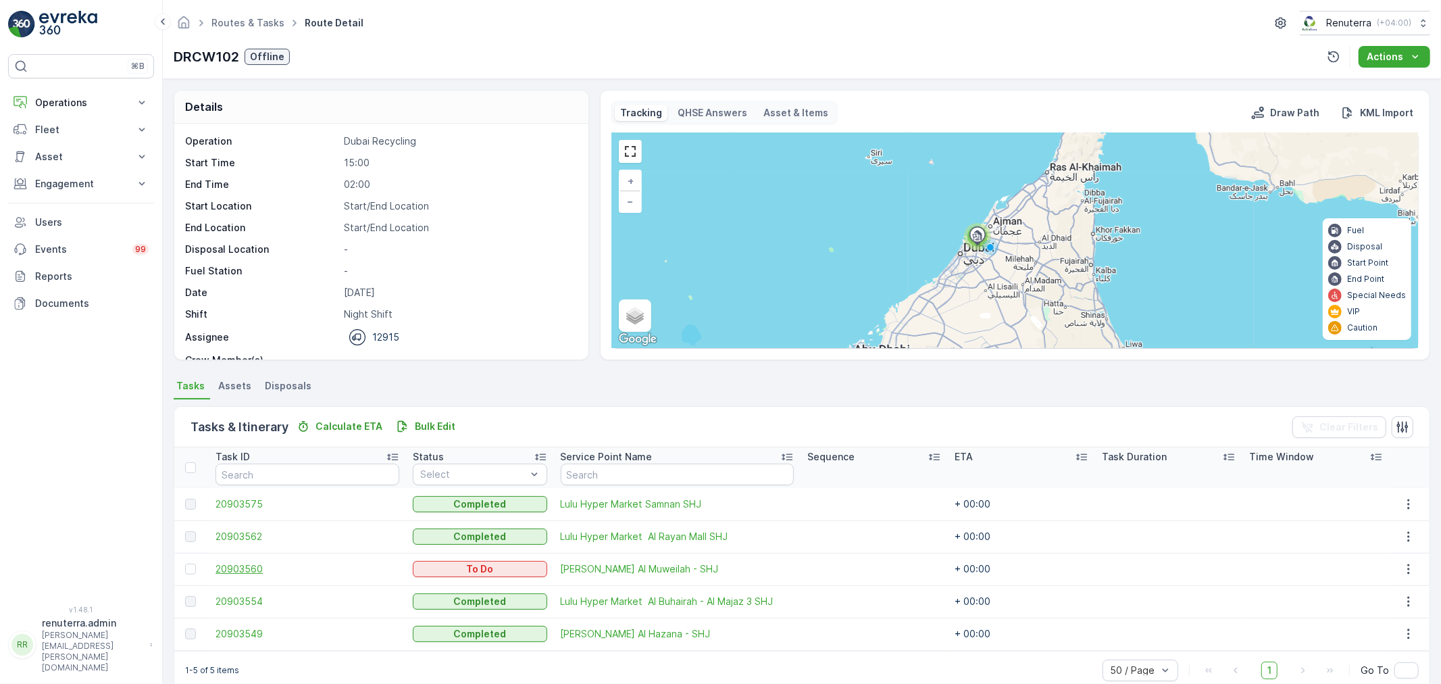
click at [245, 565] on span "20903560" at bounding box center [308, 569] width 184 height 14
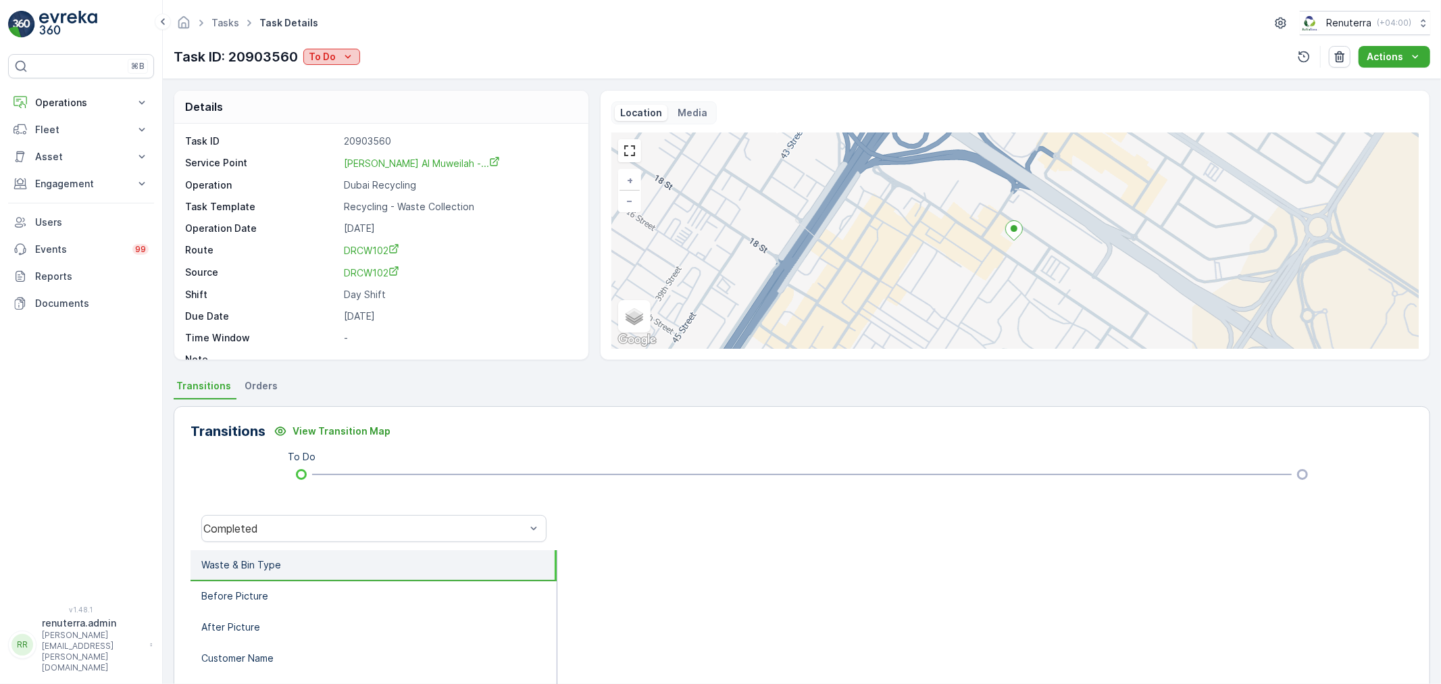
click at [336, 51] on div "To Do" at bounding box center [332, 57] width 46 height 14
click at [336, 76] on span "Completed" at bounding box center [337, 77] width 51 height 14
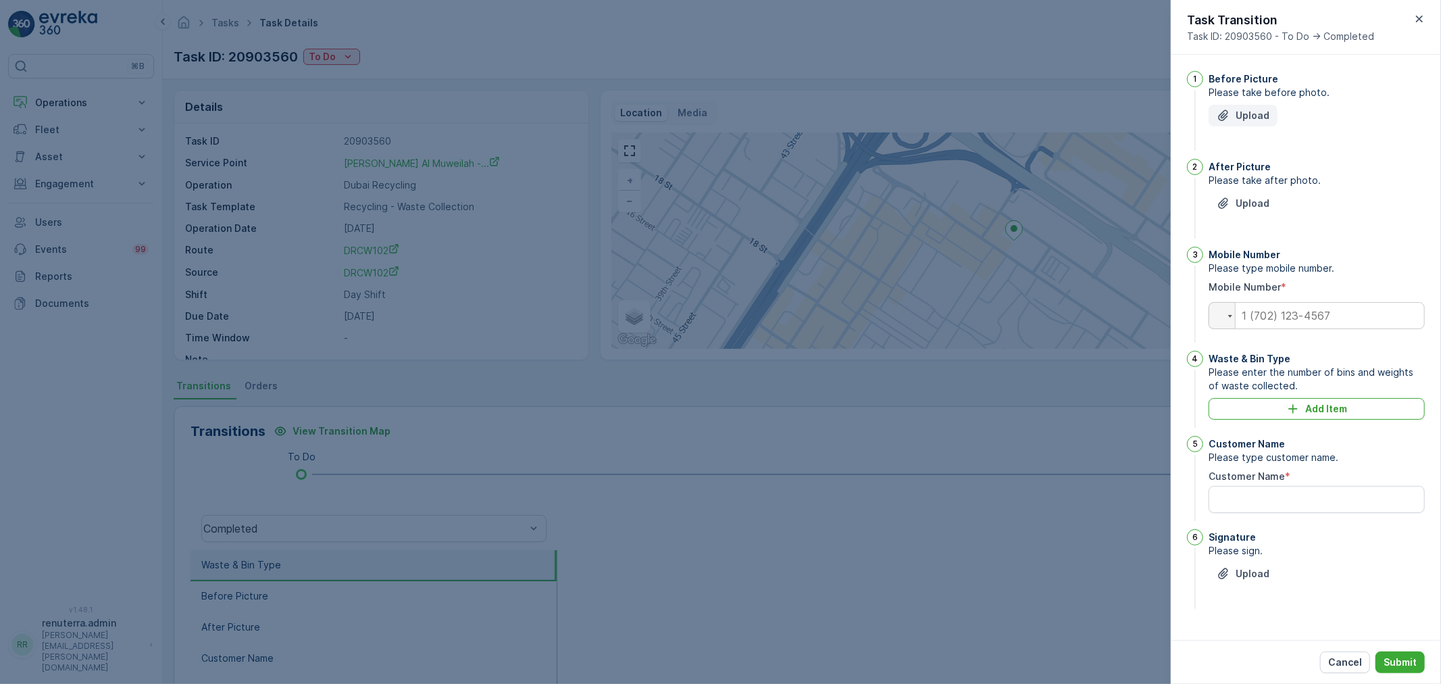
click at [1259, 109] on p "Upload" at bounding box center [1253, 116] width 34 height 14
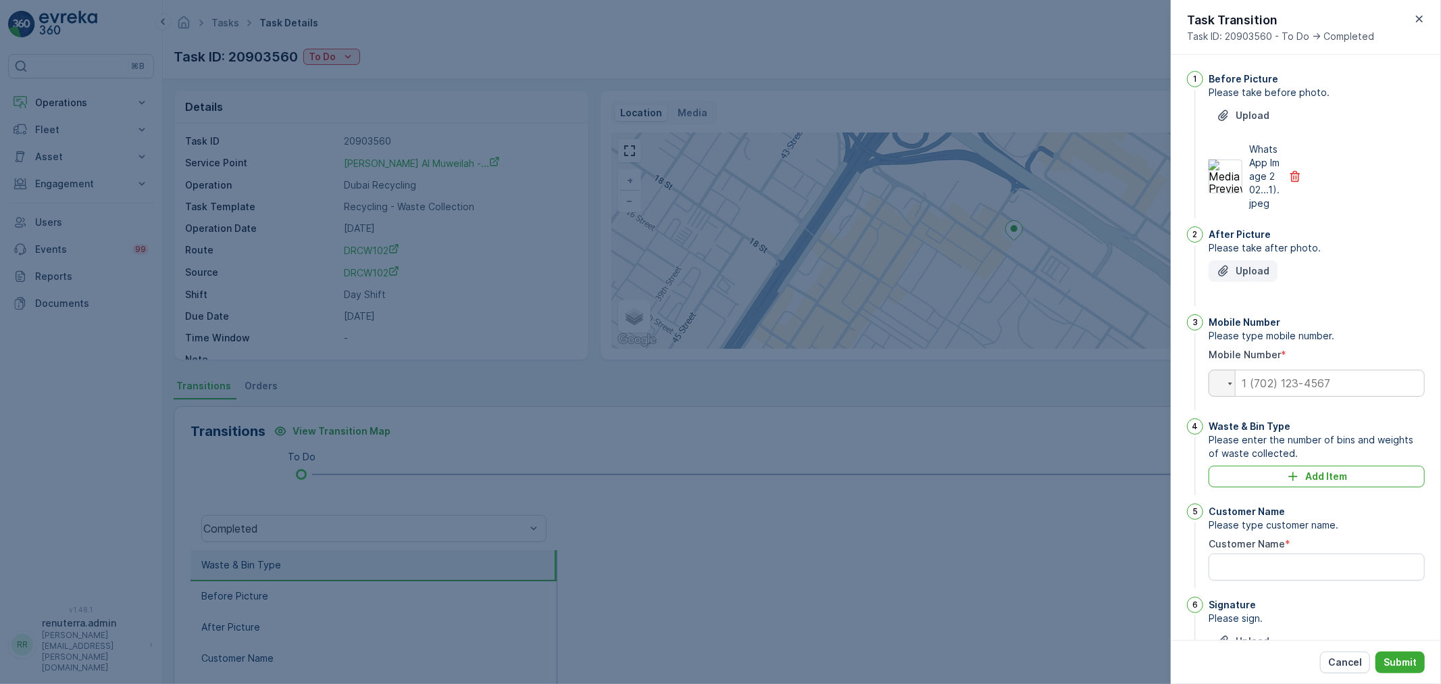
click at [1247, 278] on p "Upload" at bounding box center [1253, 271] width 34 height 14
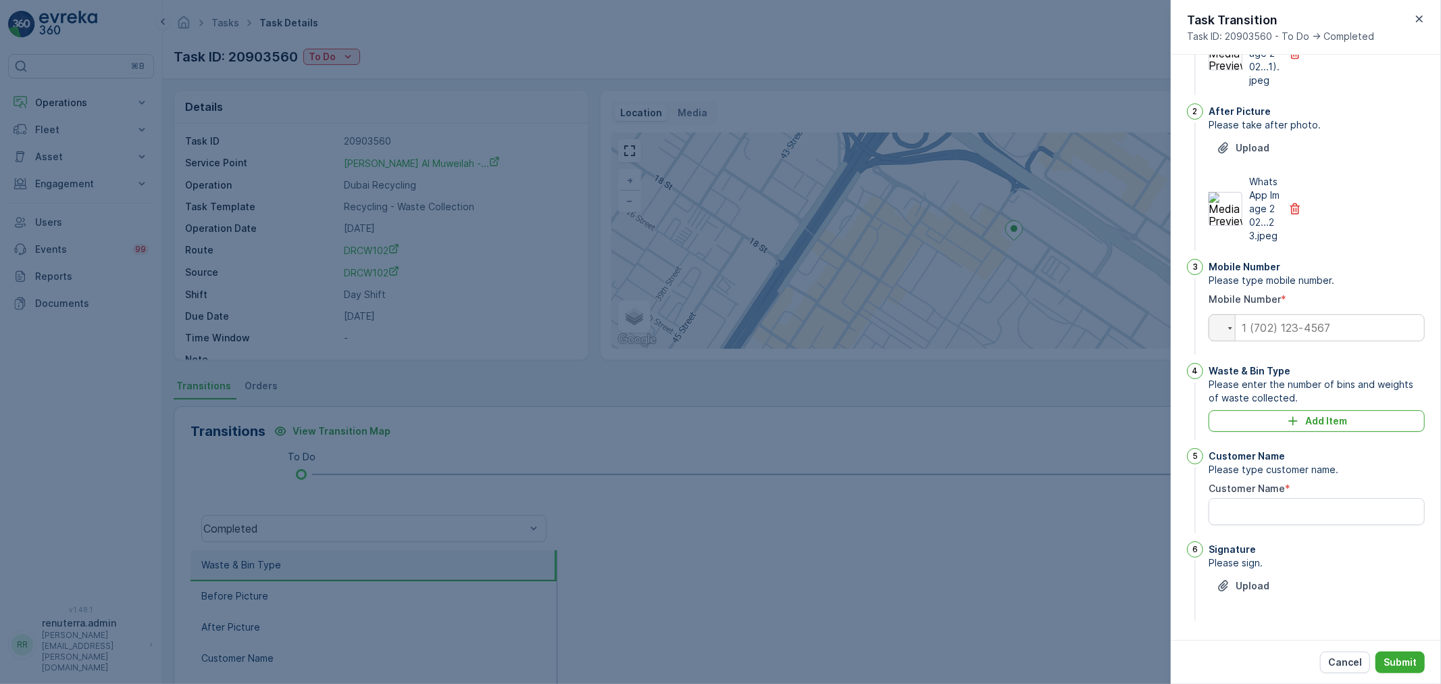
scroll to position [150, 0]
click at [1268, 320] on input "tel" at bounding box center [1317, 327] width 216 height 27
type input "0544027238"
click at [1348, 424] on div "Add Item" at bounding box center [1317, 421] width 200 height 14
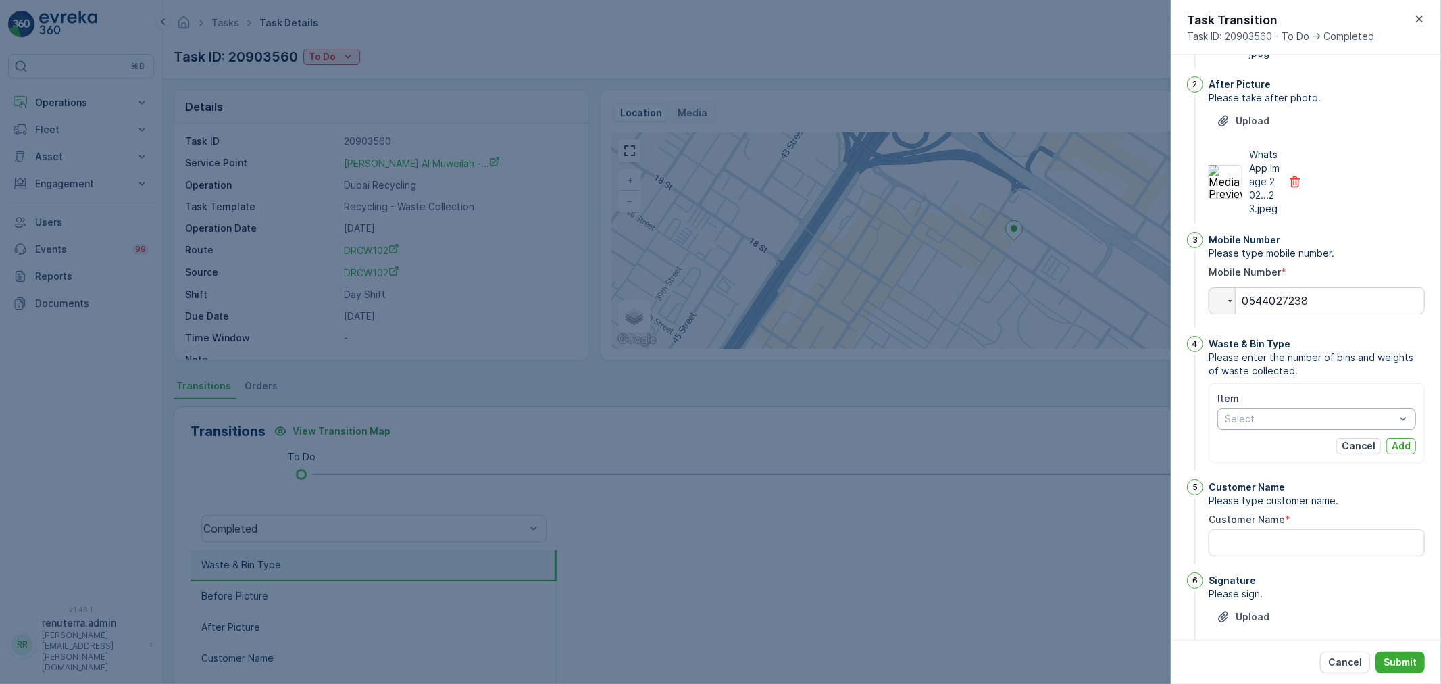
click at [1313, 430] on div "Select" at bounding box center [1316, 419] width 199 height 22
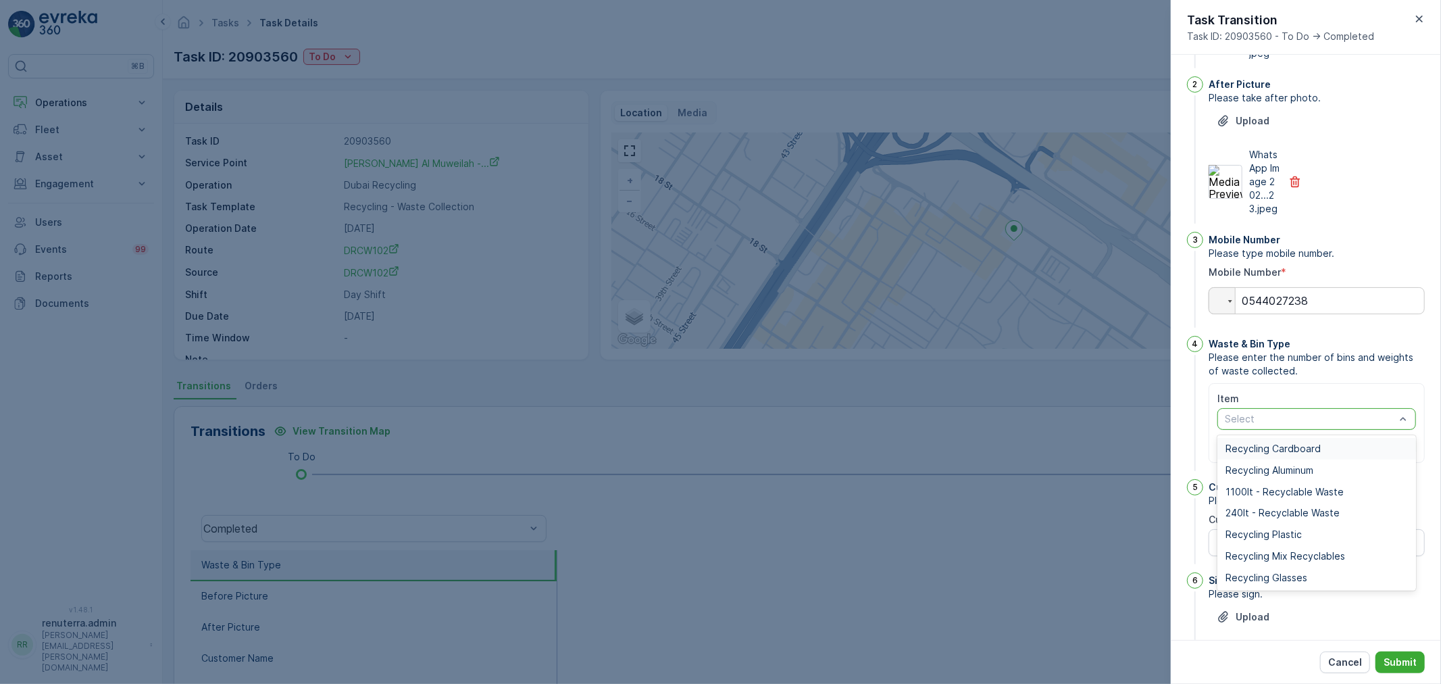
click at [1306, 424] on div at bounding box center [1309, 418] width 173 height 11
click at [1280, 540] on span "Recycling Plastic" at bounding box center [1263, 534] width 76 height 11
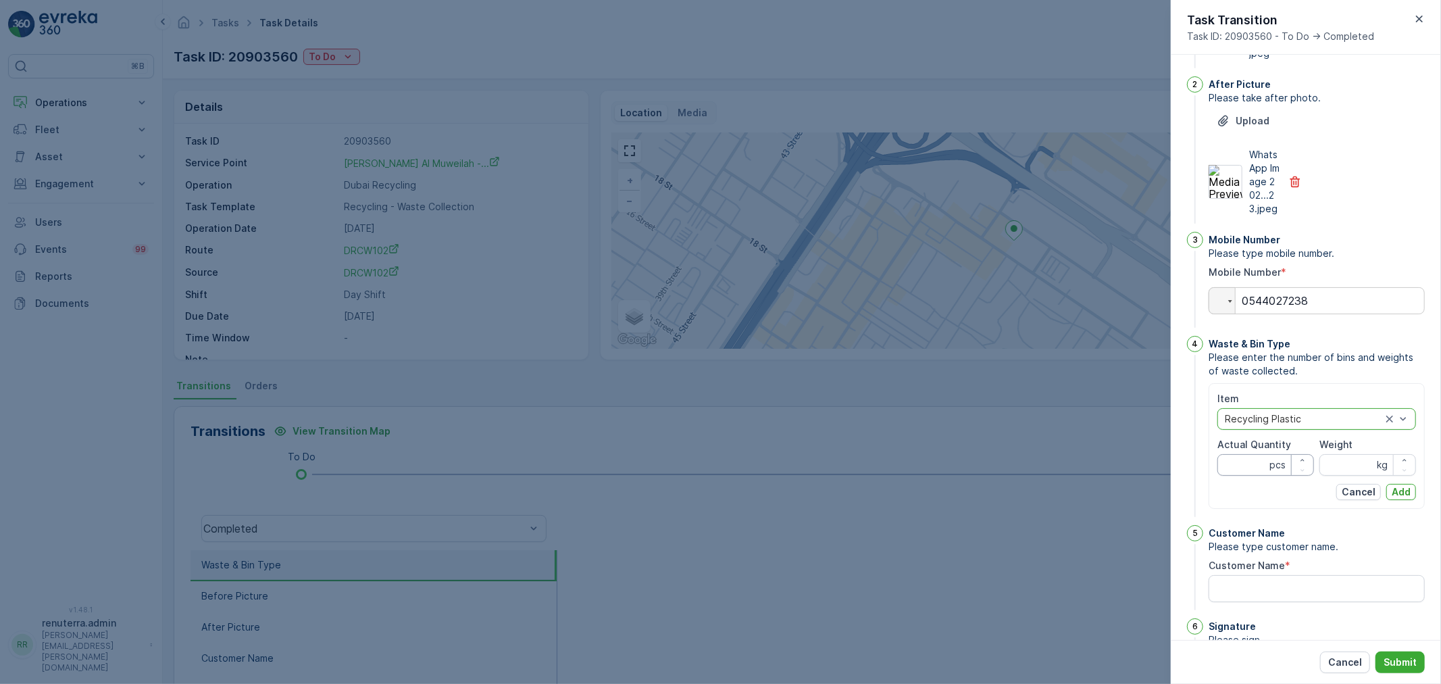
click at [1252, 476] on Quantity "Actual Quantity" at bounding box center [1265, 465] width 97 height 22
type Quantity "12"
click at [1347, 476] on input "Weight" at bounding box center [1367, 465] width 97 height 22
type input "85"
click at [1396, 500] on div "Item Recycling Plastic Actual Quantity 12 pcs Weight 85 kg Cancel Add" at bounding box center [1316, 446] width 199 height 108
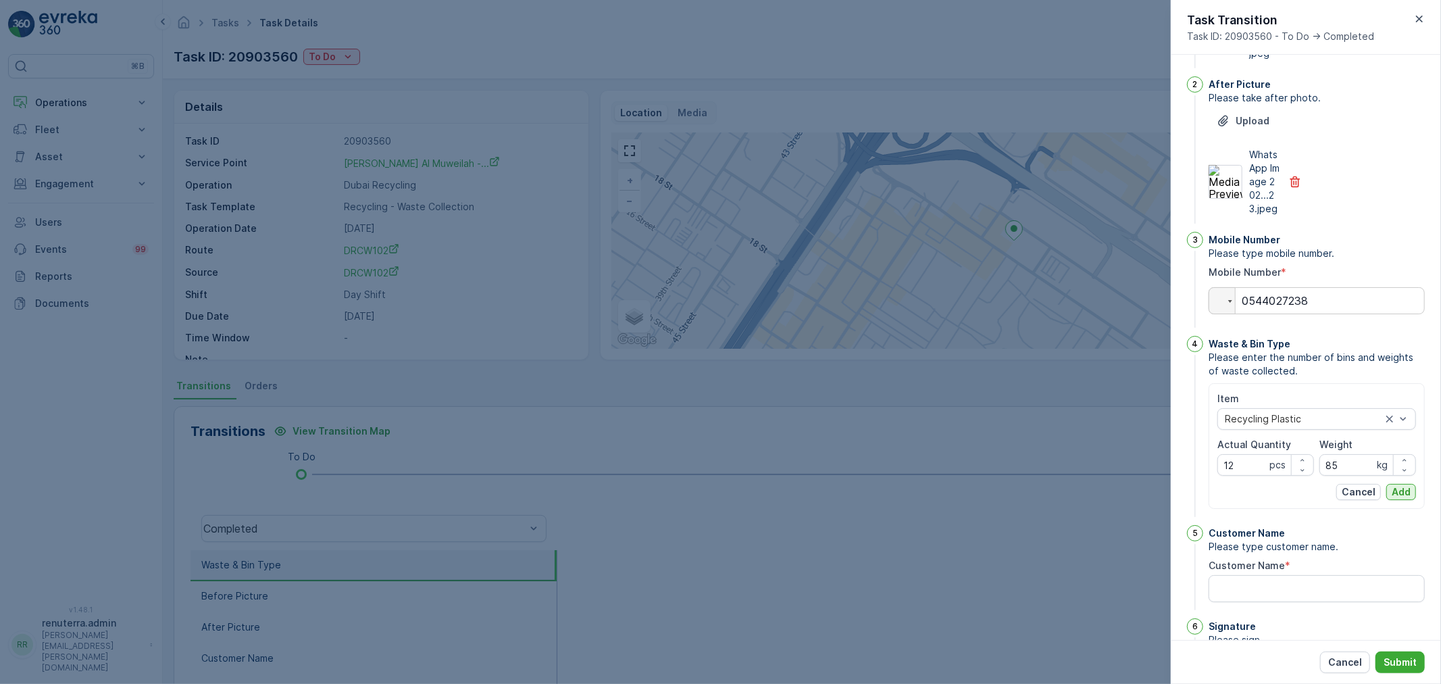
click at [1397, 499] on p "Add" at bounding box center [1401, 492] width 19 height 14
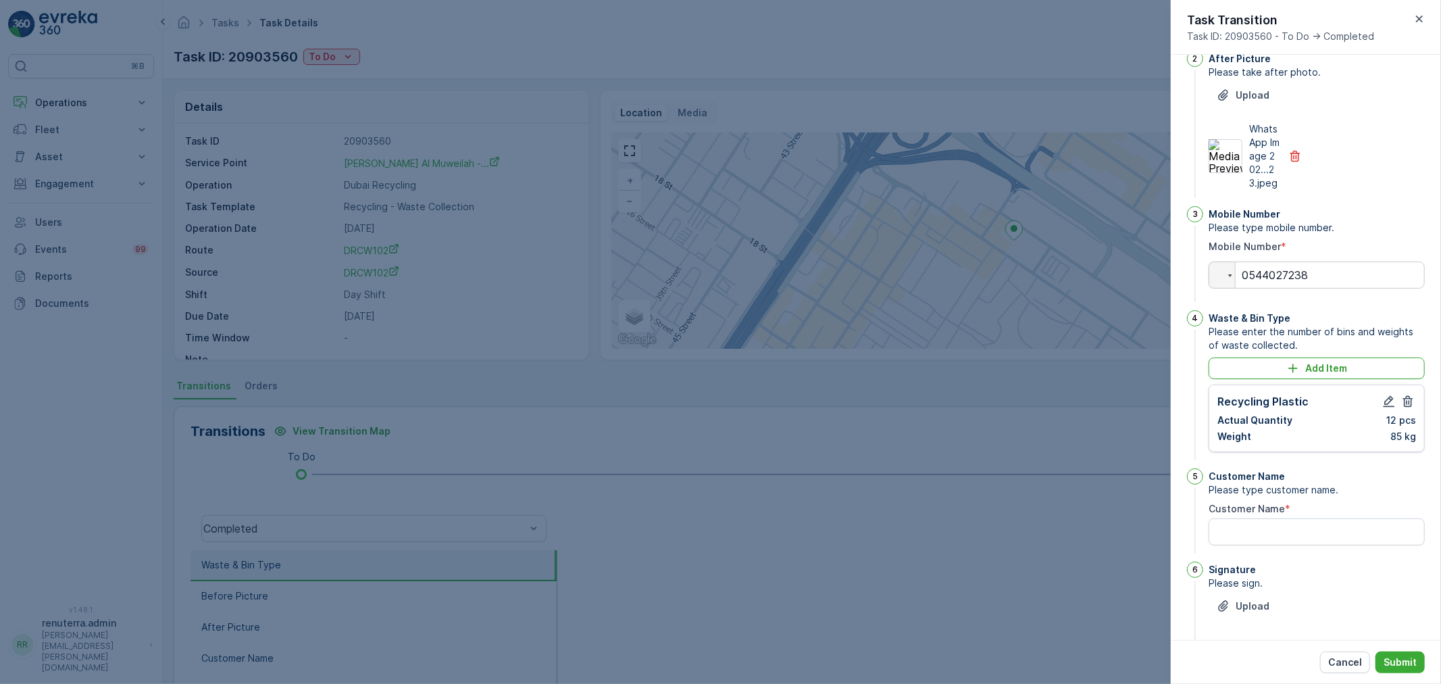
scroll to position [223, 0]
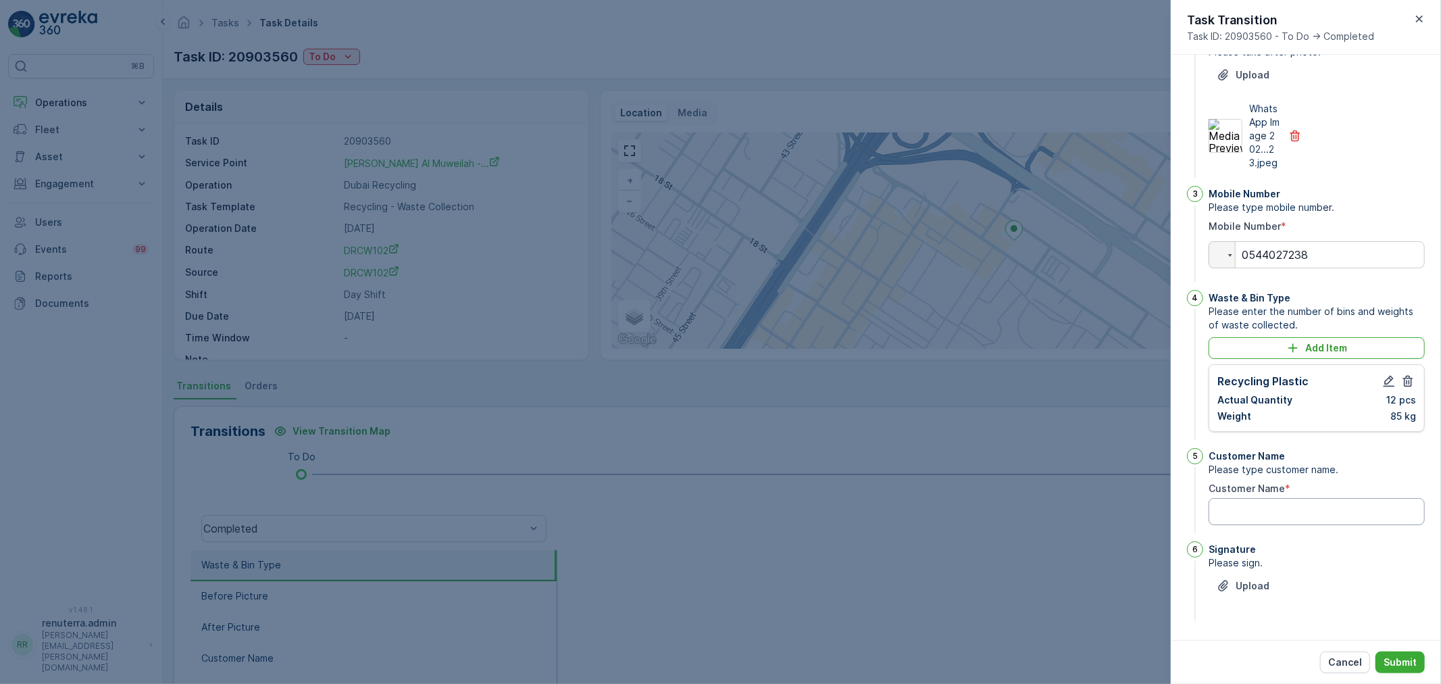
click at [1262, 513] on Name "Customer Name" at bounding box center [1317, 511] width 216 height 27
type Name "lulu muweilah"
click at [1269, 583] on button "Upload" at bounding box center [1243, 586] width 69 height 22
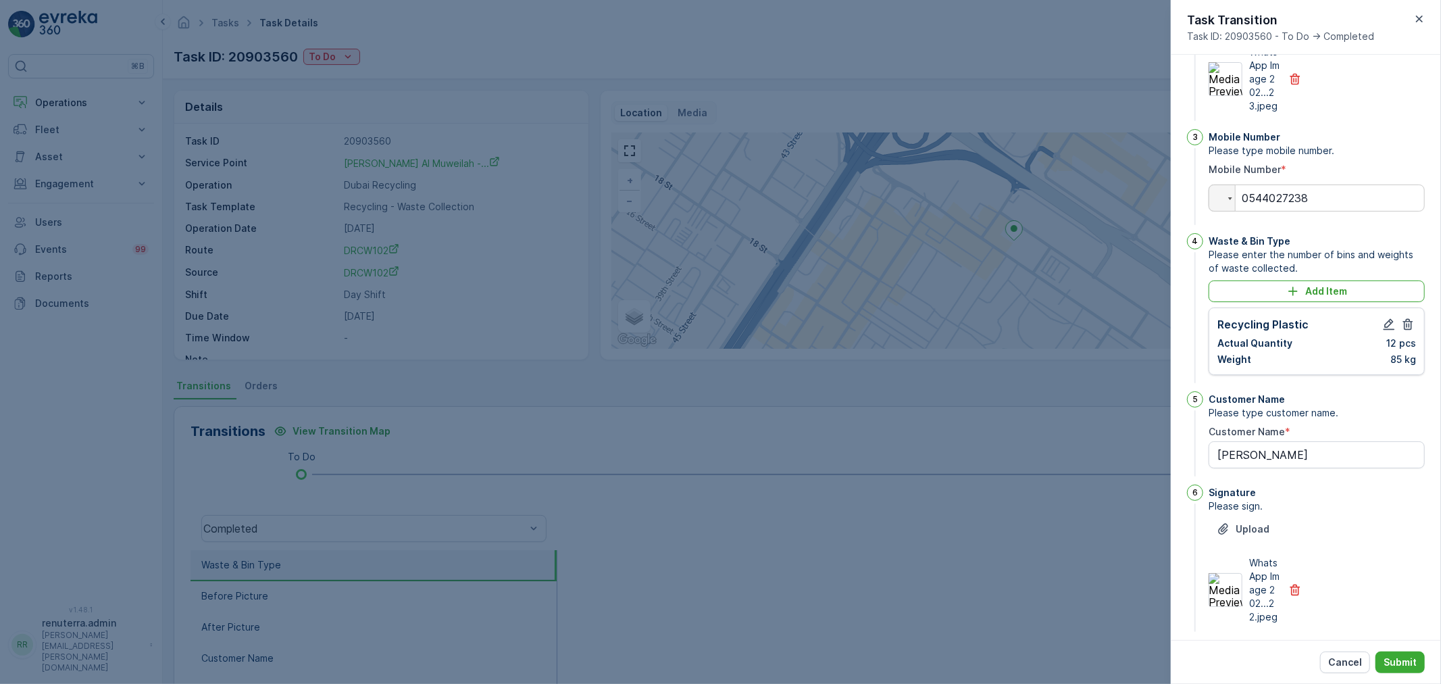
scroll to position [304, 0]
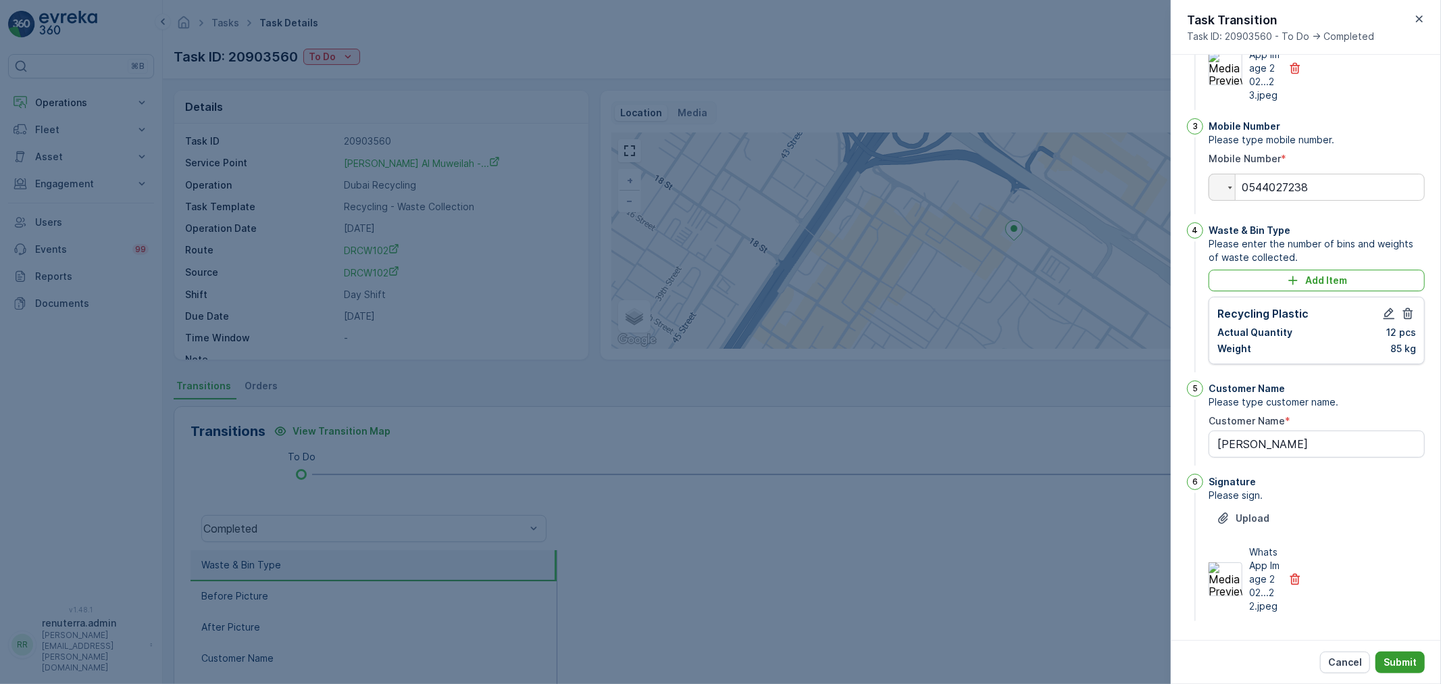
click at [1401, 657] on p "Submit" at bounding box center [1400, 662] width 33 height 14
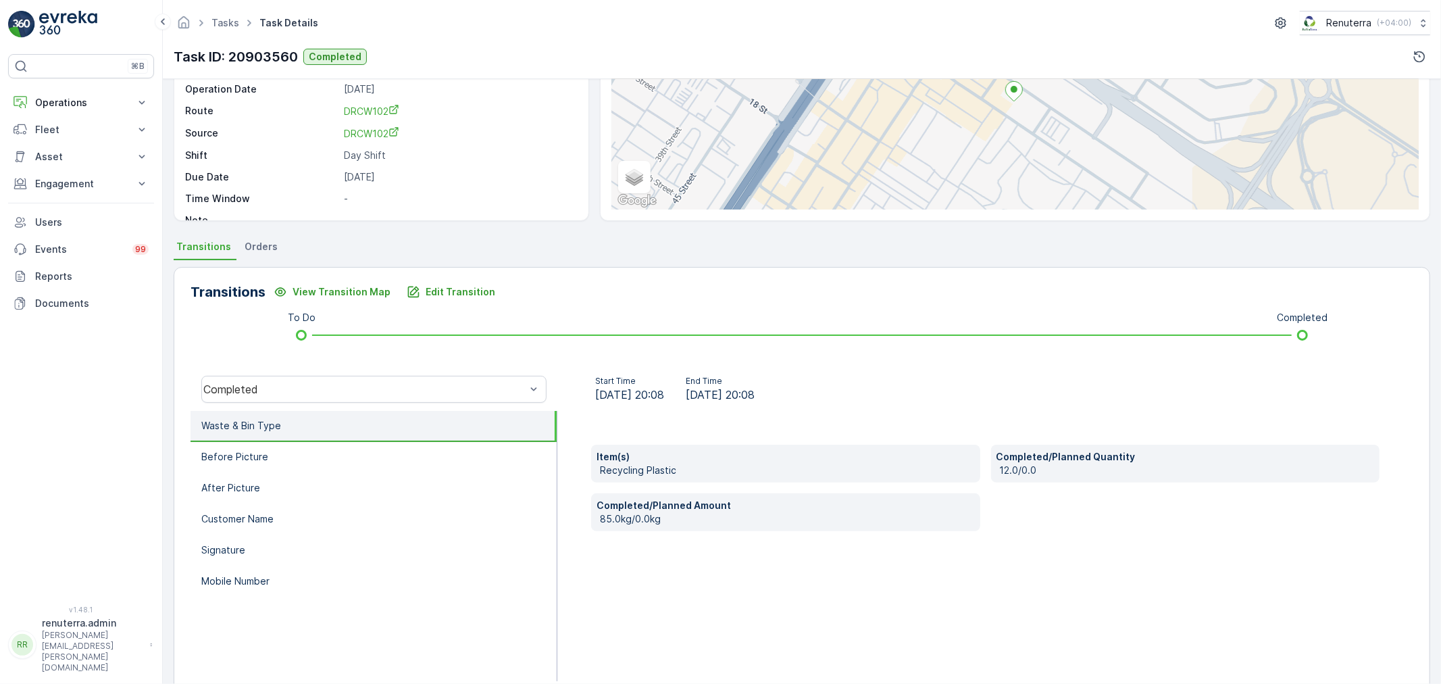
scroll to position [167, 0]
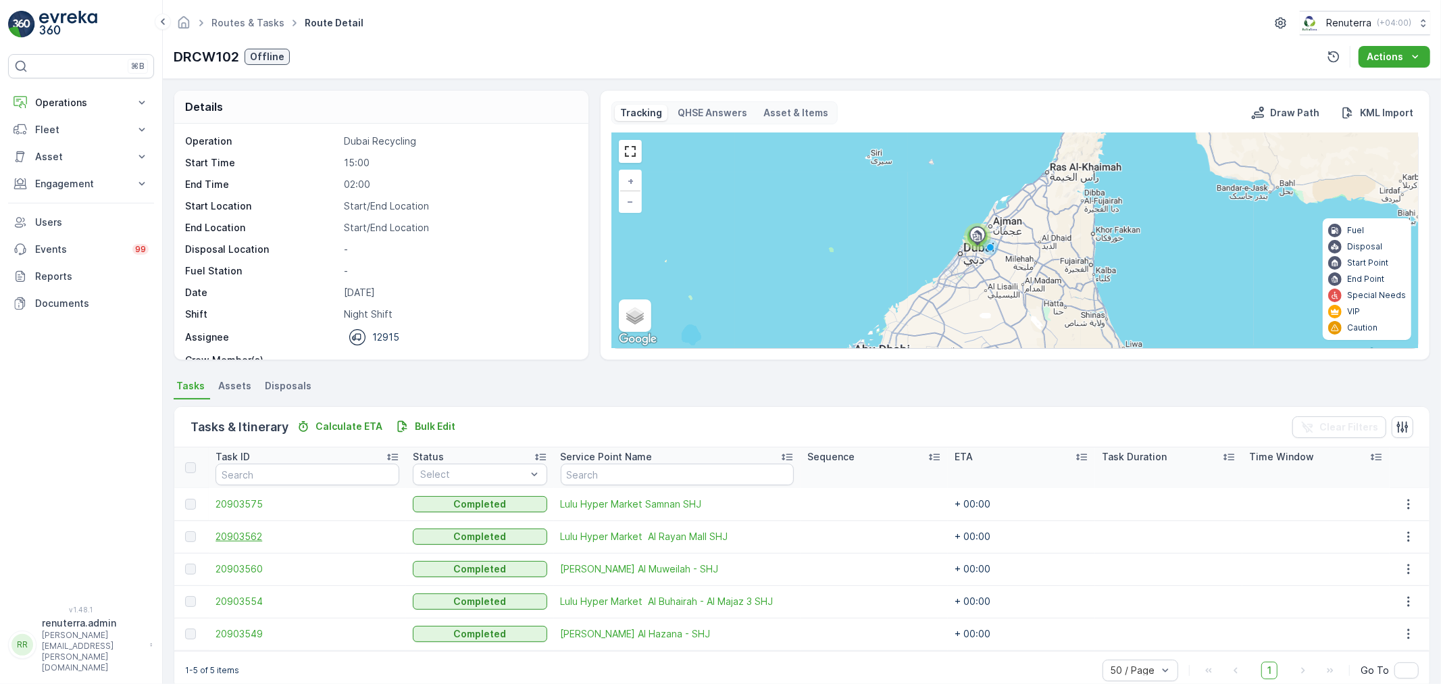
click at [254, 537] on span "20903562" at bounding box center [308, 537] width 184 height 14
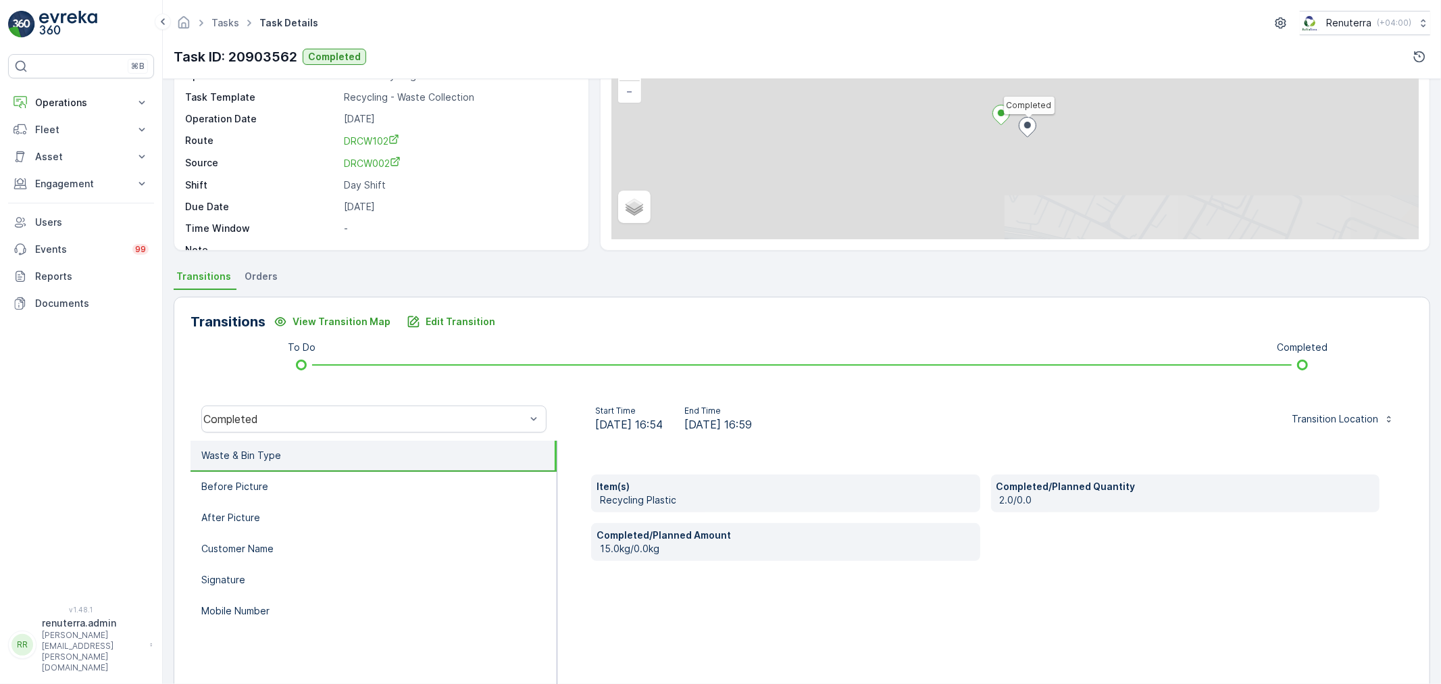
scroll to position [150, 0]
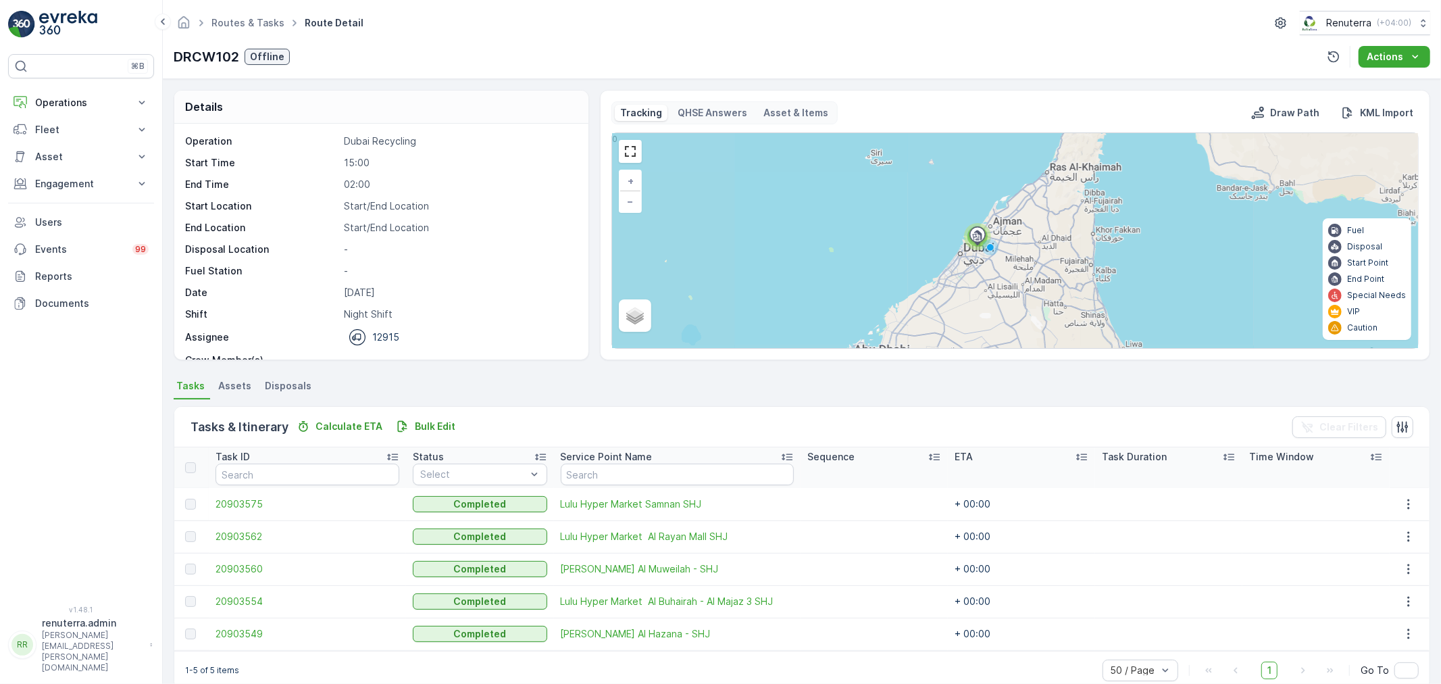
scroll to position [23, 0]
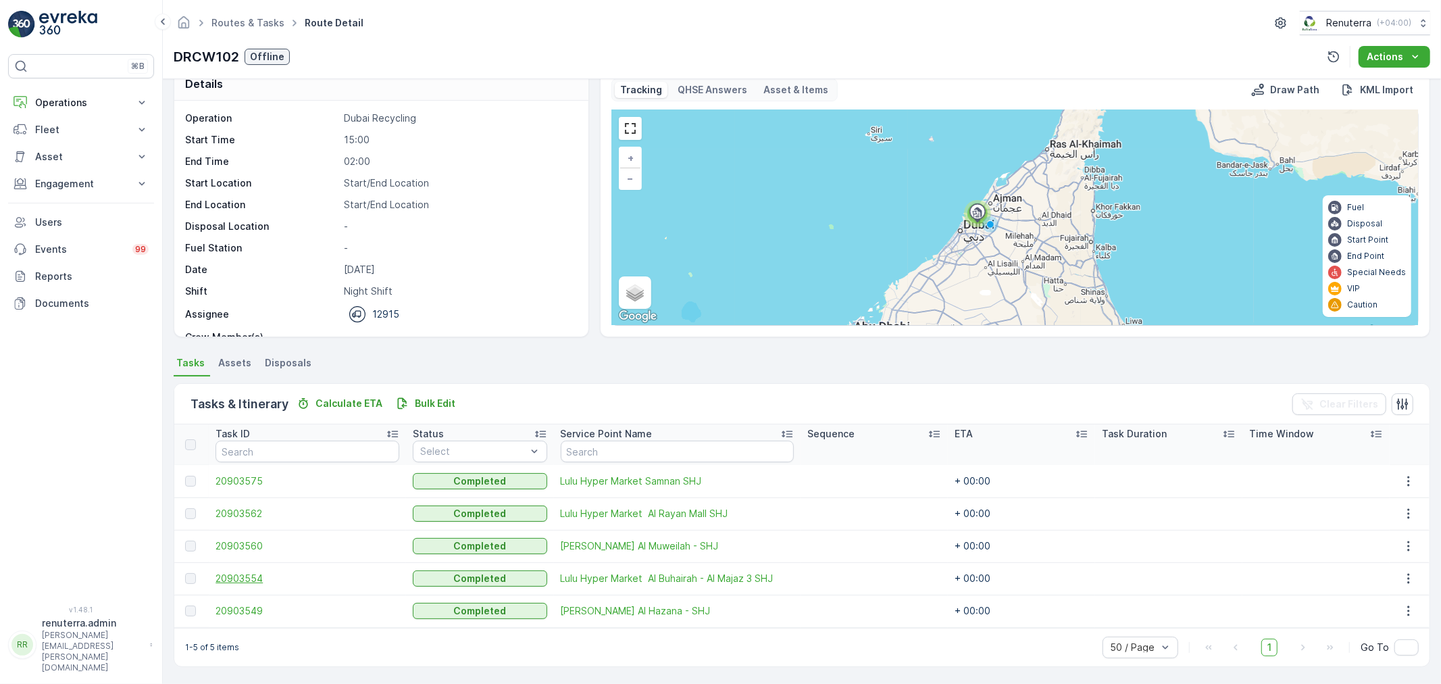
click at [238, 578] on span "20903554" at bounding box center [308, 579] width 184 height 14
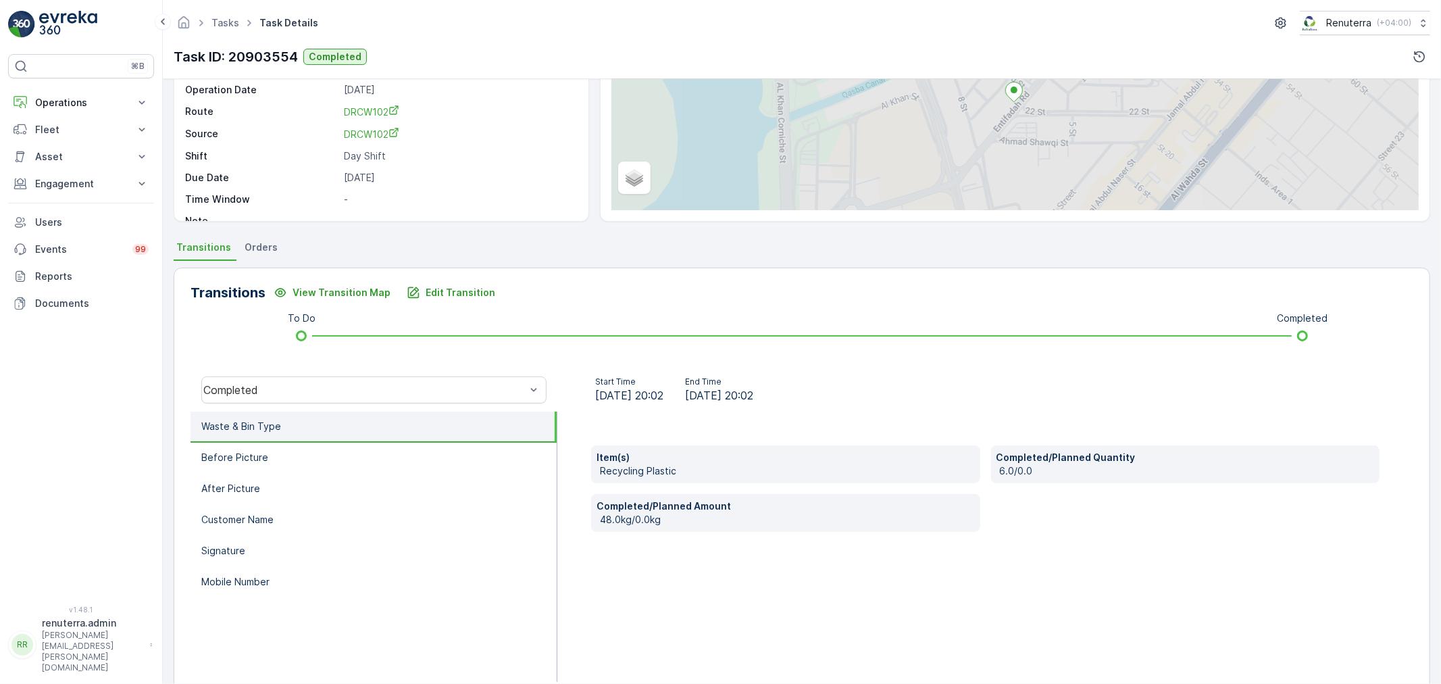
scroll to position [167, 0]
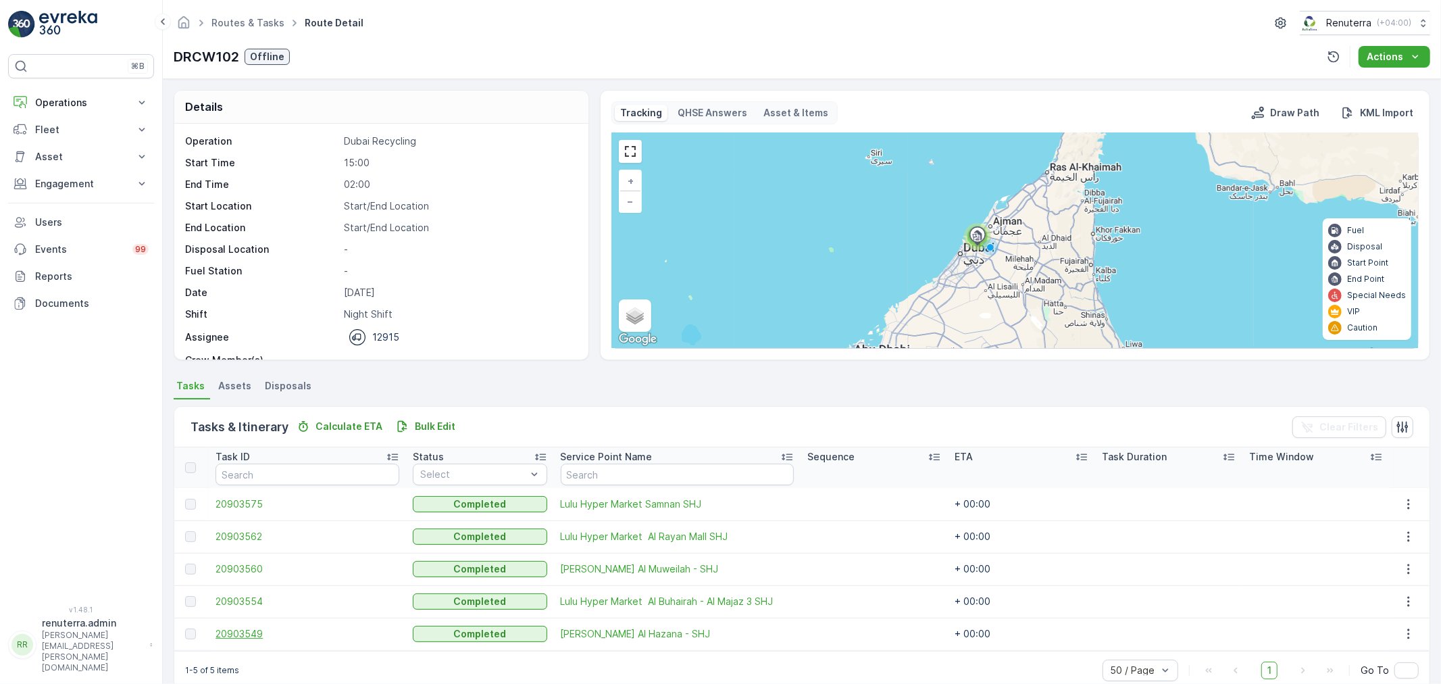
click at [231, 636] on span "20903549" at bounding box center [308, 634] width 184 height 14
click at [245, 504] on span "20903575" at bounding box center [308, 504] width 184 height 14
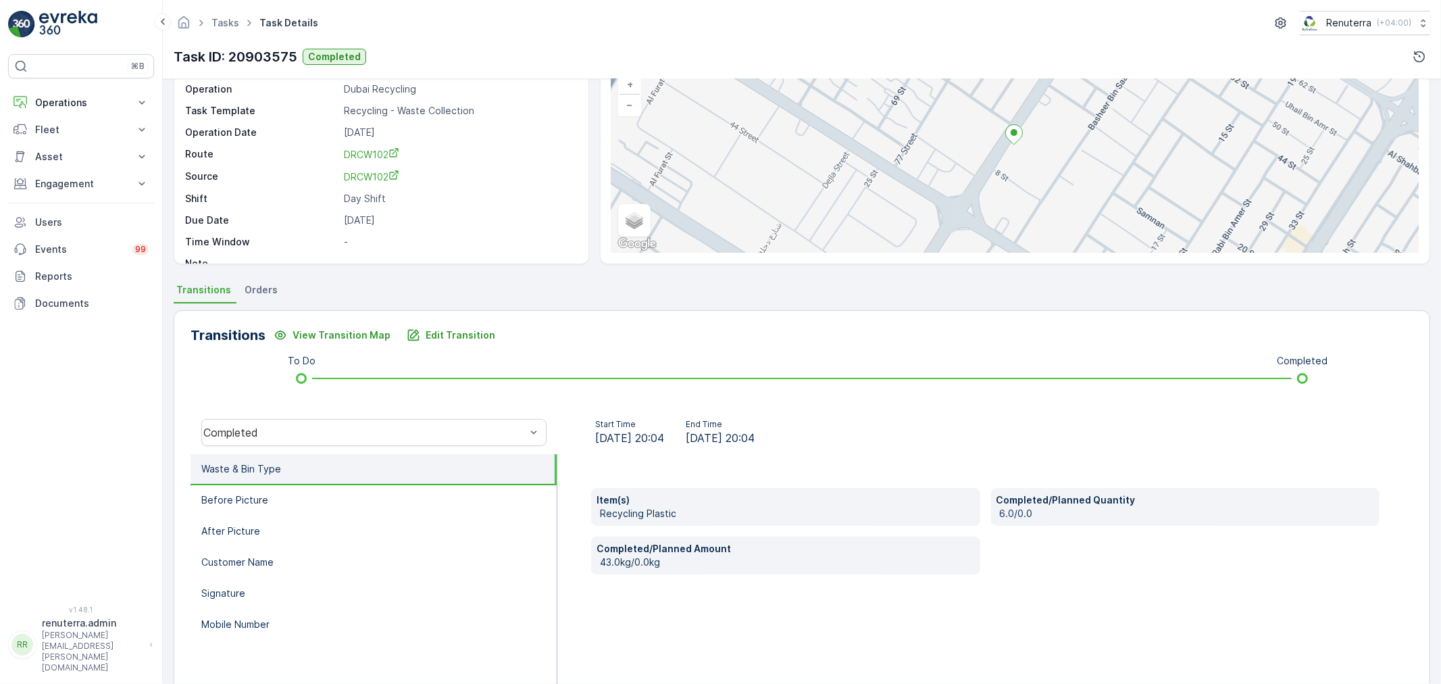
scroll to position [92, 0]
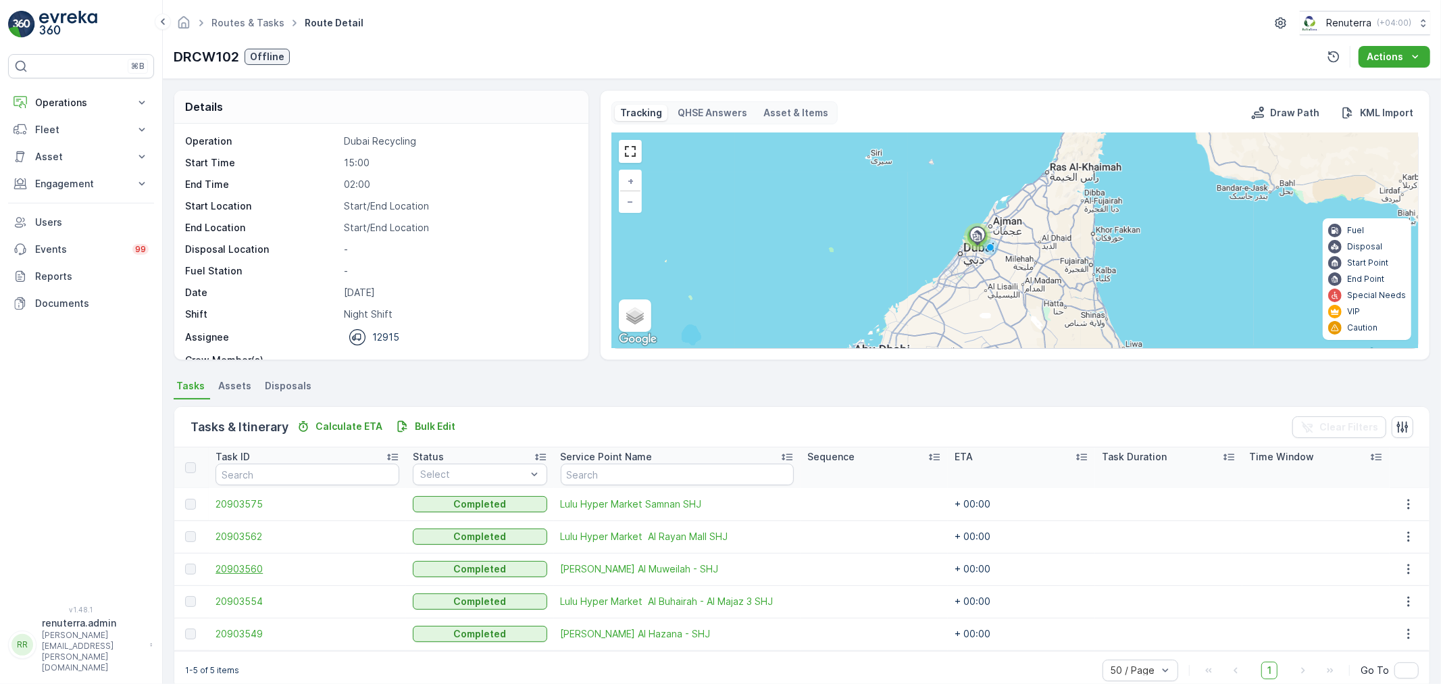
click at [231, 565] on span "20903560" at bounding box center [308, 569] width 184 height 14
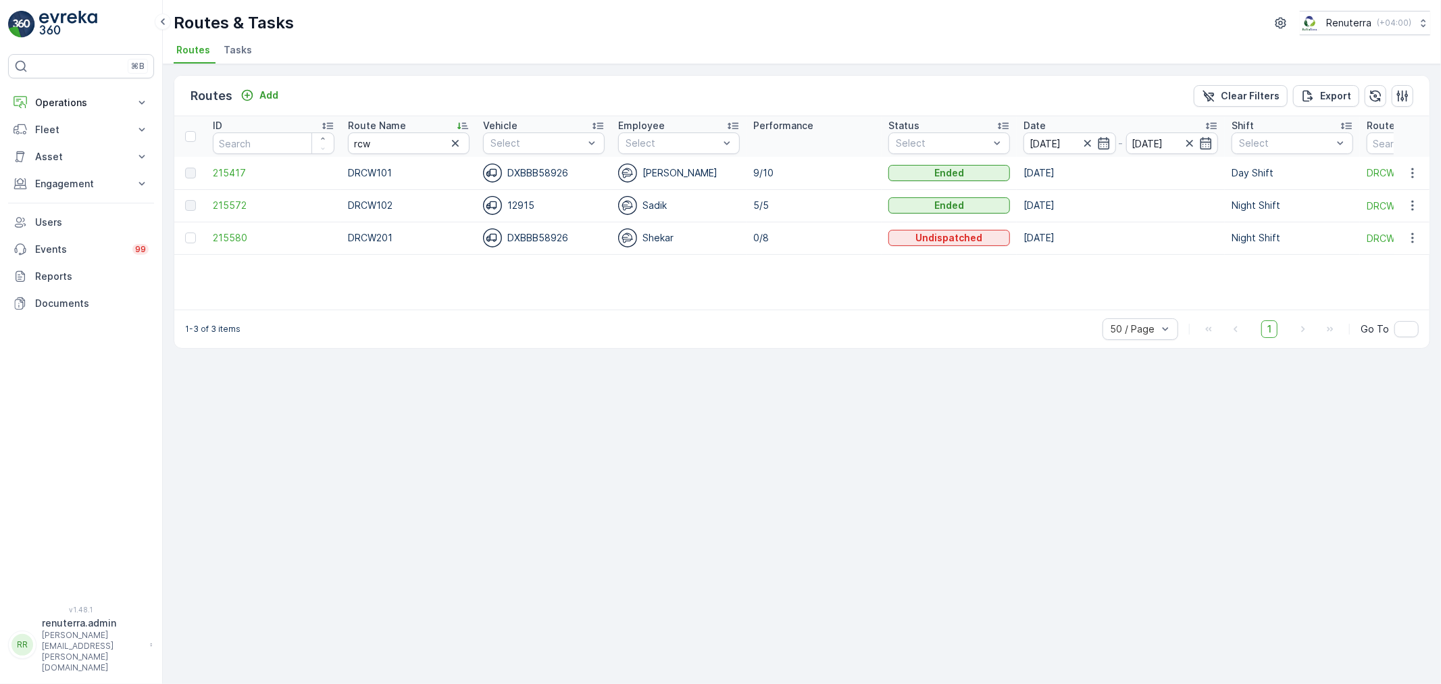
click at [231, 46] on span "Tasks" at bounding box center [238, 50] width 28 height 14
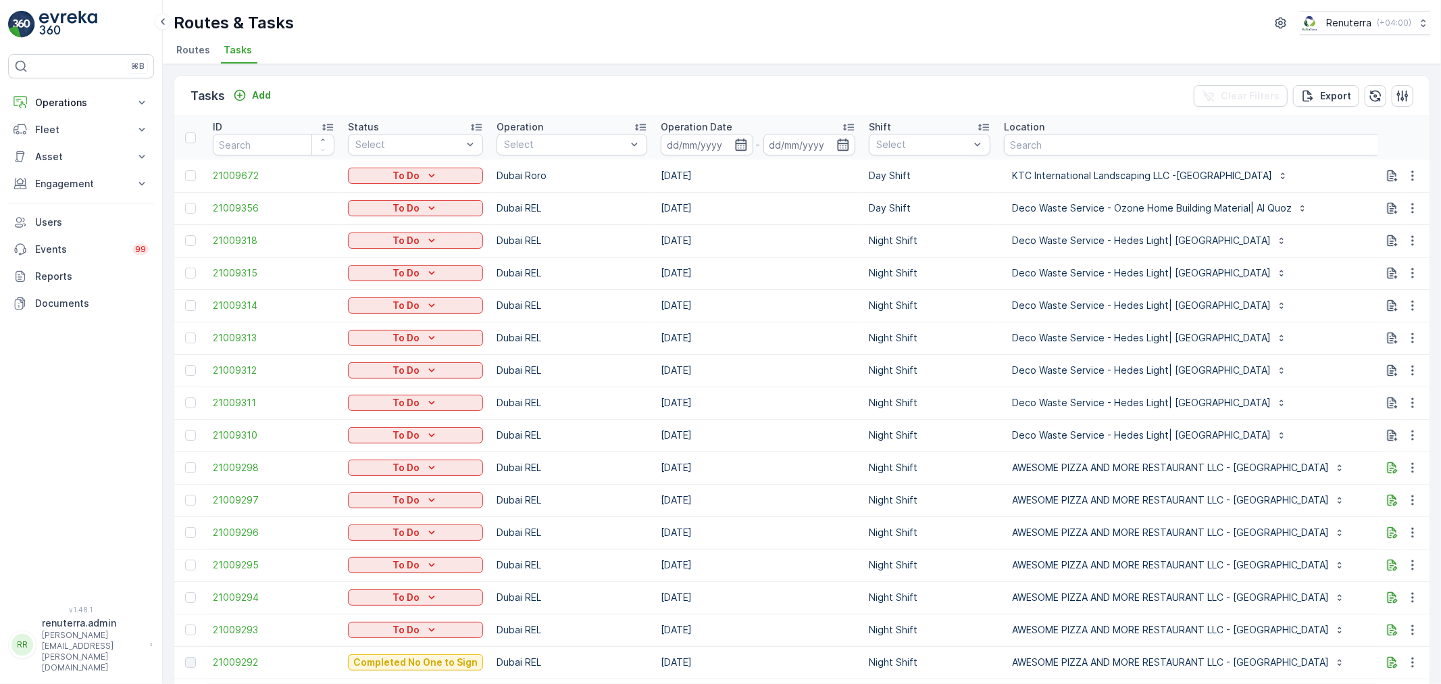
click at [184, 49] on span "Routes" at bounding box center [193, 50] width 34 height 14
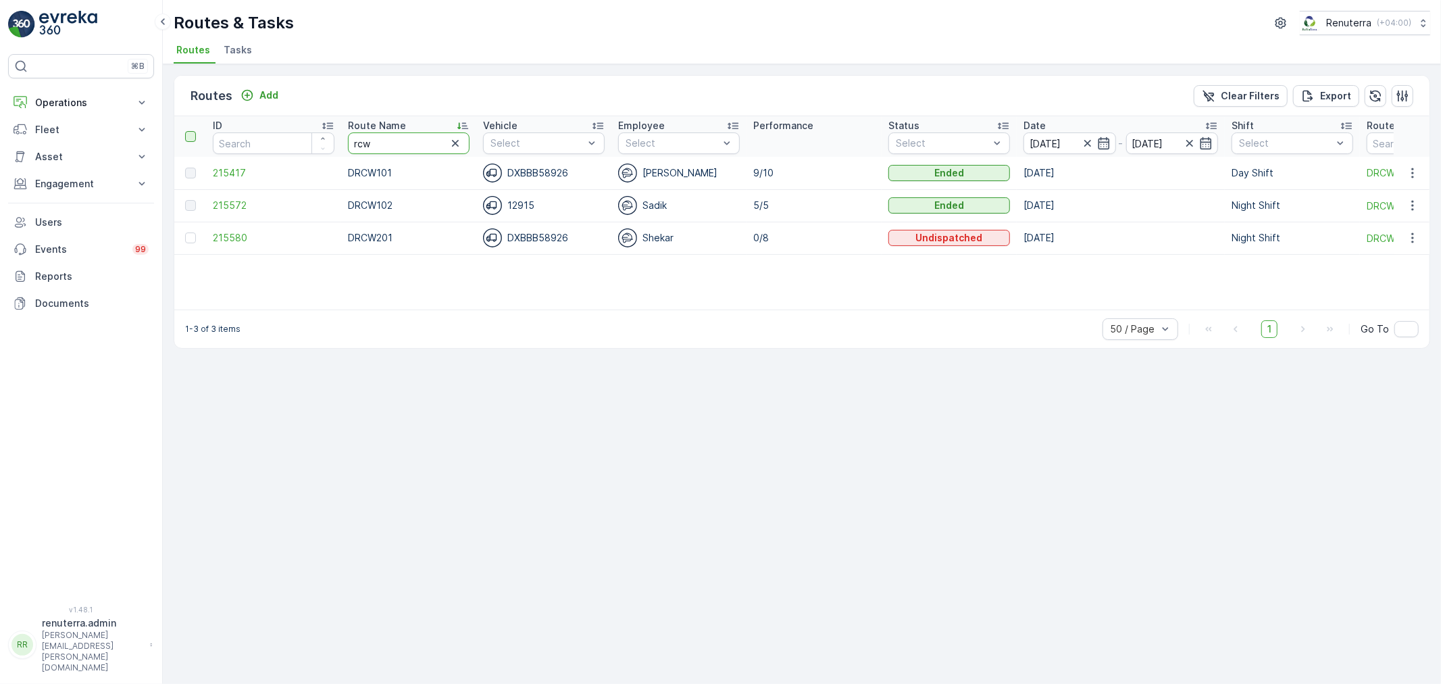
drag, startPoint x: 395, startPoint y: 140, endPoint x: 194, endPoint y: 136, distance: 200.7
click at [194, 136] on tr "ID Route Name rcw Vehicle Select Employee Select Performance Status Select Date…" at bounding box center [920, 136] width 1492 height 41
type input "rel"
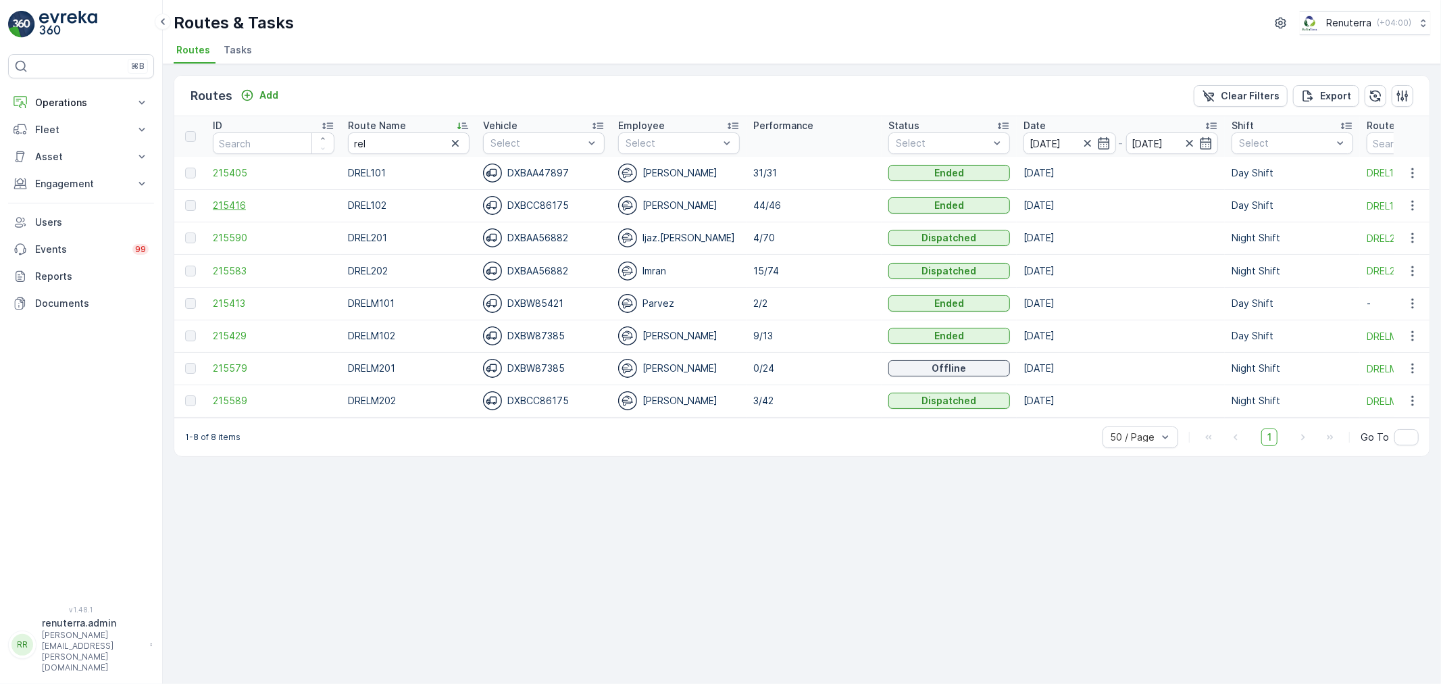
click at [228, 199] on span "215416" at bounding box center [274, 206] width 122 height 14
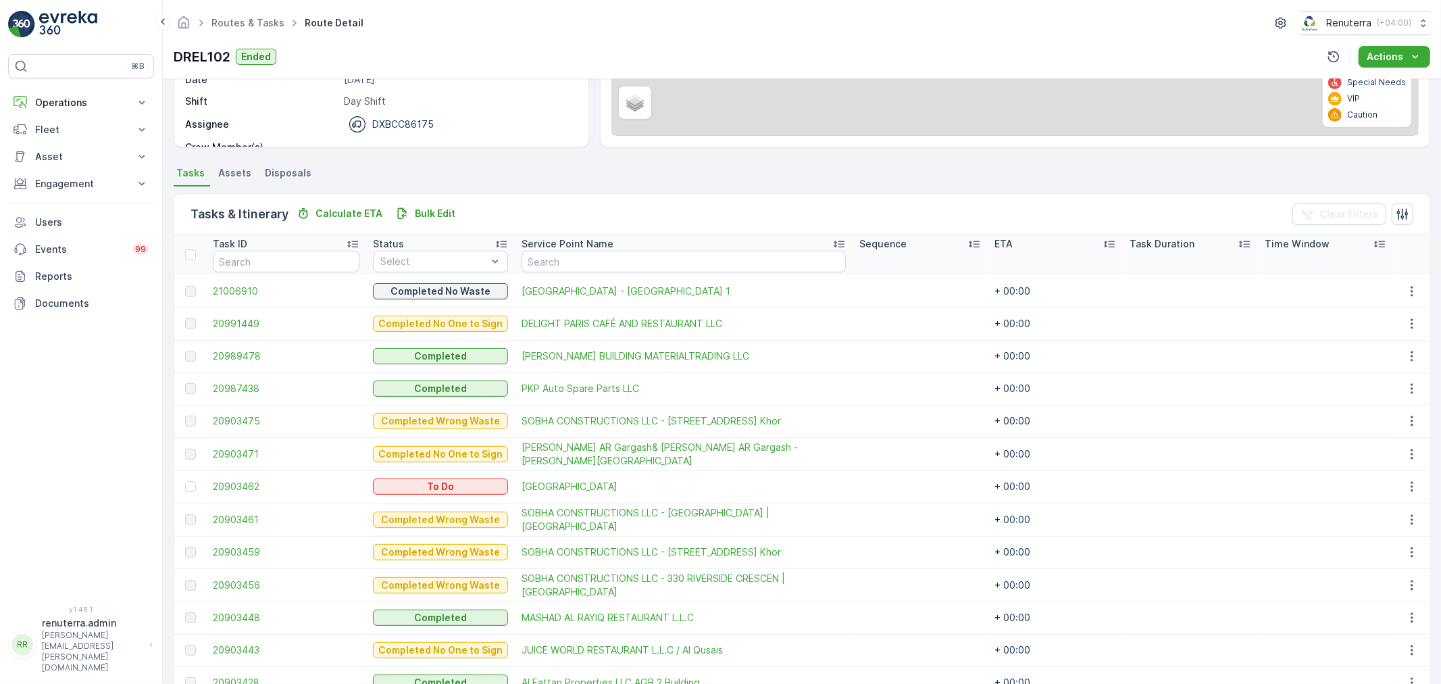
scroll to position [225, 0]
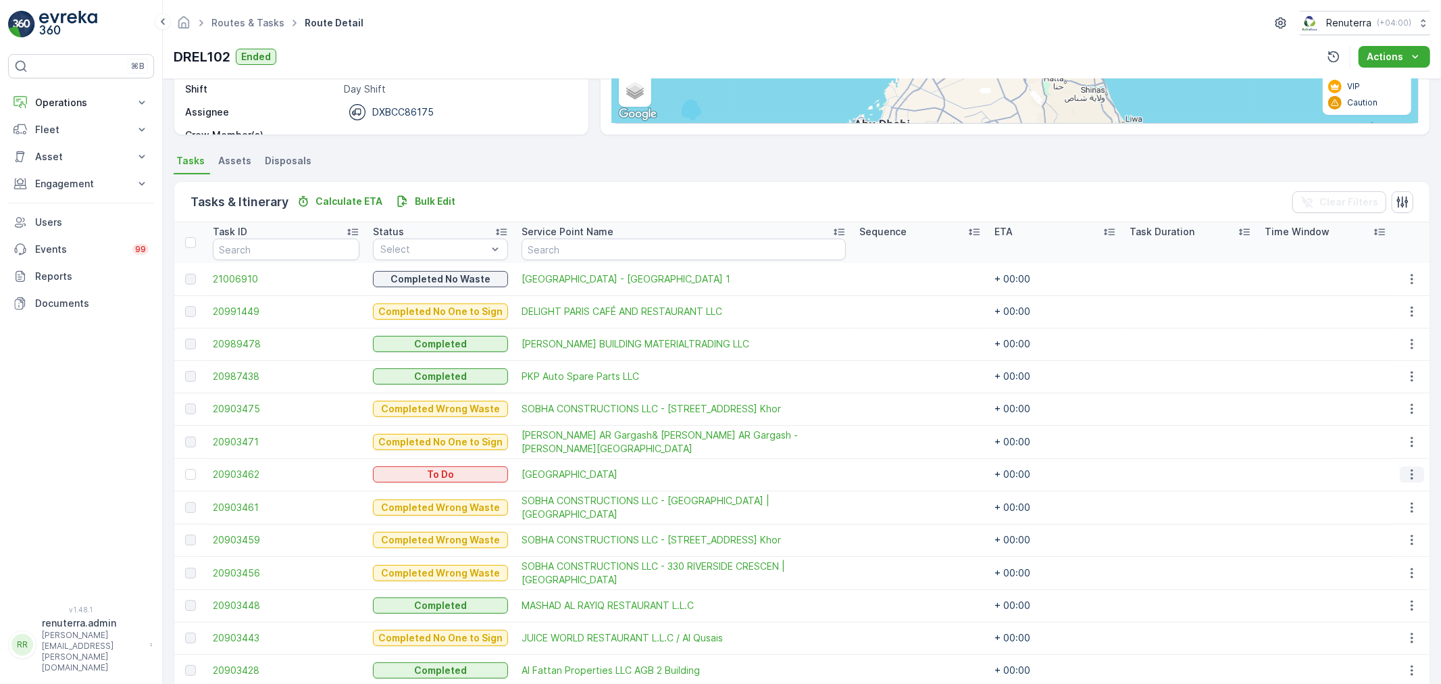
click at [1407, 469] on icon "button" at bounding box center [1412, 474] width 14 height 14
click at [1373, 527] on span "Change Route" at bounding box center [1378, 531] width 66 height 14
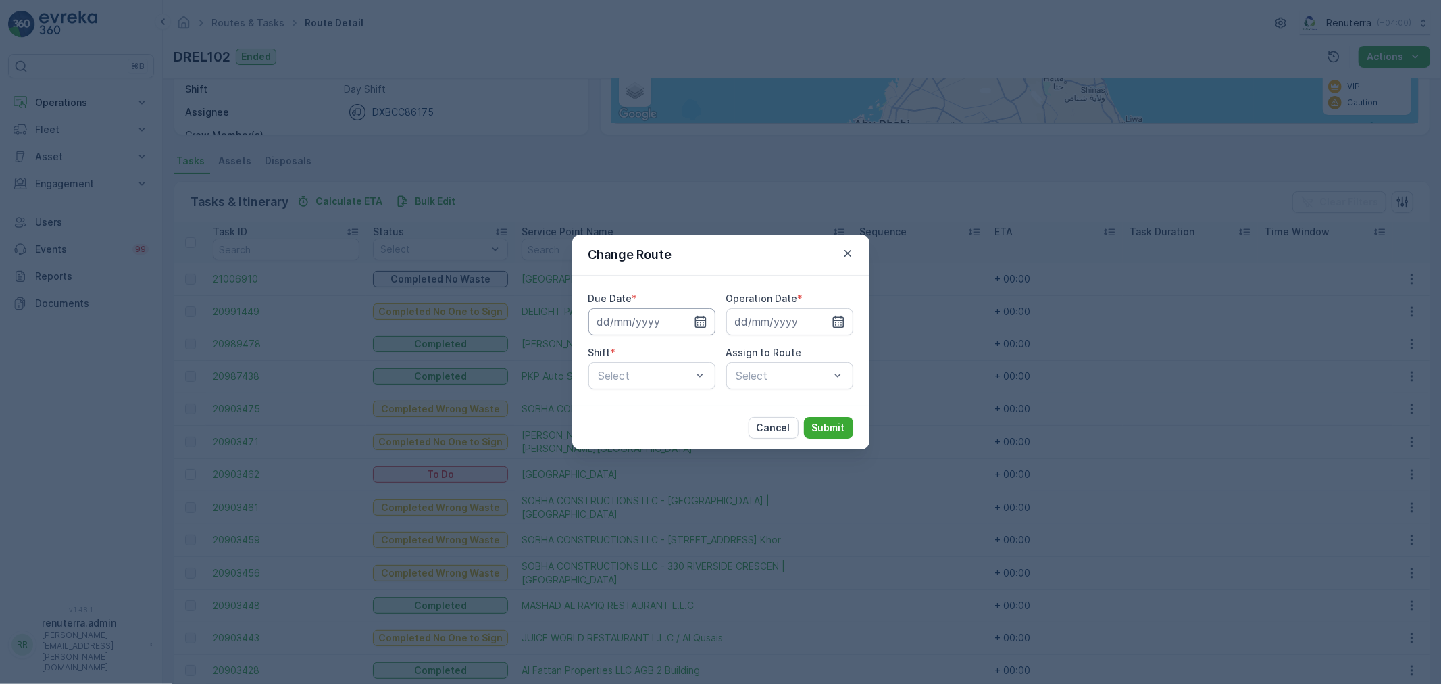
type input "14.08.2025"
click at [685, 319] on icon "button" at bounding box center [685, 322] width 14 height 14
type input "[DATE]"
click at [820, 322] on icon "button" at bounding box center [822, 322] width 14 height 14
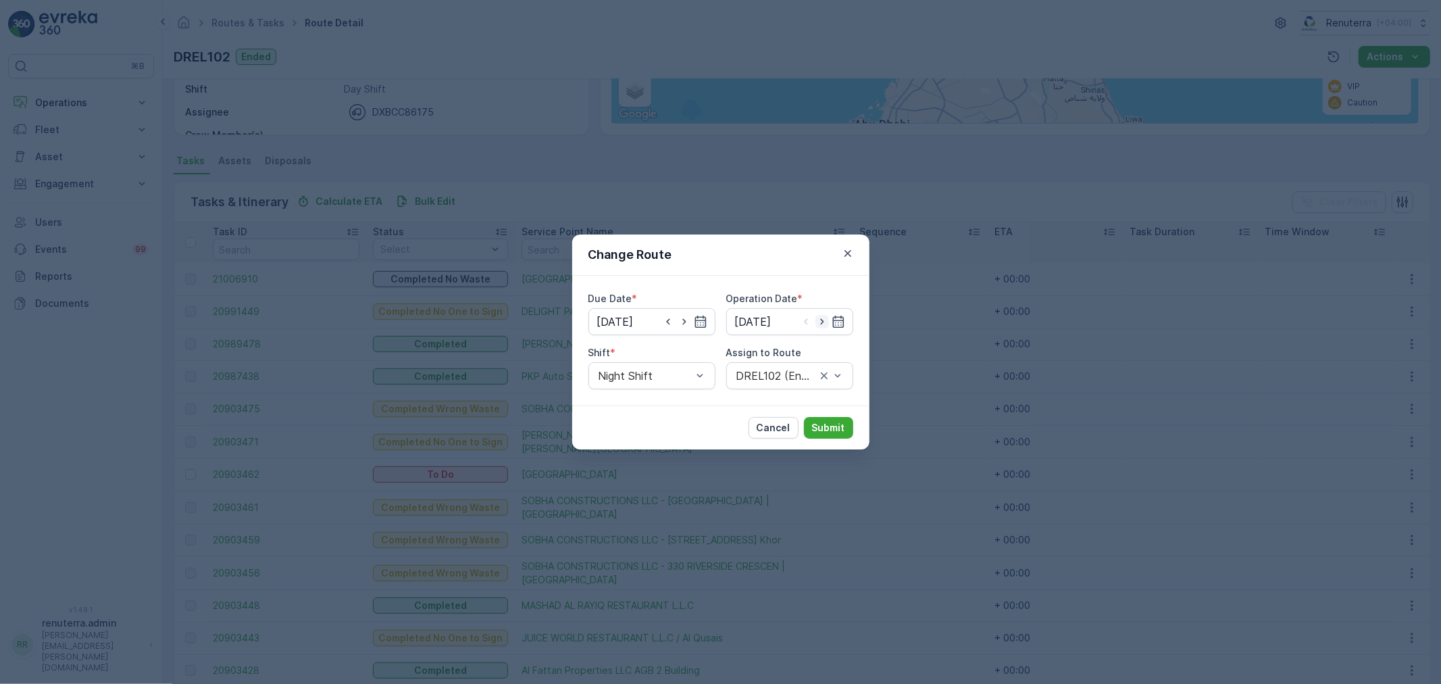
type input "[DATE]"
click at [647, 376] on div at bounding box center [645, 376] width 96 height 12
click at [626, 411] on span "Day Shift" at bounding box center [621, 409] width 48 height 12
click at [763, 373] on div at bounding box center [783, 376] width 96 height 12
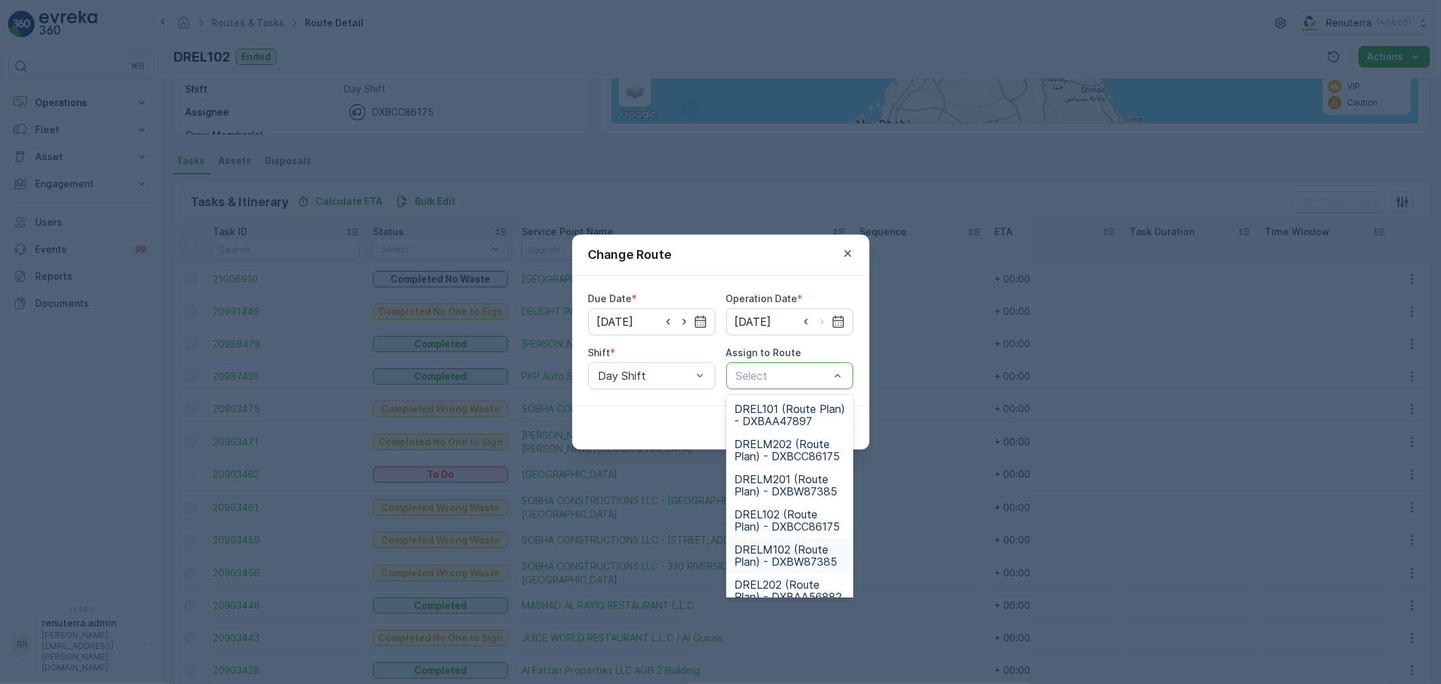
click at [790, 548] on span "DRELM102 (Route Plan) - DXBW87385" at bounding box center [789, 555] width 111 height 24
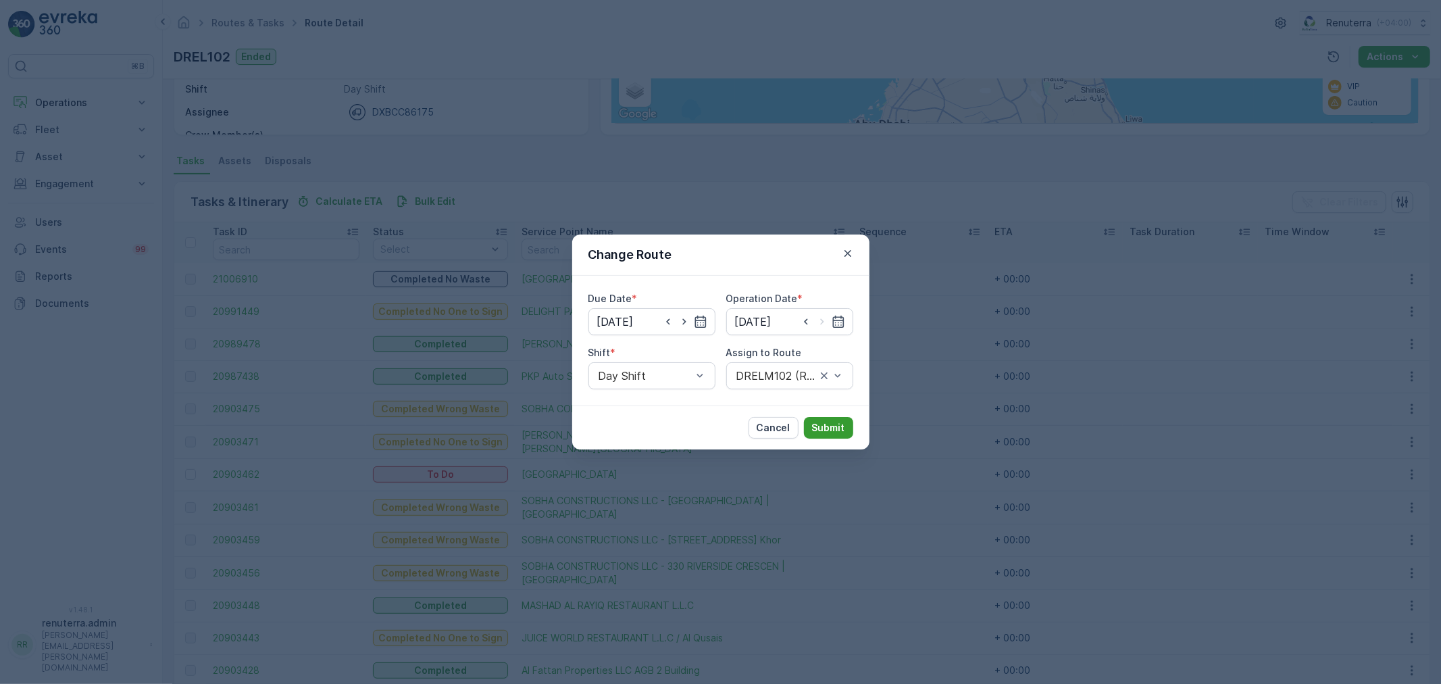
click at [833, 427] on p "Submit" at bounding box center [828, 428] width 33 height 14
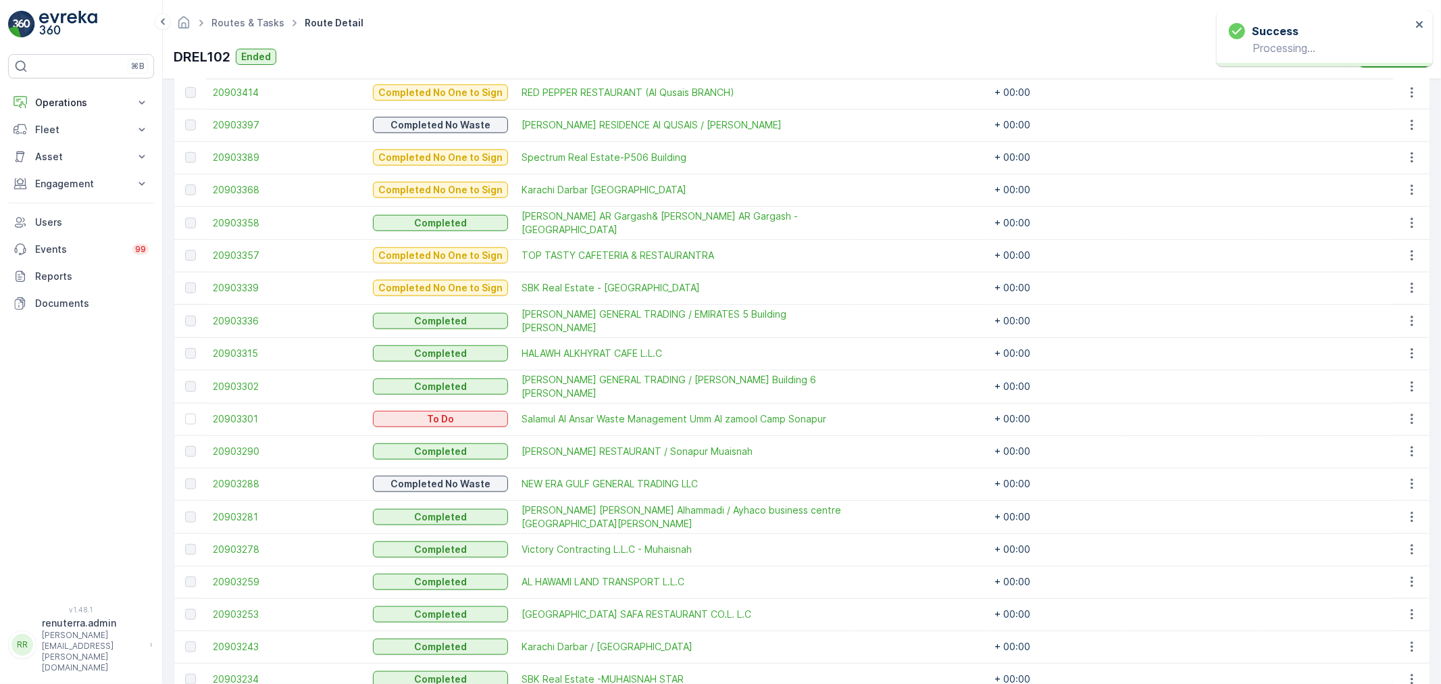
scroll to position [901, 0]
click at [1410, 415] on icon "button" at bounding box center [1412, 418] width 14 height 14
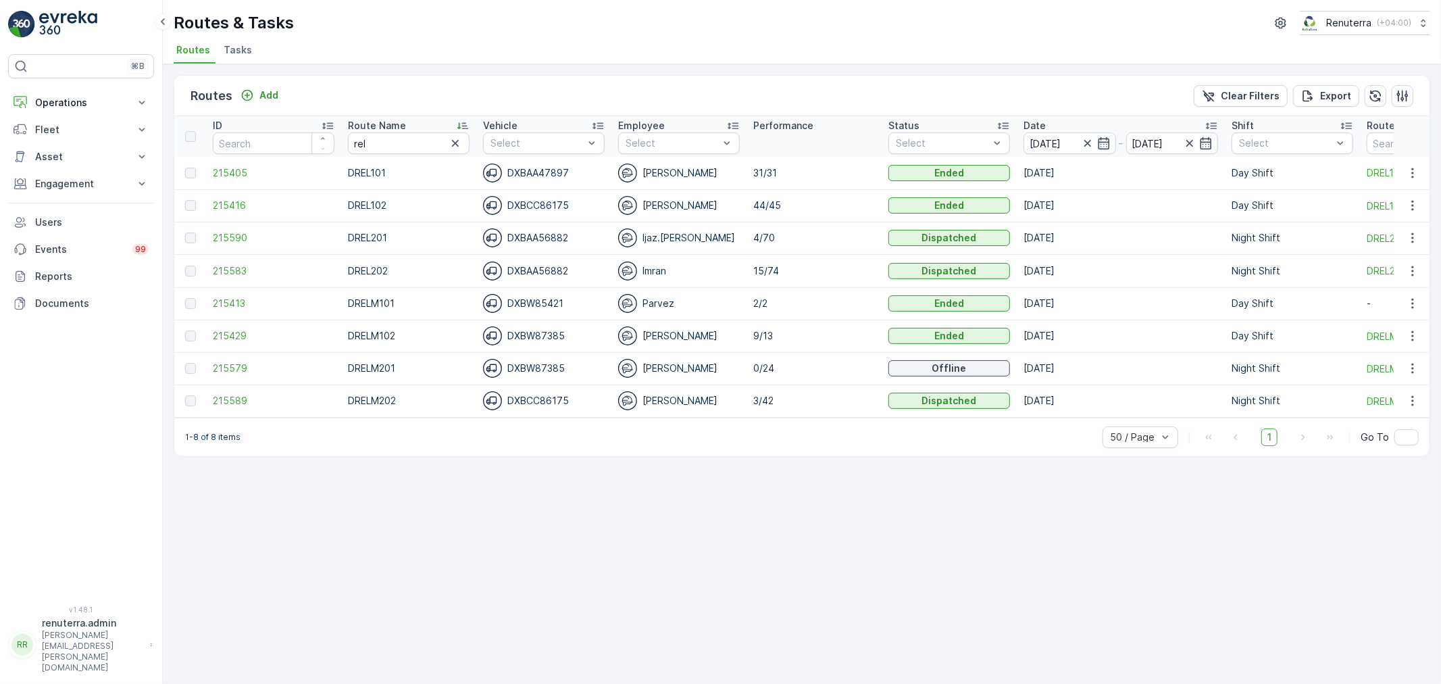
click at [763, 203] on td "44/45" at bounding box center [813, 205] width 135 height 32
drag, startPoint x: 758, startPoint y: 238, endPoint x: 373, endPoint y: 240, distance: 385.1
click at [373, 240] on tr "215590 DREL201 DXBAA56882 Ijaz.[PERSON_NAME] 4/70 Dispatched [DATE] Night Shift…" at bounding box center [920, 238] width 1492 height 32
click at [1301, 140] on div at bounding box center [1286, 143] width 96 height 11
click at [1241, 216] on div at bounding box center [1245, 217] width 11 height 11
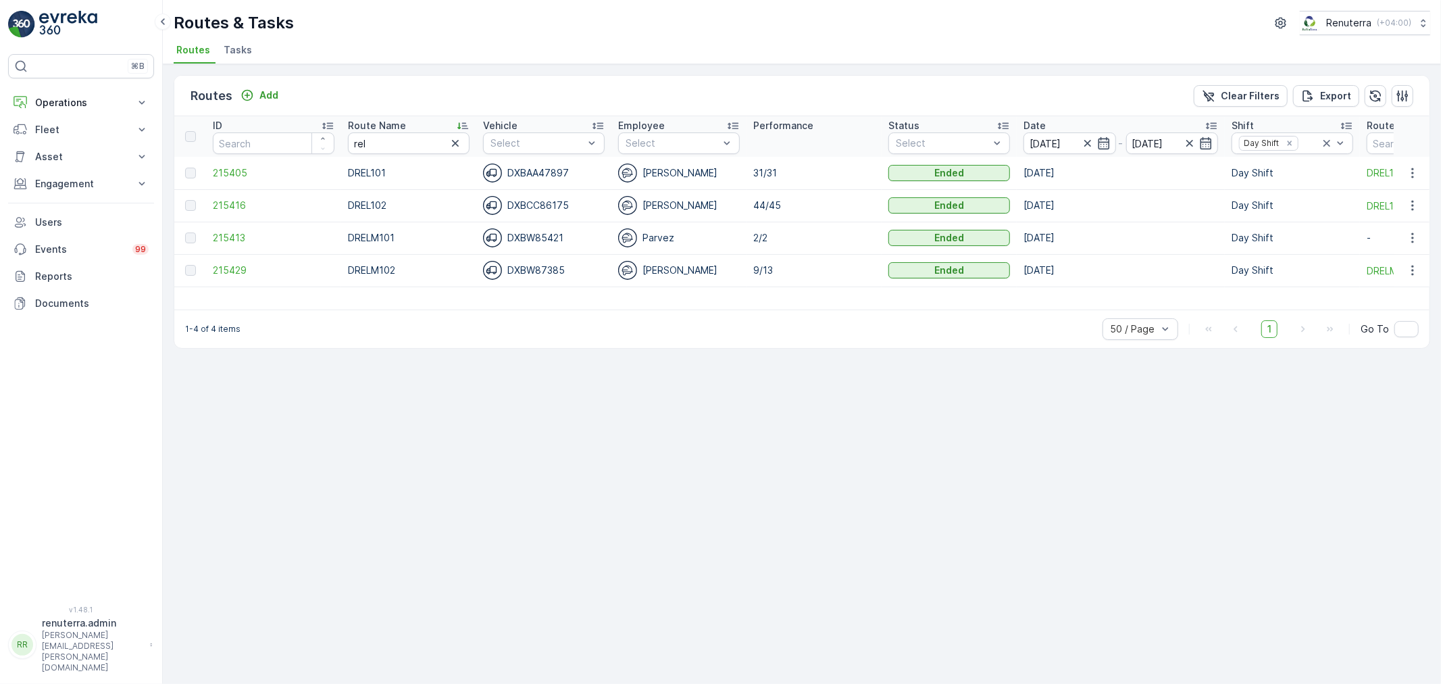
drag, startPoint x: 753, startPoint y: 210, endPoint x: 755, endPoint y: 221, distance: 11.0
click at [759, 209] on td "44/45" at bounding box center [813, 205] width 135 height 32
drag, startPoint x: 746, startPoint y: 235, endPoint x: 761, endPoint y: 244, distance: 17.8
click at [761, 237] on td "2/2" at bounding box center [813, 238] width 135 height 32
click at [760, 264] on td "9/13" at bounding box center [813, 270] width 135 height 32
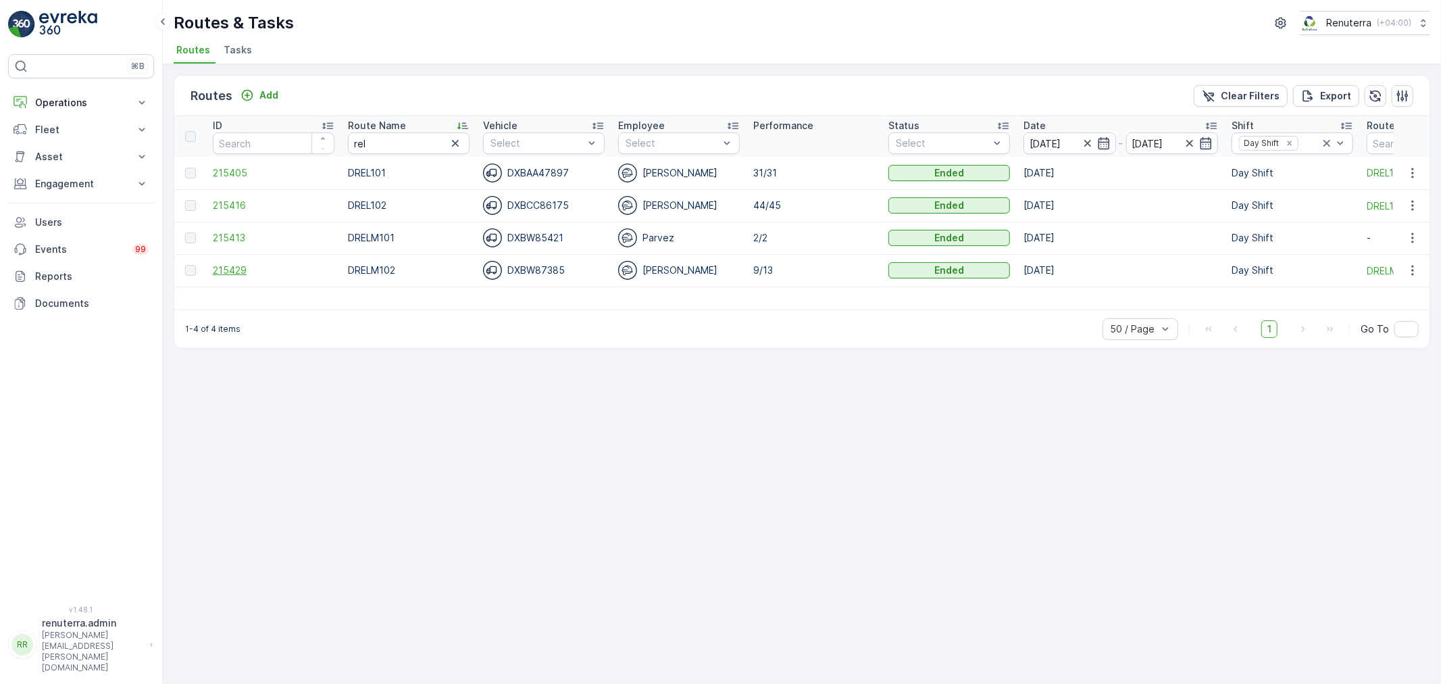
click at [224, 272] on span "215429" at bounding box center [274, 270] width 122 height 14
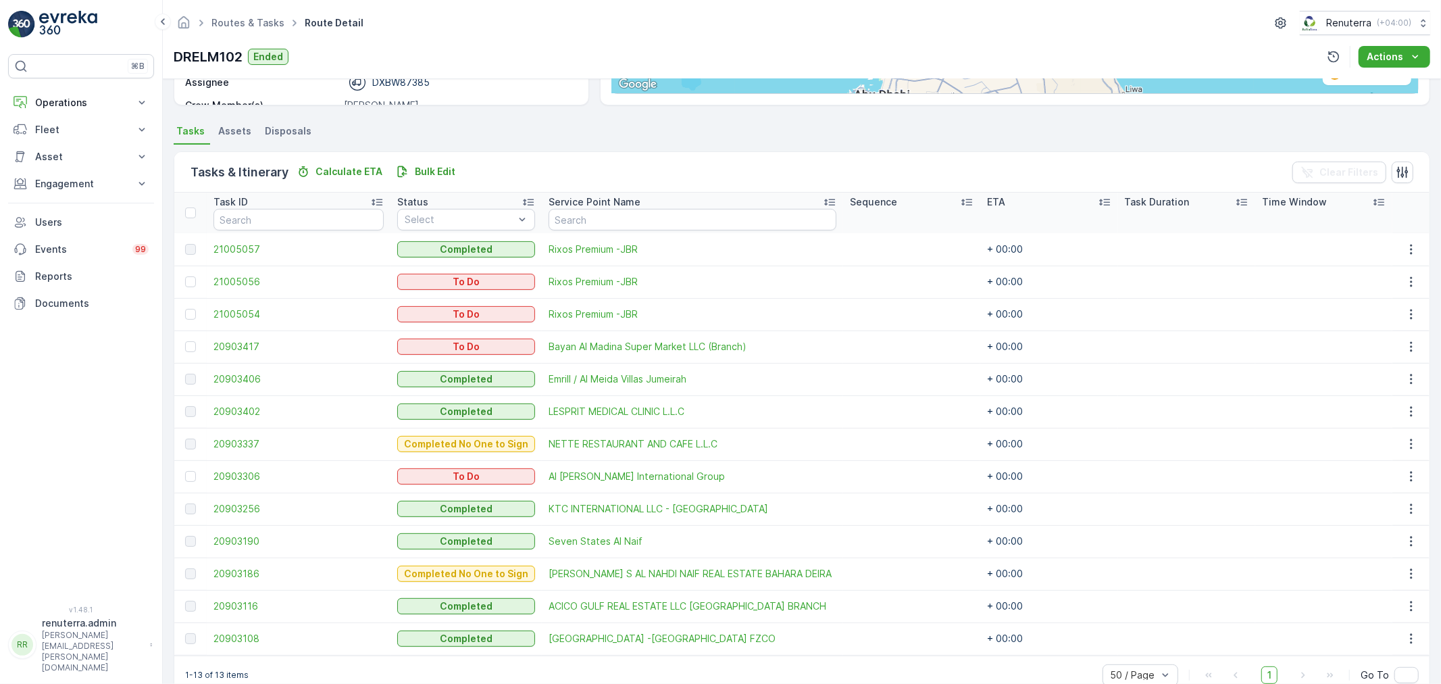
scroll to position [282, 0]
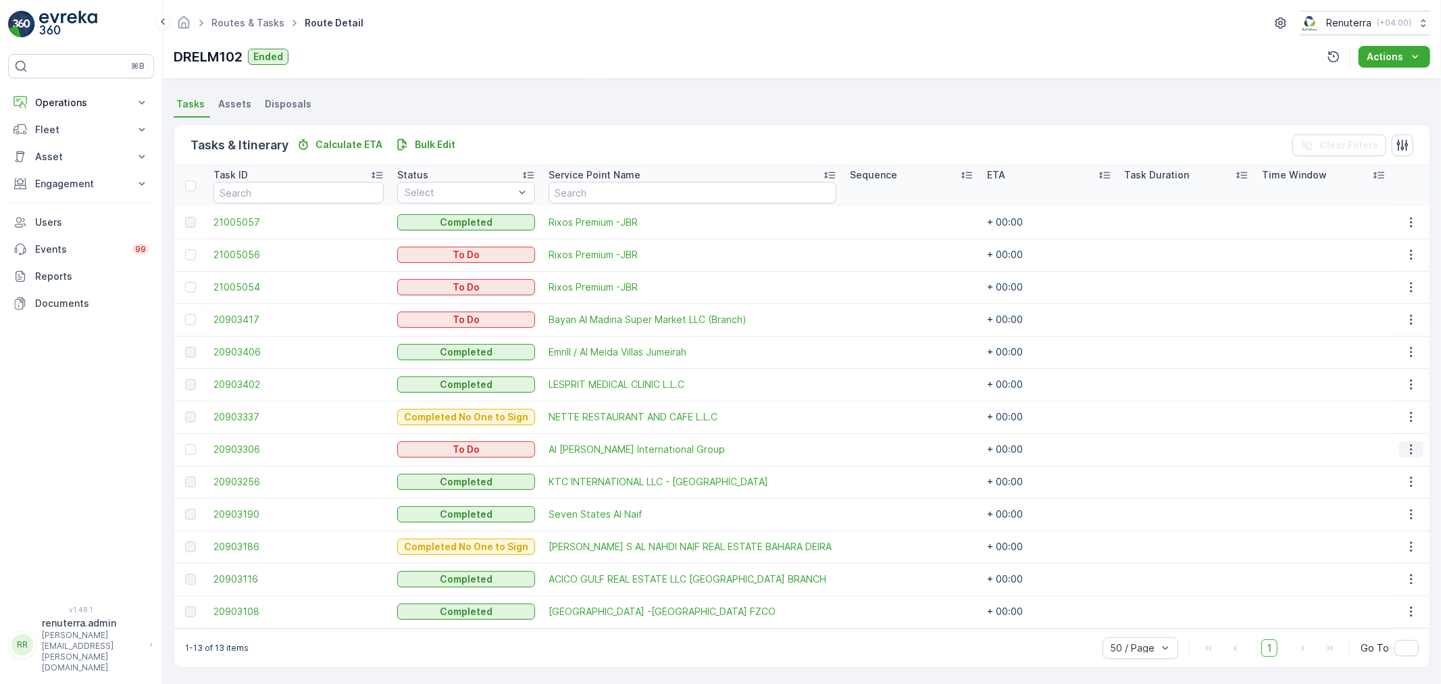
click at [1416, 451] on button "button" at bounding box center [1411, 449] width 24 height 16
click at [1389, 528] on span "Remove from Route" at bounding box center [1390, 525] width 91 height 14
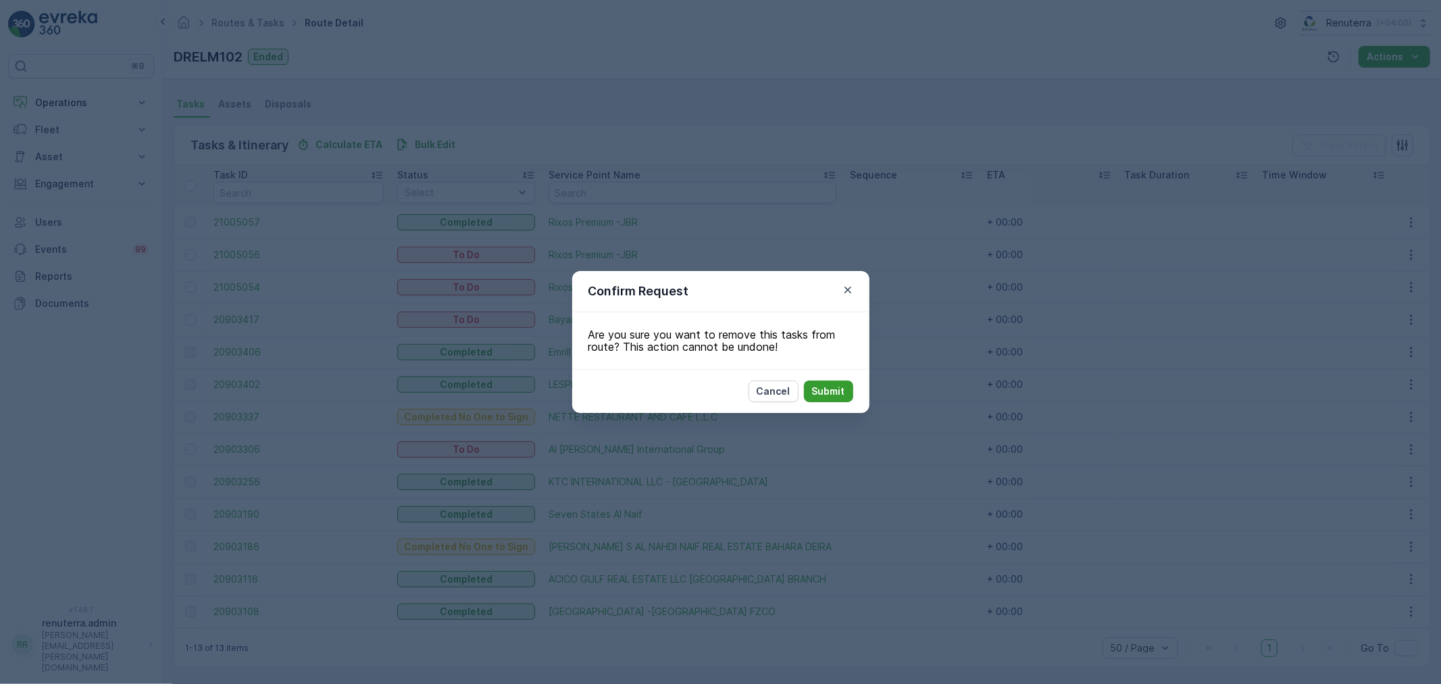
click at [816, 388] on p "Submit" at bounding box center [828, 391] width 33 height 14
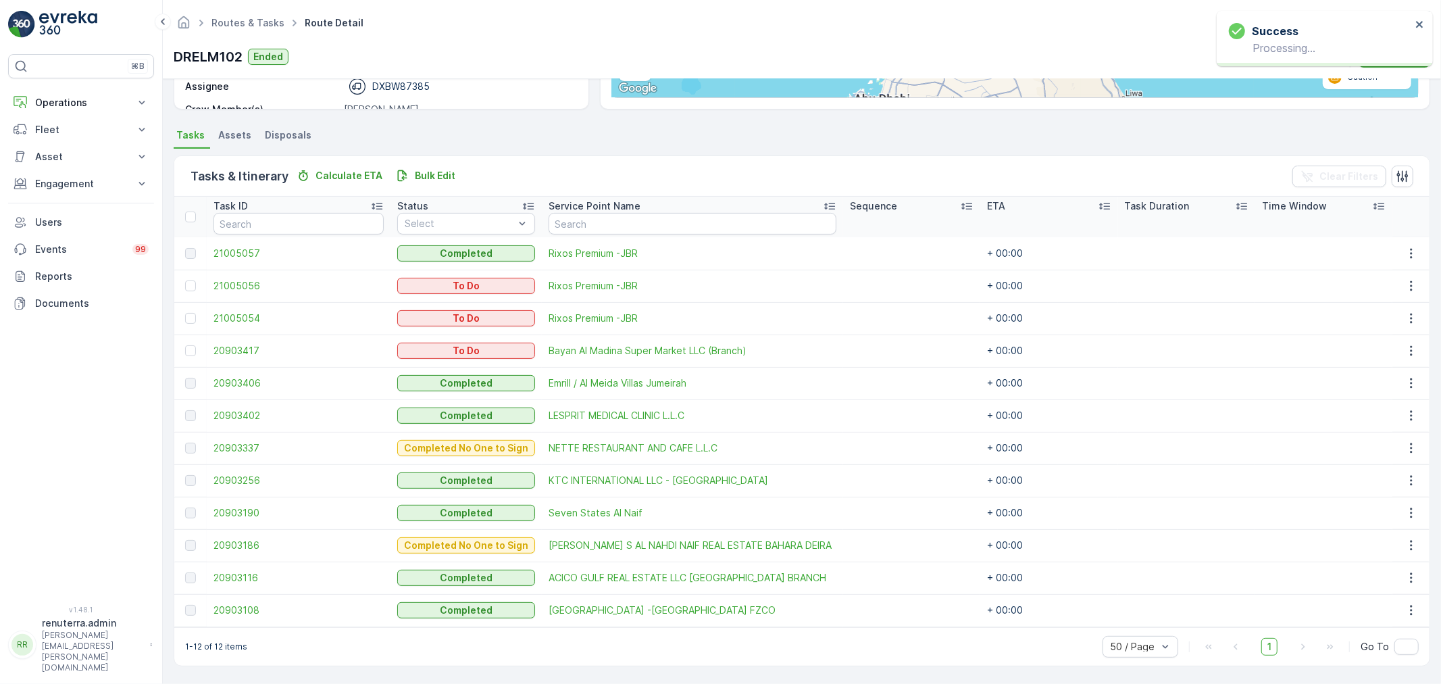
scroll to position [250, 0]
click at [1407, 351] on icon "button" at bounding box center [1411, 352] width 14 height 14
click at [1381, 412] on span "Change Route" at bounding box center [1378, 409] width 66 height 14
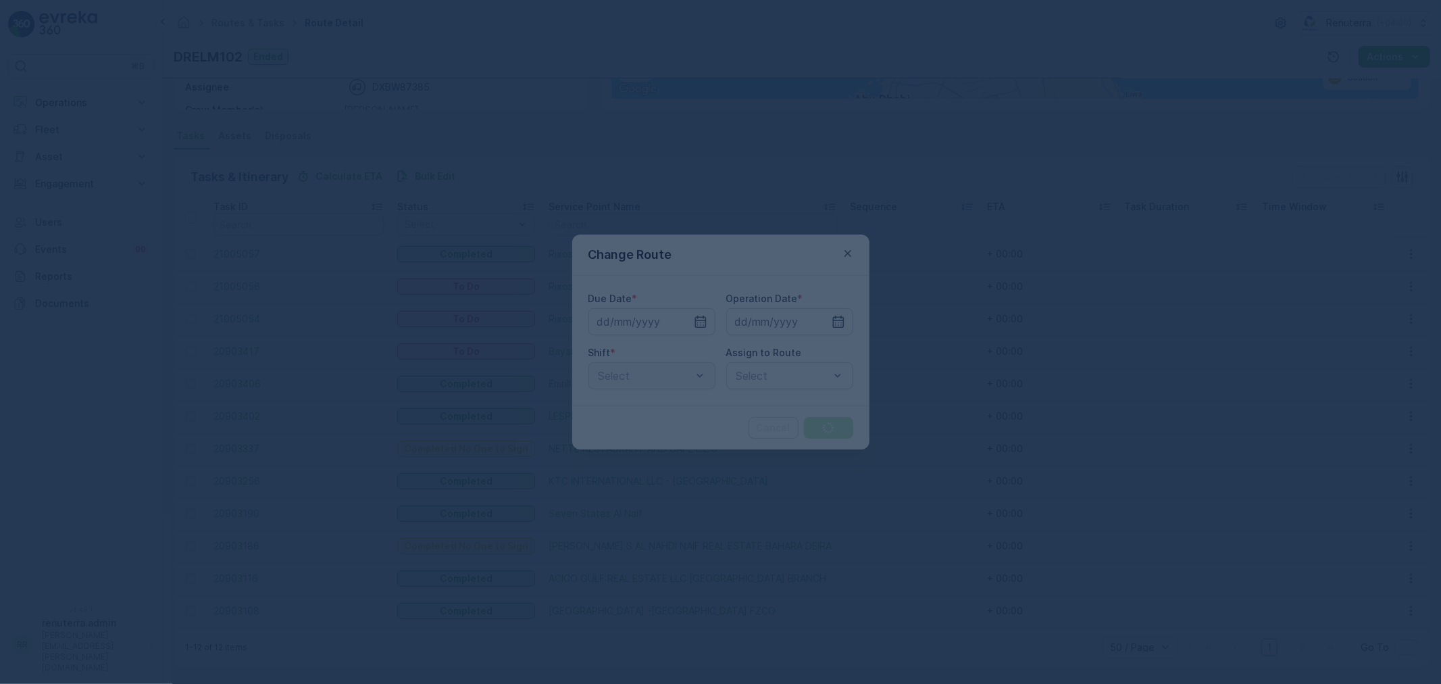
type input "[DATE]"
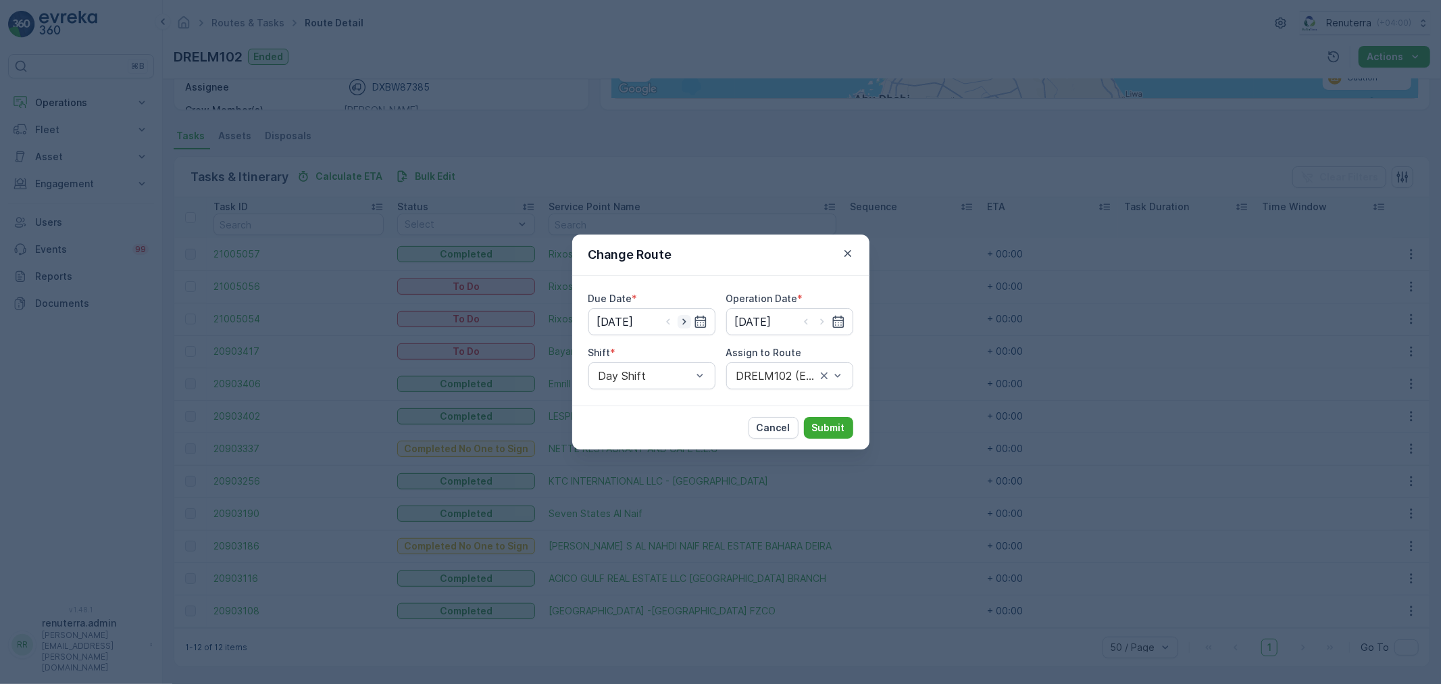
click at [684, 321] on icon "button" at bounding box center [683, 322] width 3 height 6
type input "[DATE]"
click at [823, 318] on icon "button" at bounding box center [822, 322] width 14 height 14
type input "[DATE]"
click at [773, 376] on div at bounding box center [783, 376] width 96 height 12
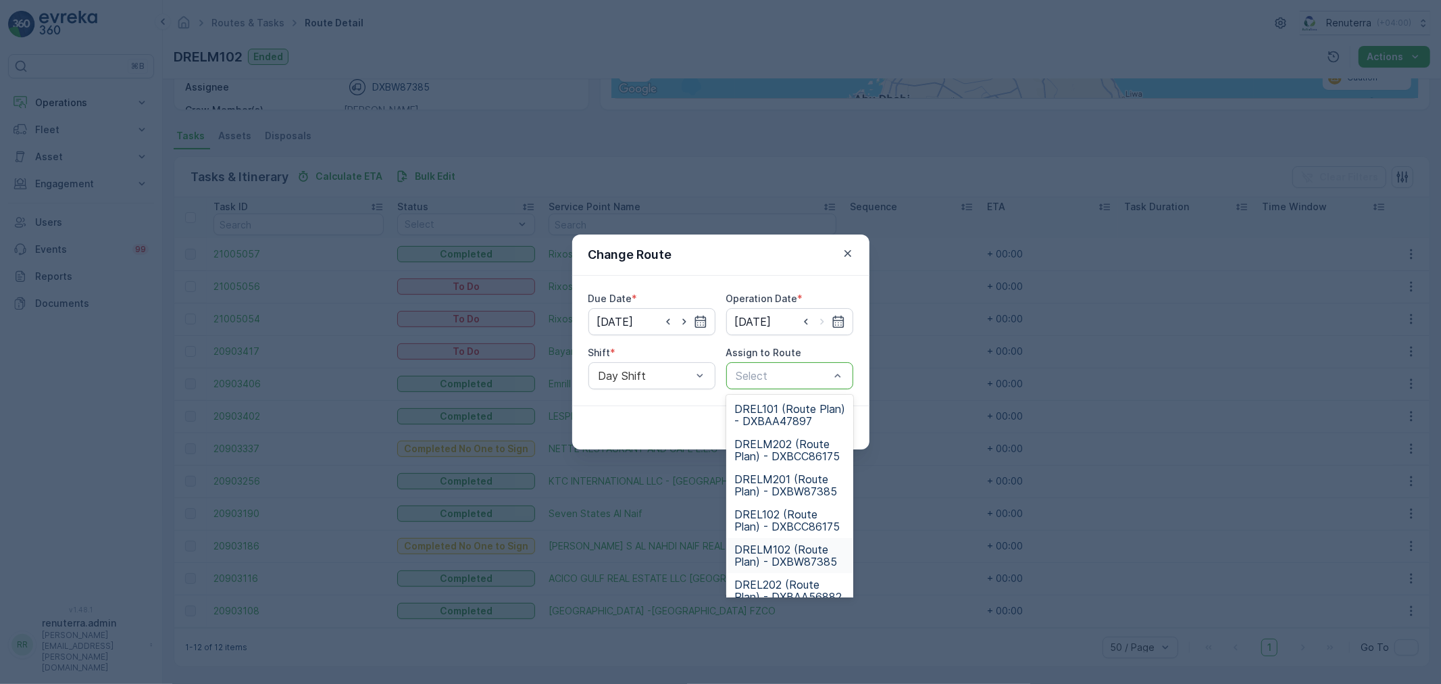
click at [778, 551] on span "DRELM102 (Route Plan) - DXBW87385" at bounding box center [789, 555] width 111 height 24
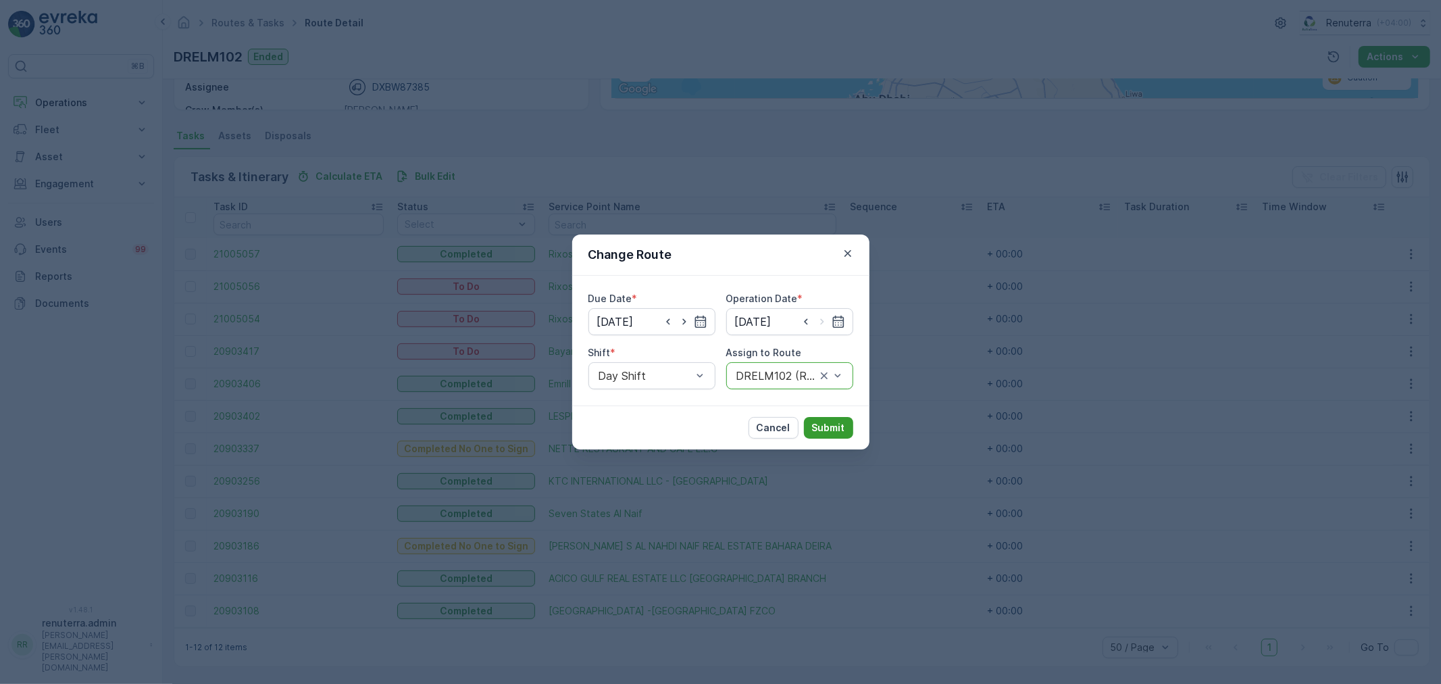
click at [833, 430] on p "Submit" at bounding box center [828, 428] width 33 height 14
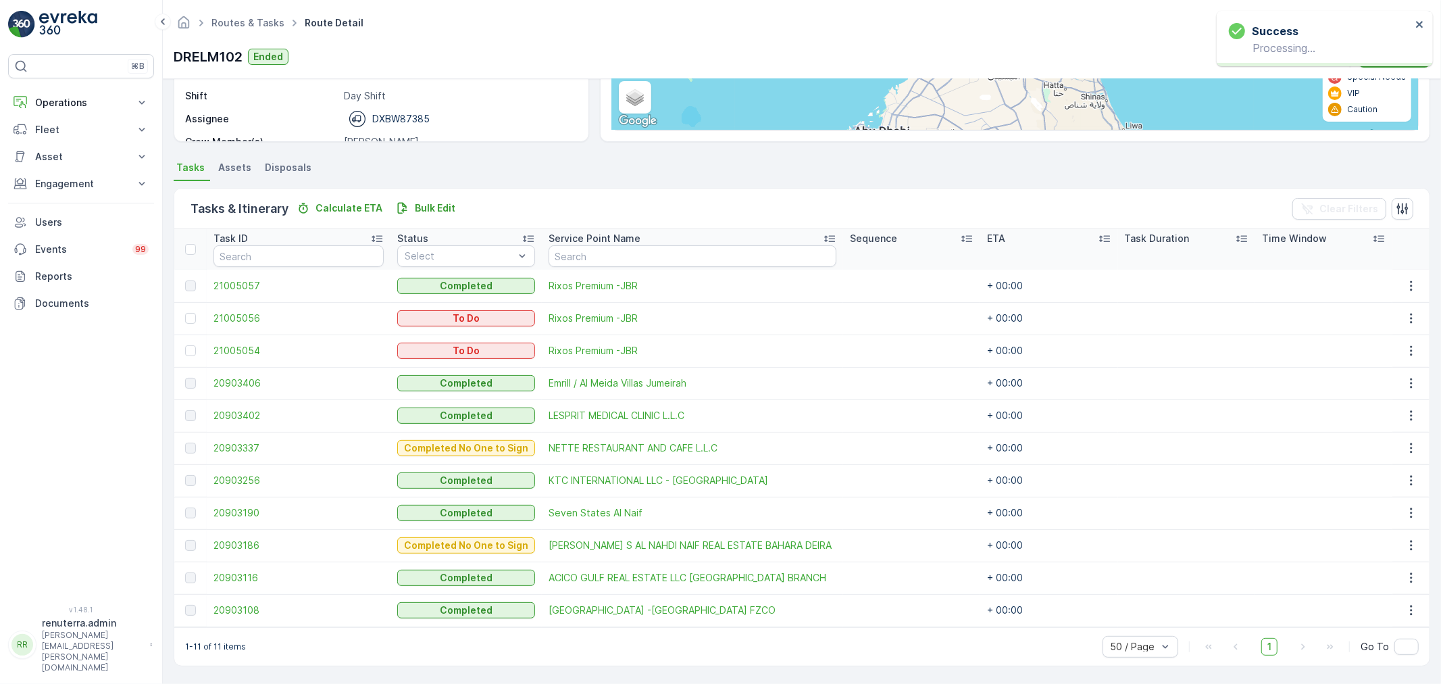
scroll to position [218, 0]
click at [258, 282] on span "21005057" at bounding box center [298, 287] width 170 height 14
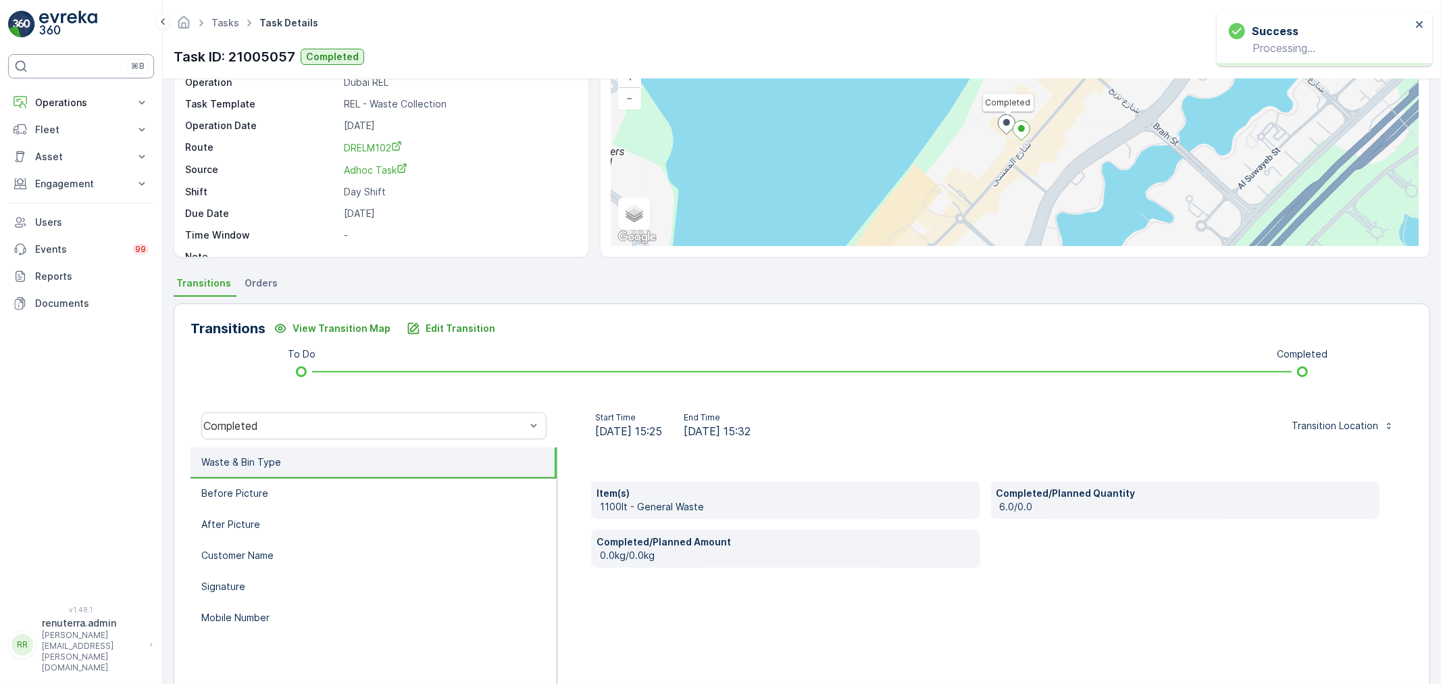
scroll to position [92, 0]
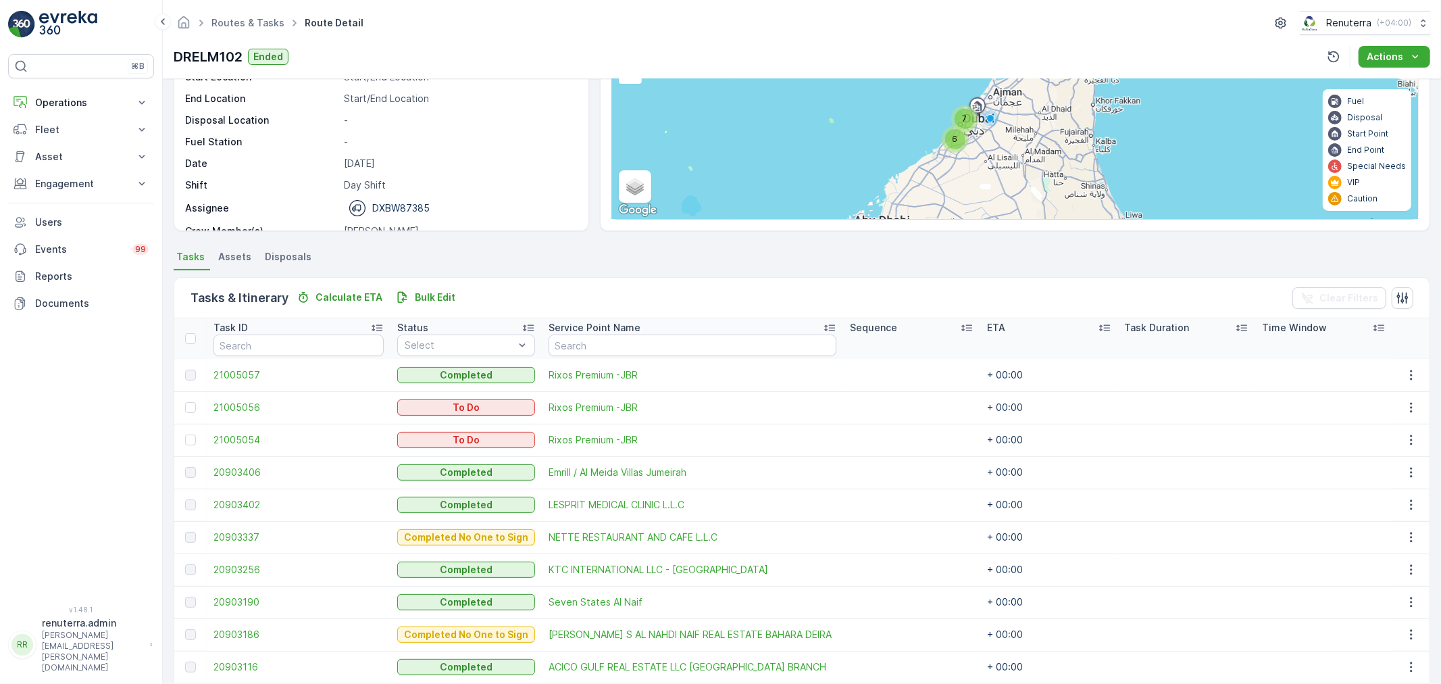
scroll to position [150, 0]
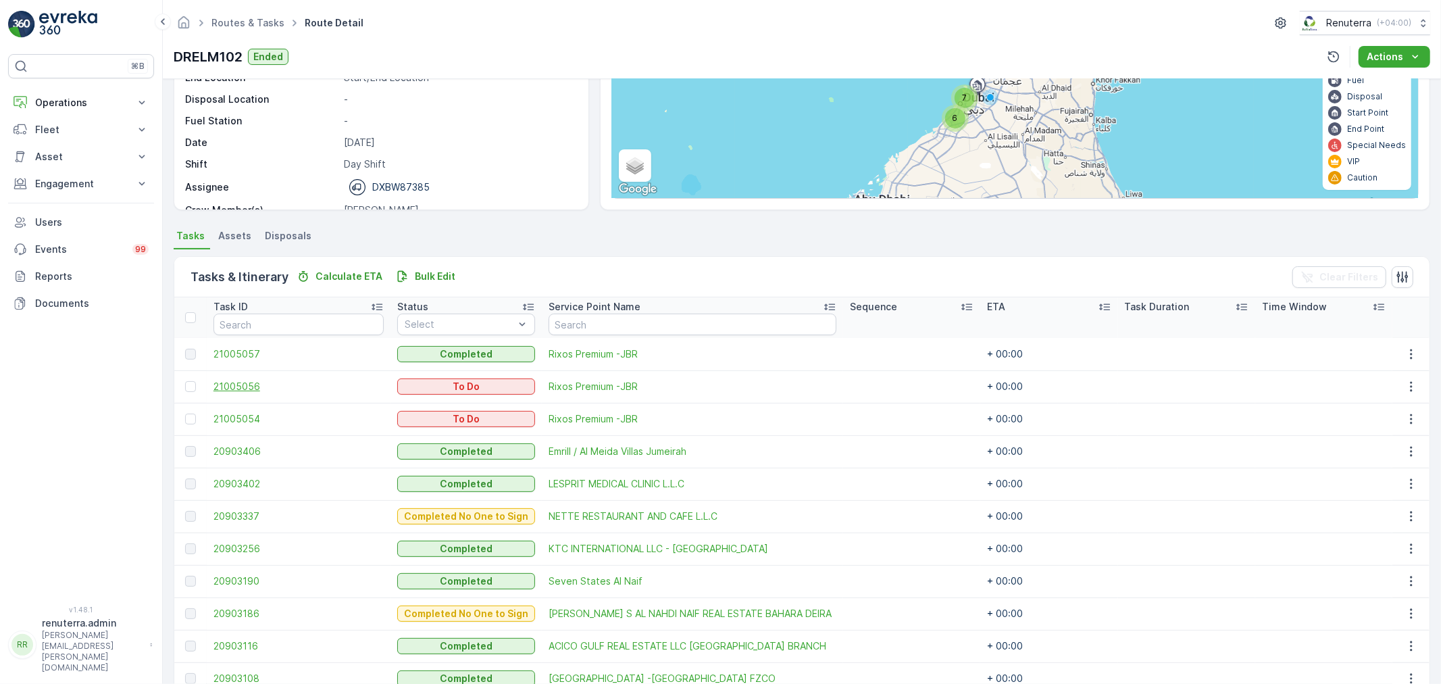
click at [239, 381] on span "21005056" at bounding box center [298, 387] width 170 height 14
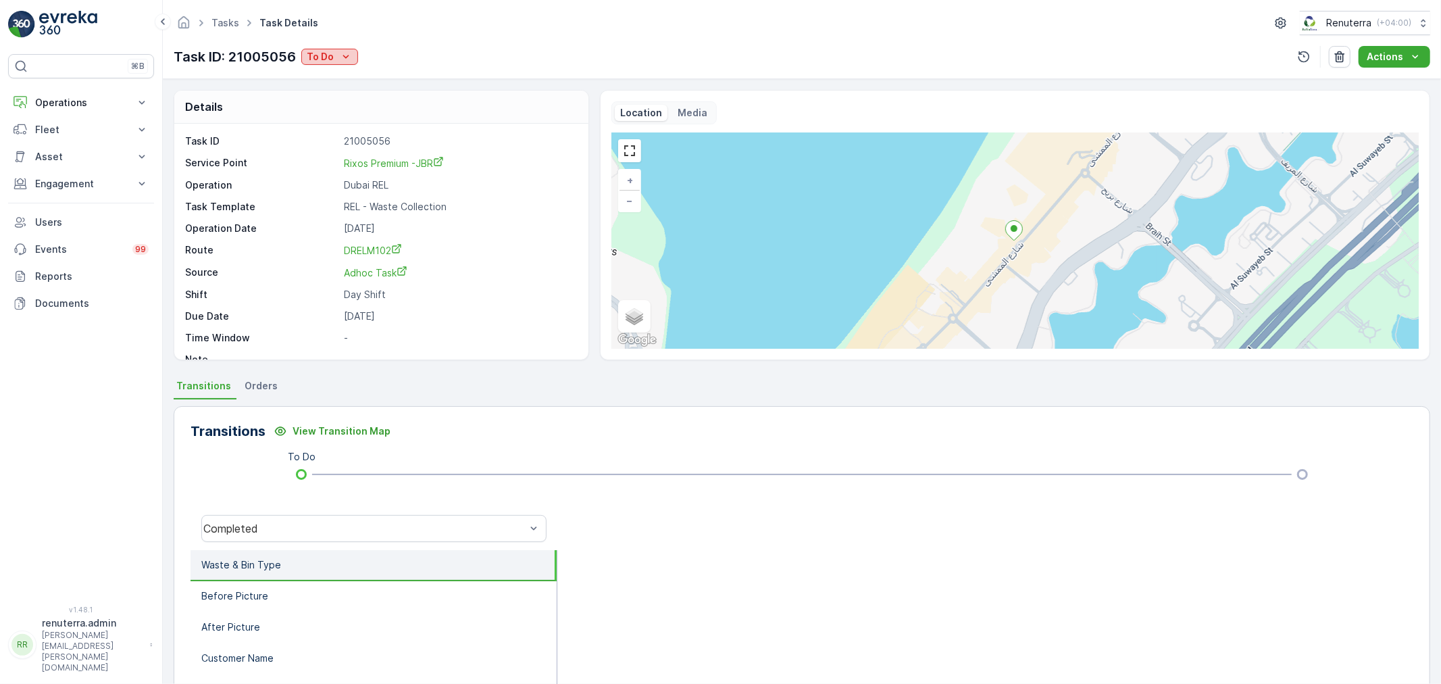
click at [324, 62] on p "To Do" at bounding box center [320, 57] width 27 height 14
click at [549, 284] on div "Task ID 21005056 Service Point Rixos Premium -JBR Operation Dubai REL Task Temp…" at bounding box center [379, 250] width 389 height 232
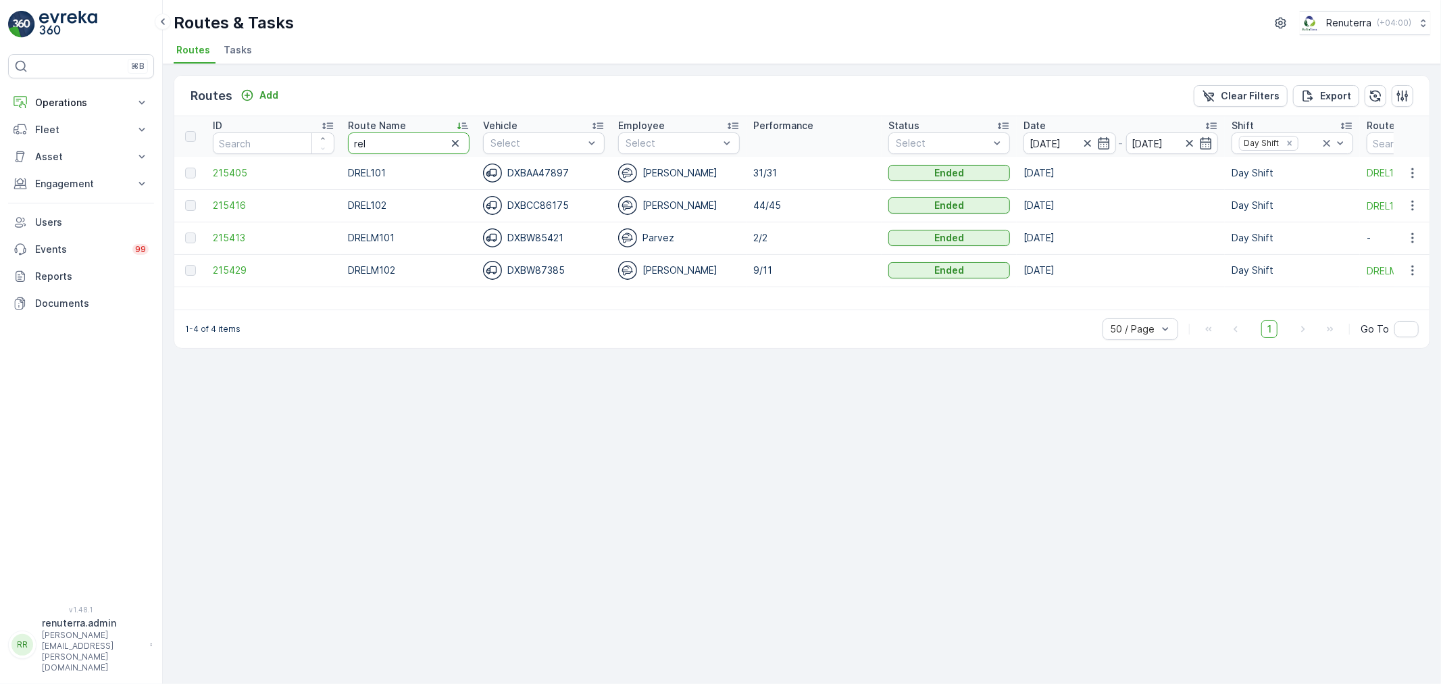
drag, startPoint x: 378, startPoint y: 140, endPoint x: 308, endPoint y: 130, distance: 71.0
click at [308, 130] on tr "ID Route Name rel Vehicle Select Employee Select Performance Status Select Date…" at bounding box center [920, 136] width 1492 height 41
type input "hat"
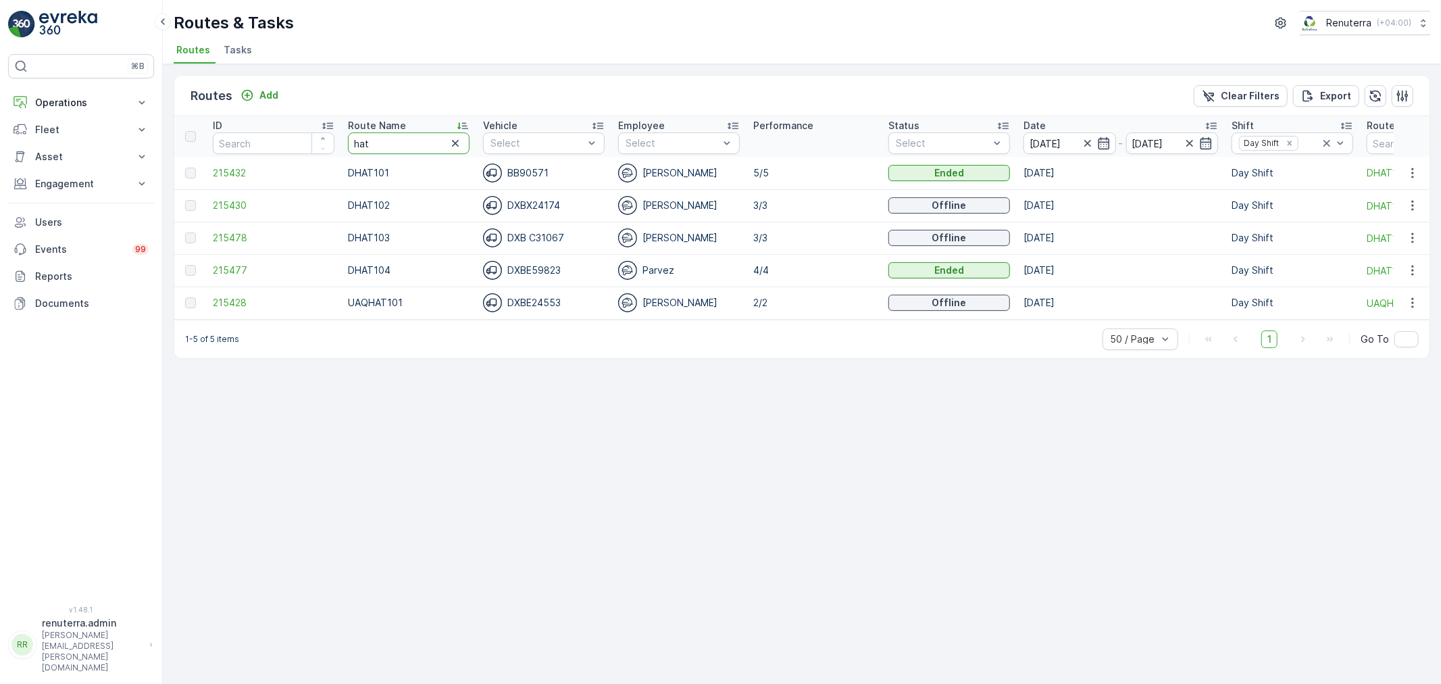
drag, startPoint x: 389, startPoint y: 147, endPoint x: 346, endPoint y: 146, distance: 43.3
click at [346, 146] on th "Route Name hat" at bounding box center [408, 136] width 135 height 41
type input "roro"
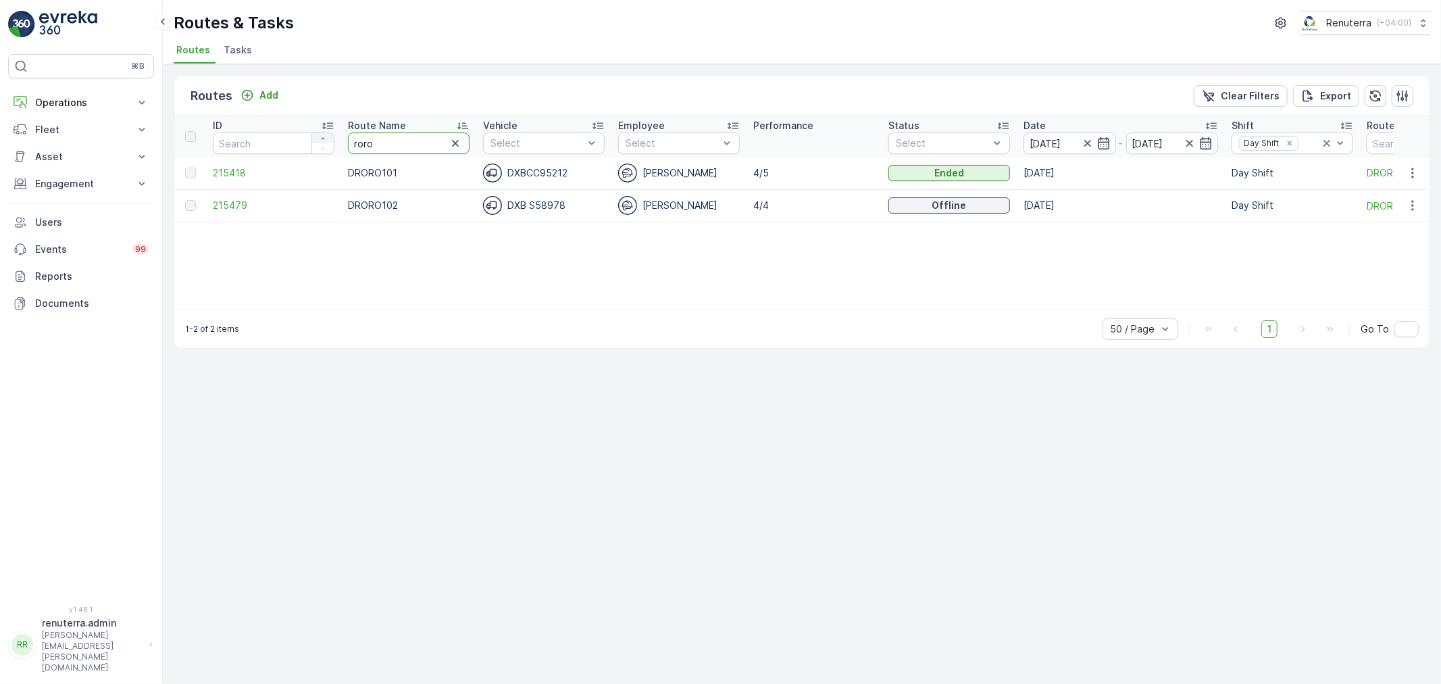
drag, startPoint x: 382, startPoint y: 142, endPoint x: 327, endPoint y: 138, distance: 55.5
click at [327, 138] on tr "ID Route Name roro Vehicle Select Employee Select Performance Status Select Dat…" at bounding box center [920, 136] width 1492 height 41
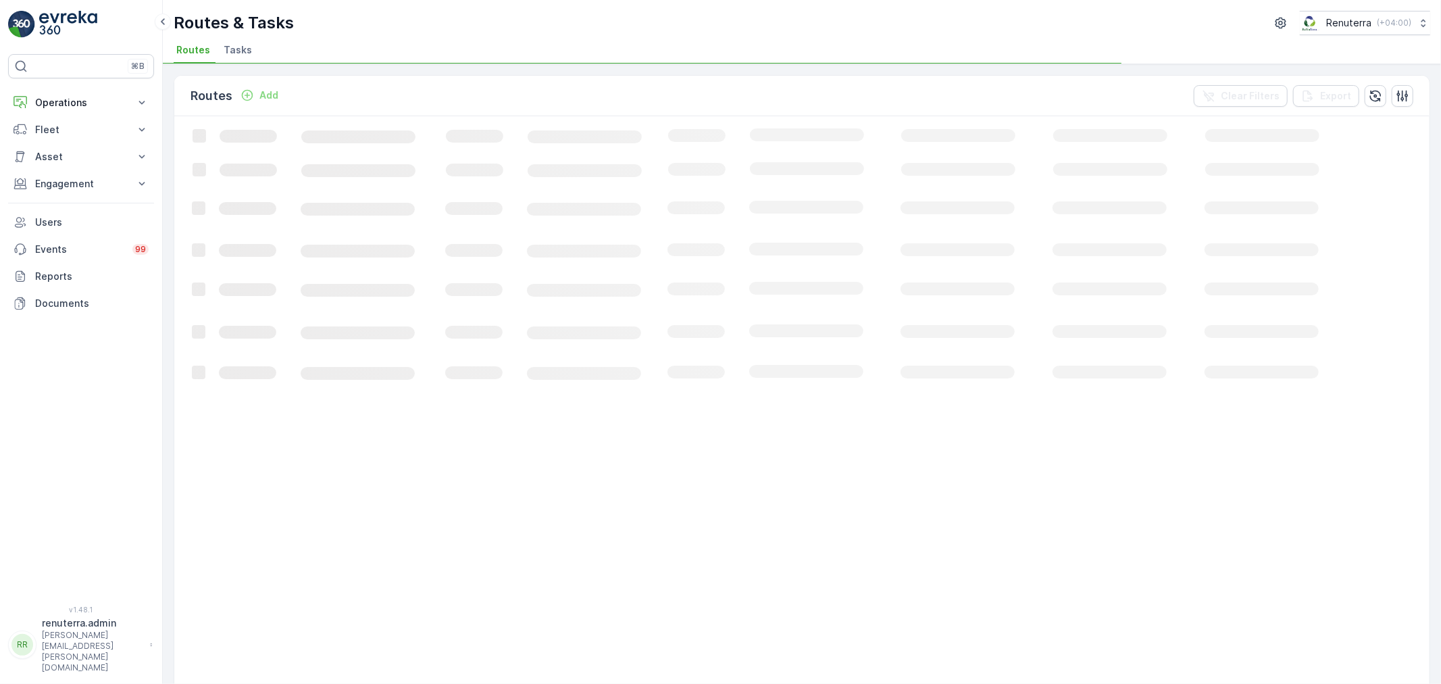
click at [227, 48] on span "Tasks" at bounding box center [238, 50] width 28 height 14
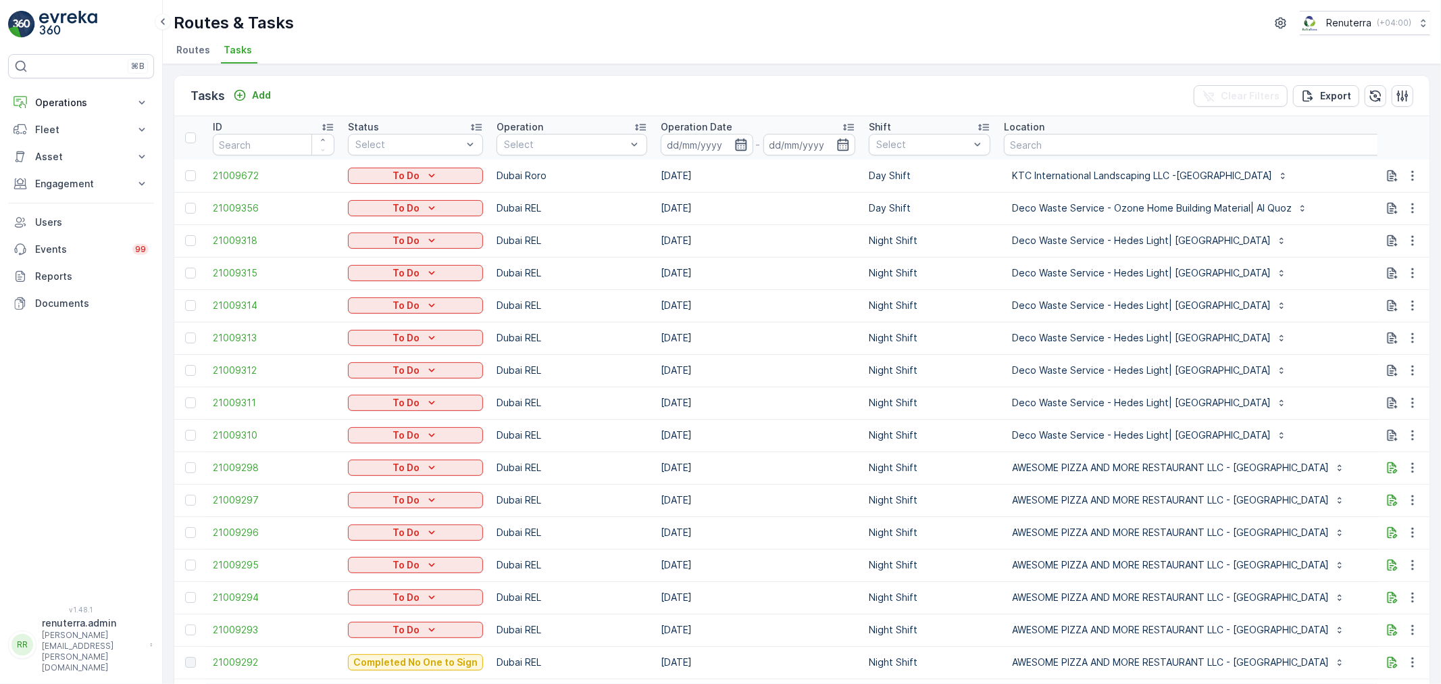
click at [735, 142] on icon "button" at bounding box center [741, 145] width 14 height 14
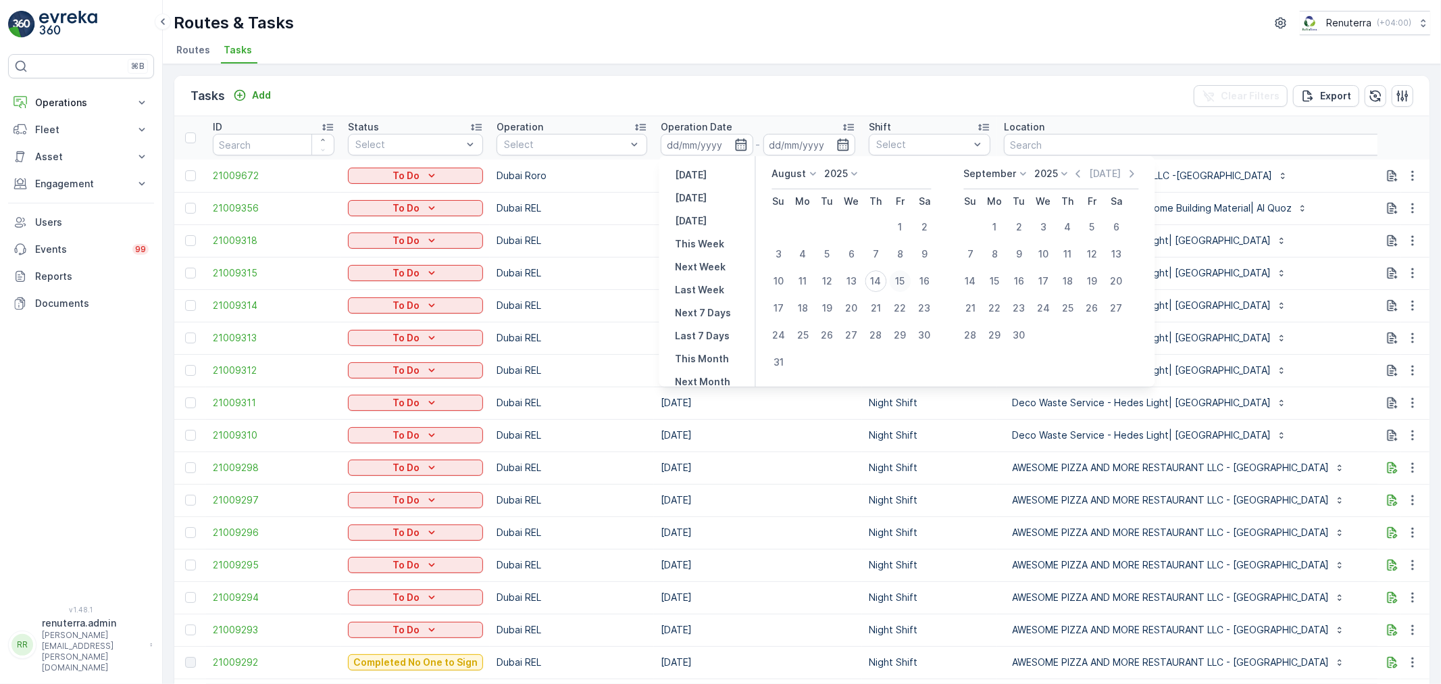
click at [900, 277] on div "15" at bounding box center [901, 281] width 22 height 22
type input "15.08.2025"
click at [900, 277] on div "15" at bounding box center [901, 281] width 22 height 22
type input "15.08.2025"
click at [882, 62] on ul "Routes Tasks" at bounding box center [797, 52] width 1246 height 23
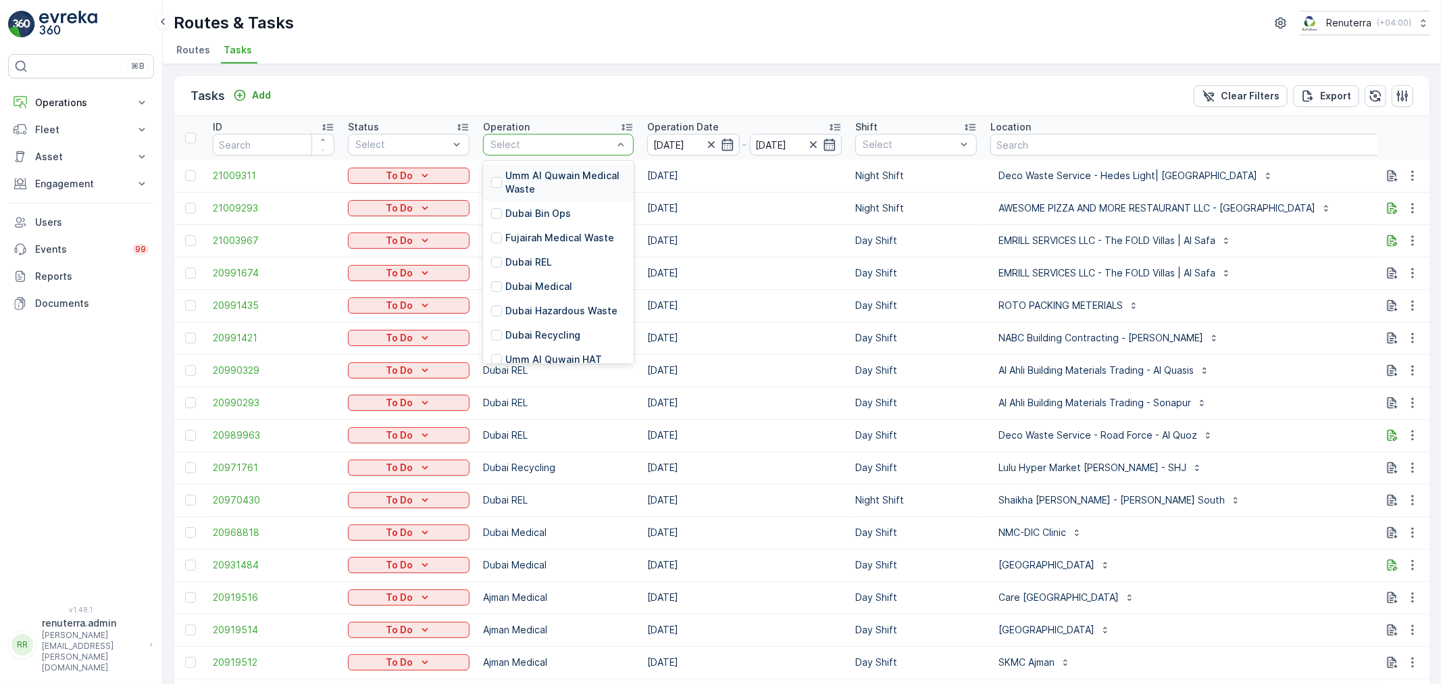
click at [528, 145] on div at bounding box center [551, 144] width 125 height 11
click at [532, 302] on p "Dubai HAT" at bounding box center [565, 315] width 120 height 27
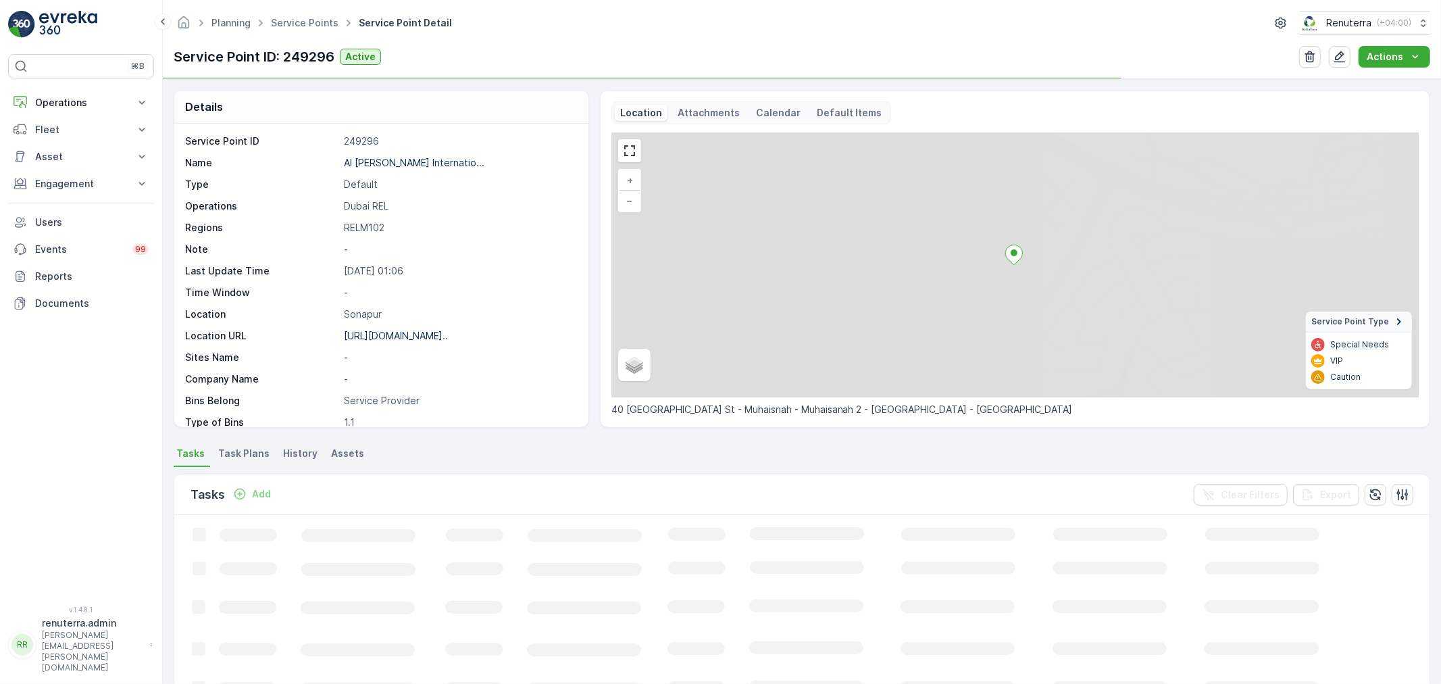
click at [241, 461] on li "Task Plans" at bounding box center [245, 455] width 59 height 23
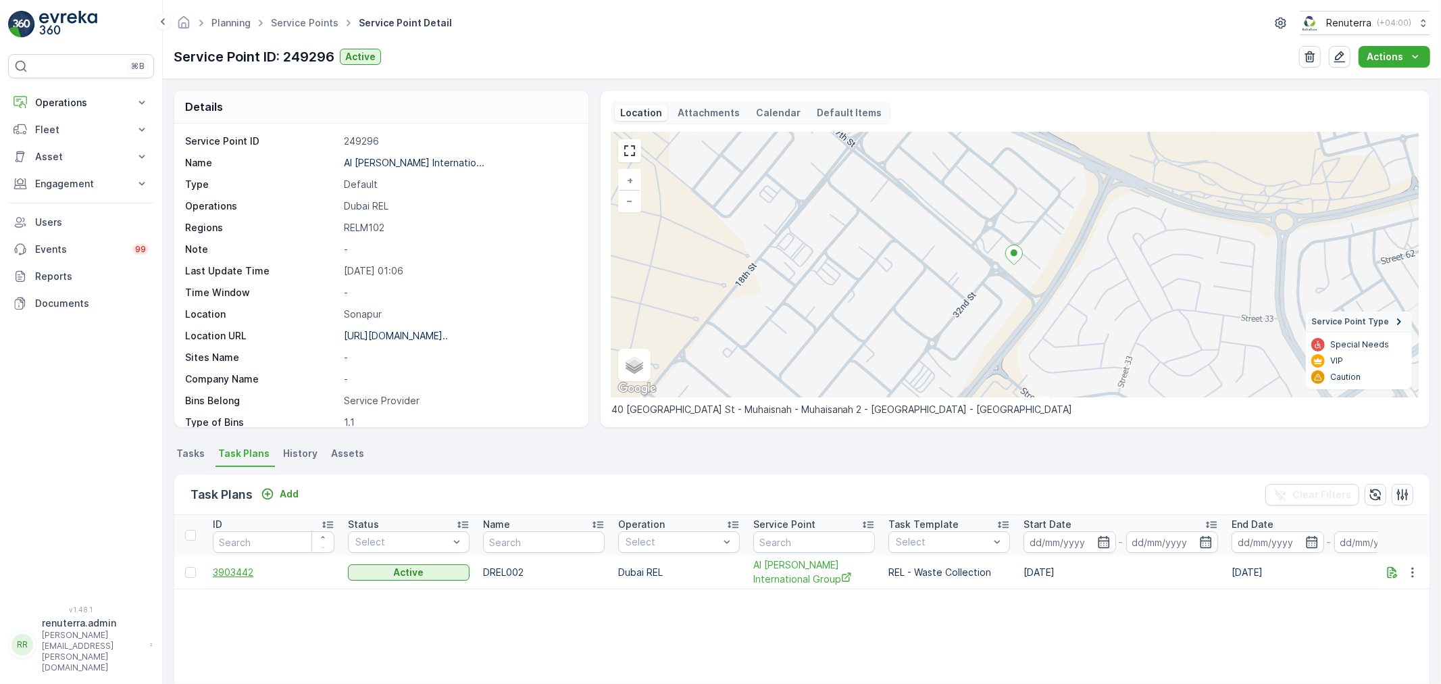
click at [233, 572] on span "3903442" at bounding box center [274, 572] width 122 height 14
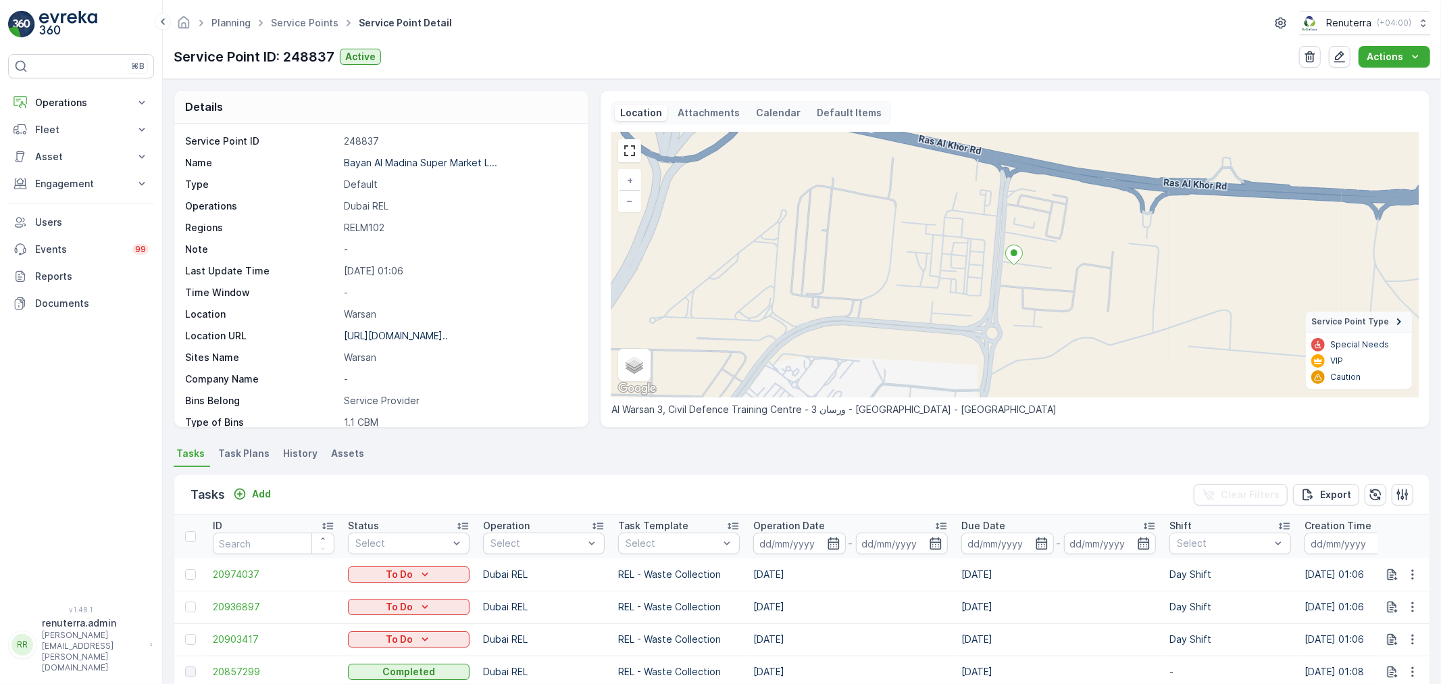
click at [234, 451] on span "Task Plans" at bounding box center [243, 454] width 51 height 14
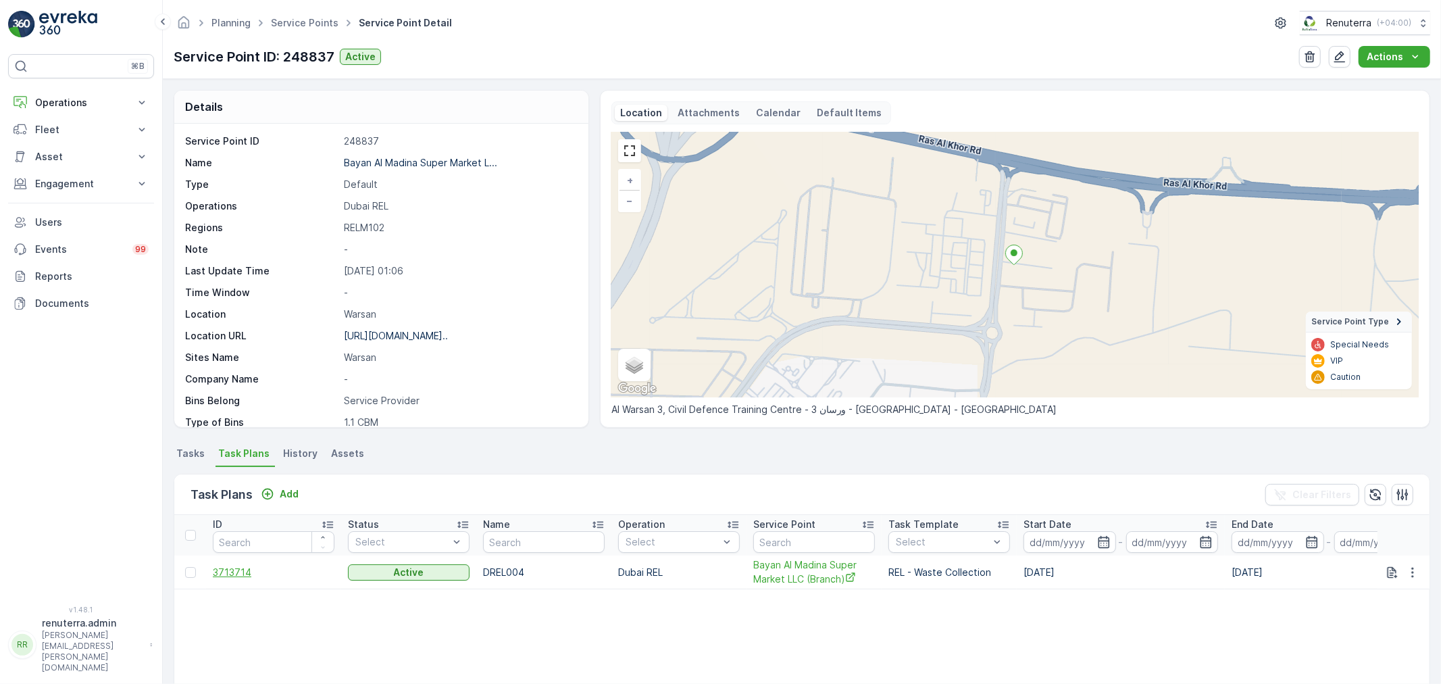
click at [220, 571] on span "3713714" at bounding box center [274, 572] width 122 height 14
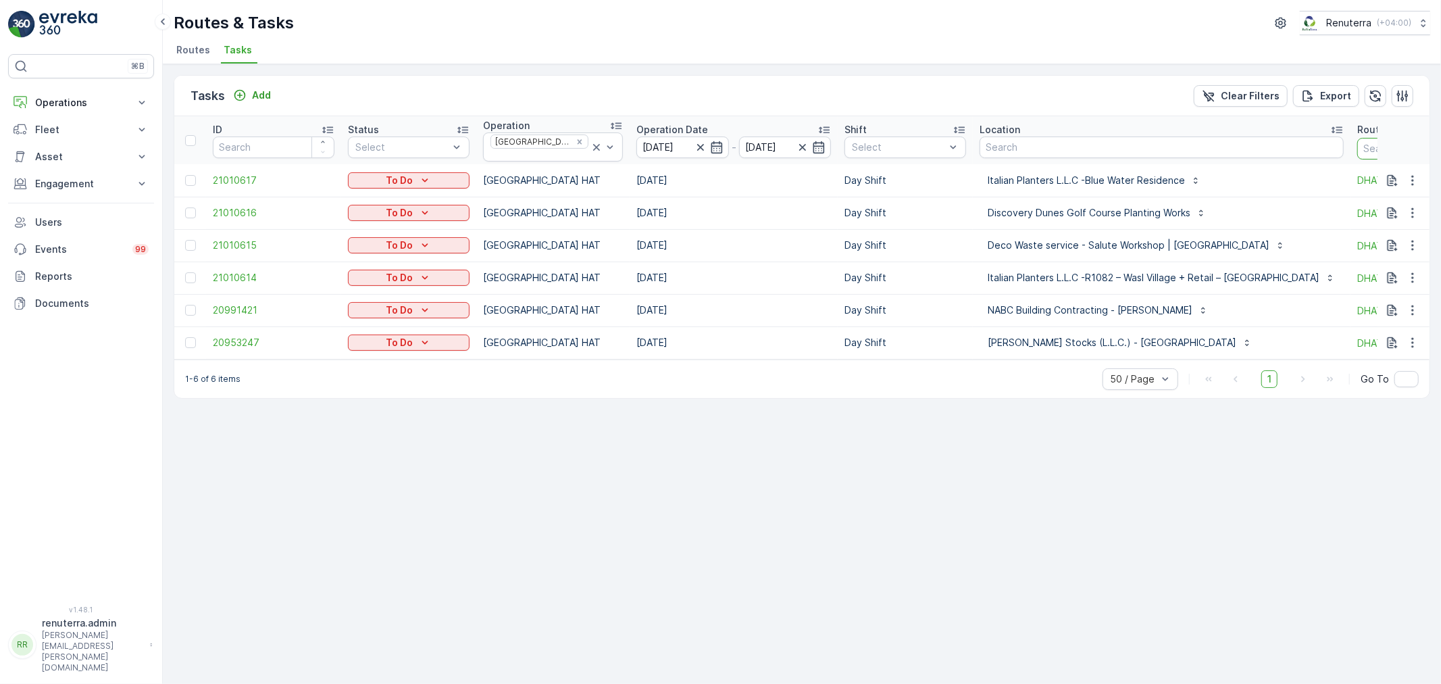
click at [1357, 144] on input "text" at bounding box center [1418, 149] width 122 height 22
type input "101"
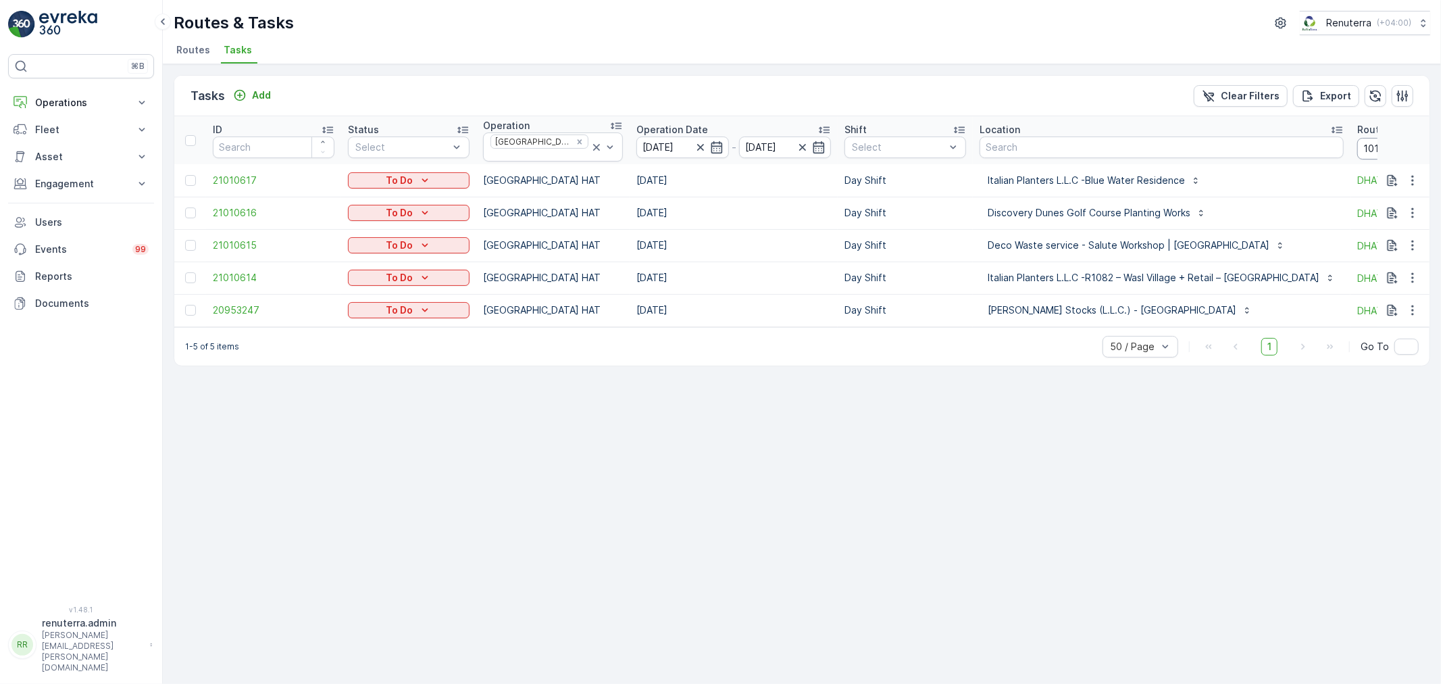
click at [1357, 147] on input "101" at bounding box center [1418, 149] width 122 height 22
type input "102"
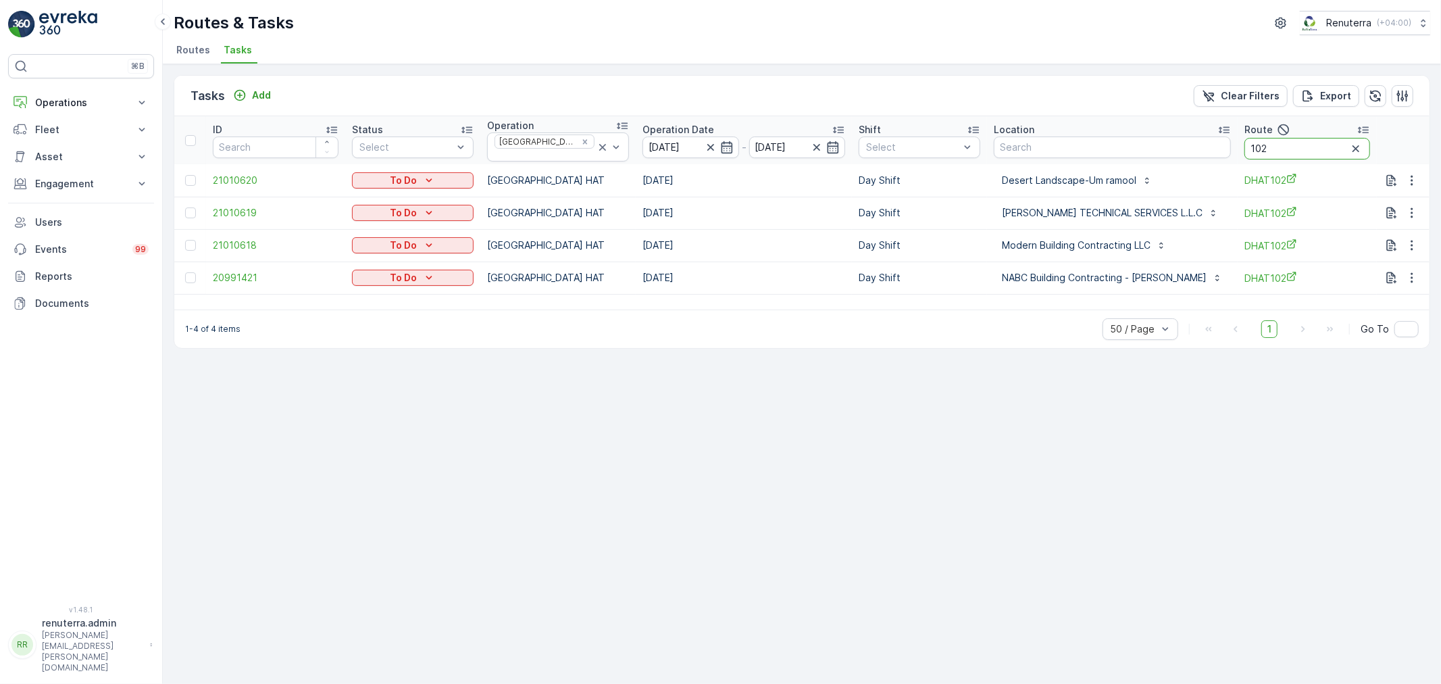
click at [1281, 153] on input "102" at bounding box center [1307, 149] width 126 height 22
type input "103"
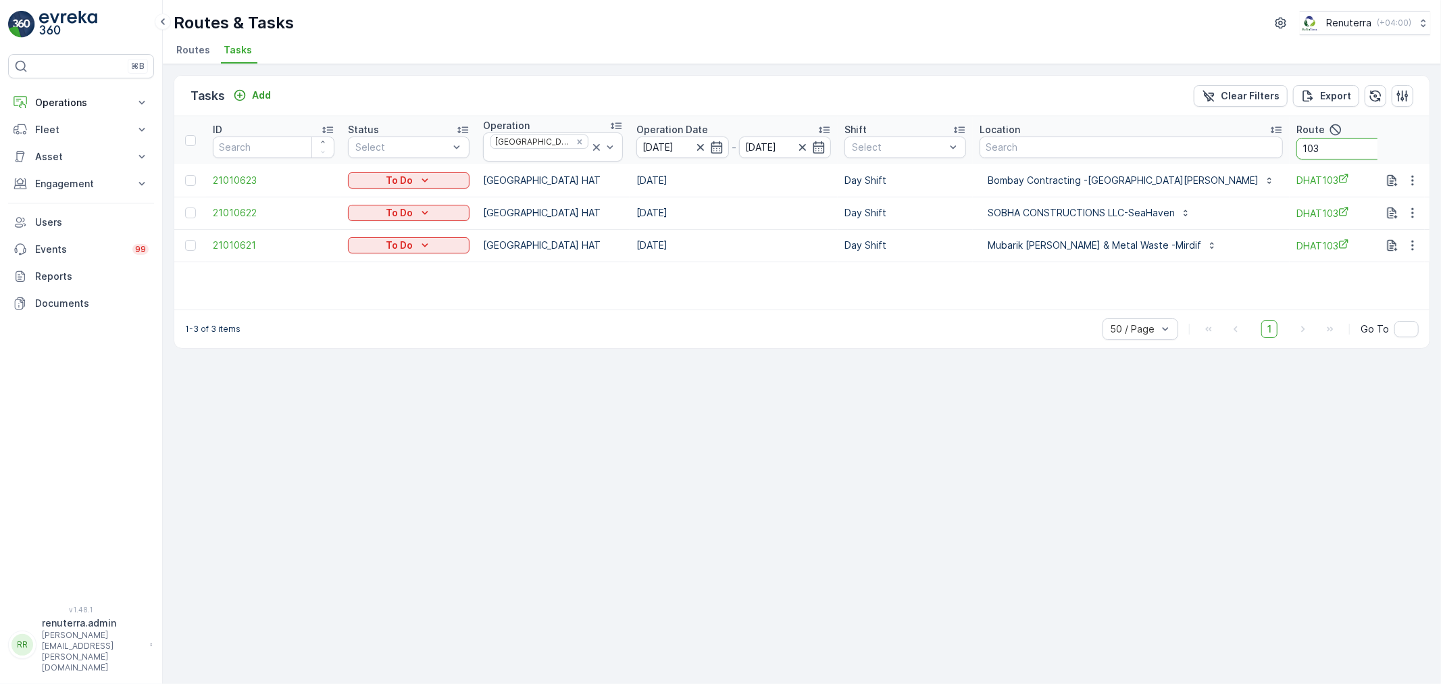
drag, startPoint x: 1277, startPoint y: 144, endPoint x: 563, endPoint y: 101, distance: 715.3
click at [1296, 138] on input "103" at bounding box center [1357, 149] width 122 height 22
drag, startPoint x: 1280, startPoint y: 144, endPoint x: 1203, endPoint y: 132, distance: 78.0
click at [1205, 136] on tr "ID Status Select Operation Dubai HAT Operation Date [DATE] - [DATE] Shift Selec…" at bounding box center [825, 140] width 1303 height 48
type input "101"
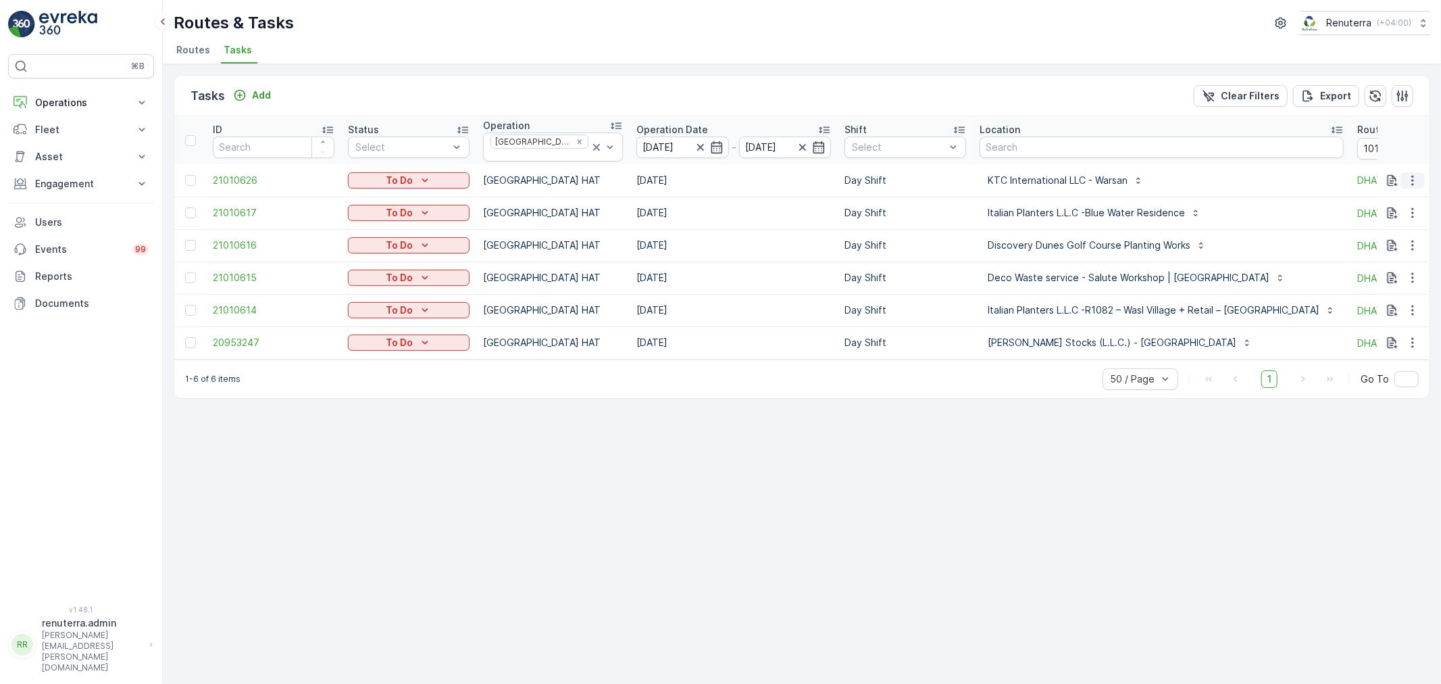
click at [1416, 174] on icon "button" at bounding box center [1413, 181] width 14 height 14
click at [1356, 234] on span "Change Route" at bounding box center [1378, 233] width 66 height 14
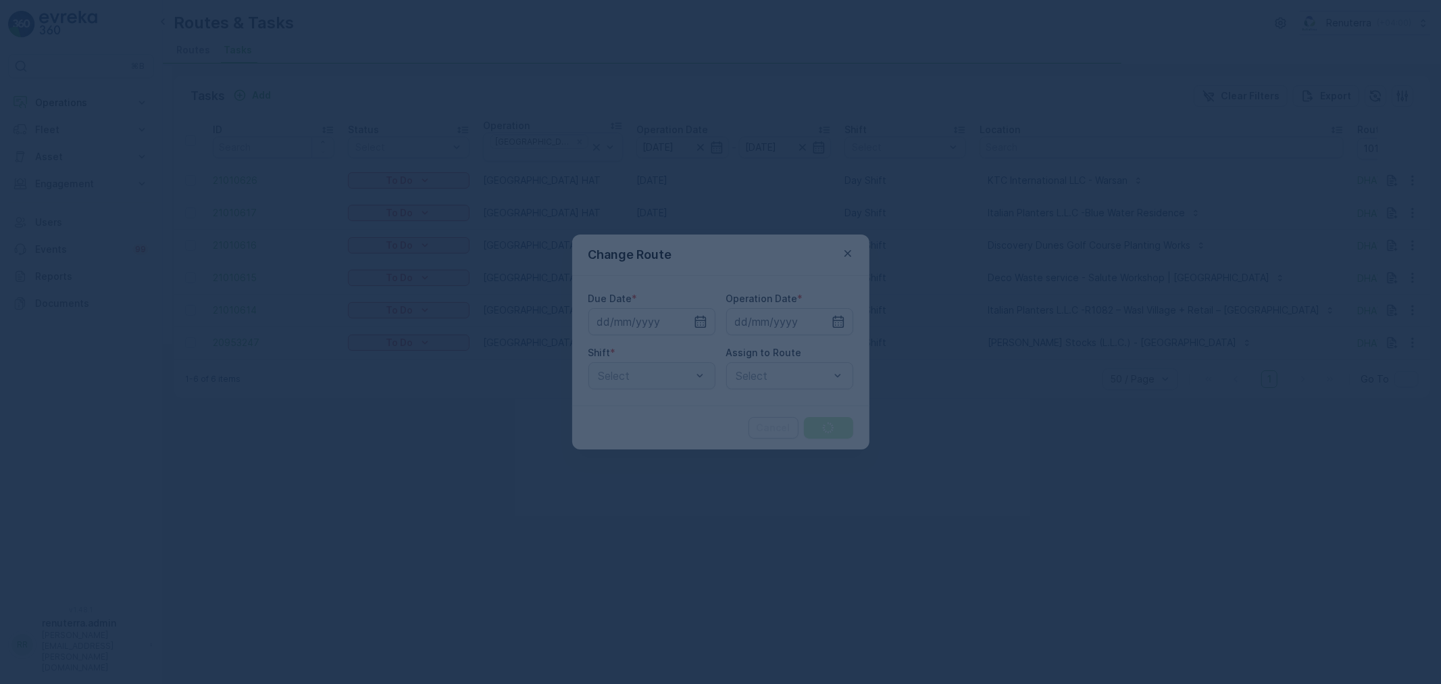
type input "[DATE]"
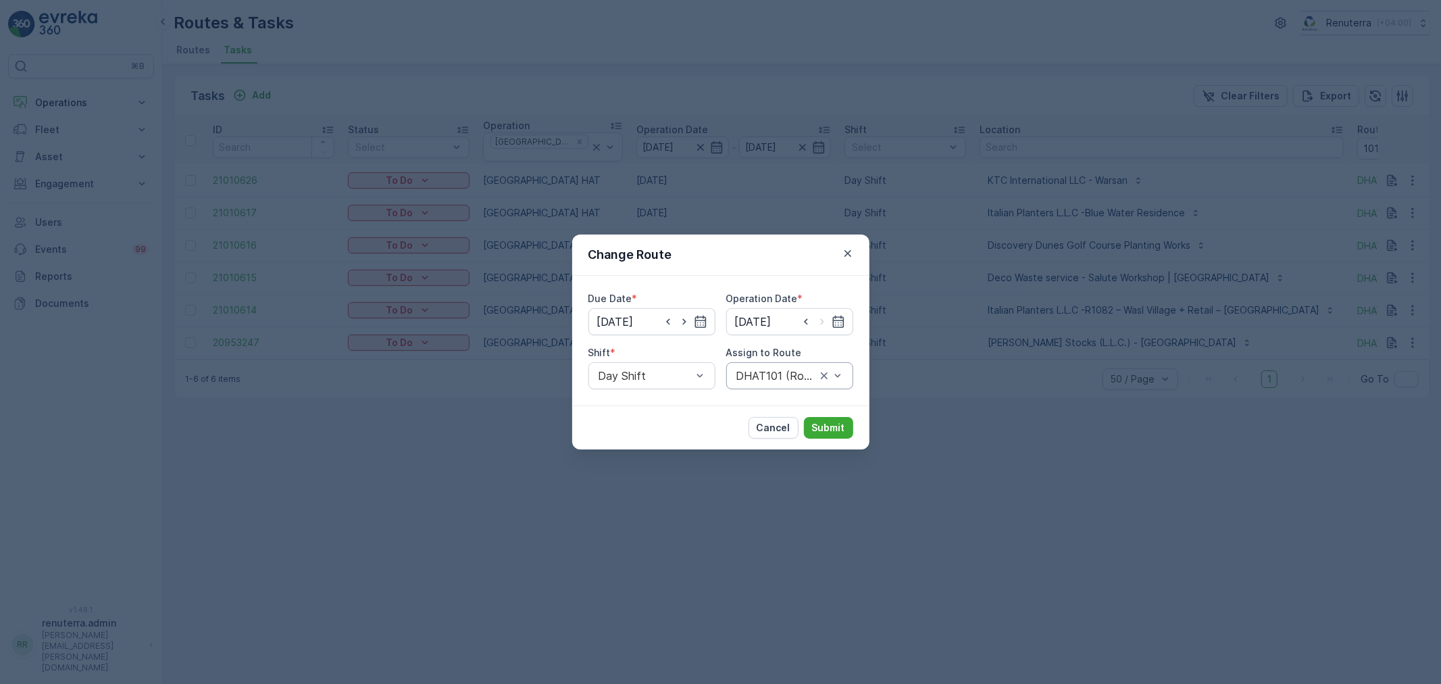
click at [762, 377] on div at bounding box center [776, 376] width 82 height 12
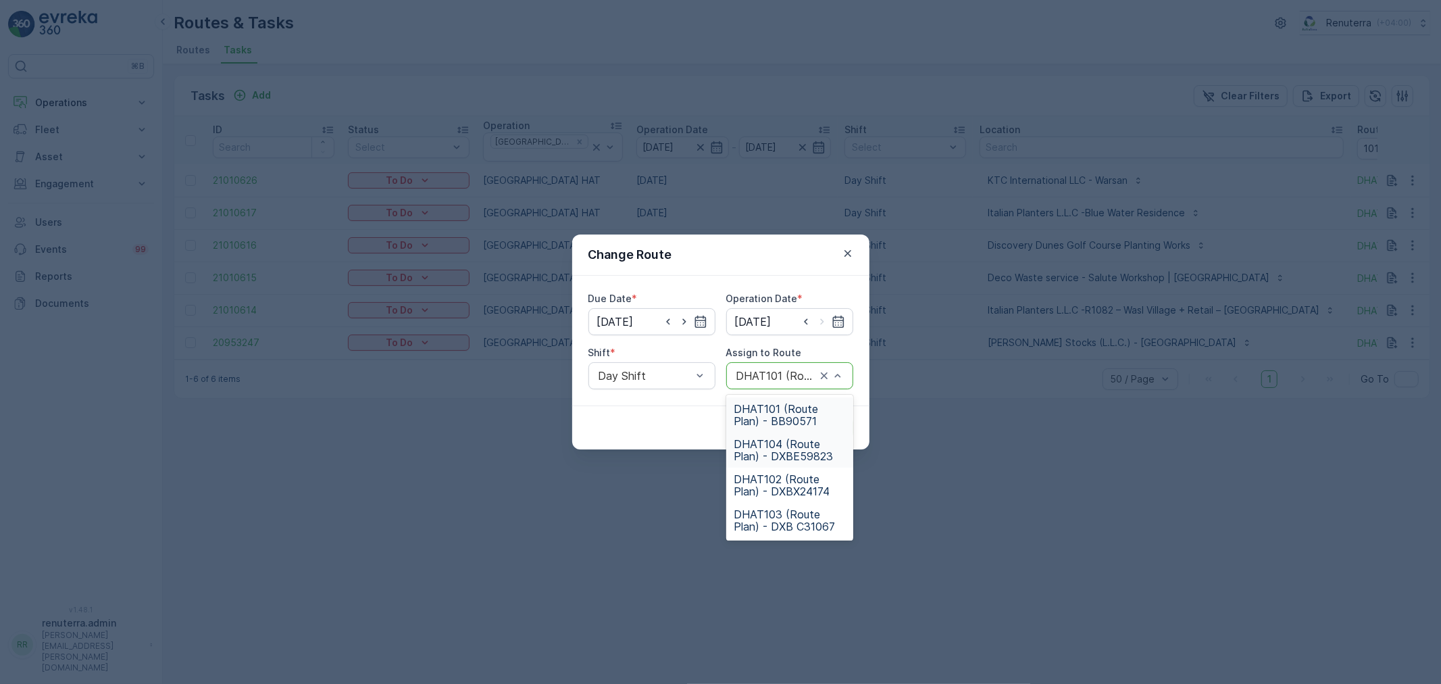
click at [774, 451] on span "DHAT104 (Route Plan) - DXBE59823" at bounding box center [789, 450] width 111 height 24
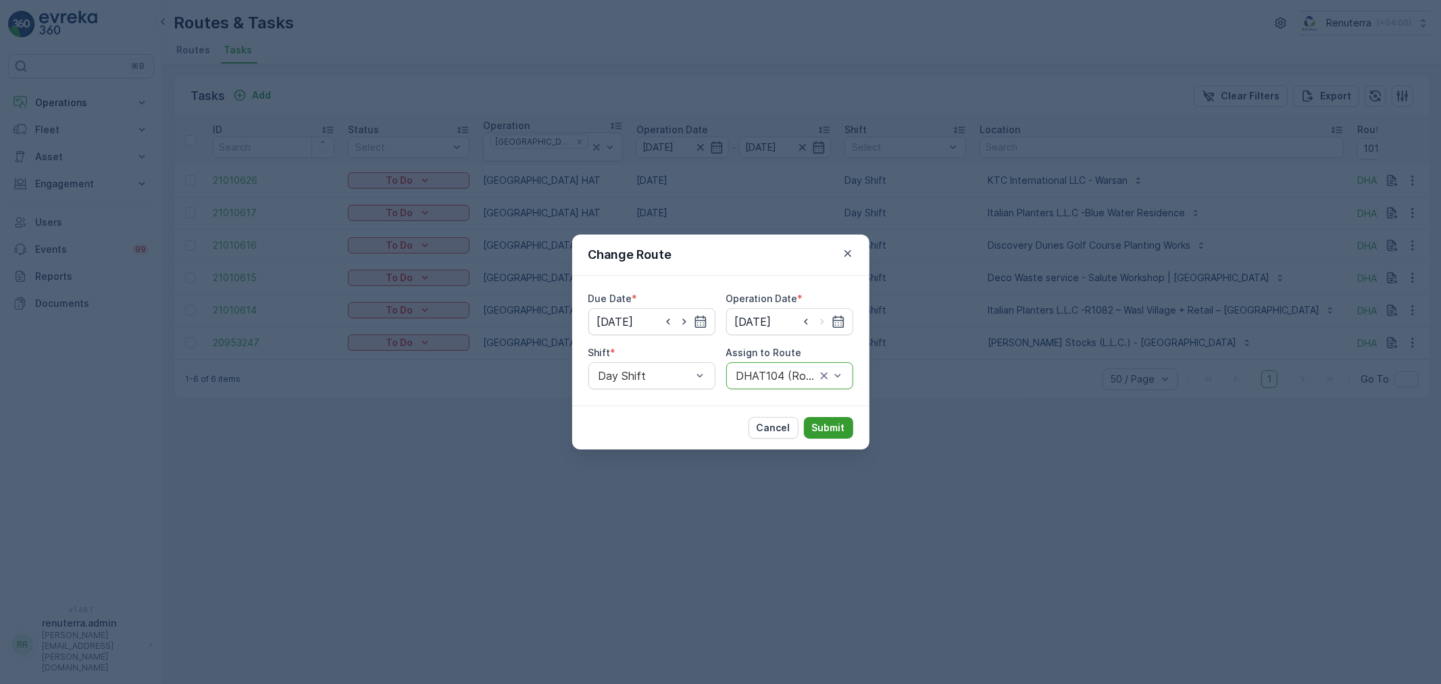
click at [832, 424] on p "Submit" at bounding box center [828, 428] width 33 height 14
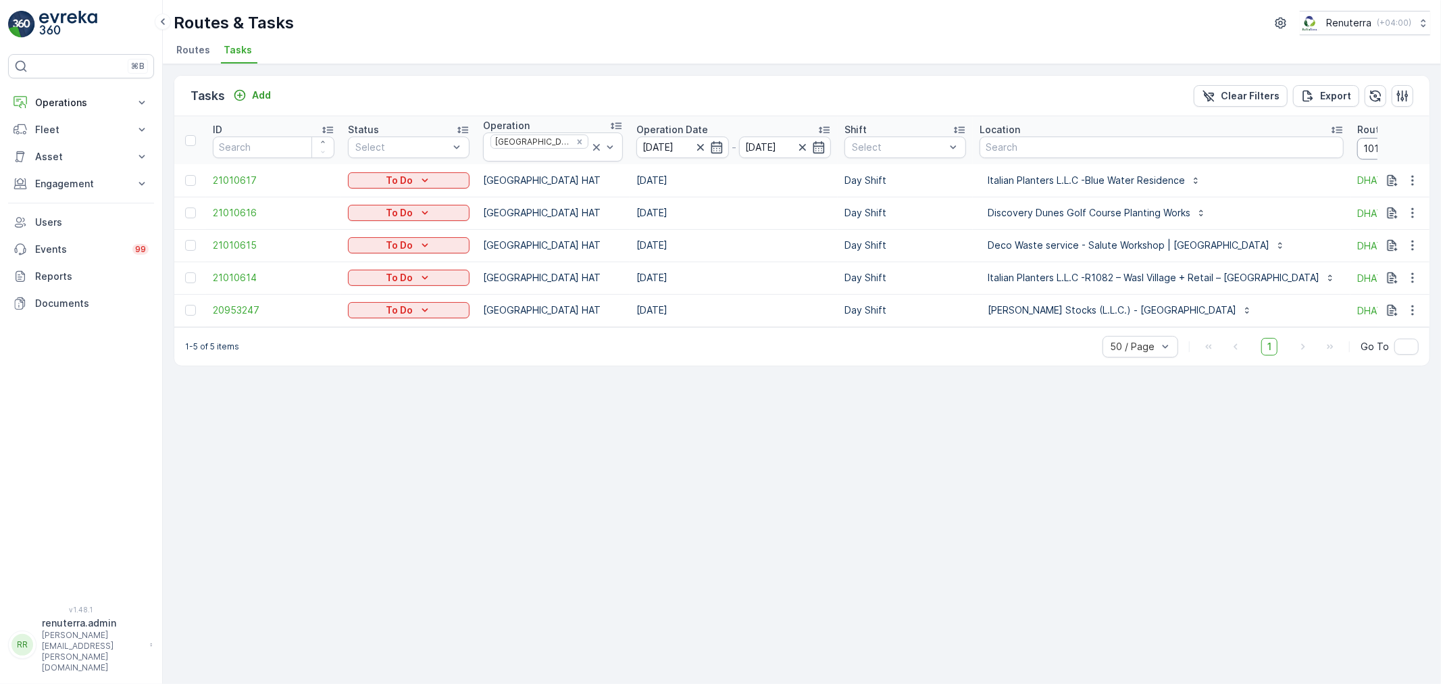
click at [1357, 149] on input "101" at bounding box center [1418, 149] width 122 height 22
type input "102"
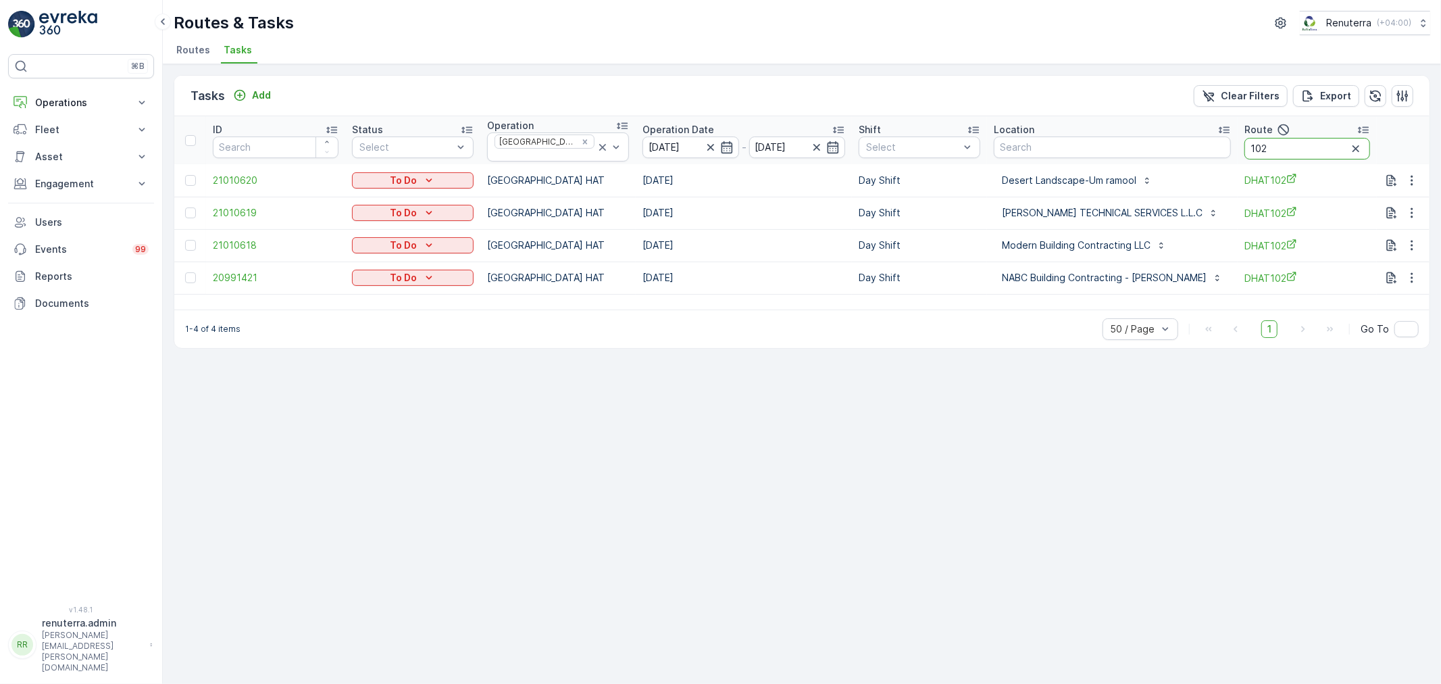
click at [1301, 141] on input "102" at bounding box center [1307, 149] width 126 height 22
type input "103"
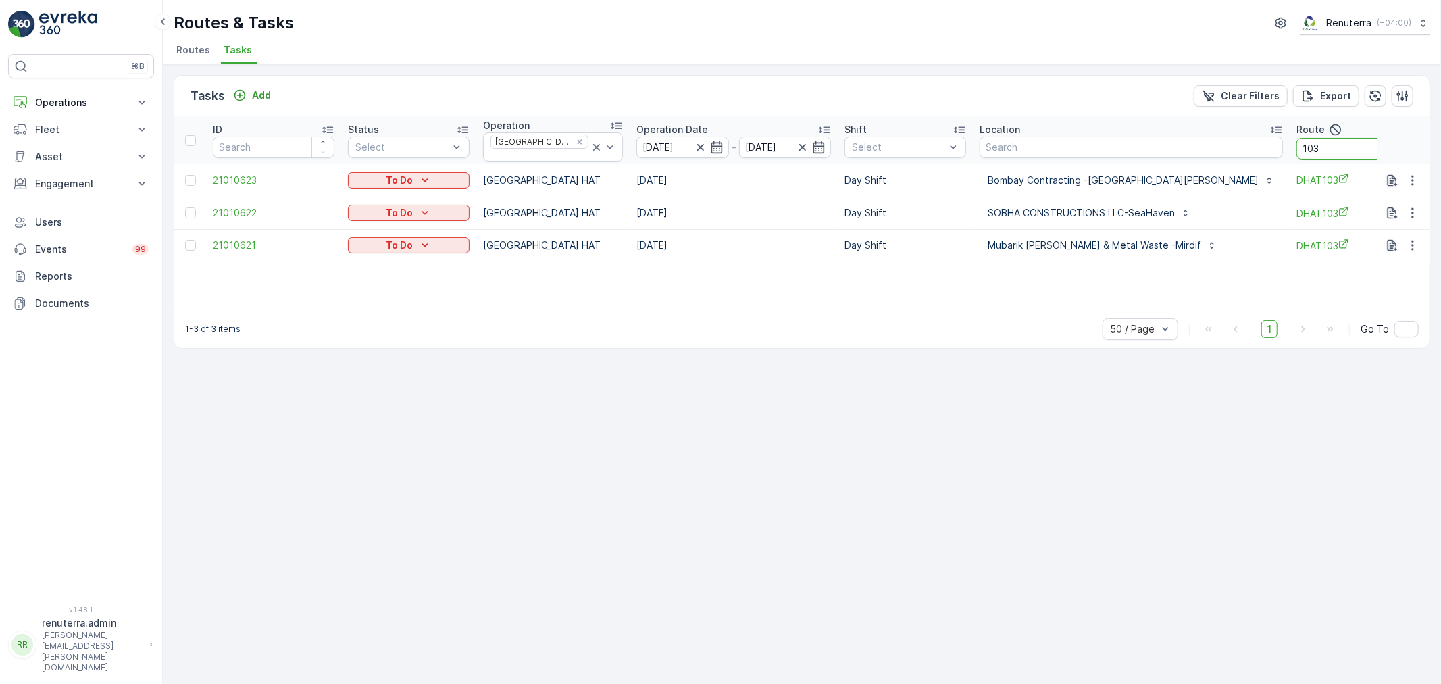
click at [1299, 146] on input "103" at bounding box center [1357, 149] width 122 height 22
type input "104"
drag, startPoint x: 1363, startPoint y: 145, endPoint x: 1291, endPoint y: 145, distance: 71.6
click at [1291, 145] on tr "ID Status Select Operation Dubai HAT Operation Date 15.08.2025 - 15.08.2025 Shi…" at bounding box center [840, 140] width 1332 height 48
drag, startPoint x: 1371, startPoint y: 147, endPoint x: 1305, endPoint y: 136, distance: 67.6
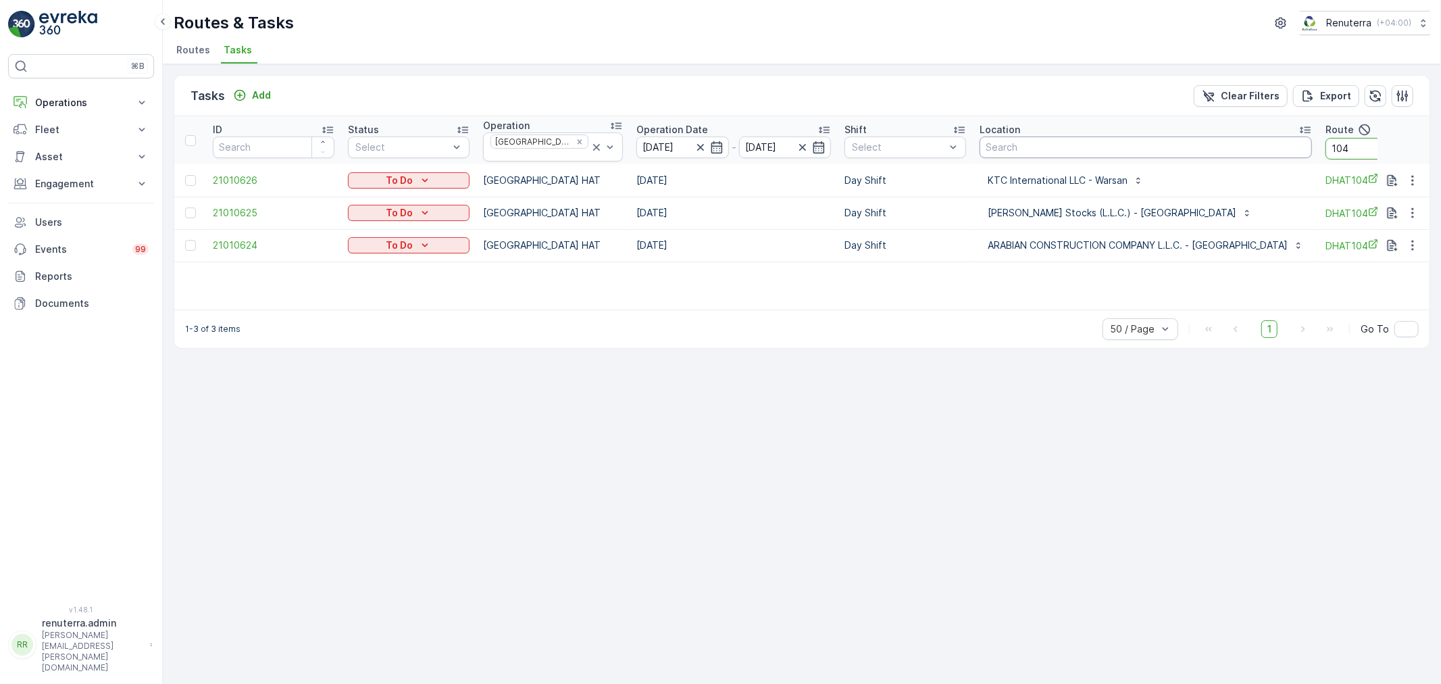
click at [1305, 136] on tr "ID Status Select Operation Dubai HAT Operation Date 15.08.2025 - 15.08.2025 Shi…" at bounding box center [840, 140] width 1332 height 48
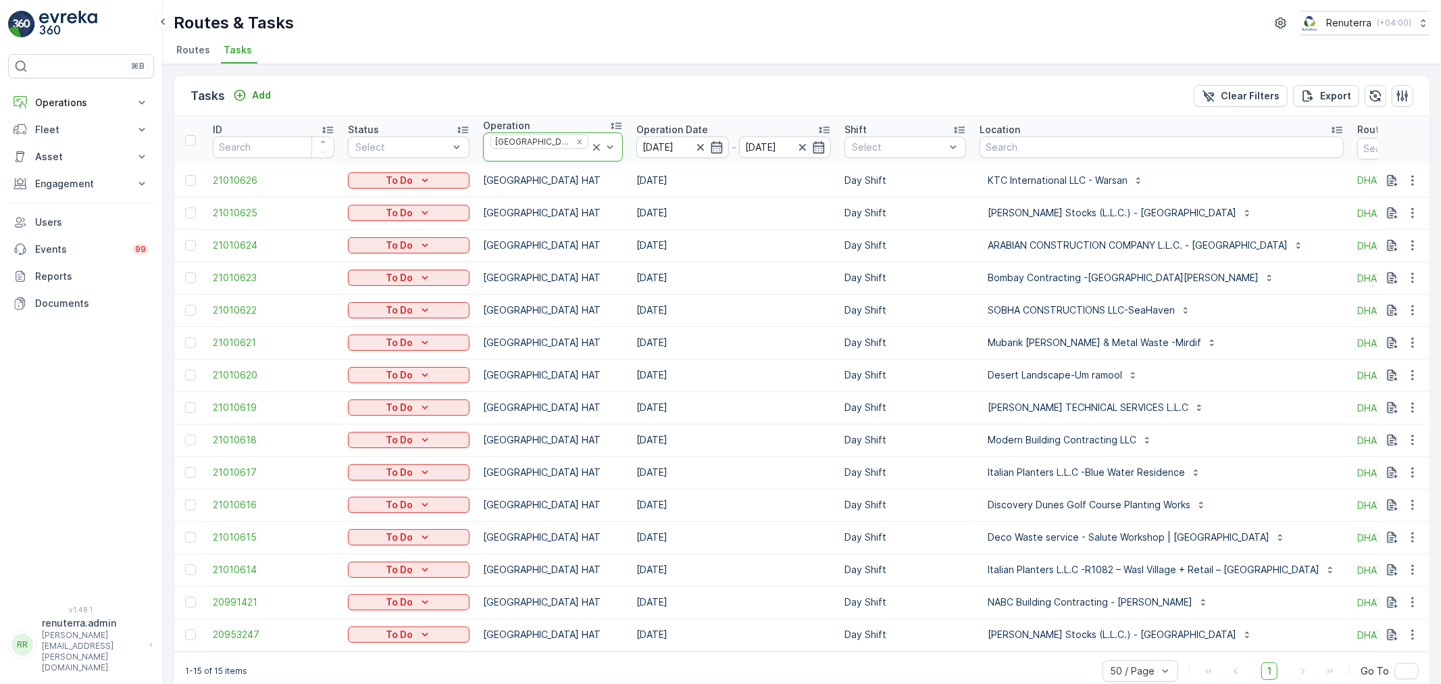
click at [590, 141] on icon at bounding box center [597, 148] width 14 height 14
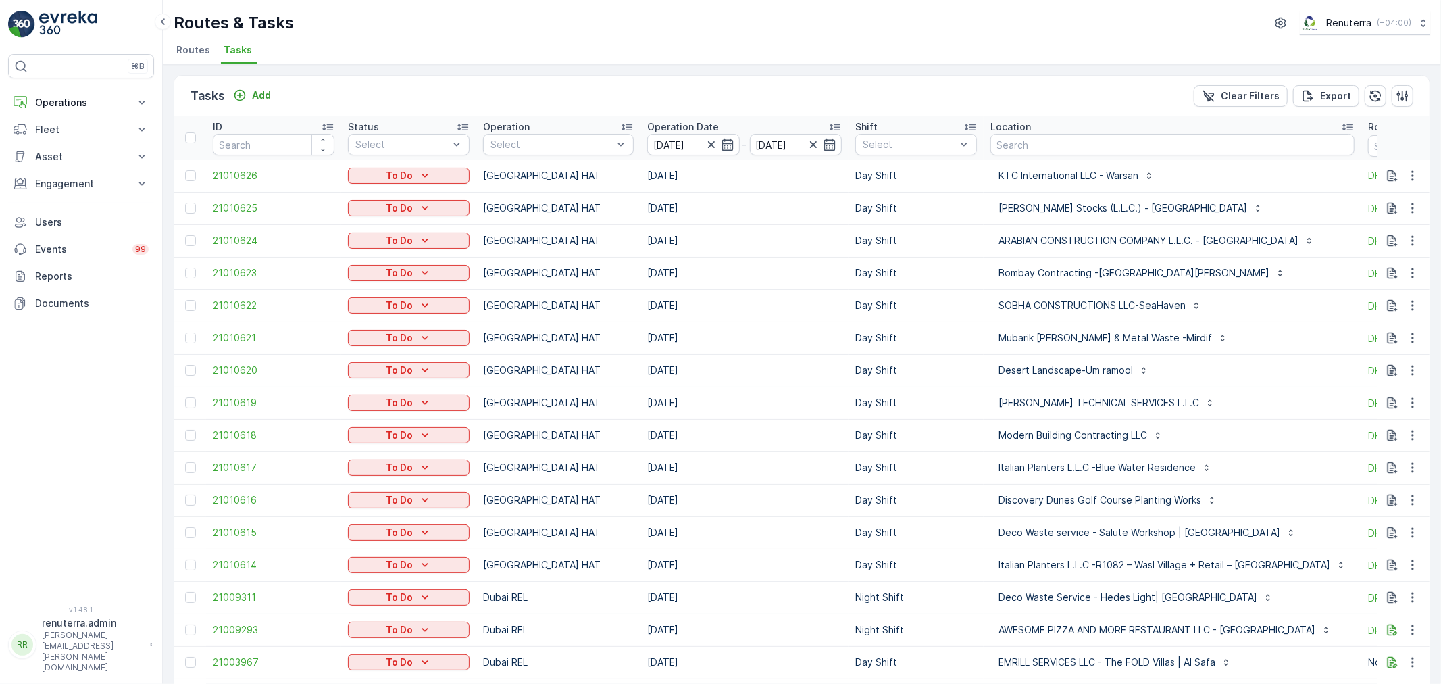
click at [573, 140] on div at bounding box center [551, 144] width 125 height 11
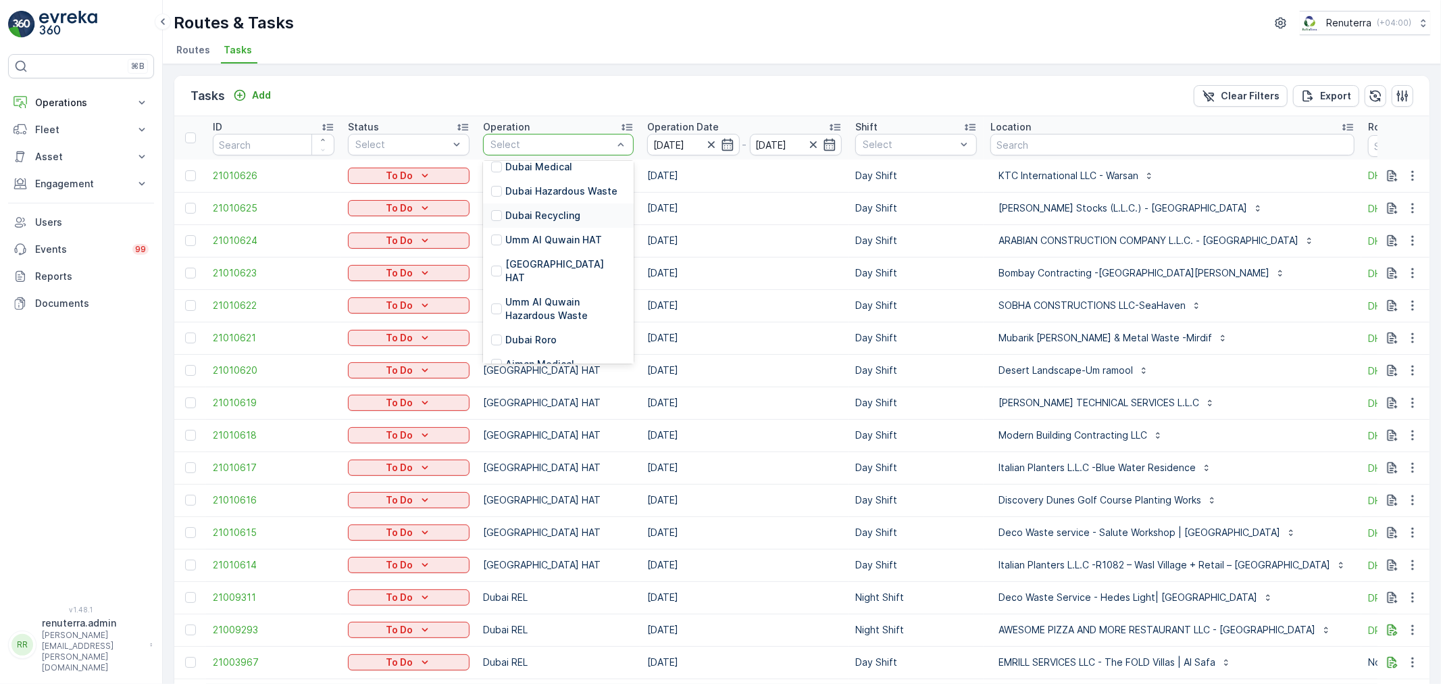
scroll to position [150, 0]
click at [536, 303] on p "Dubai Roro" at bounding box center [530, 310] width 51 height 14
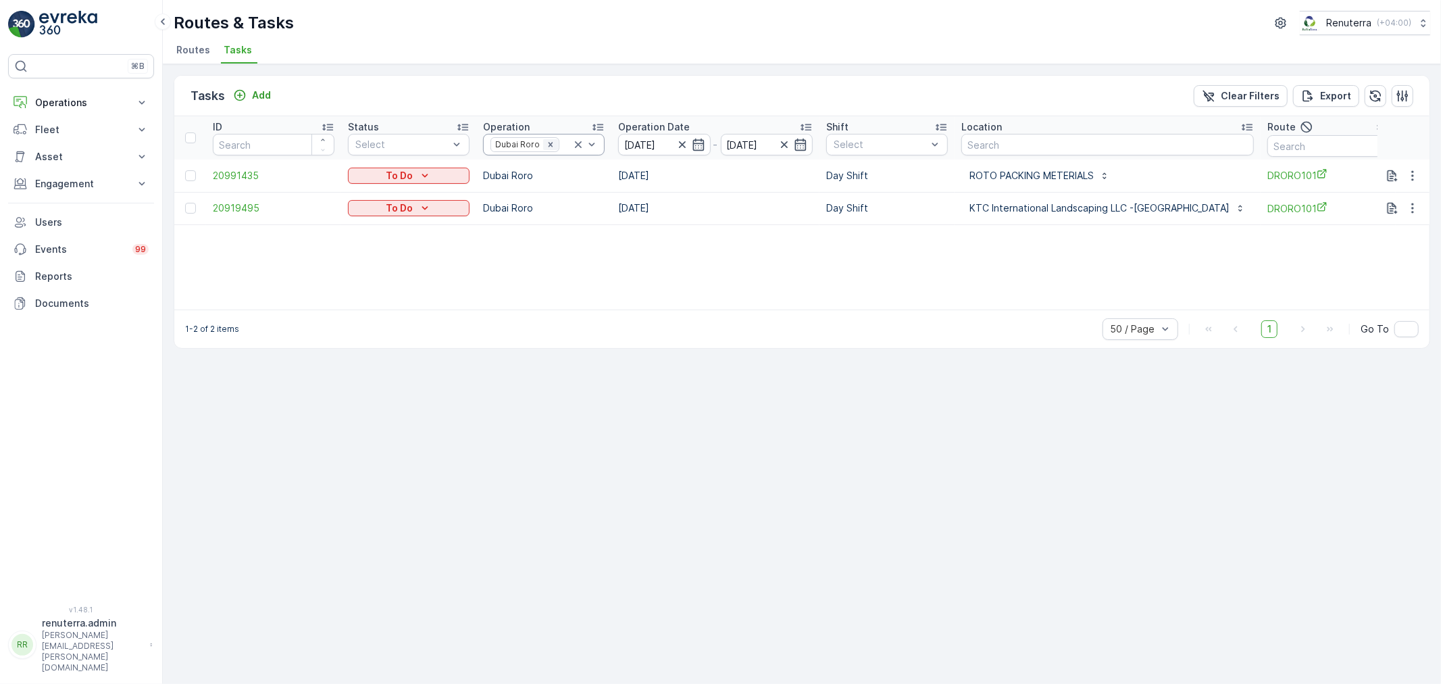
click at [555, 143] on icon "Remove Dubai Roro" at bounding box center [550, 144] width 9 height 9
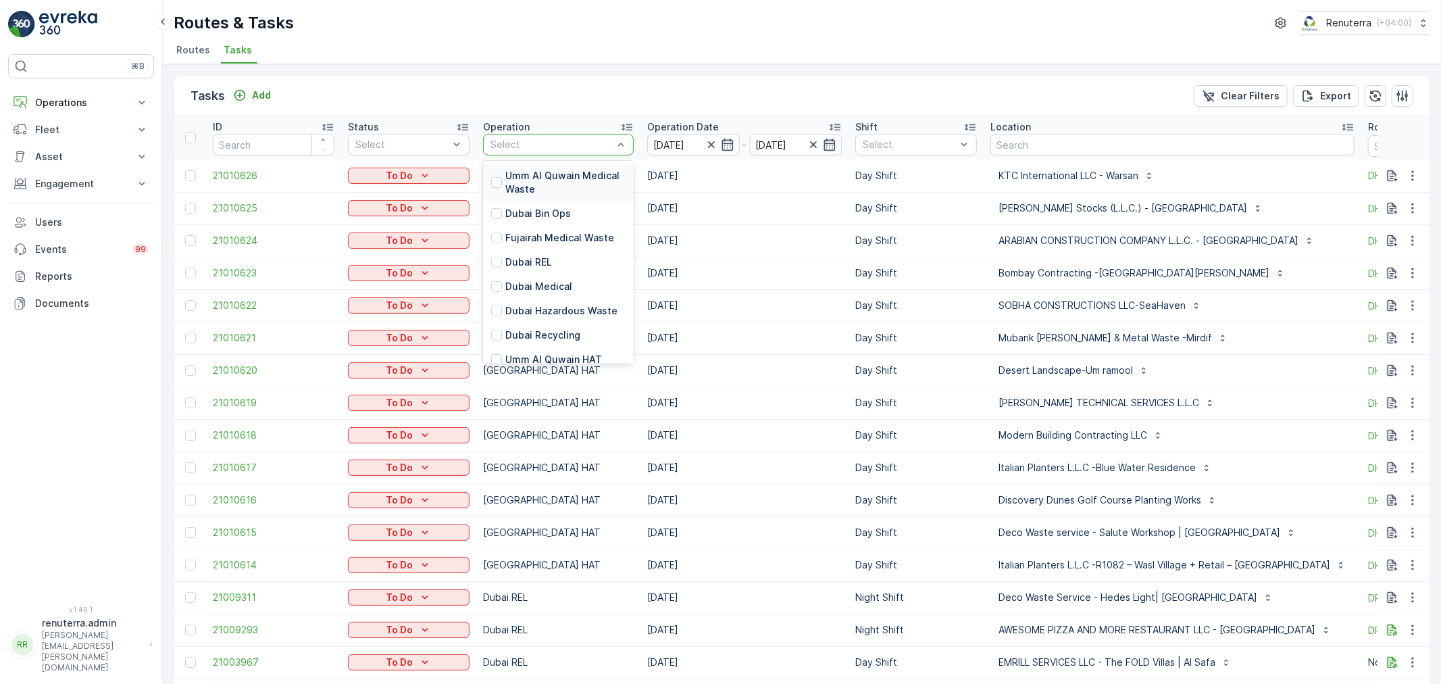
click at [559, 143] on div at bounding box center [551, 144] width 125 height 11
click at [521, 230] on p "Dubai HAT" at bounding box center [565, 240] width 120 height 27
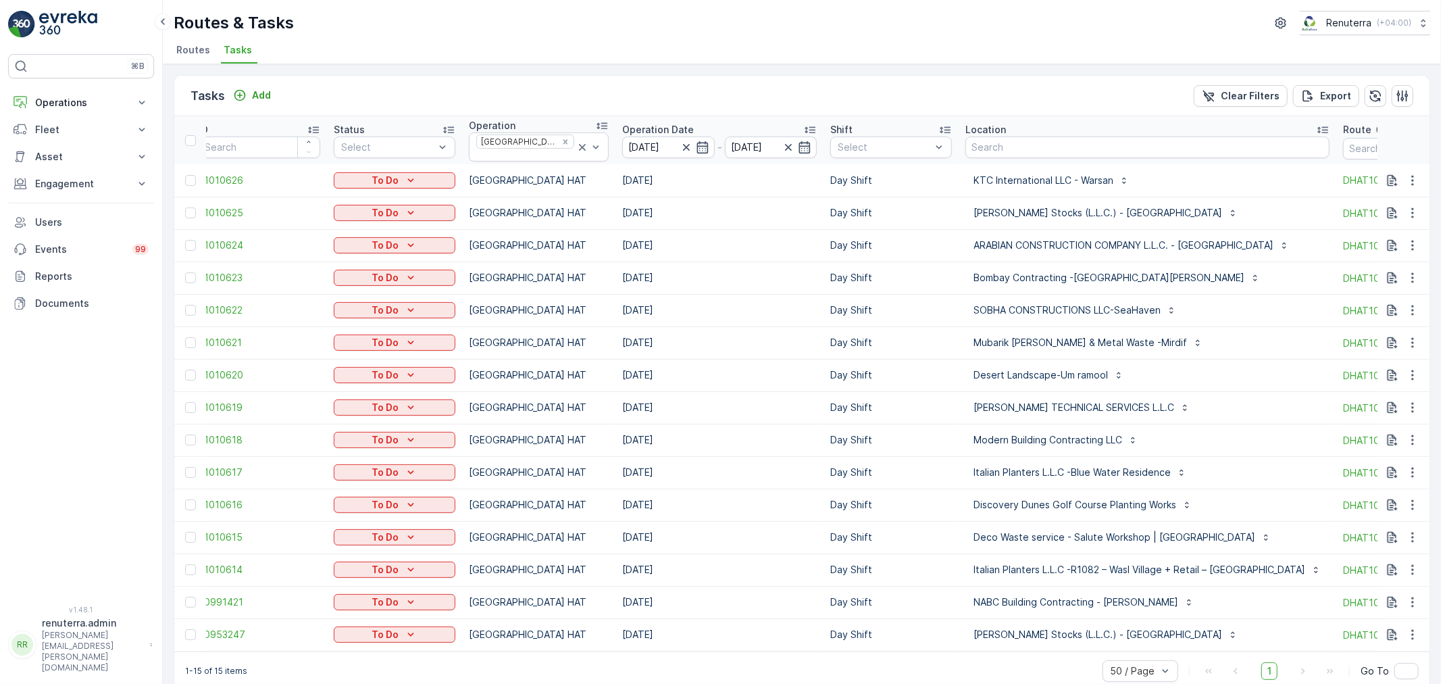
scroll to position [0, 11]
click at [582, 144] on icon at bounding box center [585, 147] width 7 height 7
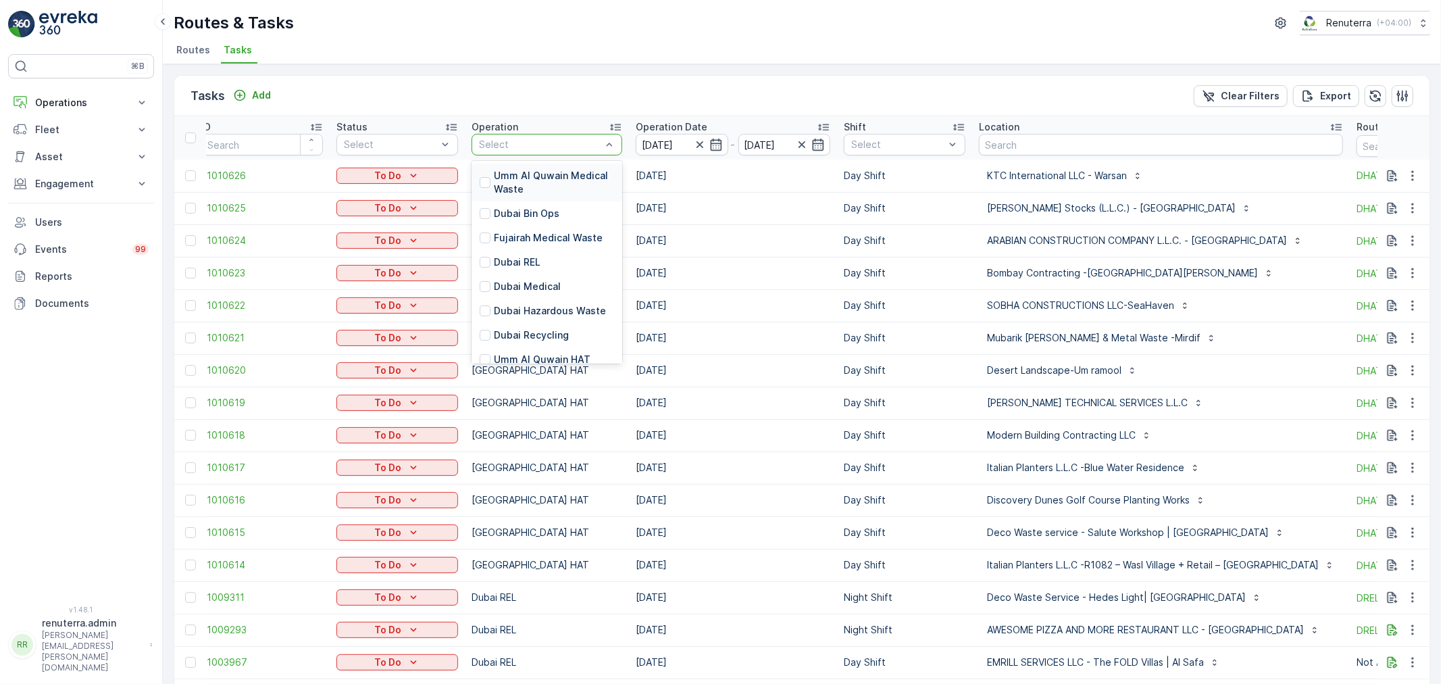
click at [569, 142] on div at bounding box center [540, 144] width 125 height 11
click at [517, 297] on div "Dubai Roro" at bounding box center [547, 309] width 151 height 24
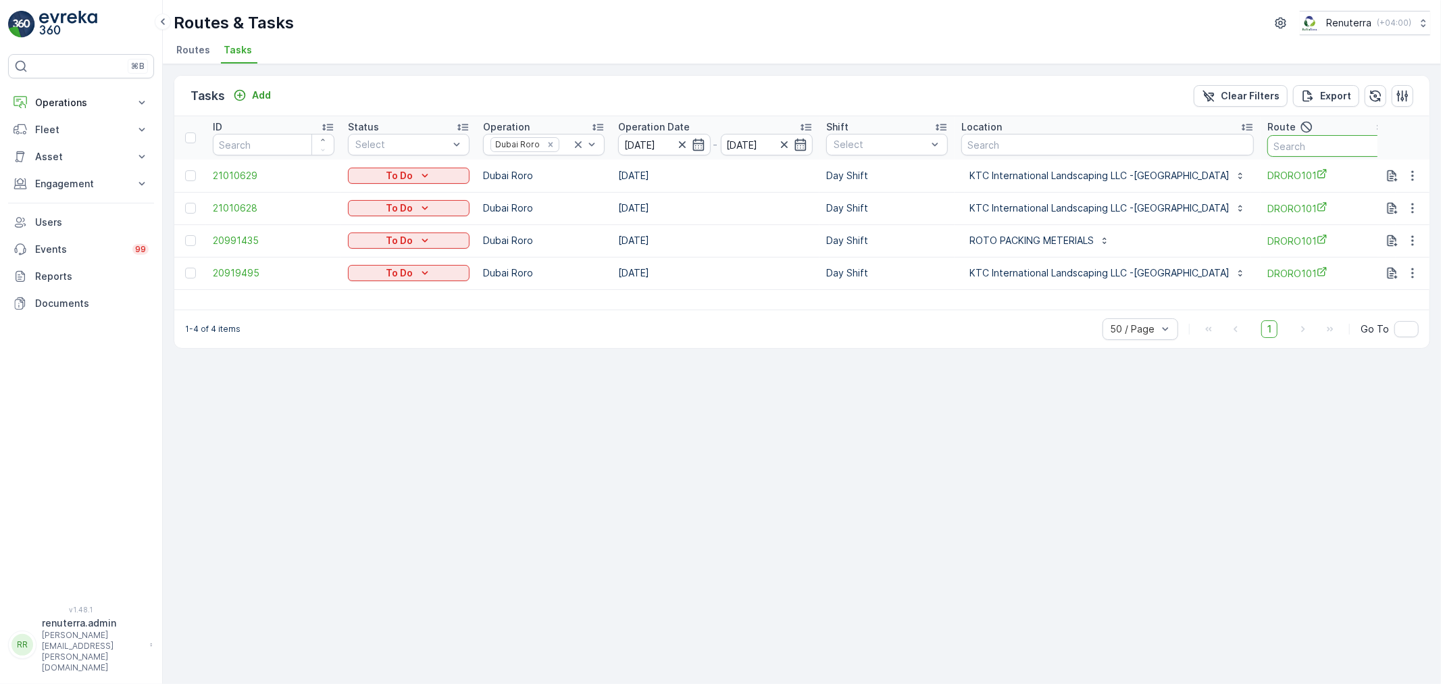
click at [1304, 149] on input "text" at bounding box center [1328, 146] width 122 height 22
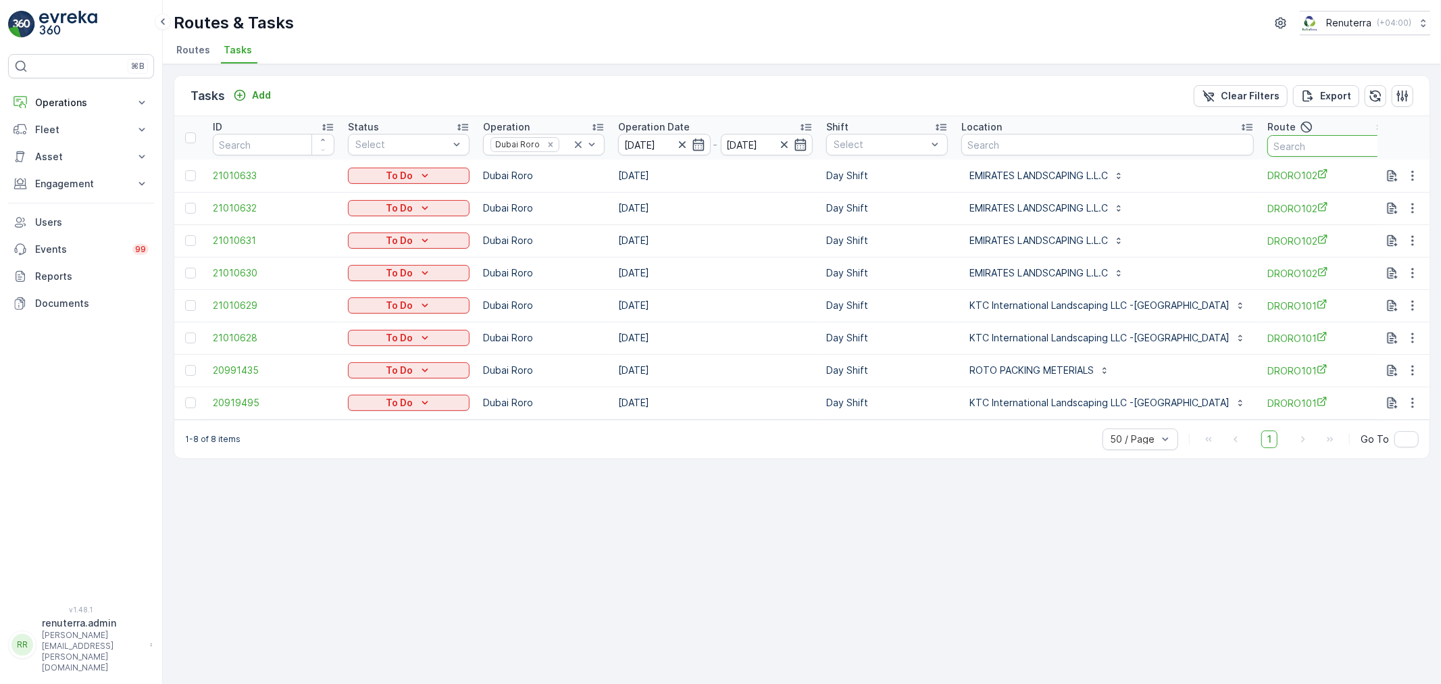
click at [1271, 145] on input "text" at bounding box center [1328, 146] width 122 height 22
type input "102"
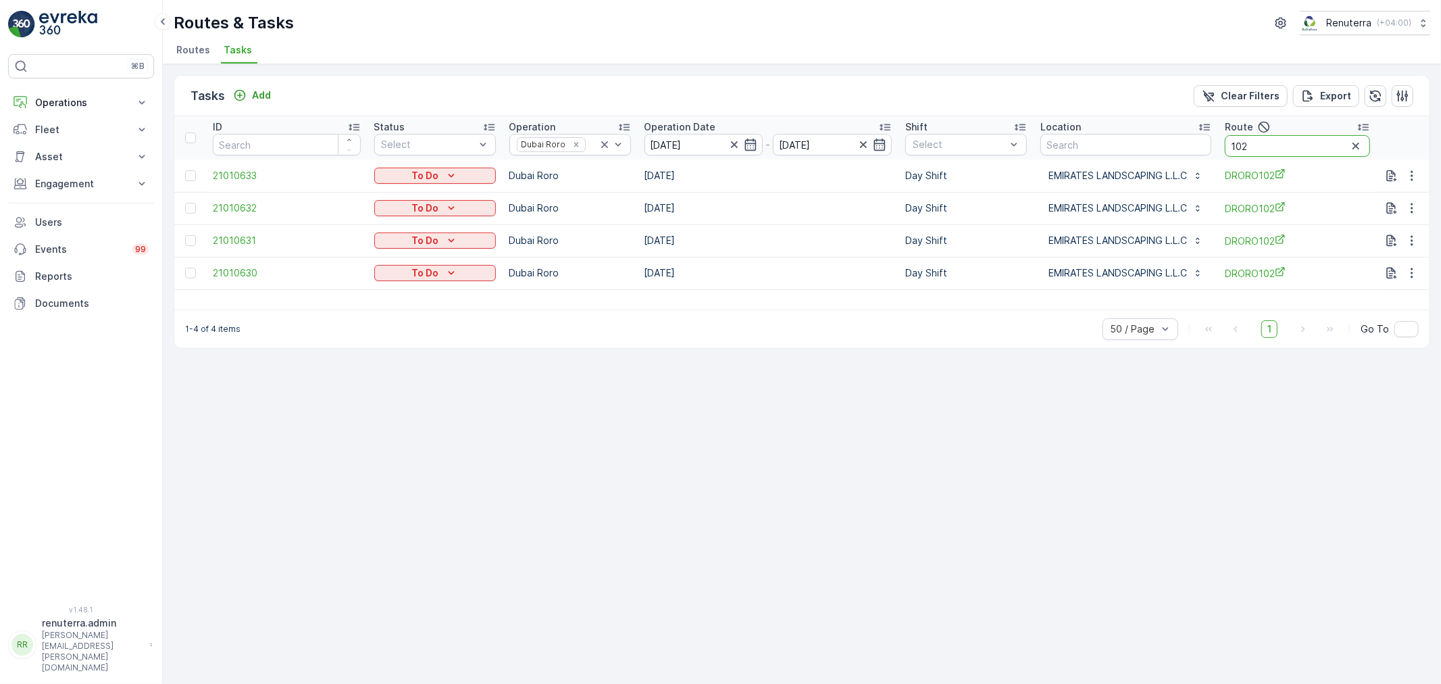
drag, startPoint x: 1271, startPoint y: 145, endPoint x: 1225, endPoint y: 143, distance: 46.7
click at [1225, 143] on th "Route 102" at bounding box center [1297, 137] width 159 height 43
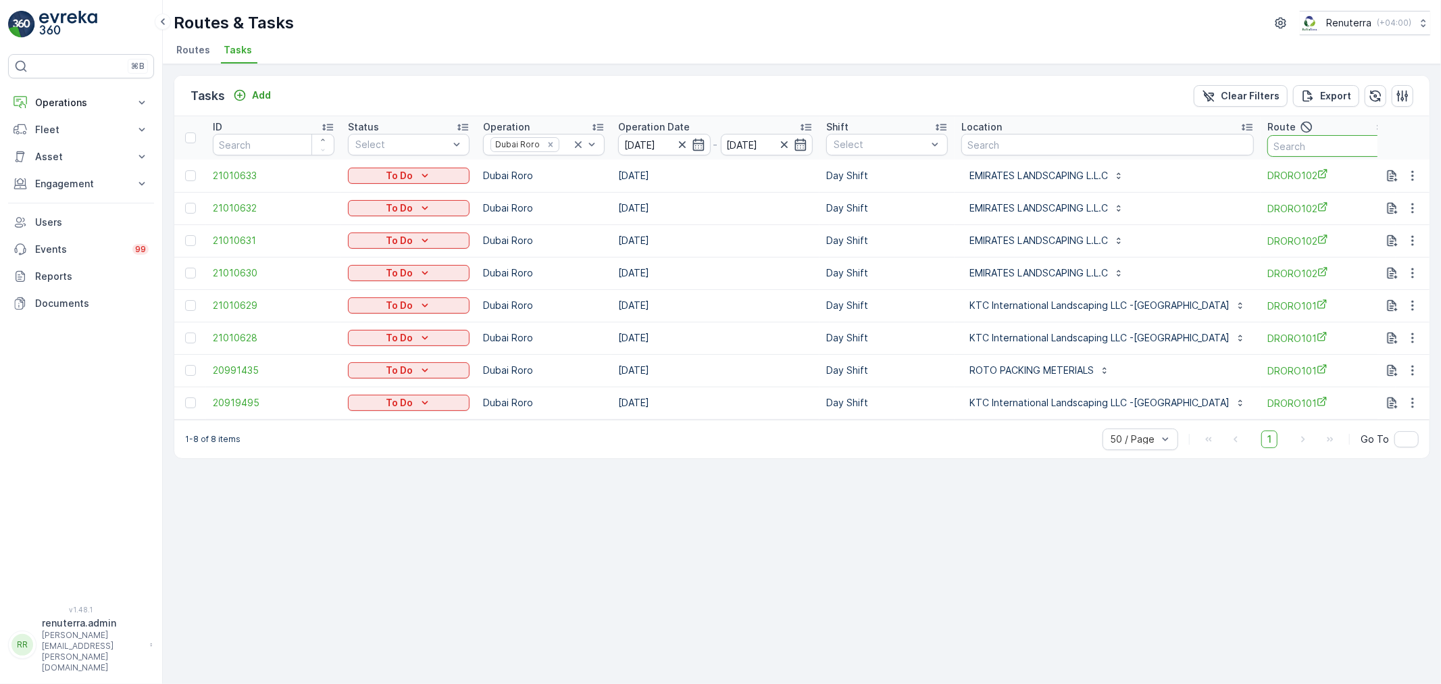
click at [1267, 151] on input "text" at bounding box center [1328, 146] width 122 height 22
type input "101"
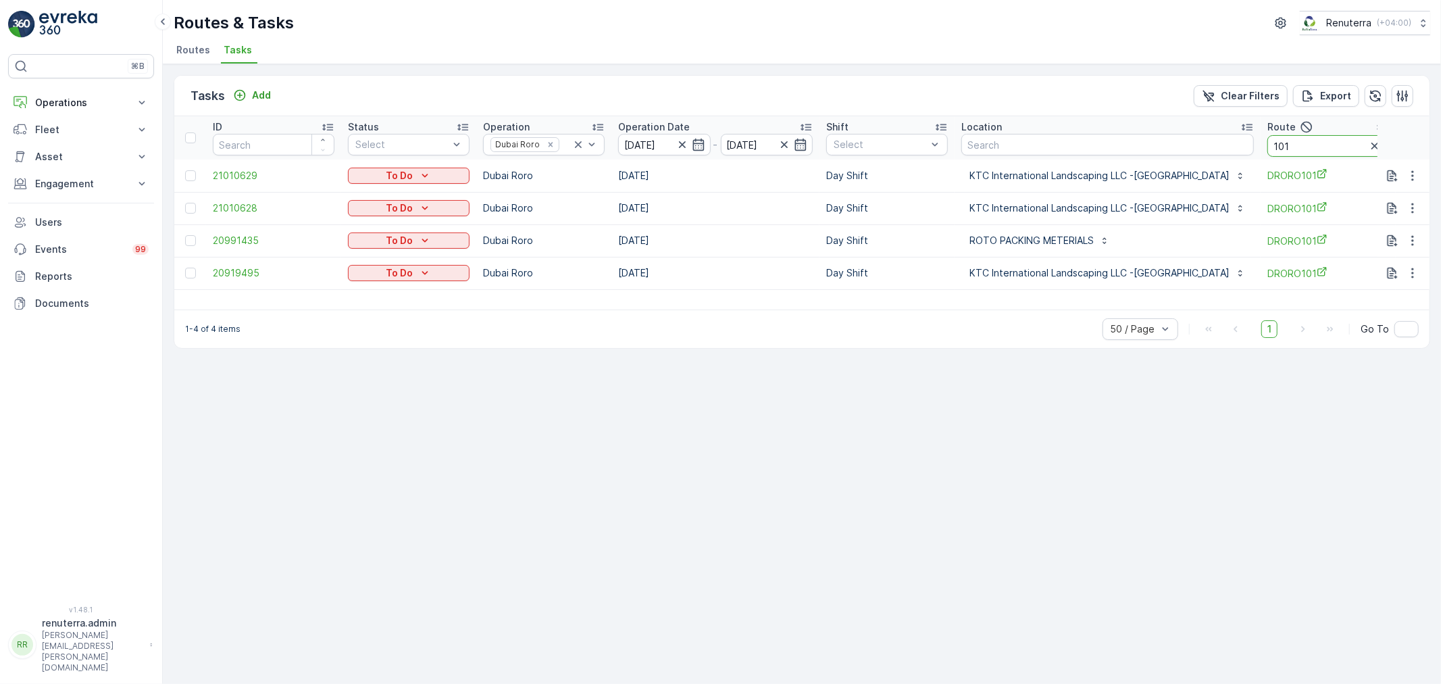
click at [1306, 141] on input "101" at bounding box center [1328, 146] width 122 height 22
type input "102"
